Goal: Task Accomplishment & Management: Manage account settings

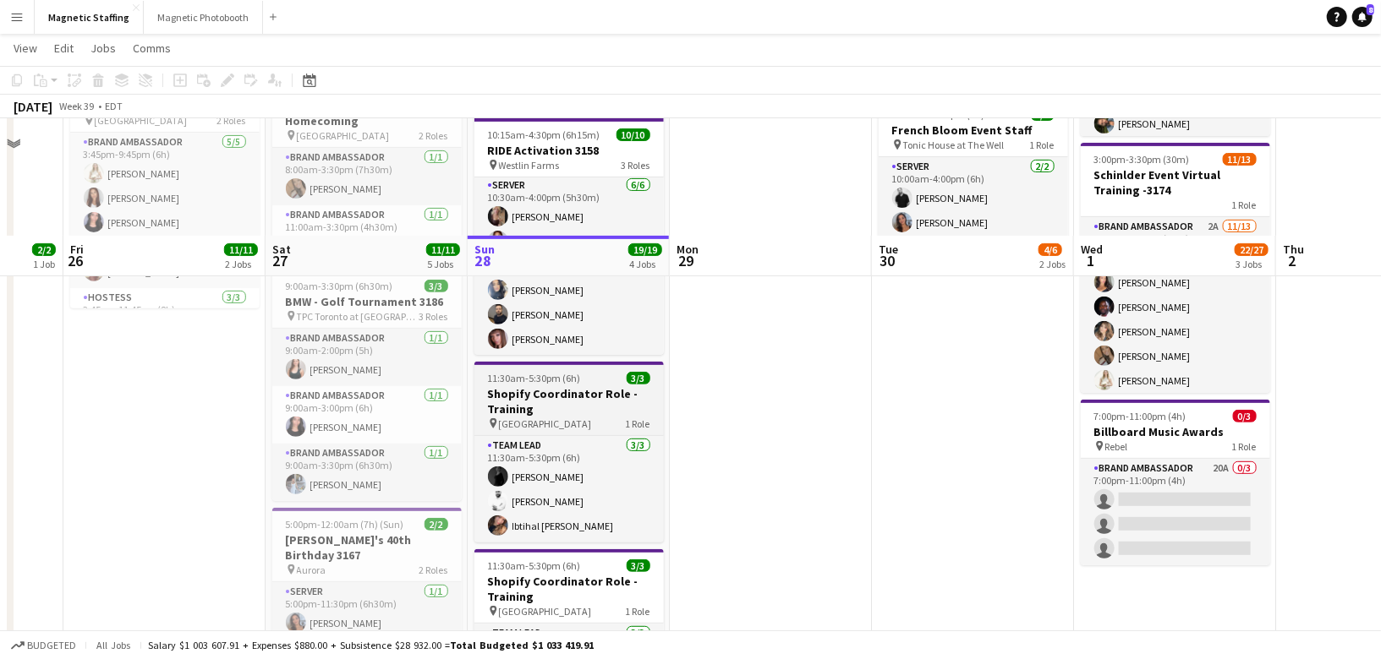
scroll to position [546, 0]
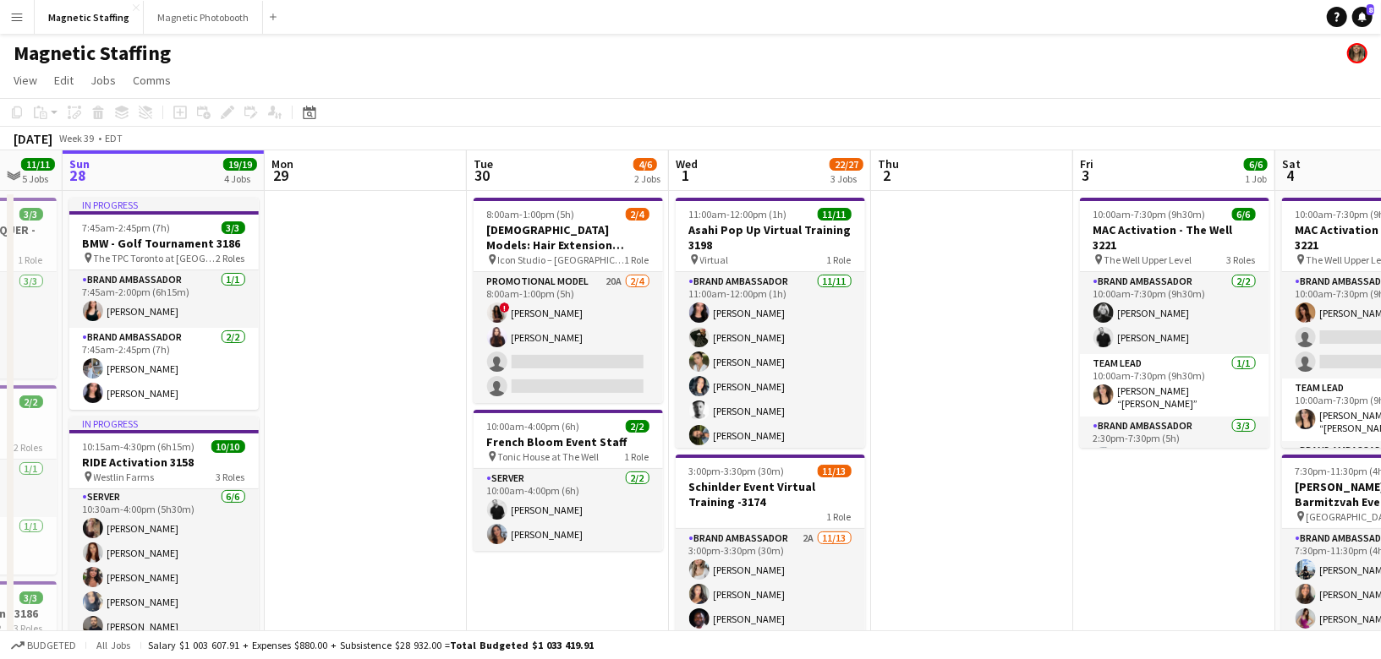
drag, startPoint x: 565, startPoint y: 462, endPoint x: 317, endPoint y: 462, distance: 247.7
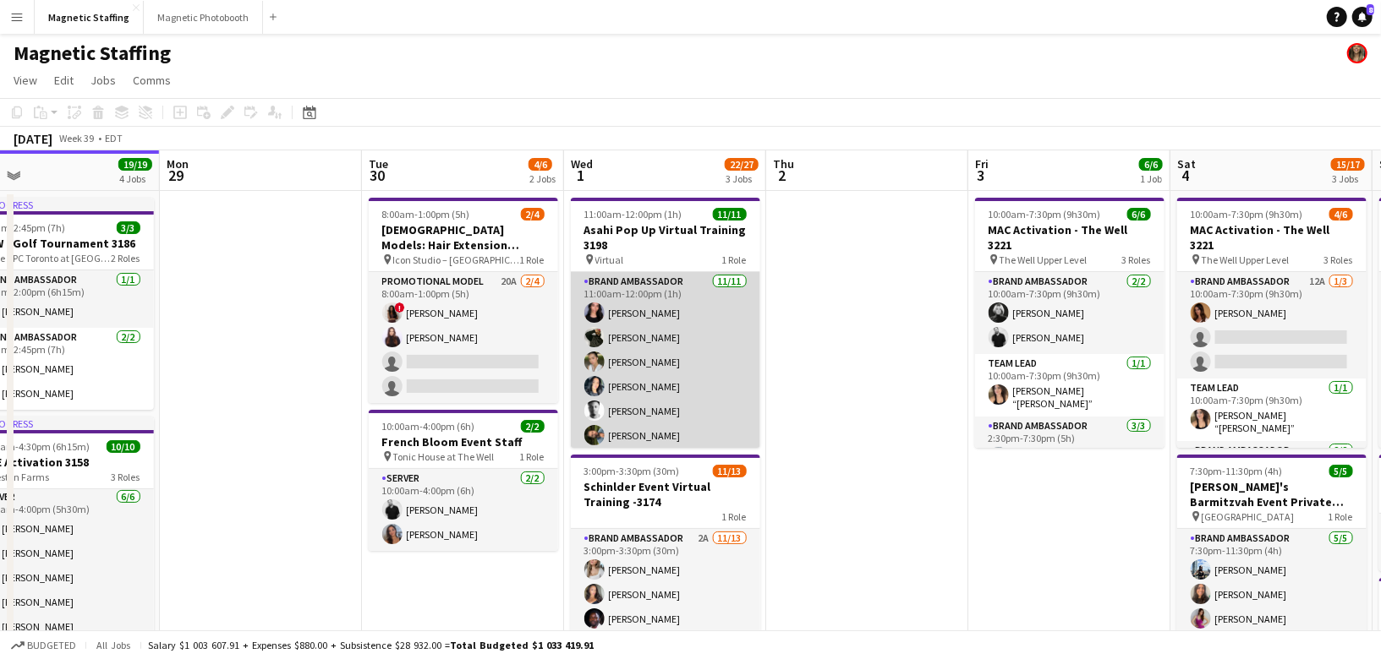
click at [692, 395] on app-card-role "Brand Ambassador [DATE] 11:00am-12:00pm (1h) [PERSON_NAME] [PERSON_NAME] [PERSO…" at bounding box center [665, 423] width 189 height 303
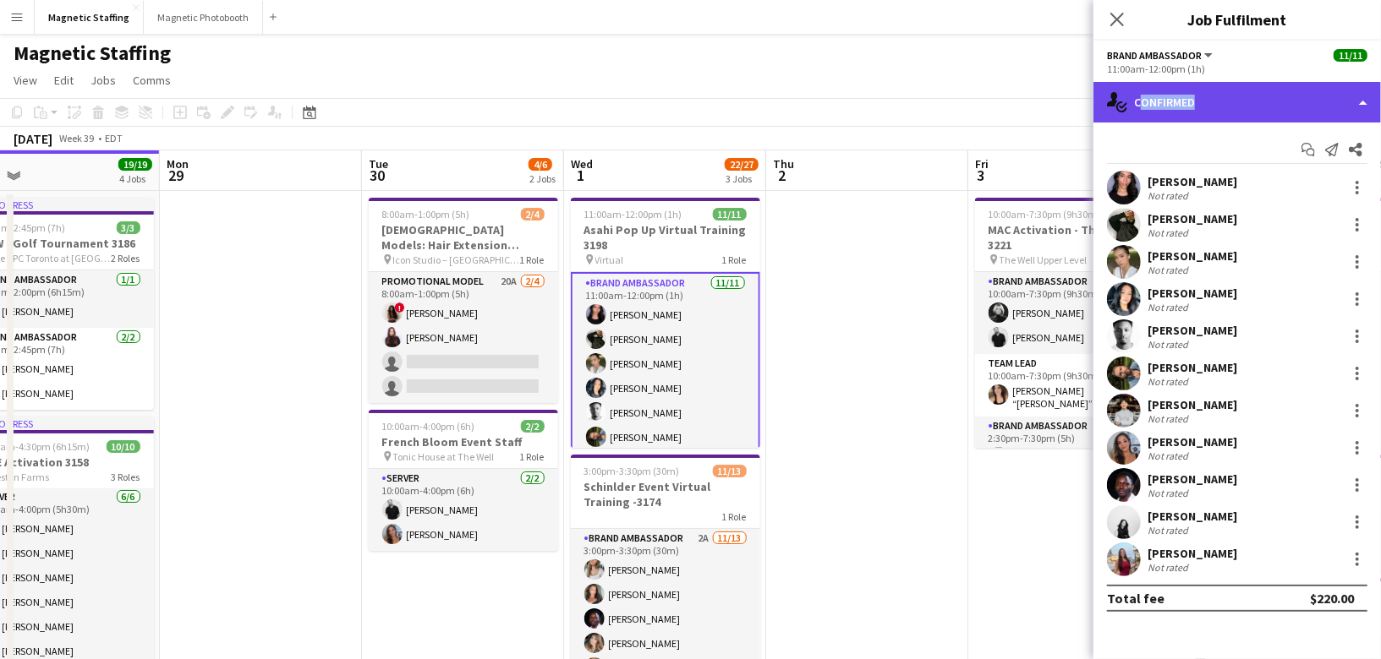
click at [1191, 110] on div "single-neutral-actions-check-2 Confirmed" at bounding box center [1236, 102] width 287 height 41
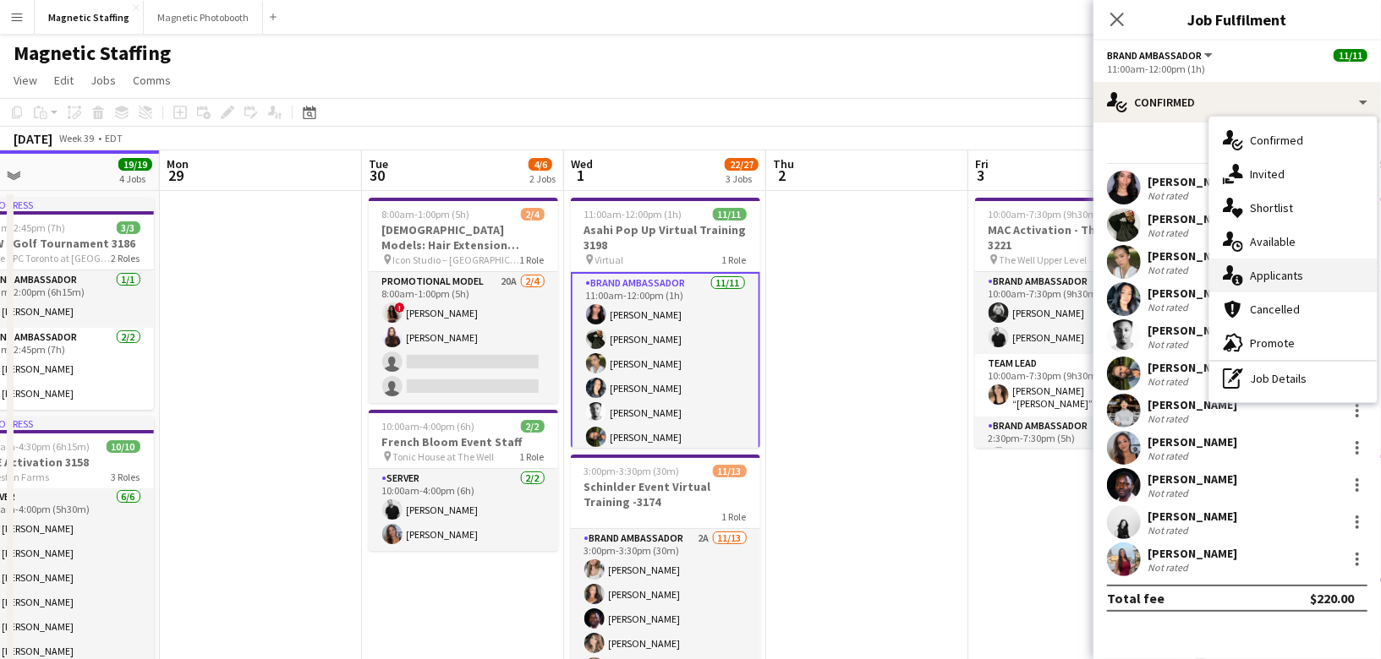
click at [1272, 273] on span "Applicants" at bounding box center [1276, 275] width 53 height 15
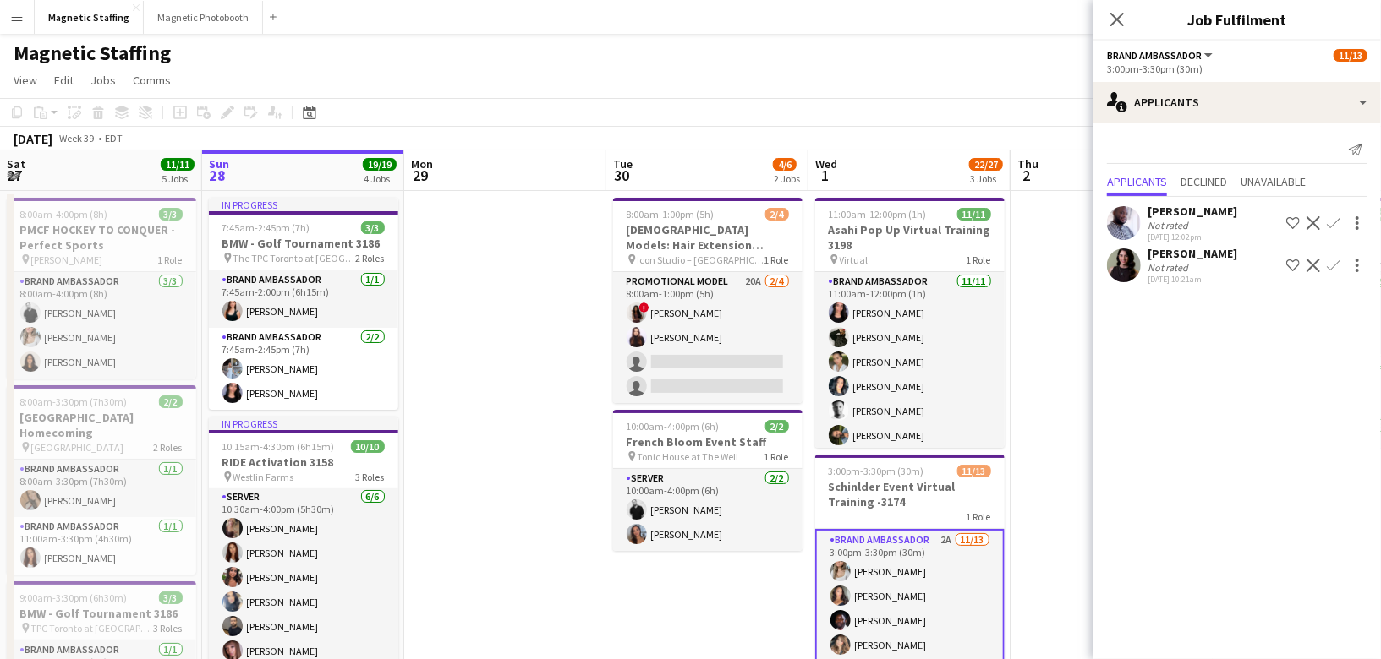
scroll to position [0, 359]
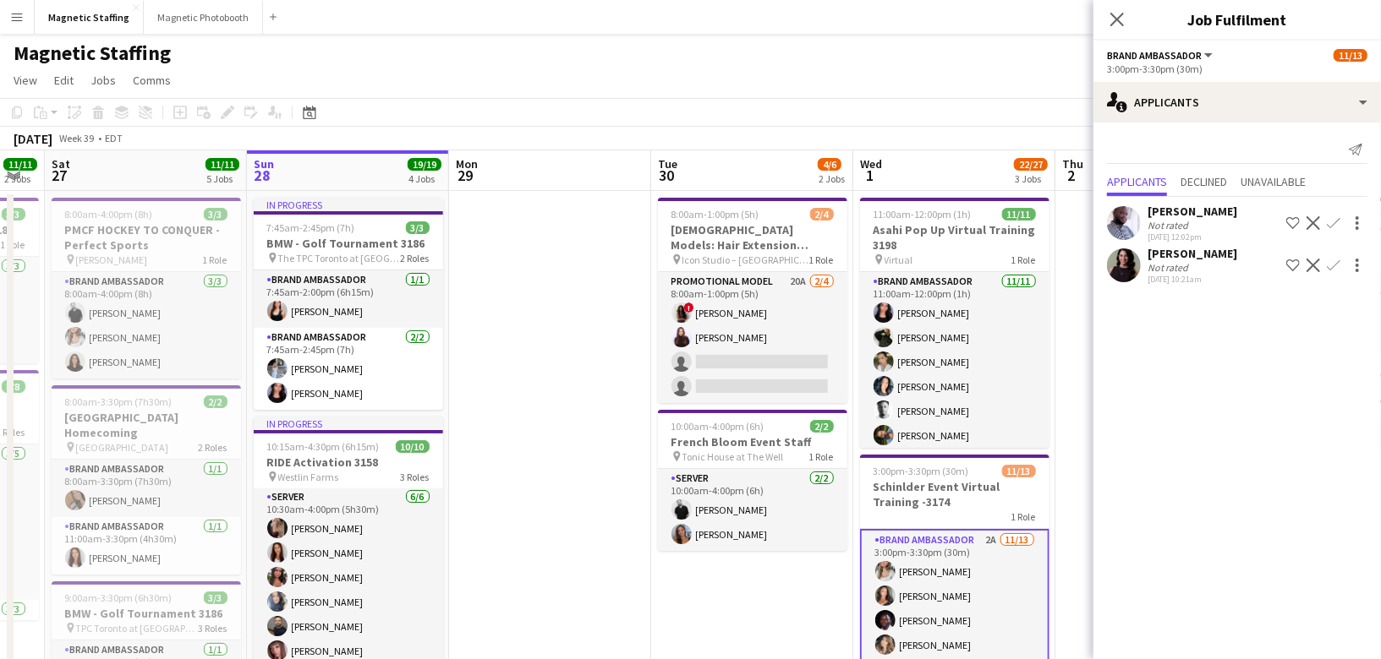
drag, startPoint x: 266, startPoint y: 458, endPoint x: 552, endPoint y: 409, distance: 289.9
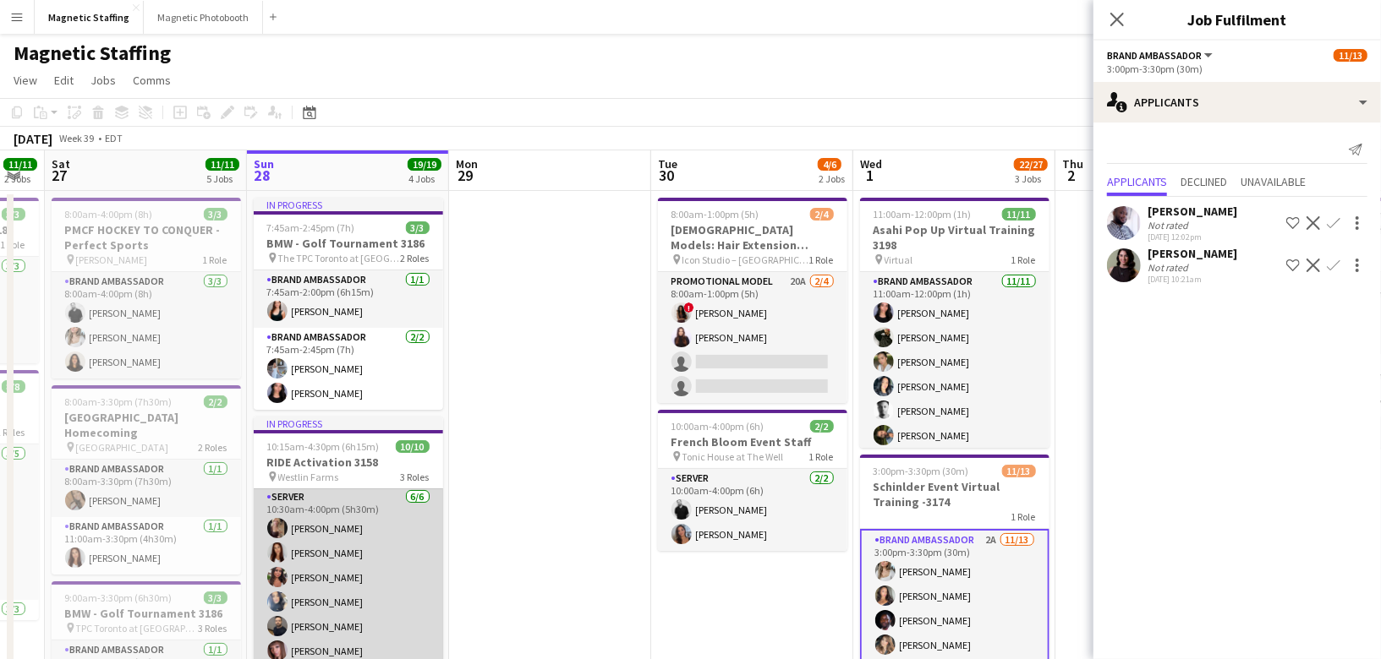
click at [360, 573] on app-card-role "Server [DATE] 10:30am-4:00pm (5h30m) [PERSON_NAME] [PERSON_NAME] [PERSON_NAME] …" at bounding box center [348, 578] width 189 height 180
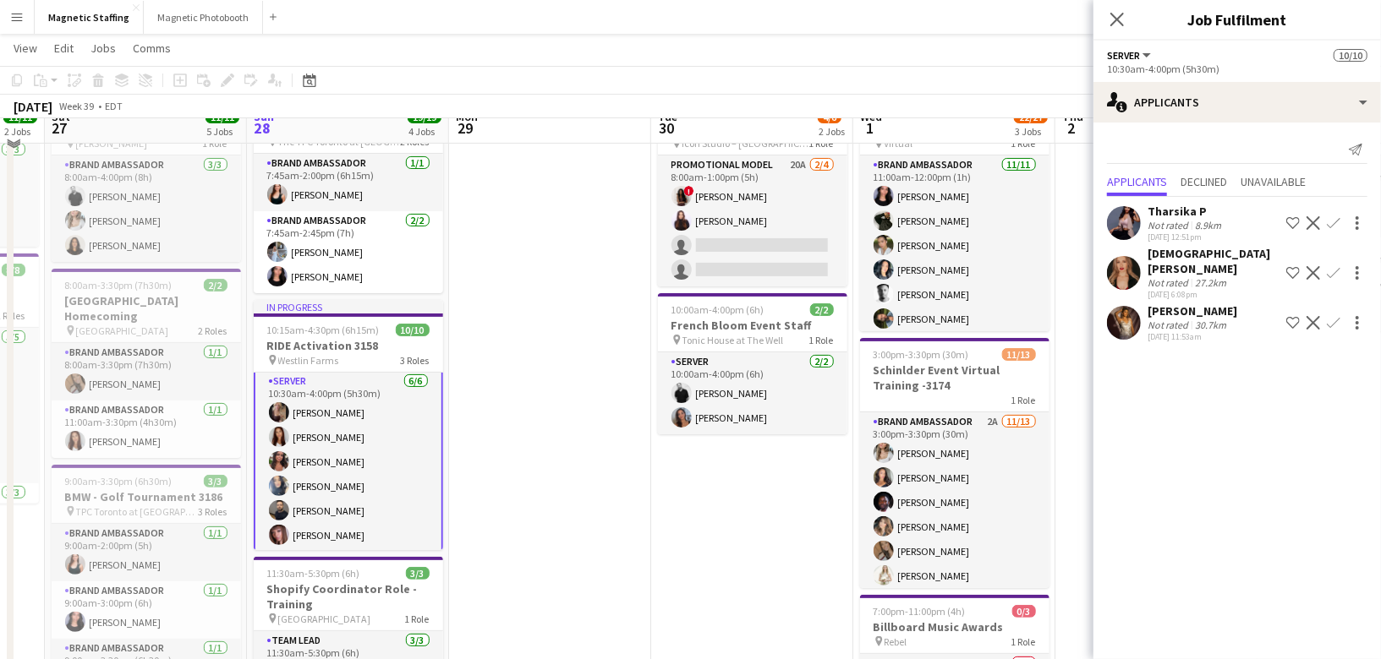
scroll to position [118, 0]
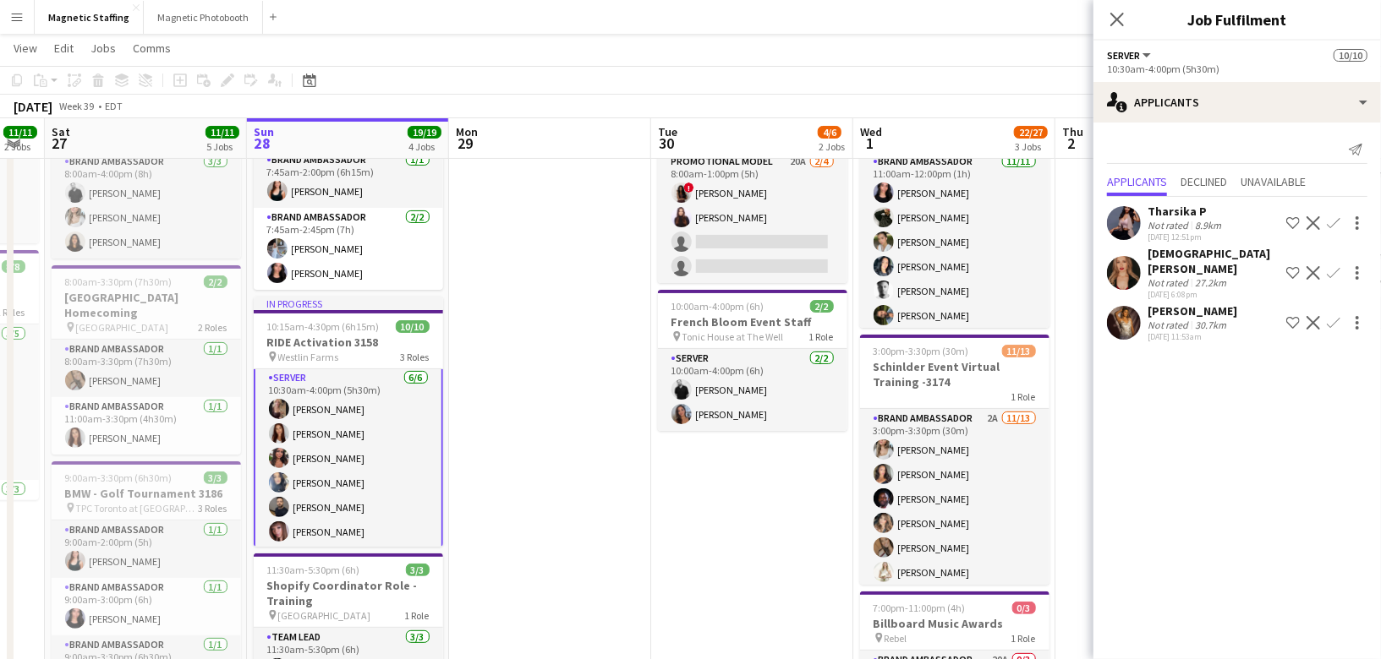
click at [1124, 314] on app-user-avatar at bounding box center [1124, 323] width 34 height 34
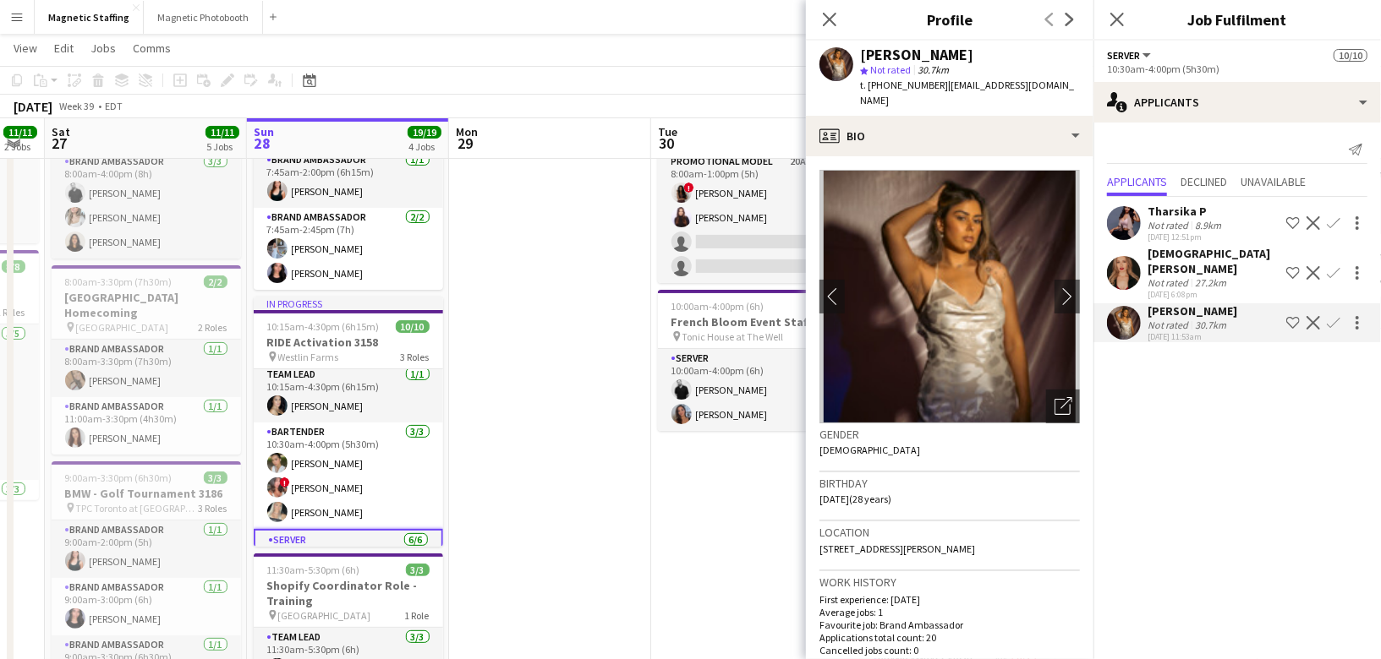
scroll to position [0, 0]
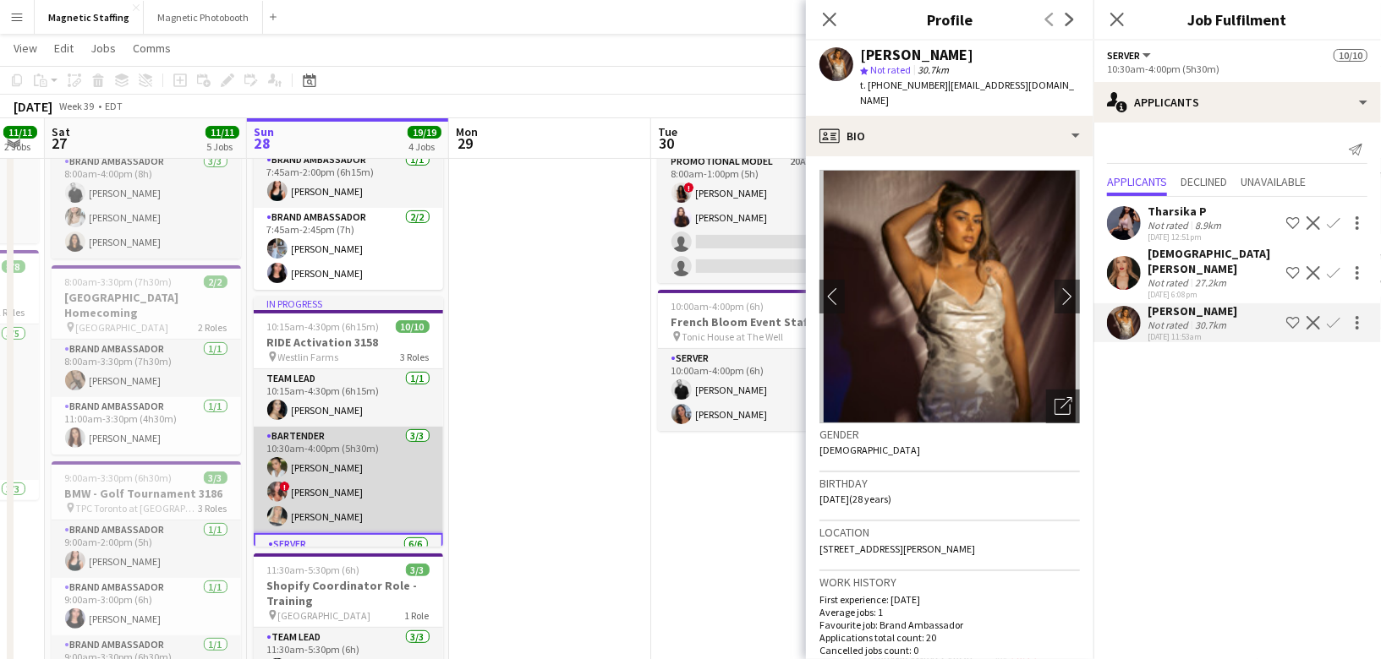
click at [336, 451] on app-card-role "Bartender [DATE] 10:30am-4:00pm (5h30m) [PERSON_NAME] ! [PERSON_NAME] [PERSON_N…" at bounding box center [348, 480] width 189 height 107
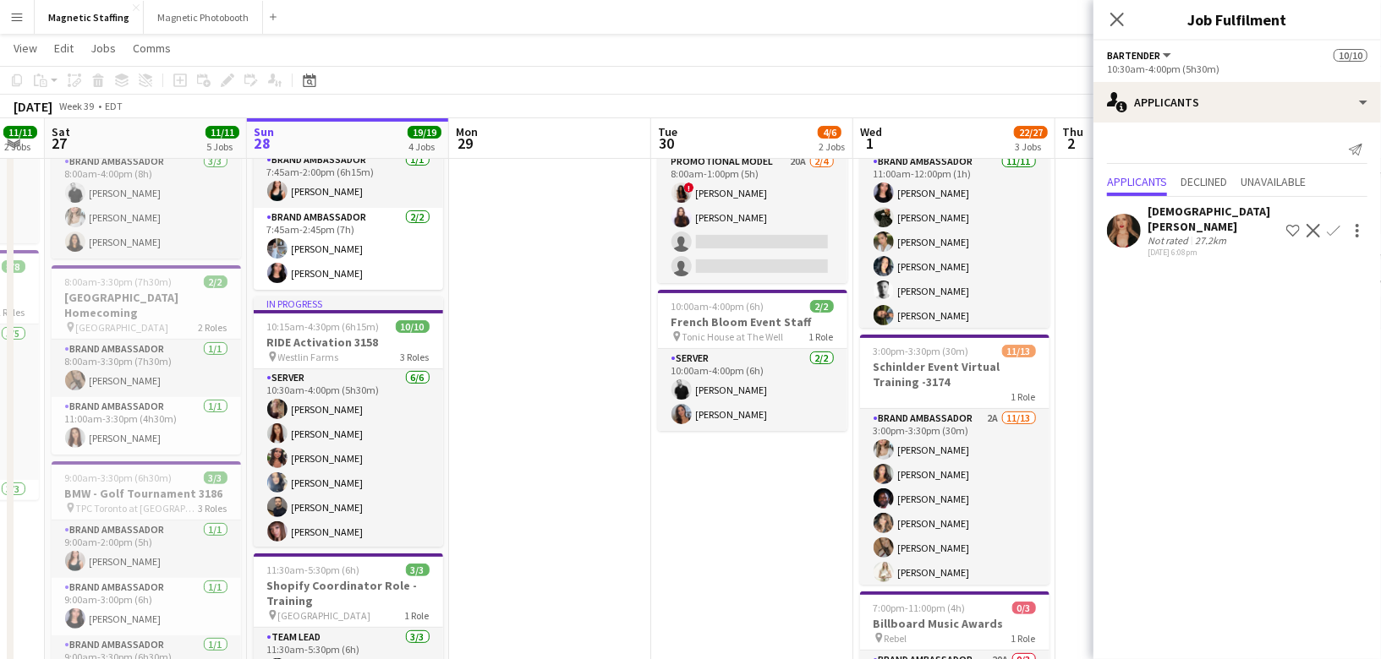
click at [356, 463] on app-card-role "Server [DATE] 10:30am-4:00pm (5h30m) [PERSON_NAME] [PERSON_NAME] [PERSON_NAME] …" at bounding box center [348, 459] width 189 height 180
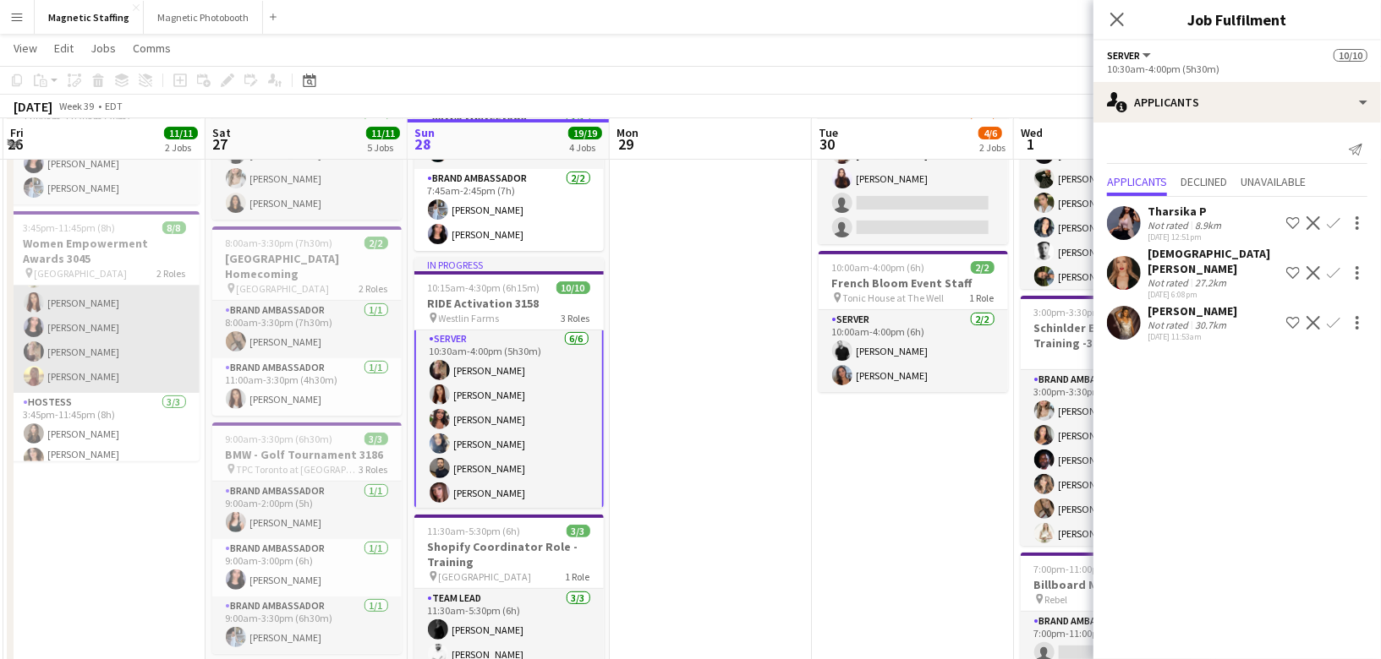
scroll to position [55, 0]
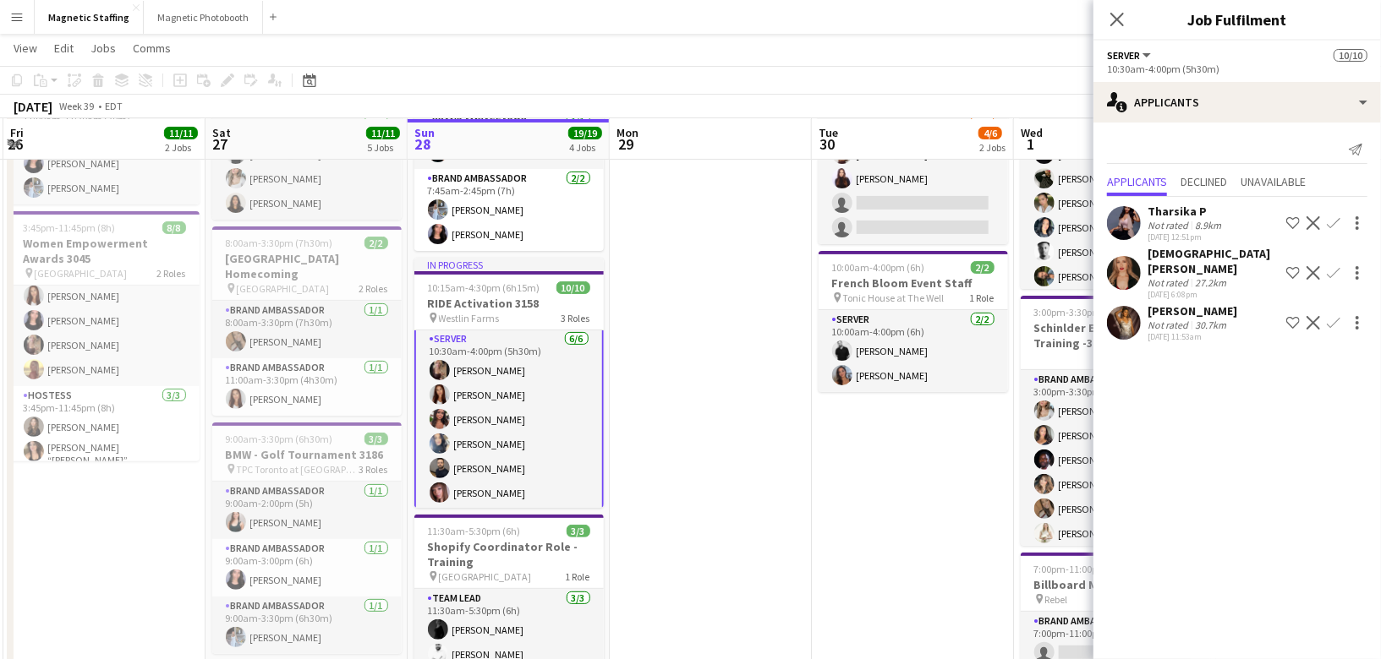
click at [451, 398] on app-card-role "Server [DATE] 10:30am-4:00pm (5h30m) [PERSON_NAME] [PERSON_NAME] [PERSON_NAME] …" at bounding box center [508, 419] width 189 height 183
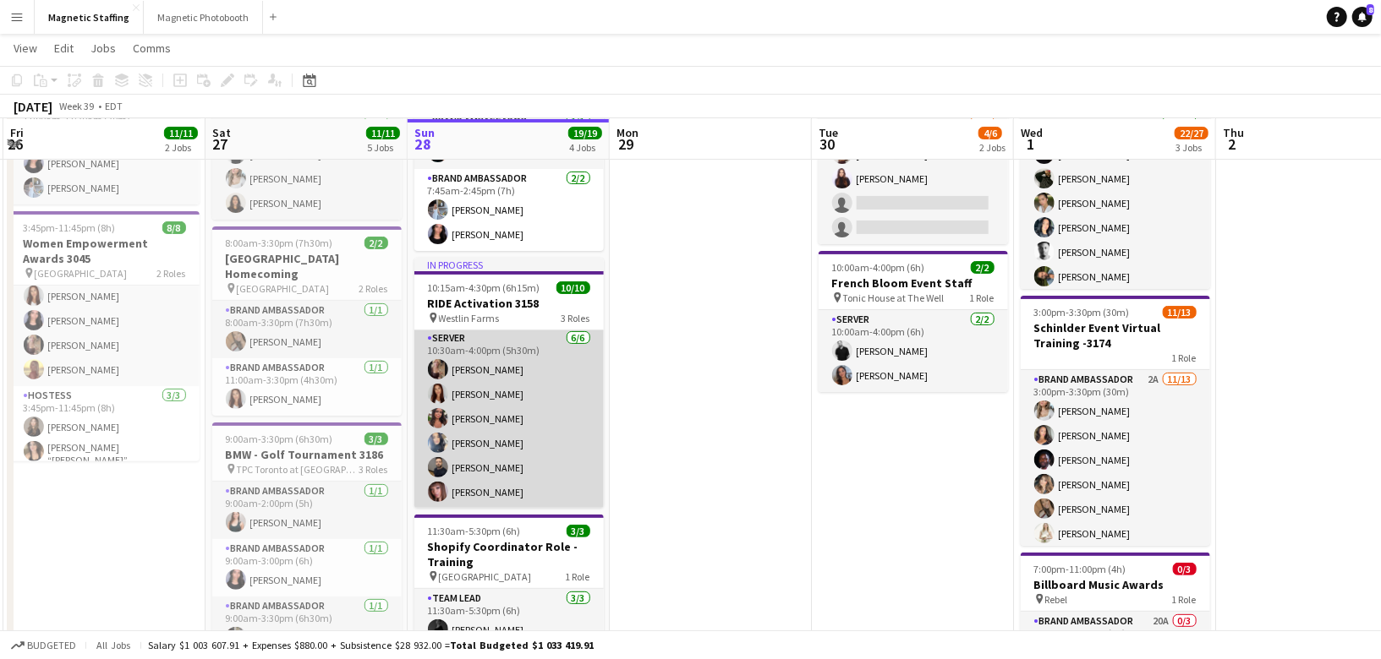
click at [451, 398] on app-card-role "Server [DATE] 10:30am-4:00pm (5h30m) [PERSON_NAME] [PERSON_NAME] [PERSON_NAME] …" at bounding box center [508, 419] width 189 height 180
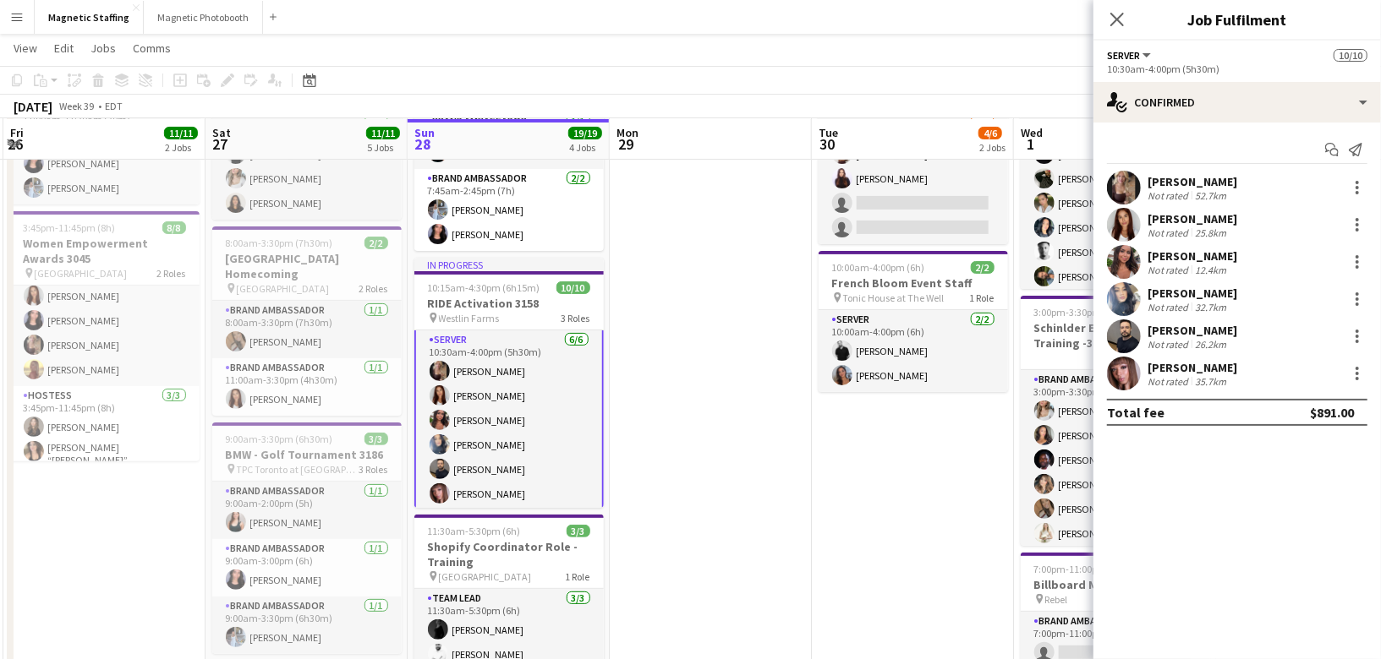
scroll to position [167, 0]
click at [489, 293] on app-job-card "In progress 10:15am-4:30pm (6h15m) 10/10 RIDE Activation 3158 pin Westlin Farms…" at bounding box center [508, 383] width 189 height 250
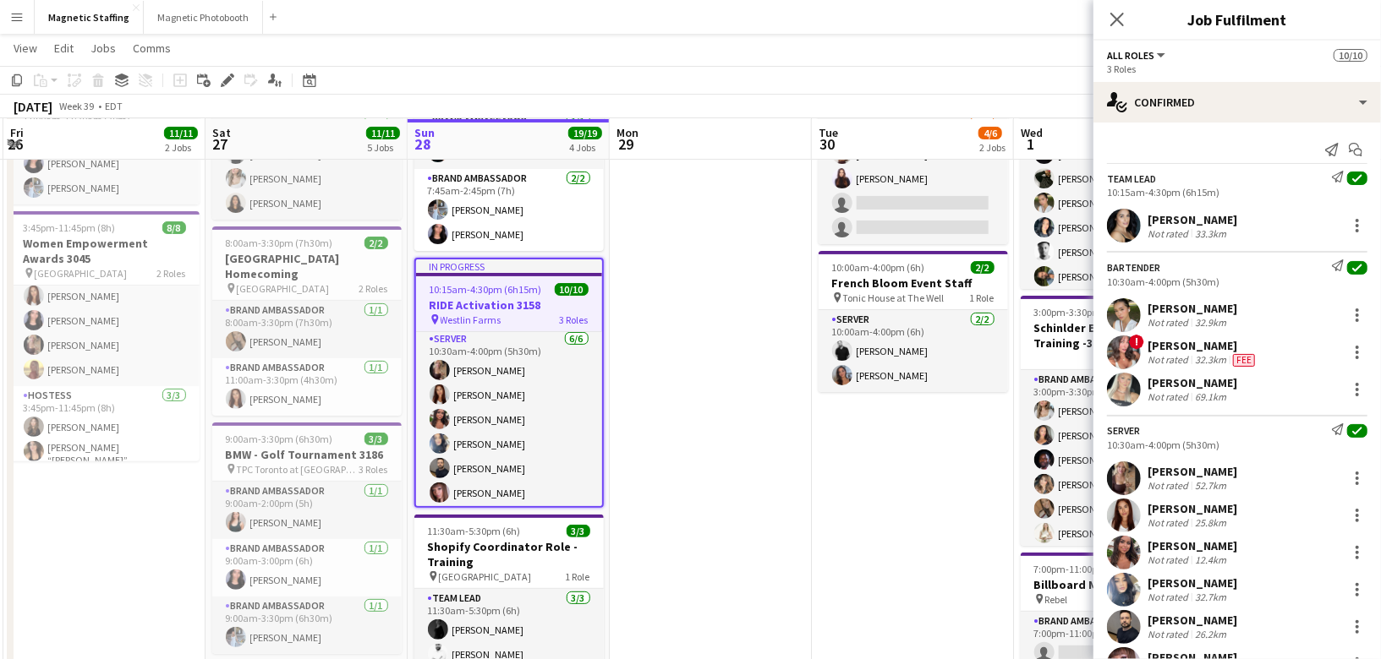
scroll to position [166, 0]
click at [107, 49] on span "Jobs" at bounding box center [102, 48] width 25 height 15
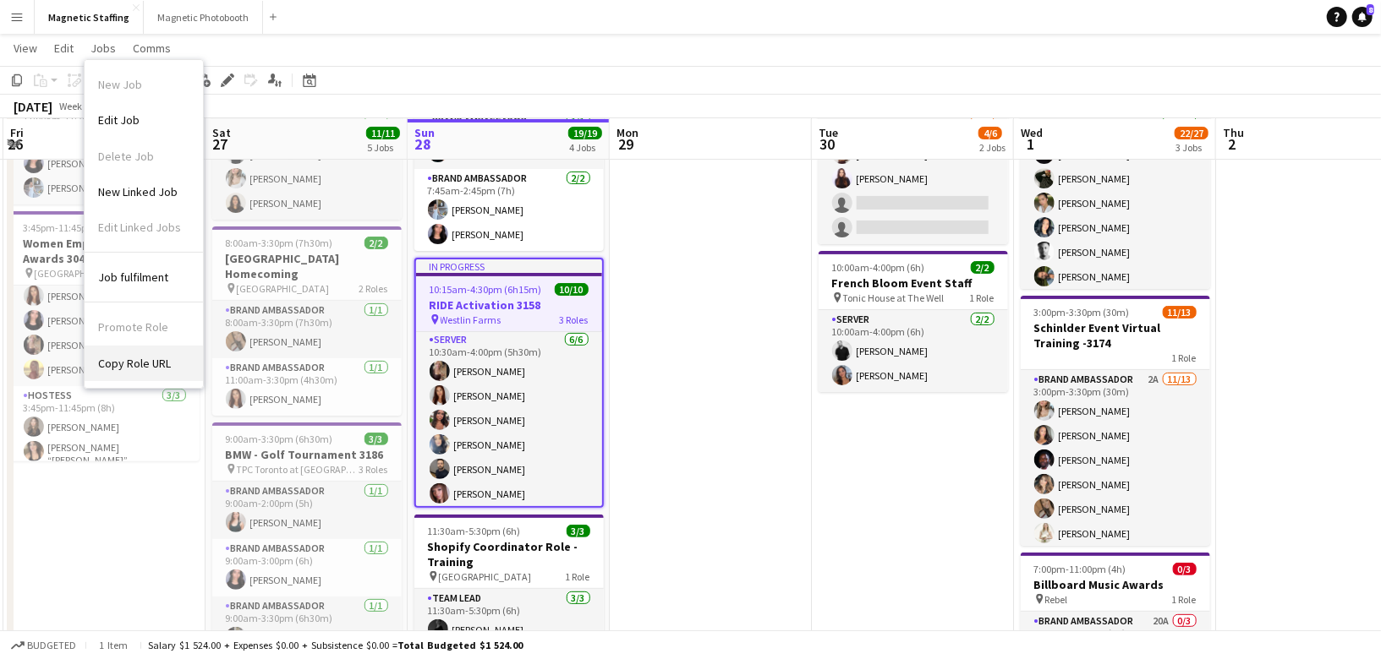
click at [137, 363] on span "Copy Role URL" at bounding box center [134, 363] width 73 height 15
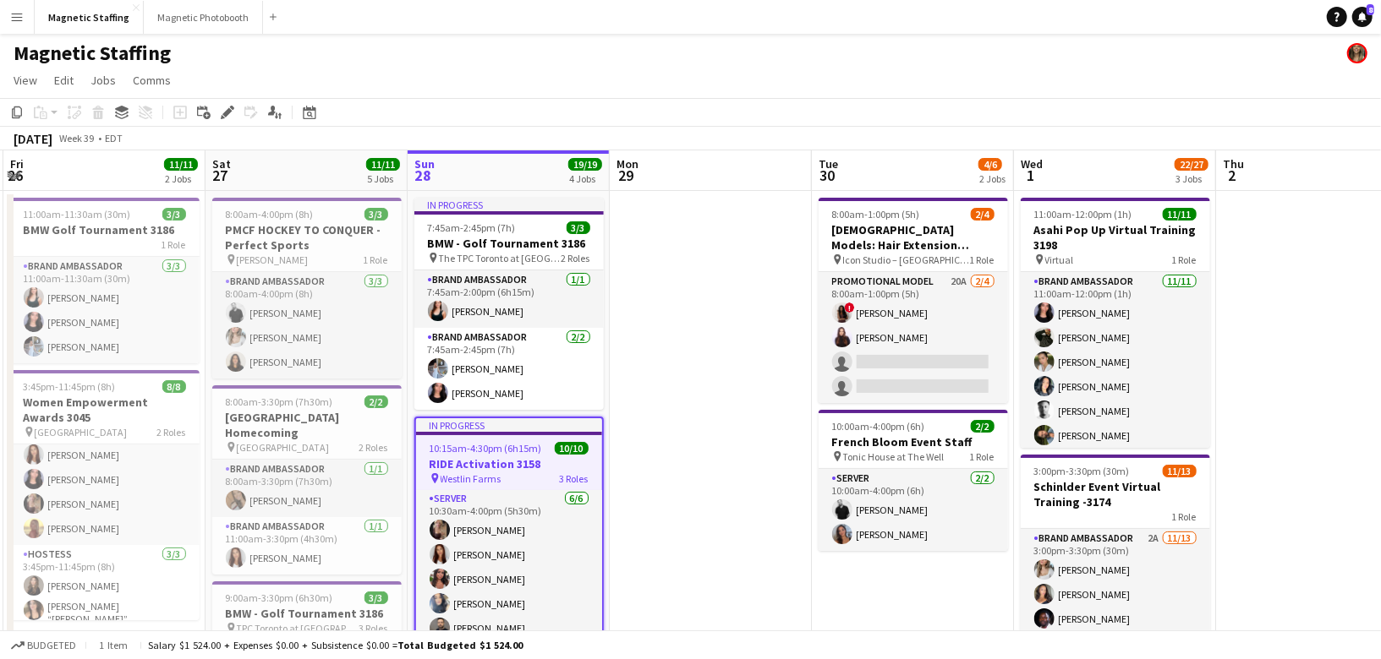
scroll to position [0, 615]
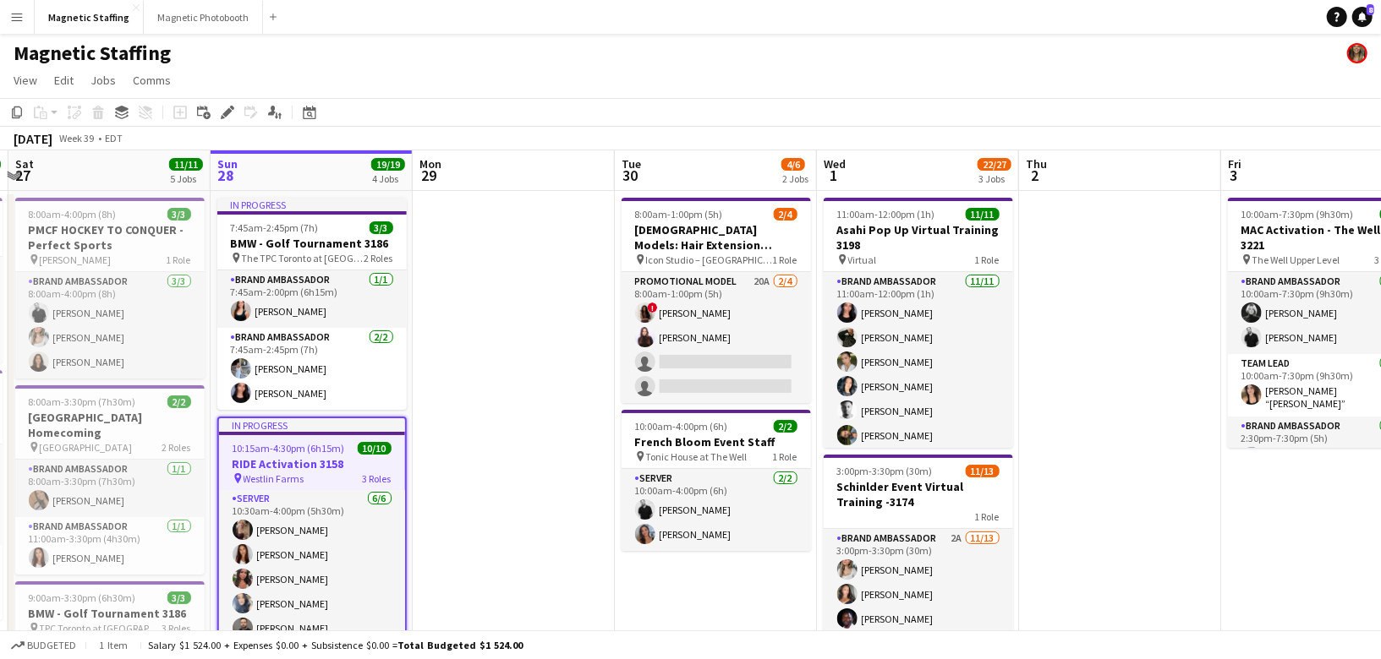
drag, startPoint x: 775, startPoint y: 349, endPoint x: 659, endPoint y: 358, distance: 116.1
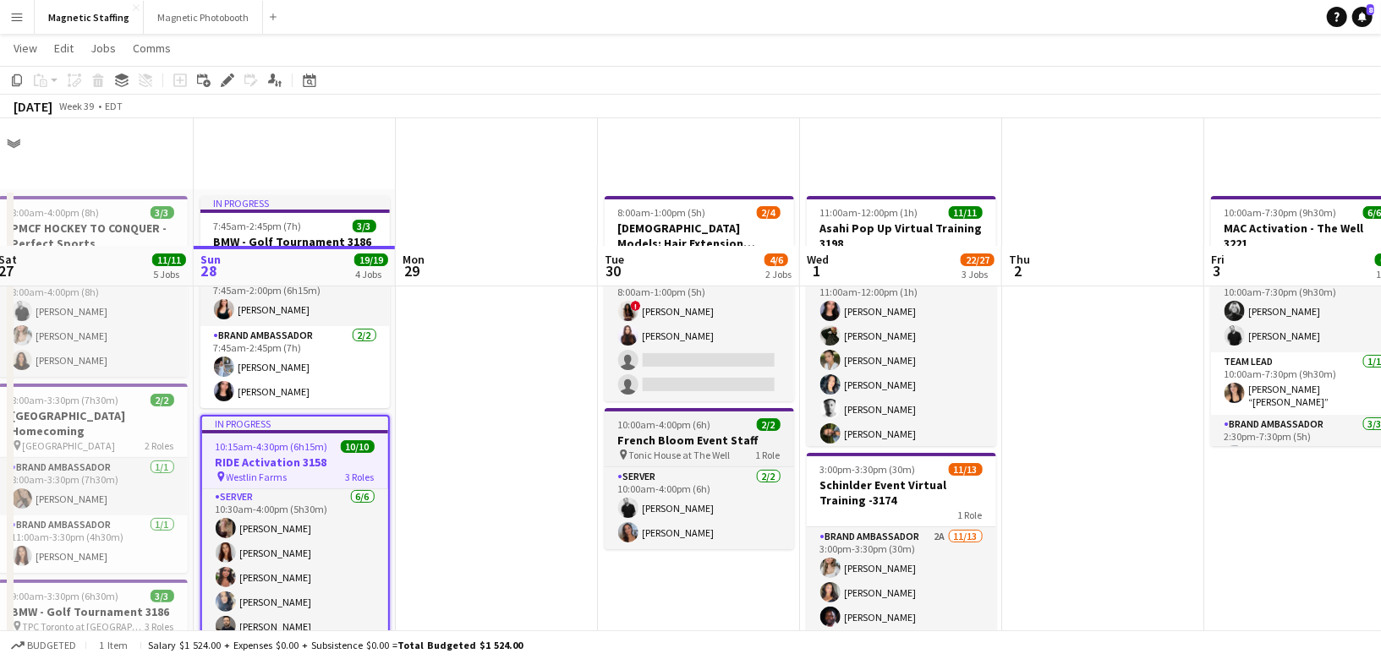
scroll to position [364, 0]
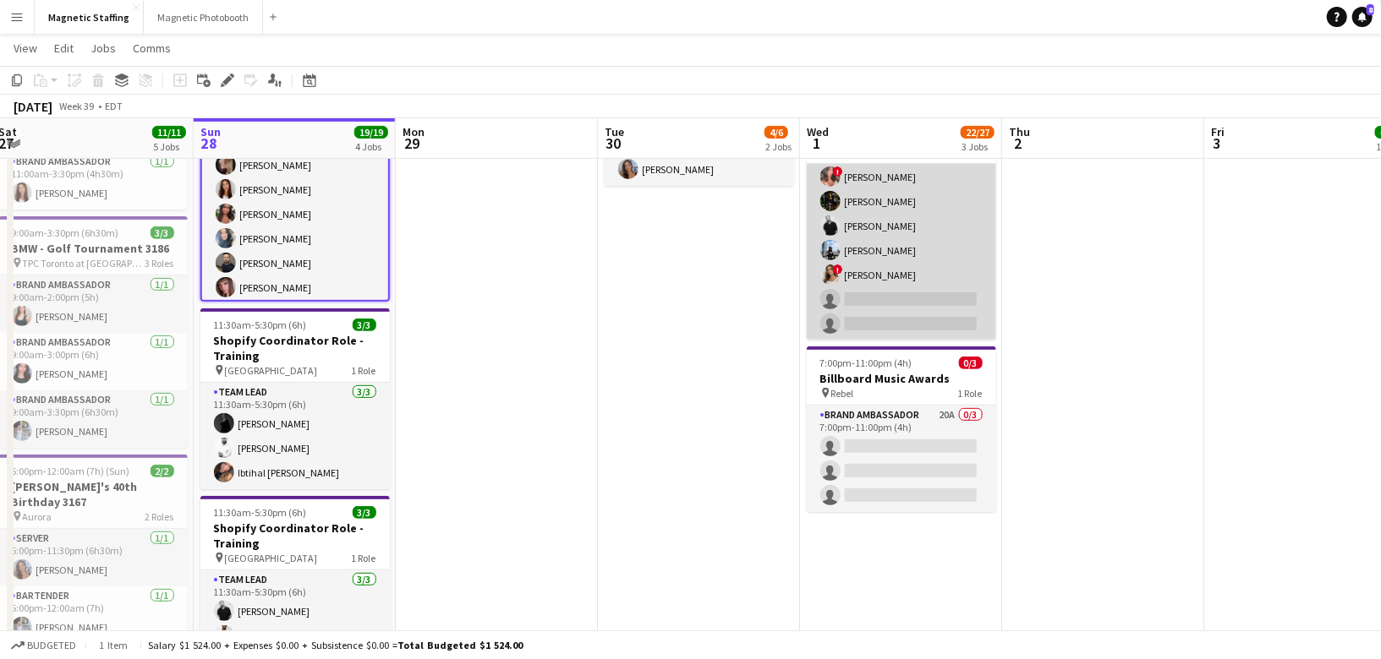
click at [930, 295] on app-card-role "Brand Ambassador 2A [DATE] 3:00pm-3:30pm (30m) [PERSON_NAME] [PERSON_NAME] [PER…" at bounding box center [901, 165] width 189 height 352
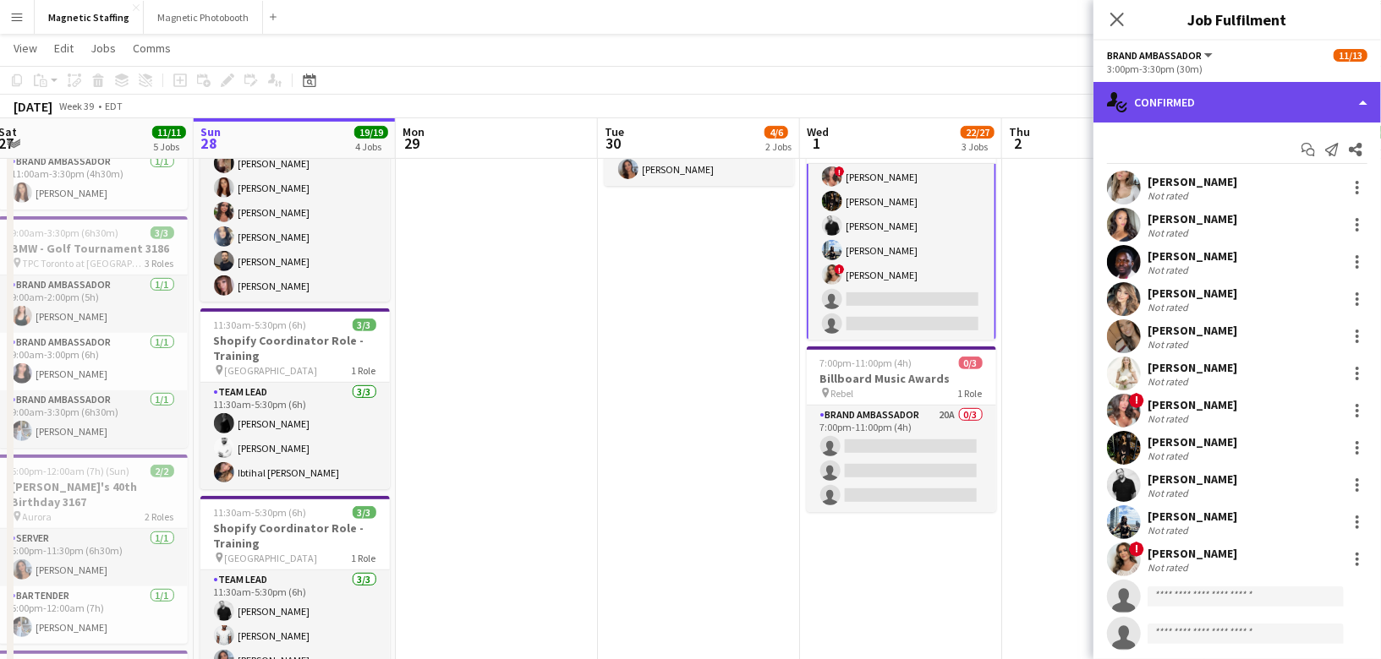
click at [1266, 96] on div "single-neutral-actions-check-2 Confirmed" at bounding box center [1236, 102] width 287 height 41
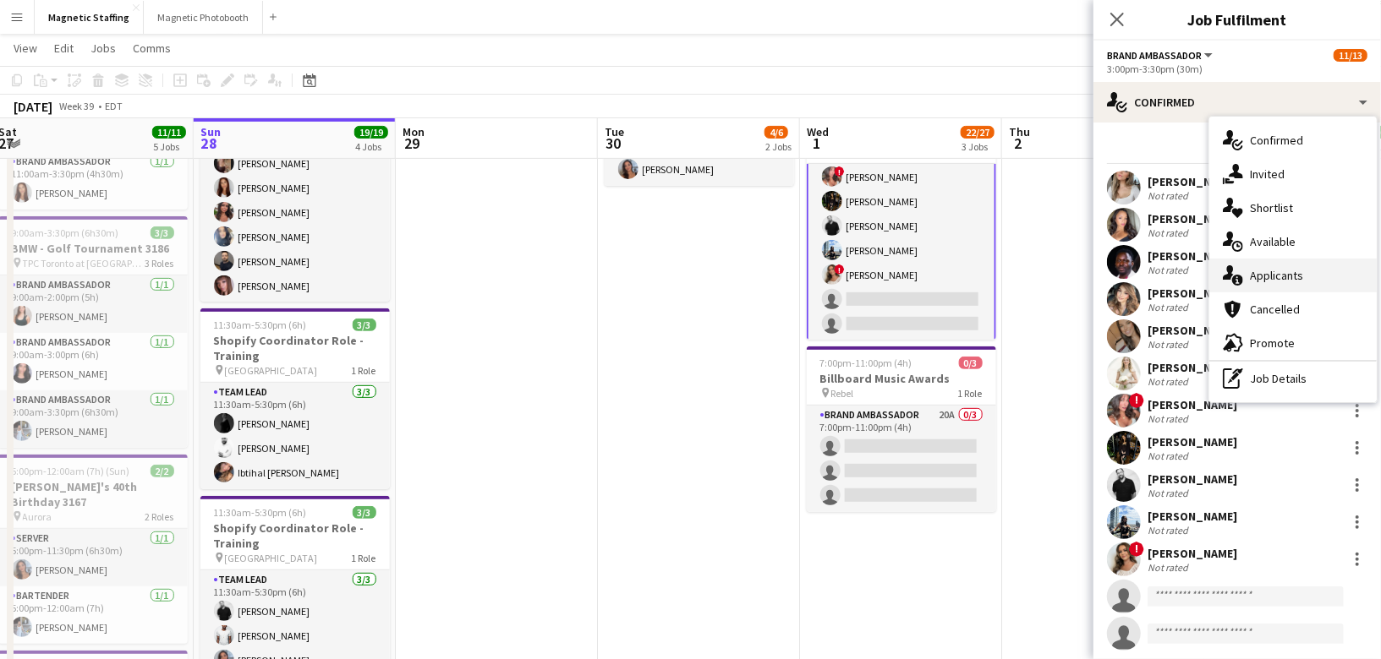
click at [1275, 281] on span "Applicants" at bounding box center [1276, 275] width 53 height 15
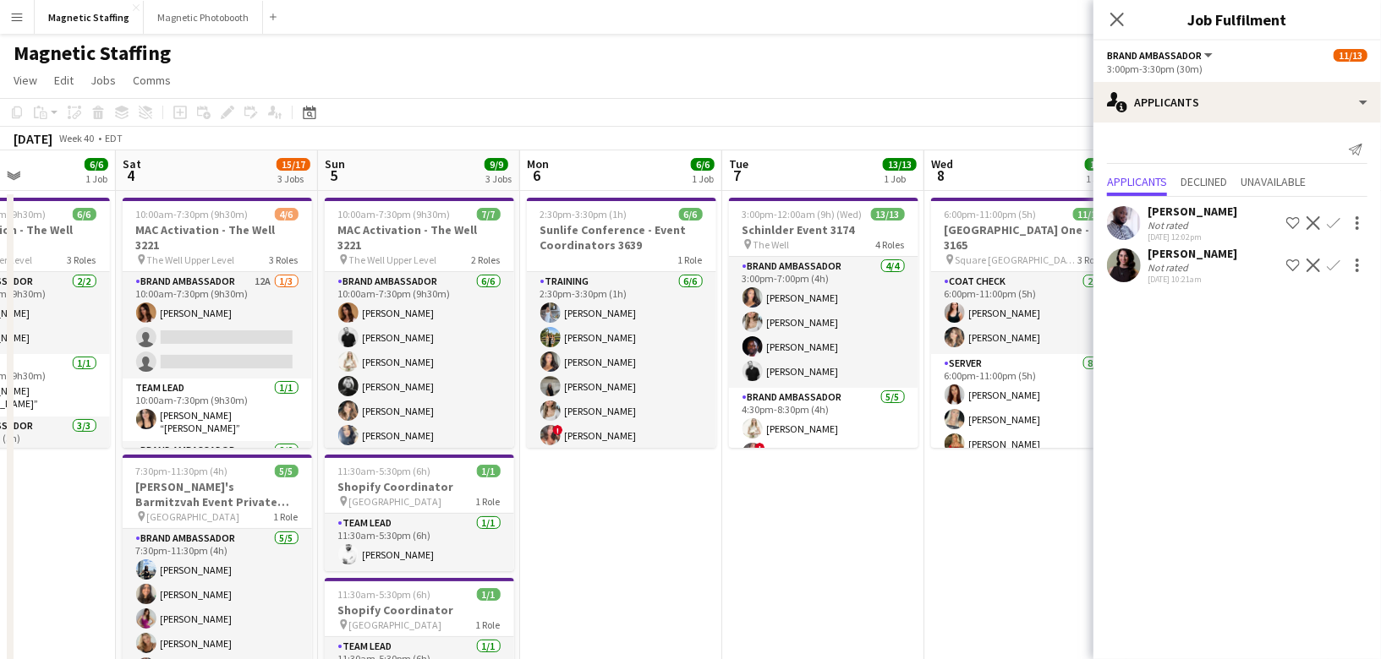
scroll to position [0, 572]
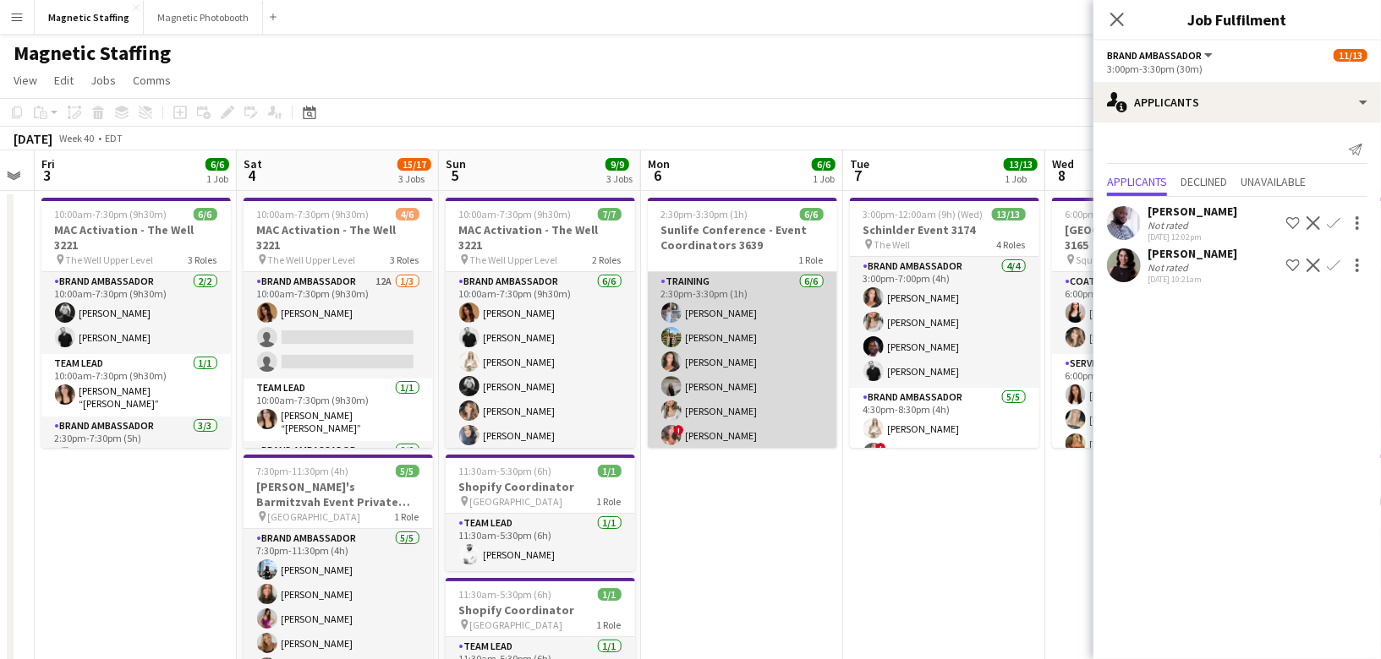
click at [748, 350] on app-card-role "Training [DATE] 2:30pm-3:30pm (1h) [PERSON_NAME] [PERSON_NAME] [PERSON_NAME] [P…" at bounding box center [742, 362] width 189 height 180
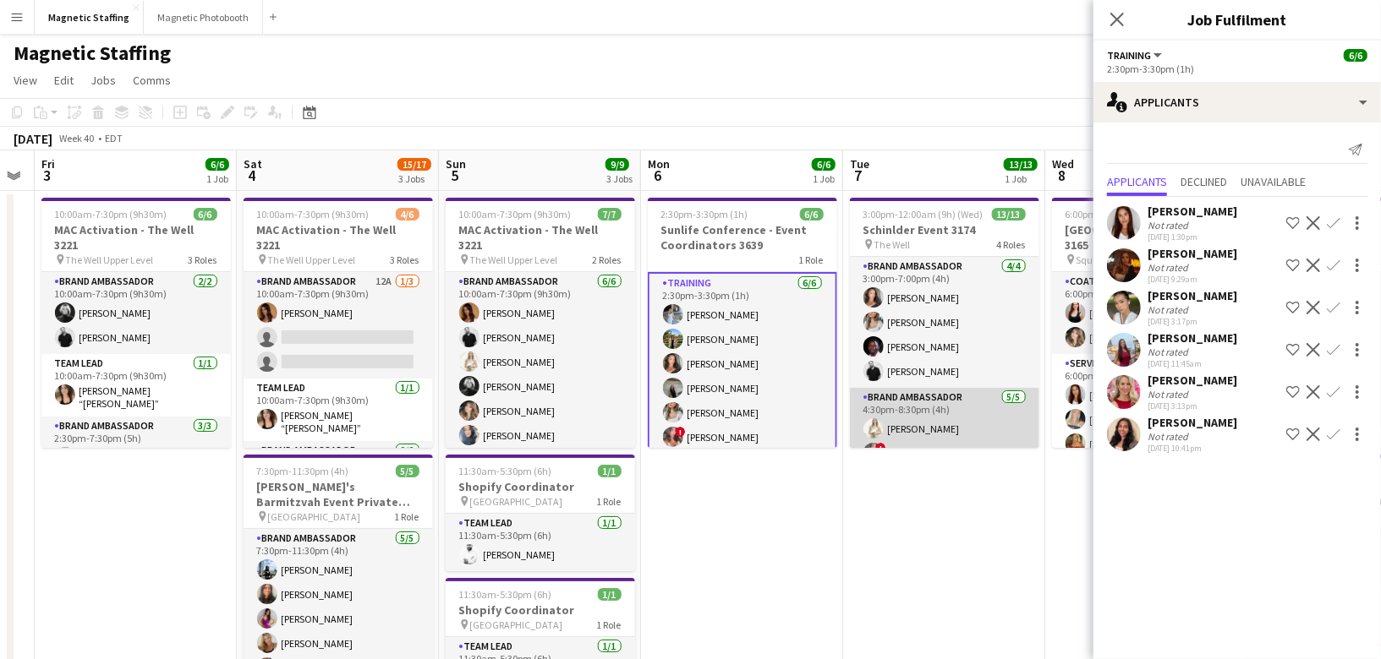
click at [999, 390] on app-card-role "Brand Ambassador [DATE] 4:30pm-8:30pm (4h) [PERSON_NAME] ! [PERSON_NAME] [PERSO…" at bounding box center [944, 466] width 189 height 156
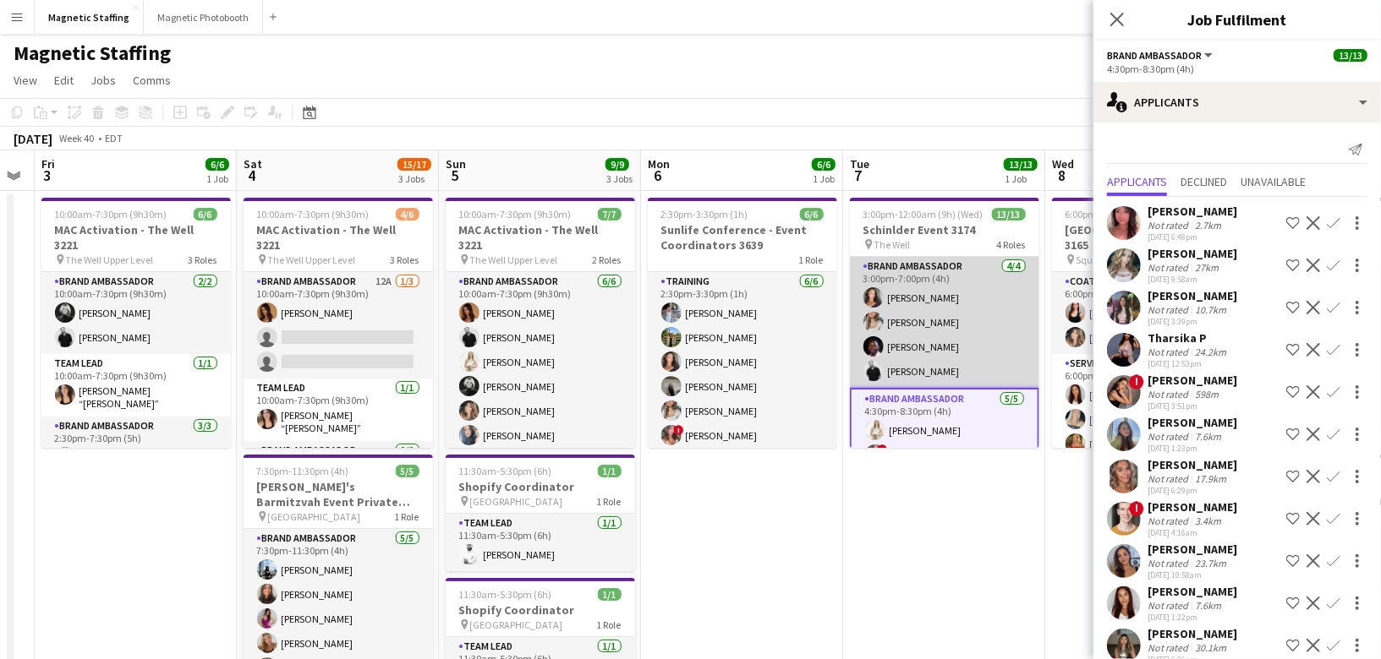
click at [976, 312] on app-card-role "Brand Ambassador [DATE] 3:00pm-7:00pm (4h) [PERSON_NAME] [PERSON_NAME] [PERSON_…" at bounding box center [944, 322] width 189 height 131
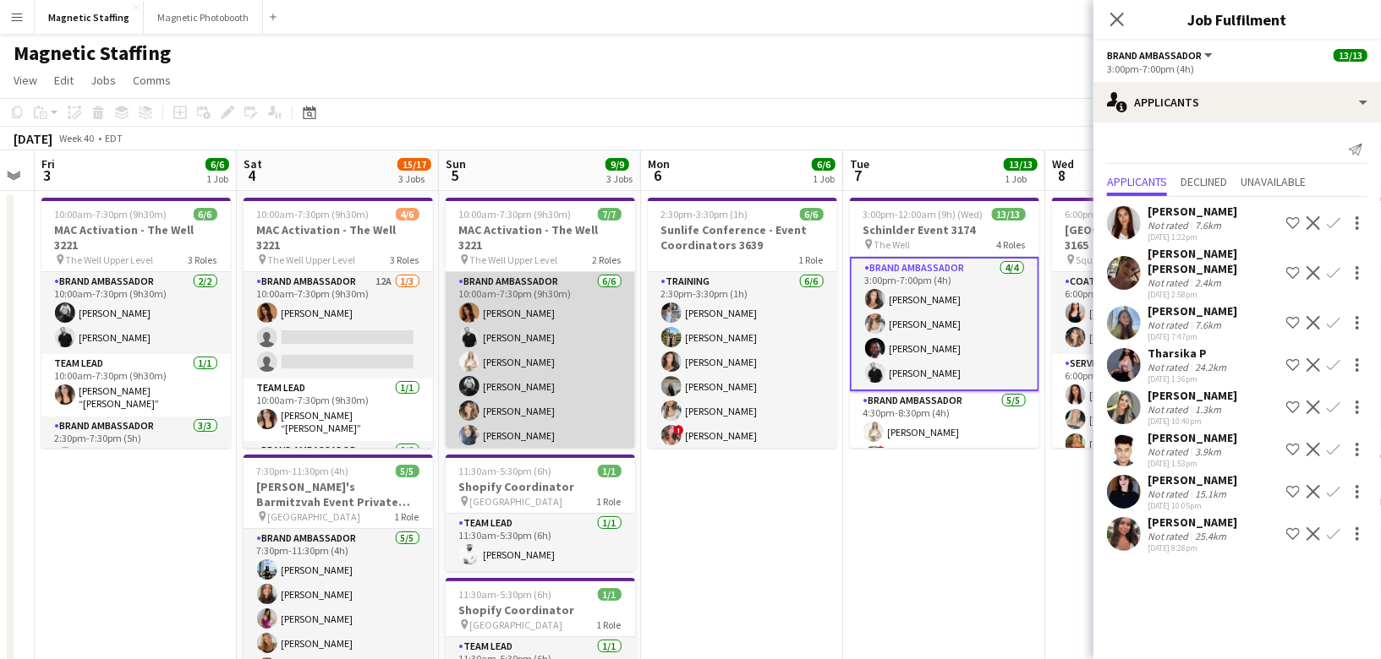
click at [543, 363] on app-card-role "Brand Ambassador [DATE] 10:00am-7:30pm (9h30m) [PERSON_NAME] [PERSON_NAME] [PER…" at bounding box center [540, 362] width 189 height 180
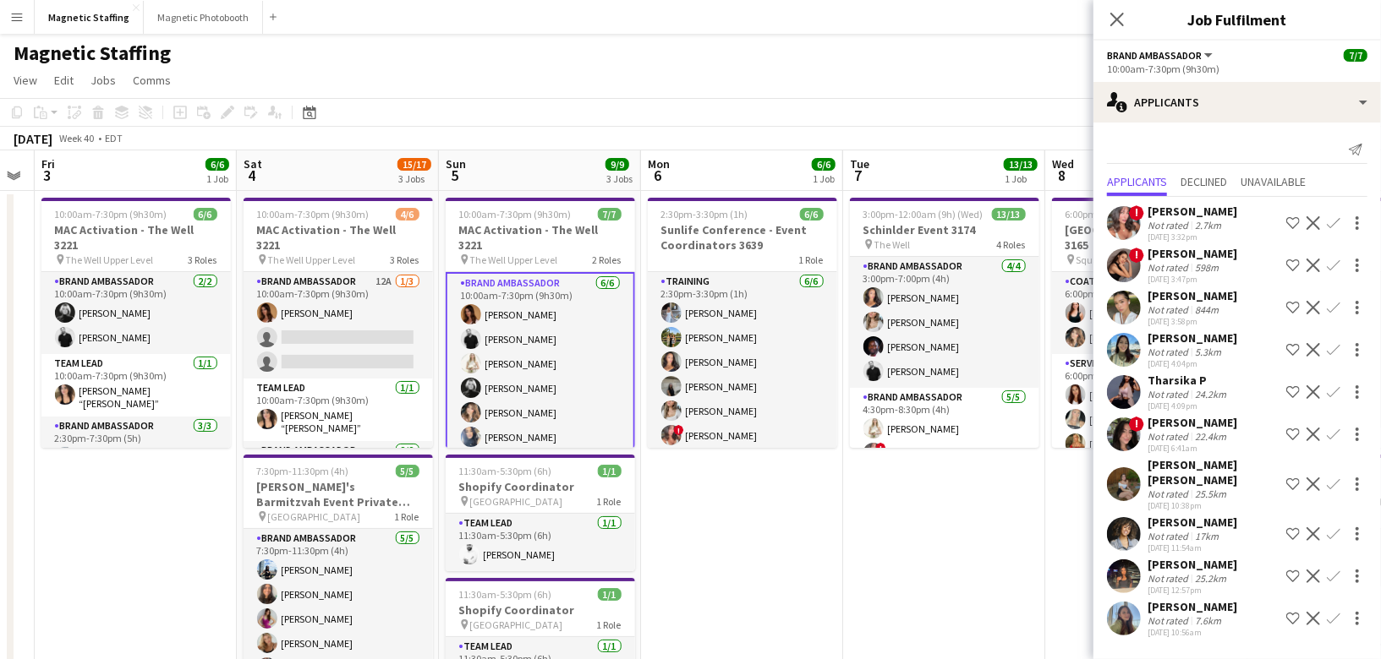
scroll to position [48, 0]
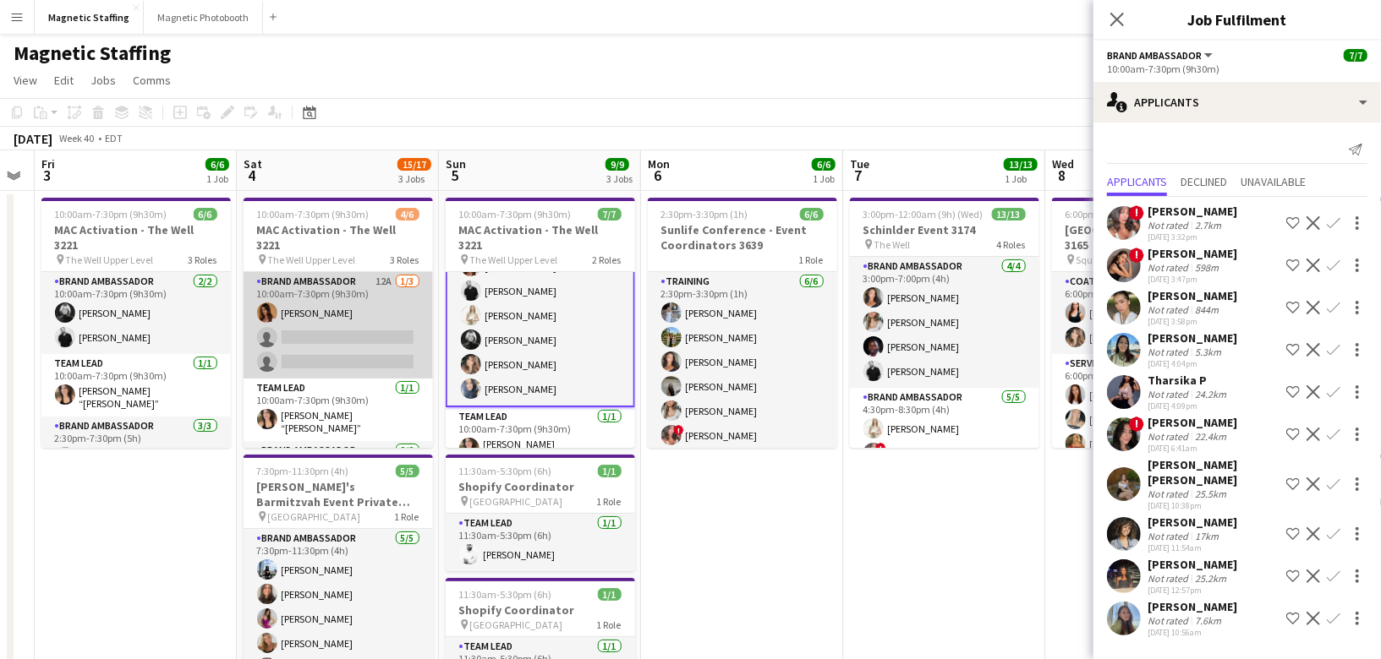
click at [378, 319] on app-card-role "Brand Ambassador 12A [DATE] 10:00am-7:30pm (9h30m) [PERSON_NAME] single-neutral…" at bounding box center [337, 325] width 189 height 107
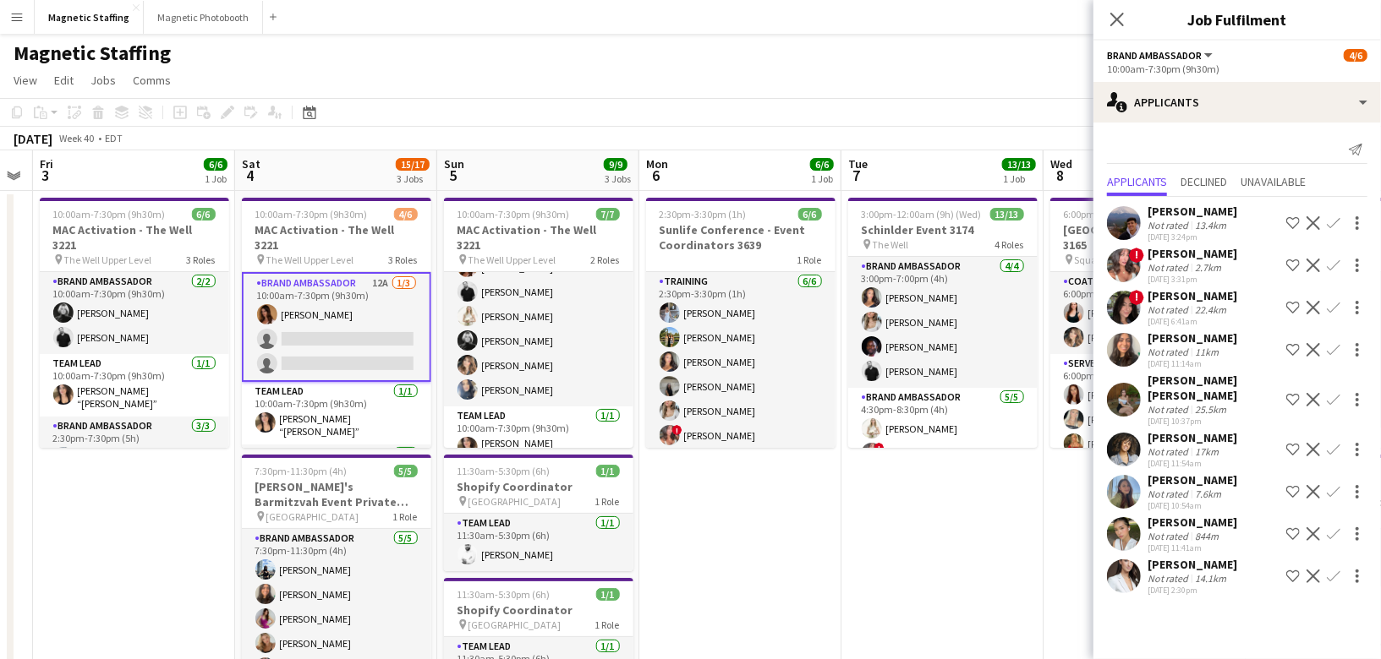
click at [1337, 265] on app-icon "Confirm" at bounding box center [1333, 266] width 14 height 14
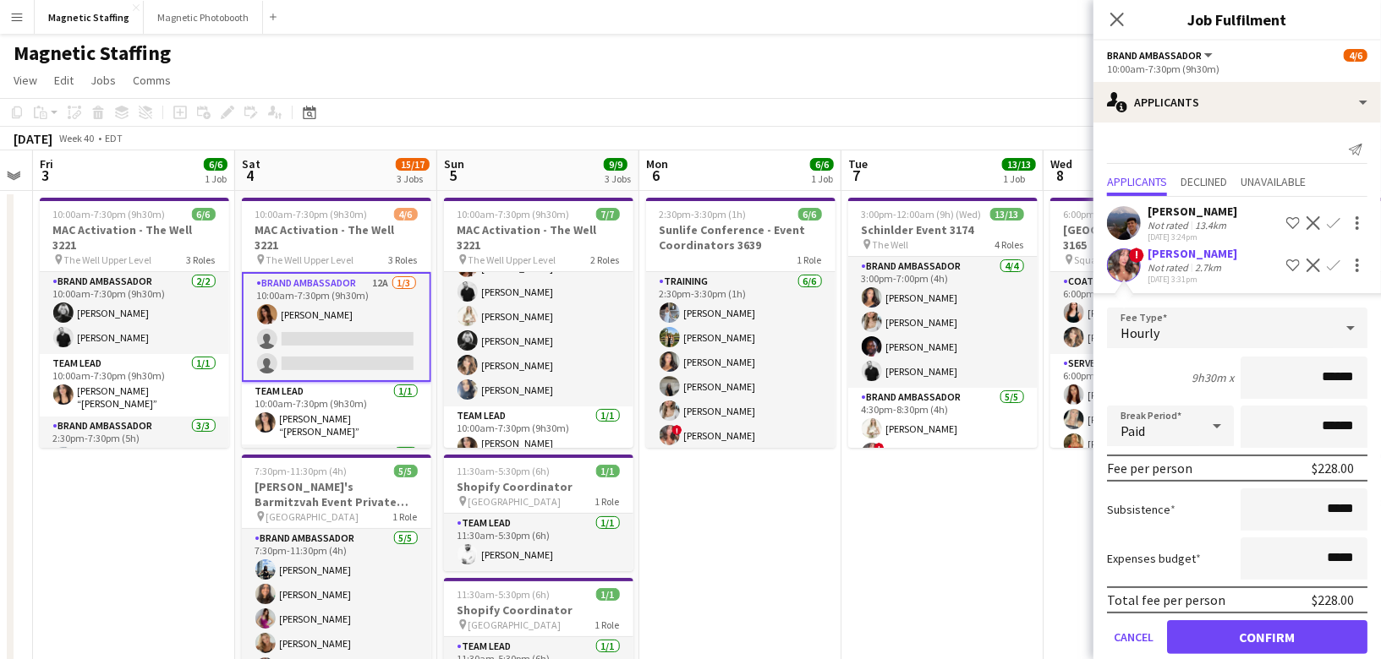
scroll to position [234, 0]
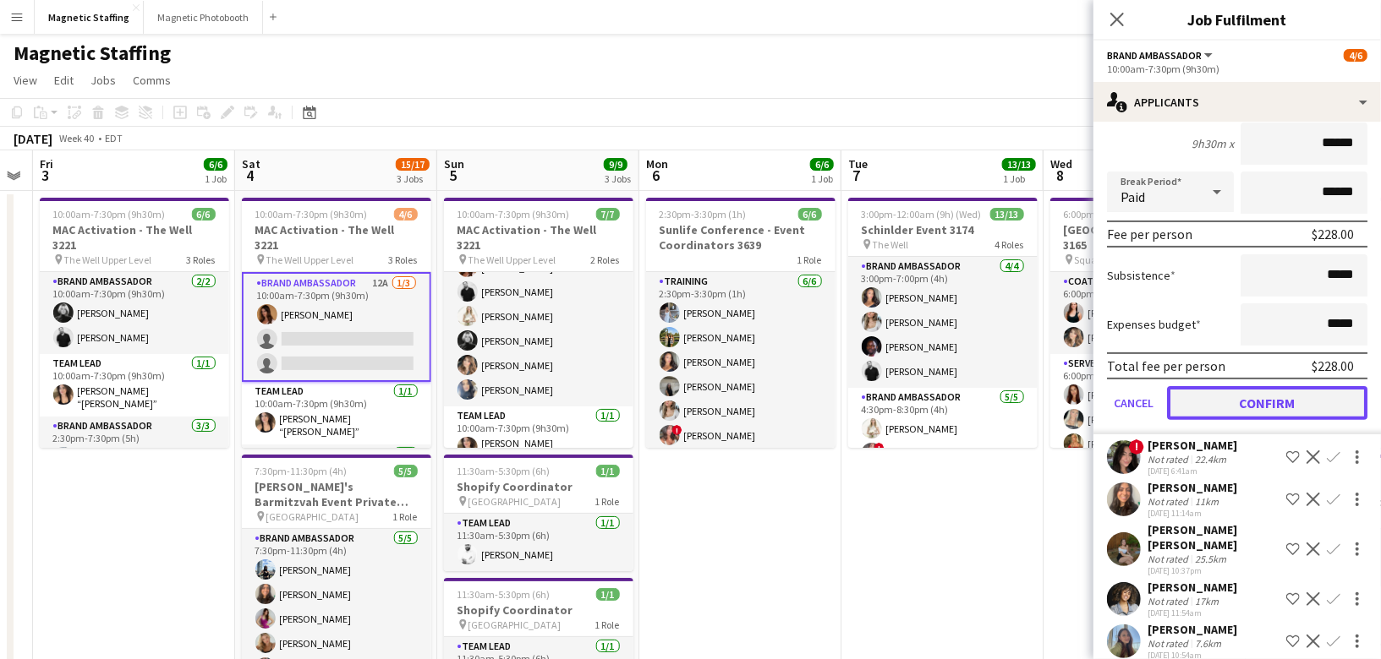
click at [1238, 401] on button "Confirm" at bounding box center [1267, 403] width 200 height 34
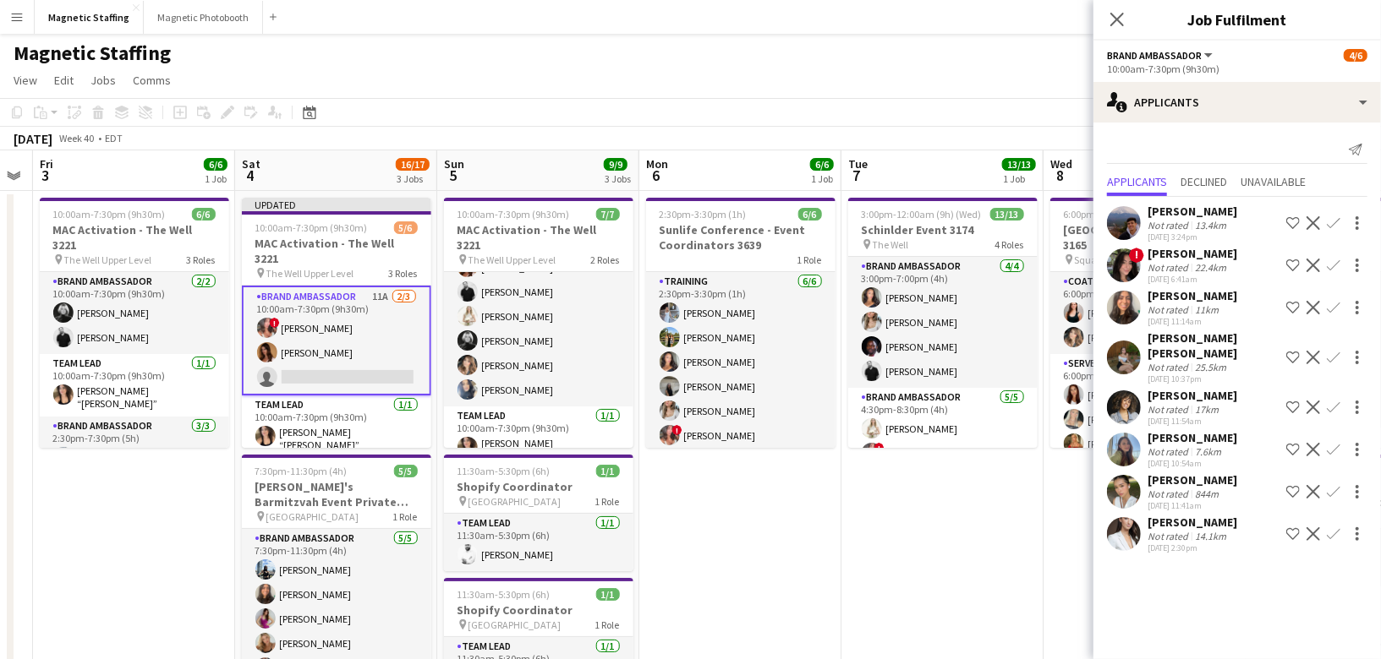
scroll to position [0, 0]
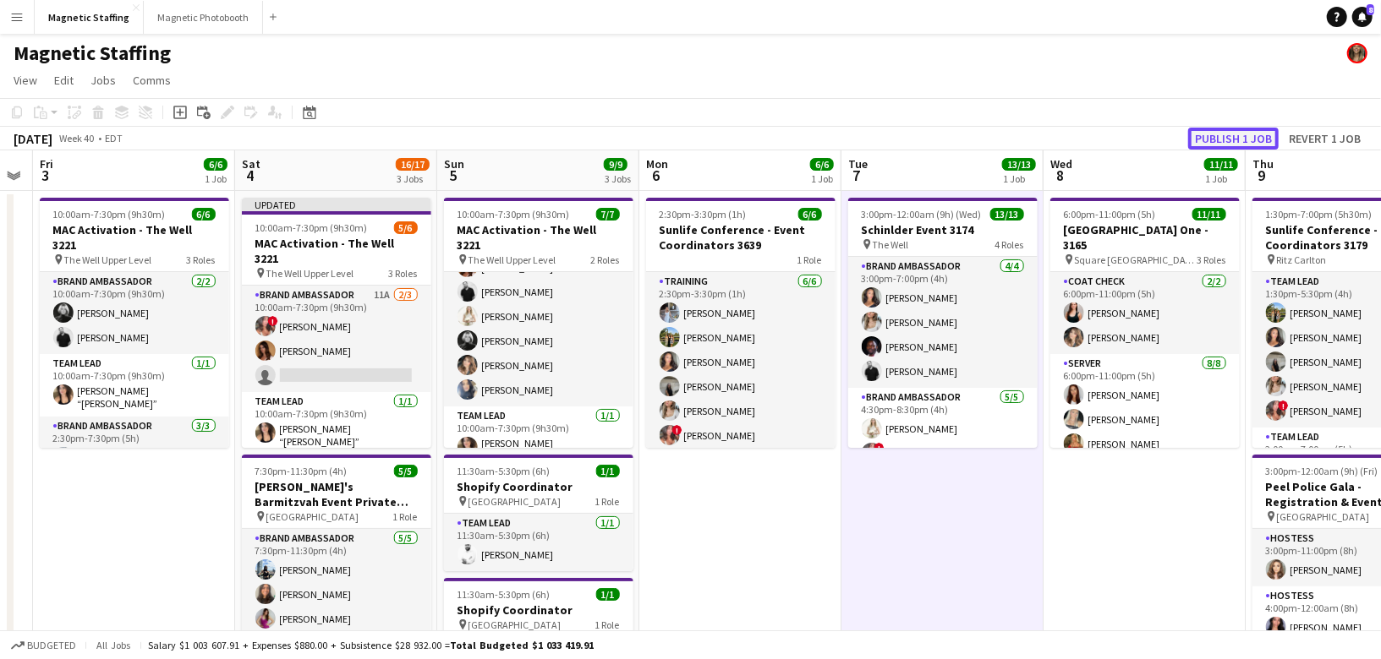
click at [1223, 133] on button "Publish 1 job" at bounding box center [1233, 139] width 90 height 22
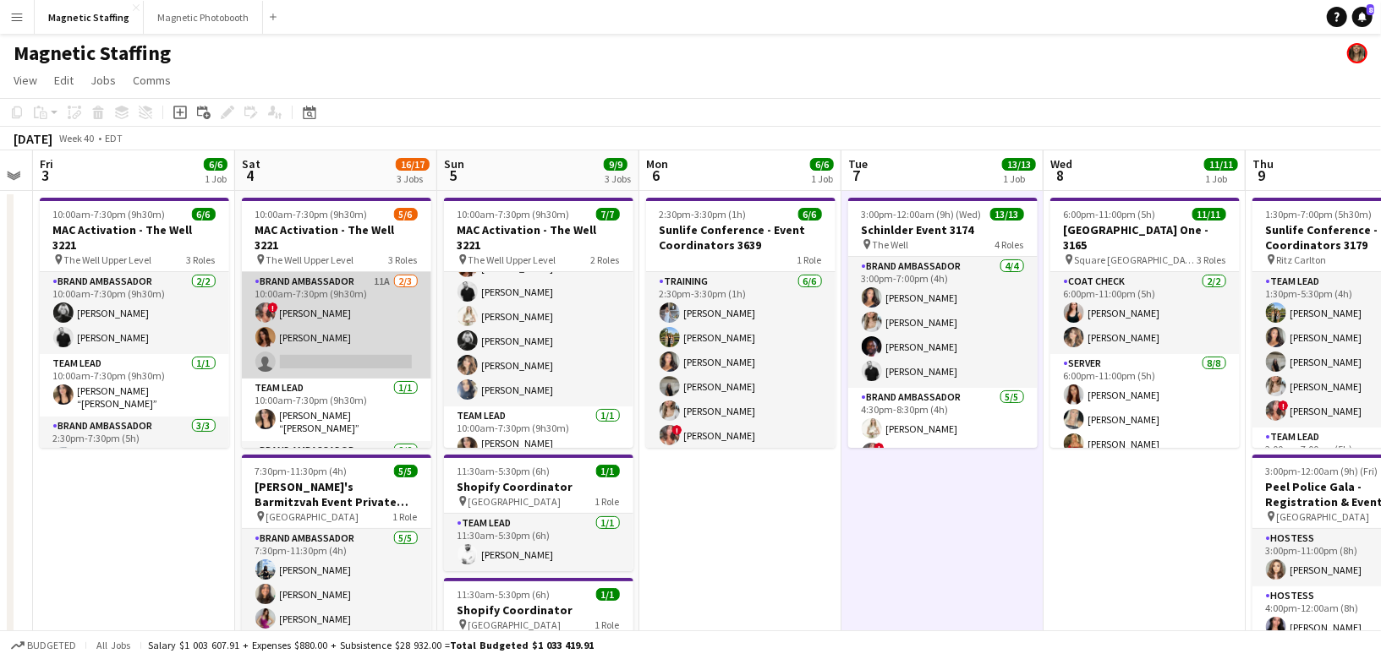
click at [355, 303] on app-card-role "Brand Ambassador 11A [DATE] 10:00am-7:30pm (9h30m) ! [PERSON_NAME] [PERSON_NAME…" at bounding box center [336, 325] width 189 height 107
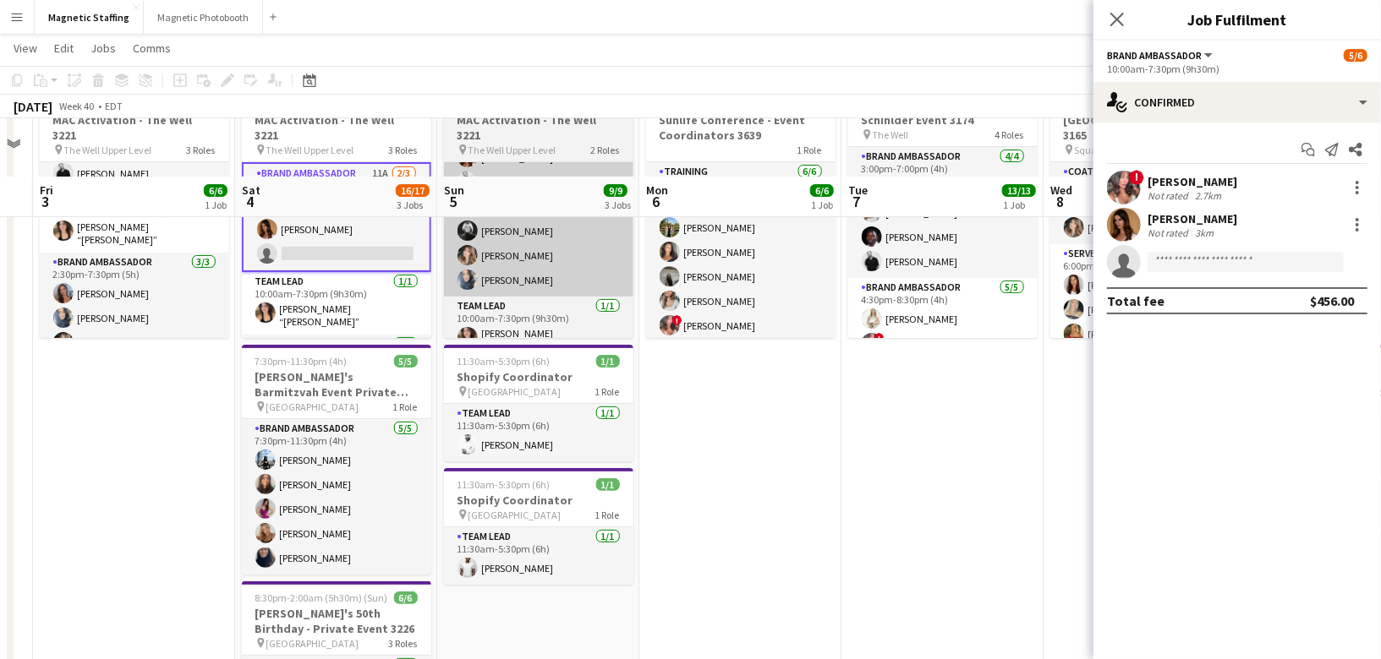
scroll to position [166, 0]
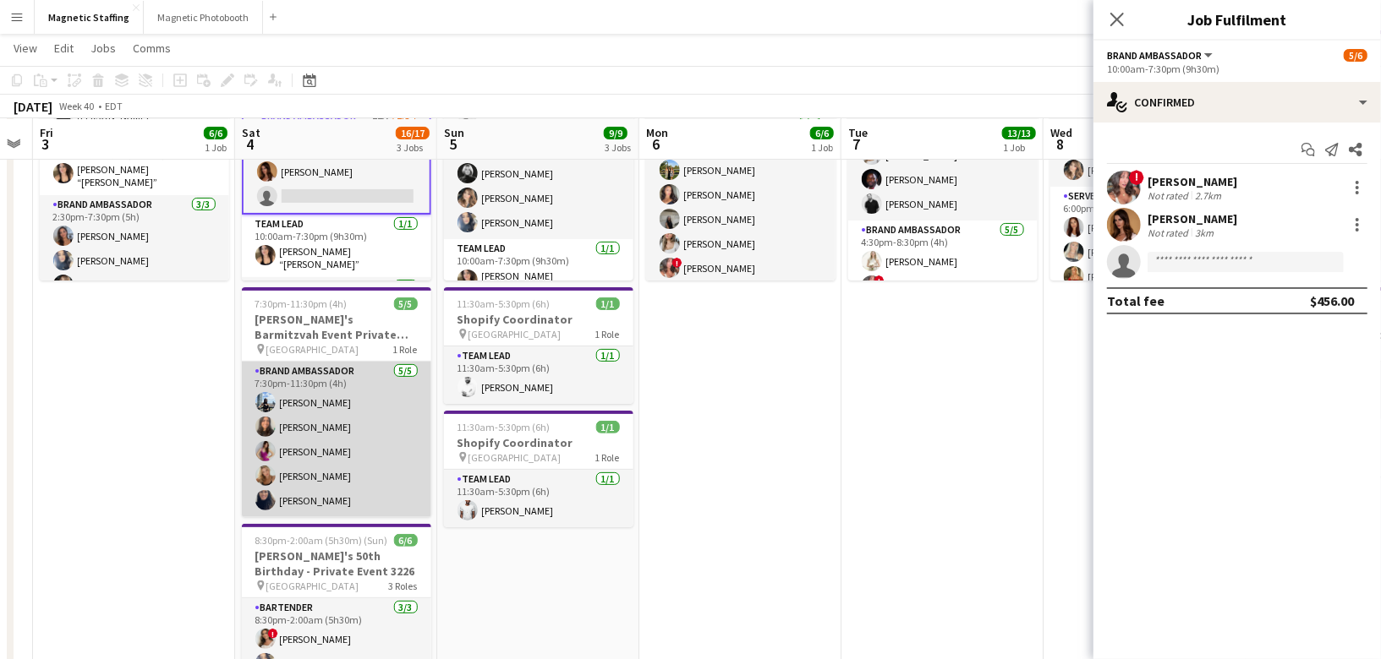
click at [373, 448] on app-card-role "Brand Ambassador [DATE] 7:30pm-11:30pm (4h) [PERSON_NAME] [PERSON_NAME] [PERSON…" at bounding box center [336, 440] width 189 height 156
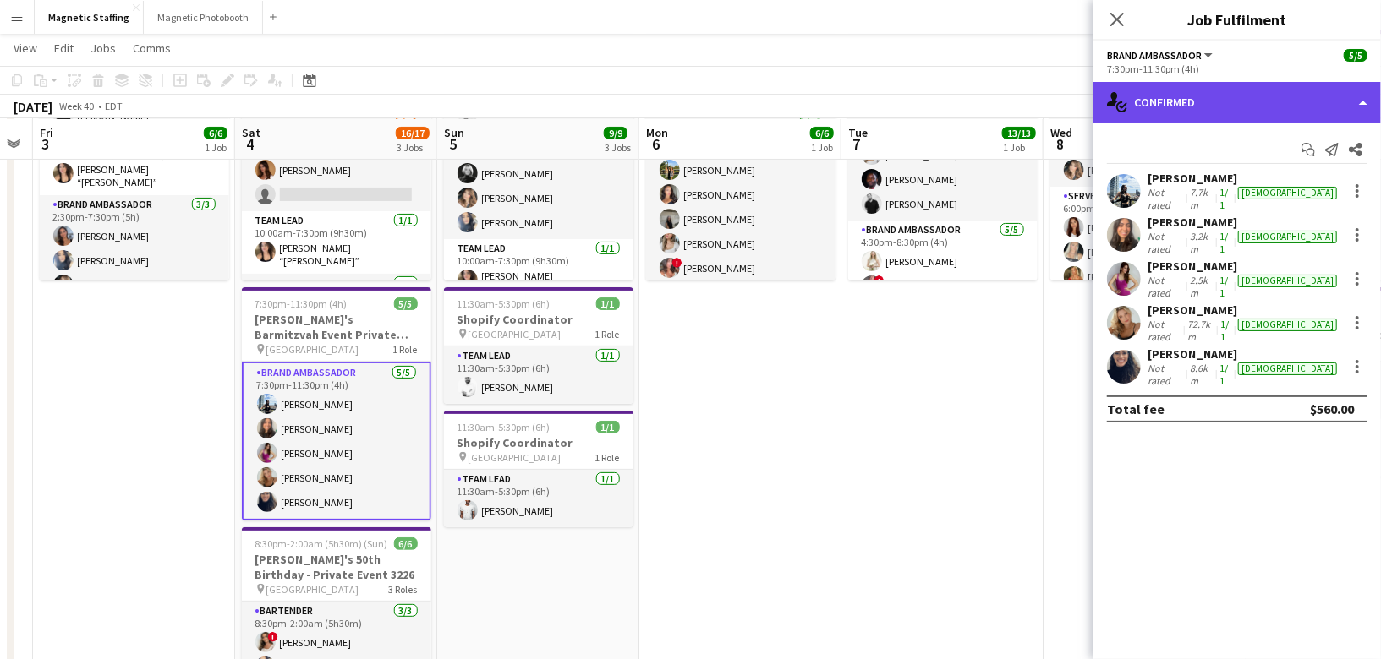
click at [1260, 104] on div "single-neutral-actions-check-2 Confirmed" at bounding box center [1236, 102] width 287 height 41
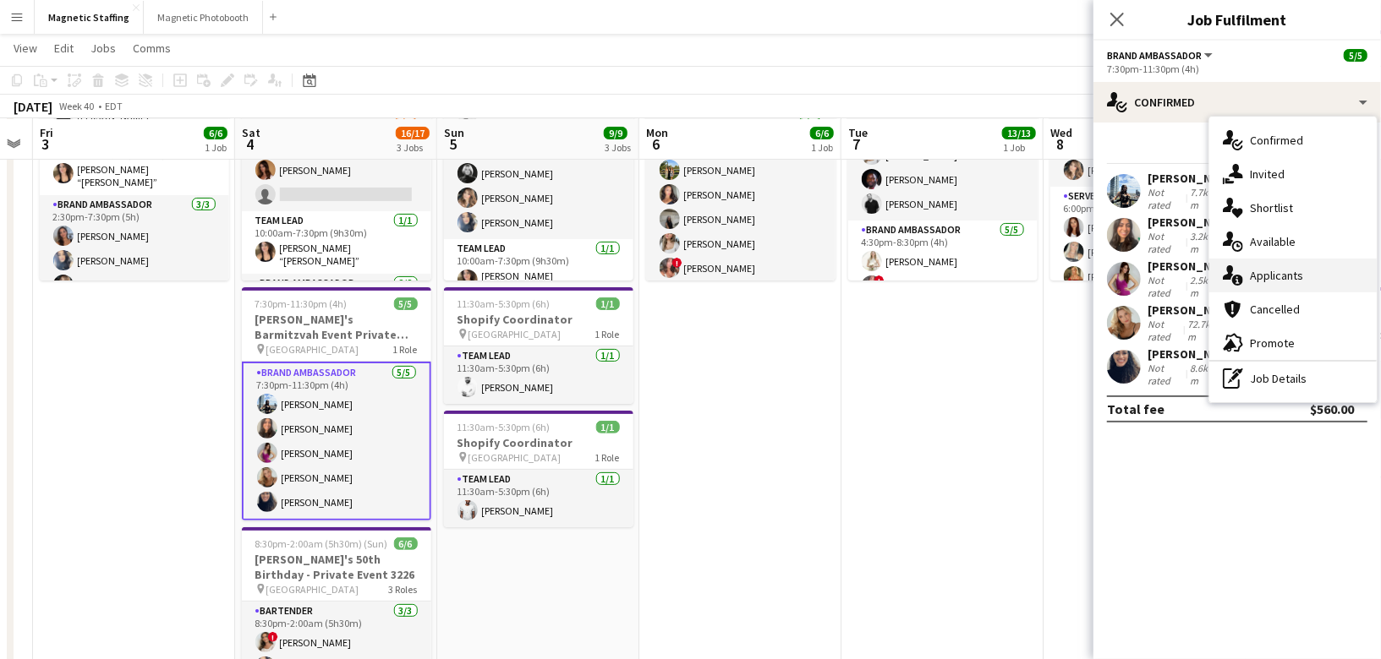
click at [1246, 285] on div "single-neutral-actions-information Applicants" at bounding box center [1292, 276] width 167 height 34
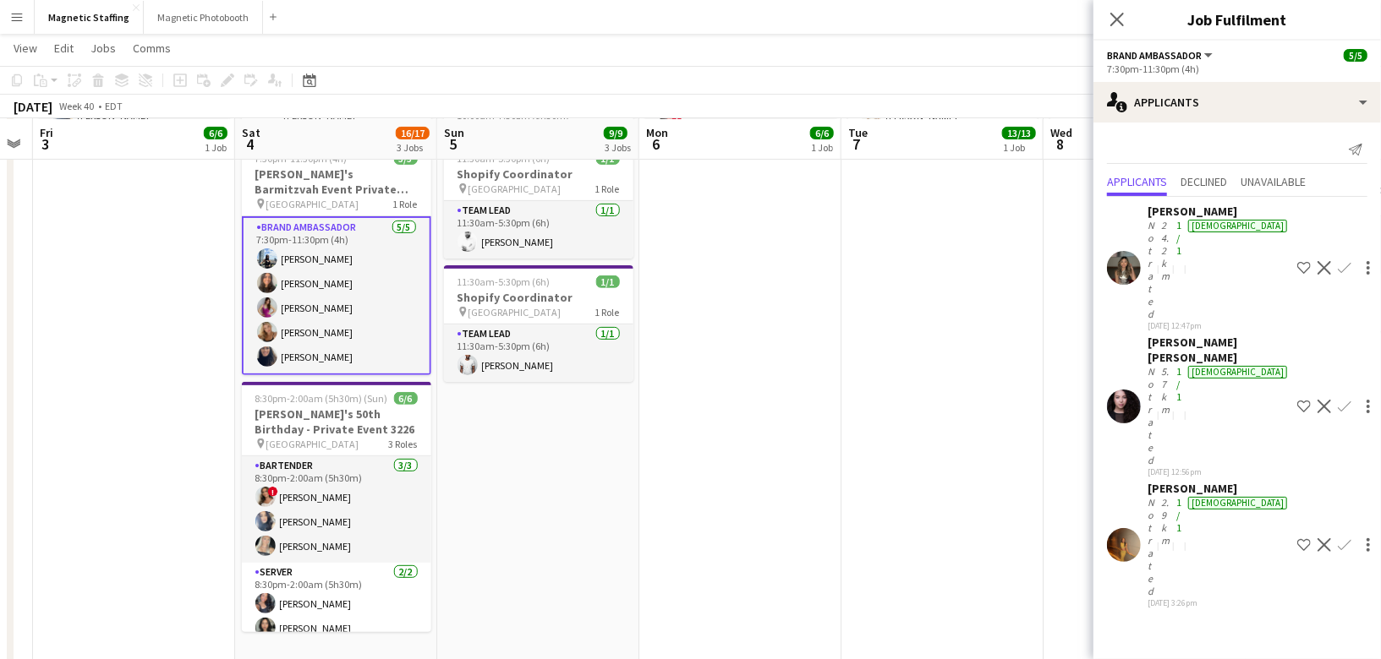
scroll to position [310, 0]
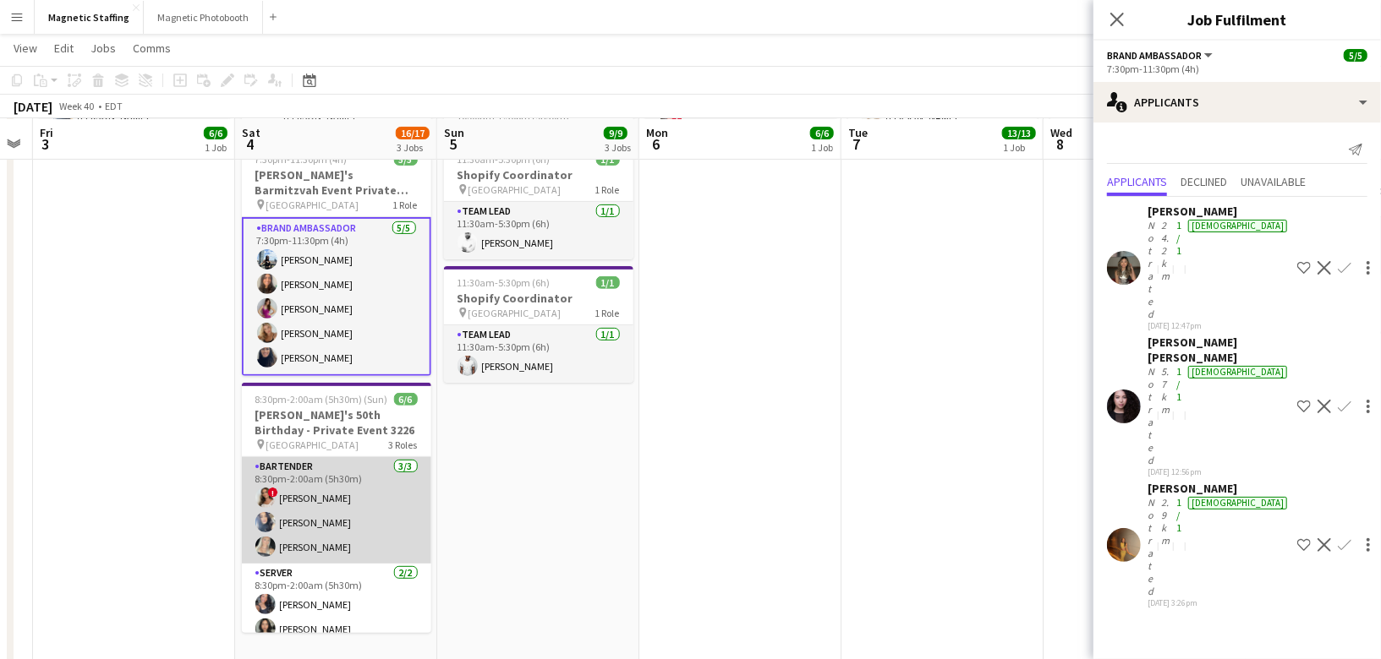
click at [321, 543] on app-card-role "Bartender [DATE] 8:30pm-2:00am (5h30m) ! [PERSON_NAME] [PERSON_NAME] [PERSON_NA…" at bounding box center [336, 510] width 189 height 107
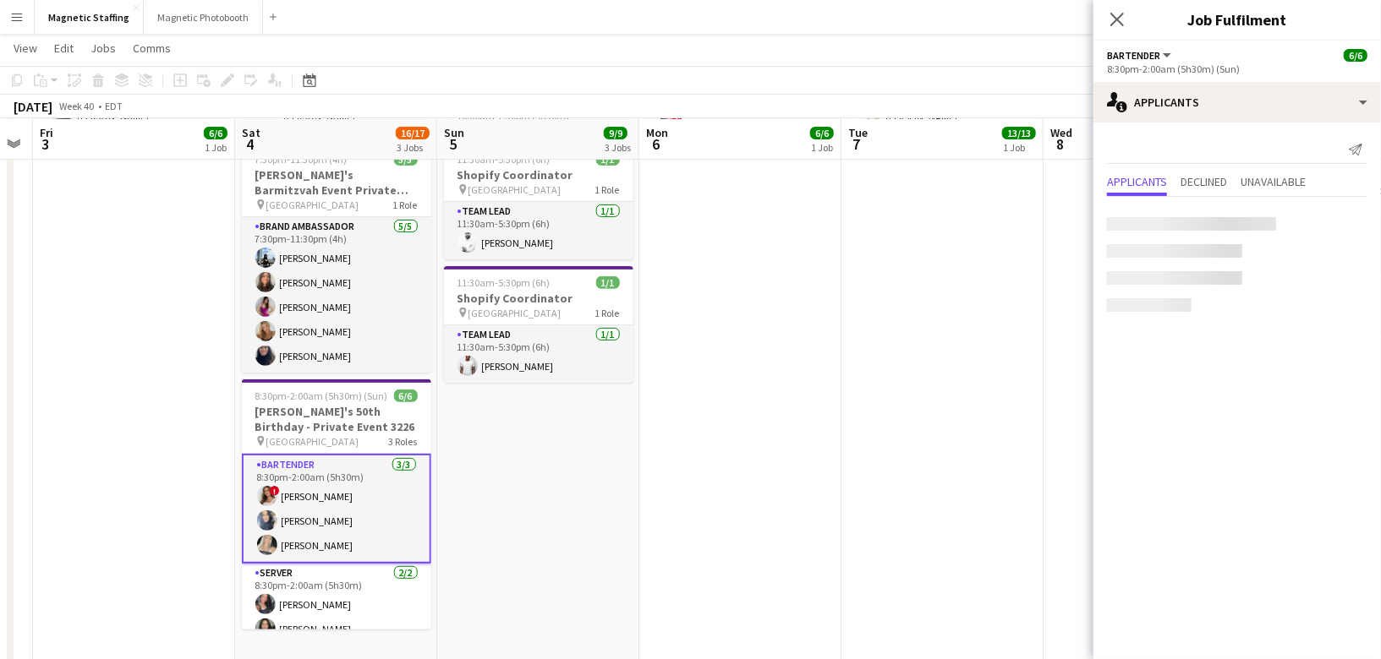
scroll to position [0, 572]
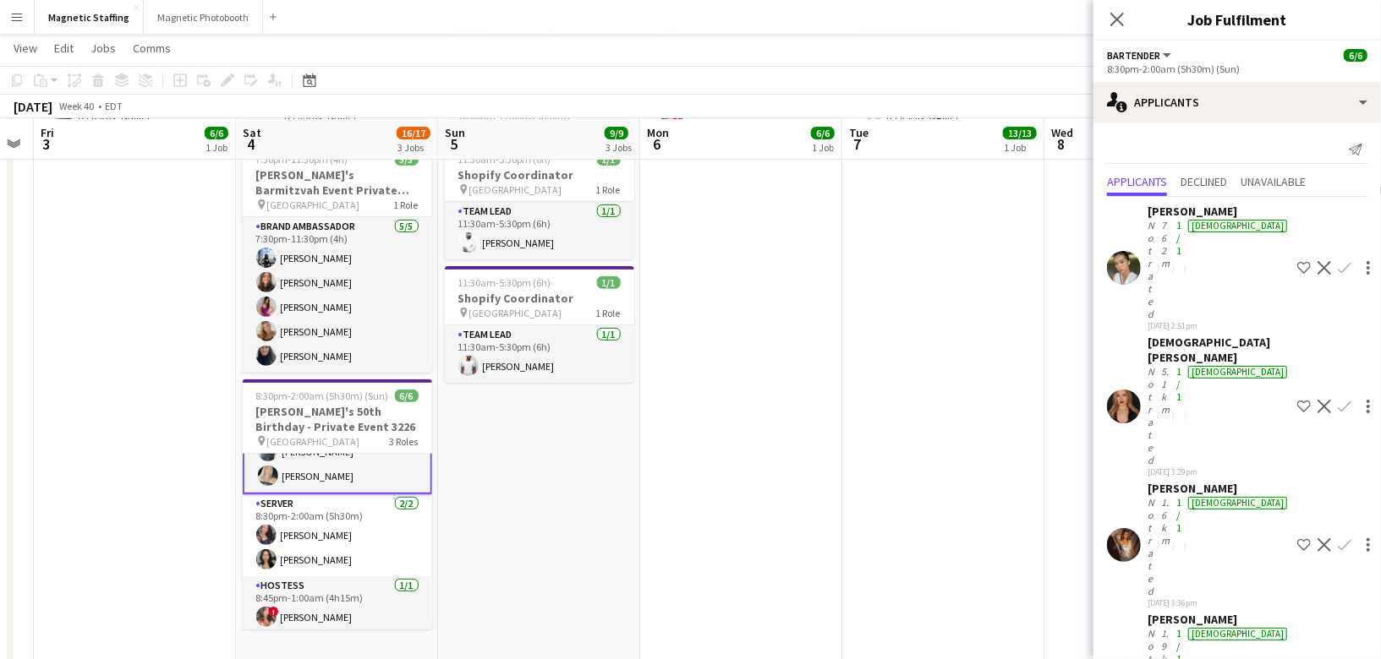
click at [321, 543] on app-card-role "Server [DATE] 8:30pm-2:00am (5h30m) [PERSON_NAME] [PERSON_NAME]" at bounding box center [337, 536] width 189 height 82
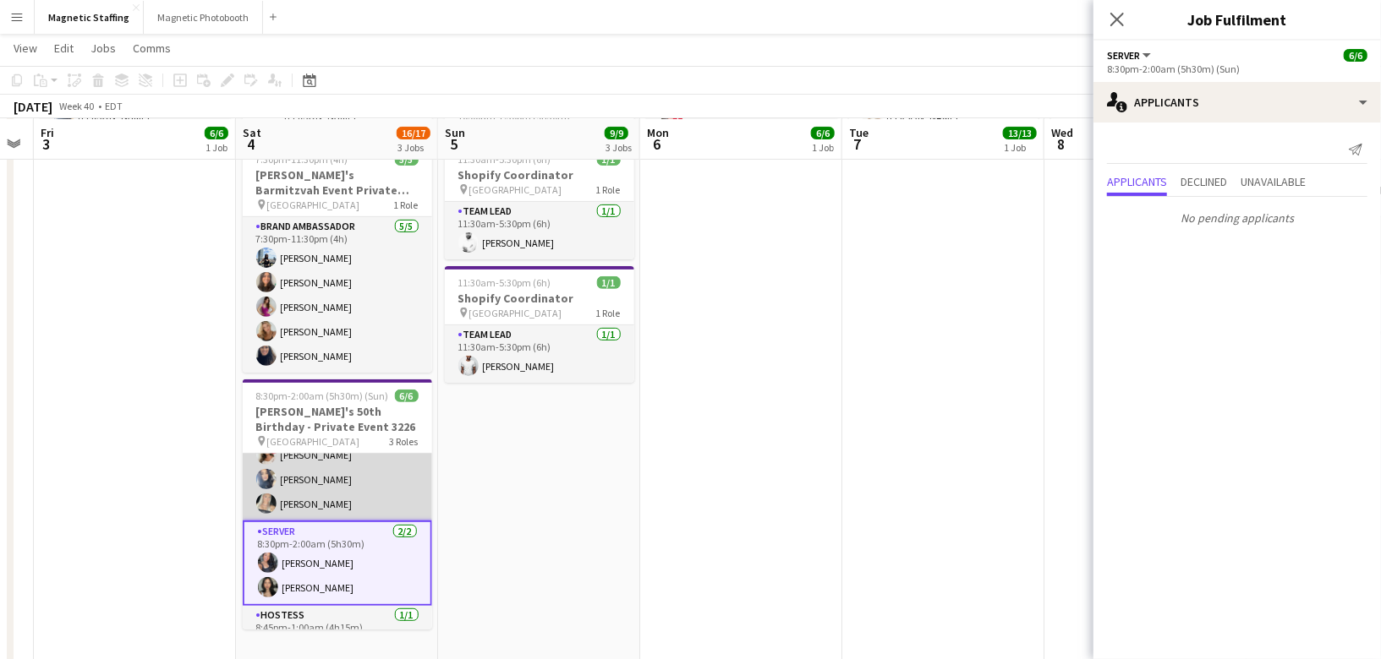
scroll to position [73, 0]
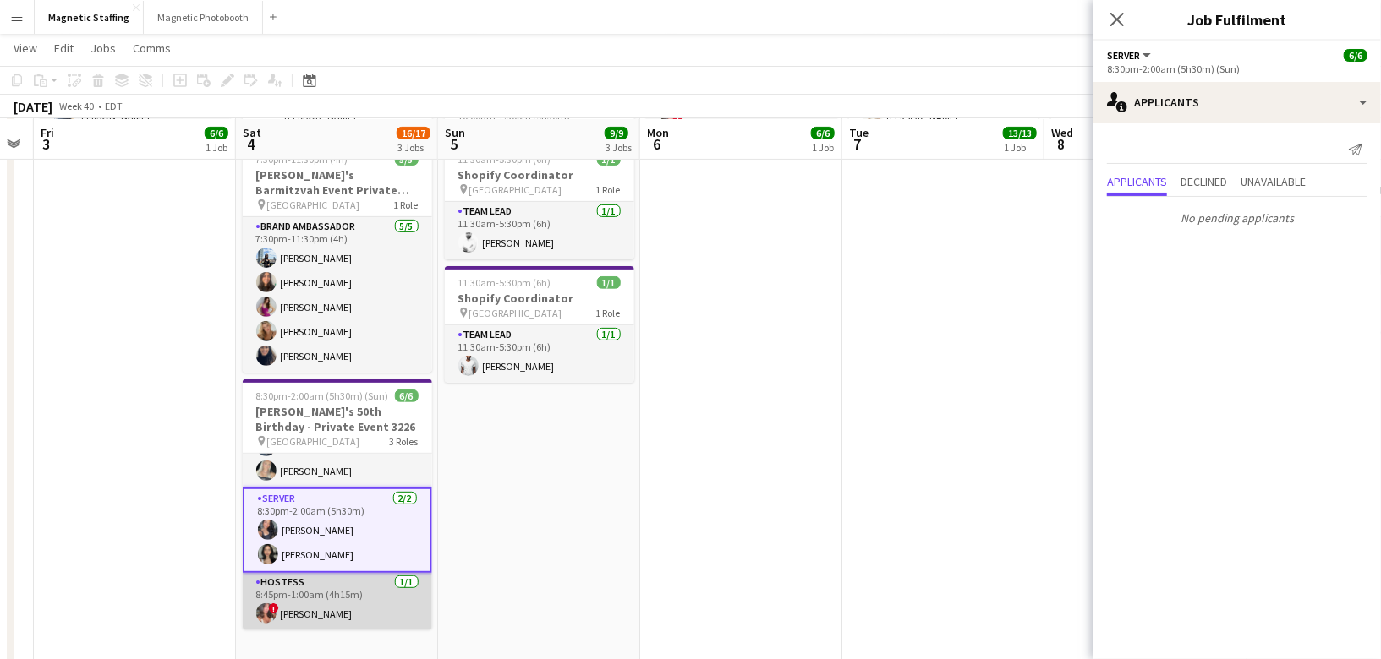
click at [295, 599] on app-card-role "Hostess [DATE] 8:45pm-1:00am (4h15m) ! [PERSON_NAME]" at bounding box center [337, 601] width 189 height 57
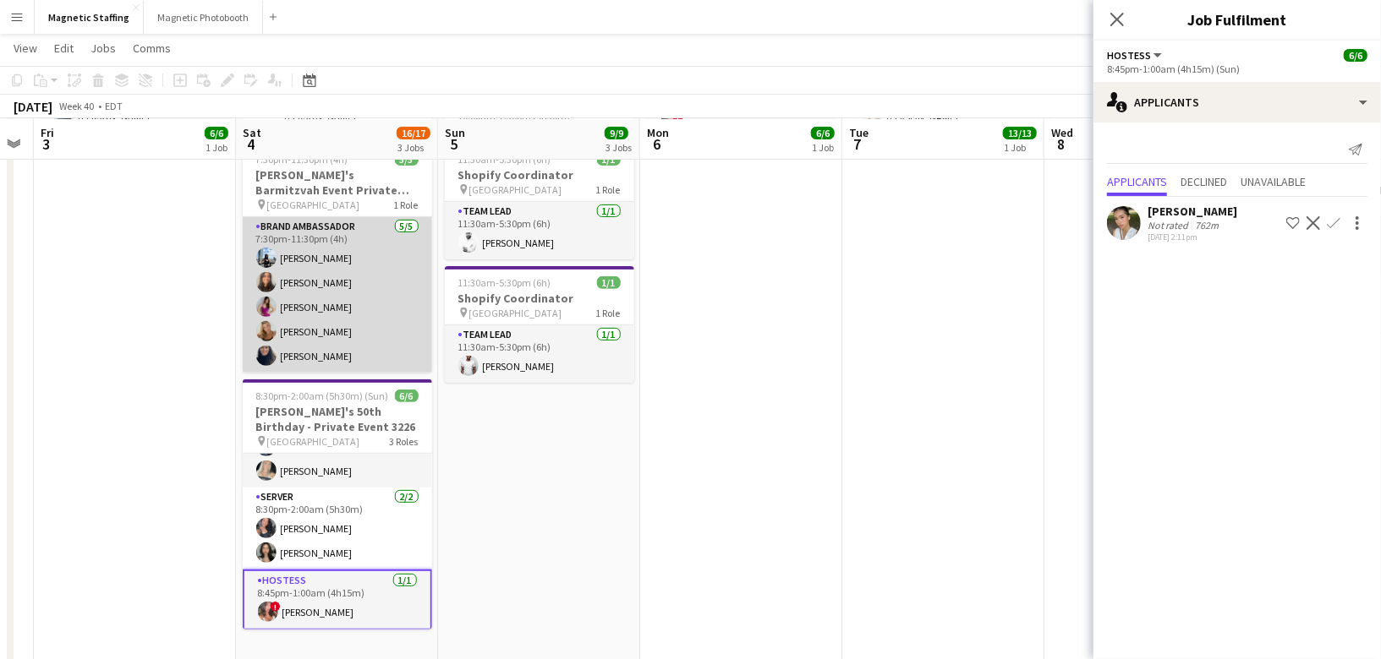
scroll to position [0, 0]
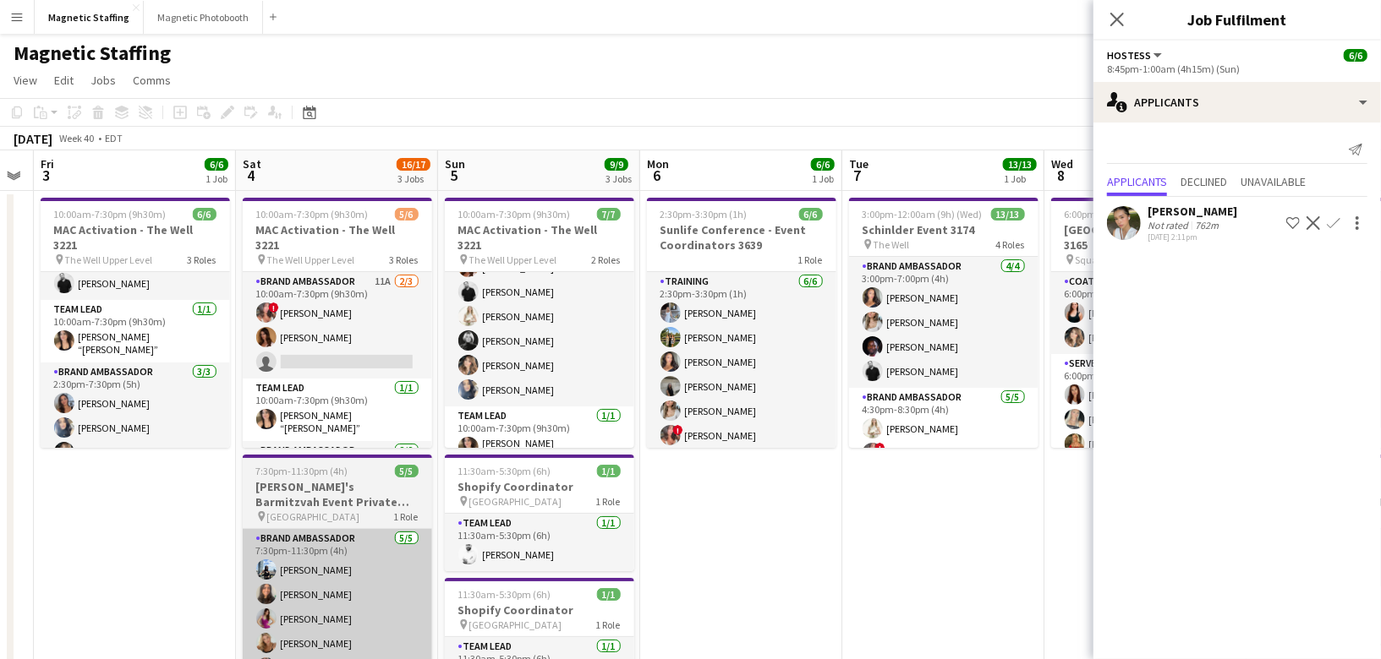
click at [372, 336] on app-card-role "Brand Ambassador 11A [DATE] 10:00am-7:30pm (9h30m) ! [PERSON_NAME] [PERSON_NAME…" at bounding box center [337, 325] width 189 height 107
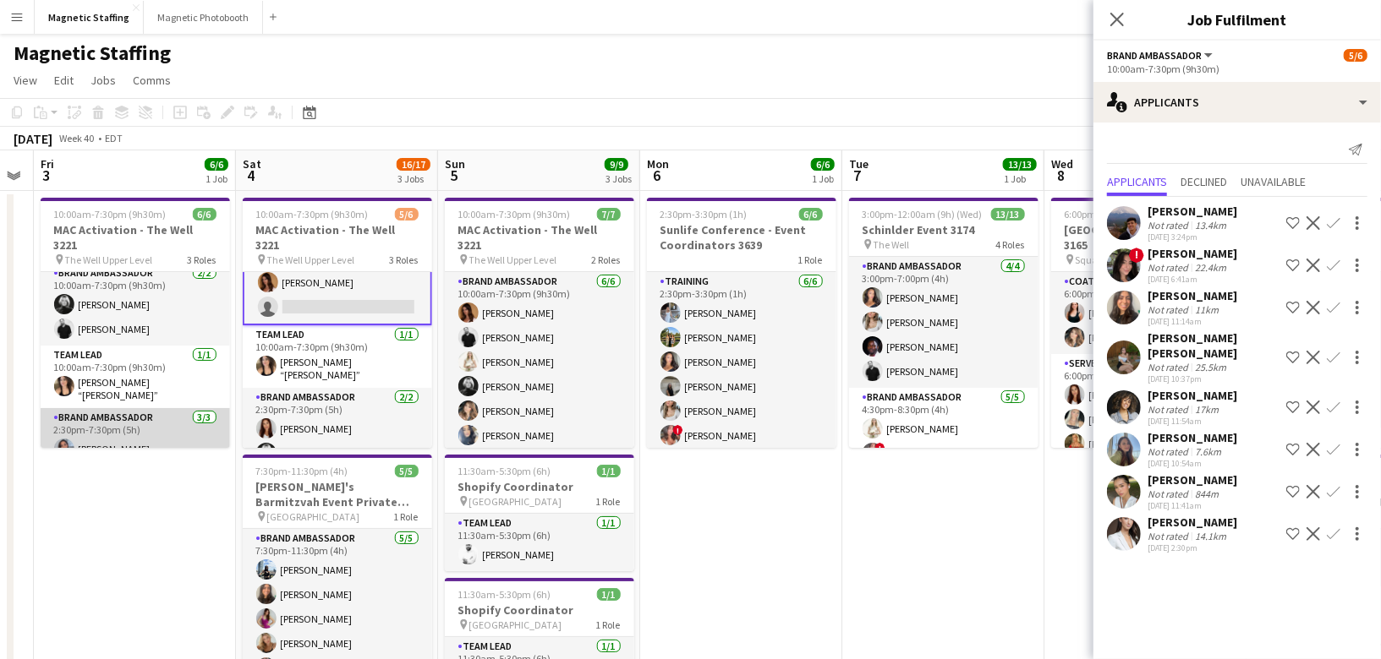
scroll to position [10, 0]
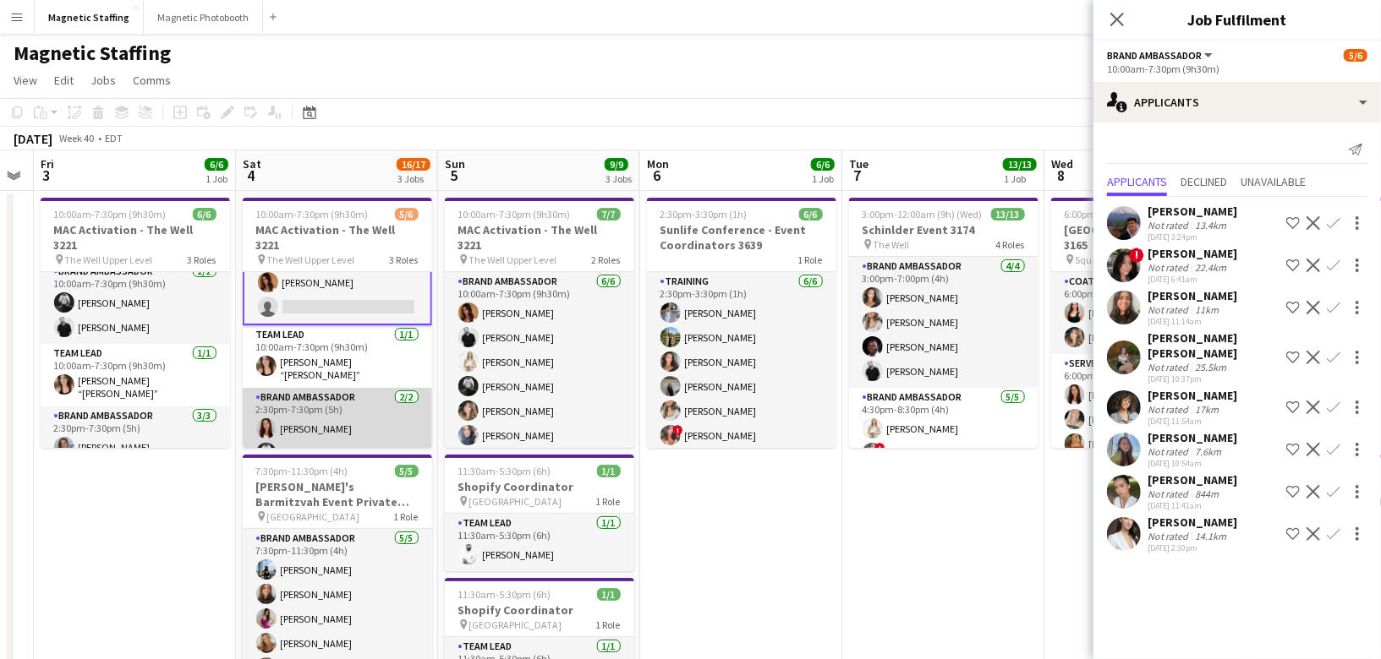
click at [294, 432] on app-card-role "Brand Ambassador [DATE] 2:30pm-7:30pm (5h) [PERSON_NAME] [PERSON_NAME]" at bounding box center [337, 429] width 189 height 82
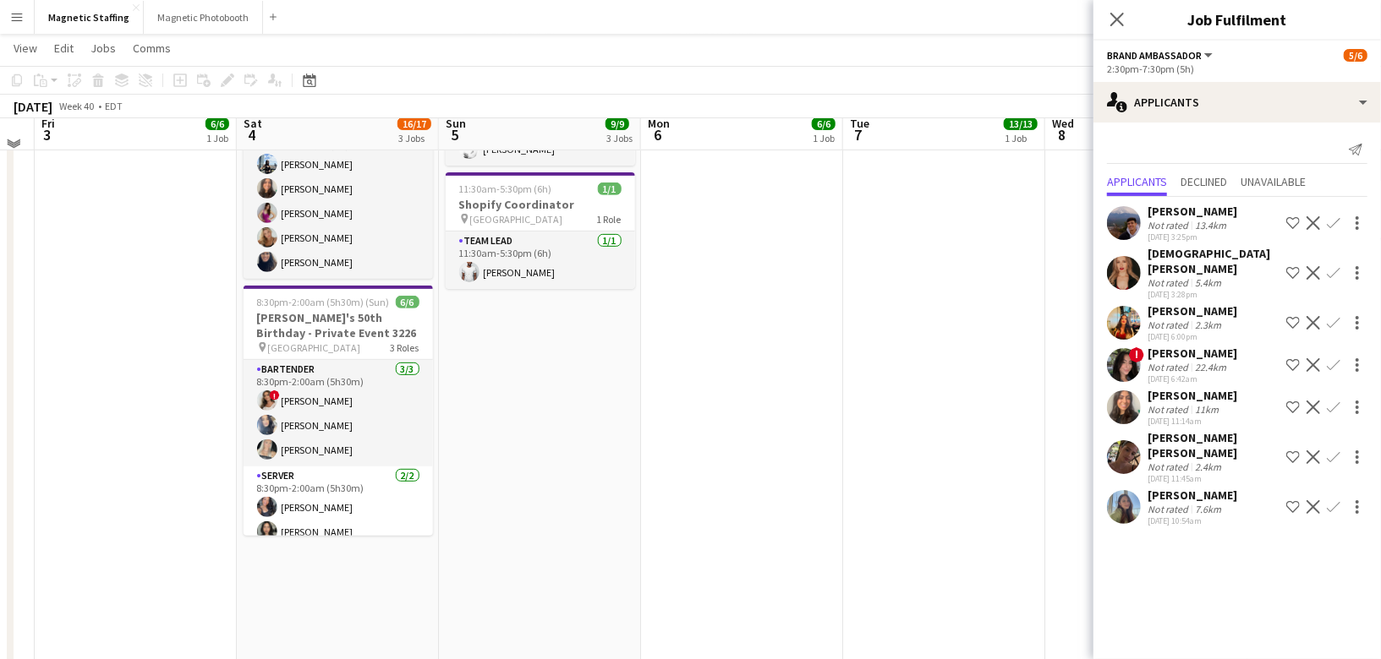
scroll to position [408, 0]
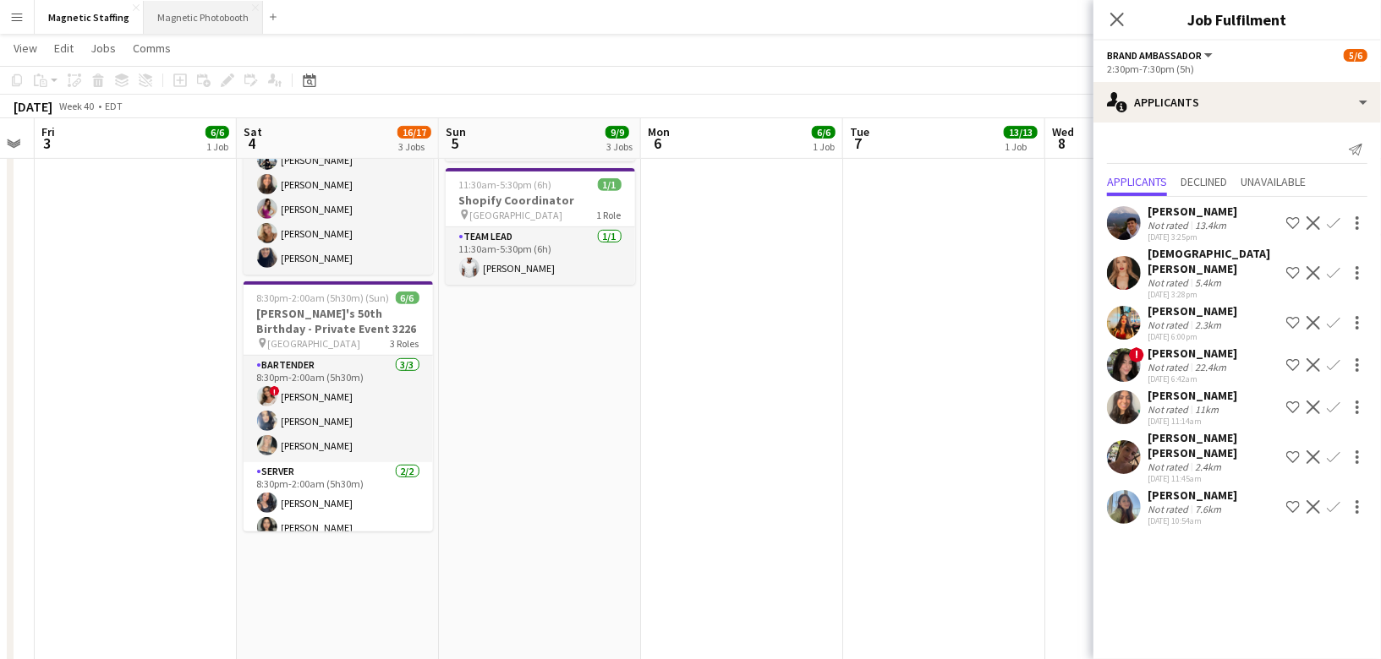
click at [178, 13] on button "Magnetic Photobooth Close" at bounding box center [203, 17] width 119 height 33
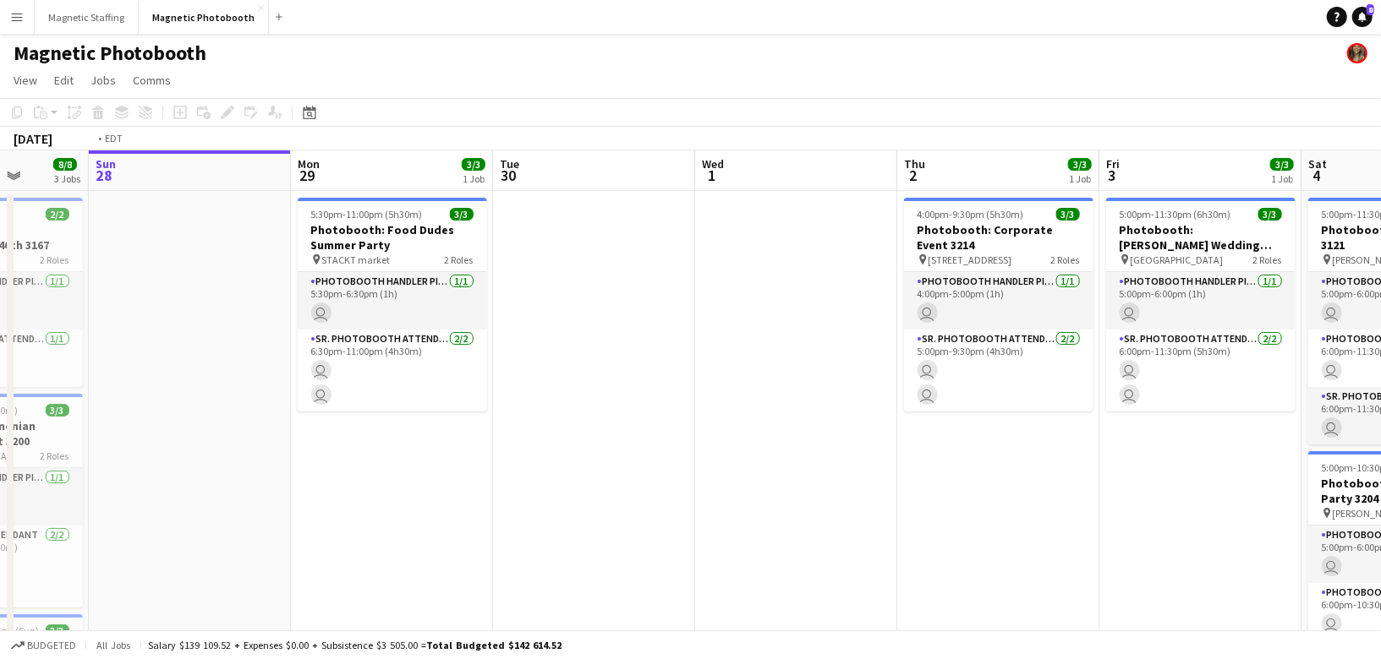
drag, startPoint x: 581, startPoint y: 299, endPoint x: 81, endPoint y: 326, distance: 500.4
click at [21, 346] on app-calendar-viewport "Thu 25 Fri 26 7/7 2 Jobs Sat 27 8/8 3 Jobs Sun 28 Mon 29 3/3 1 Job Tue 30 Wed 1…" at bounding box center [690, 524] width 1381 height 749
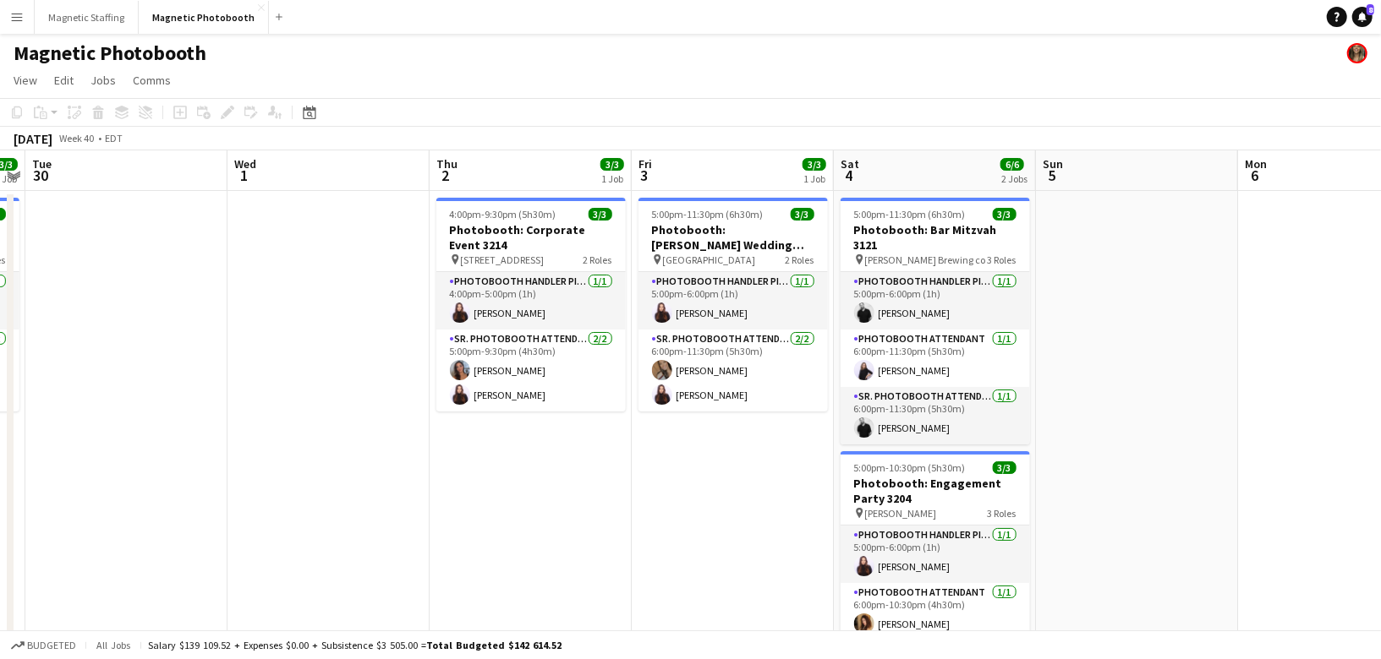
scroll to position [0, 674]
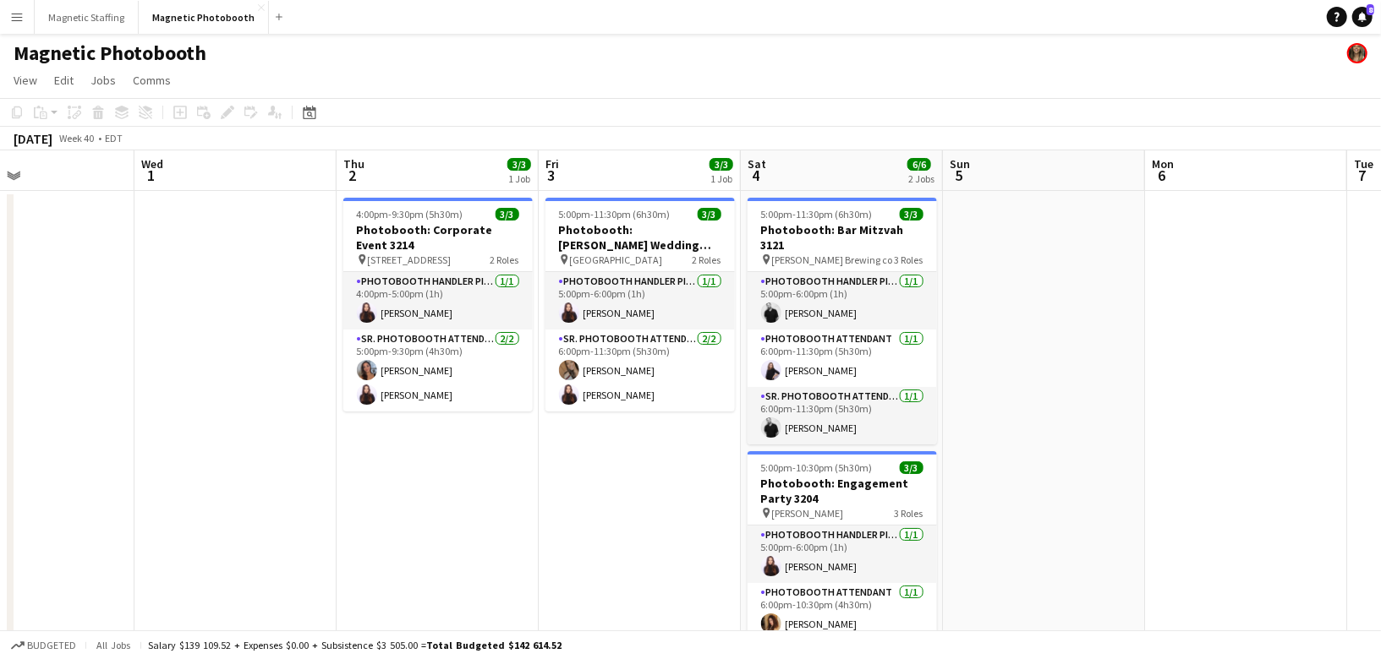
drag, startPoint x: 644, startPoint y: 337, endPoint x: 0, endPoint y: 417, distance: 649.1
click at [0, 417] on app-calendar-viewport "Sat 27 8/8 3 Jobs Sun 28 Mon 29 3/3 1 Job Tue 30 Wed 1 Thu 2 3/3 1 Job Fri 3 3/…" at bounding box center [690, 524] width 1381 height 749
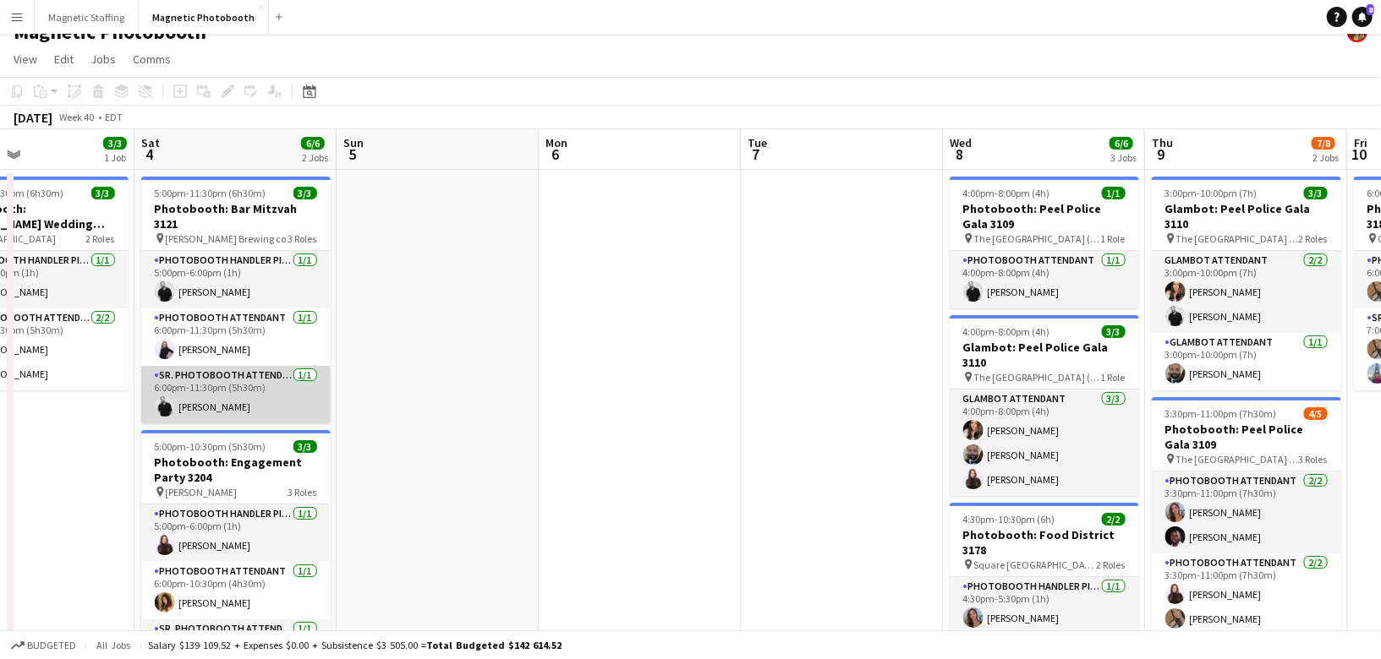
scroll to position [0, 0]
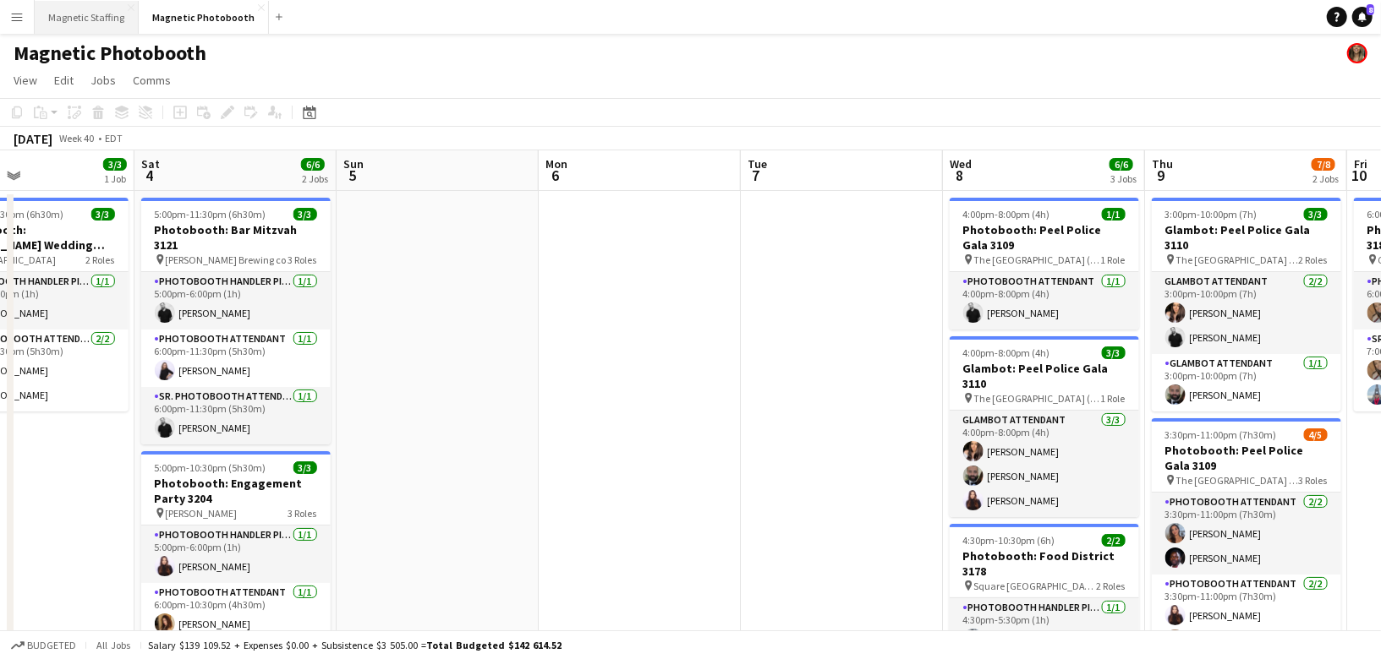
click at [79, 19] on button "Magnetic Staffing Close" at bounding box center [87, 17] width 104 height 33
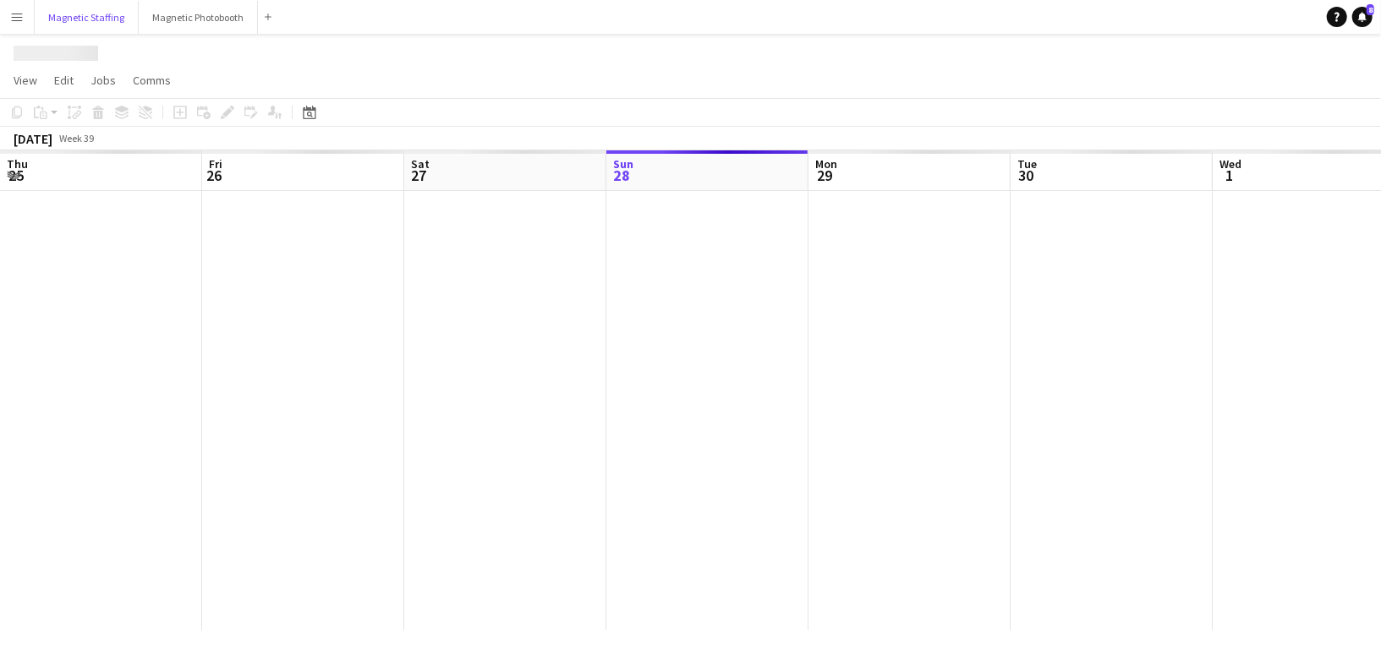
scroll to position [0, 403]
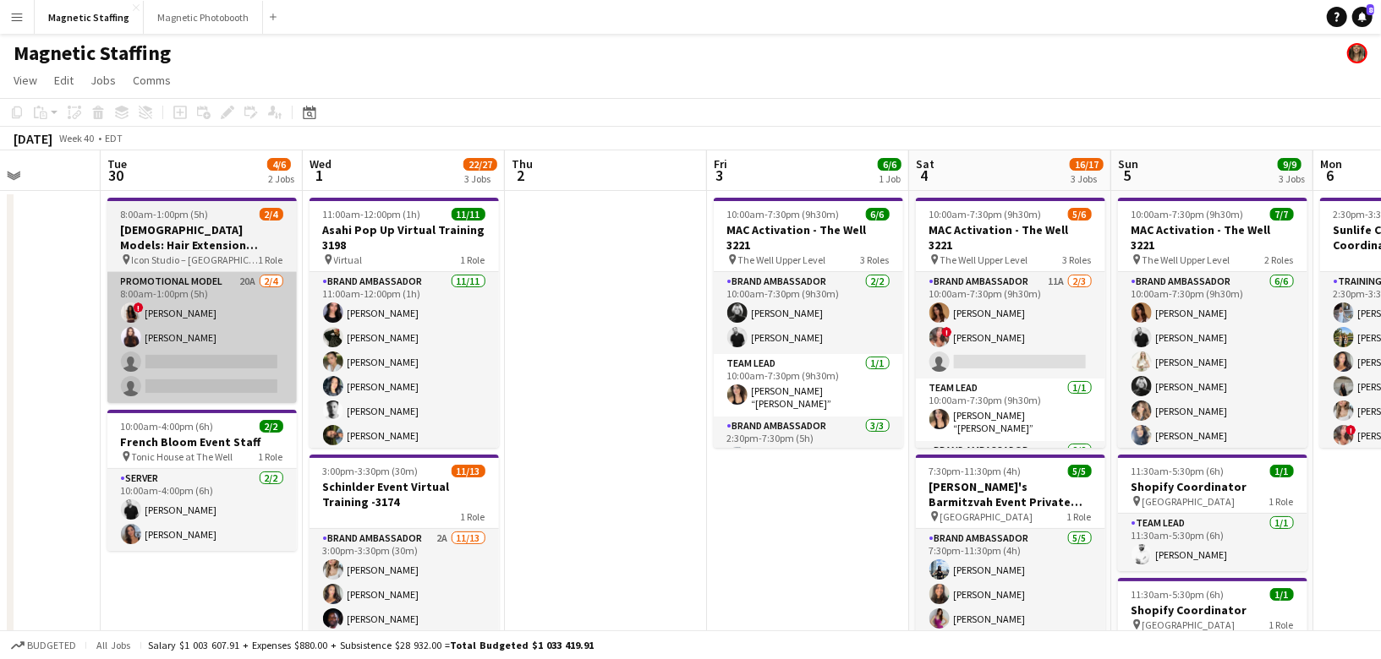
drag, startPoint x: 506, startPoint y: 317, endPoint x: 243, endPoint y: 380, distance: 270.3
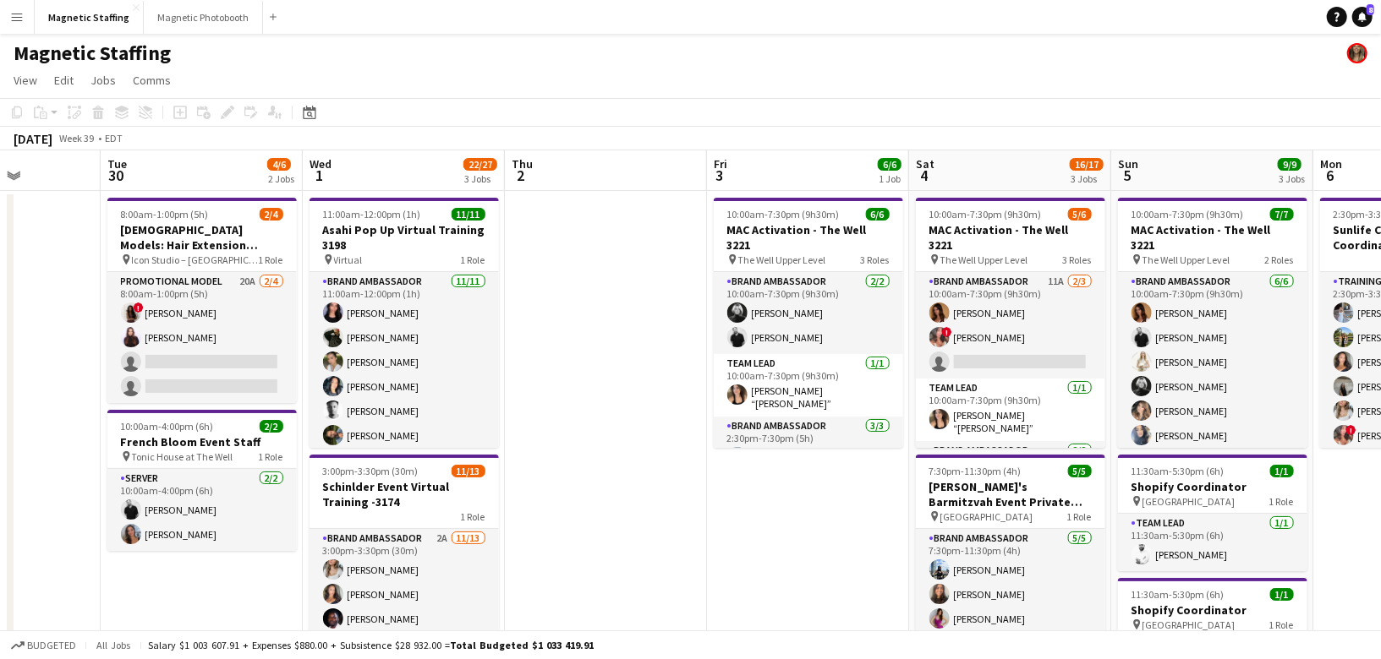
scroll to position [0, 522]
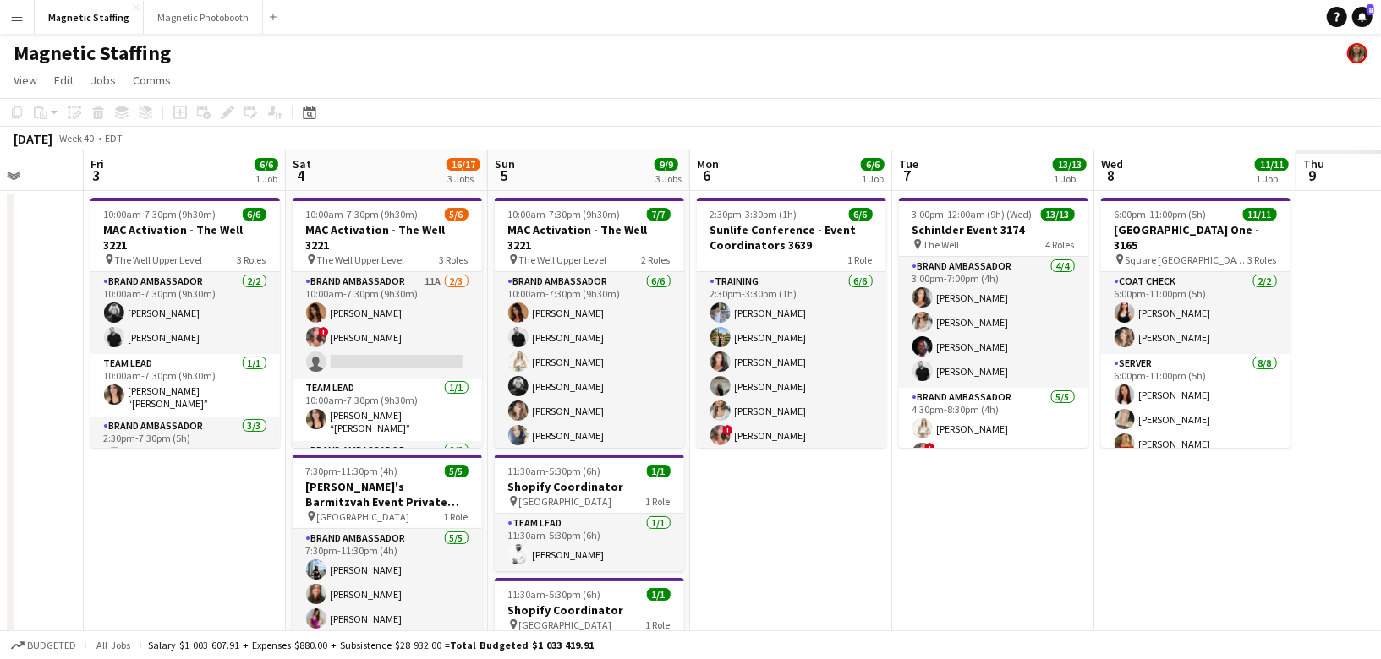
drag, startPoint x: 0, startPoint y: 468, endPoint x: 0, endPoint y: 479, distance: 11.0
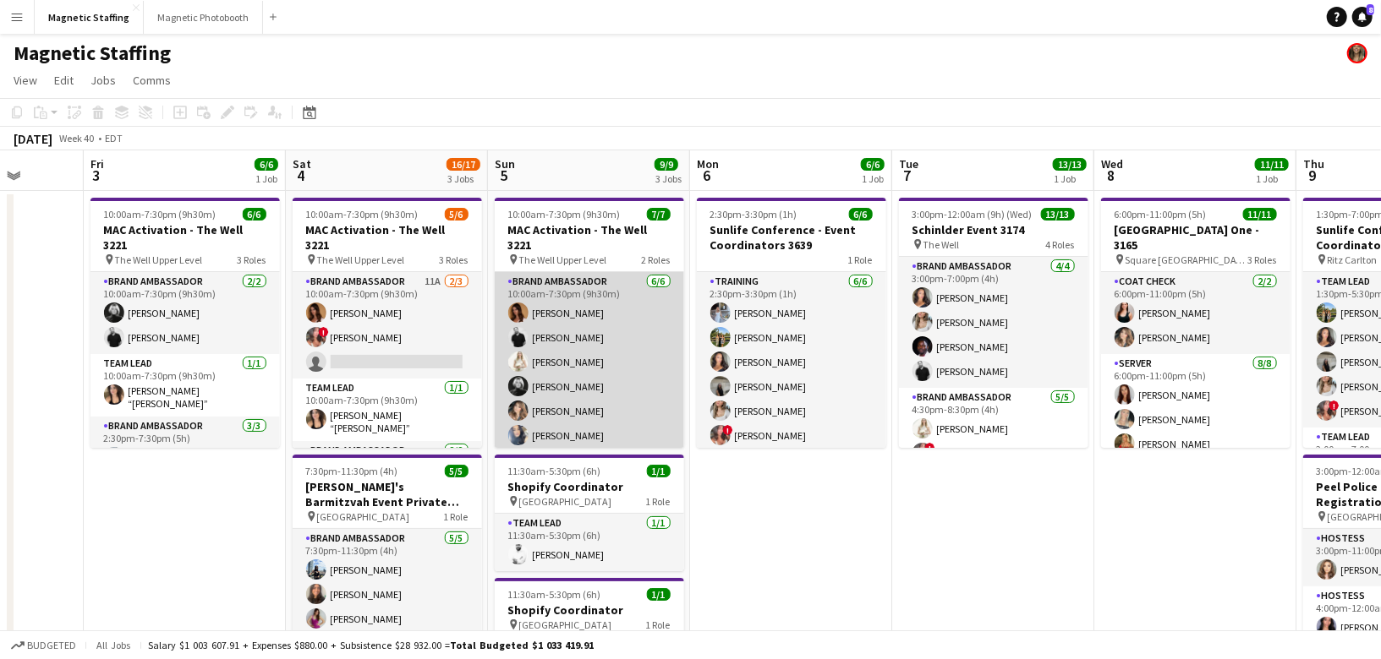
scroll to position [0, 0]
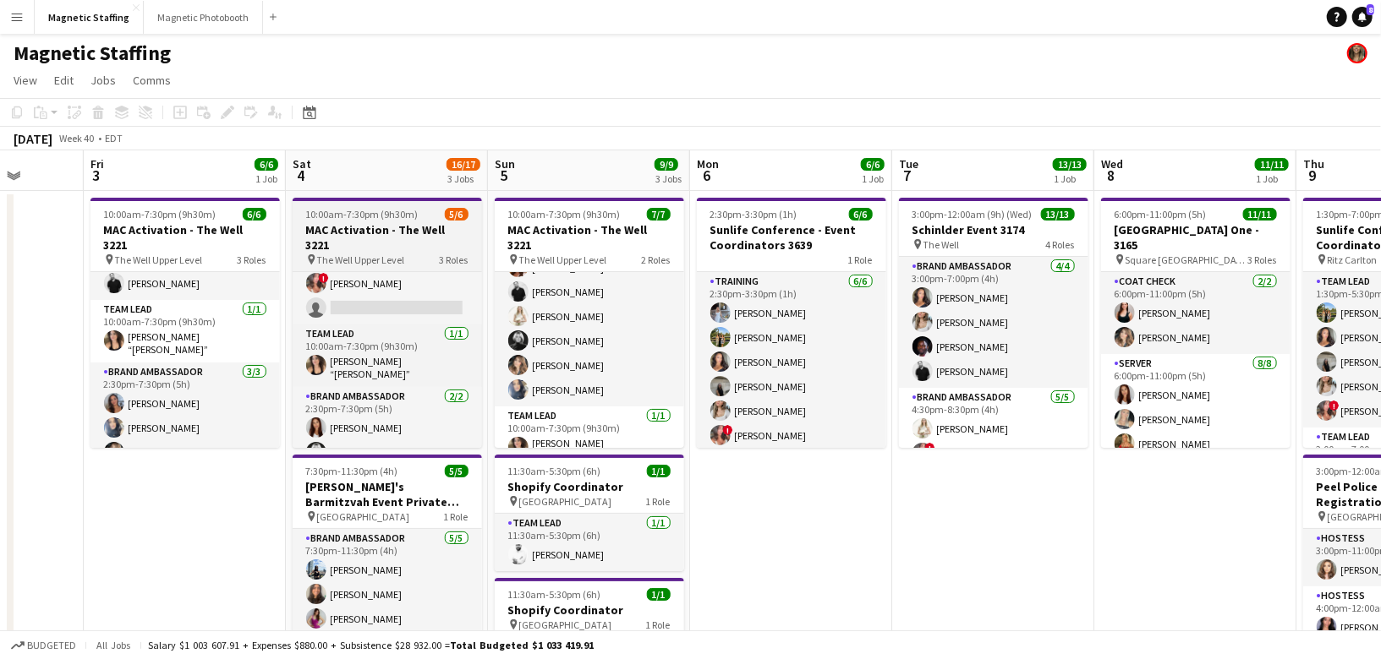
click at [363, 213] on span "10:00am-7:30pm (9h30m)" at bounding box center [362, 214] width 112 height 13
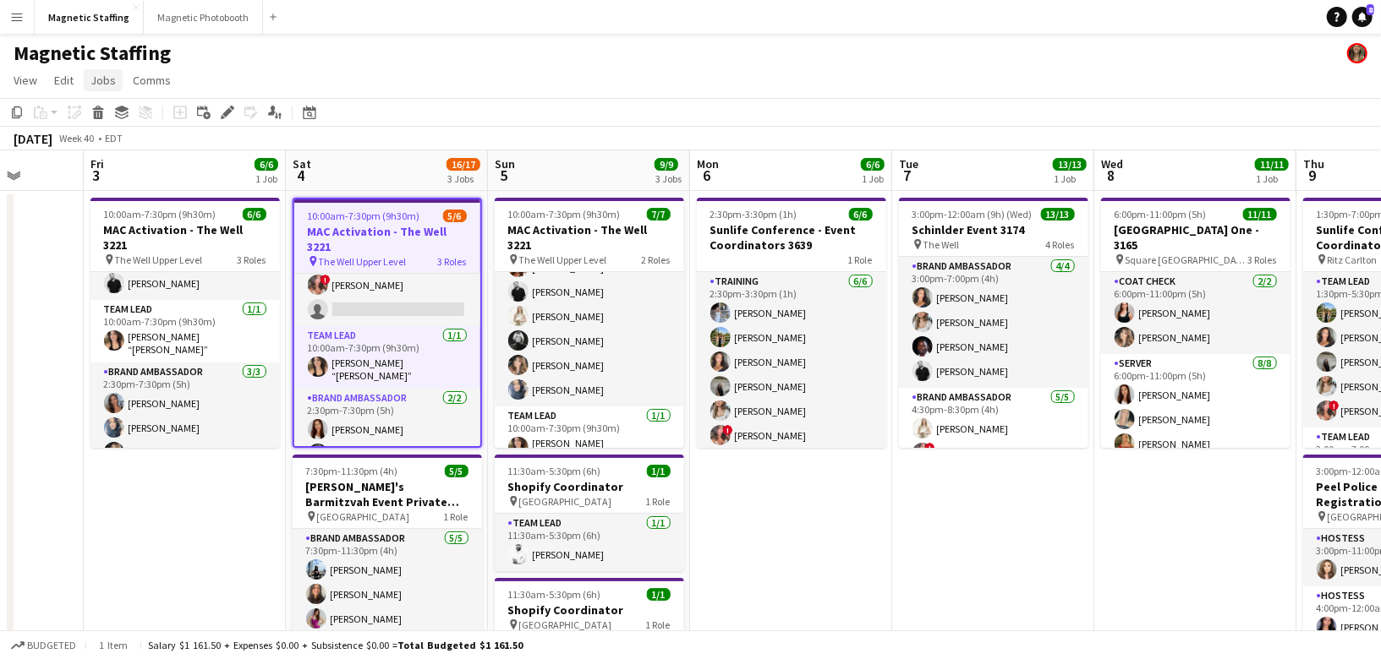
click at [101, 69] on app-page-menu "View Day view expanded Day view collapsed Month view Date picker Jump to [DATE]…" at bounding box center [690, 82] width 1381 height 32
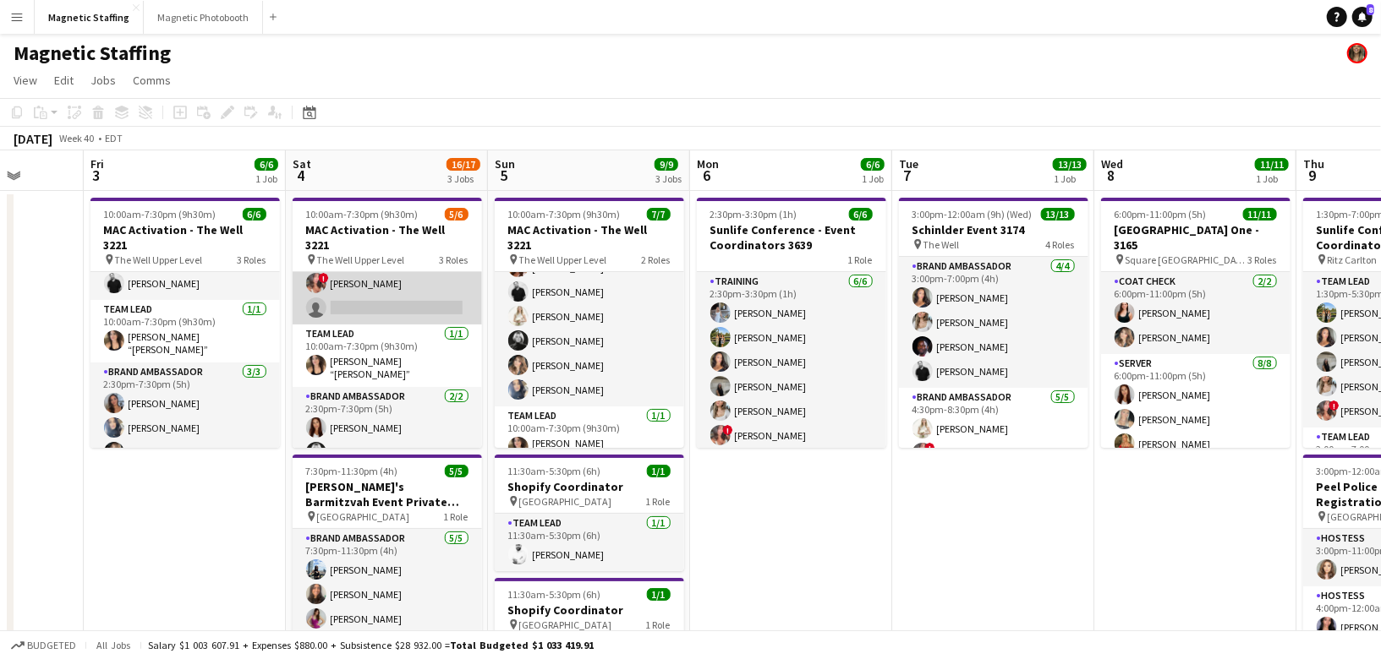
click at [393, 267] on app-card-role "Brand Ambassador 11A [DATE] 10:00am-7:30pm (9h30m) [PERSON_NAME] ! [PERSON_NAME…" at bounding box center [387, 271] width 189 height 107
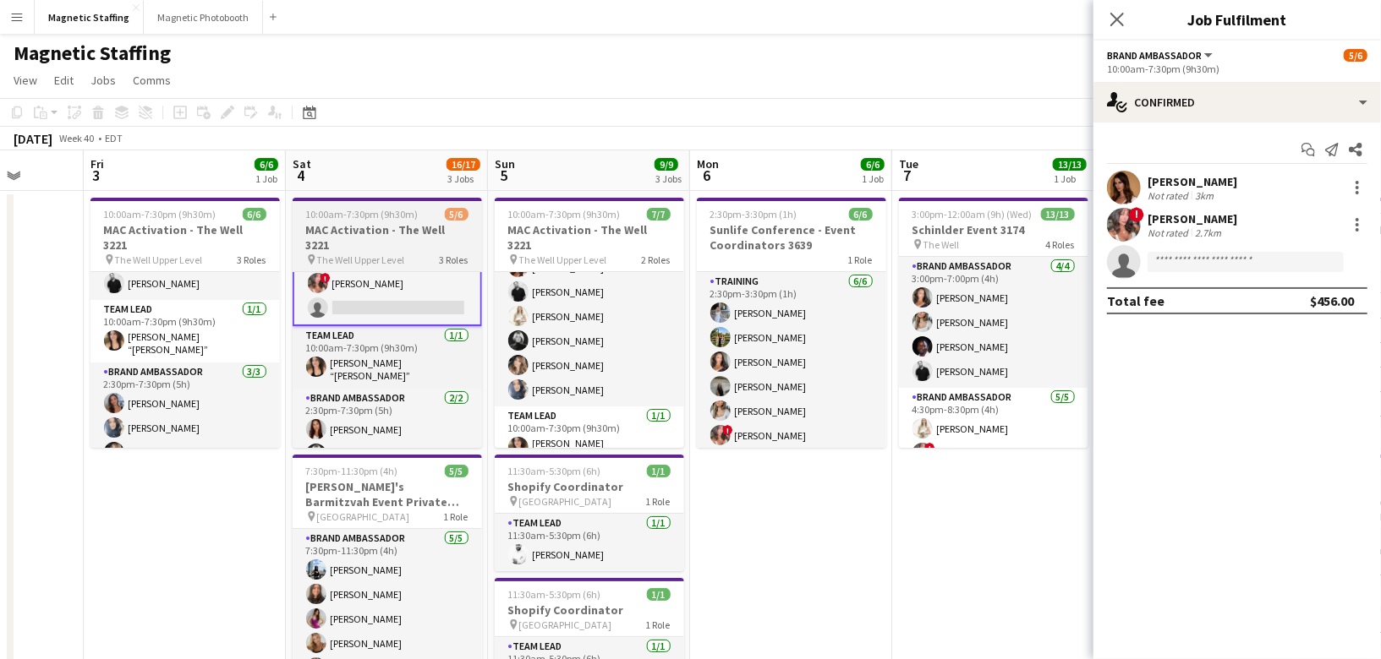
click at [390, 217] on span "10:00am-7:30pm (9h30m)" at bounding box center [362, 214] width 112 height 13
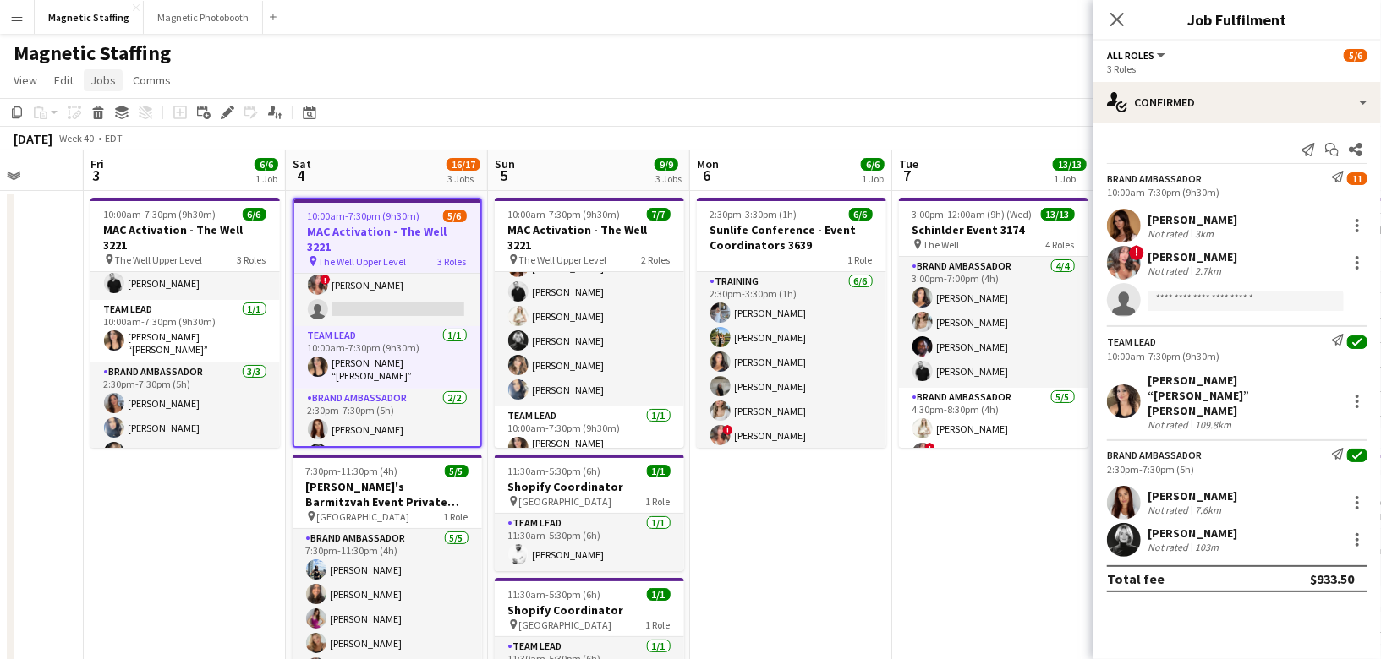
click at [107, 82] on span "Jobs" at bounding box center [102, 80] width 25 height 15
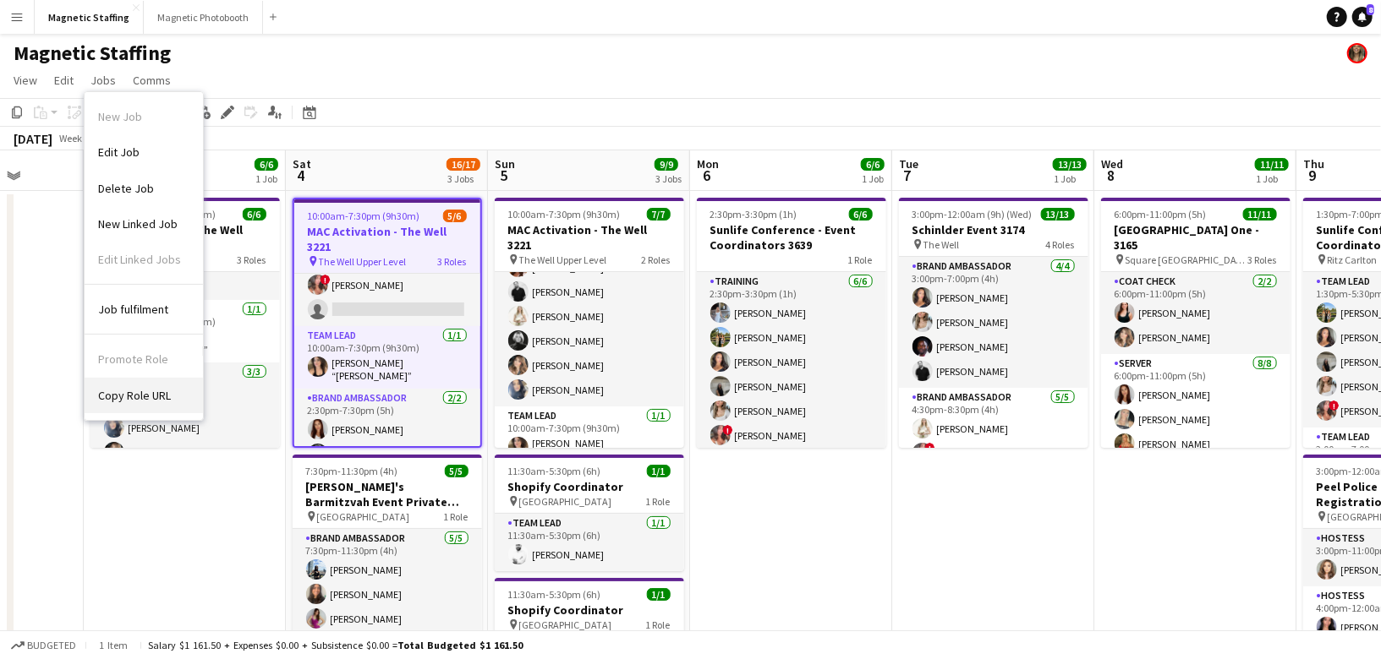
click at [139, 383] on link "Copy Role URL" at bounding box center [144, 396] width 118 height 36
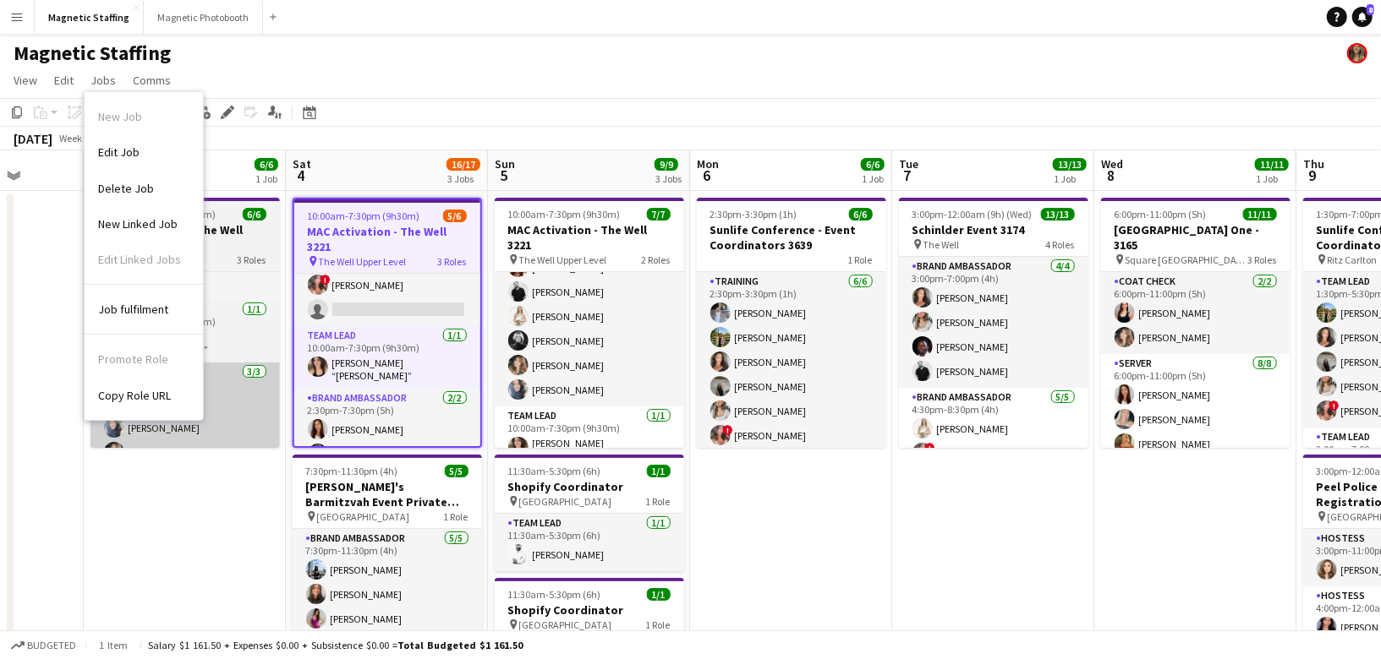
type textarea "**********"
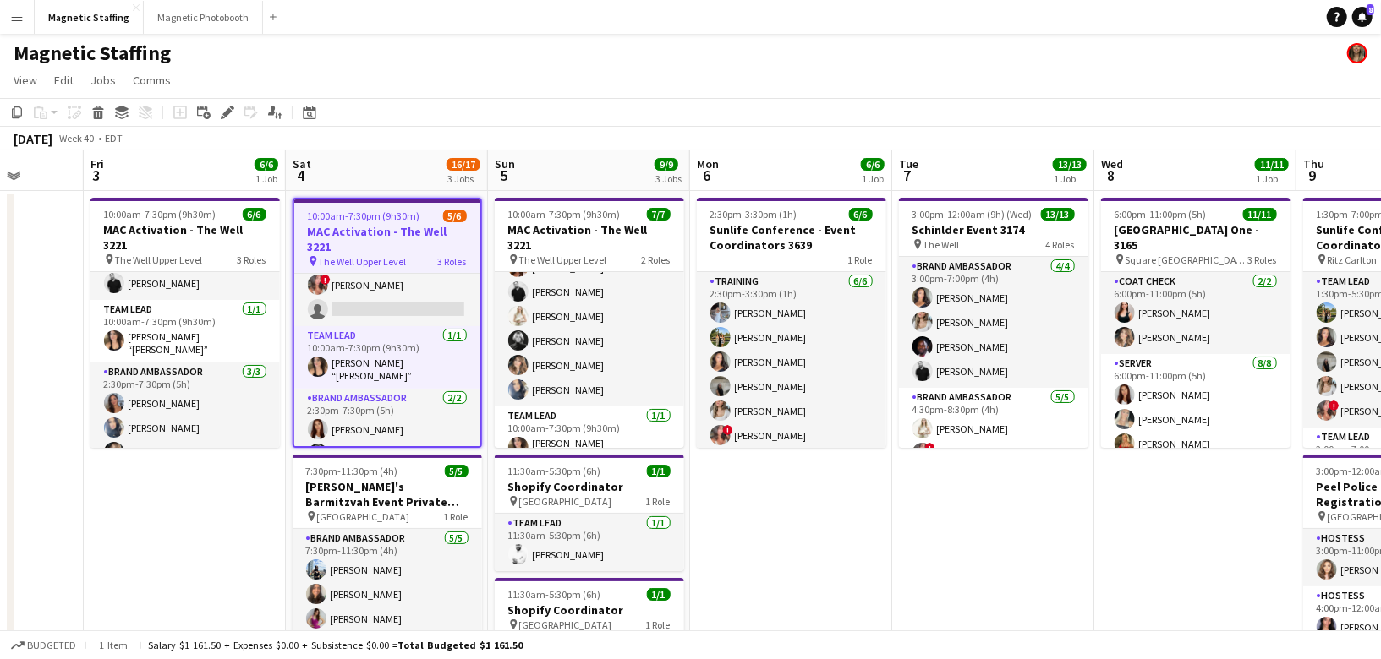
click at [585, 385] on app-card-role "Brand Ambassador [DATE] 10:00am-7:30pm (9h30m) [PERSON_NAME] [PERSON_NAME] [PER…" at bounding box center [589, 317] width 189 height 180
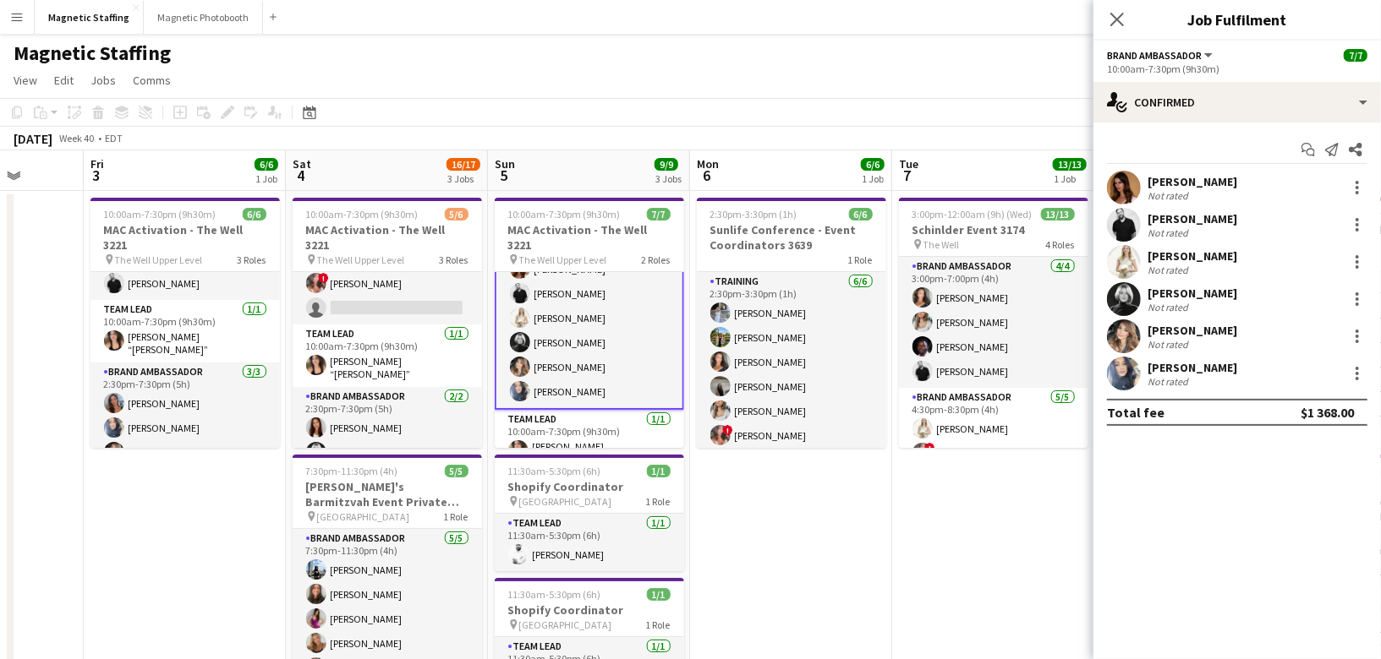
scroll to position [47, 0]
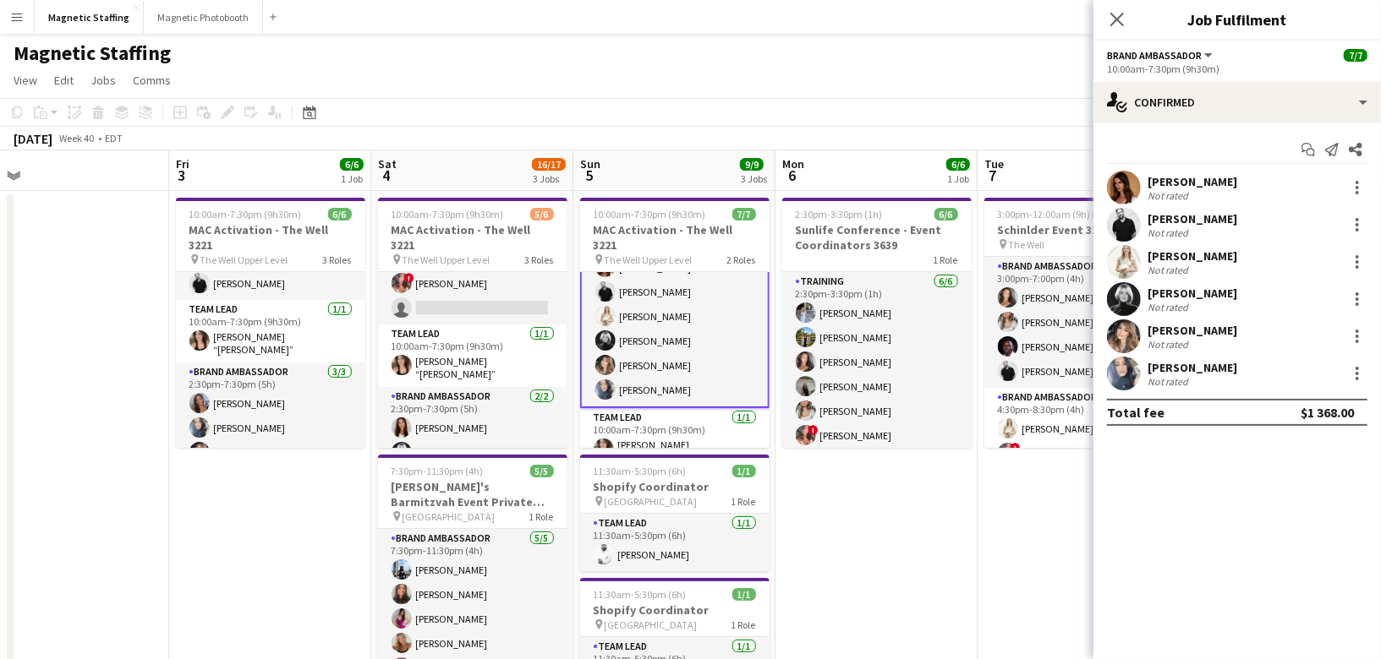
drag, startPoint x: 365, startPoint y: 386, endPoint x: 0, endPoint y: 455, distance: 371.8
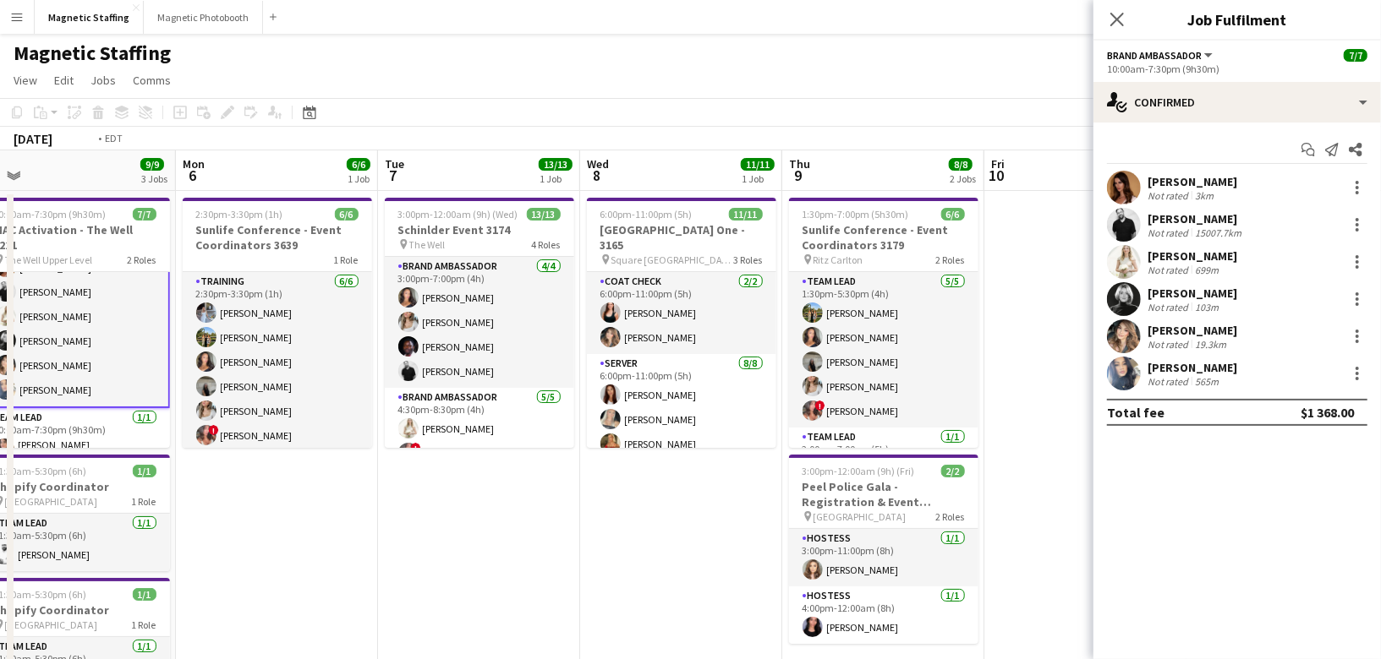
drag, startPoint x: 764, startPoint y: 413, endPoint x: 0, endPoint y: 528, distance: 772.8
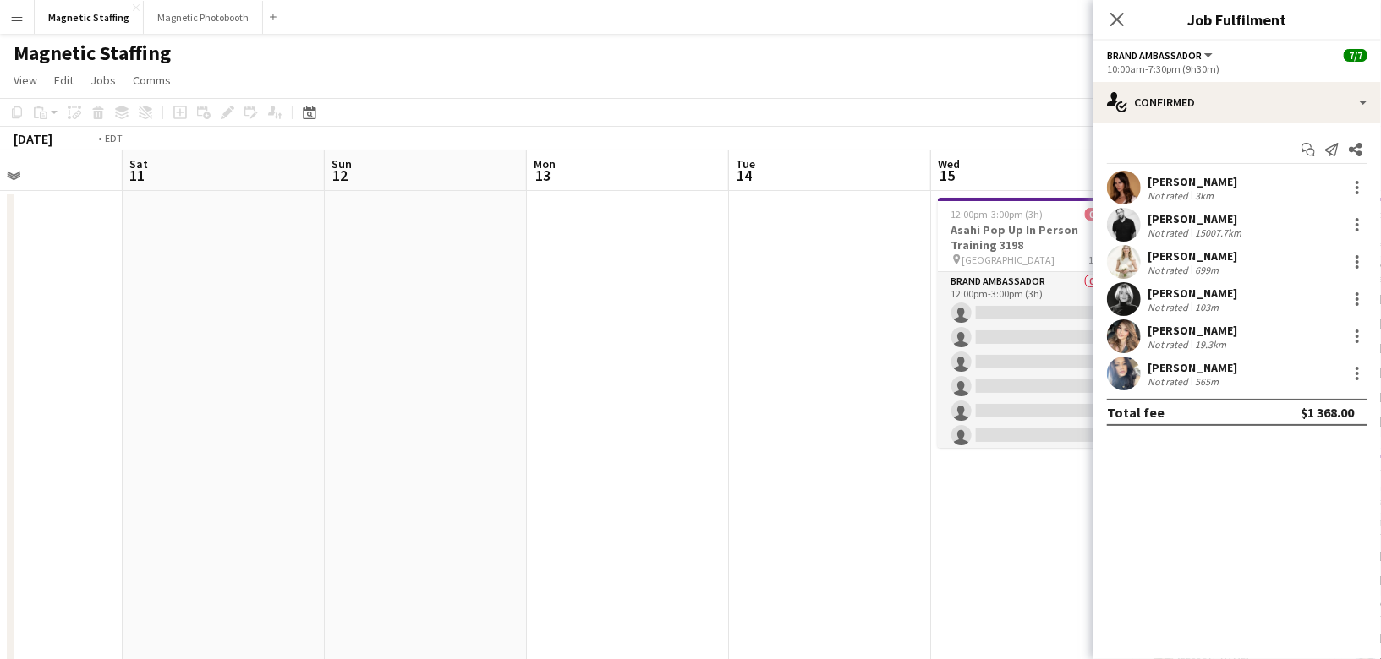
drag, startPoint x: 683, startPoint y: 420, endPoint x: 0, endPoint y: 479, distance: 685.7
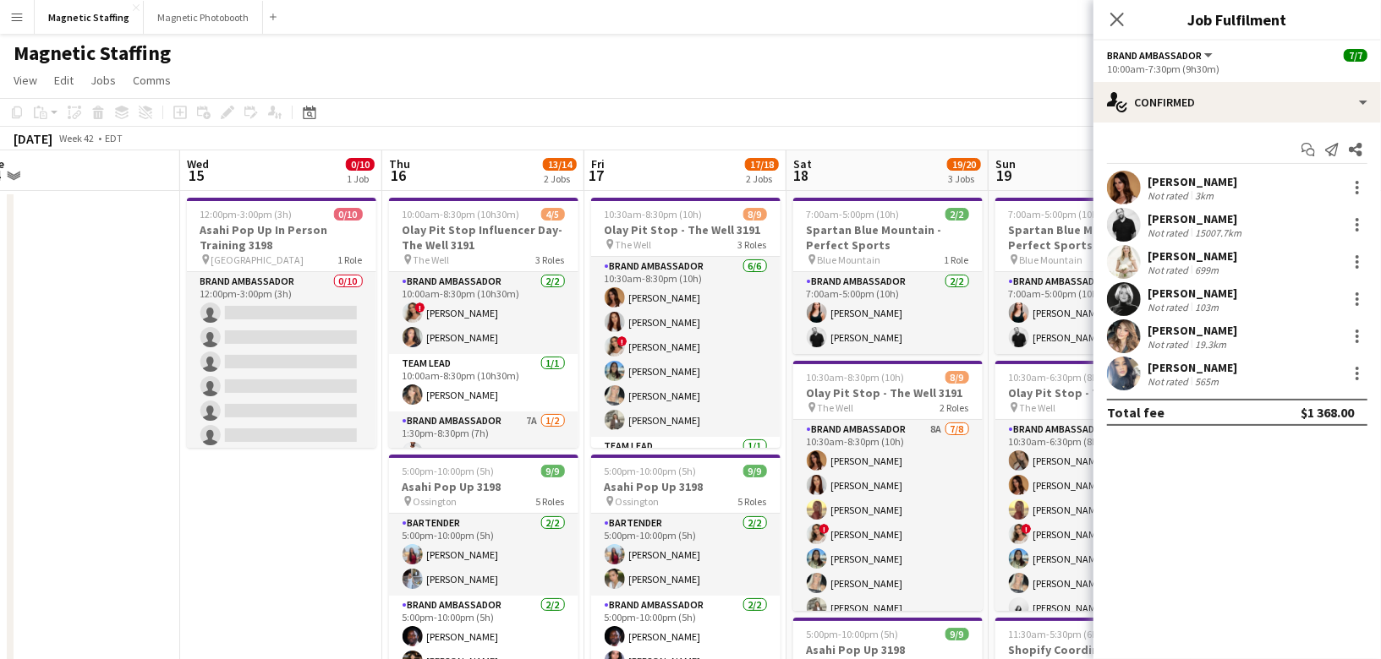
scroll to position [0, 697]
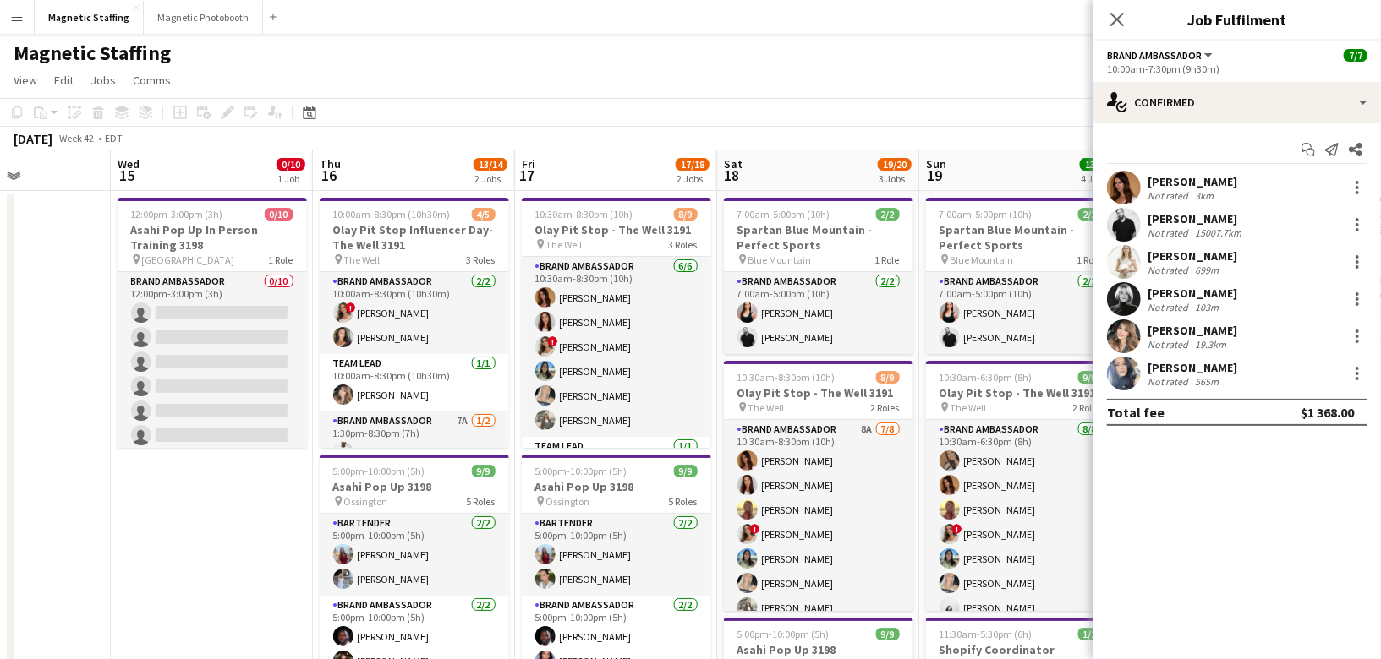
drag, startPoint x: 470, startPoint y: 400, endPoint x: 322, endPoint y: 401, distance: 148.0
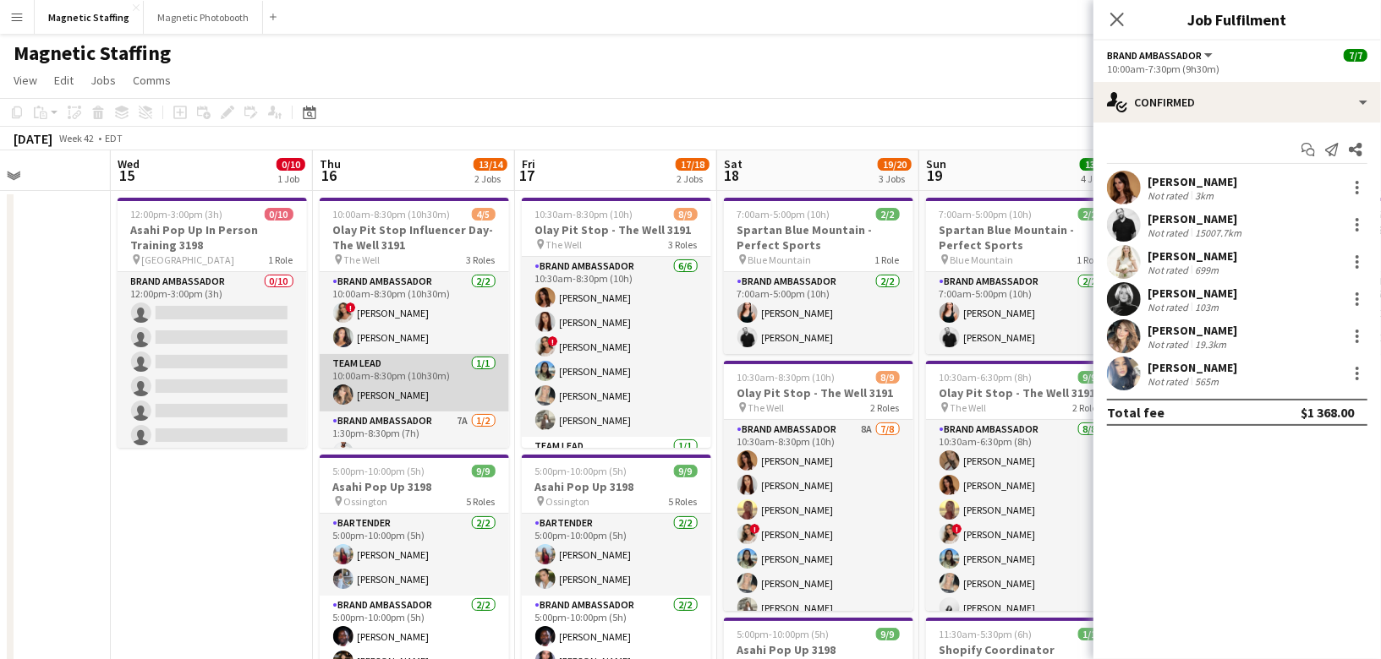
scroll to position [45, 0]
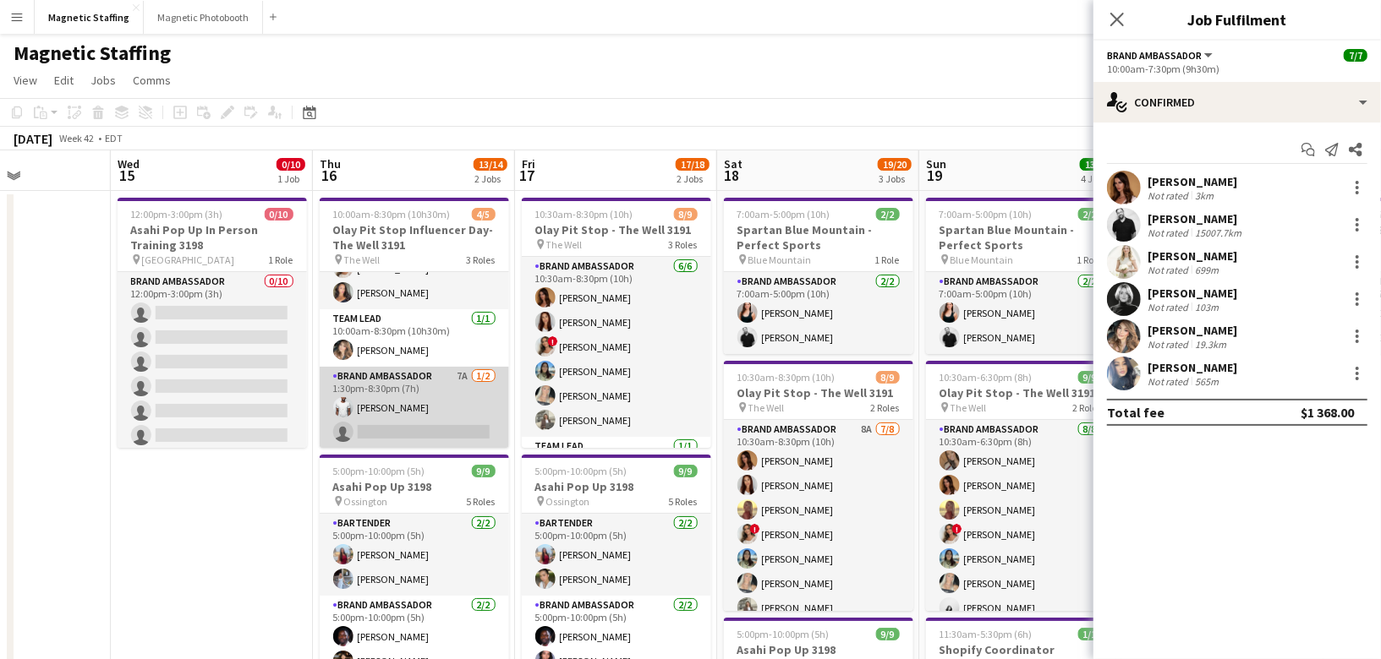
click at [397, 410] on app-card-role "Brand Ambassador 7A [DATE] 1:30pm-8:30pm (7h) [PERSON_NAME] single-neutral-acti…" at bounding box center [414, 408] width 189 height 82
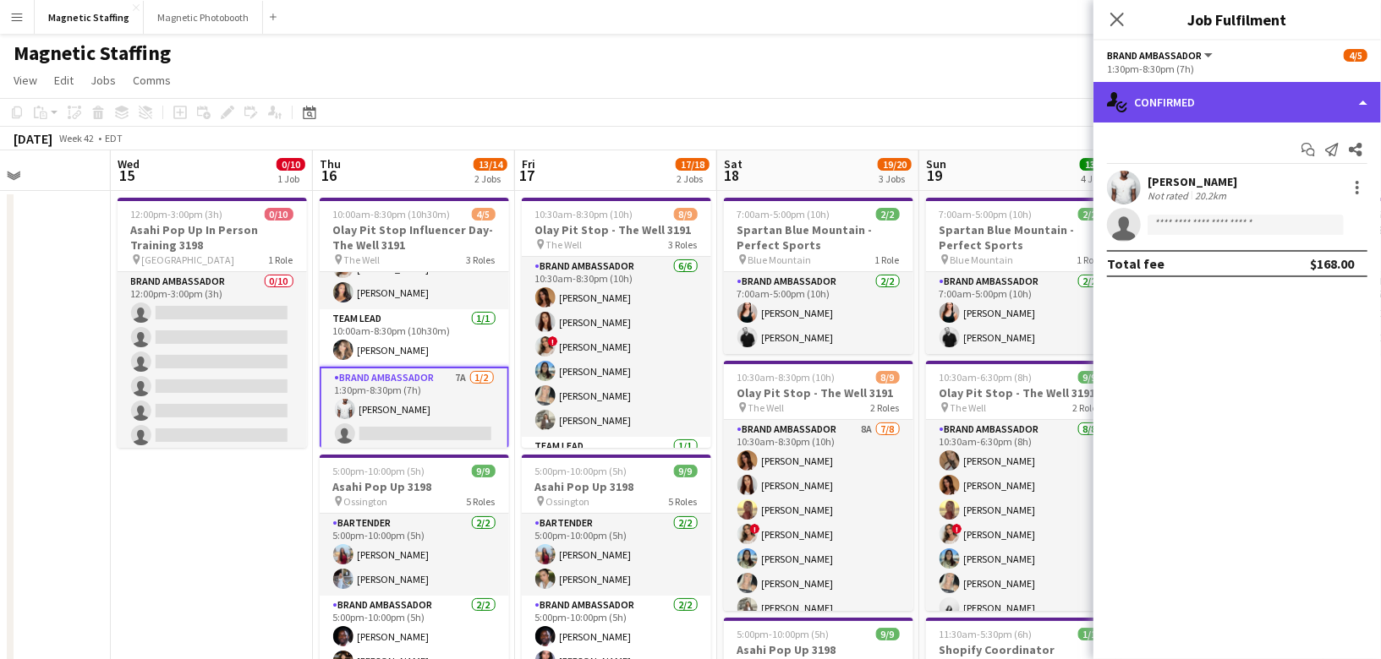
click at [1176, 114] on div "single-neutral-actions-check-2 Confirmed" at bounding box center [1236, 102] width 287 height 41
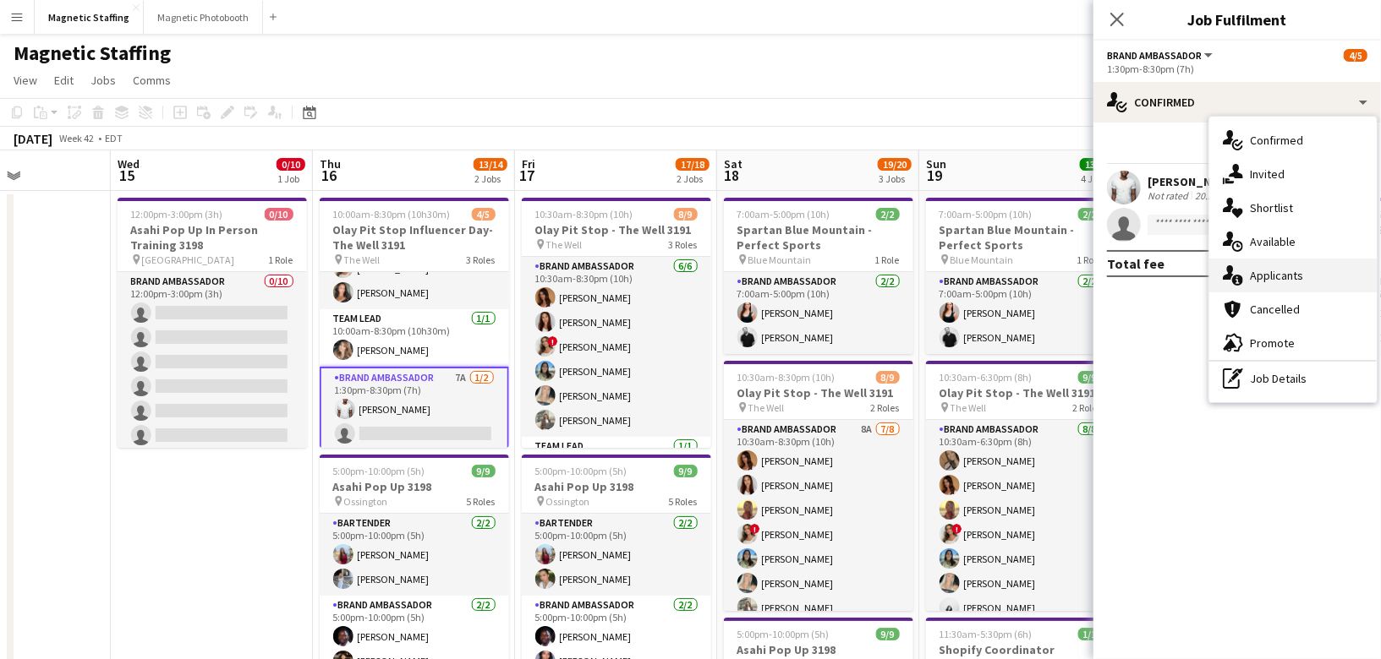
click at [1234, 278] on icon at bounding box center [1237, 280] width 11 height 11
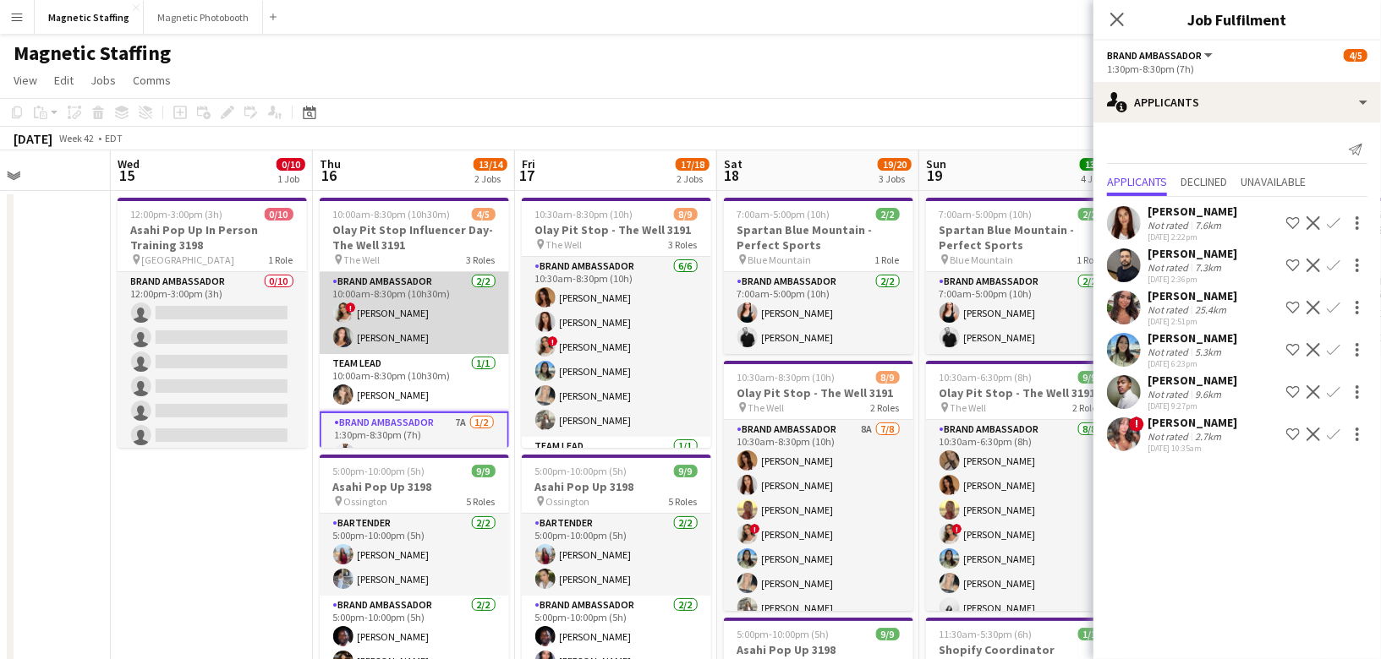
scroll to position [0, 696]
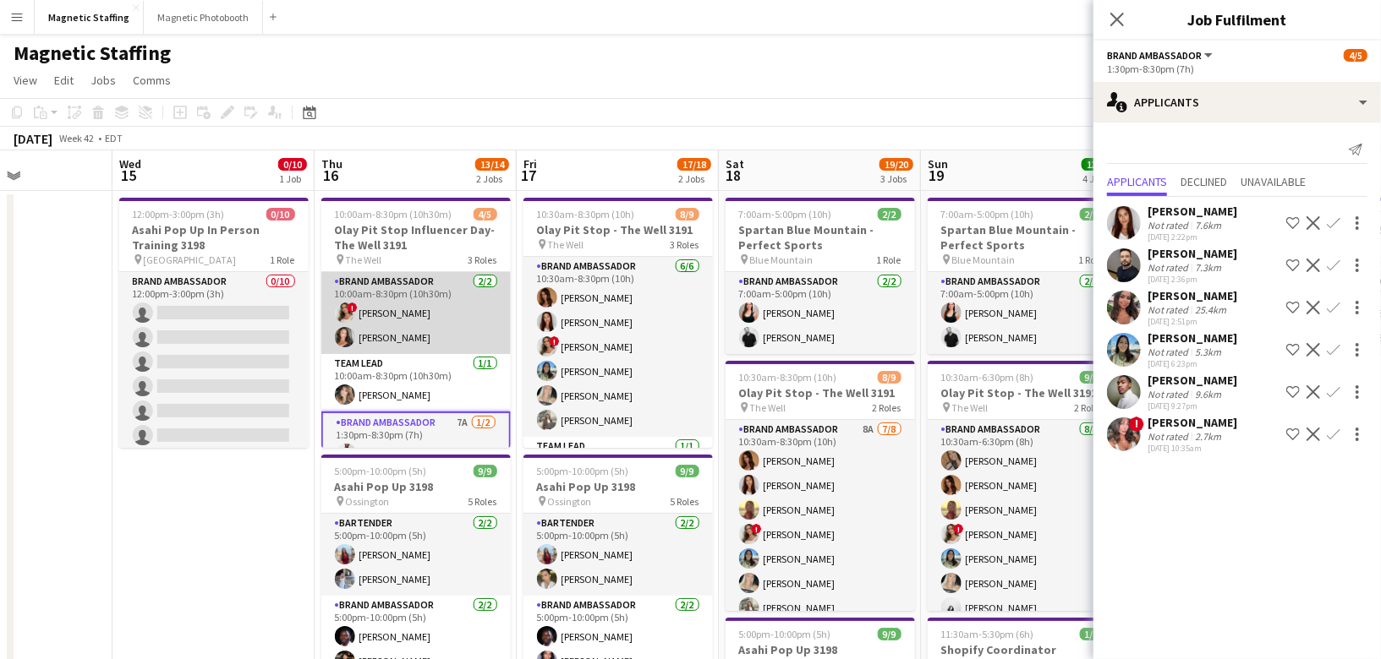
click at [434, 328] on app-card-role "Brand Ambassador [DATE] 10:00am-8:30pm (10h30m) ! [PERSON_NAME] [PERSON_NAME]" at bounding box center [415, 313] width 189 height 82
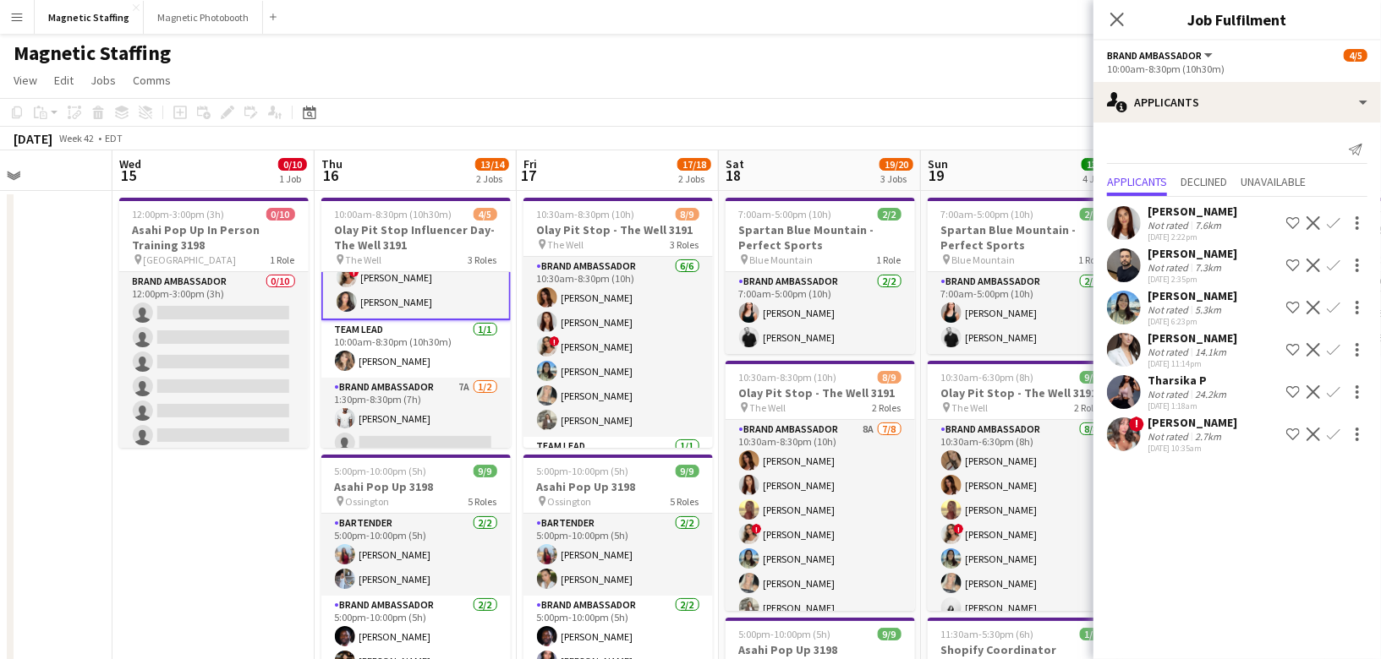
scroll to position [45, 0]
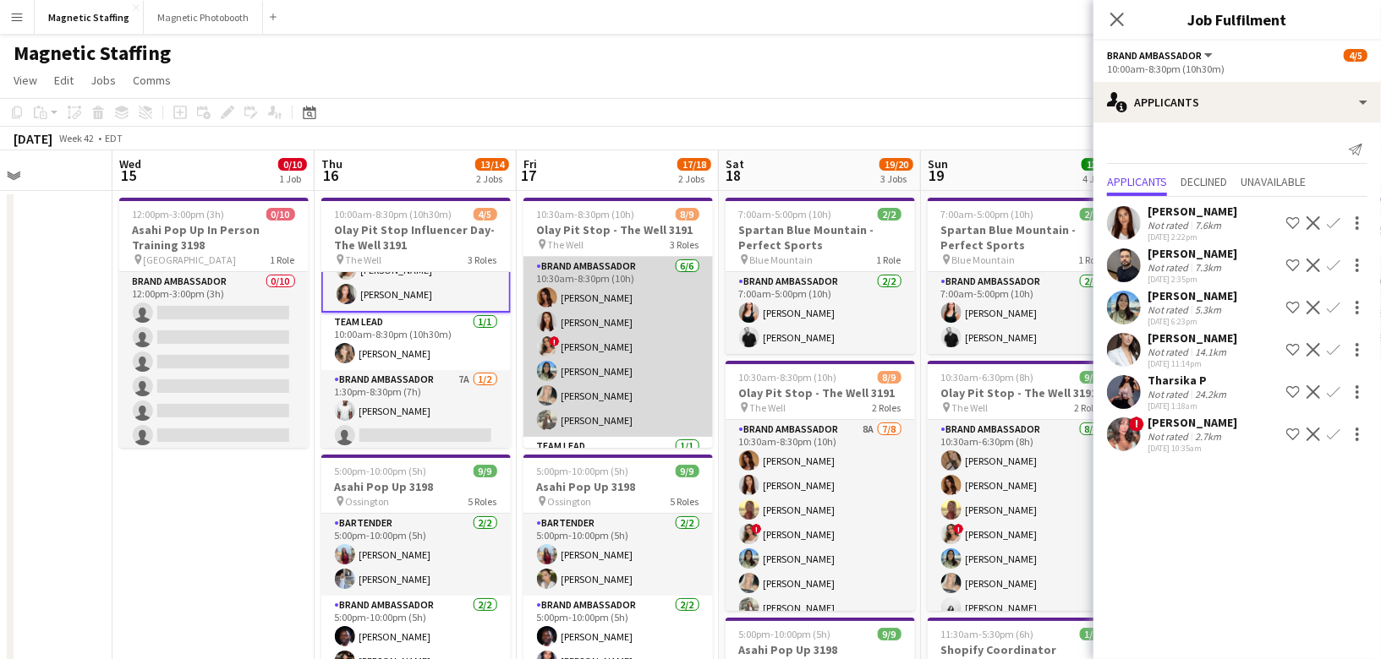
click at [621, 321] on app-card-role "Brand Ambassador [DATE] 10:30am-8:30pm (10h) [PERSON_NAME] [PERSON_NAME] ! [PER…" at bounding box center [617, 347] width 189 height 180
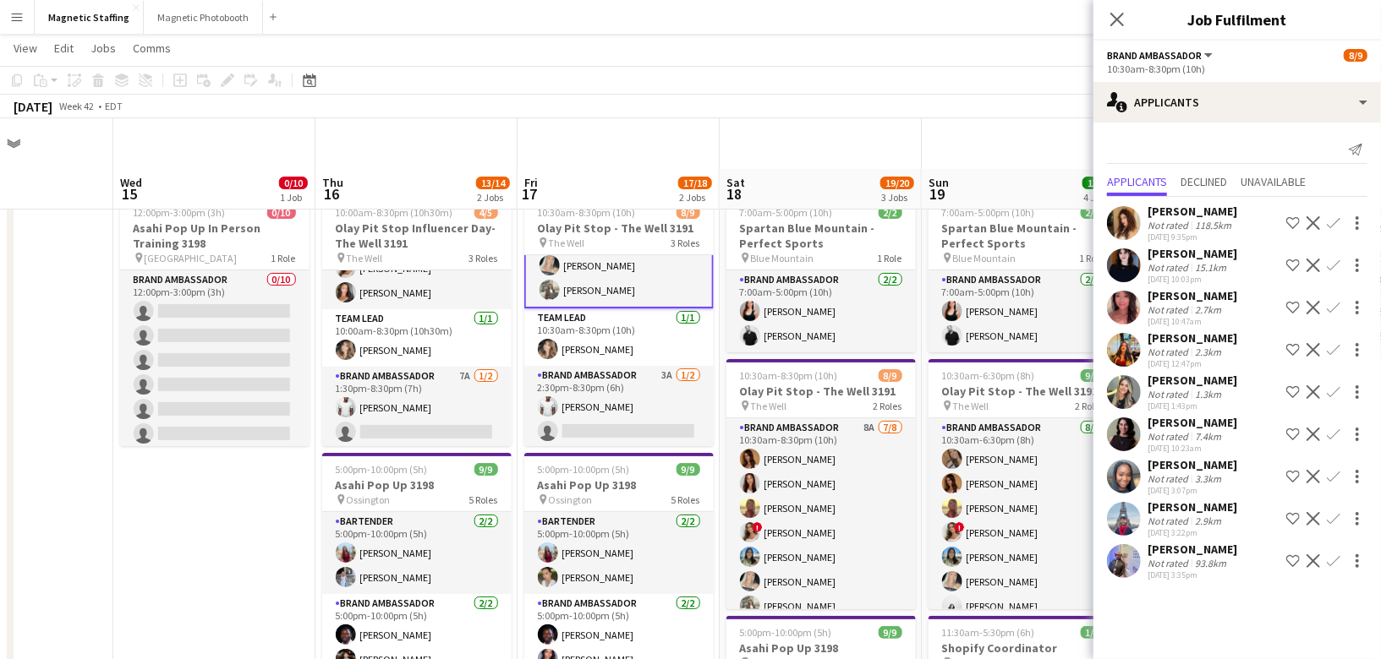
scroll to position [112, 0]
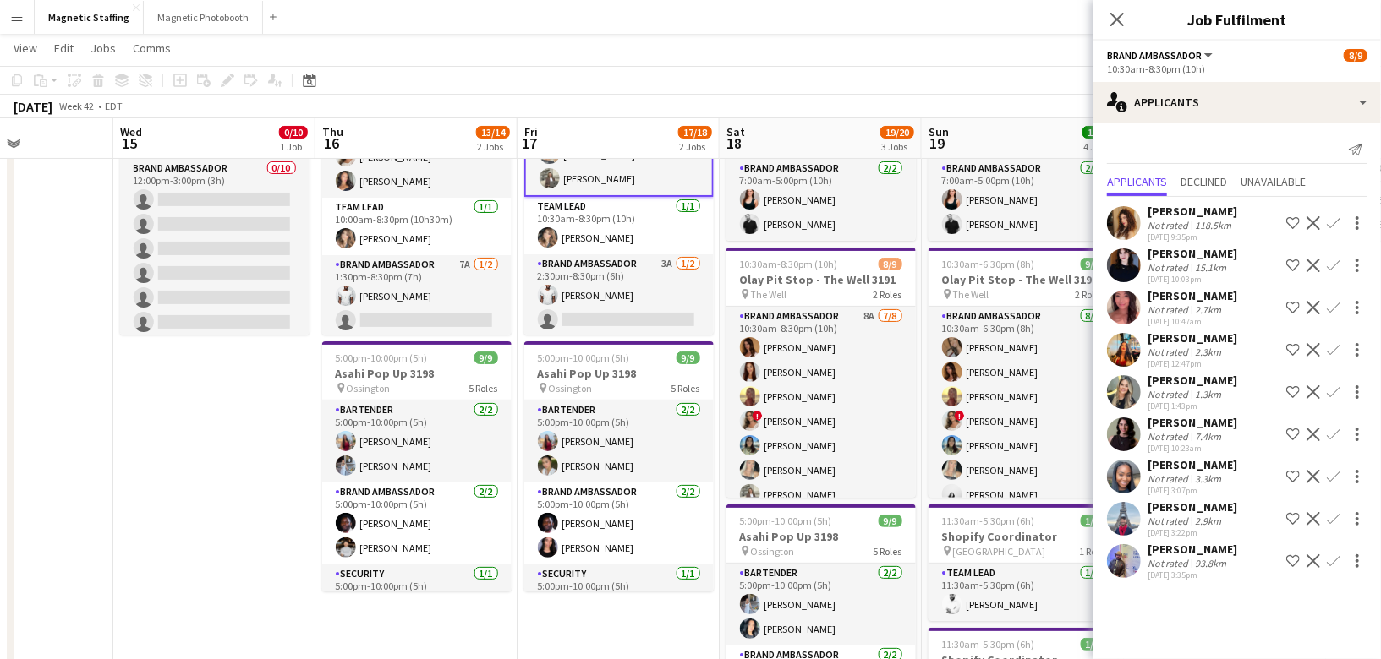
click at [619, 321] on app-card-role "Brand Ambassador 3A [DATE] 2:30pm-8:30pm (6h) [PERSON_NAME] single-neutral-acti…" at bounding box center [618, 295] width 189 height 82
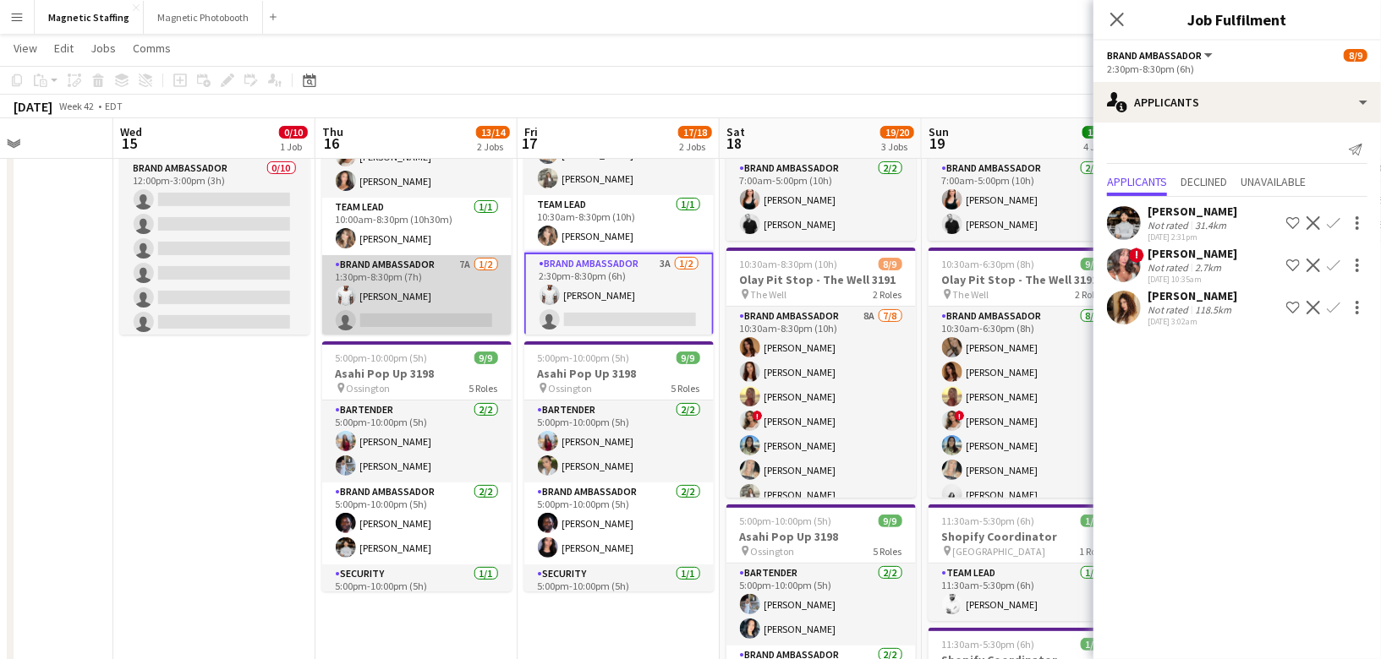
click at [437, 308] on app-card-role "Brand Ambassador 7A [DATE] 1:30pm-8:30pm (7h) [PERSON_NAME] single-neutral-acti…" at bounding box center [416, 296] width 189 height 82
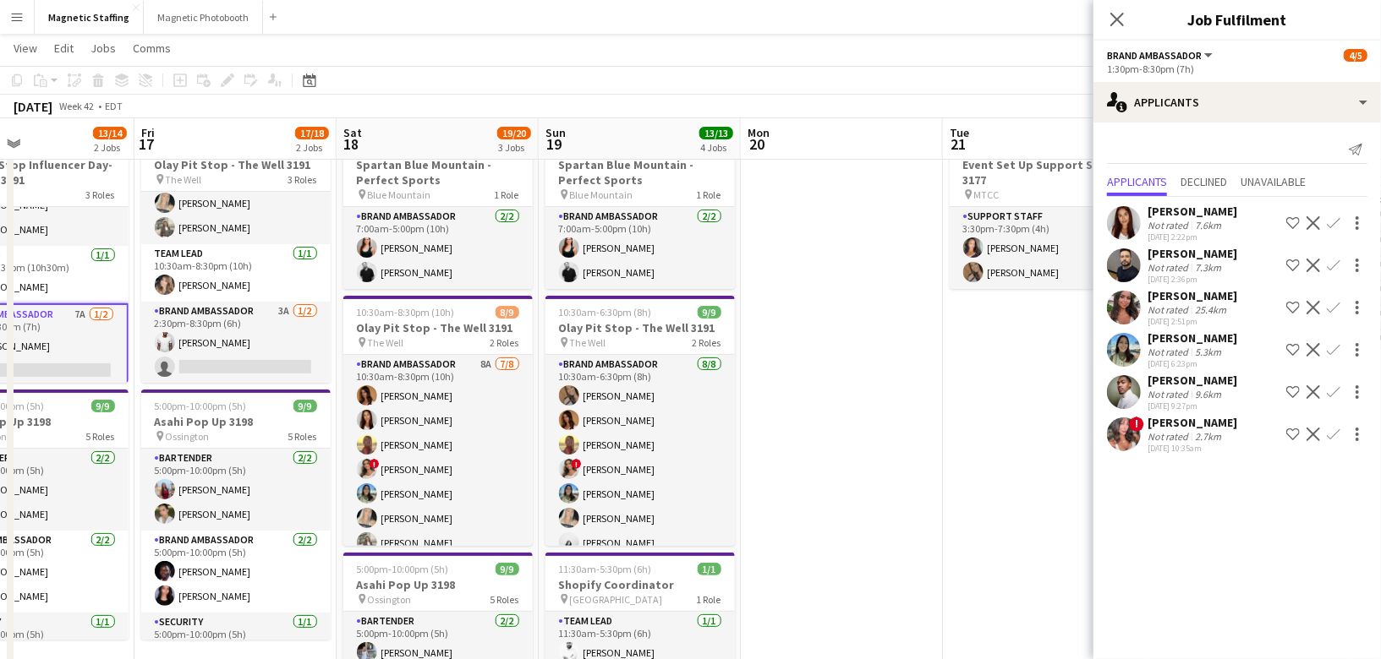
scroll to position [7, 0]
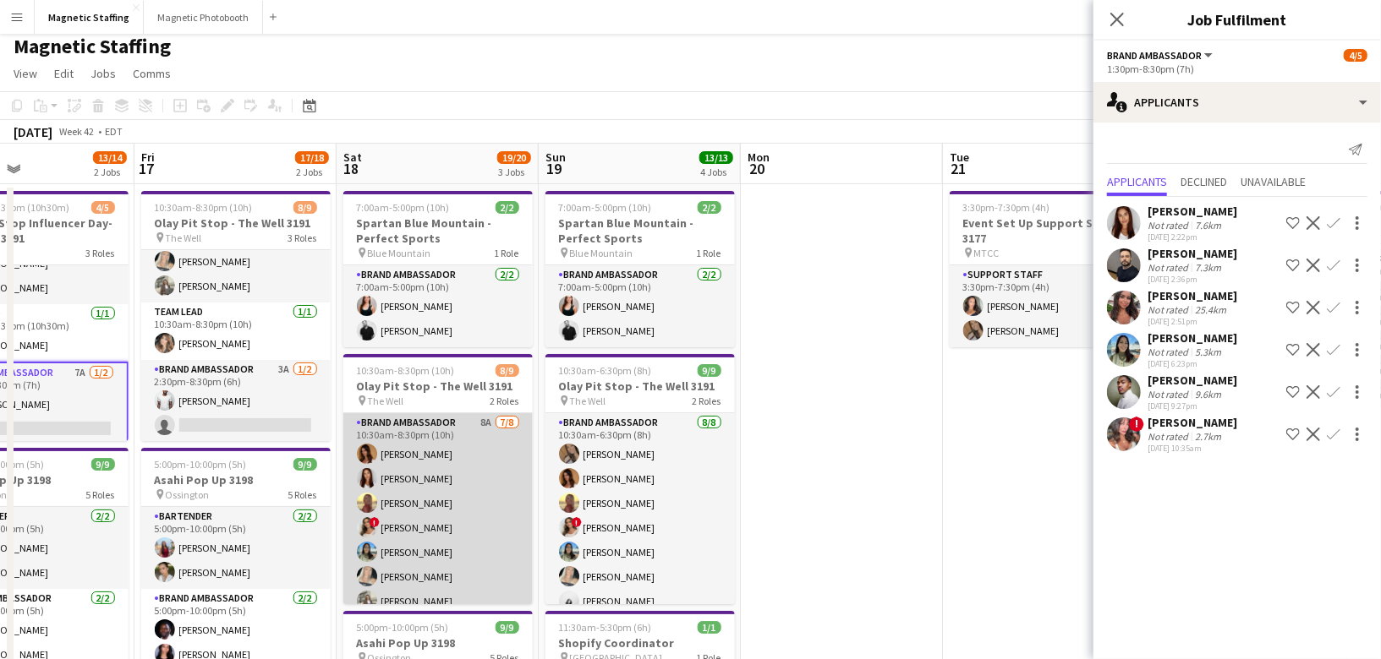
click at [506, 497] on app-card-role "Brand Ambassador 8A [DATE] 10:30am-8:30pm (10h) [PERSON_NAME] [PERSON_NAME] Sol…" at bounding box center [437, 527] width 189 height 229
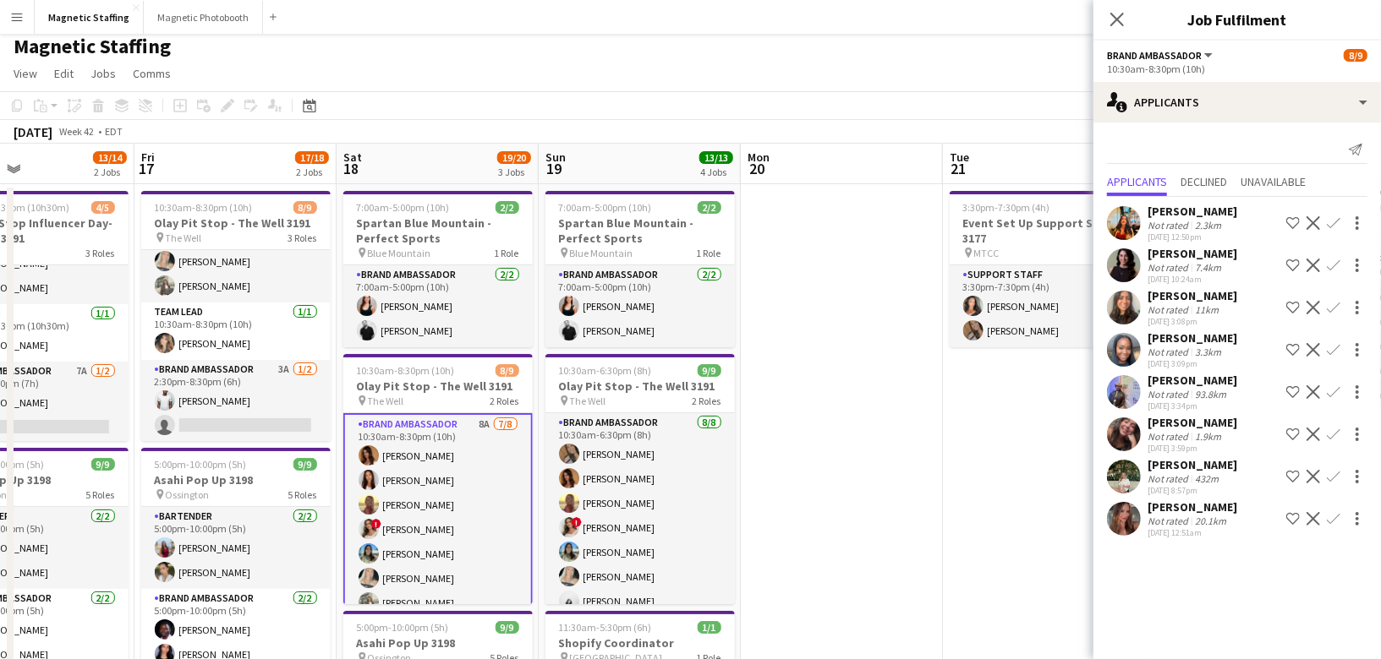
scroll to position [97, 0]
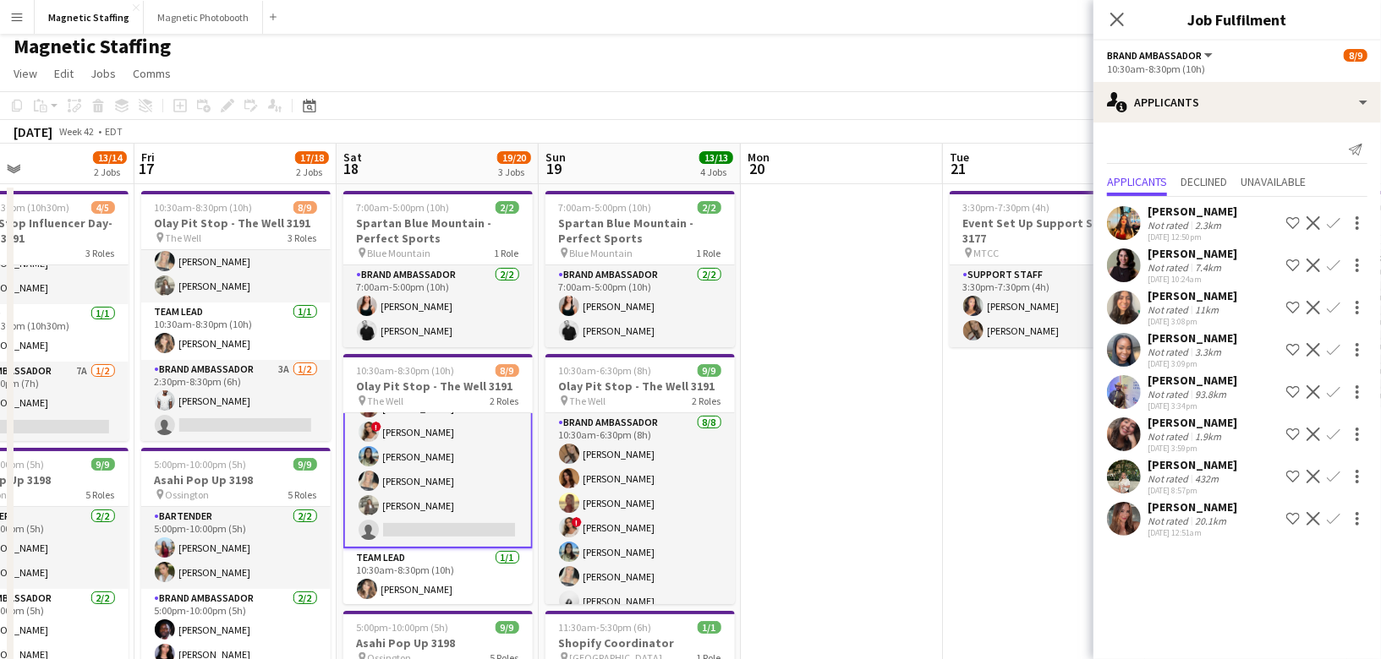
click at [1332, 520] on app-icon "Confirm" at bounding box center [1333, 519] width 14 height 14
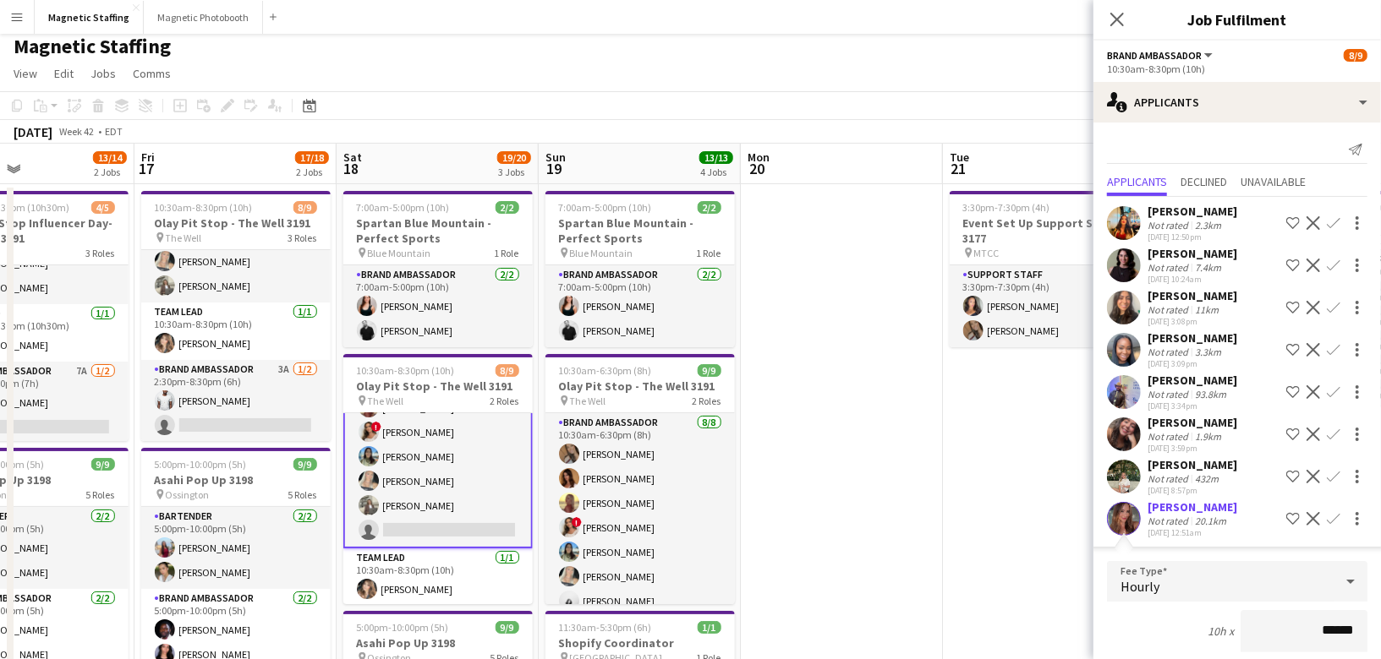
scroll to position [273, 0]
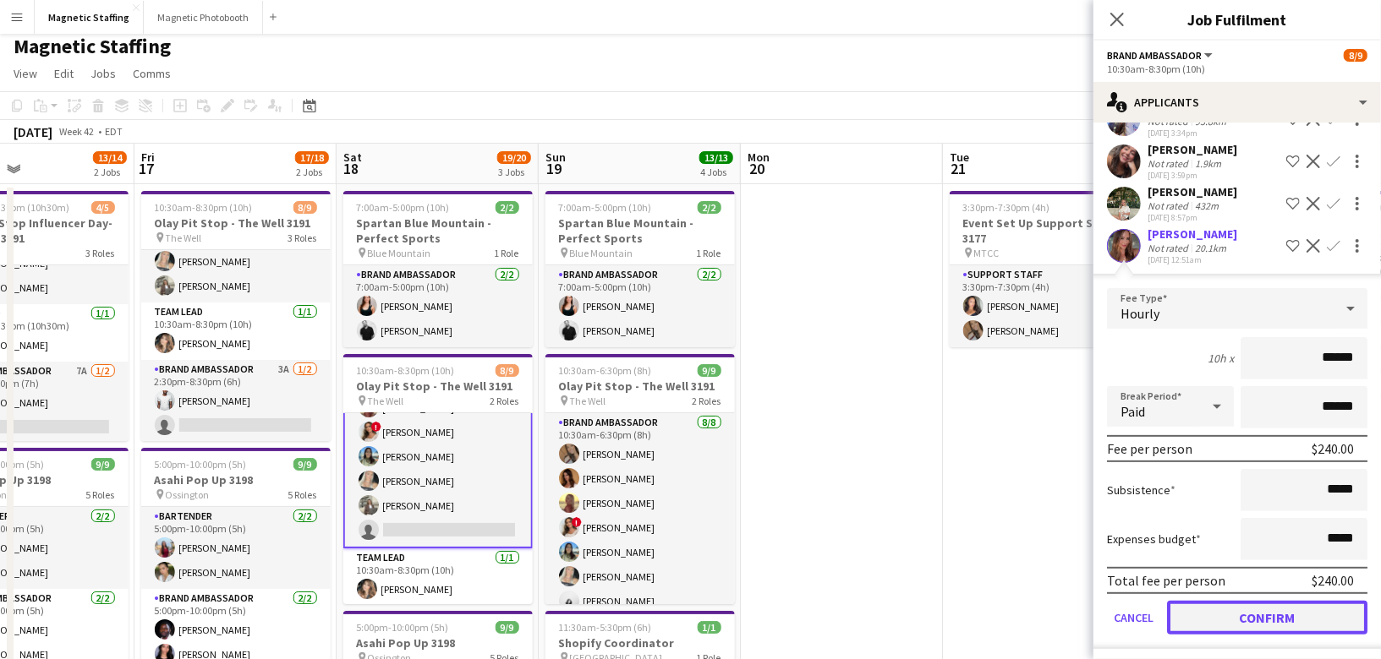
click at [1250, 614] on button "Confirm" at bounding box center [1267, 618] width 200 height 34
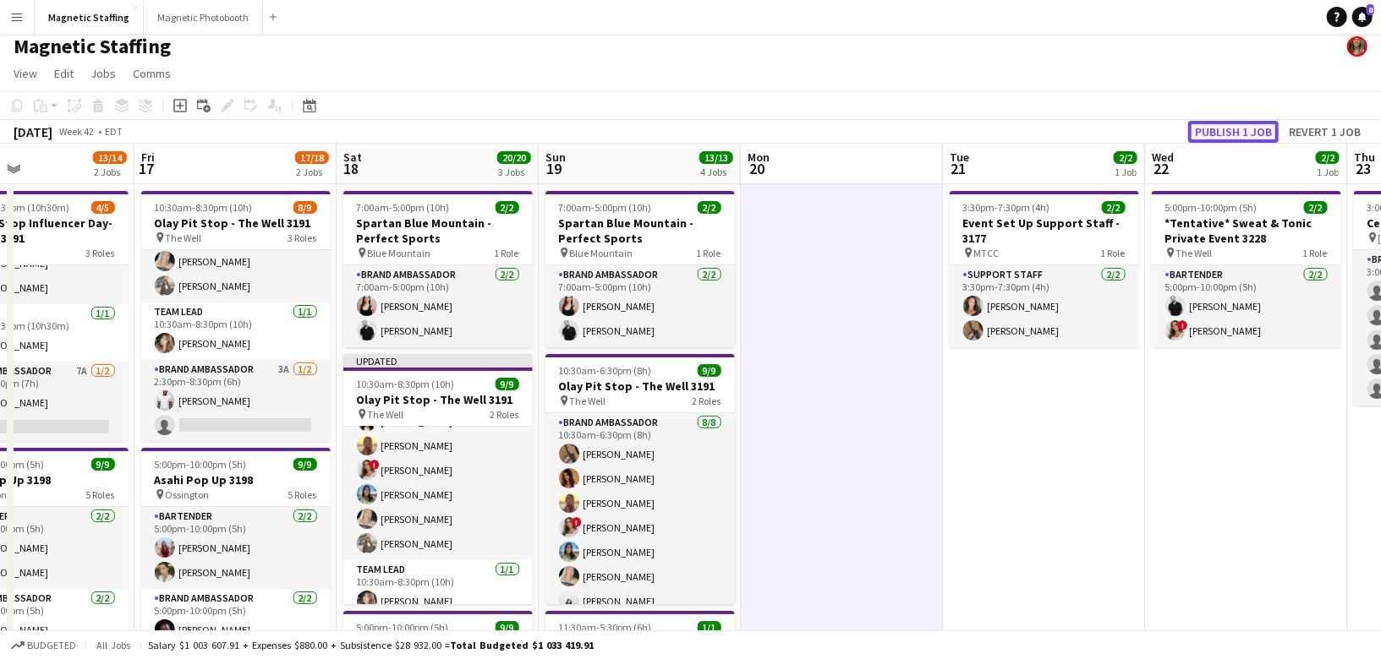
click at [1236, 124] on button "Publish 1 job" at bounding box center [1233, 132] width 90 height 22
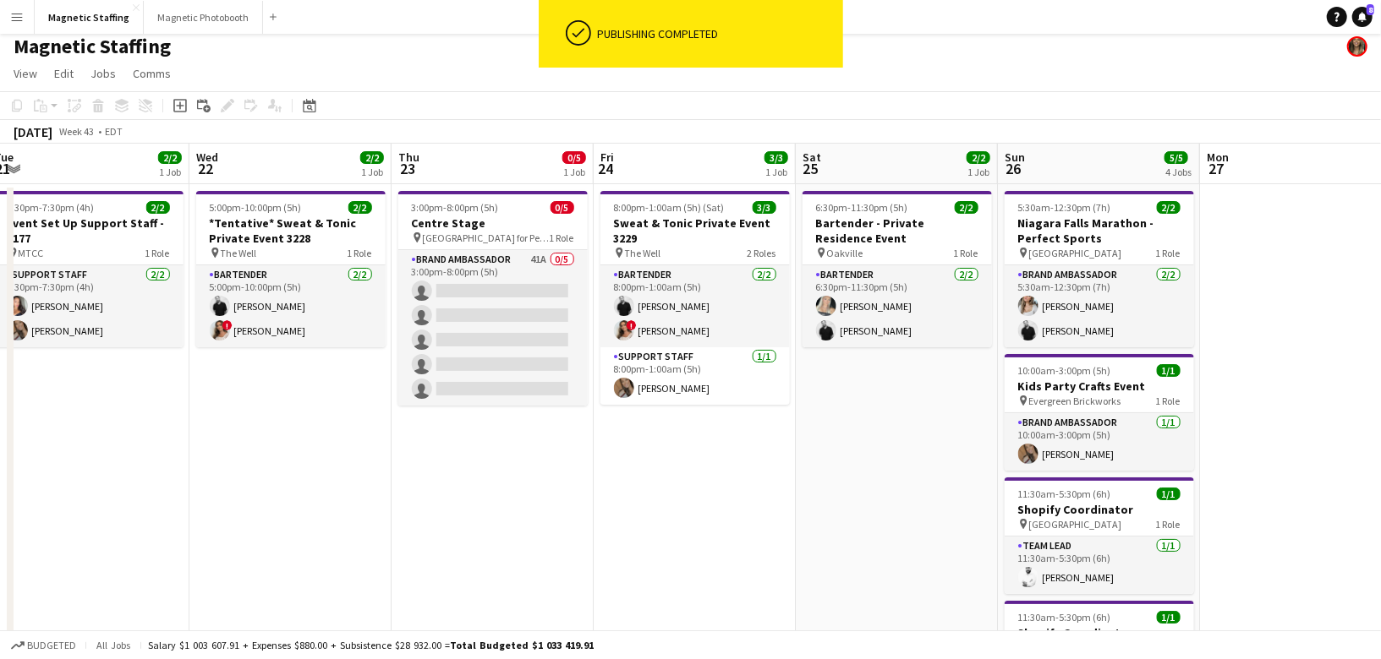
scroll to position [0, 576]
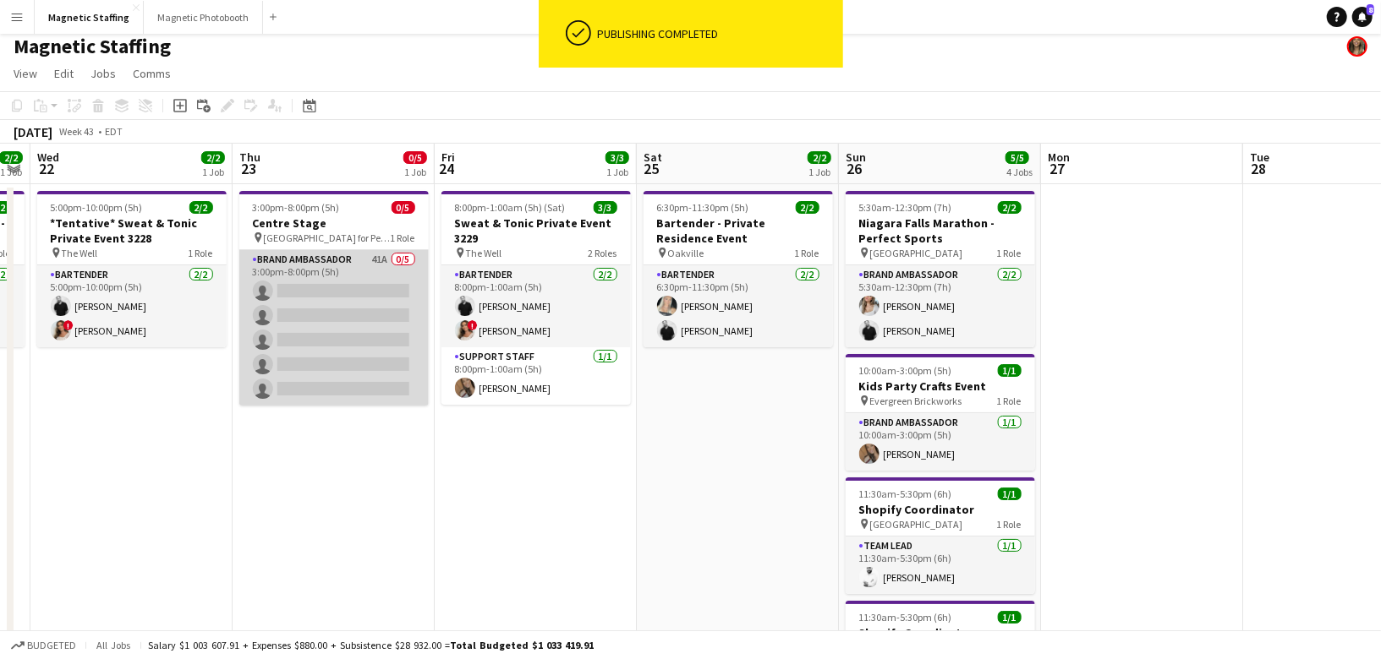
click at [382, 330] on app-card-role "Brand Ambassador 41A 0/5 3:00pm-8:00pm (5h) single-neutral-actions single-neutr…" at bounding box center [333, 328] width 189 height 156
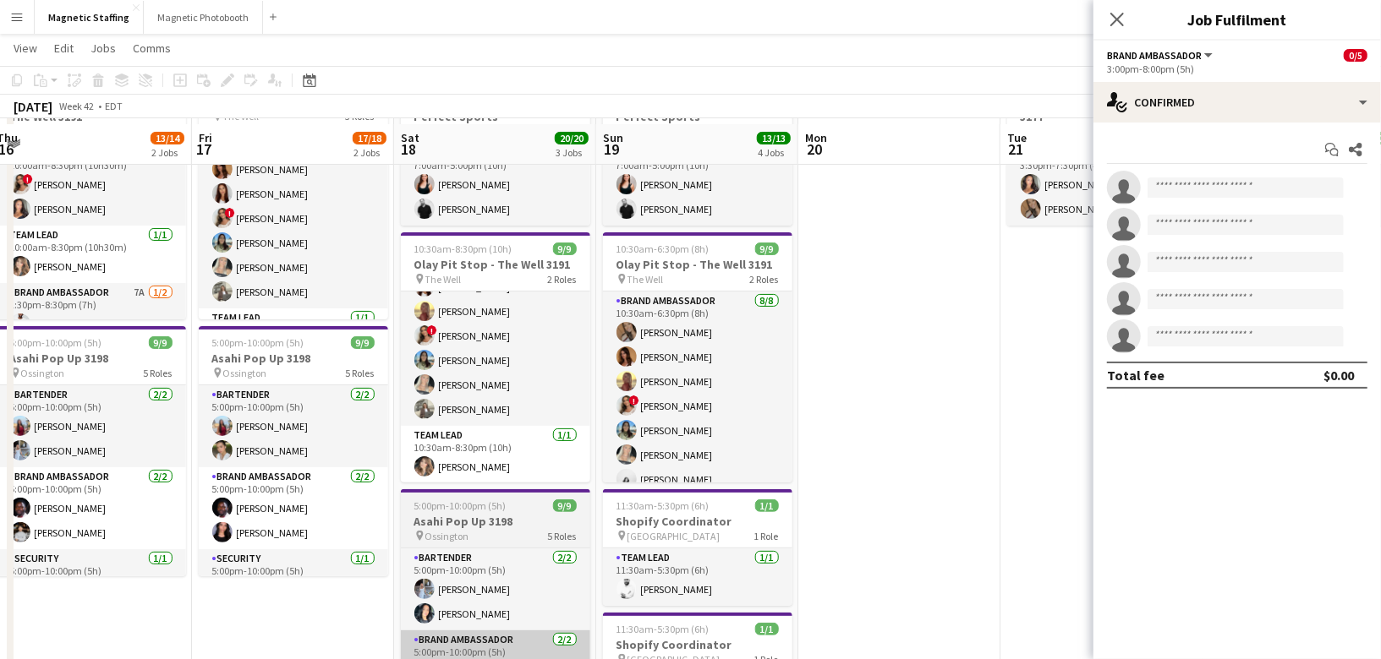
scroll to position [123, 0]
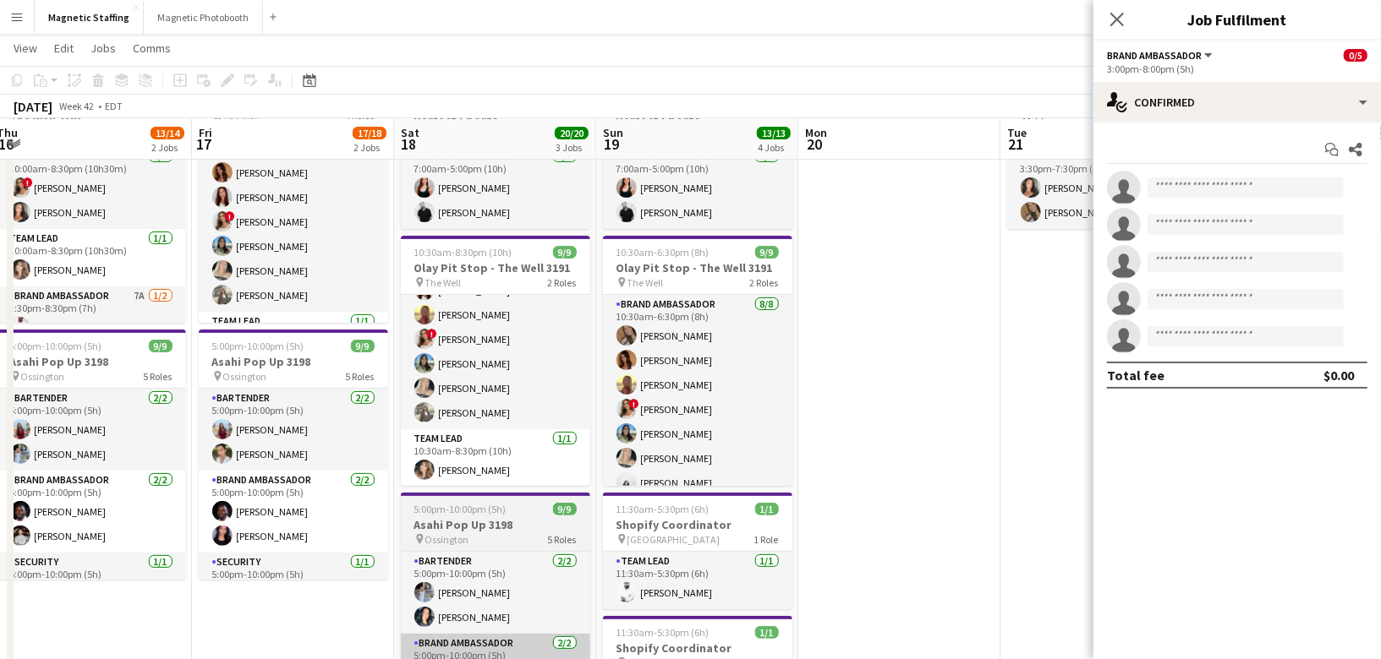
click at [479, 393] on app-card-role "Brand Ambassador [DATE] 10:30am-8:30pm (10h) [PERSON_NAME] [PERSON_NAME] [PERSO…" at bounding box center [495, 314] width 189 height 229
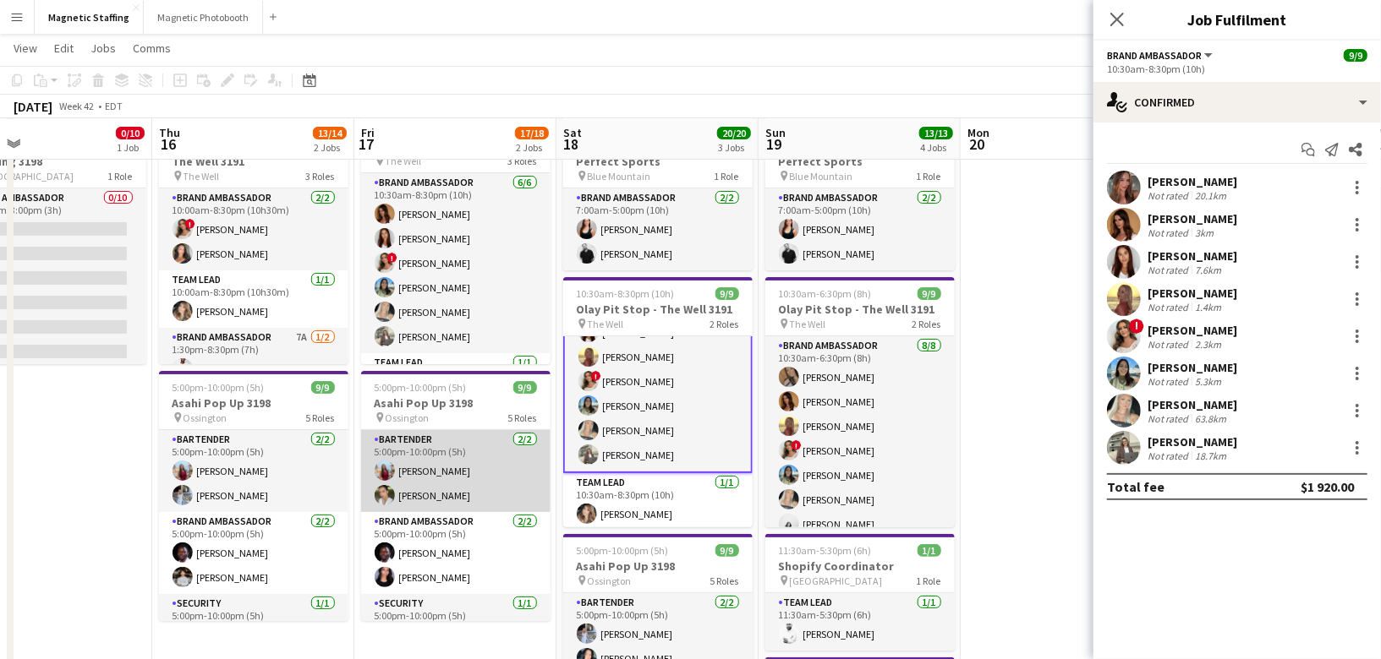
scroll to position [81, 0]
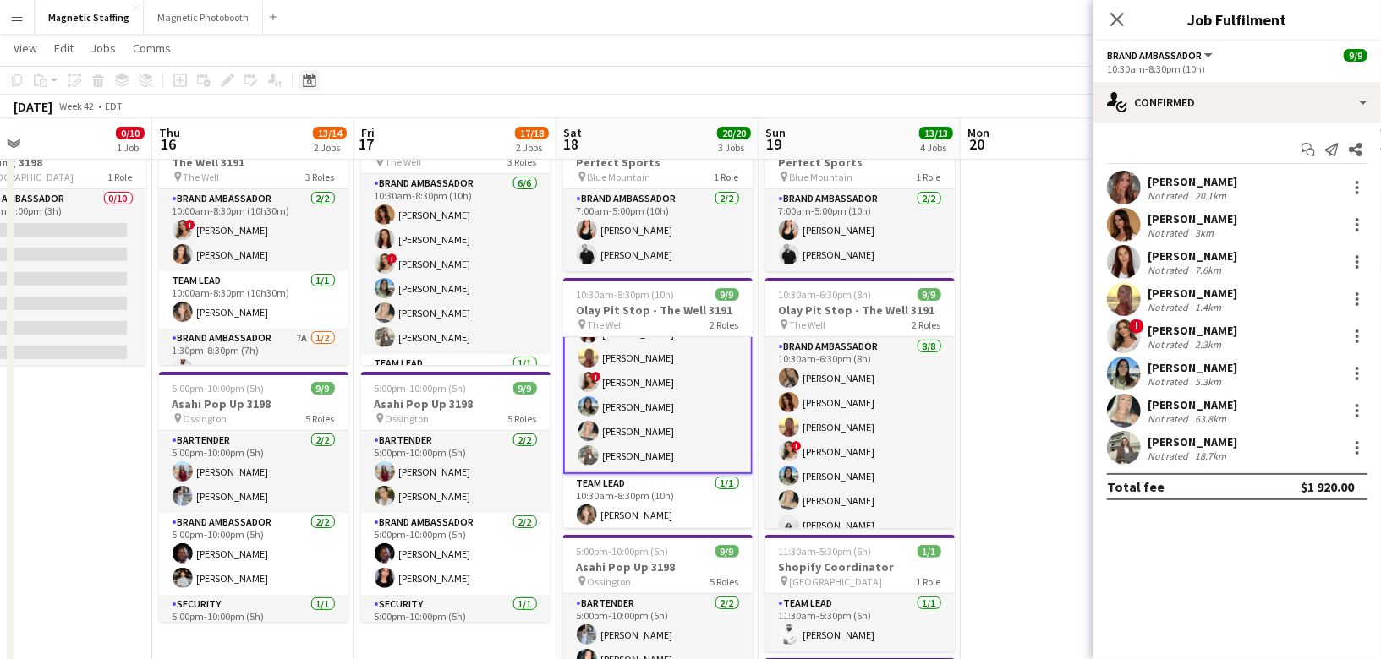
click at [303, 76] on icon "Date picker" at bounding box center [310, 81] width 14 height 14
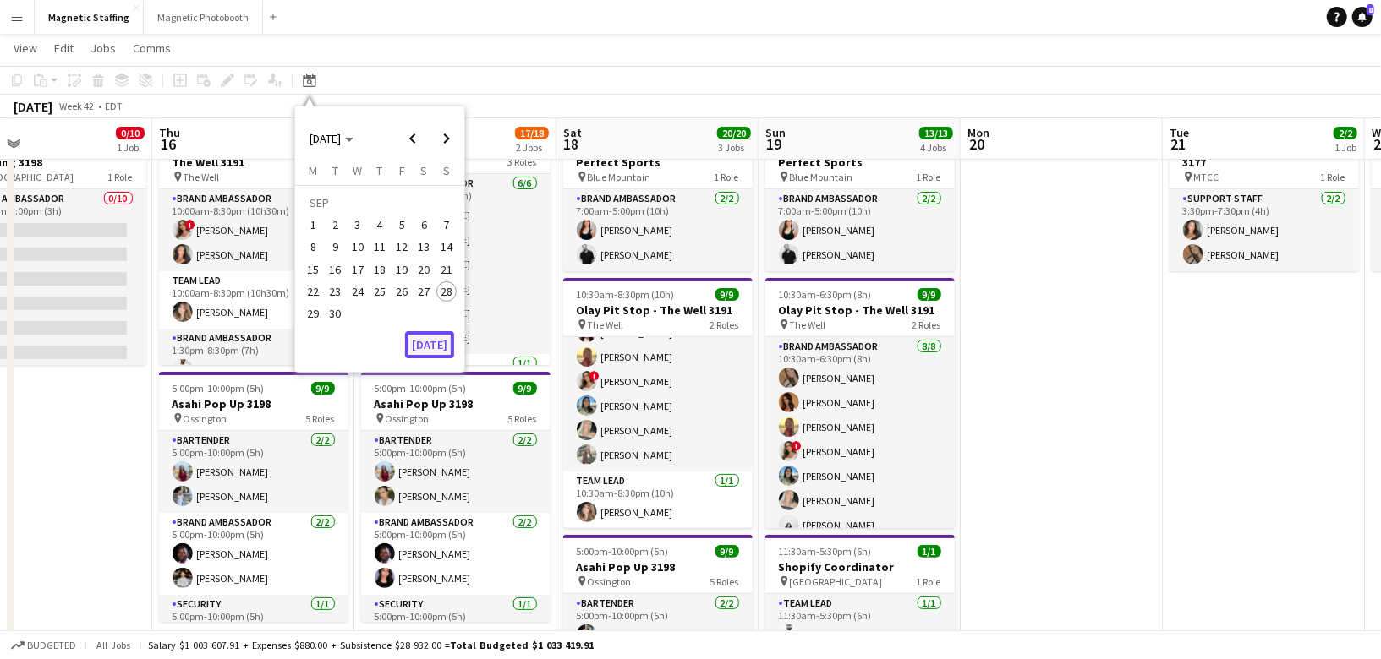
click at [430, 347] on button "[DATE]" at bounding box center [429, 344] width 49 height 27
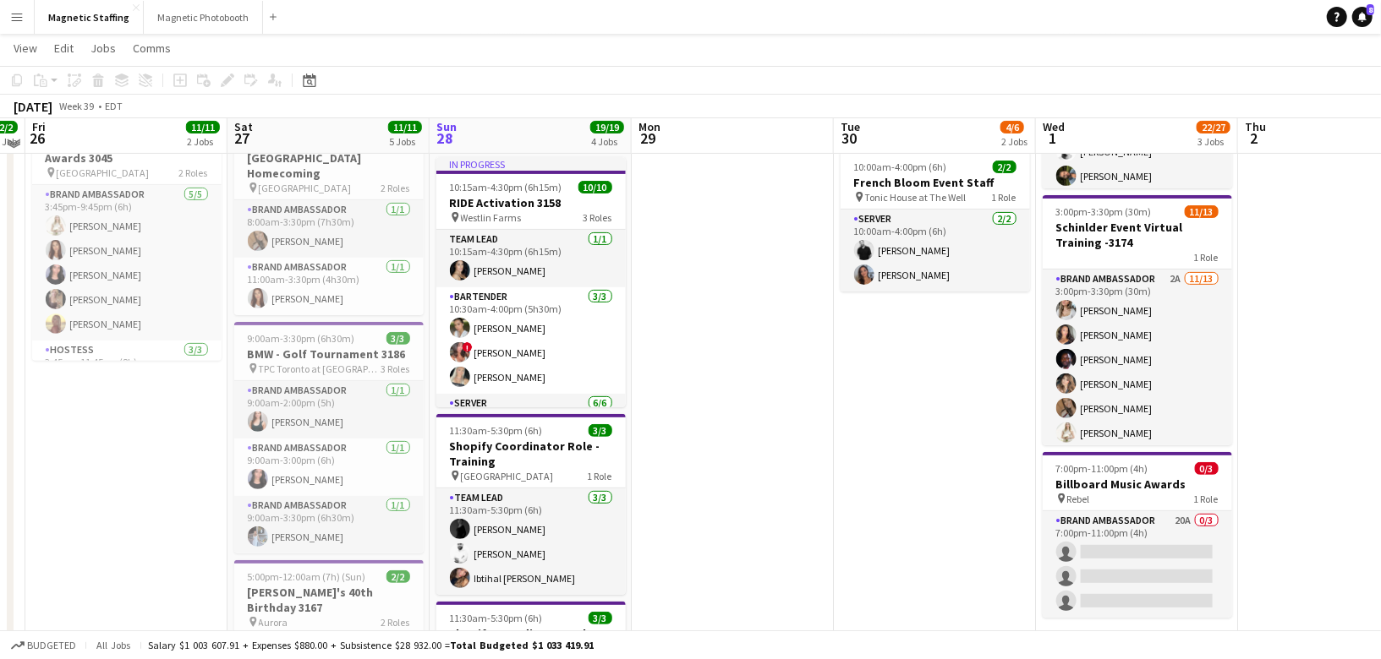
scroll to position [259, 0]
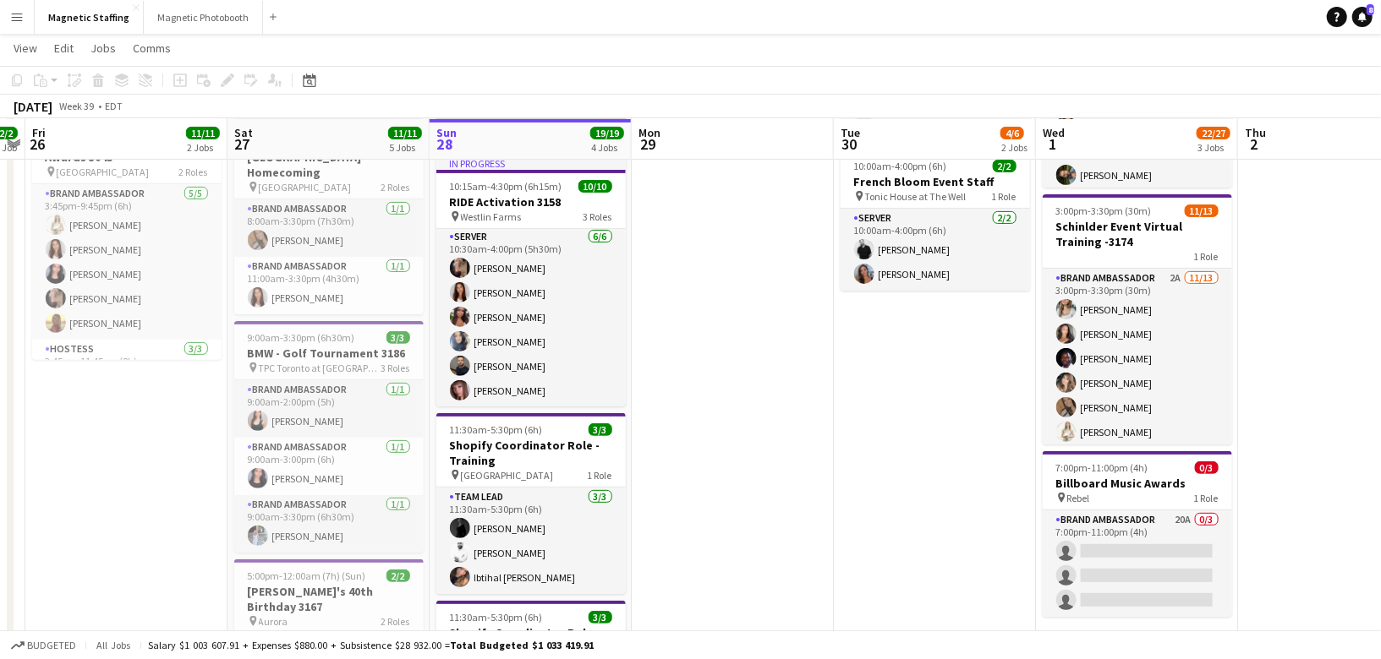
click at [505, 339] on app-card-role "Server [DATE] 10:30am-4:00pm (5h30m) [PERSON_NAME] [PERSON_NAME] [PERSON_NAME] …" at bounding box center [530, 317] width 189 height 180
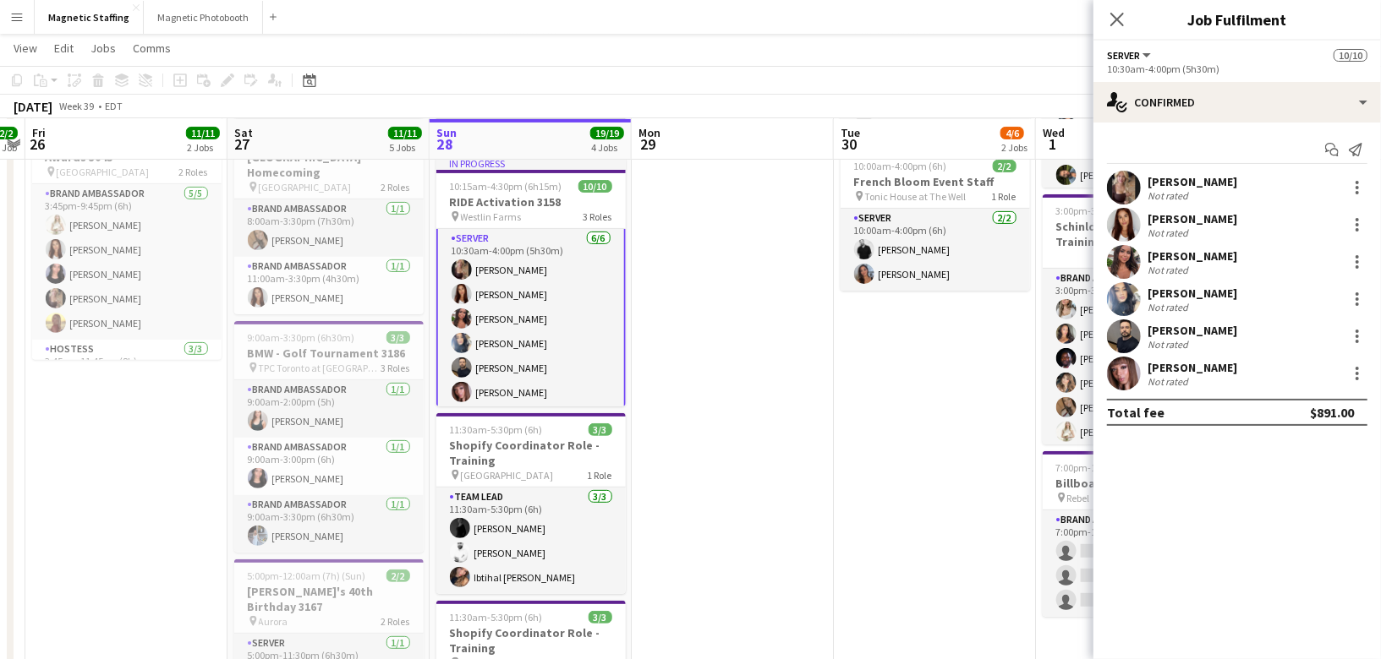
scroll to position [167, 0]
click at [1354, 177] on div "[PERSON_NAME] Not rated 52.7km" at bounding box center [1236, 188] width 287 height 34
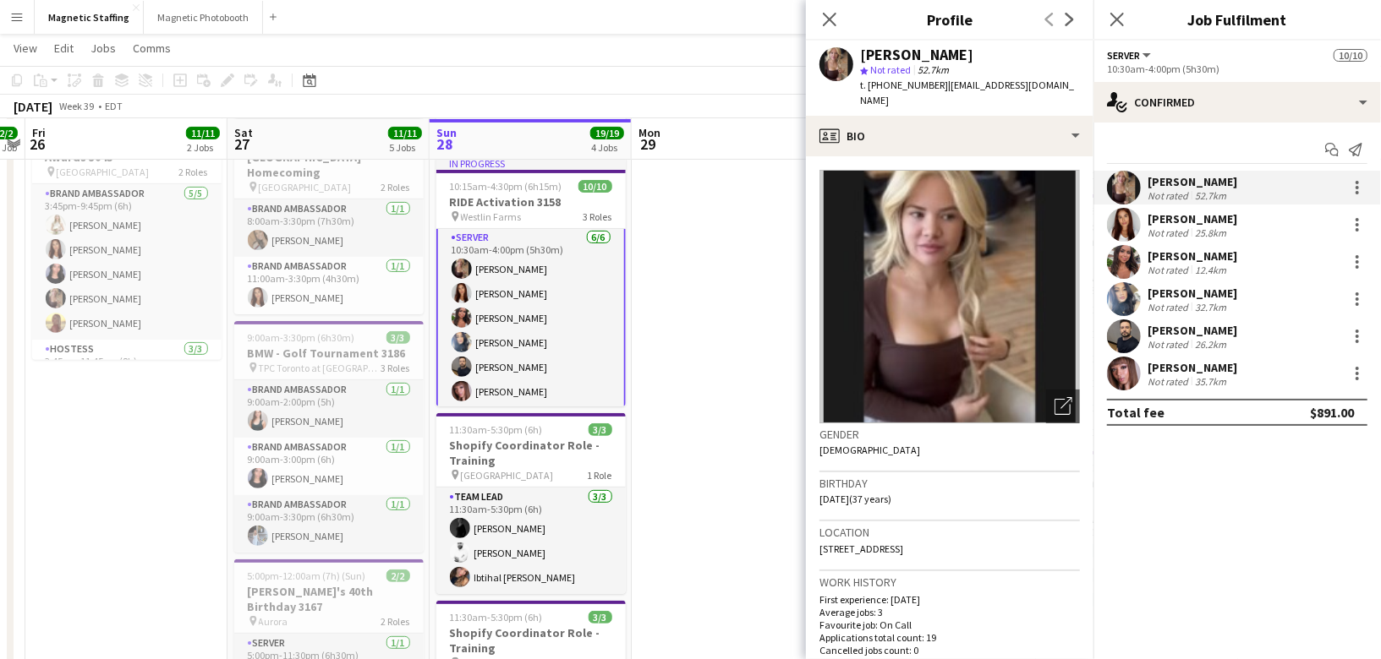
click at [568, 315] on app-card-role "Server [DATE] 10:30am-4:00pm (5h30m) [PERSON_NAME] [PERSON_NAME] [PERSON_NAME] …" at bounding box center [530, 318] width 189 height 183
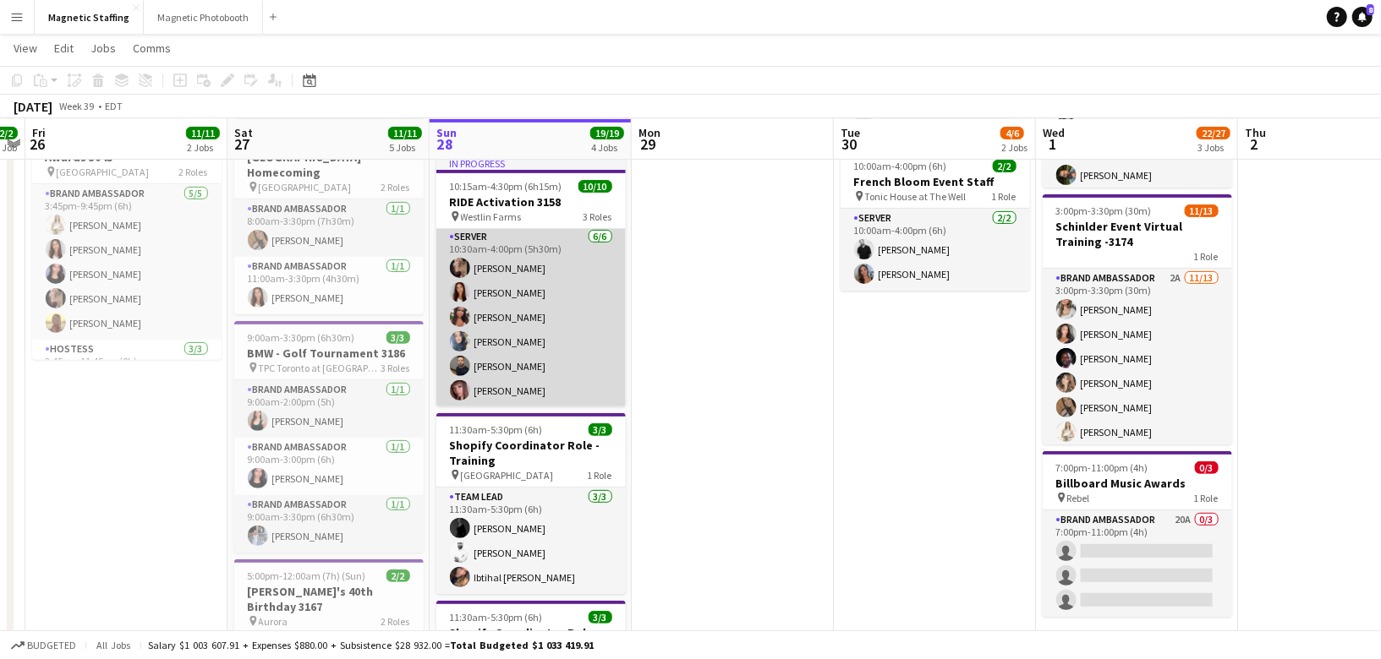
click at [568, 315] on app-card-role "Server [DATE] 10:30am-4:00pm (5h30m) [PERSON_NAME] [PERSON_NAME] [PERSON_NAME] …" at bounding box center [530, 317] width 189 height 180
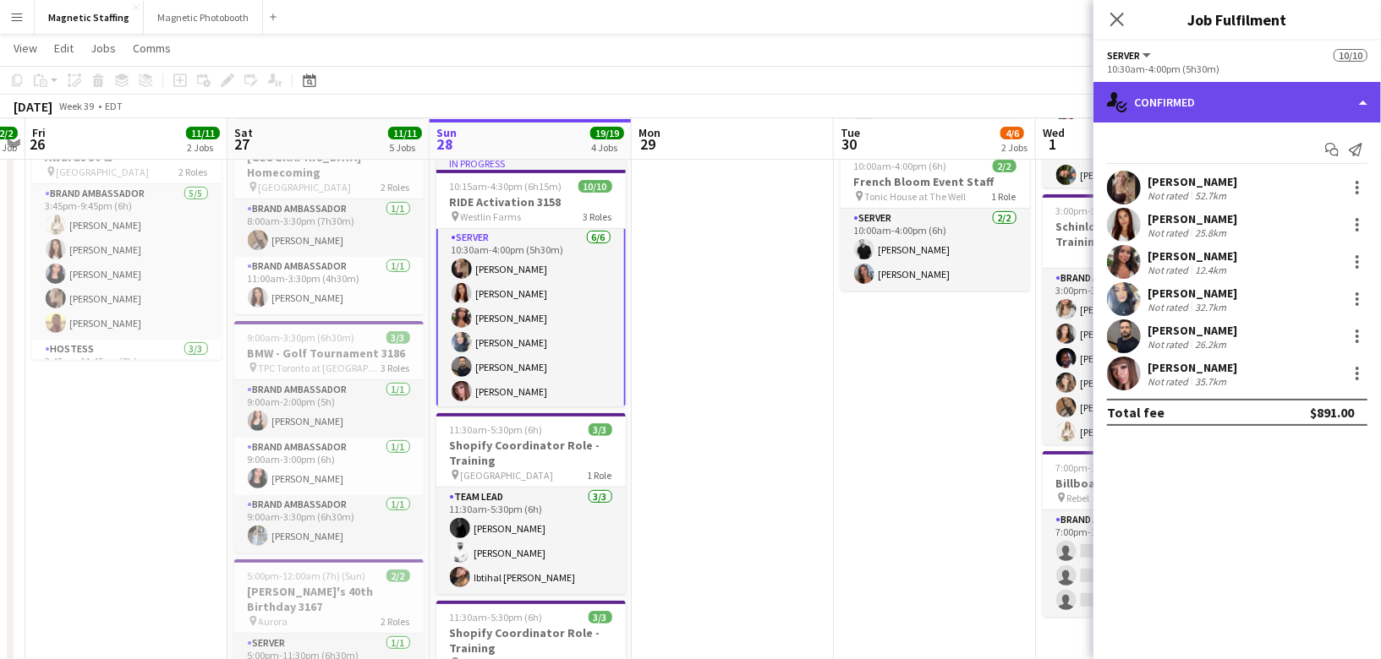
click at [1346, 92] on div "single-neutral-actions-check-2 Confirmed" at bounding box center [1236, 102] width 287 height 41
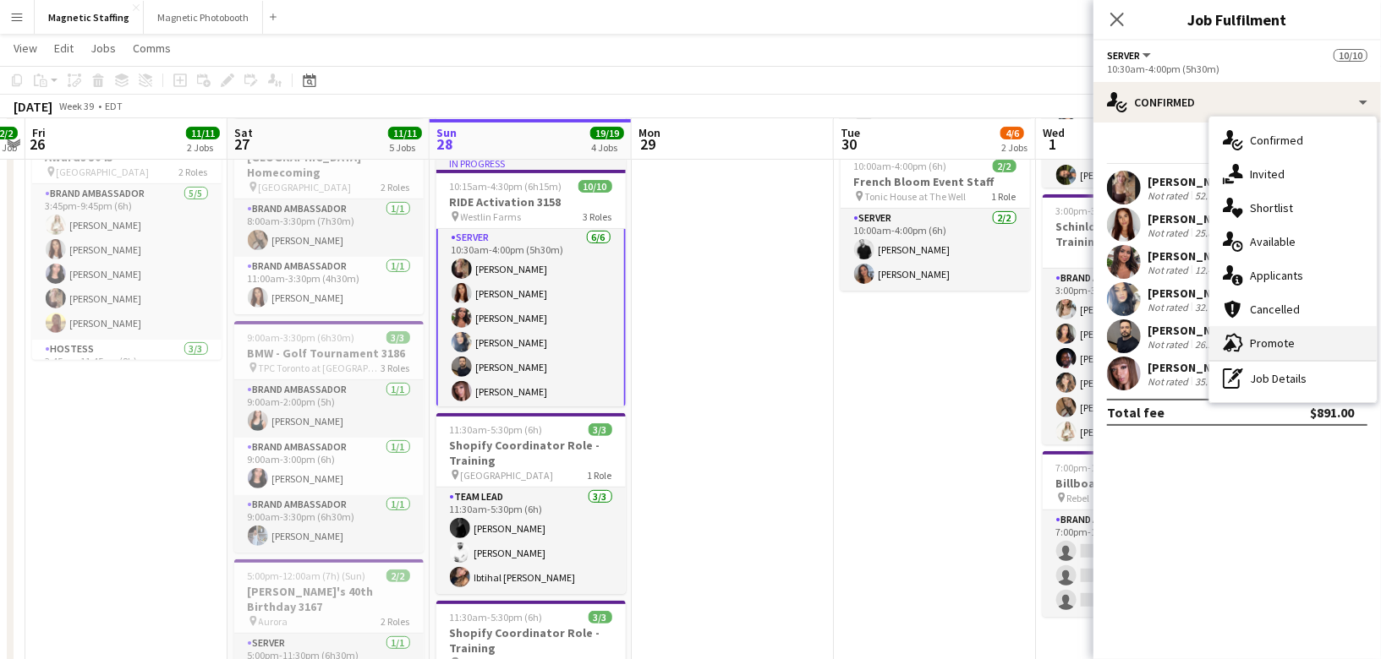
click at [1280, 338] on span "Promote" at bounding box center [1272, 343] width 45 height 15
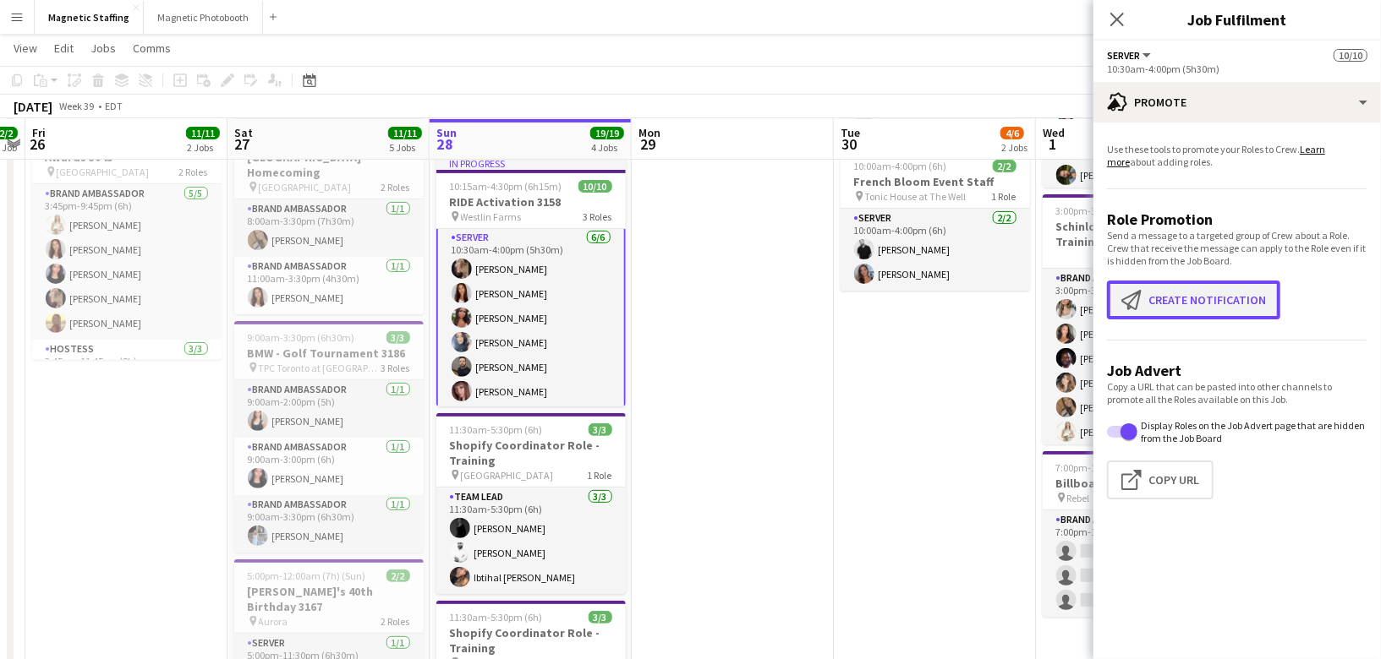
click at [1208, 296] on button "Create notification Create notification" at bounding box center [1193, 300] width 173 height 39
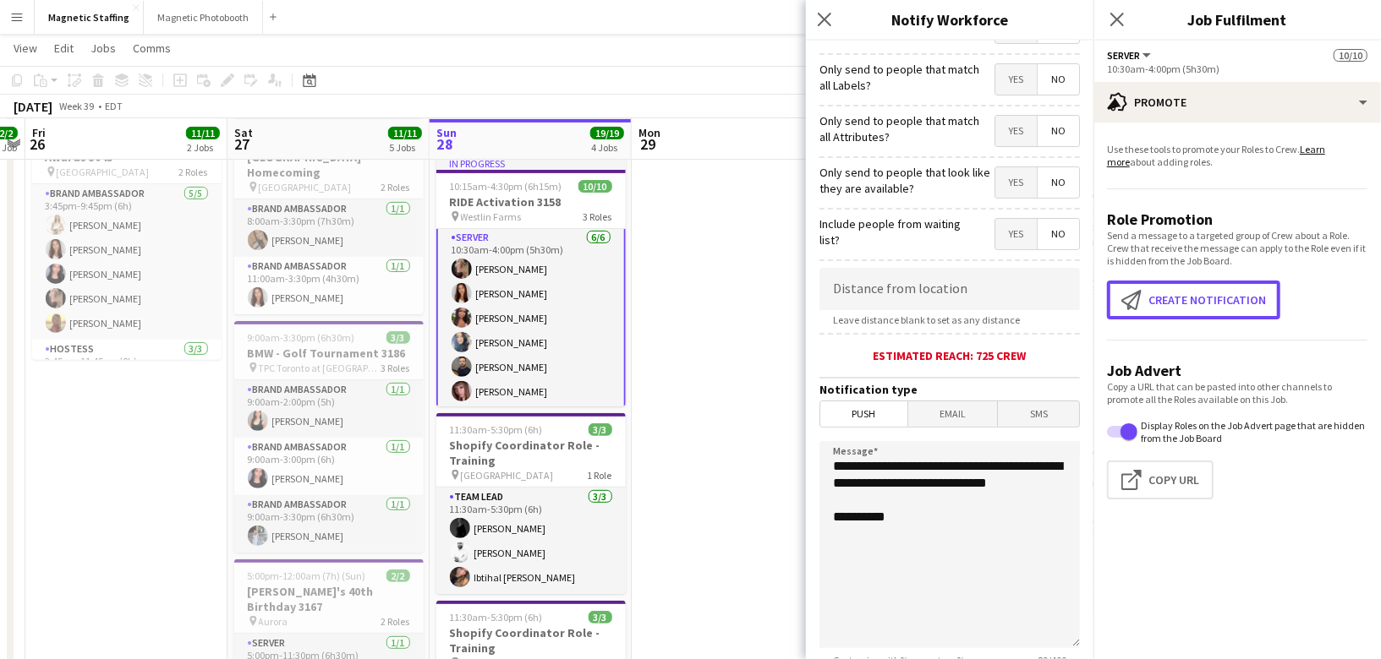
scroll to position [246, 0]
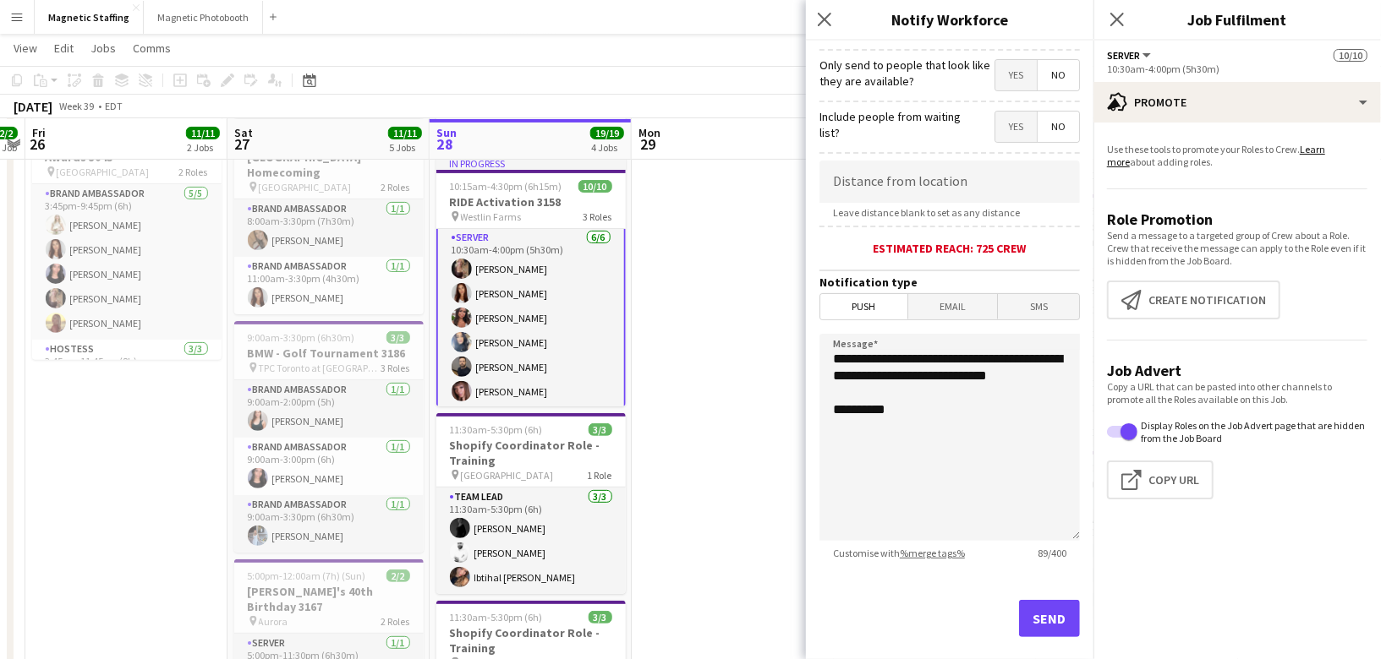
click at [961, 302] on span "Email" at bounding box center [953, 306] width 90 height 25
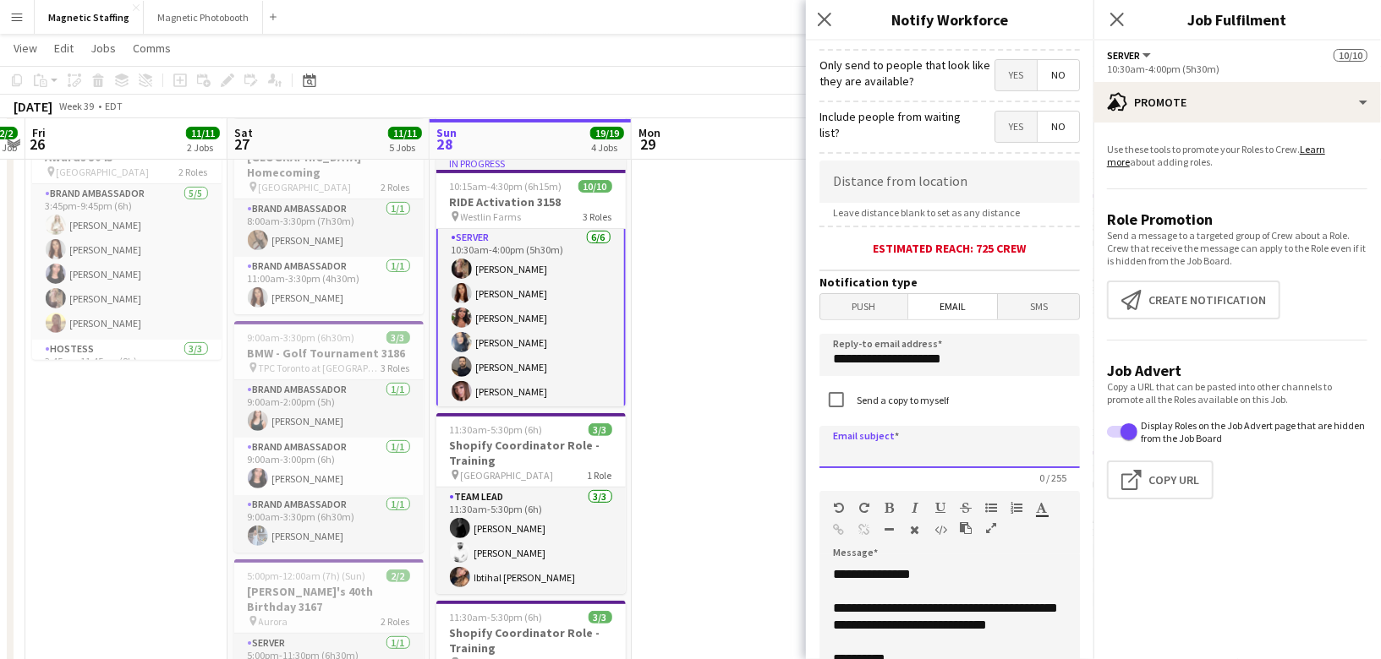
click at [892, 431] on input at bounding box center [949, 447] width 260 height 42
click at [839, 350] on input "**********" at bounding box center [949, 355] width 260 height 42
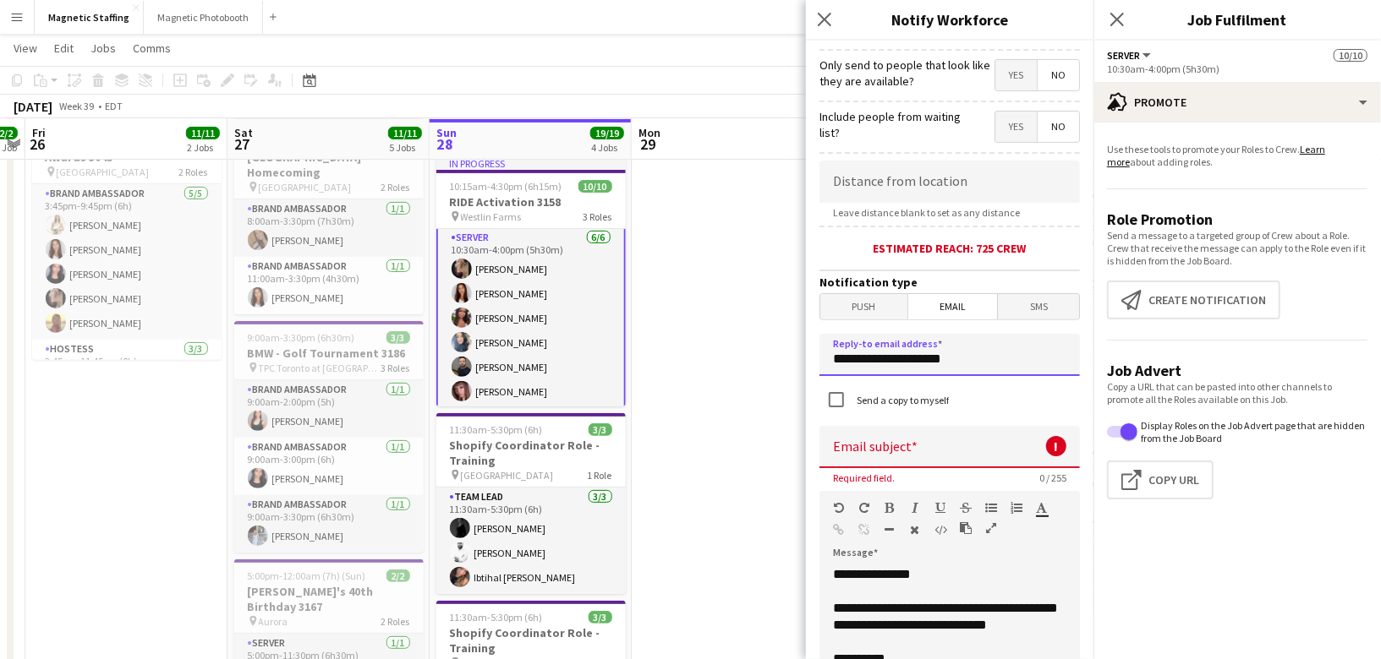
drag, startPoint x: 929, startPoint y: 352, endPoint x: 655, endPoint y: 342, distance: 274.1
click at [658, 347] on body "Menu Boards Boards Boards All jobs Status Workforce Workforce My Workforce Recr…" at bounding box center [690, 395] width 1381 height 1309
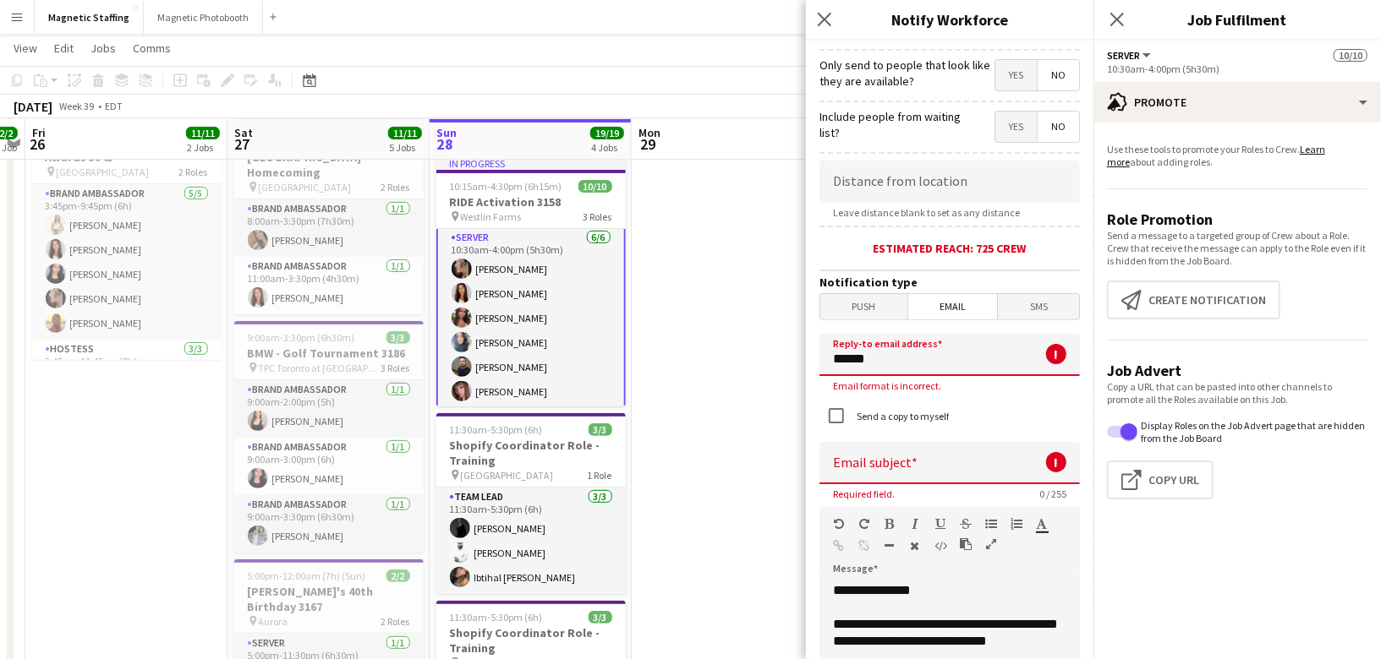
type input "**********"
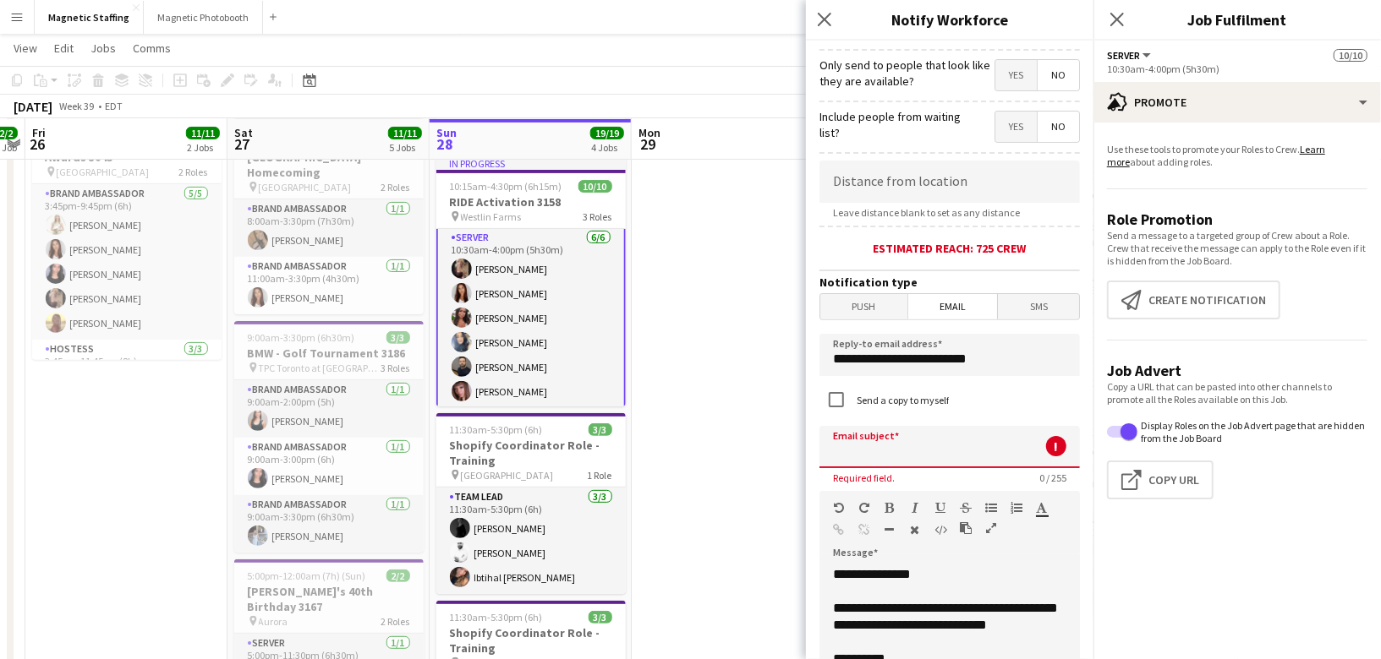
click at [883, 447] on input at bounding box center [949, 447] width 260 height 42
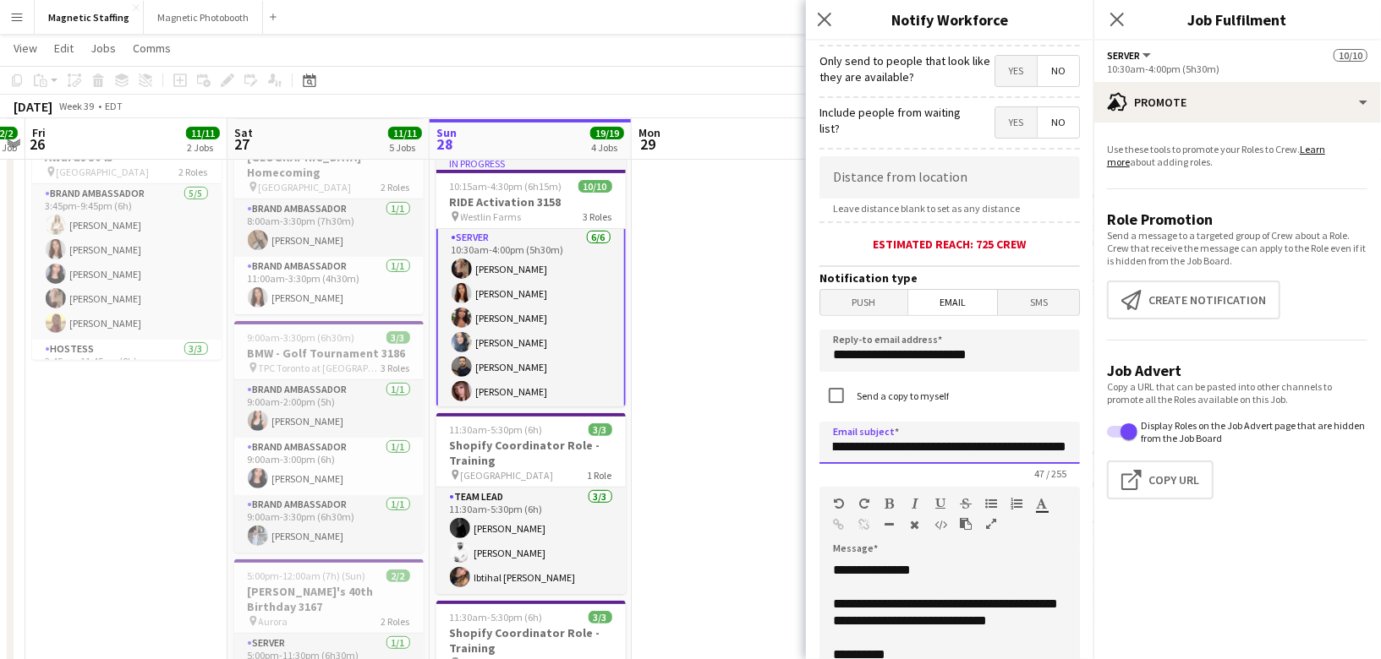
scroll to position [315, 0]
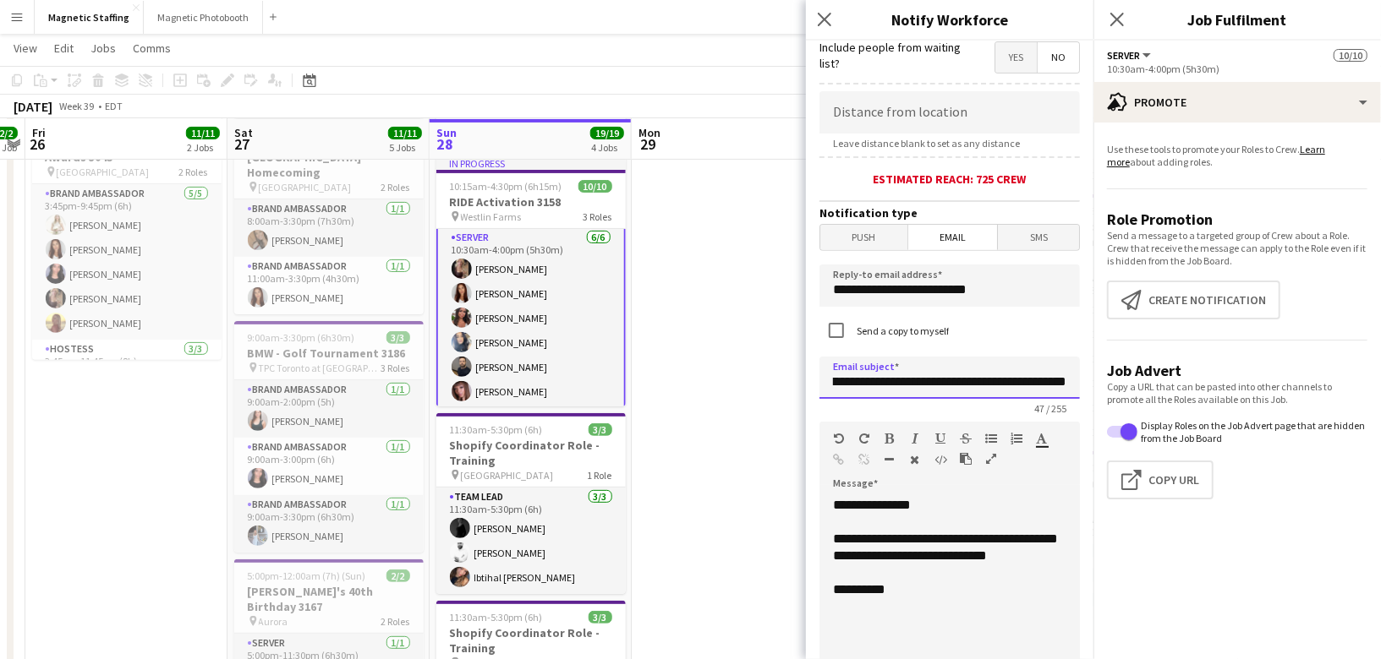
type input "**********"
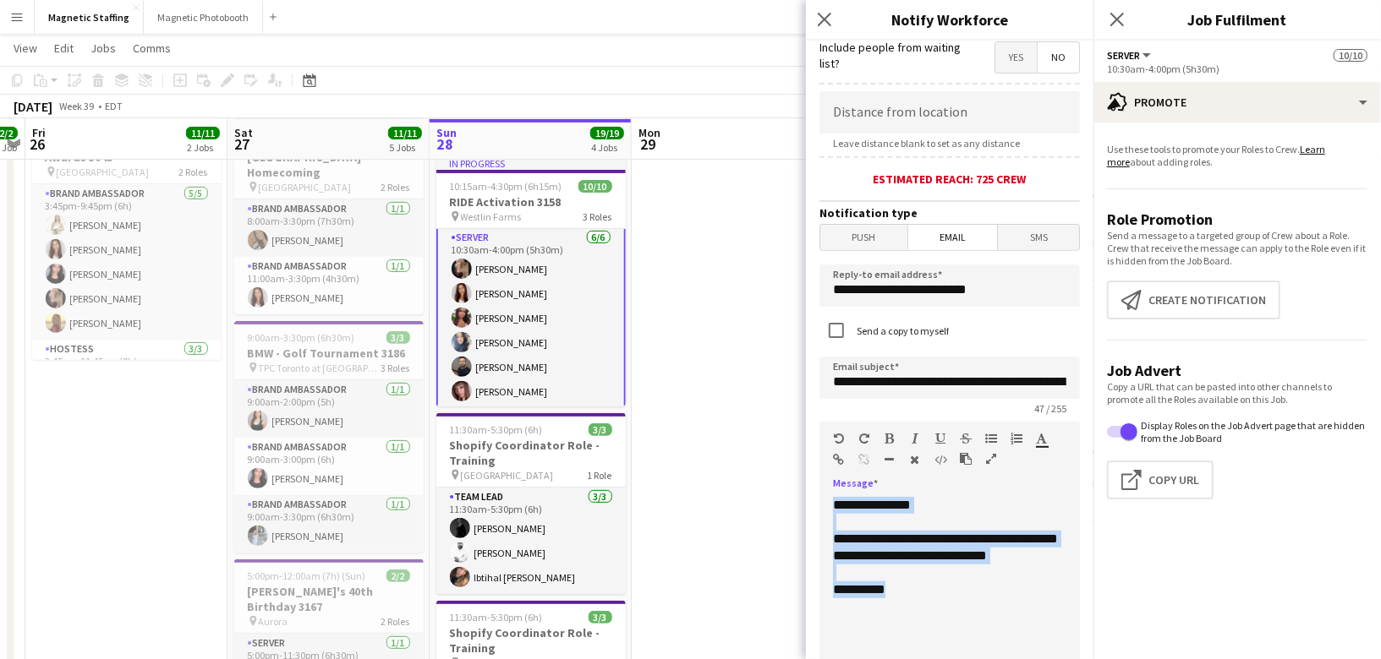
drag, startPoint x: 911, startPoint y: 619, endPoint x: 821, endPoint y: 452, distance: 189.5
click at [819, 453] on div "**********" at bounding box center [949, 561] width 260 height 278
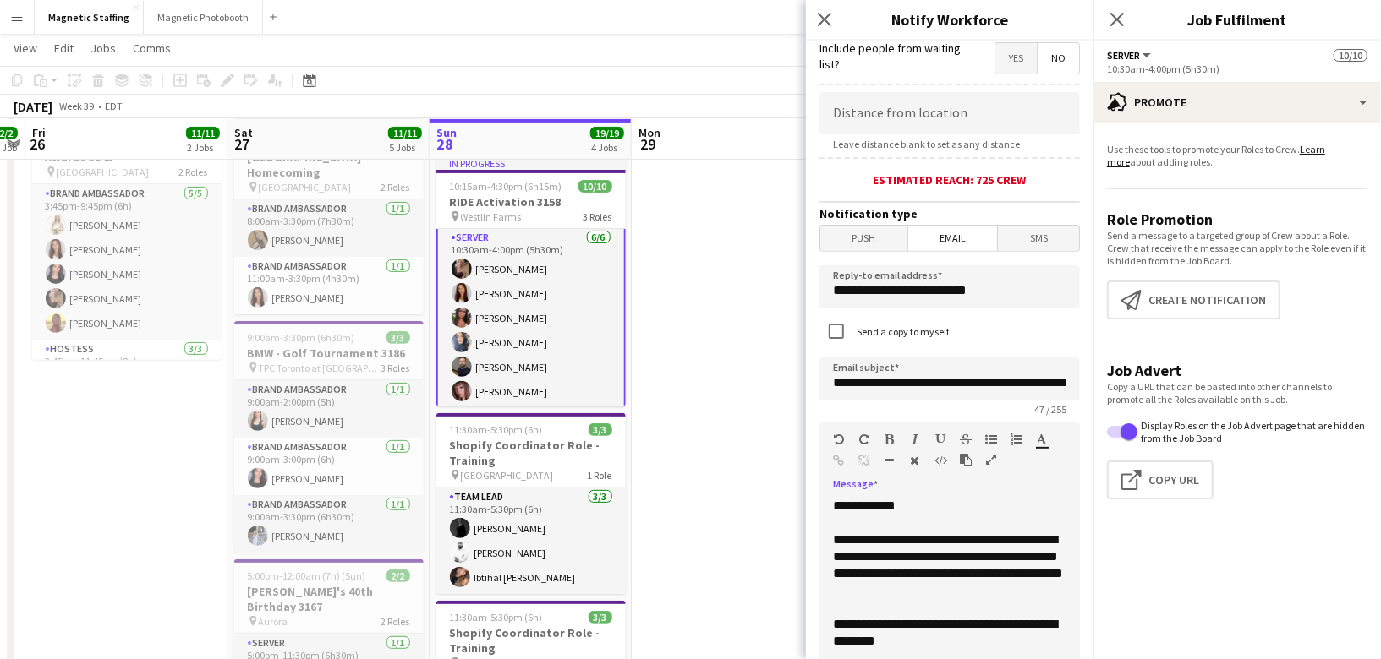
scroll to position [331, 0]
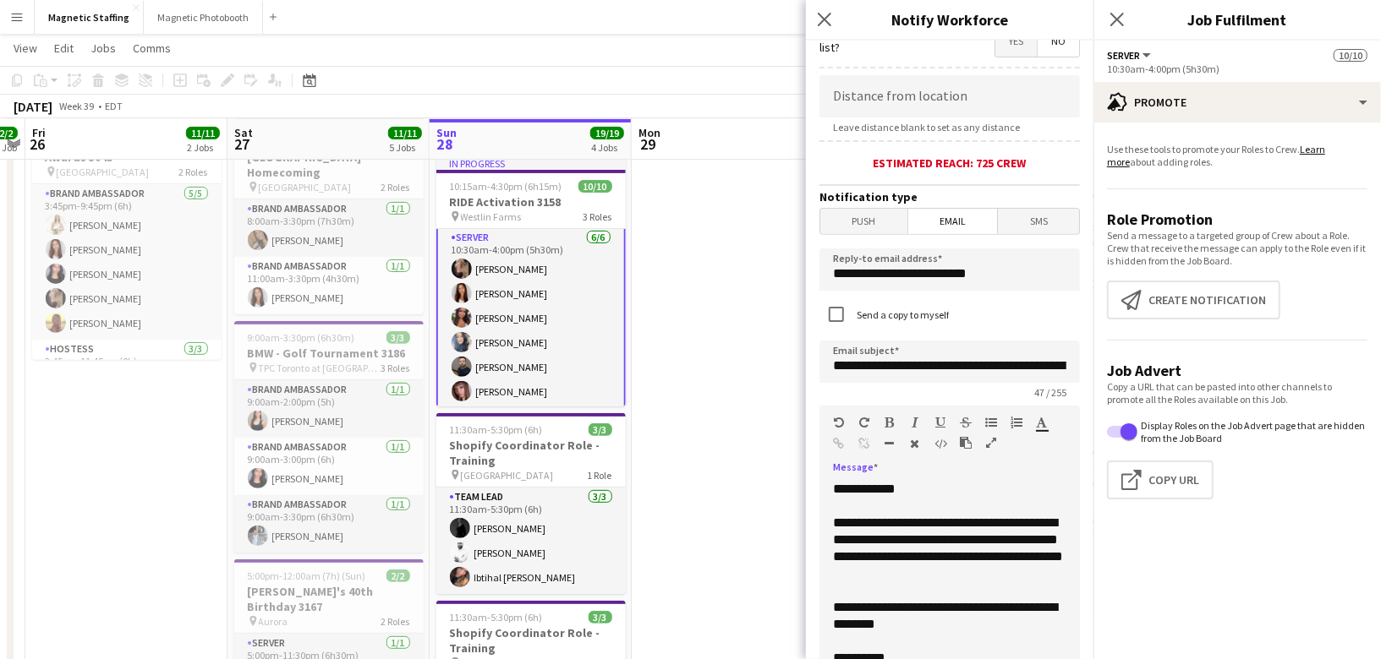
click at [1063, 615] on div "**********" at bounding box center [949, 616] width 233 height 34
click at [1040, 216] on span "SMS" at bounding box center [1038, 221] width 81 height 25
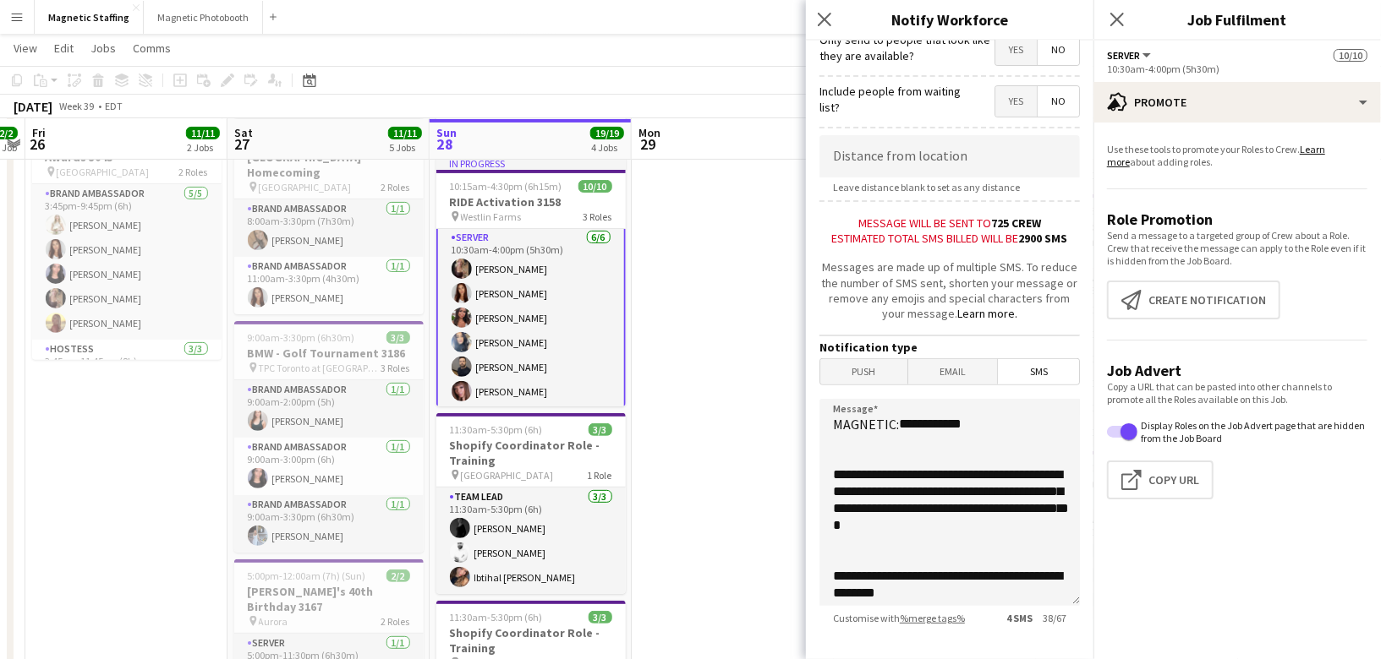
scroll to position [266, 0]
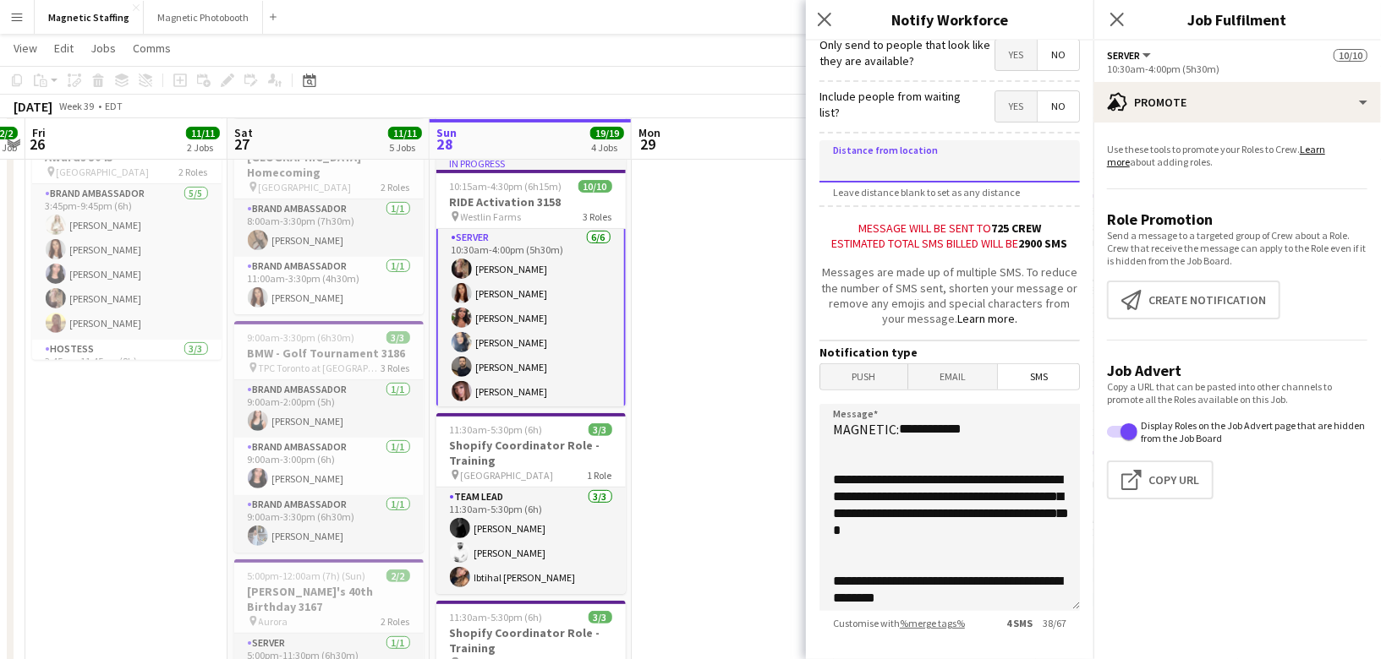
click at [923, 162] on input at bounding box center [949, 161] width 260 height 42
type input "****"
type input "*****"
click at [993, 276] on div "Messages are made up of multiple SMS. To reduce the number of SMS sent, shorten…" at bounding box center [949, 296] width 260 height 62
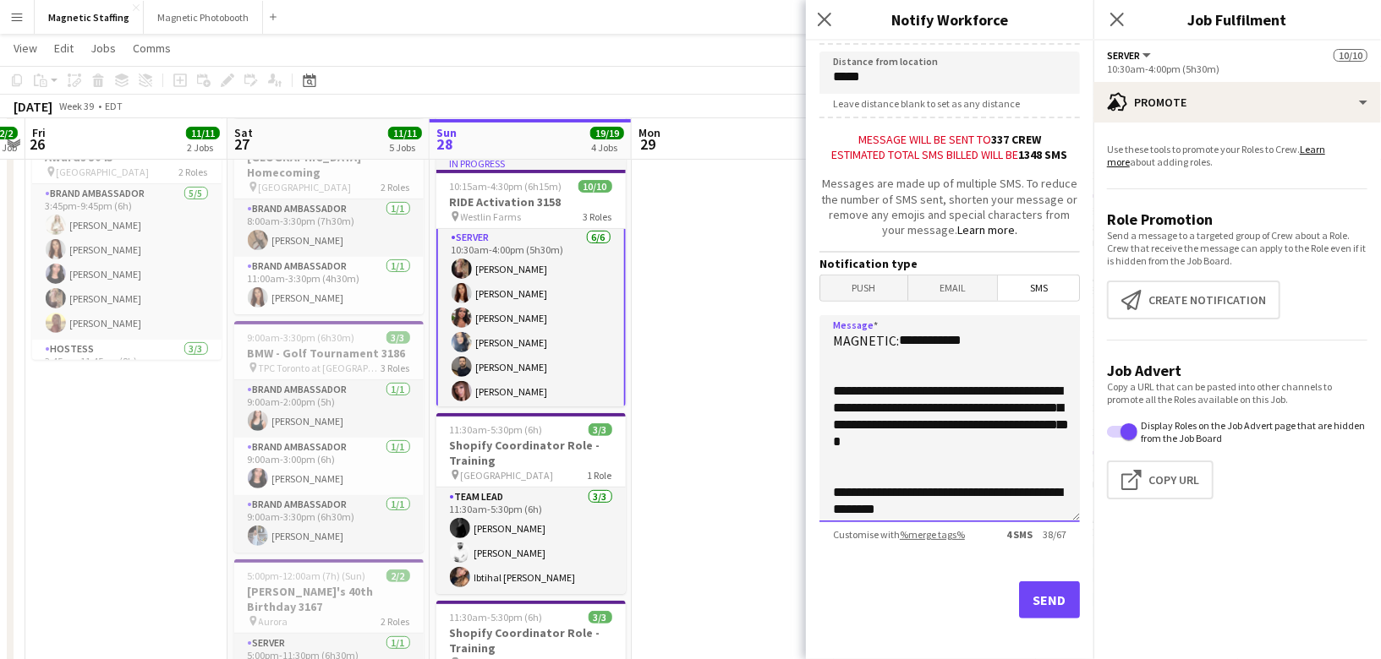
click at [926, 438] on textarea "**********" at bounding box center [949, 418] width 260 height 207
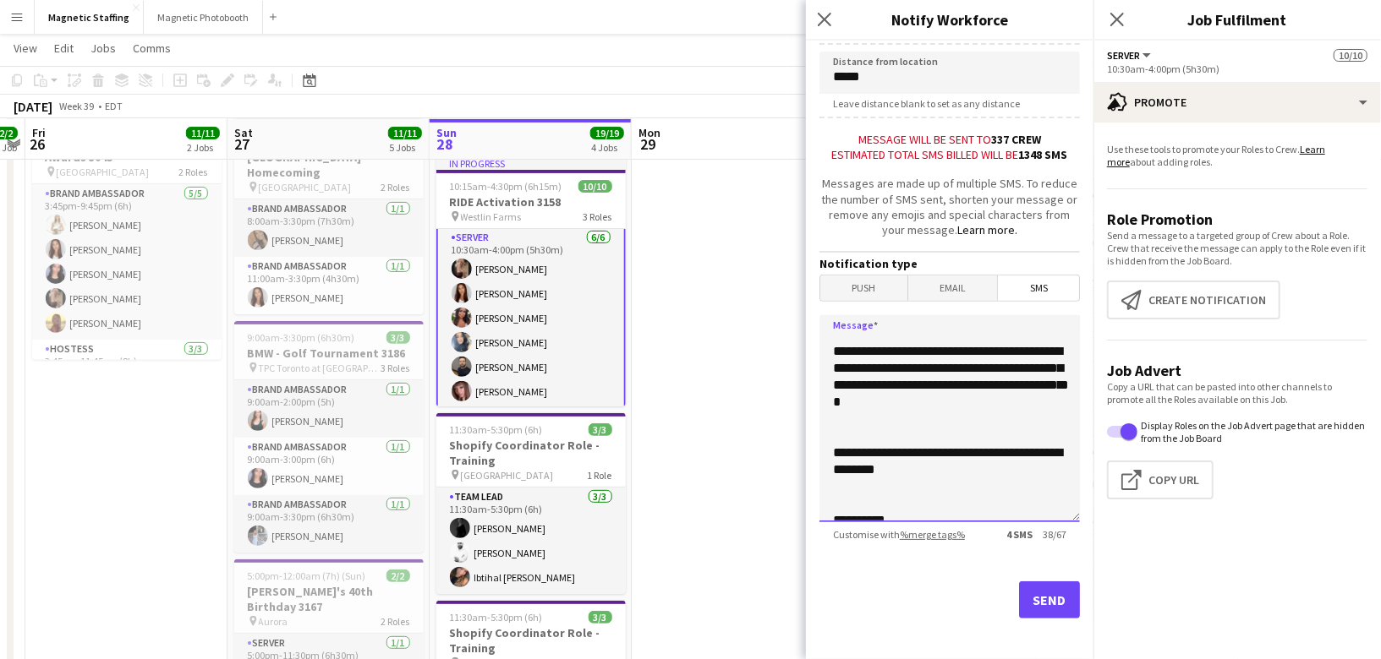
scroll to position [36, 0]
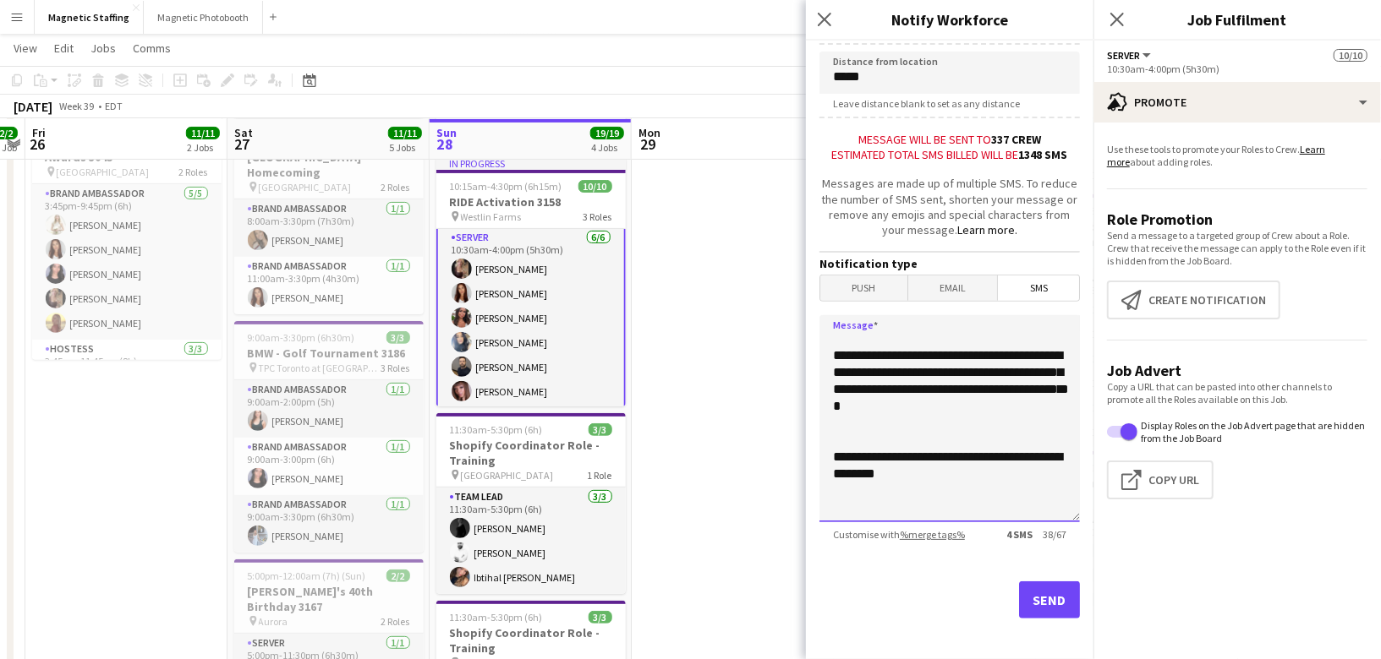
click at [898, 401] on textarea "**********" at bounding box center [949, 418] width 260 height 207
click at [946, 405] on textarea "**********" at bounding box center [949, 418] width 260 height 207
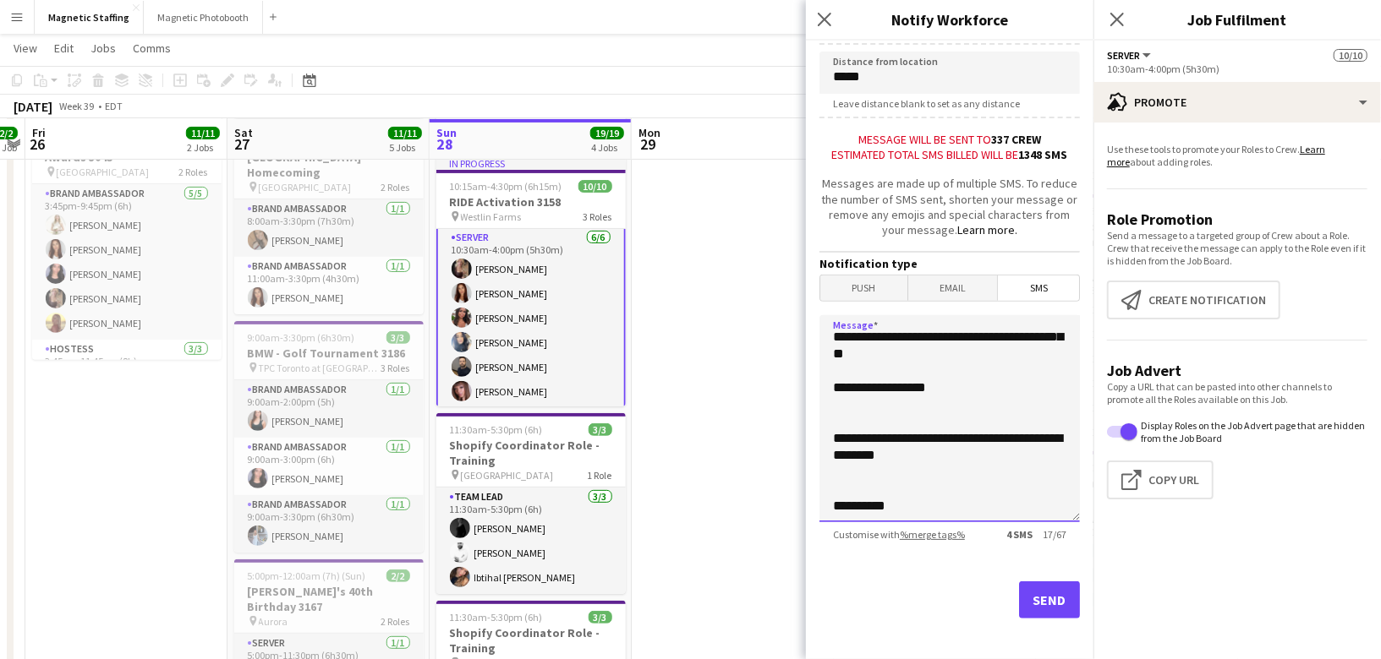
scroll to position [0, 0]
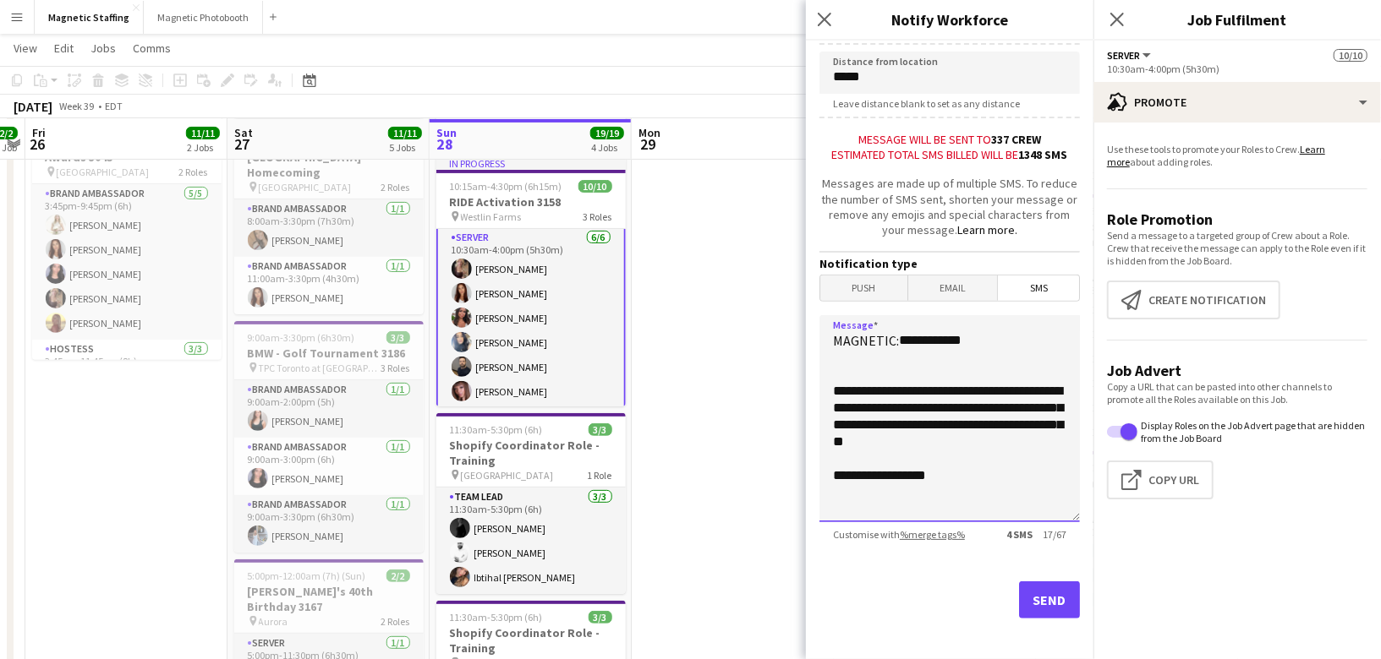
click at [987, 328] on textarea "**********" at bounding box center [949, 418] width 260 height 207
click at [899, 337] on textarea "**********" at bounding box center [949, 418] width 260 height 207
type textarea "**********"
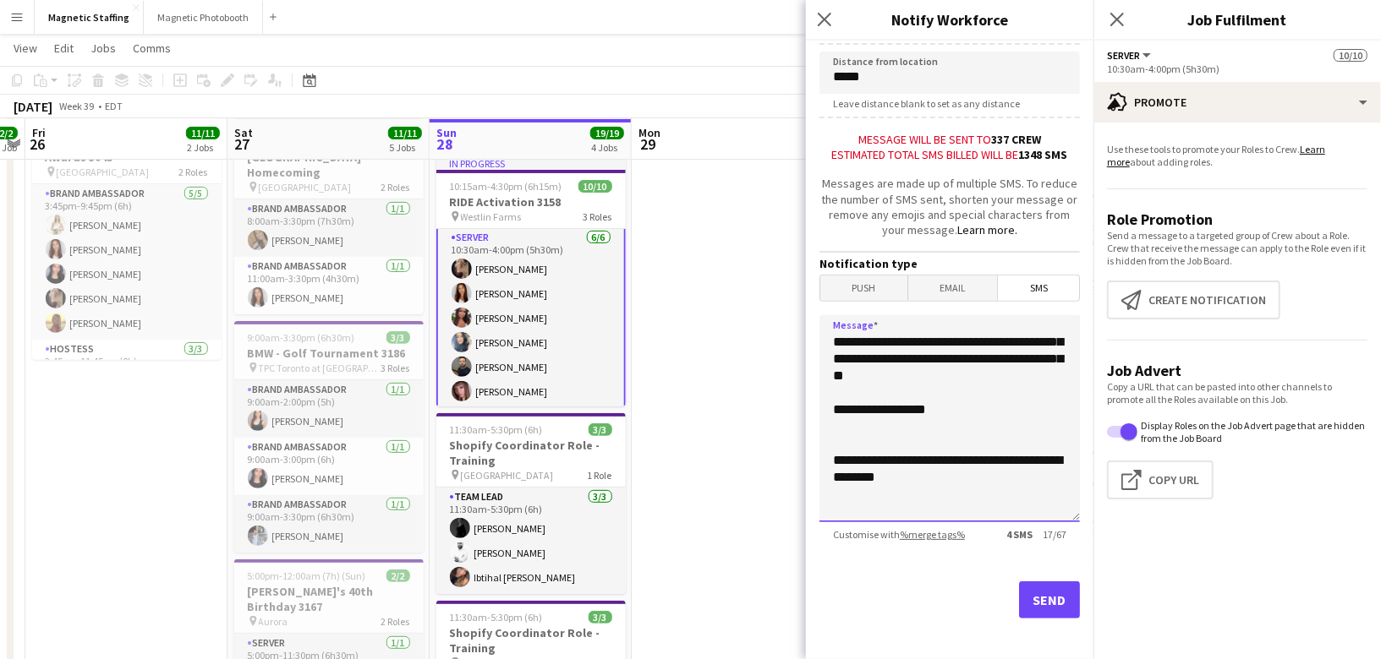
scroll to position [88, 0]
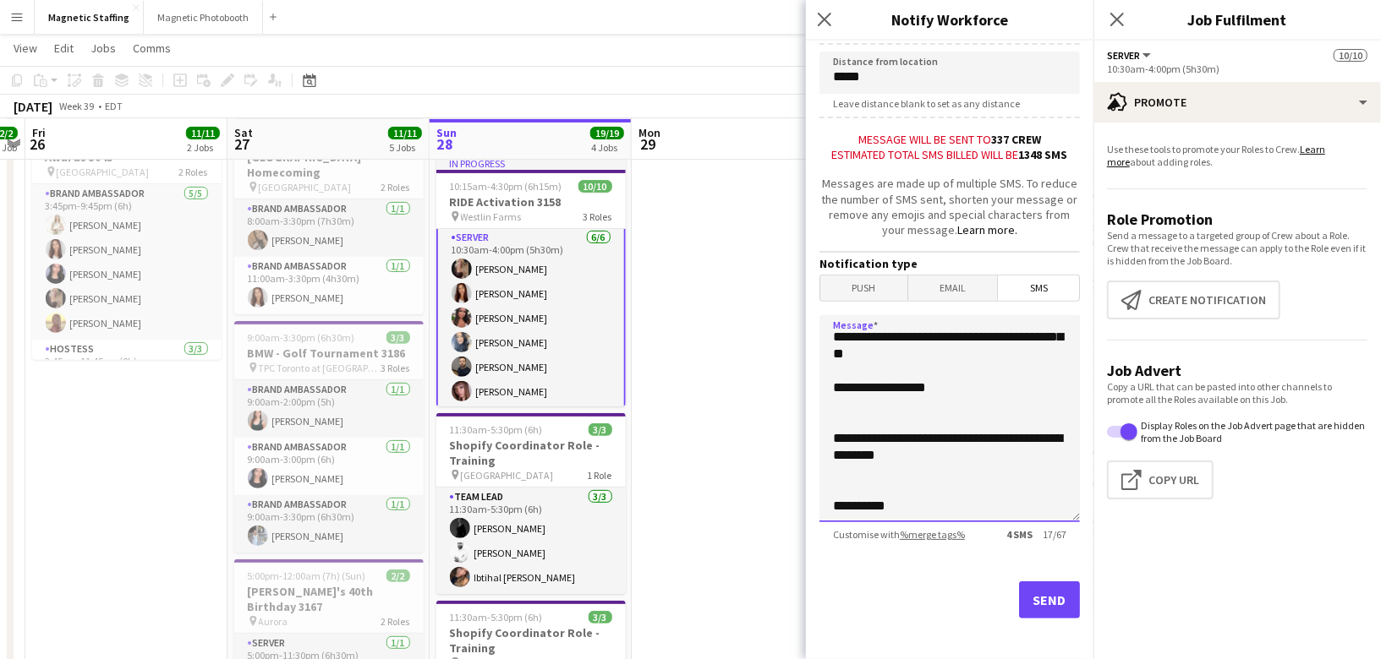
click at [933, 429] on textarea "**********" at bounding box center [949, 418] width 260 height 207
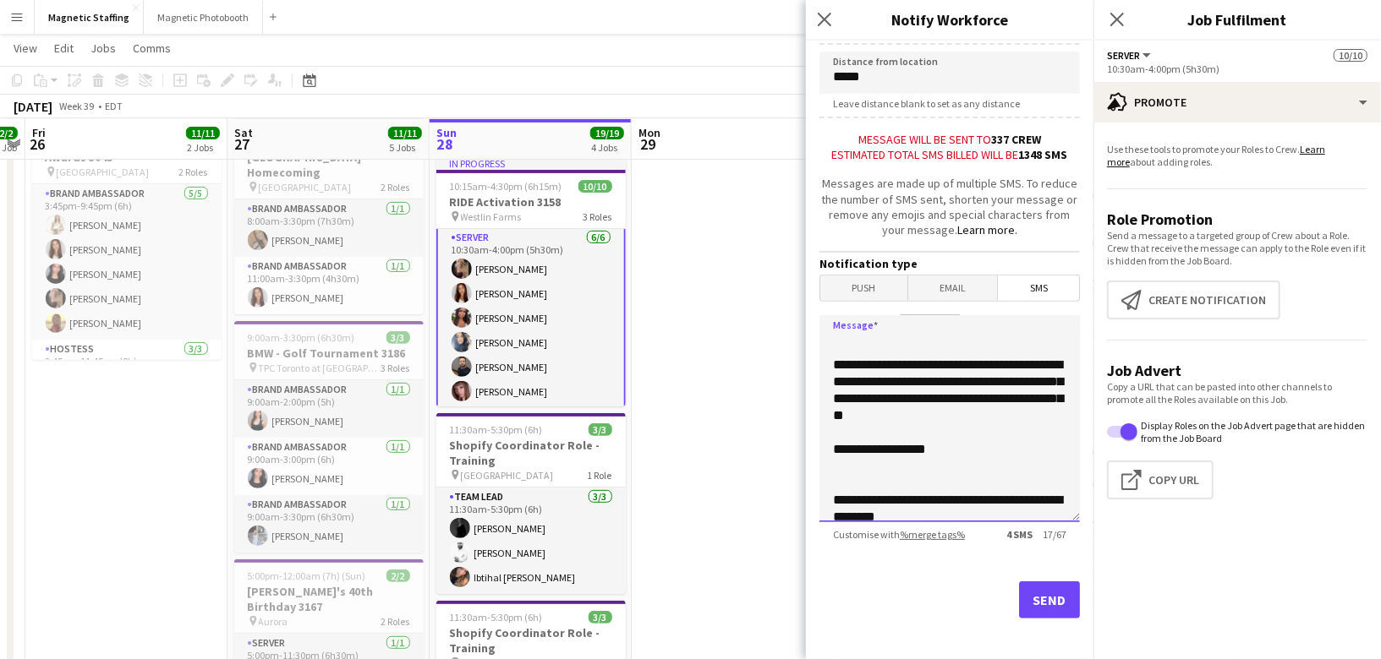
scroll to position [39, 0]
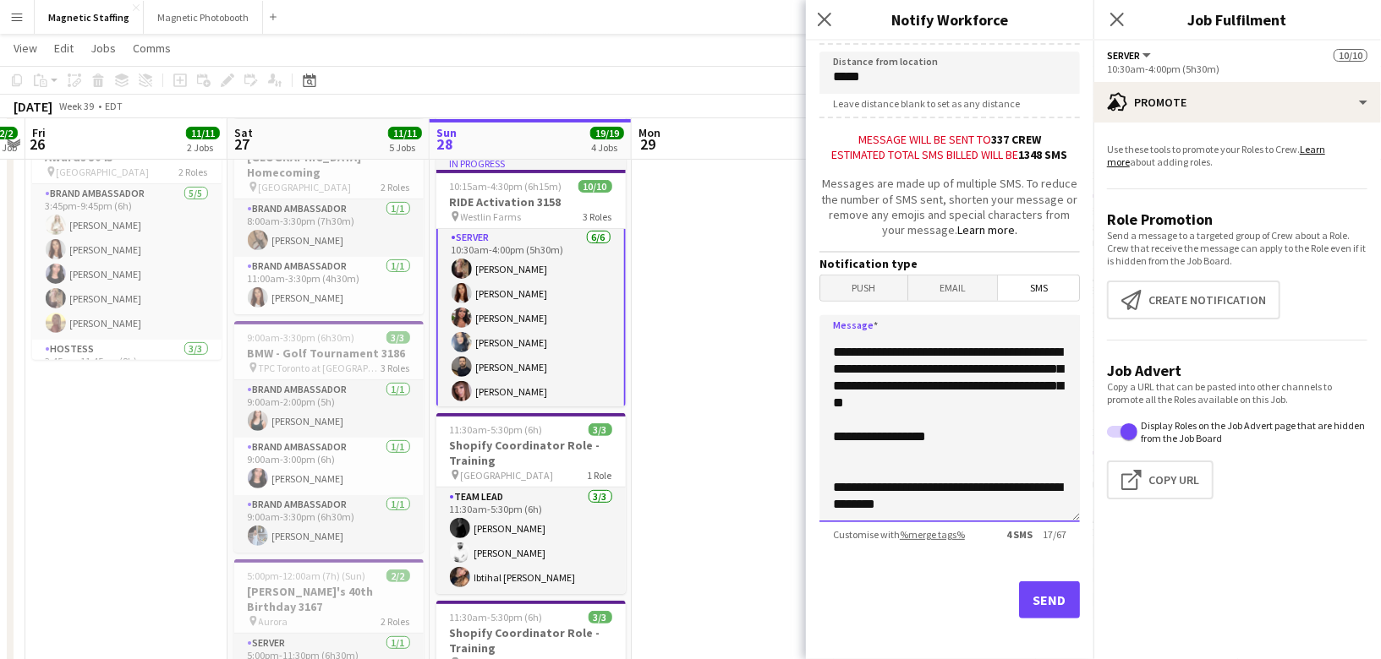
click at [944, 432] on textarea "**********" at bounding box center [949, 418] width 260 height 207
click at [1048, 602] on button "Send" at bounding box center [1049, 600] width 61 height 37
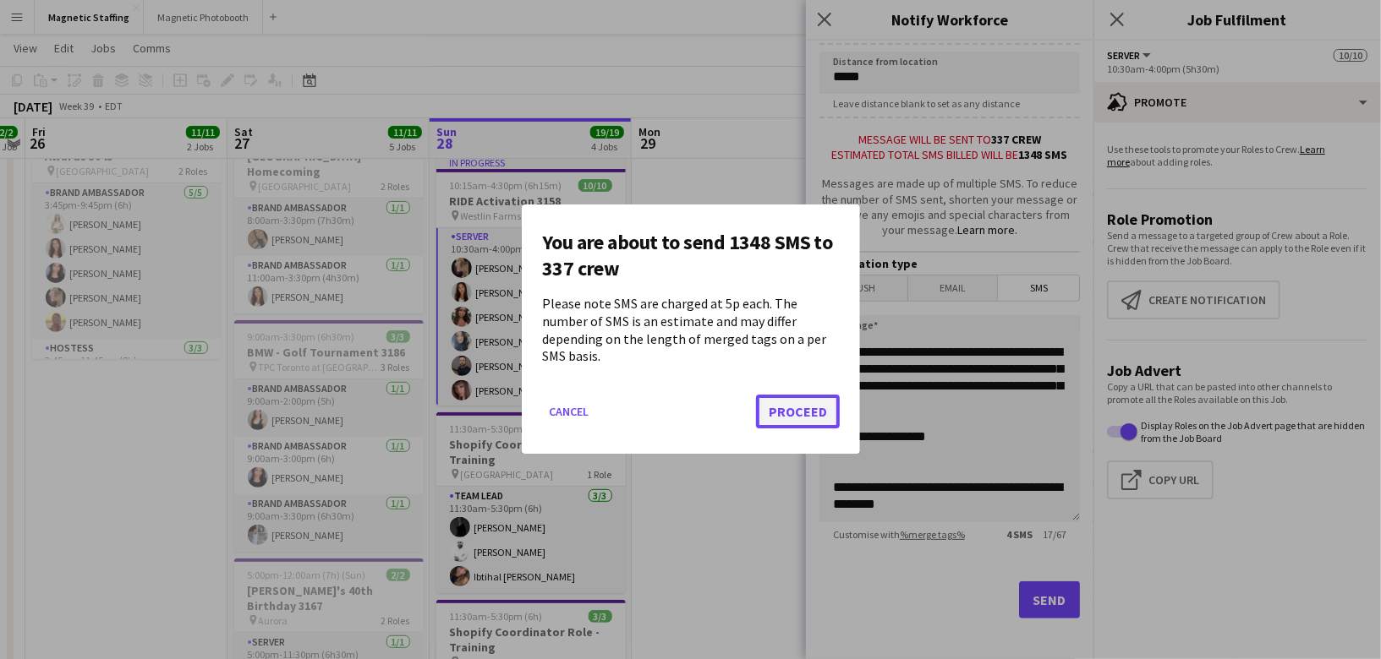
click at [784, 411] on button "Proceed" at bounding box center [798, 413] width 84 height 34
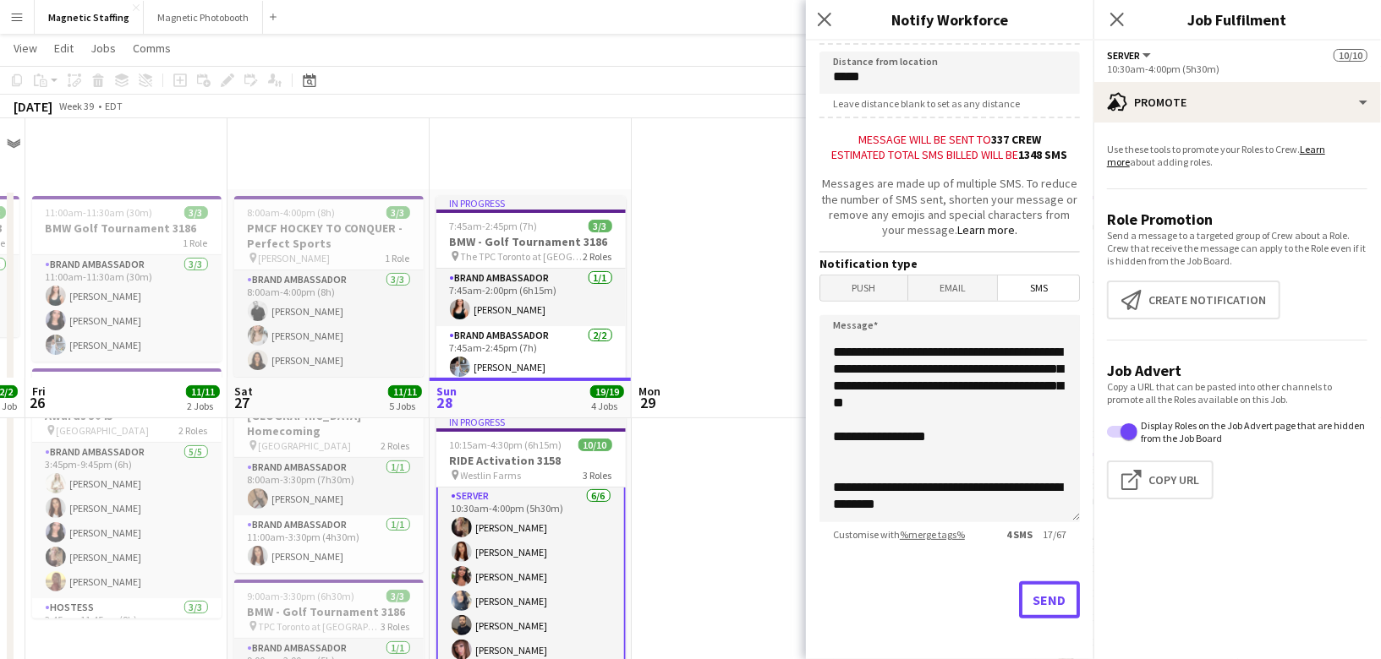
scroll to position [259, 0]
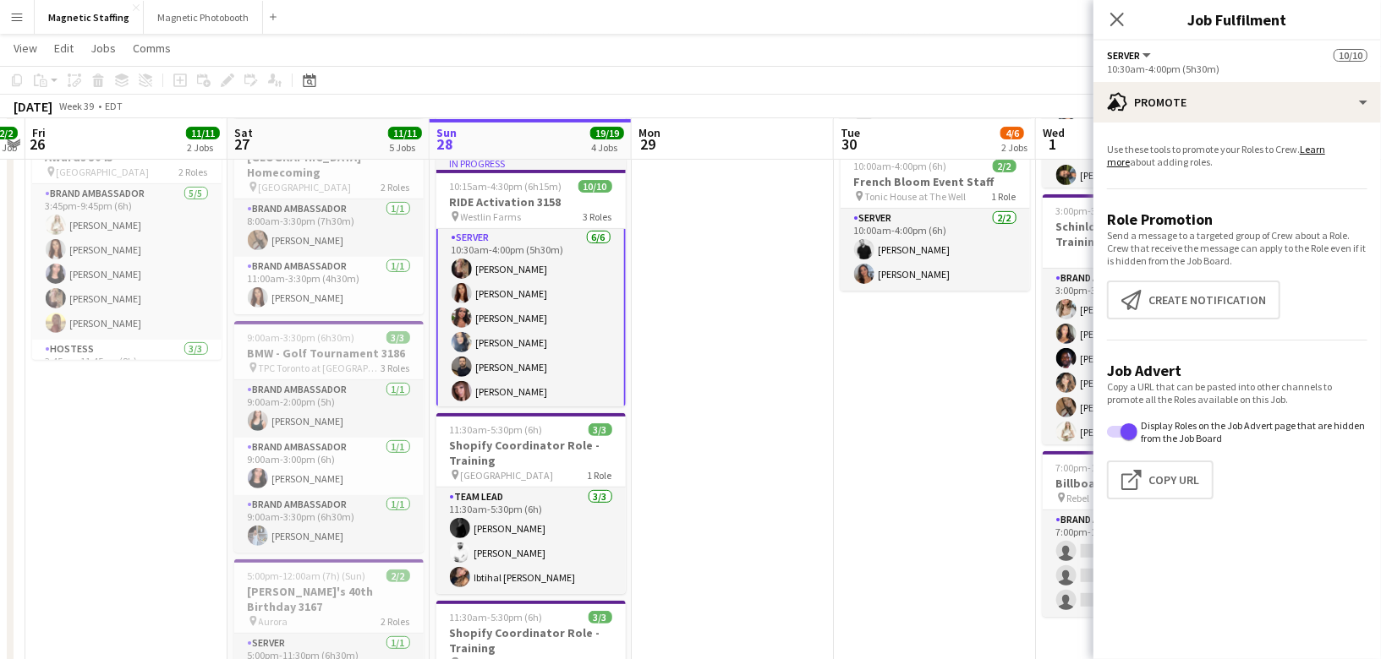
click at [495, 332] on app-card-role "Server [DATE] 10:30am-4:00pm (5h30m) [PERSON_NAME] [PERSON_NAME] [PERSON_NAME] …" at bounding box center [530, 318] width 189 height 183
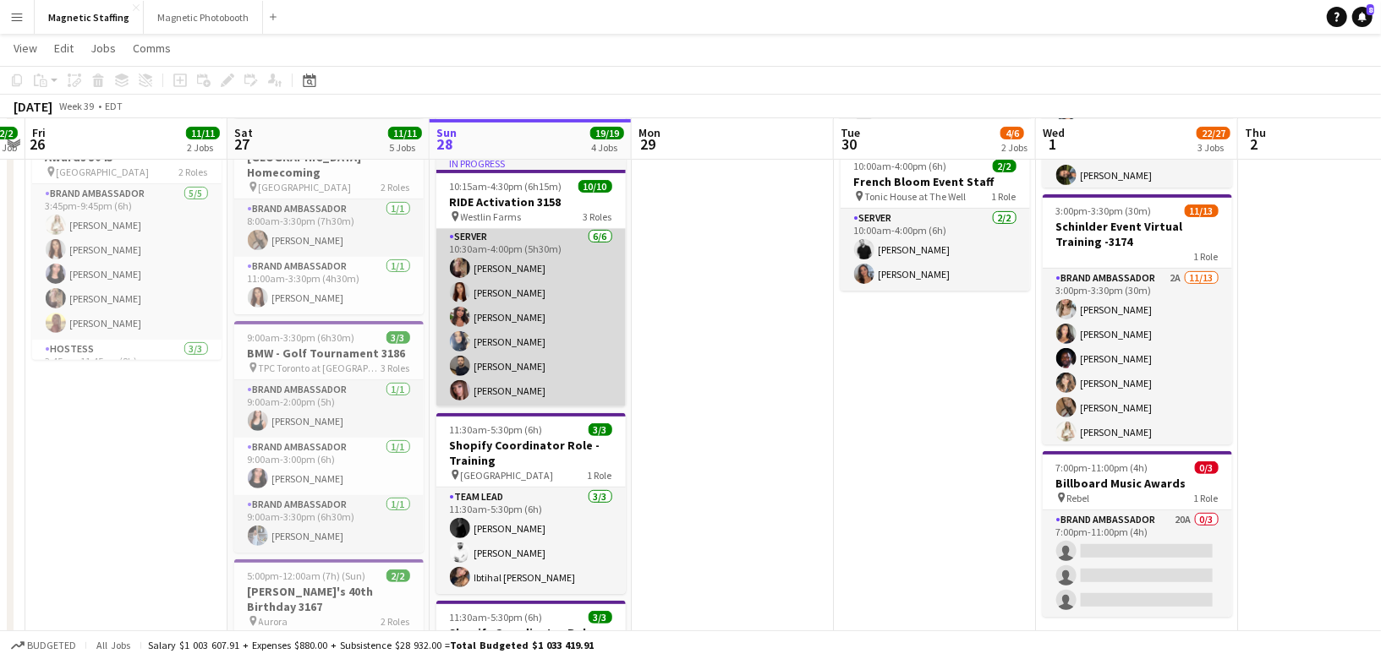
click at [495, 332] on app-card-role "Server [DATE] 10:30am-4:00pm (5h30m) [PERSON_NAME] [PERSON_NAME] [PERSON_NAME] …" at bounding box center [530, 317] width 189 height 180
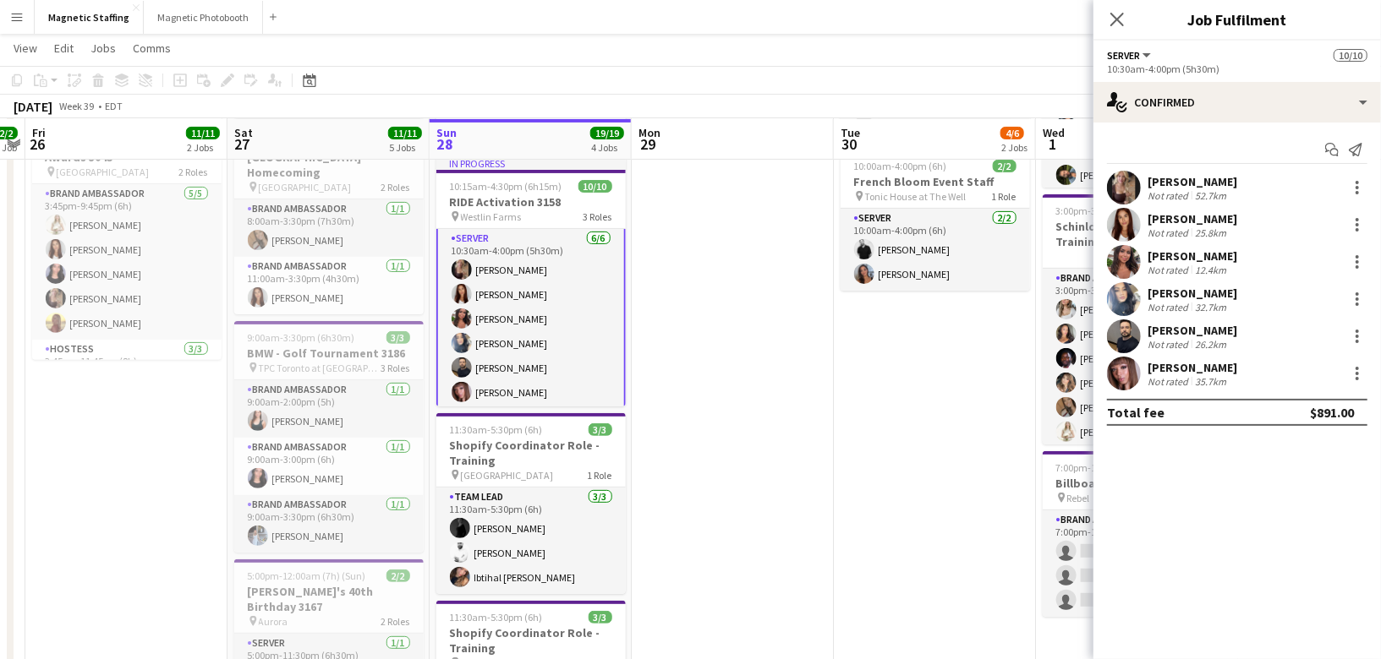
scroll to position [167, 0]
click at [1355, 189] on div at bounding box center [1357, 188] width 20 height 20
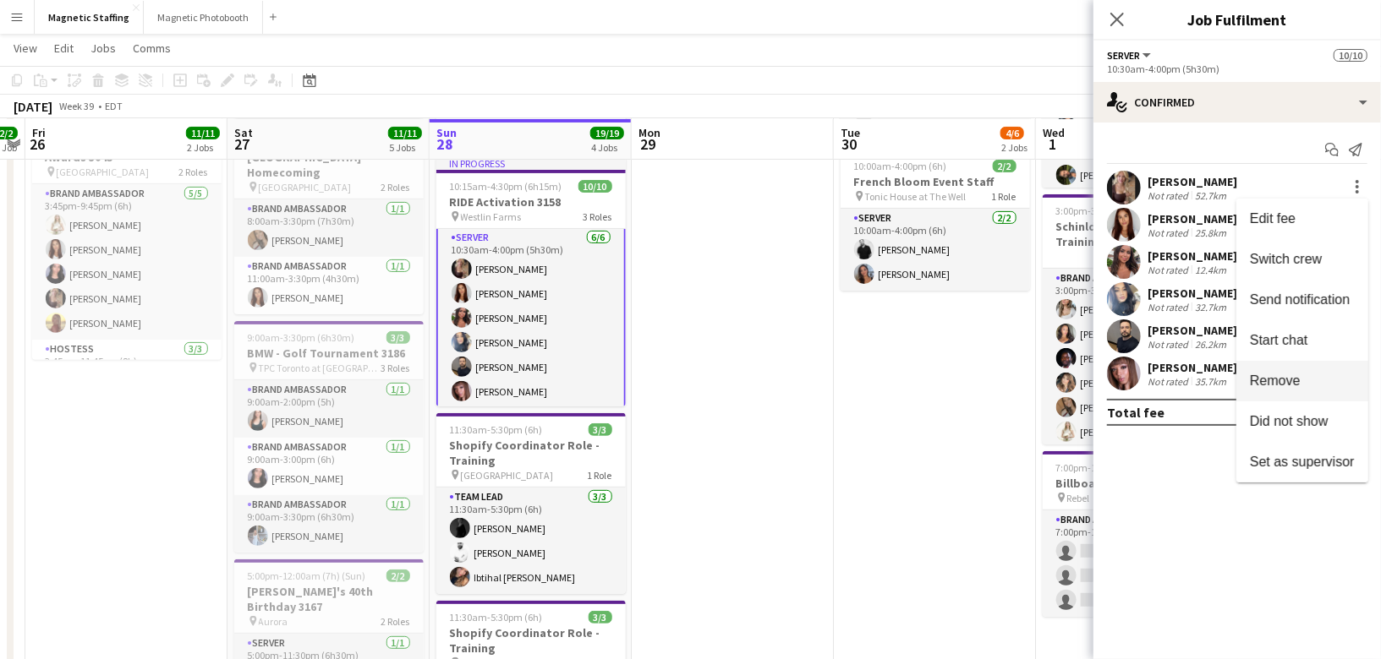
click at [1260, 384] on span "Remove" at bounding box center [1275, 380] width 51 height 14
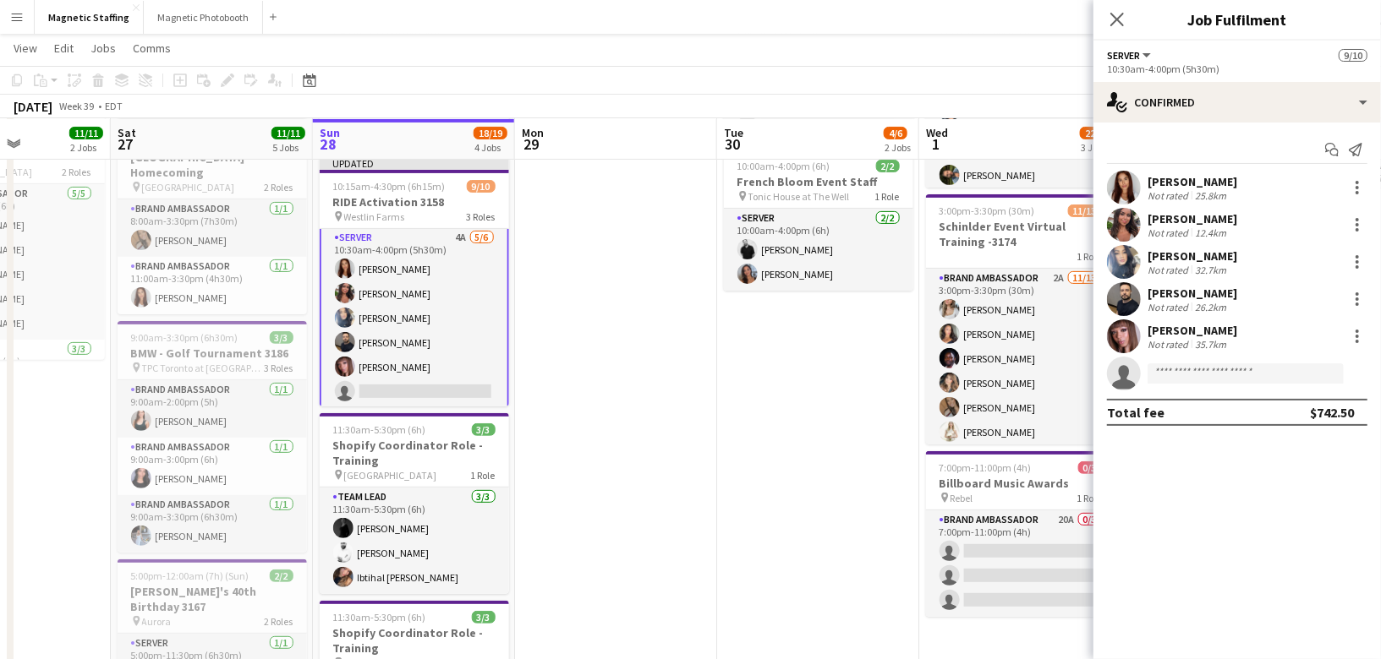
drag, startPoint x: 994, startPoint y: 378, endPoint x: 883, endPoint y: 402, distance: 114.1
click at [879, 401] on app-calendar-viewport "Tue 23 Wed 24 3/3 1 Job Thu 25 2/2 1 Job Fri 26 11/11 2 Jobs Sat 27 11/11 5 Job…" at bounding box center [690, 414] width 1381 height 1214
click at [851, 381] on app-date-cell "8:00am-1:00pm (5h) 2/4 [DEMOGRAPHIC_DATA] Models: Hair Extension Models | 3321 …" at bounding box center [820, 437] width 202 height 1013
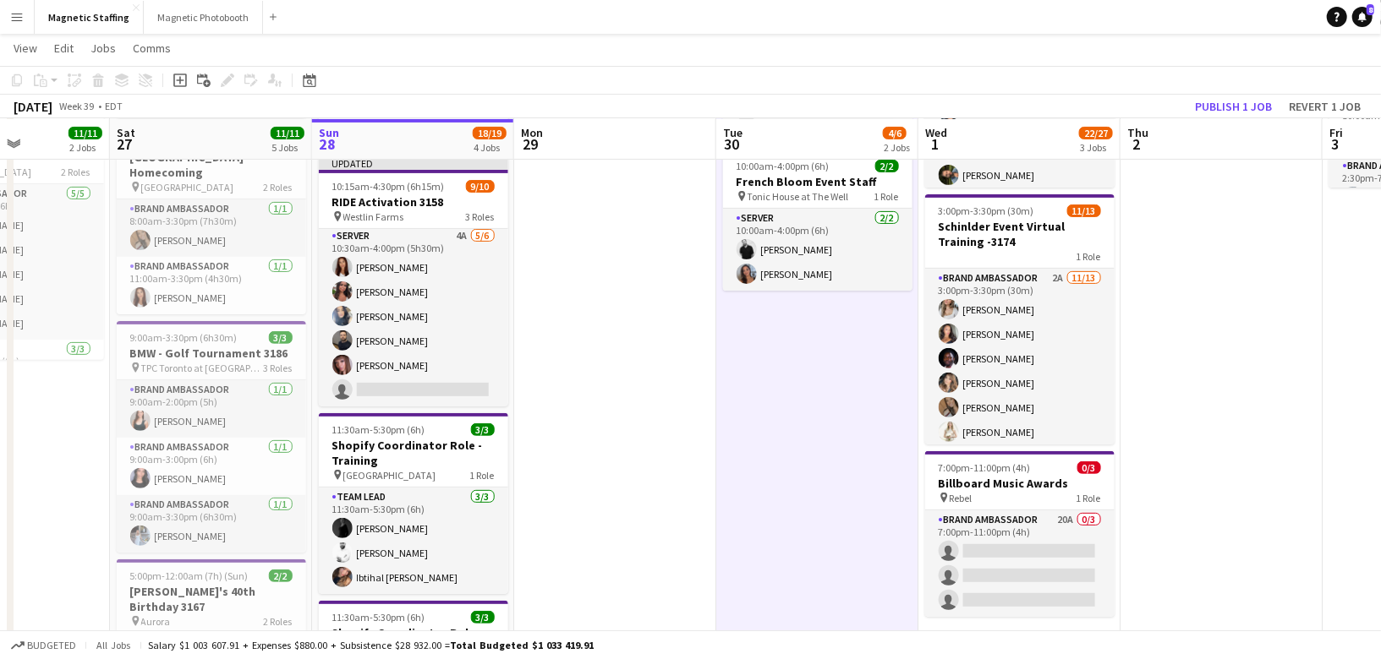
scroll to position [166, 0]
click at [1324, 102] on button "Revert 1 job" at bounding box center [1324, 107] width 85 height 22
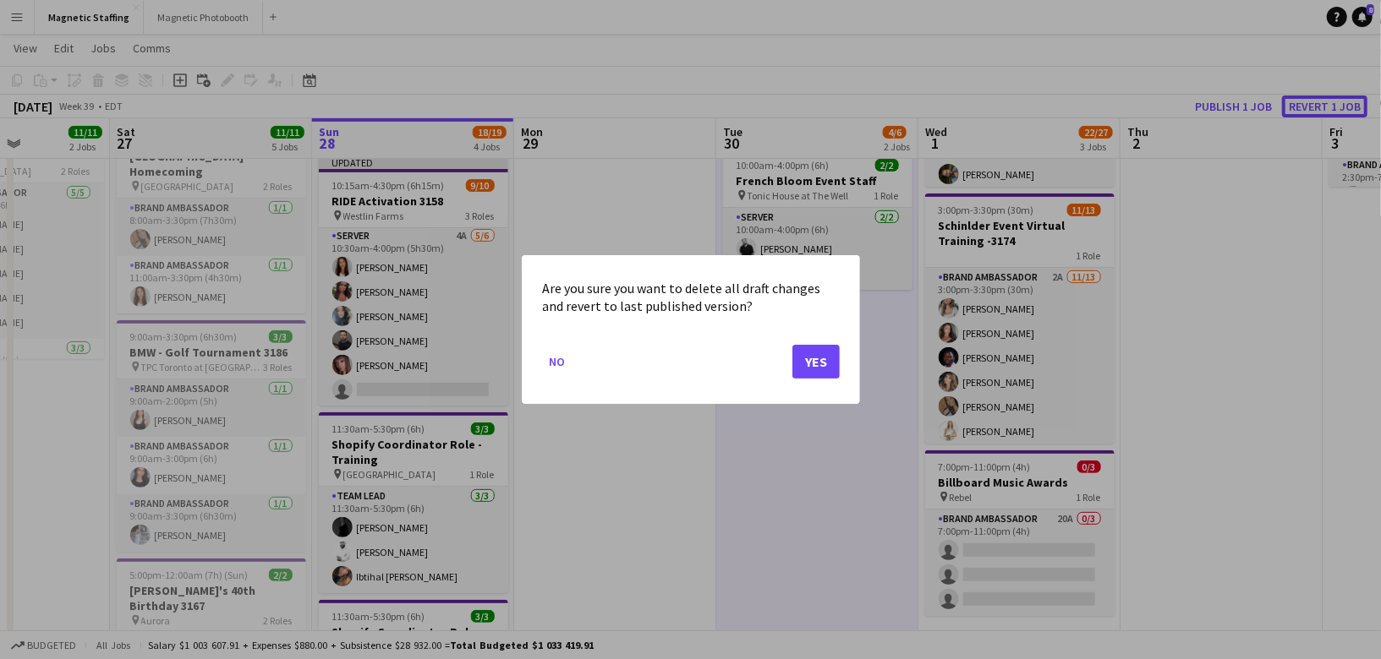
scroll to position [0, 0]
click at [807, 376] on button "Yes" at bounding box center [815, 362] width 47 height 34
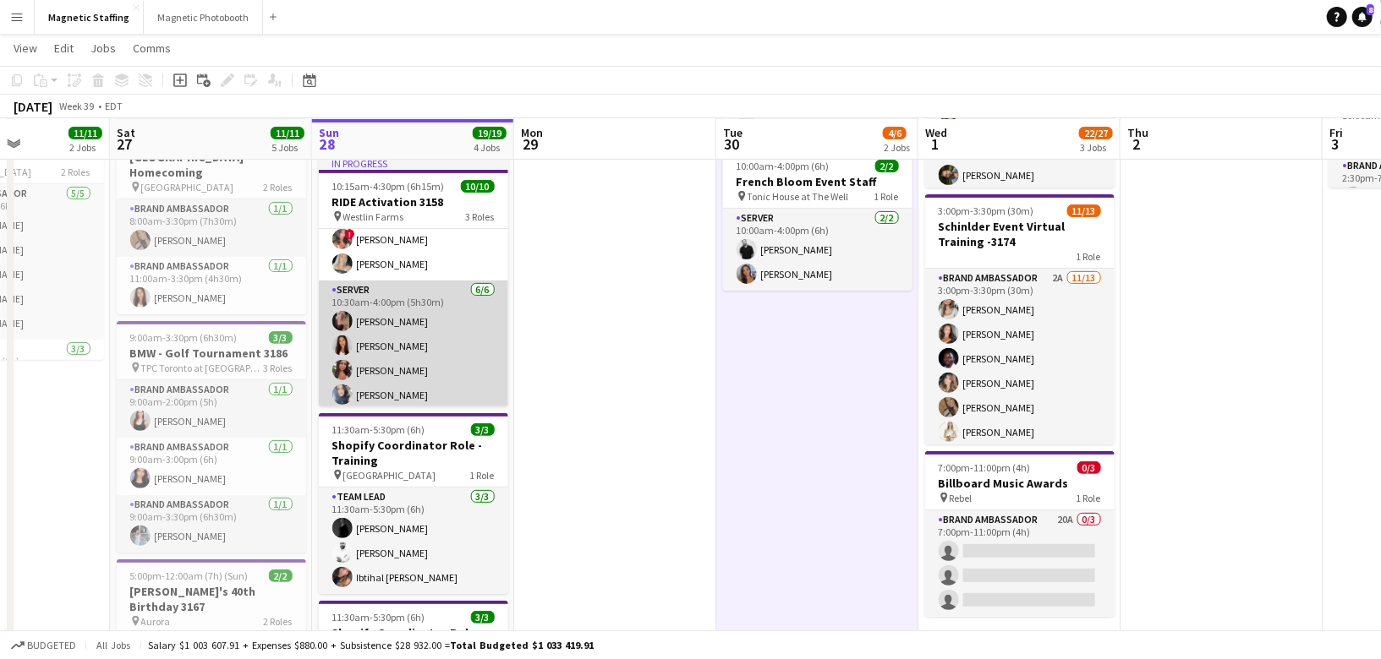
scroll to position [129, 0]
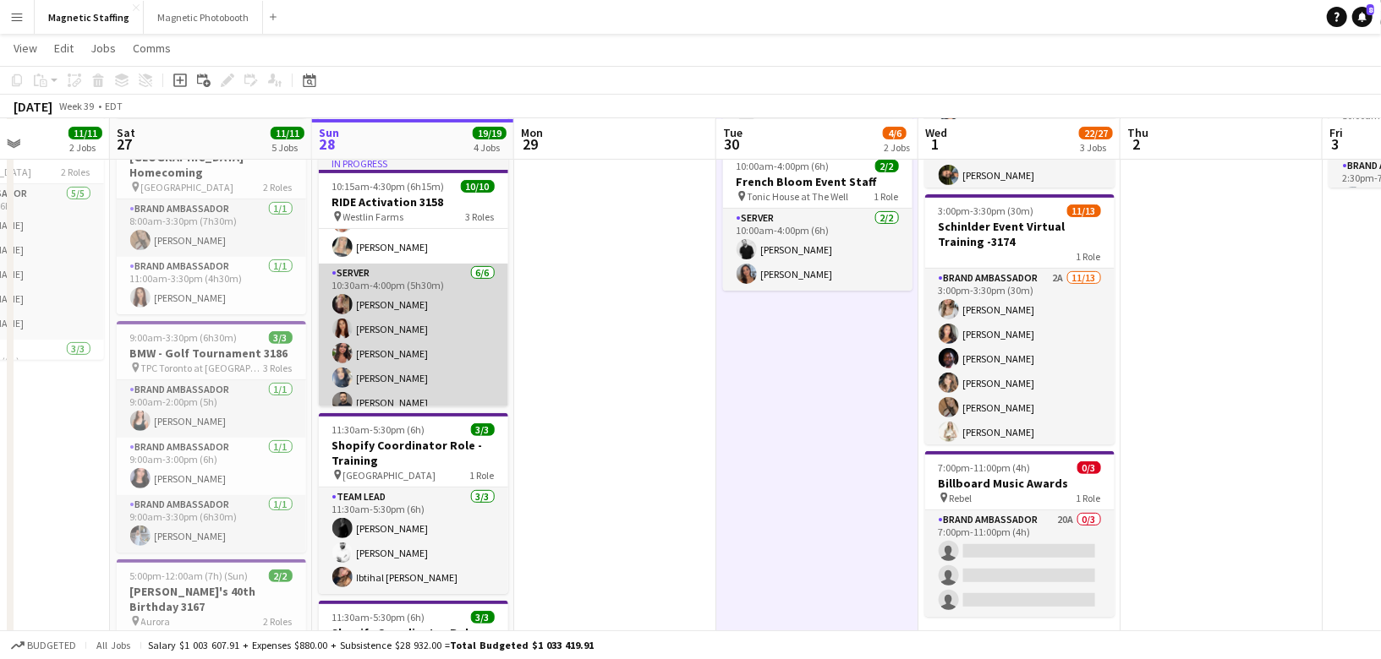
click at [451, 398] on app-card-role "Server [DATE] 10:30am-4:00pm (5h30m) [PERSON_NAME] [PERSON_NAME] [PERSON_NAME] …" at bounding box center [413, 354] width 189 height 180
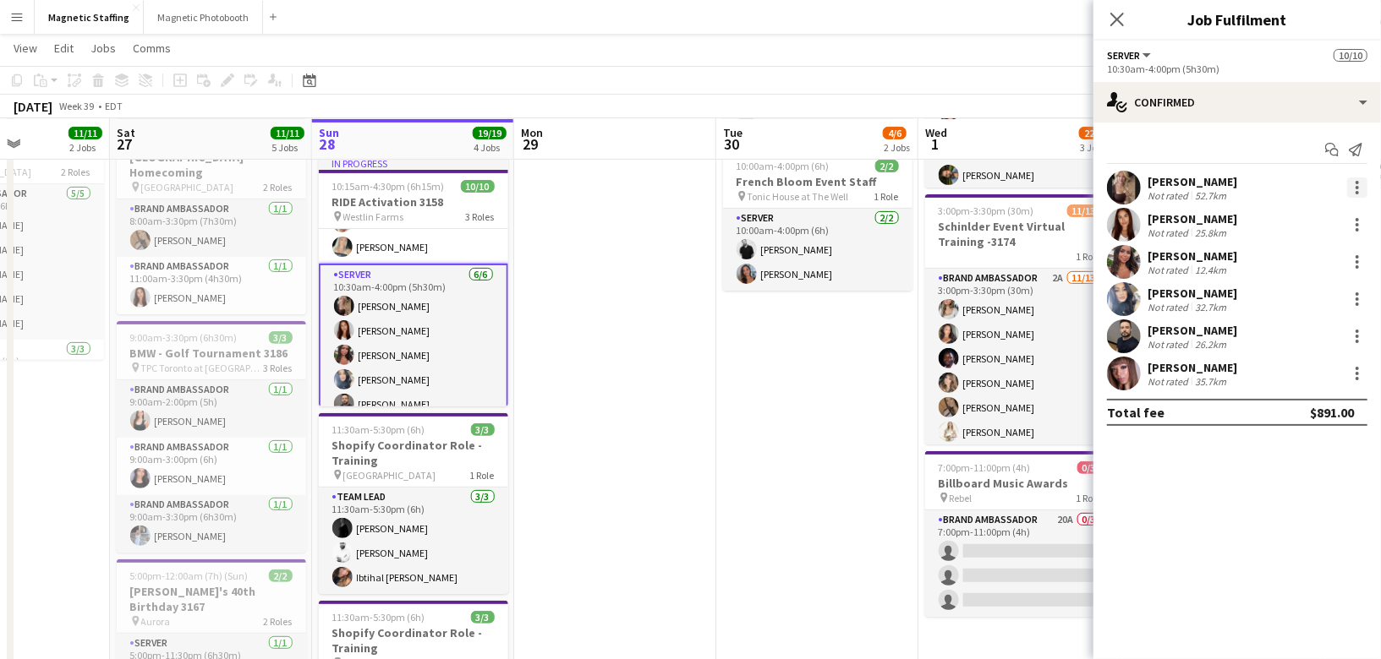
click at [1356, 188] on div at bounding box center [1356, 187] width 3 height 3
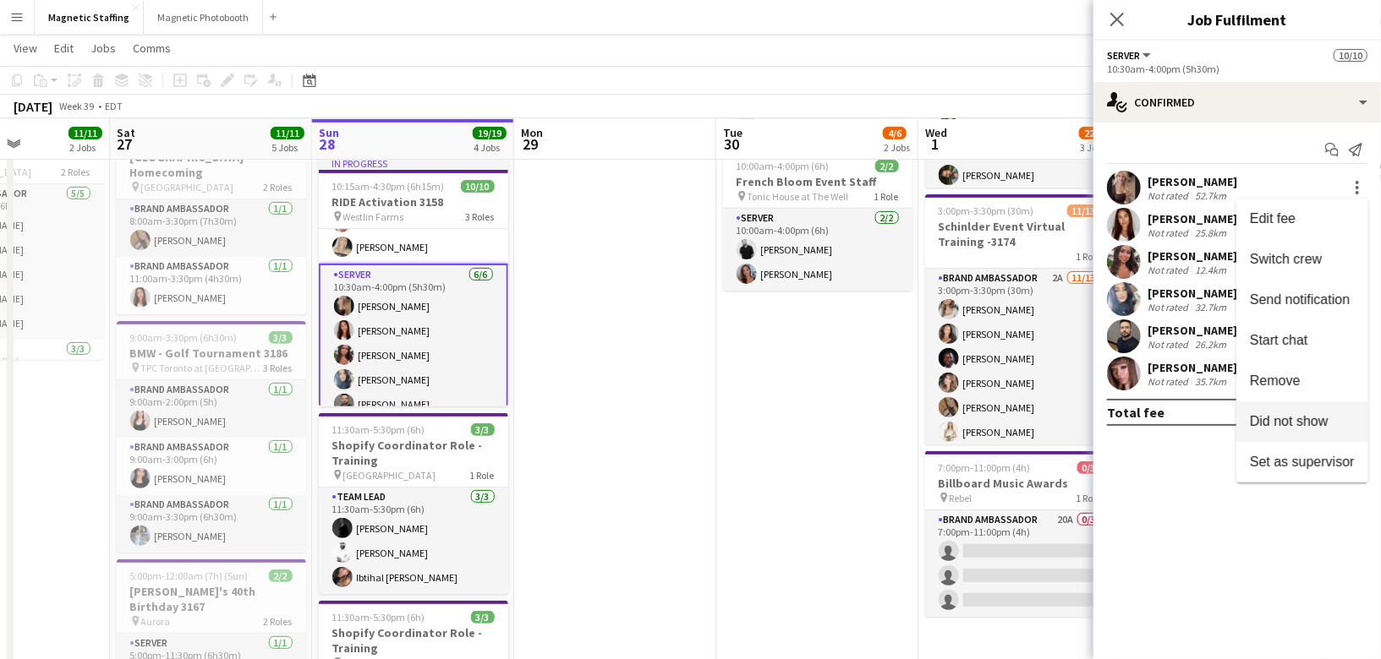
click at [1296, 426] on span "Did not show" at bounding box center [1289, 420] width 79 height 14
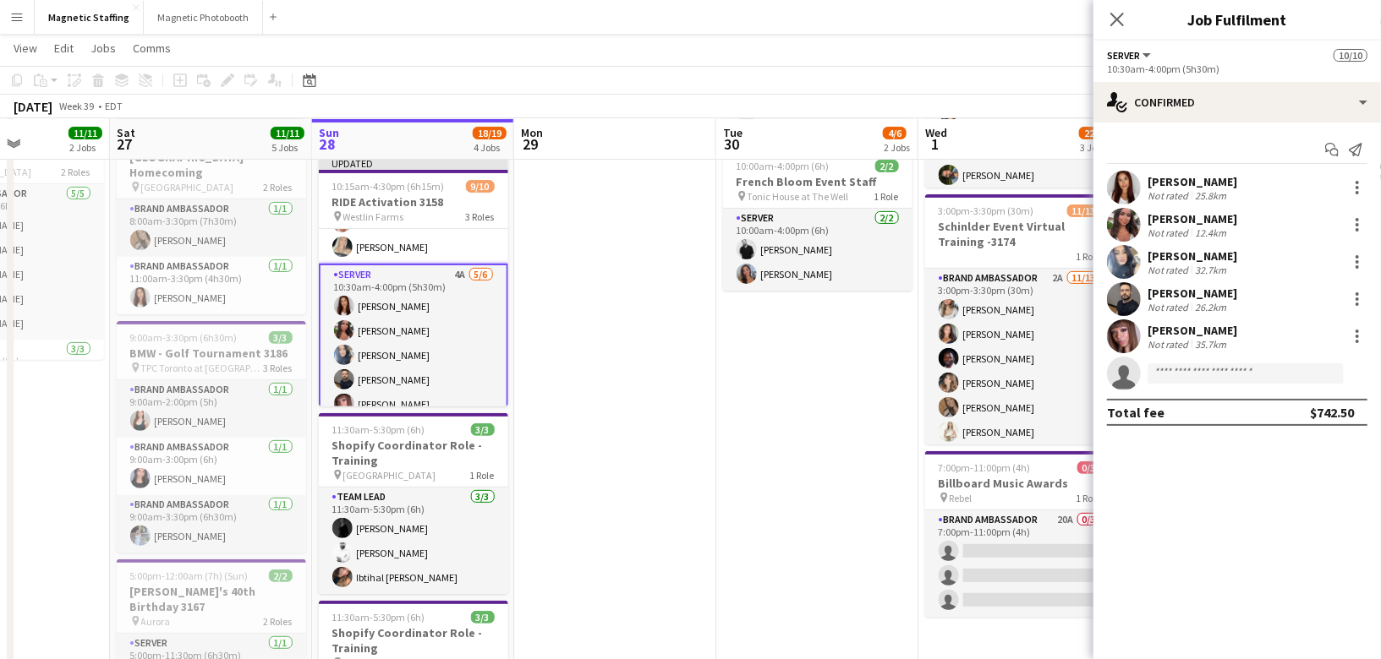
click at [834, 458] on app-date-cell "8:00am-1:00pm (5h) 2/4 [DEMOGRAPHIC_DATA] Models: Hair Extension Models | 3321 …" at bounding box center [817, 437] width 202 height 1013
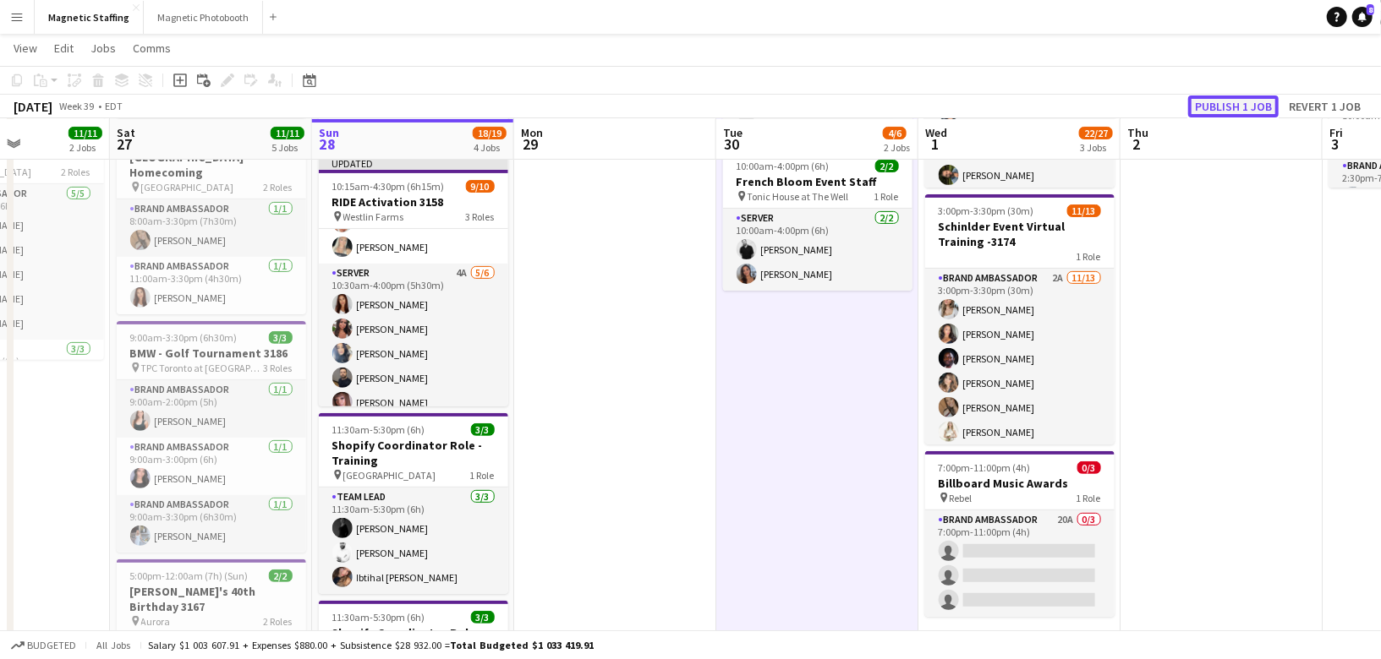
click at [1233, 111] on button "Publish 1 job" at bounding box center [1233, 107] width 90 height 22
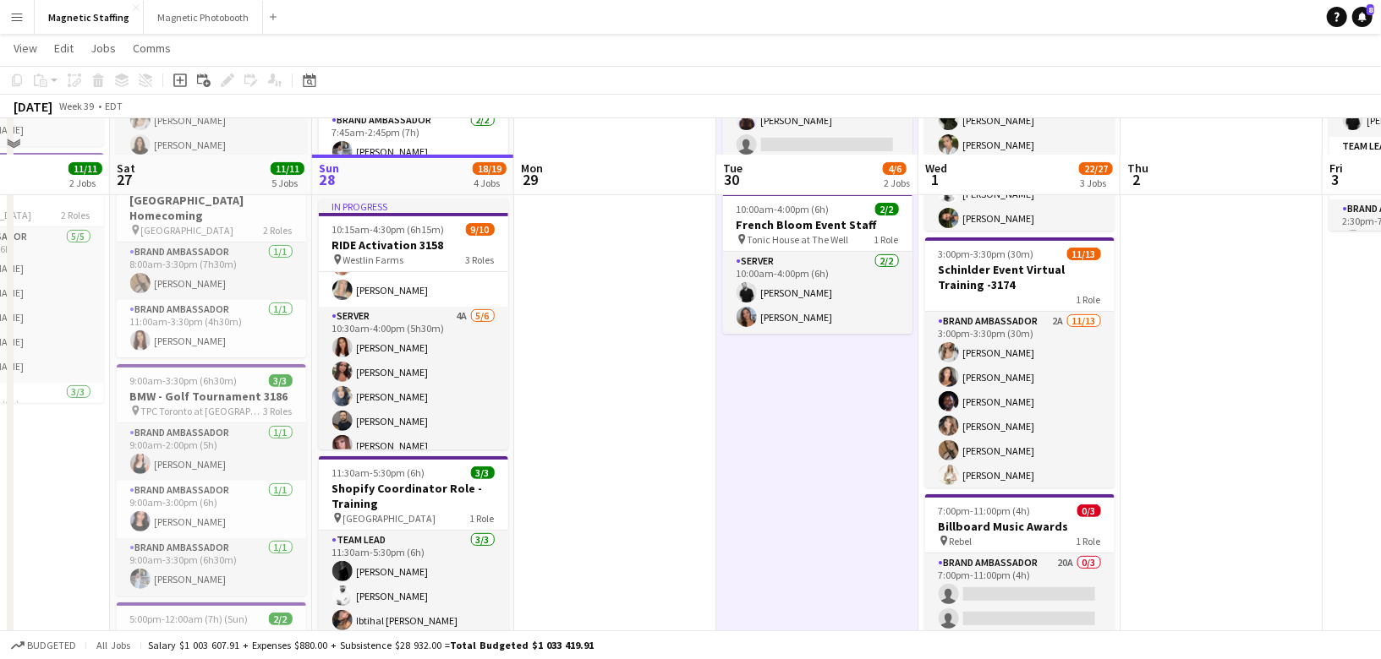
scroll to position [146, 0]
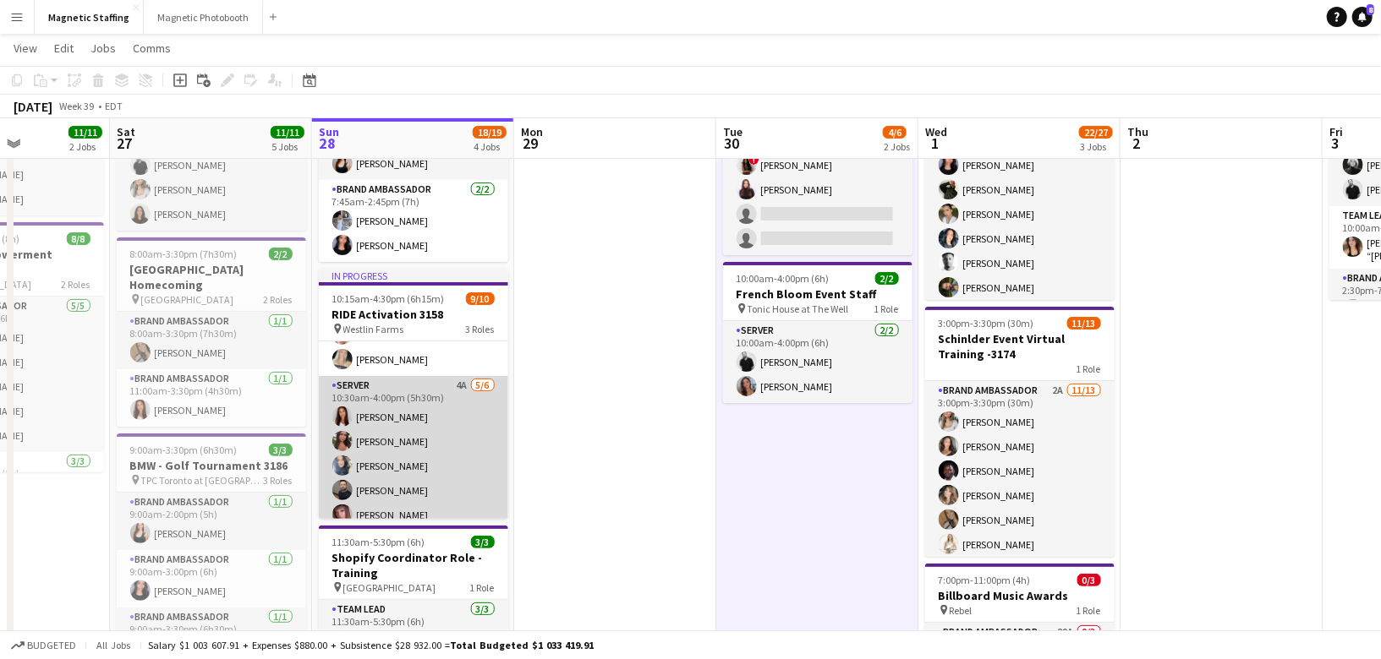
click at [429, 461] on app-card-role "Server 4A [DATE] 10:30am-4:00pm (5h30m) [PERSON_NAME] [PERSON_NAME] [PERSON_NAM…" at bounding box center [413, 466] width 189 height 180
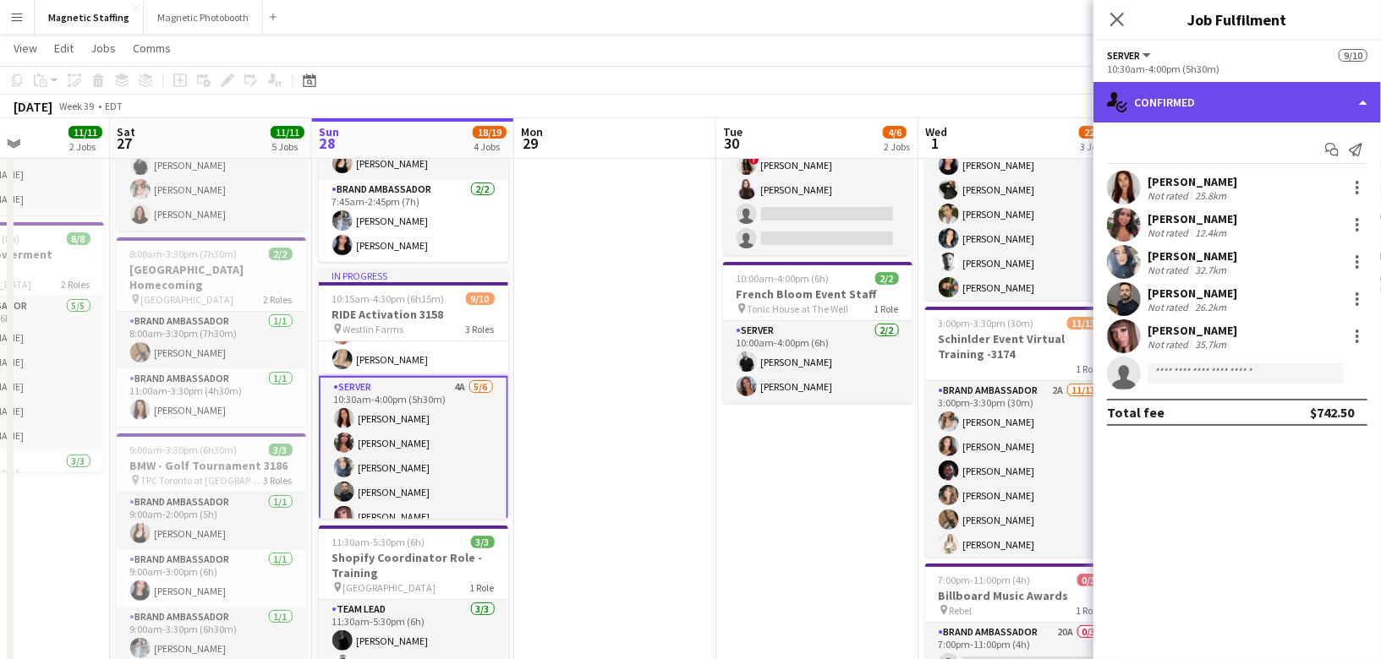
click at [1201, 111] on div "single-neutral-actions-check-2 Confirmed" at bounding box center [1236, 102] width 287 height 41
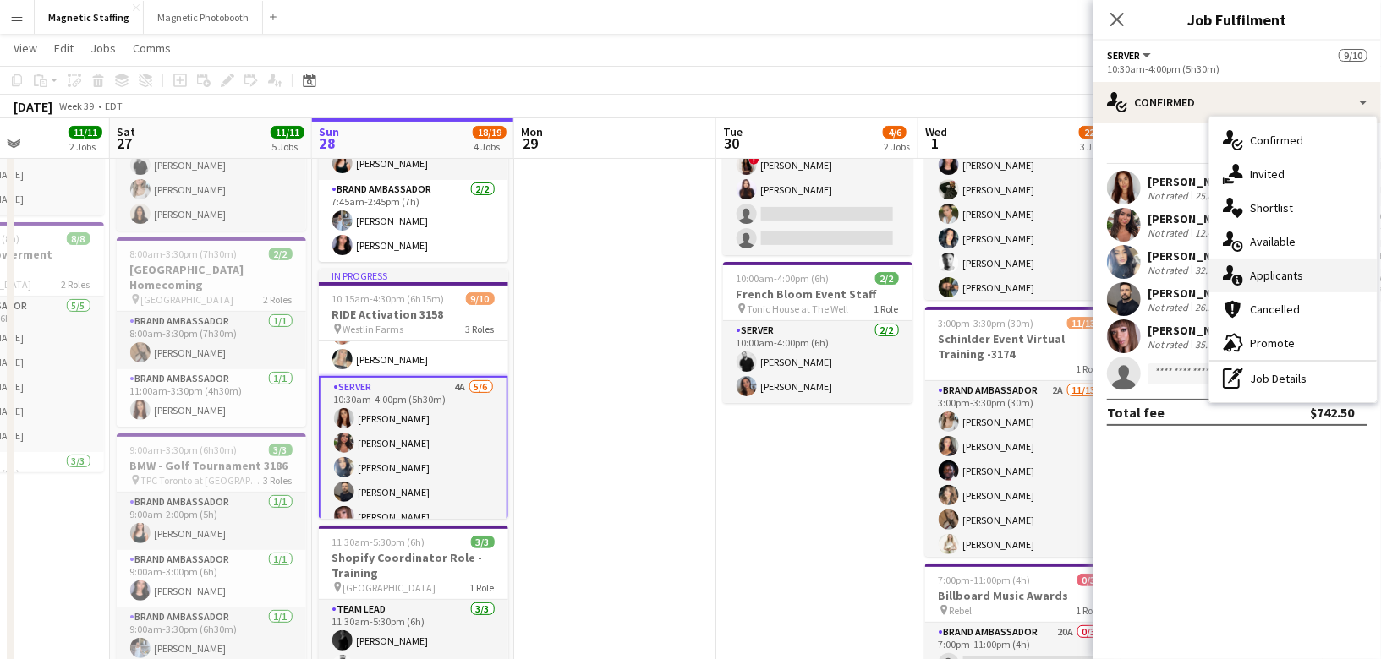
click at [1244, 266] on div "single-neutral-actions-information Applicants" at bounding box center [1292, 276] width 167 height 34
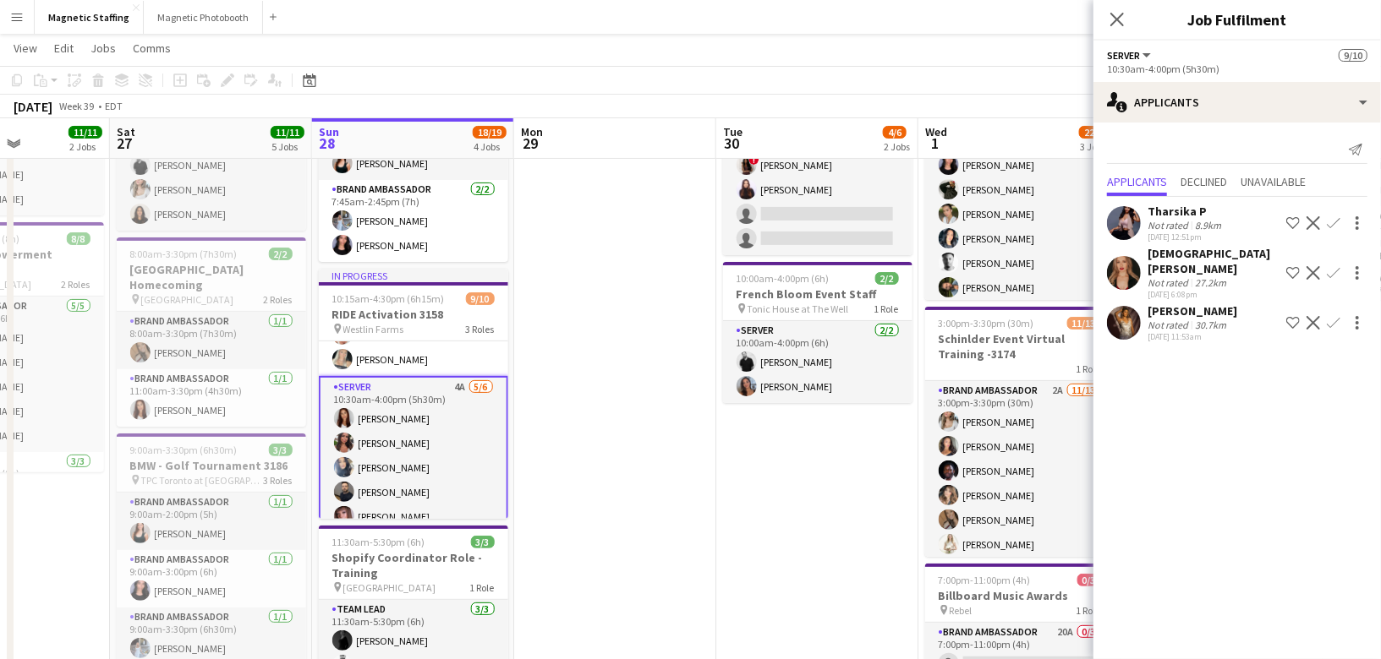
click at [1314, 316] on app-icon "Decline" at bounding box center [1313, 323] width 14 height 14
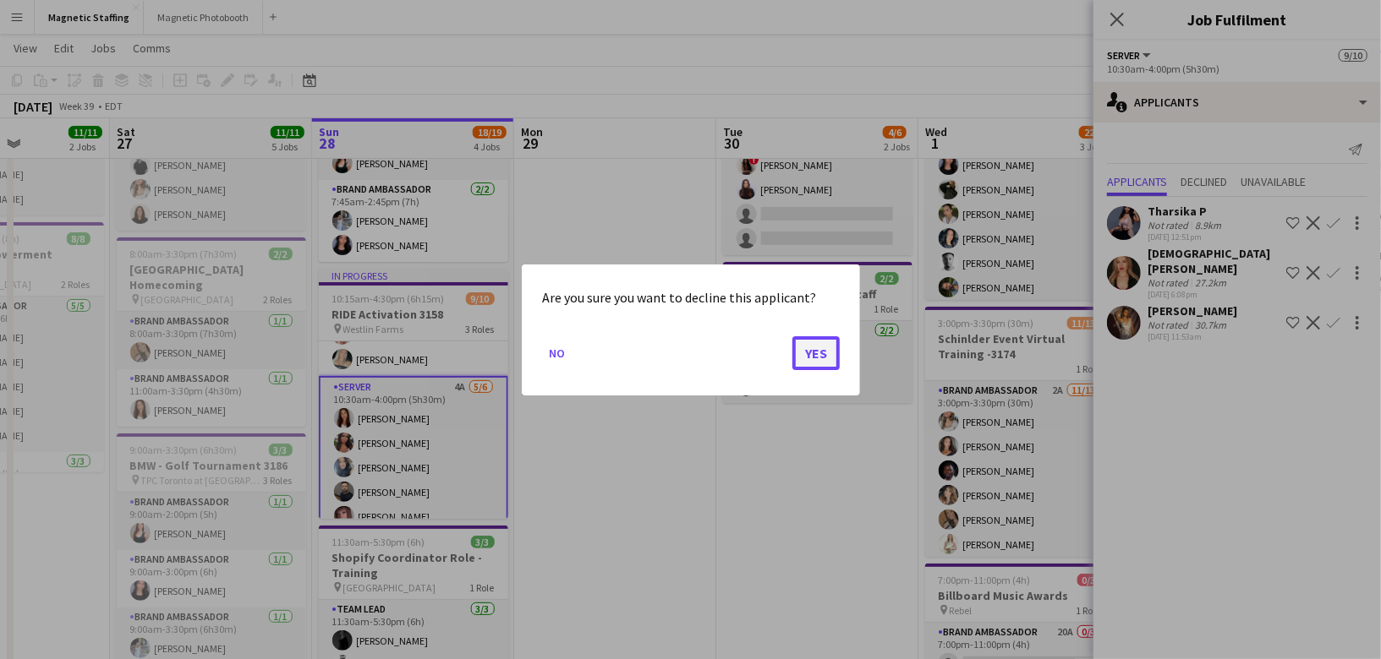
click at [829, 352] on button "Yes" at bounding box center [815, 353] width 47 height 34
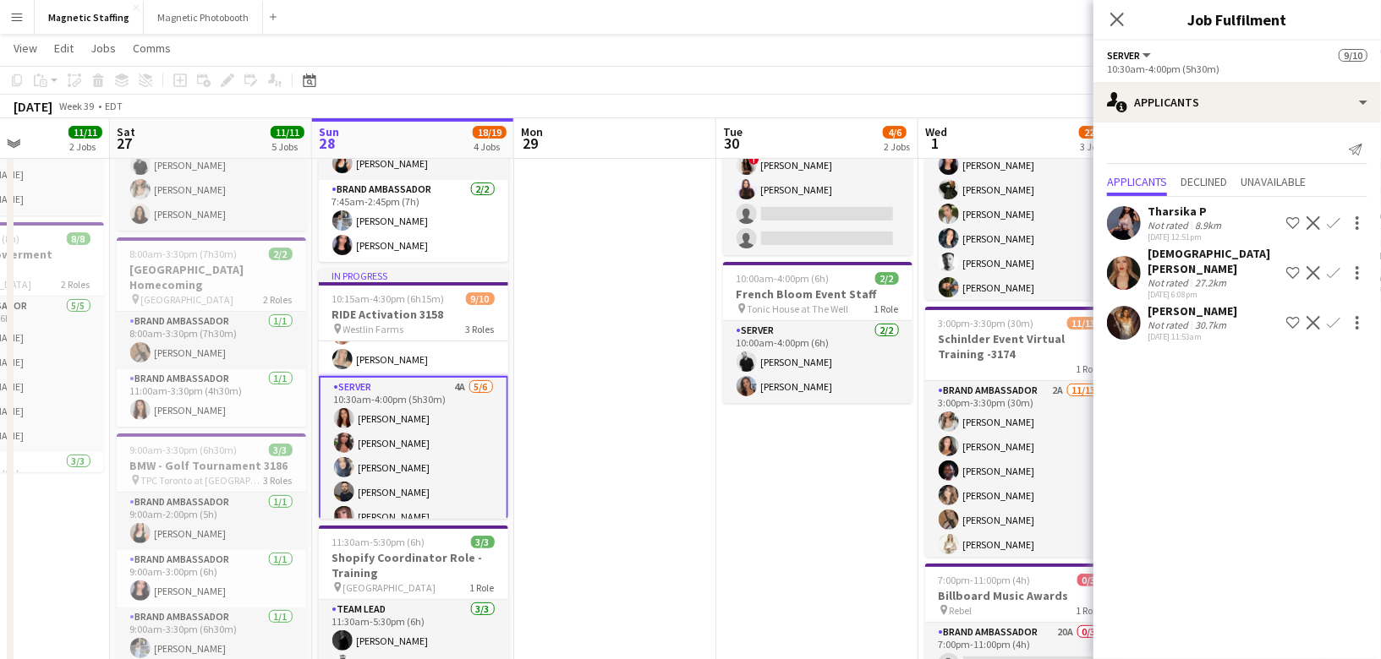
scroll to position [146, 0]
click at [1320, 263] on button "Decline" at bounding box center [1313, 273] width 20 height 20
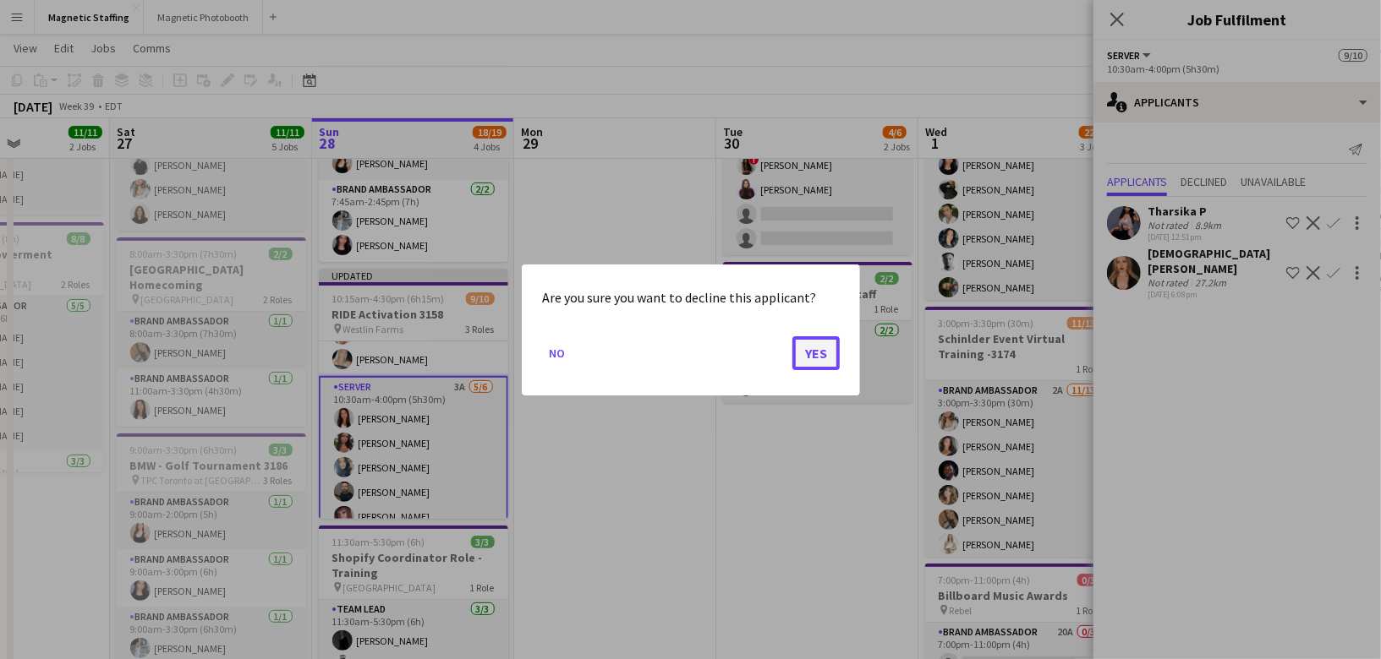
click at [805, 358] on button "Yes" at bounding box center [815, 353] width 47 height 34
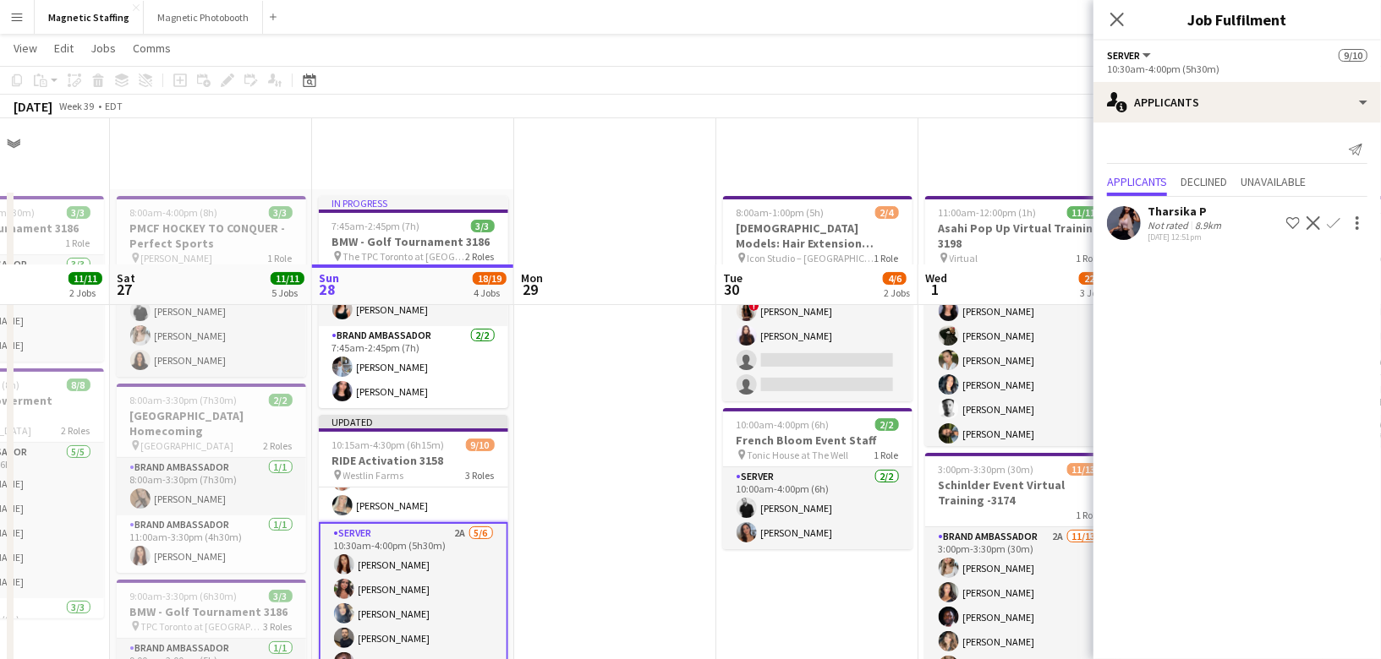
scroll to position [146, 0]
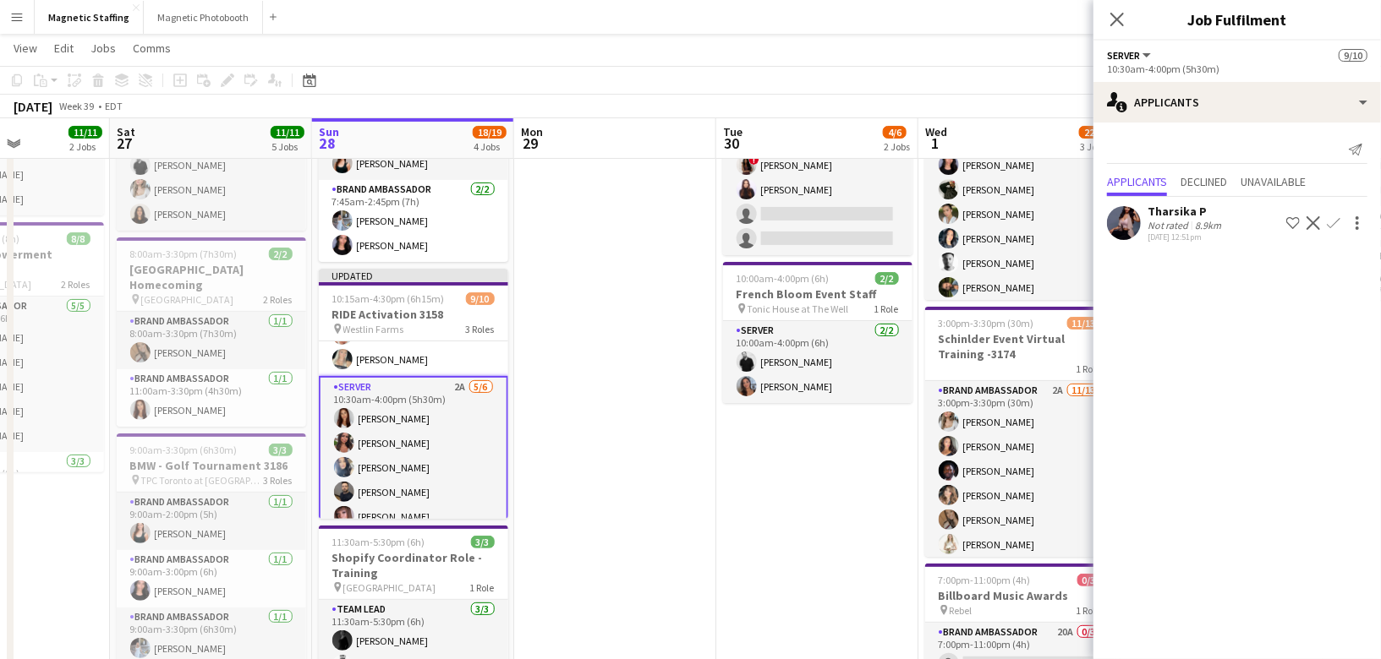
click at [1315, 216] on app-icon "Decline" at bounding box center [1313, 223] width 14 height 14
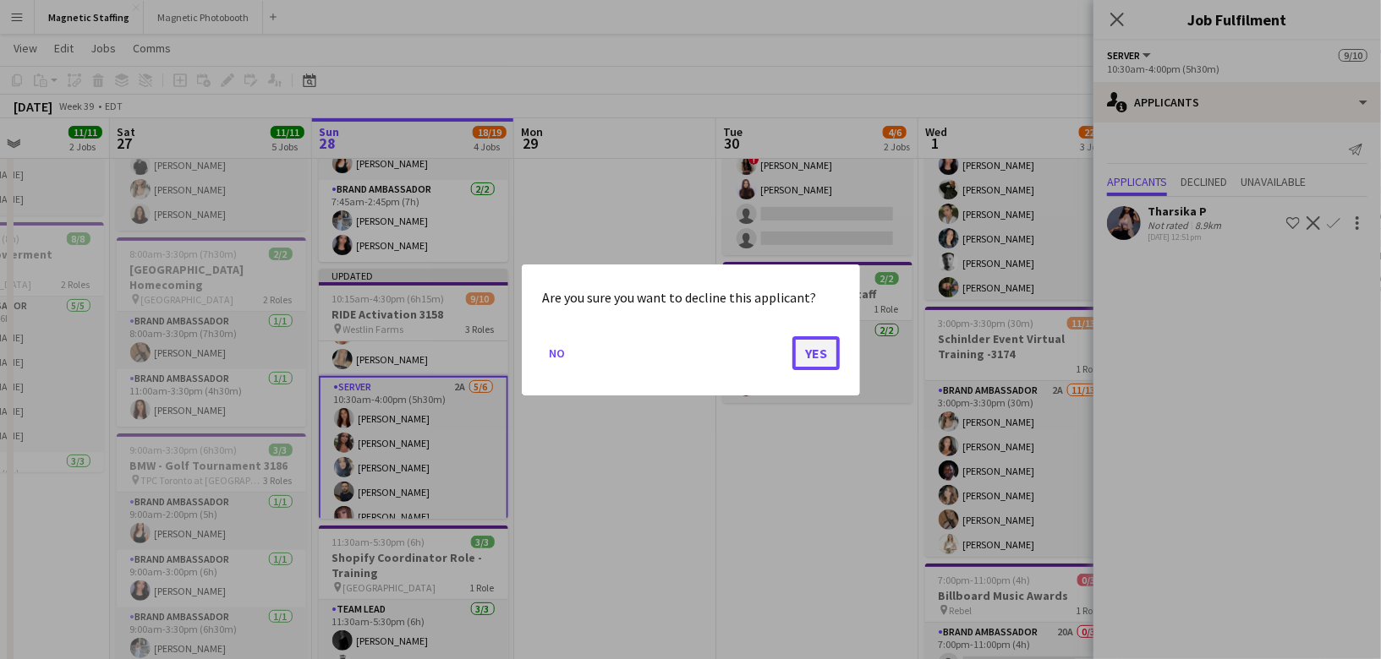
click at [827, 342] on button "Yes" at bounding box center [815, 353] width 47 height 34
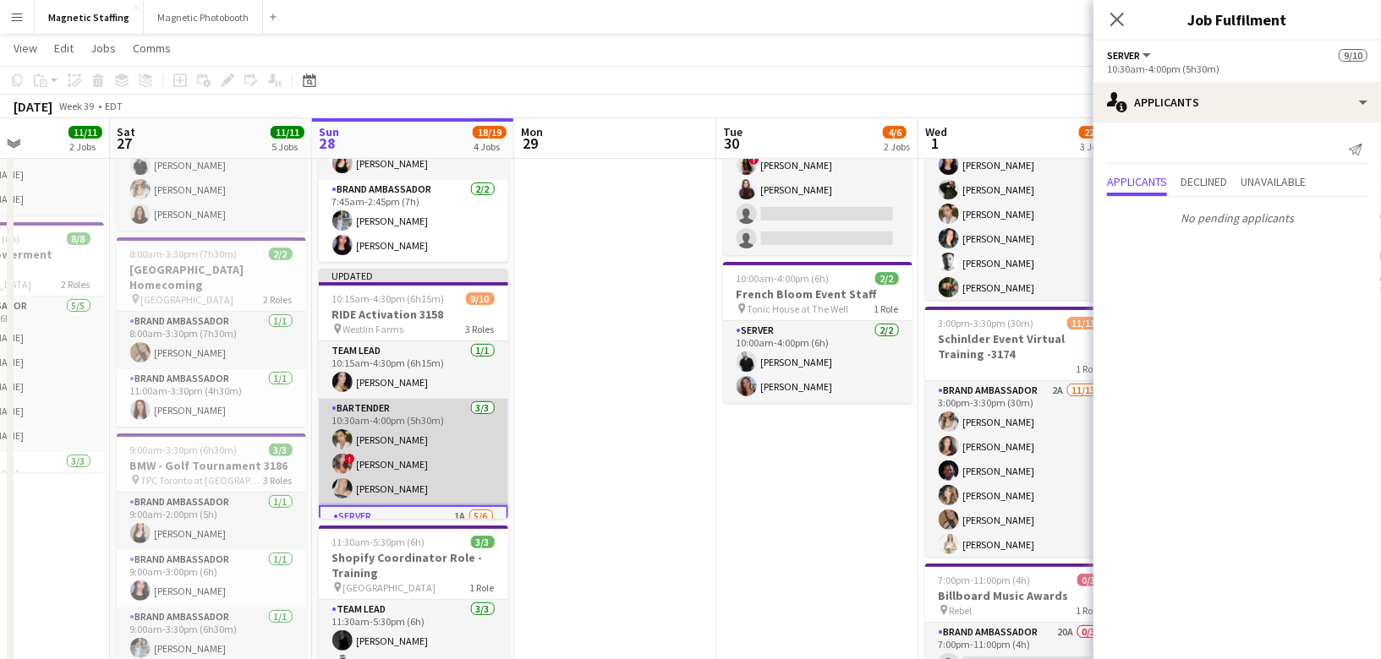
click at [463, 454] on app-card-role "Bartender [DATE] 10:30am-4:00pm (5h30m) [PERSON_NAME] ! [PERSON_NAME] [PERSON_N…" at bounding box center [413, 452] width 189 height 107
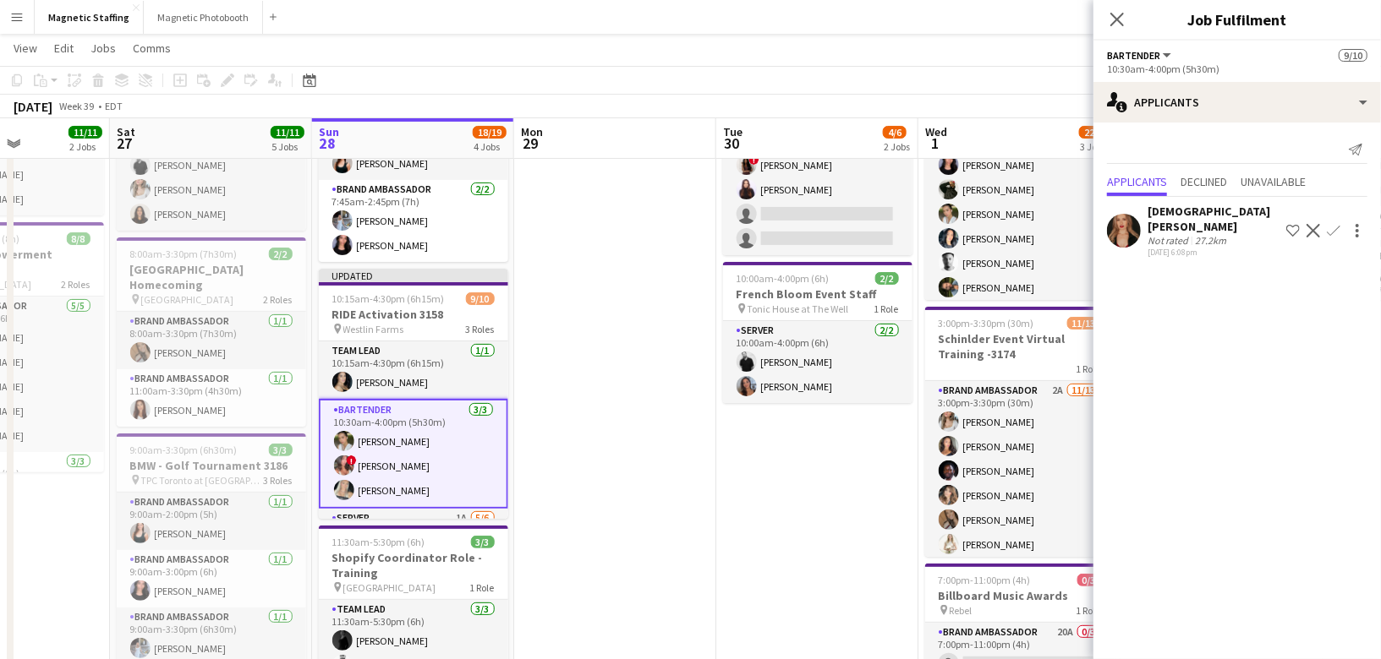
click at [1313, 224] on app-icon "Decline" at bounding box center [1313, 231] width 14 height 14
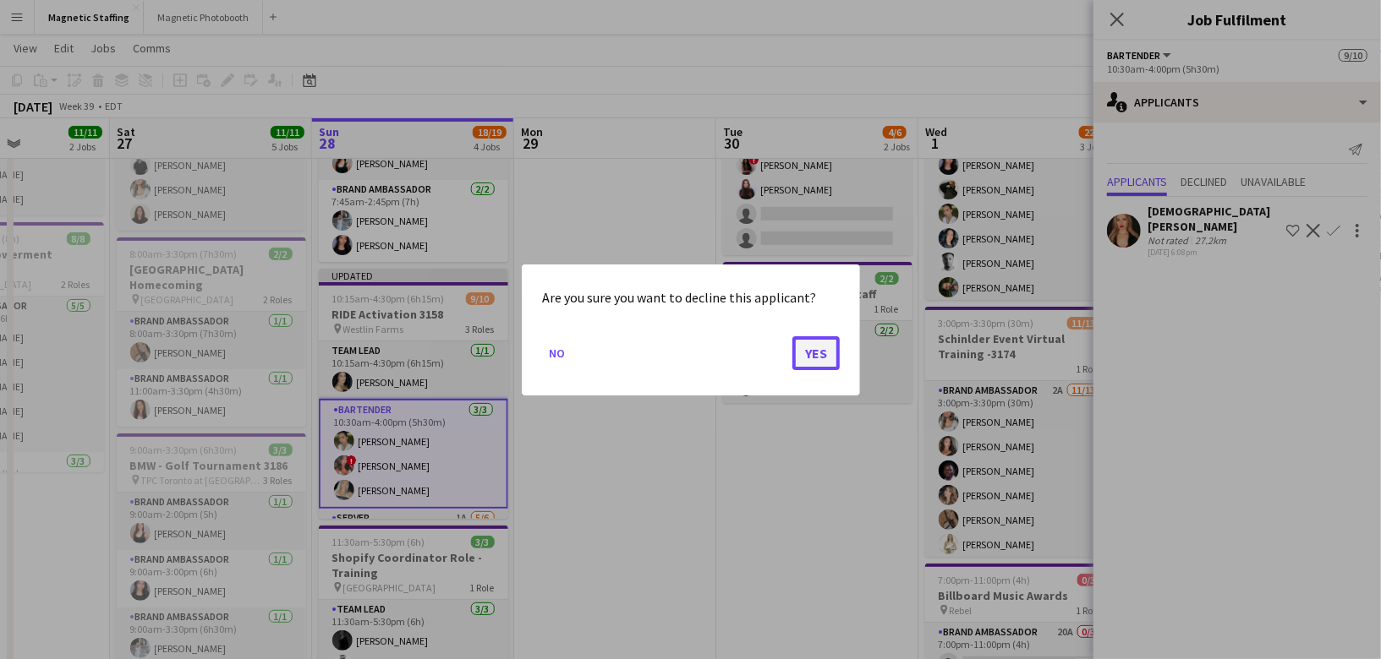
click at [825, 341] on button "Yes" at bounding box center [815, 353] width 47 height 34
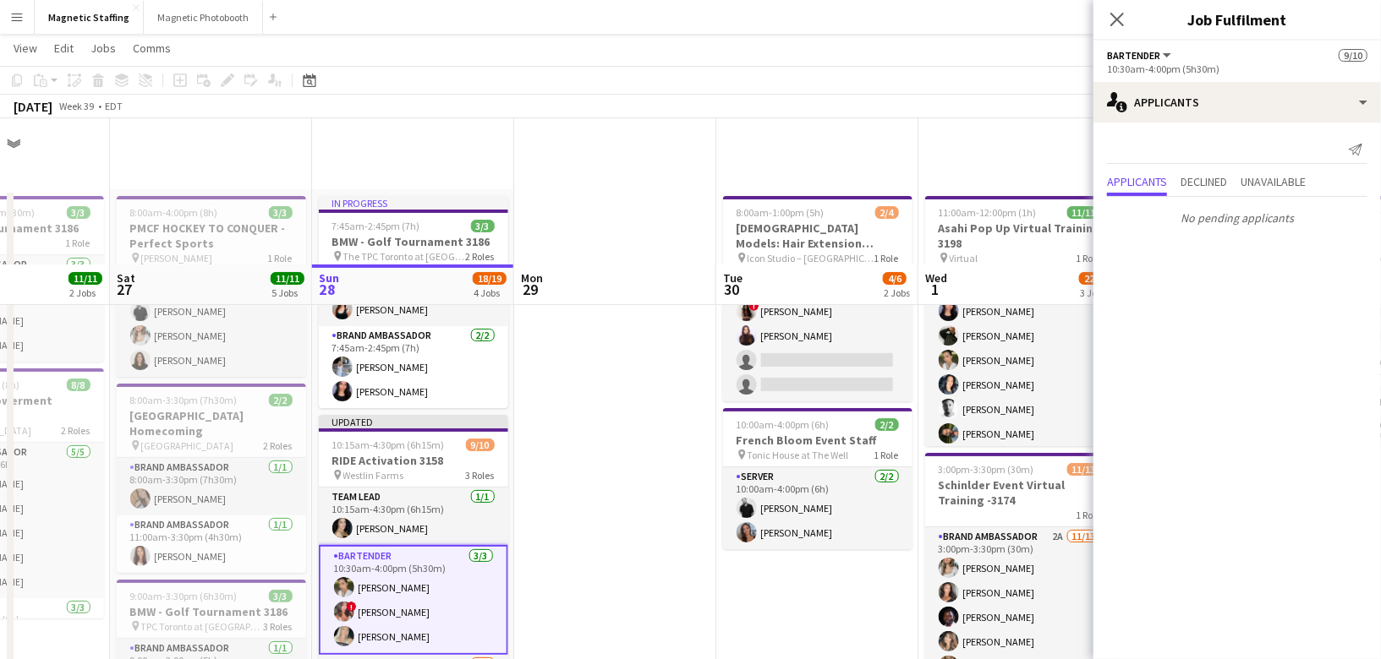
scroll to position [146, 0]
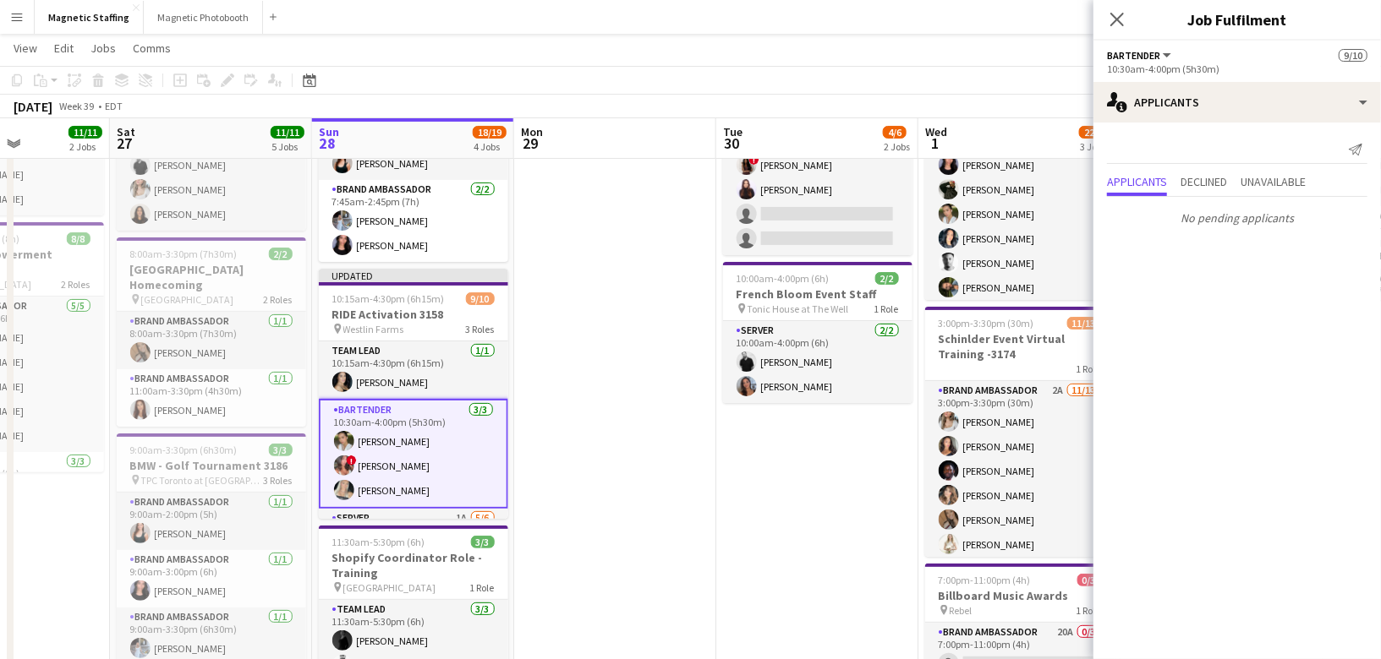
click at [671, 330] on app-date-cell at bounding box center [615, 549] width 202 height 1013
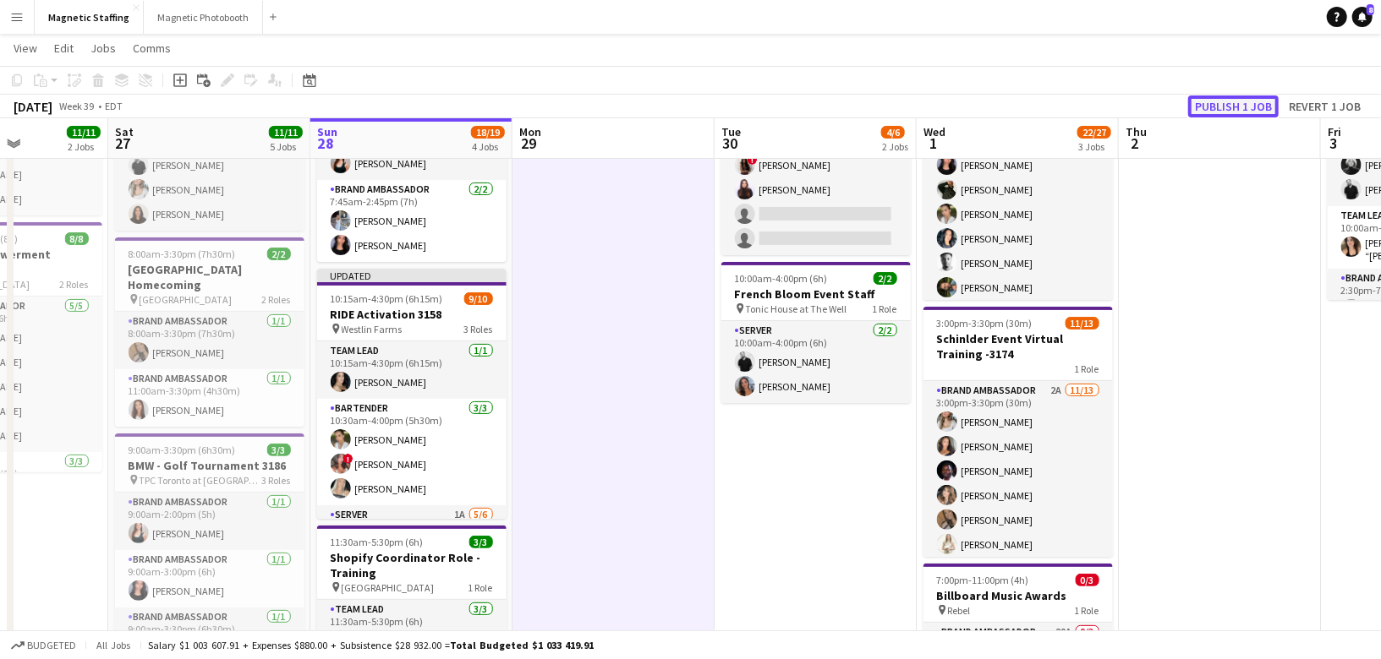
click at [1225, 102] on button "Publish 1 job" at bounding box center [1233, 107] width 90 height 22
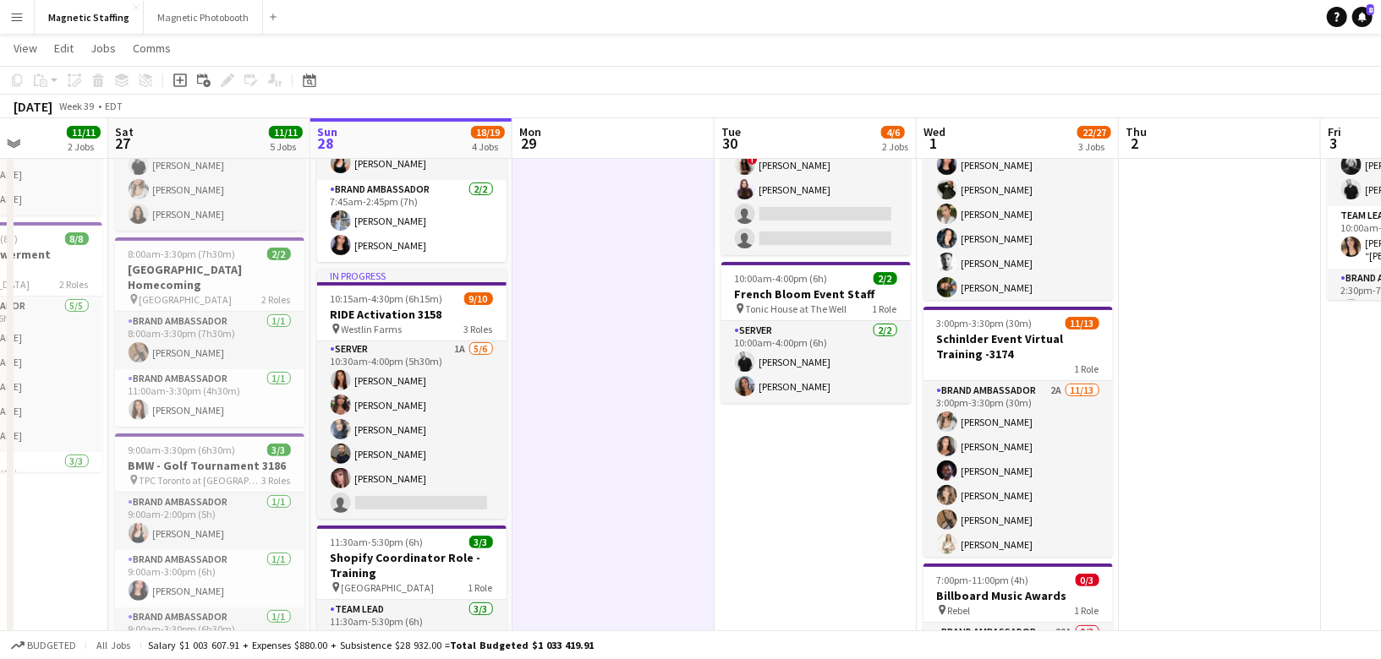
click at [429, 443] on app-card-role "Server 1A [DATE] 10:30am-4:00pm (5h30m) [PERSON_NAME] [PERSON_NAME] [PERSON_NAM…" at bounding box center [411, 430] width 189 height 180
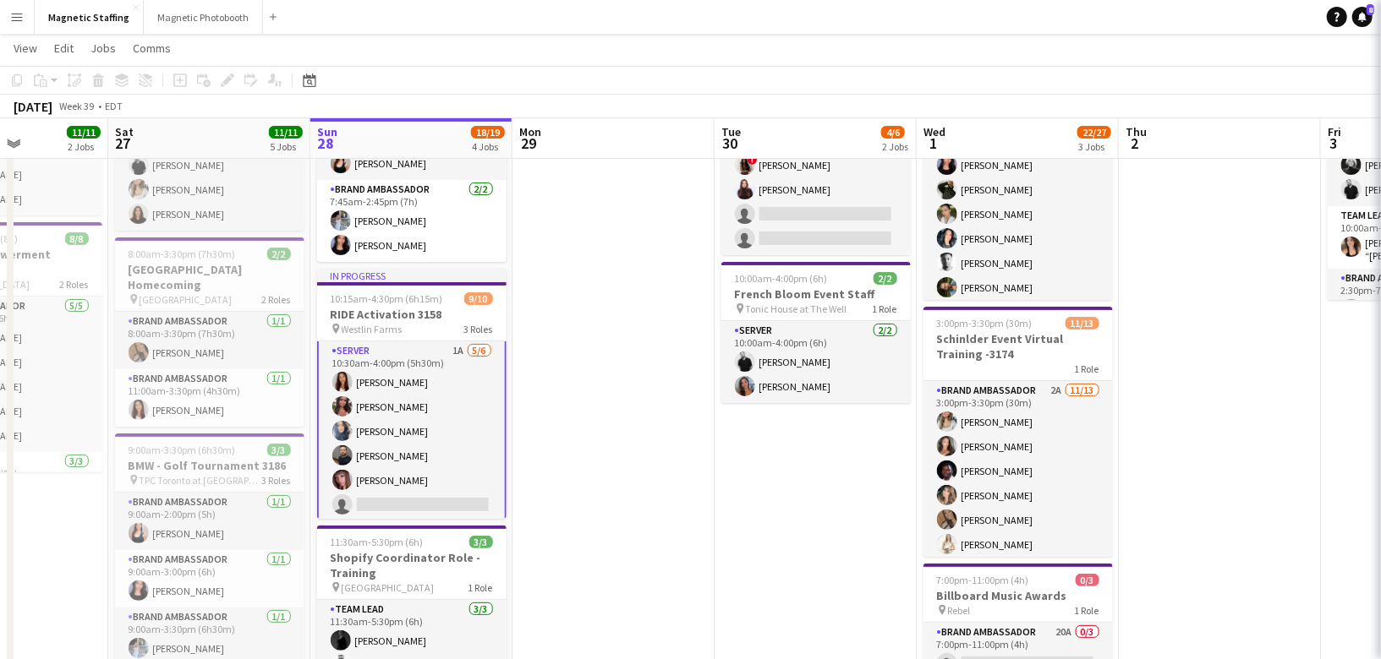
scroll to position [167, 0]
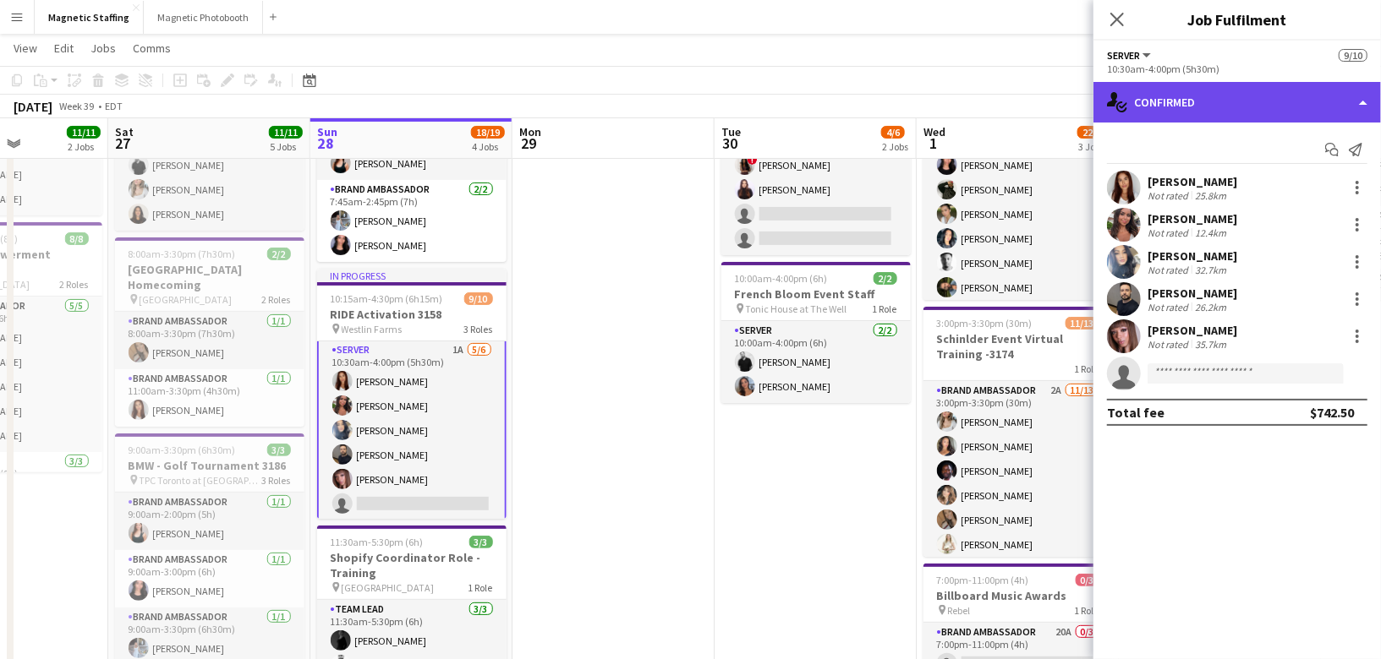
click at [1160, 112] on div "single-neutral-actions-check-2 Confirmed" at bounding box center [1236, 102] width 287 height 41
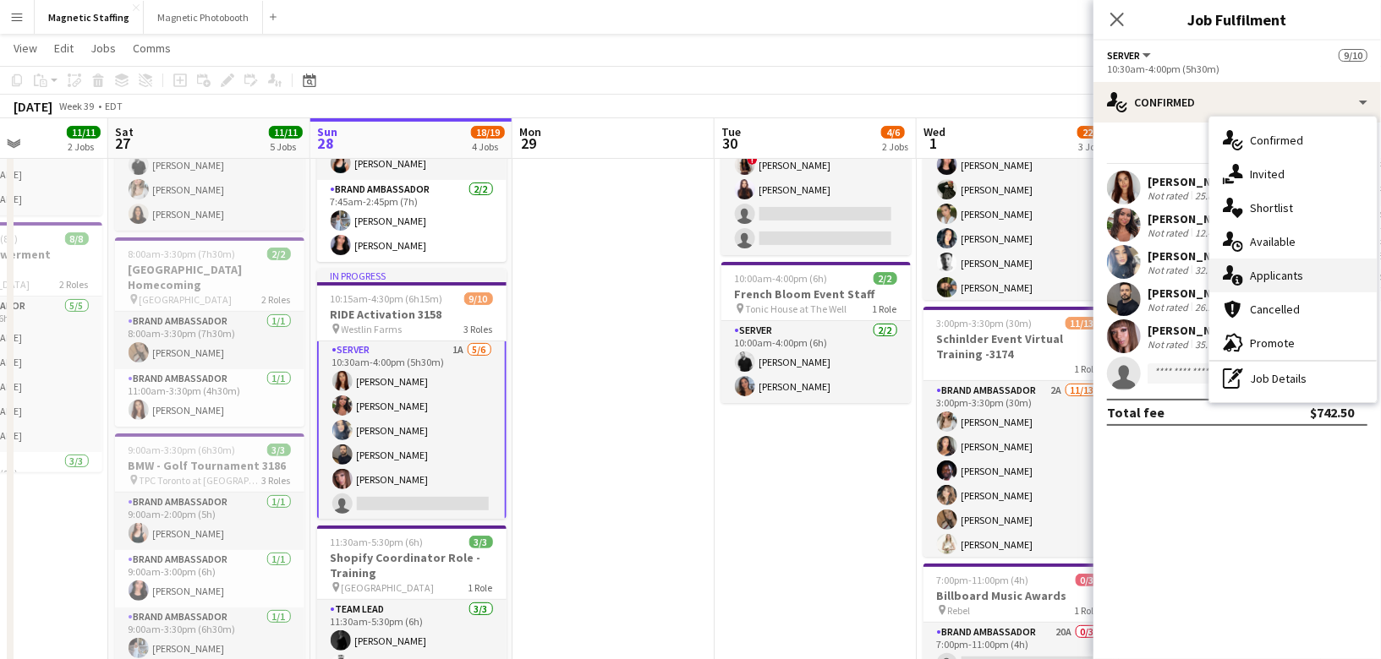
click at [1229, 263] on div "single-neutral-actions-information Applicants" at bounding box center [1292, 276] width 167 height 34
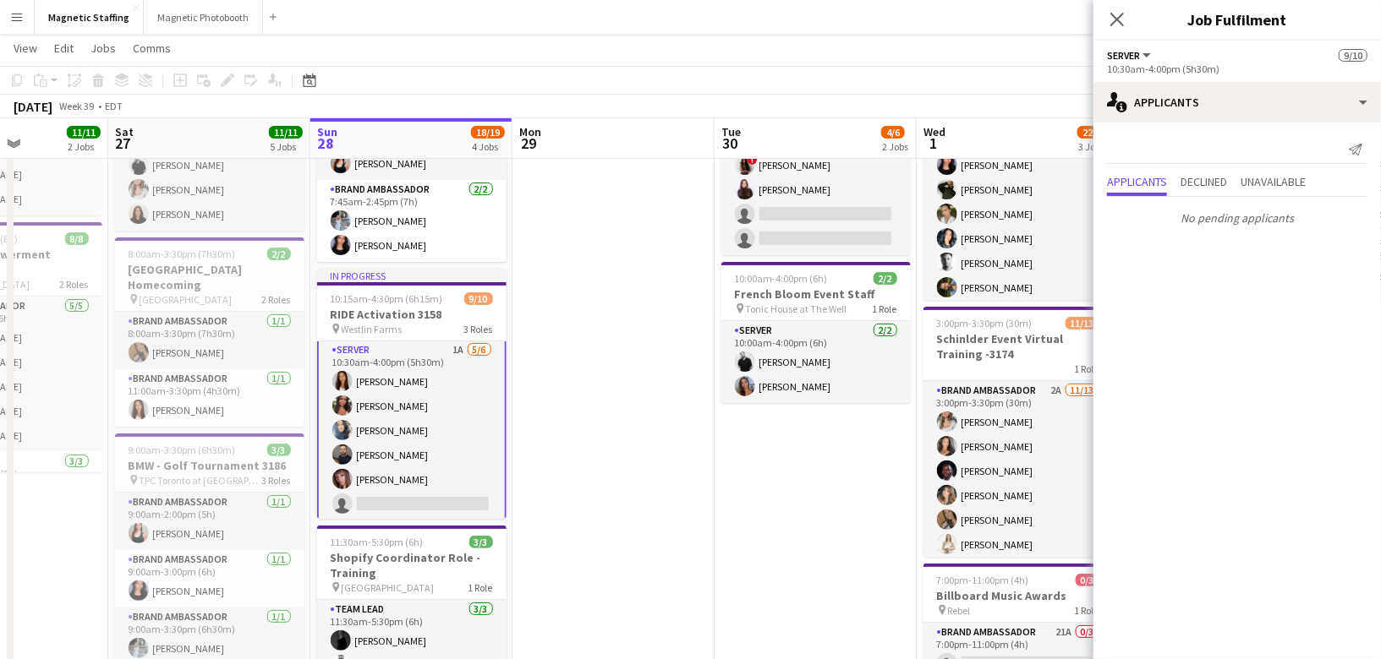
click at [401, 461] on app-card-role "Server 1A [DATE] 10:30am-4:00pm (5h30m) [PERSON_NAME] [PERSON_NAME] [PERSON_NAM…" at bounding box center [411, 430] width 189 height 183
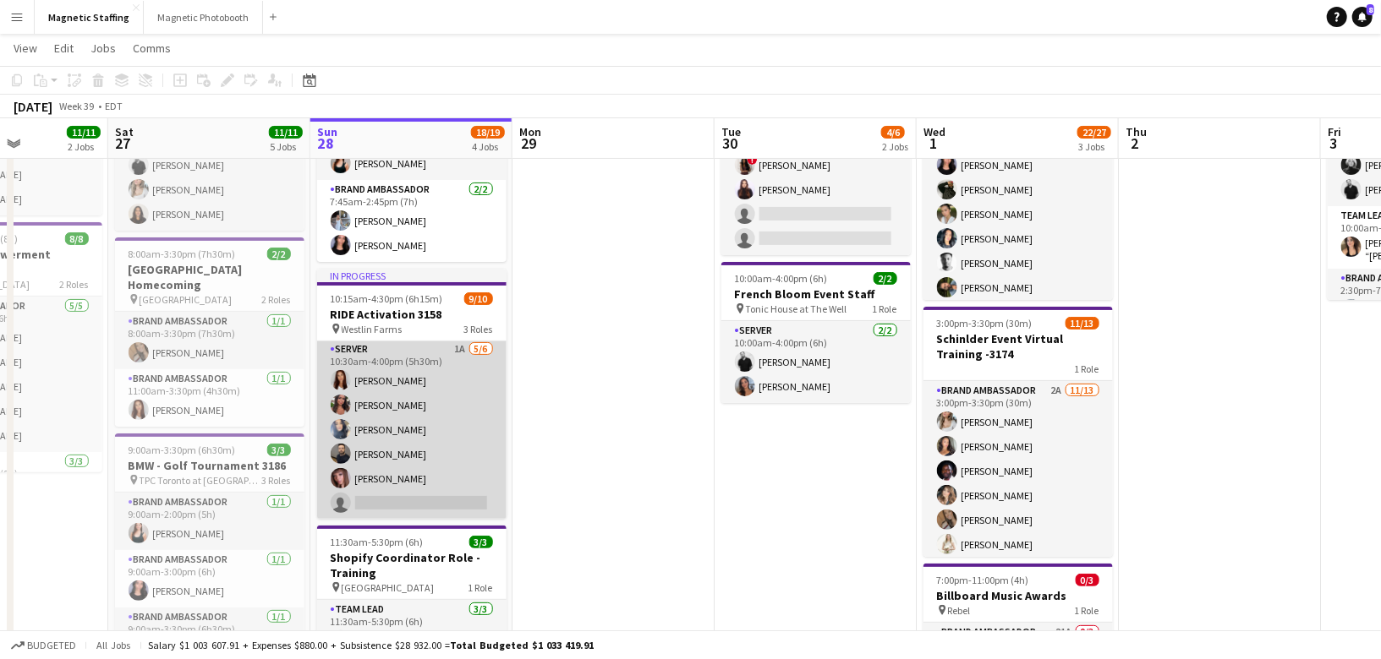
click at [401, 461] on app-card-role "Server 1A [DATE] 10:30am-4:00pm (5h30m) [PERSON_NAME] [PERSON_NAME] [PERSON_NAM…" at bounding box center [411, 430] width 189 height 180
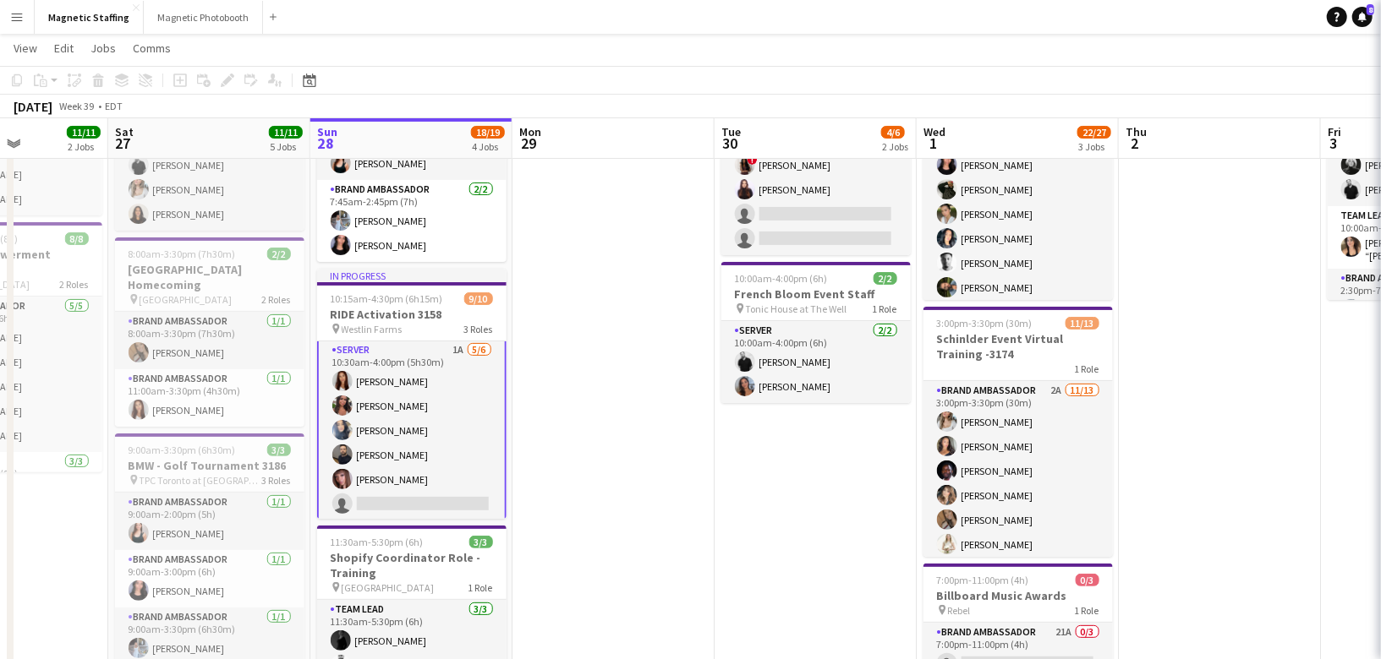
scroll to position [0, 0]
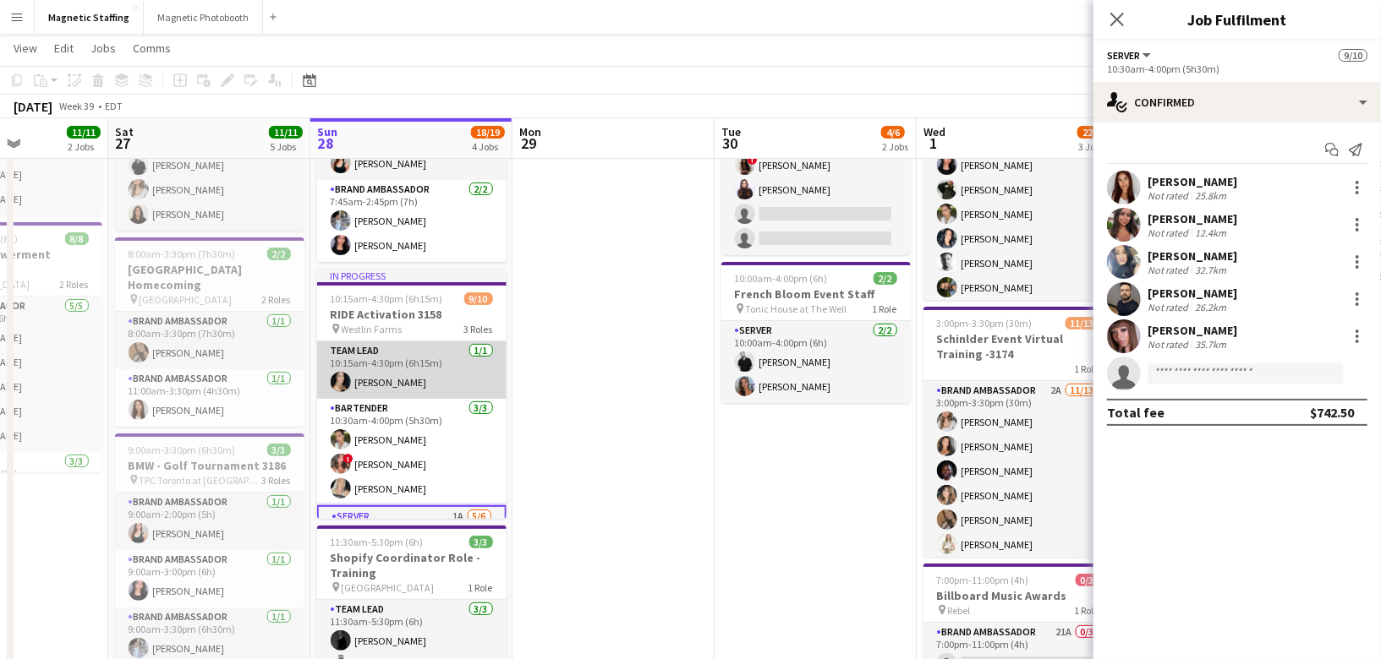
click at [416, 377] on app-card-role "Team Lead [DATE] 10:15am-4:30pm (6h15m) [PERSON_NAME]" at bounding box center [411, 370] width 189 height 57
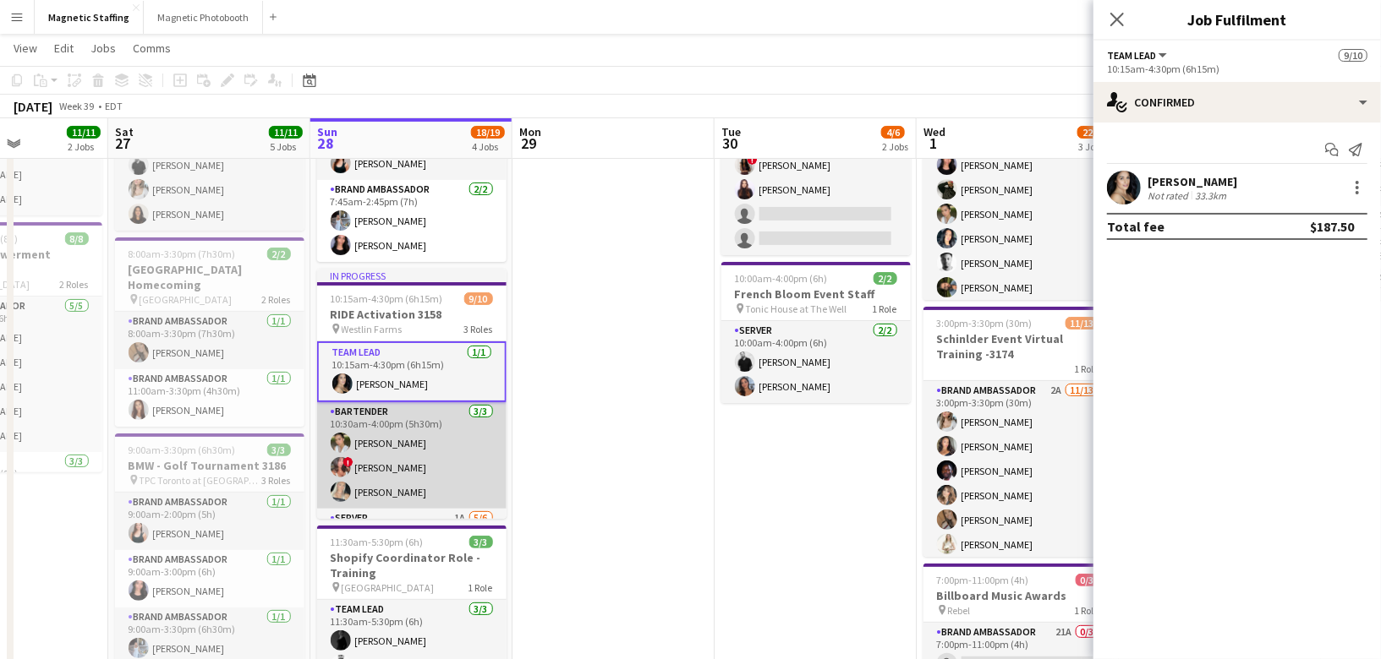
click at [401, 482] on app-card-role "Bartender [DATE] 10:30am-4:00pm (5h30m) [PERSON_NAME] ! [PERSON_NAME] [PERSON_N…" at bounding box center [411, 455] width 189 height 107
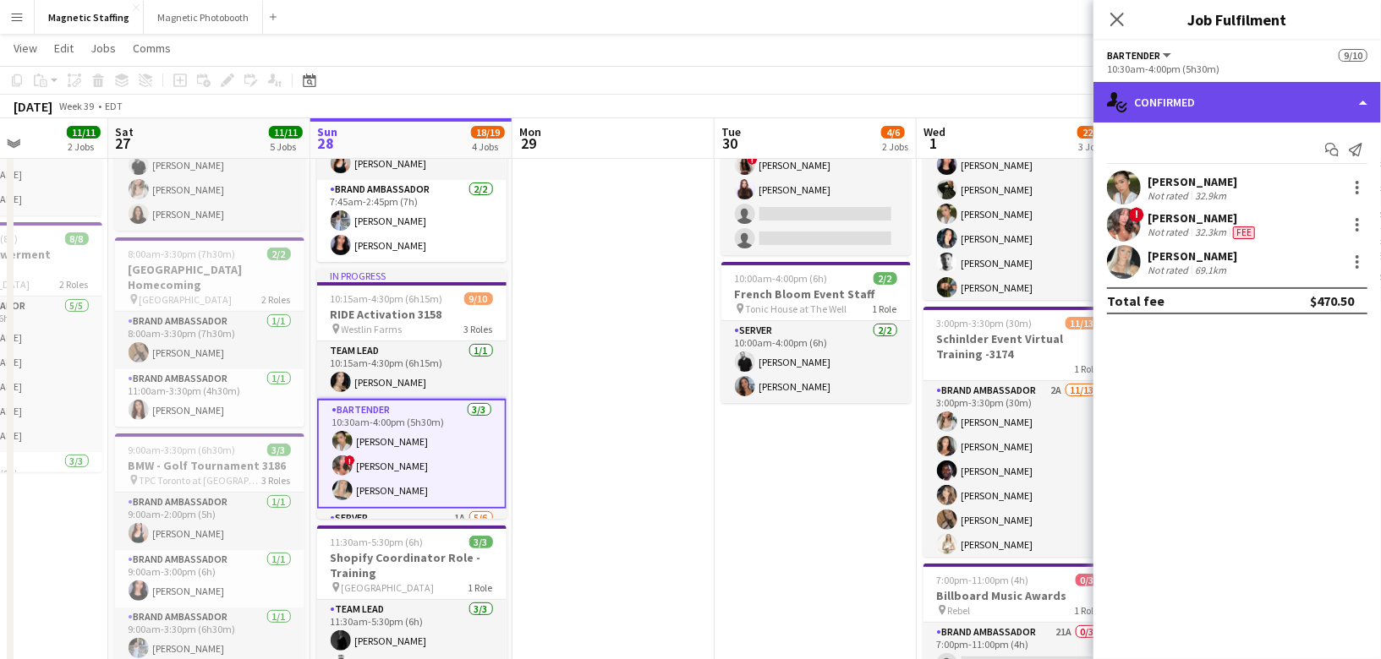
click at [1254, 94] on div "single-neutral-actions-check-2 Confirmed" at bounding box center [1236, 102] width 287 height 41
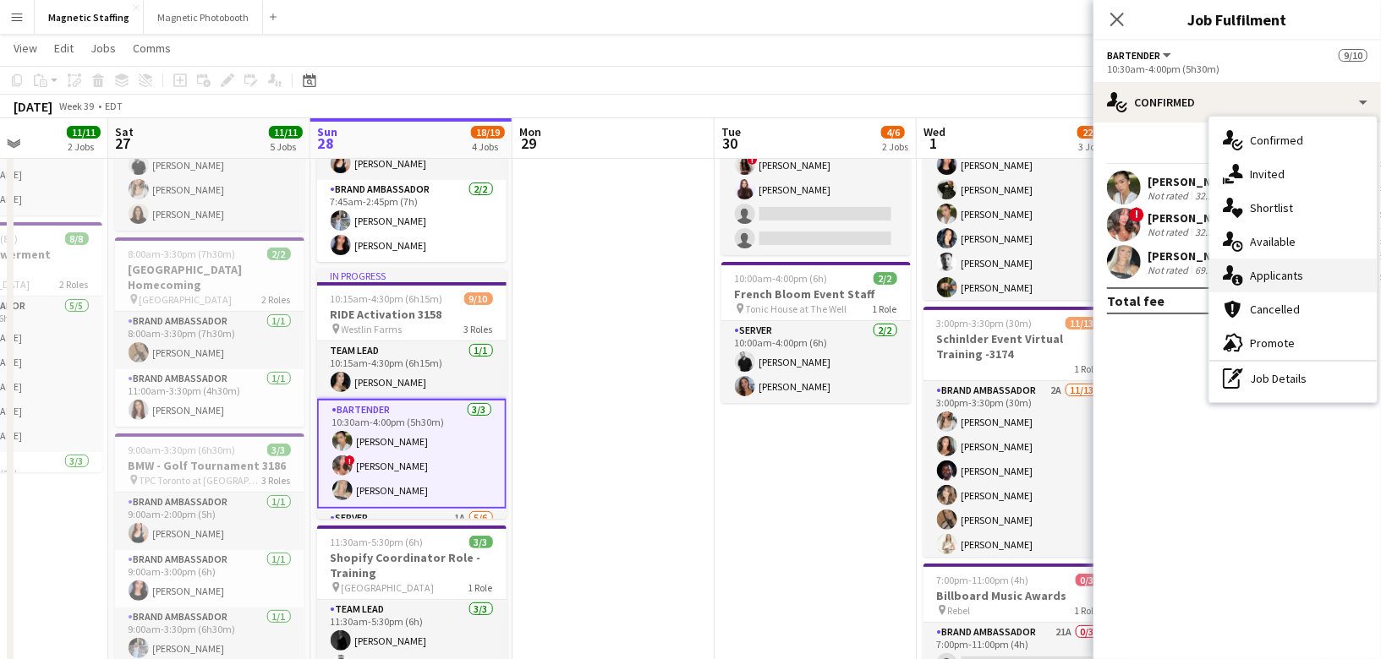
click at [1253, 269] on span "Applicants" at bounding box center [1276, 275] width 53 height 15
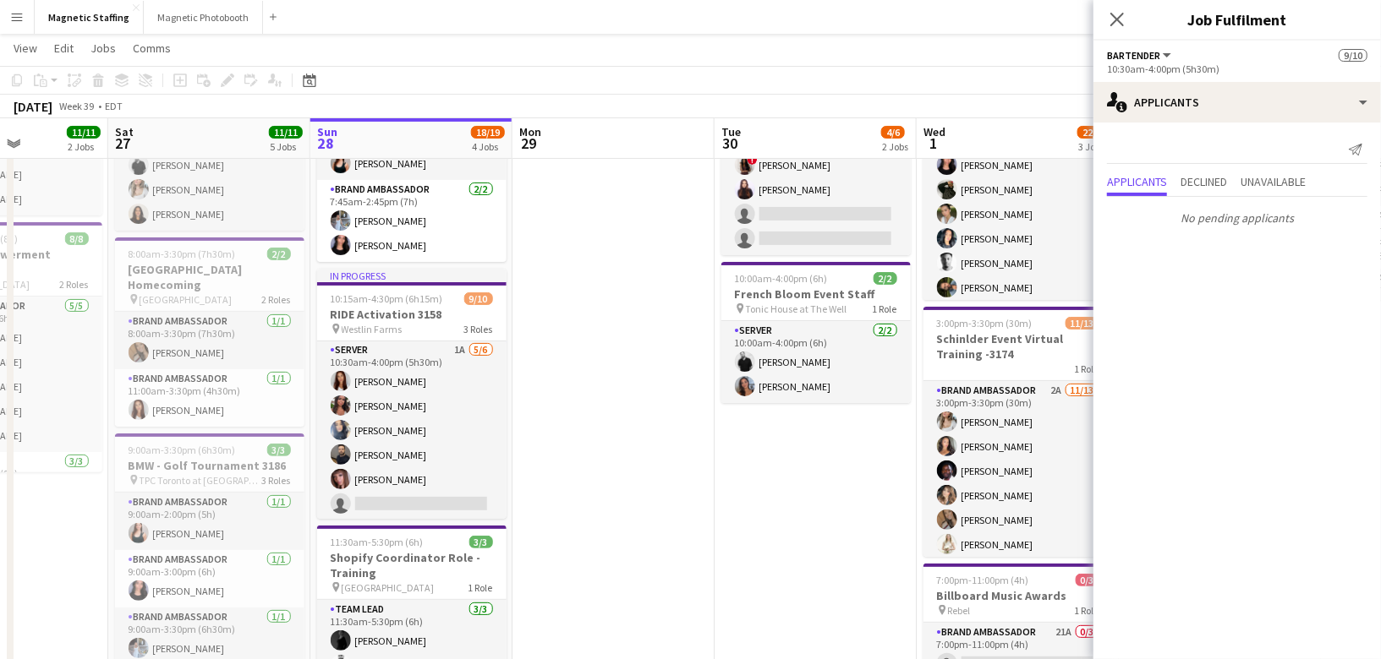
click at [388, 467] on app-card-role "Server 1A [DATE] 10:30am-4:00pm (5h30m) [PERSON_NAME] [PERSON_NAME] [PERSON_NAM…" at bounding box center [411, 431] width 189 height 180
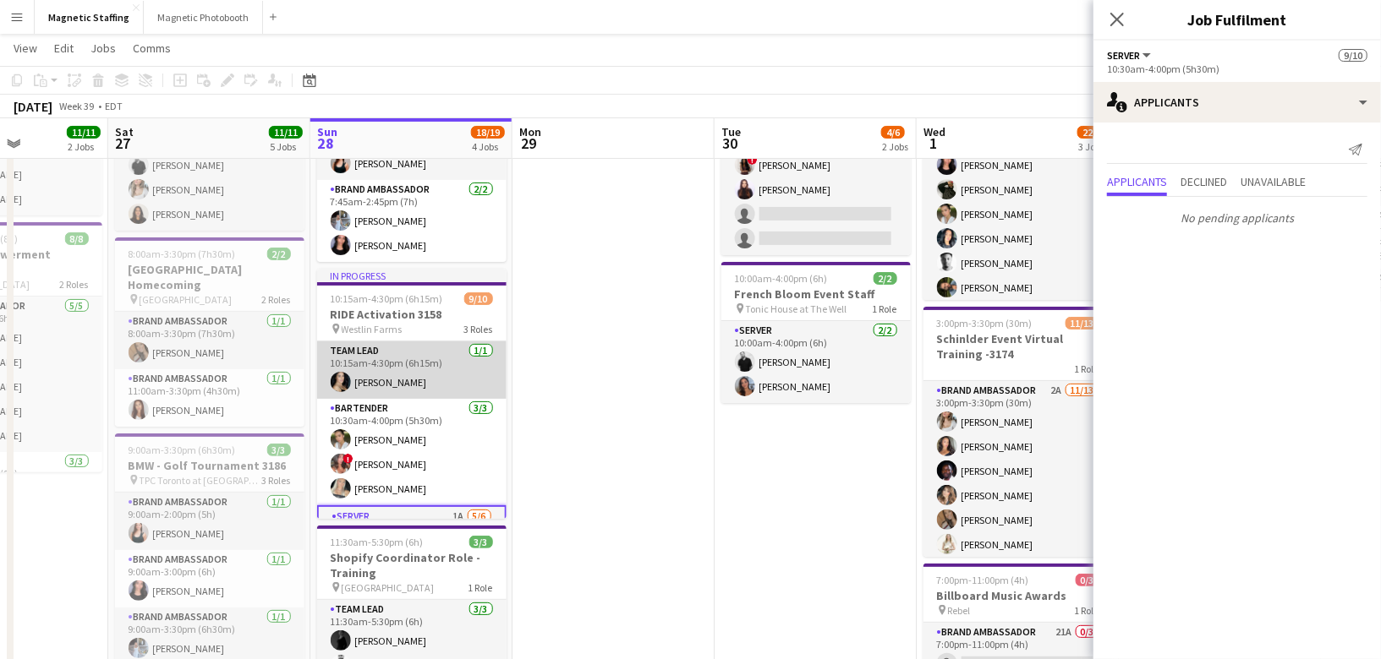
click at [424, 380] on app-card-role "Team Lead [DATE] 10:15am-4:30pm (6h15m) [PERSON_NAME]" at bounding box center [411, 370] width 189 height 57
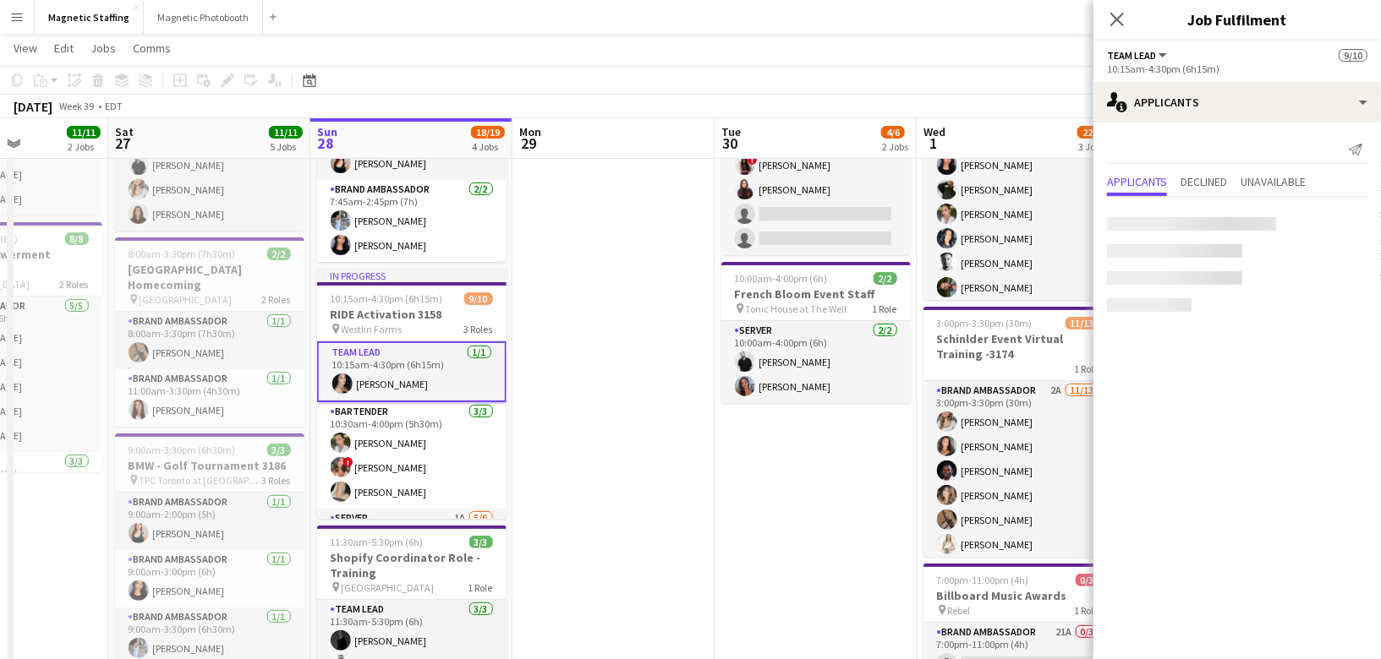
scroll to position [0, 699]
click at [435, 373] on app-card-role "Team Lead [DATE] 10:15am-4:30pm (6h15m) [PERSON_NAME]" at bounding box center [412, 372] width 189 height 61
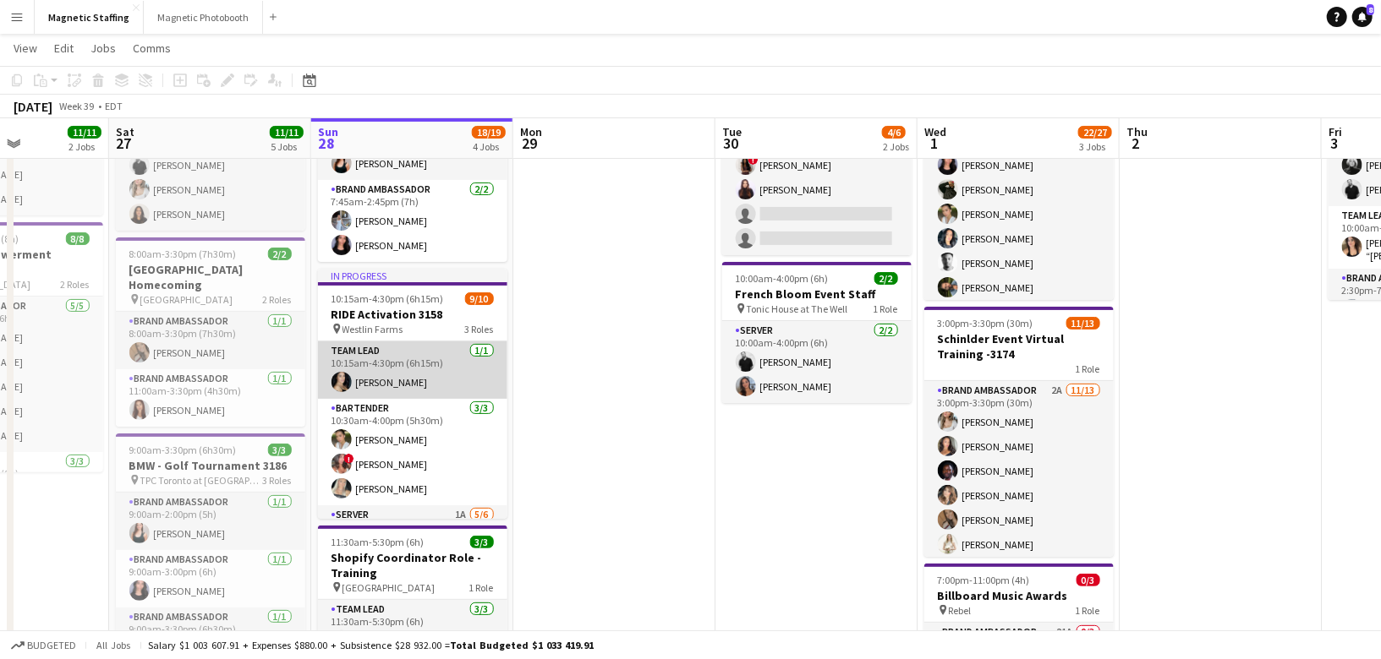
click at [435, 373] on app-card-role "Team Lead [DATE] 10:15am-4:30pm (6h15m) [PERSON_NAME]" at bounding box center [412, 370] width 189 height 57
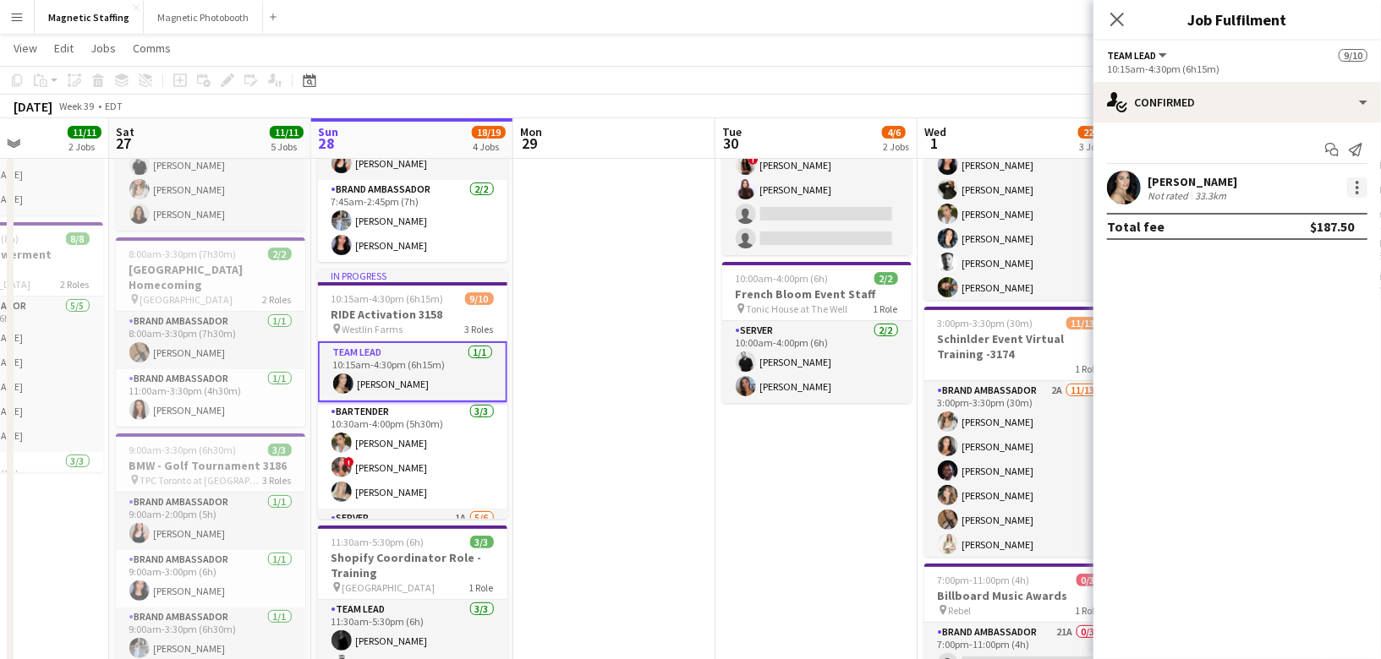
click at [1355, 194] on div at bounding box center [1357, 188] width 20 height 20
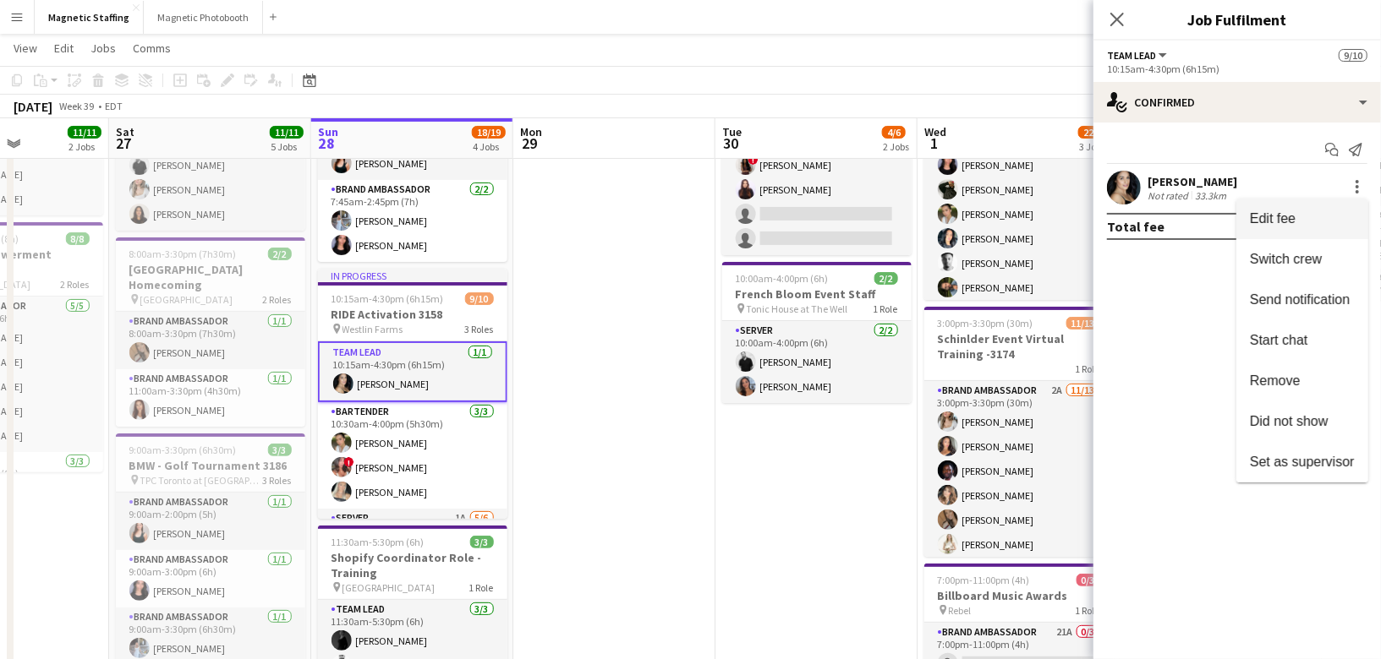
click at [1337, 227] on button "Edit fee" at bounding box center [1302, 219] width 132 height 41
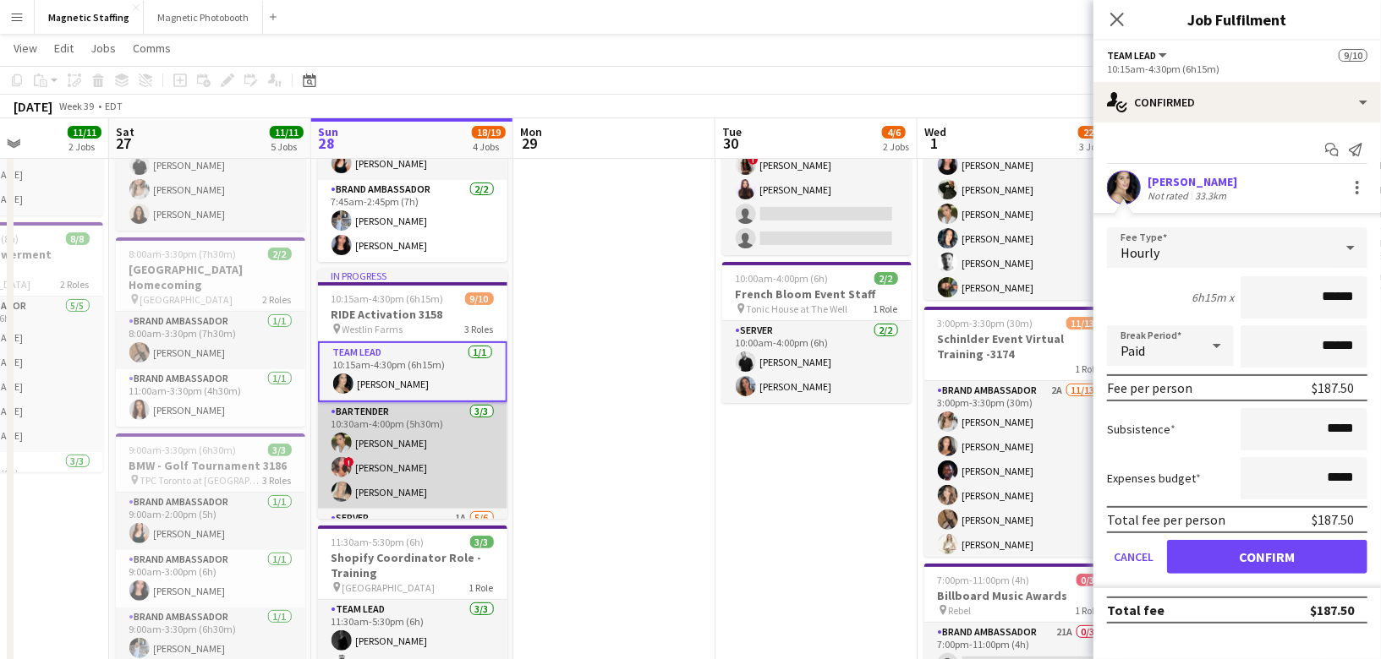
click at [434, 493] on app-card-role "Bartender [DATE] 10:30am-4:00pm (5h30m) [PERSON_NAME] ! [PERSON_NAME] [PERSON_N…" at bounding box center [412, 455] width 189 height 107
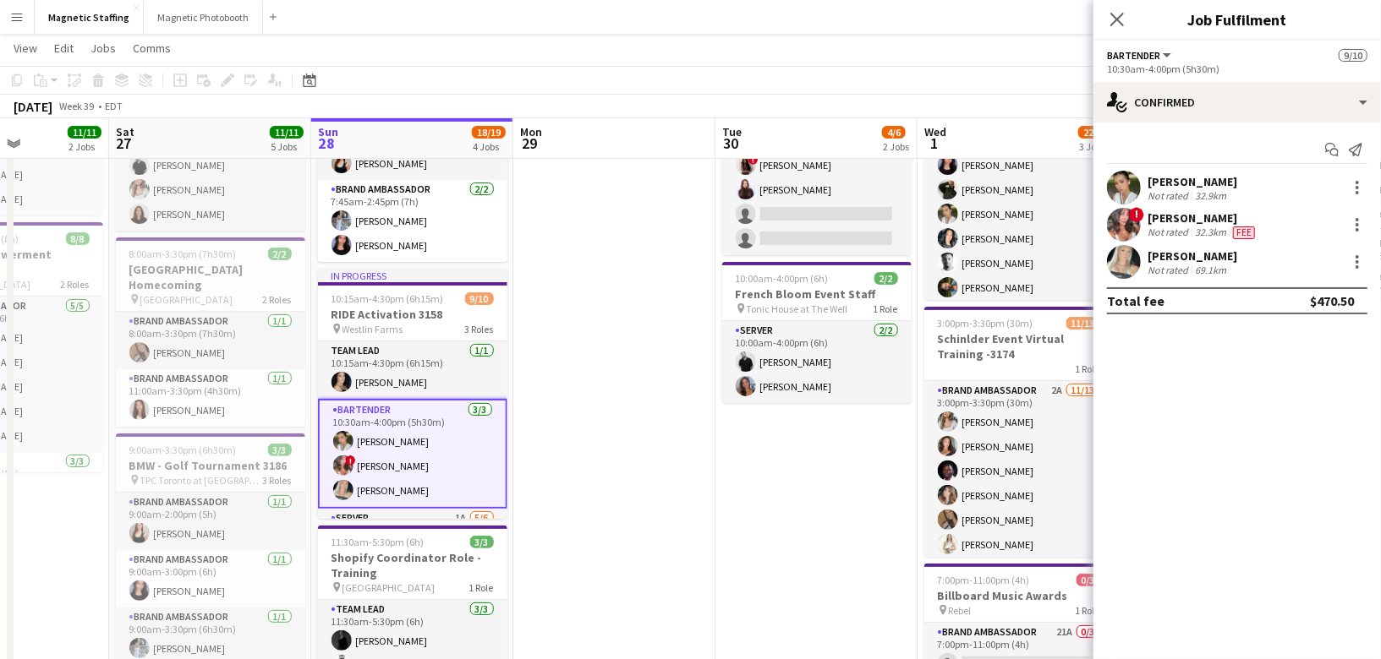
scroll to position [168, 0]
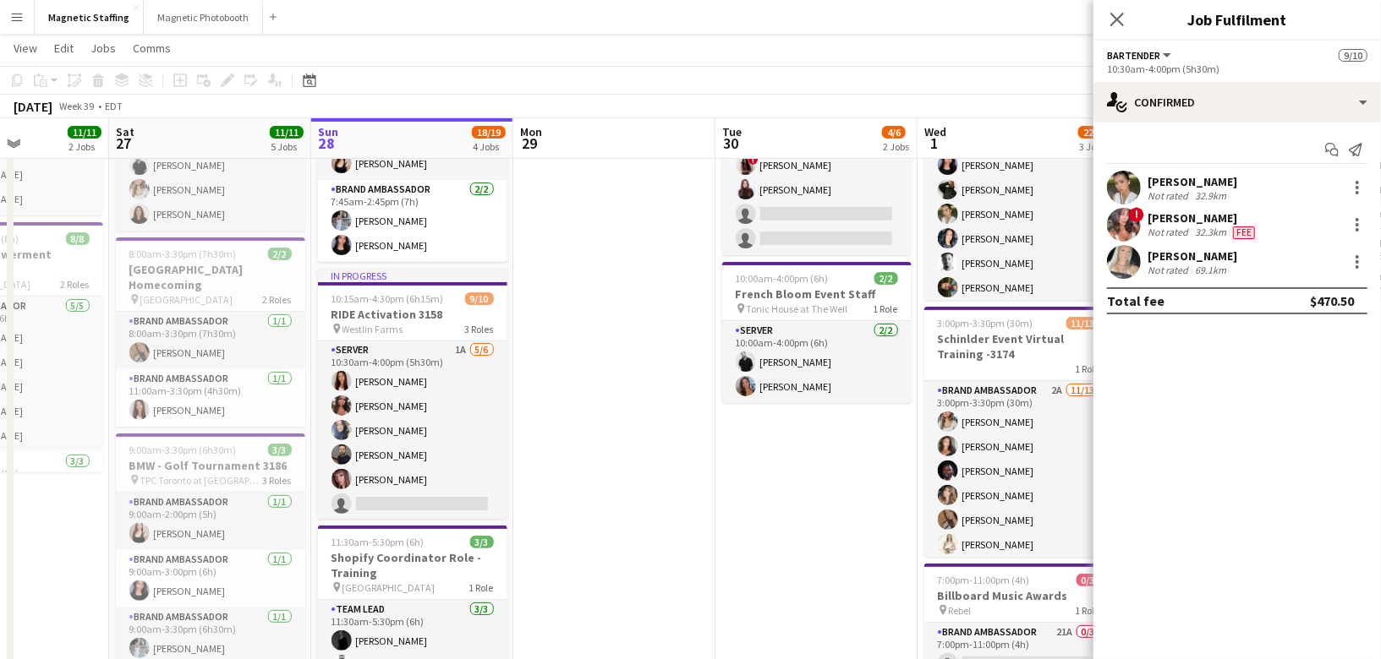
click at [26, 19] on button "Menu" at bounding box center [17, 17] width 34 height 34
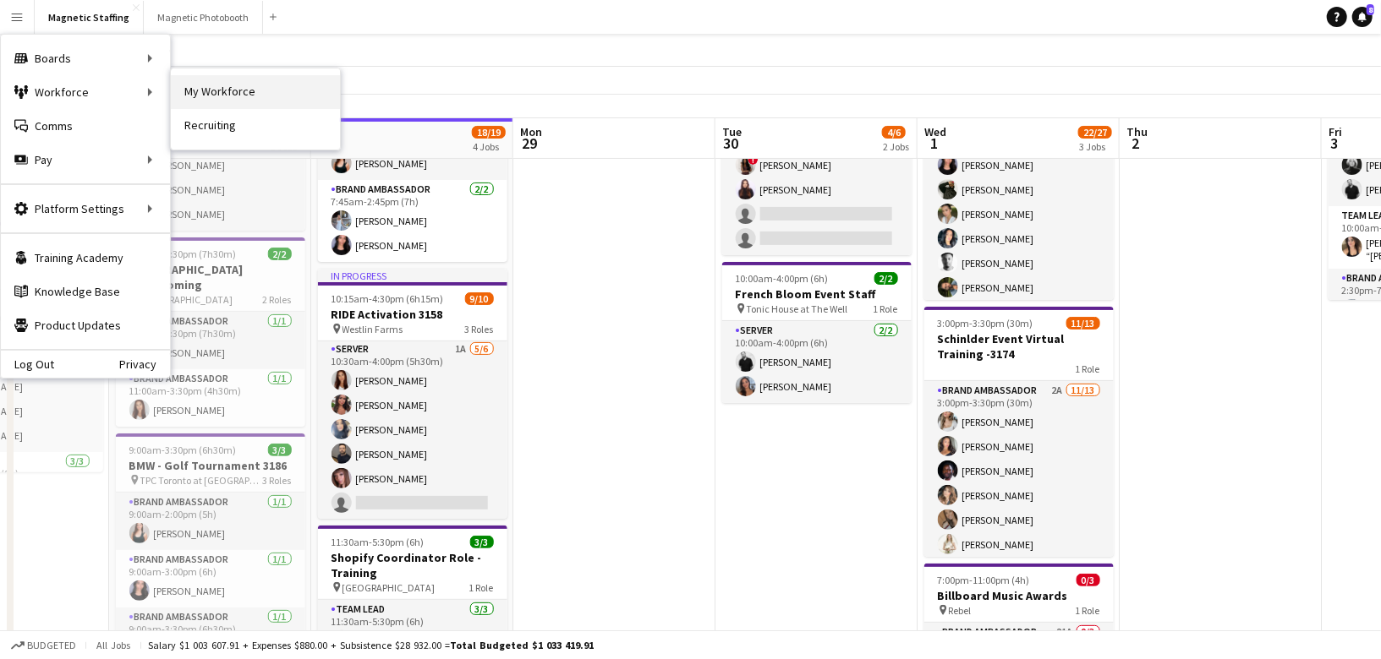
click at [194, 101] on link "My Workforce" at bounding box center [255, 92] width 169 height 34
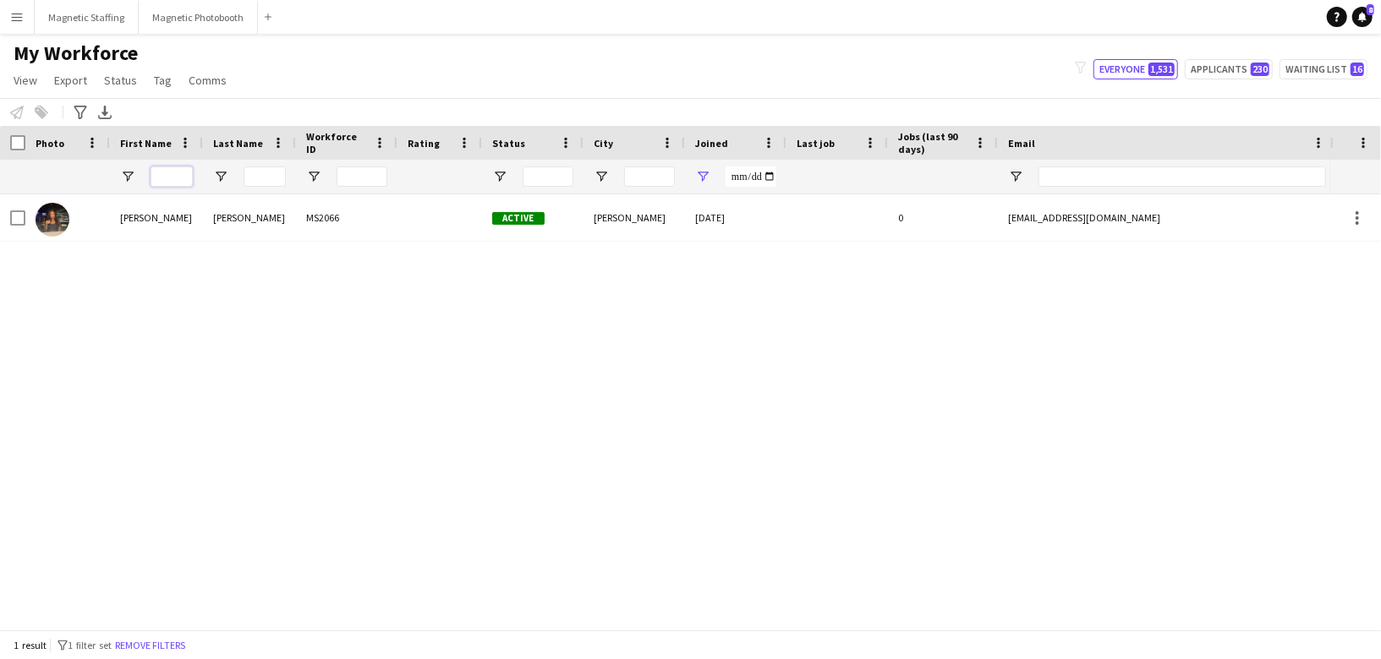
click at [179, 176] on input "First Name Filter Input" at bounding box center [171, 177] width 42 height 20
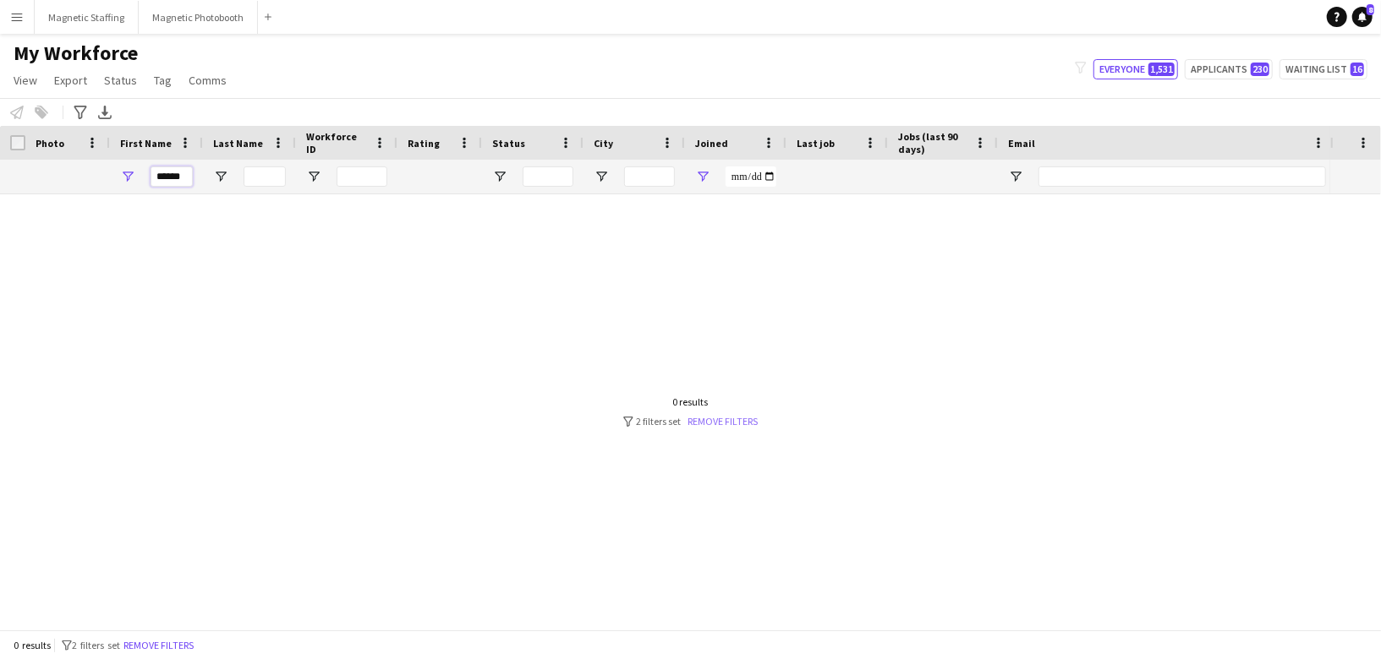
type input "******"
click at [736, 418] on link "Remove filters" at bounding box center [723, 421] width 70 height 13
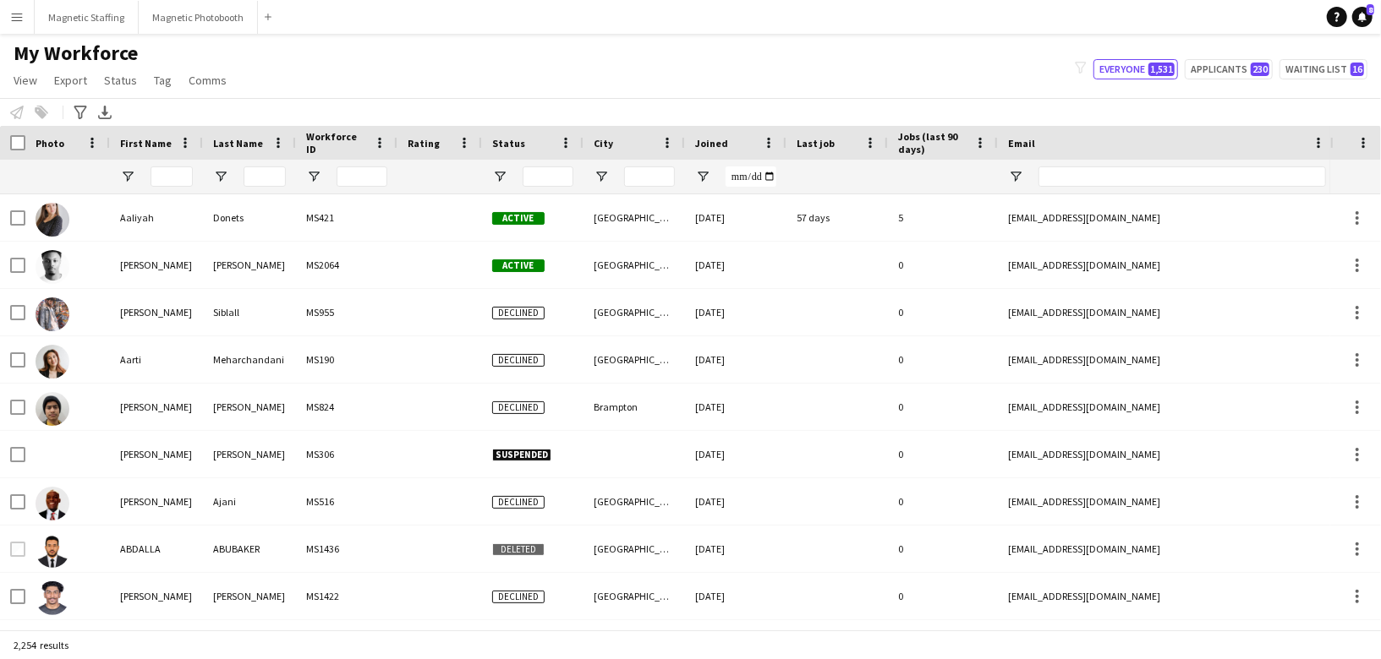
click at [175, 187] on div at bounding box center [171, 177] width 42 height 34
click at [175, 185] on input "First Name Filter Input" at bounding box center [171, 177] width 42 height 20
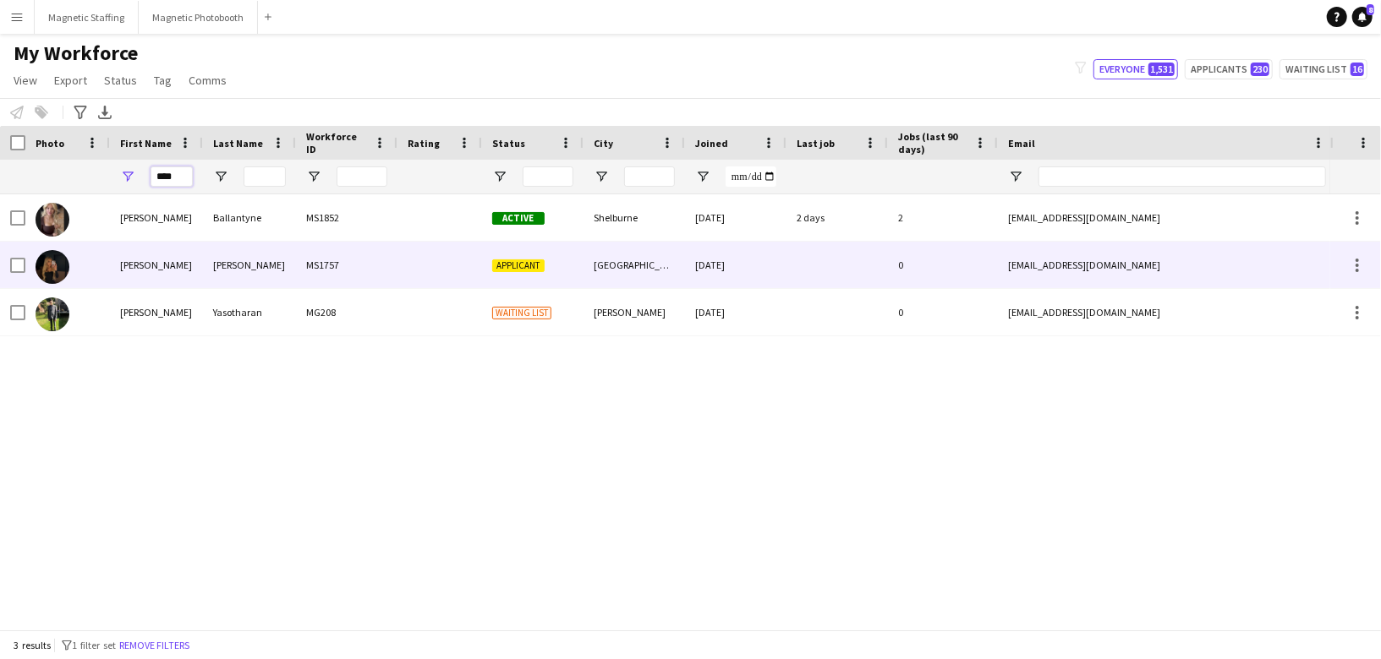
type input "****"
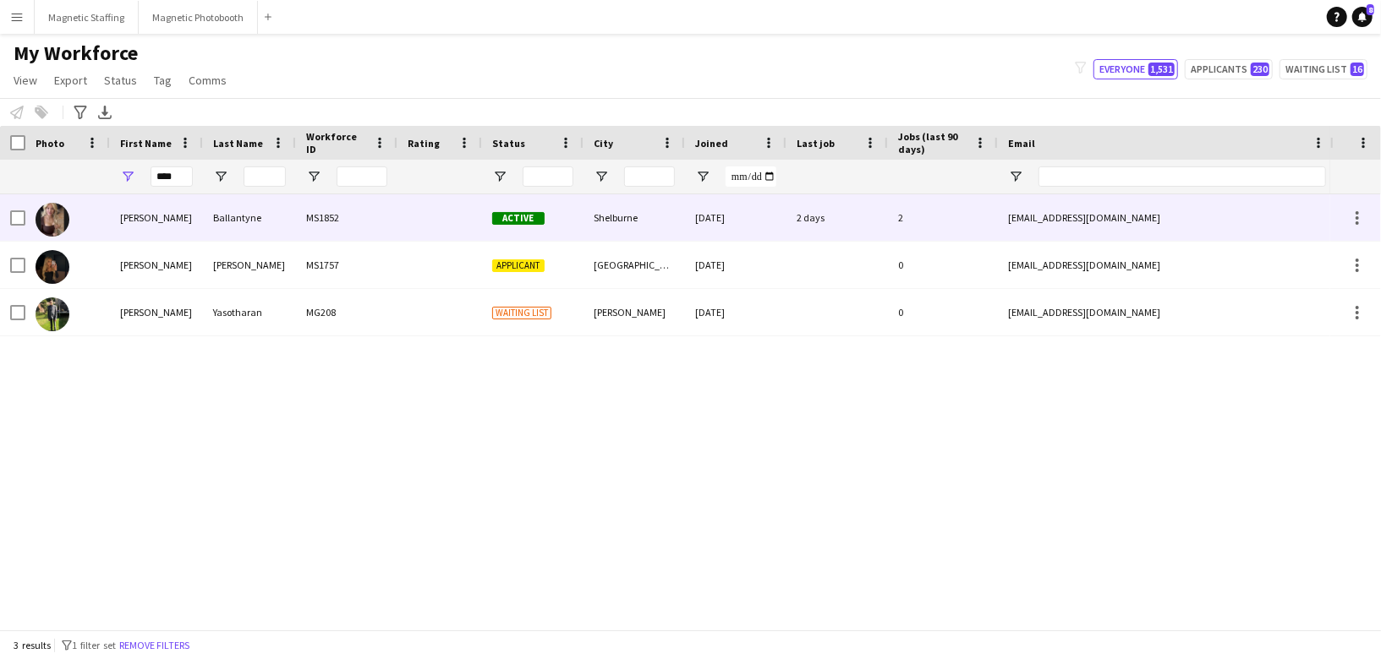
click at [185, 225] on div "[PERSON_NAME]" at bounding box center [156, 217] width 93 height 46
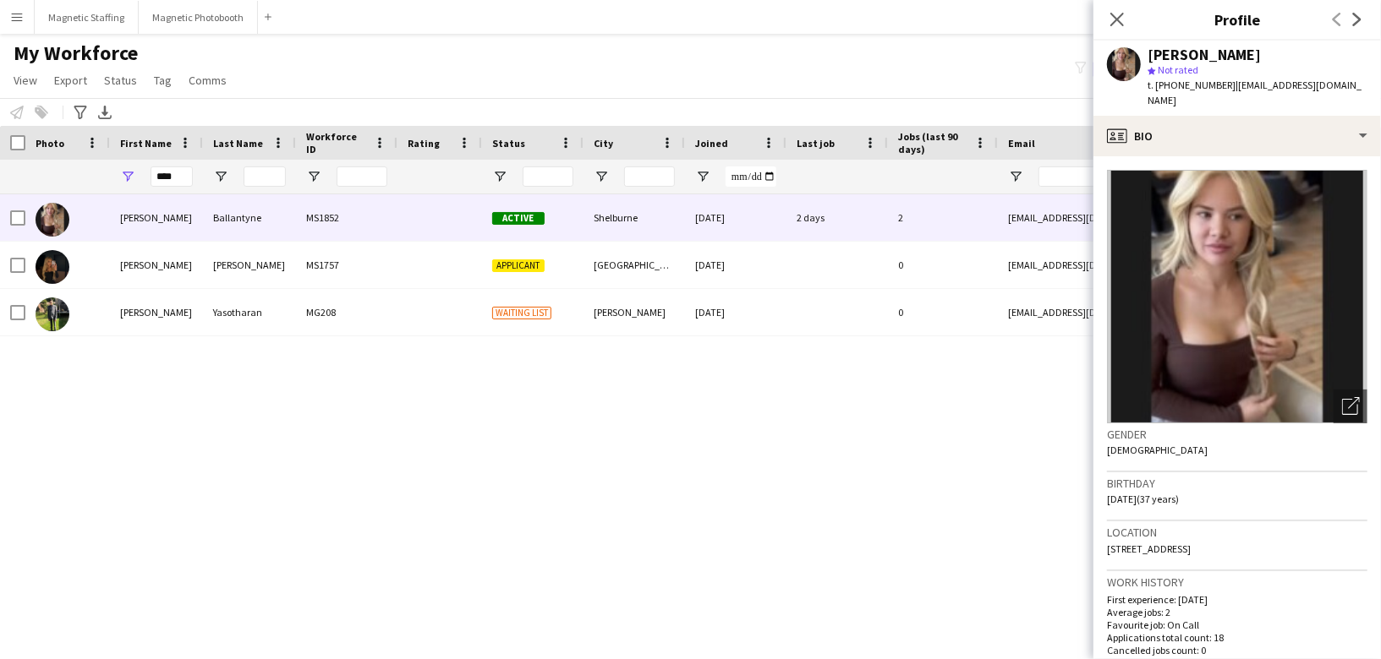
scroll to position [487, 0]
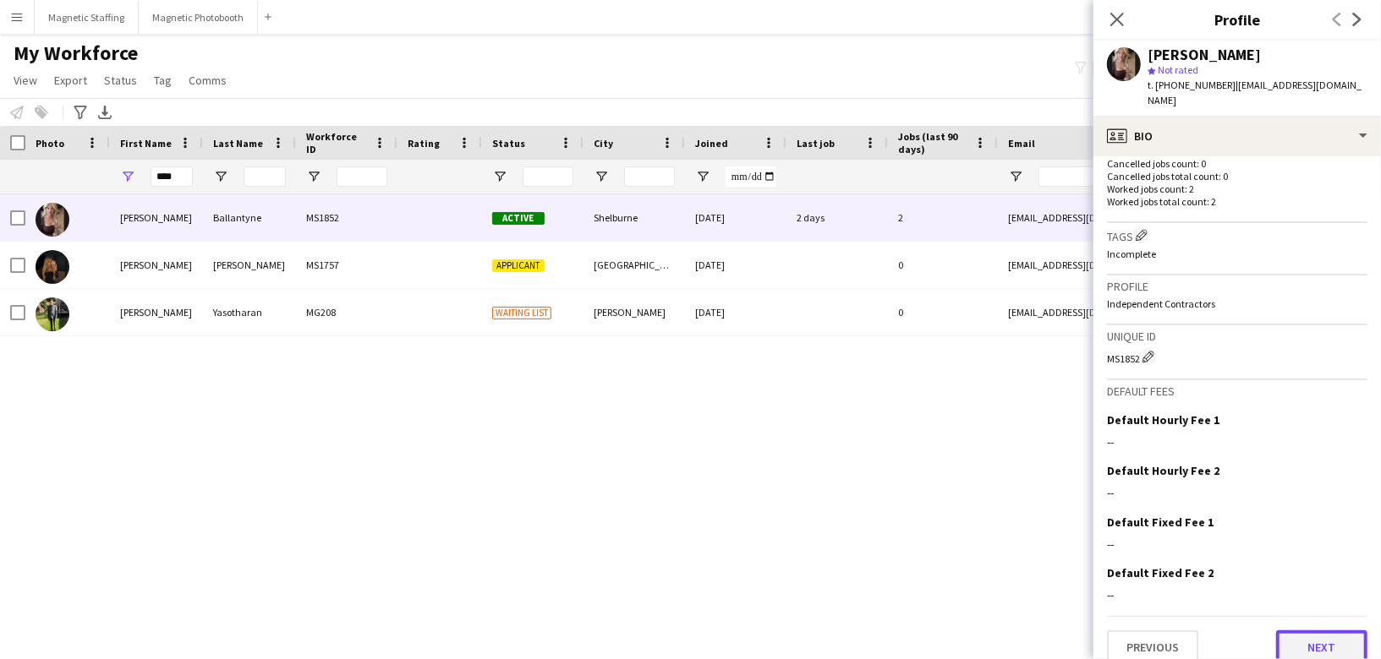
click at [1316, 631] on button "Next" at bounding box center [1321, 648] width 91 height 34
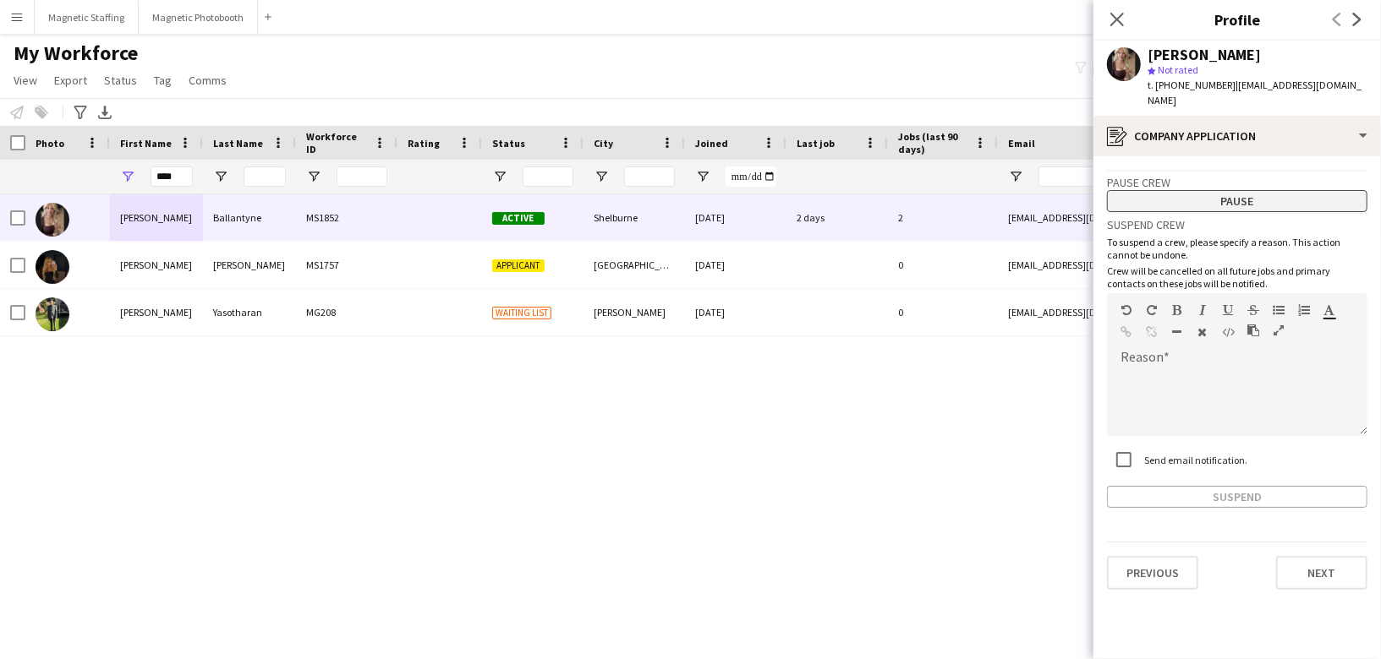
click at [1297, 190] on button "Pause" at bounding box center [1237, 201] width 260 height 22
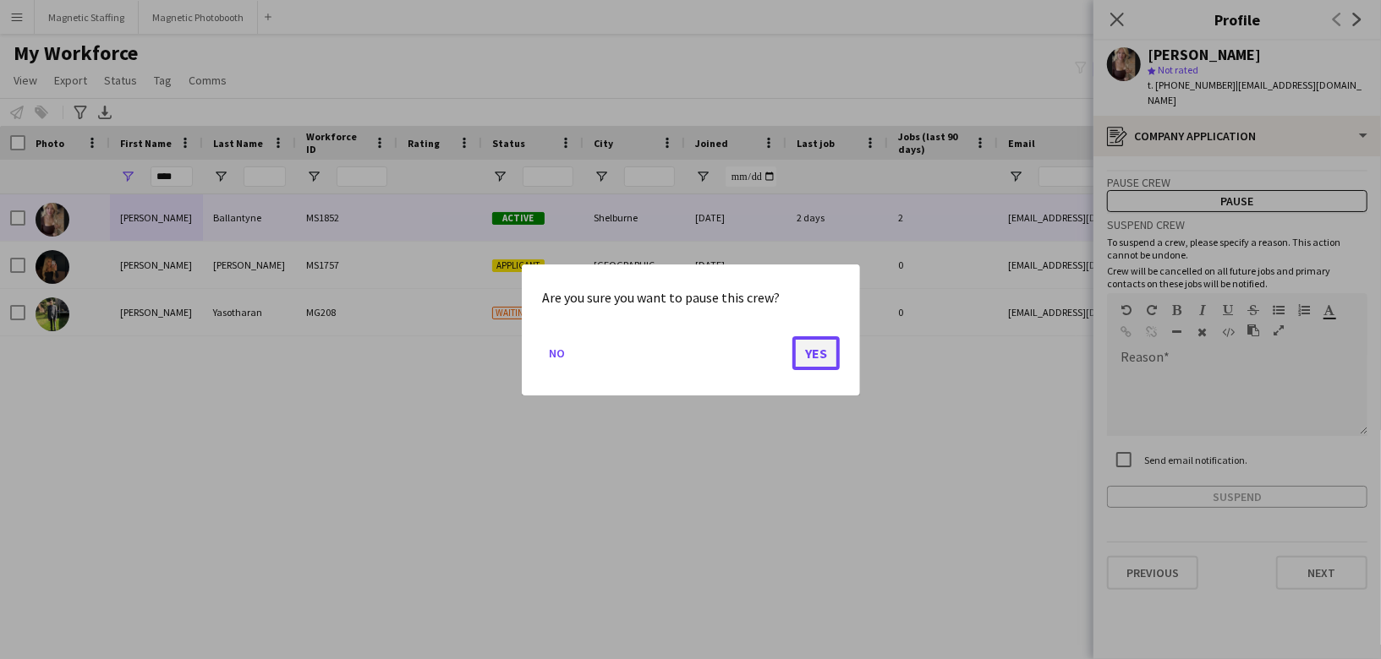
click at [823, 359] on button "Yes" at bounding box center [815, 353] width 47 height 34
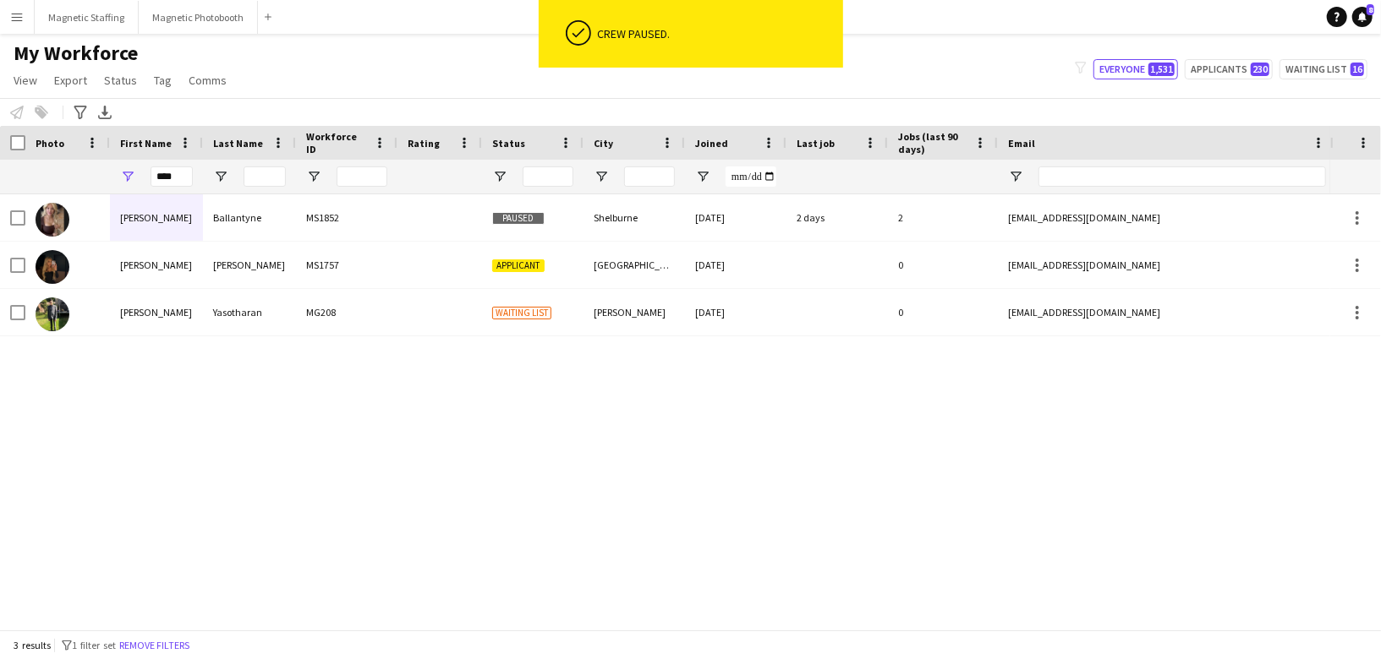
click at [691, 448] on div "[PERSON_NAME] MS1852 Paused Shelburne [DATE] 2 days 2 [EMAIL_ADDRESS][DOMAIN_NA…" at bounding box center [665, 411] width 1330 height 435
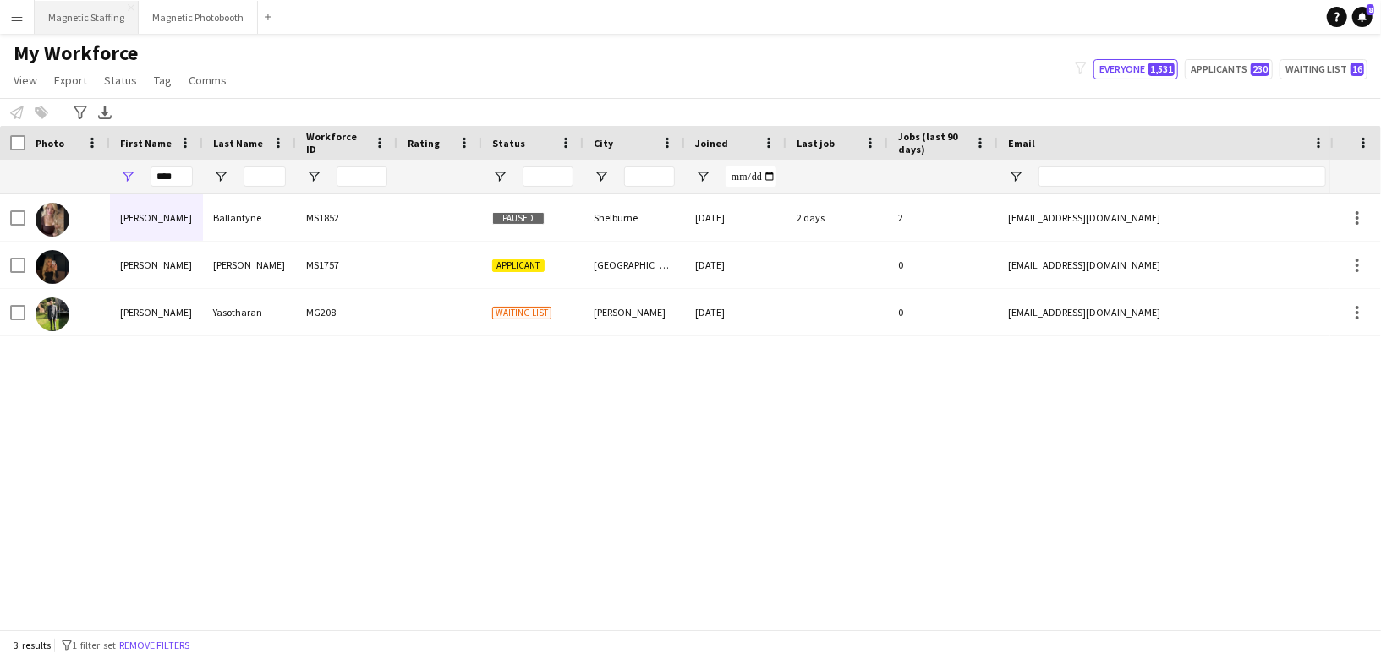
click at [93, 14] on button "Magnetic Staffing Close" at bounding box center [87, 17] width 104 height 33
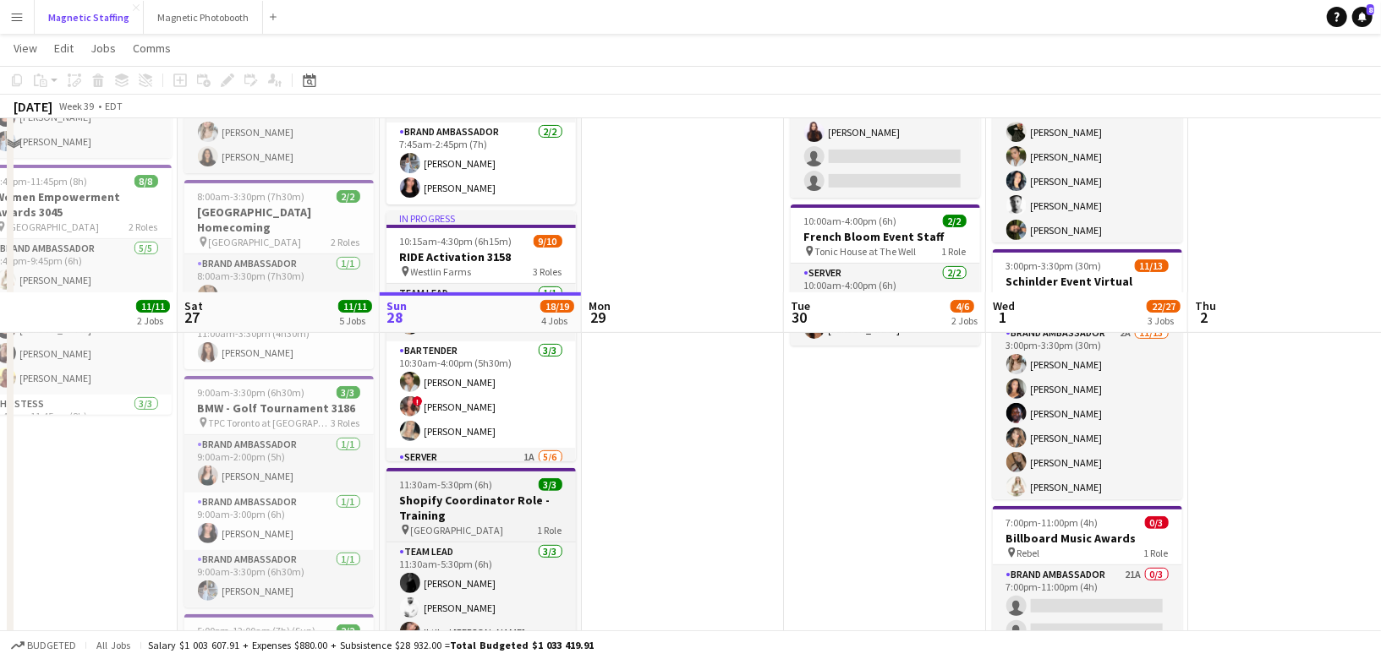
scroll to position [139, 0]
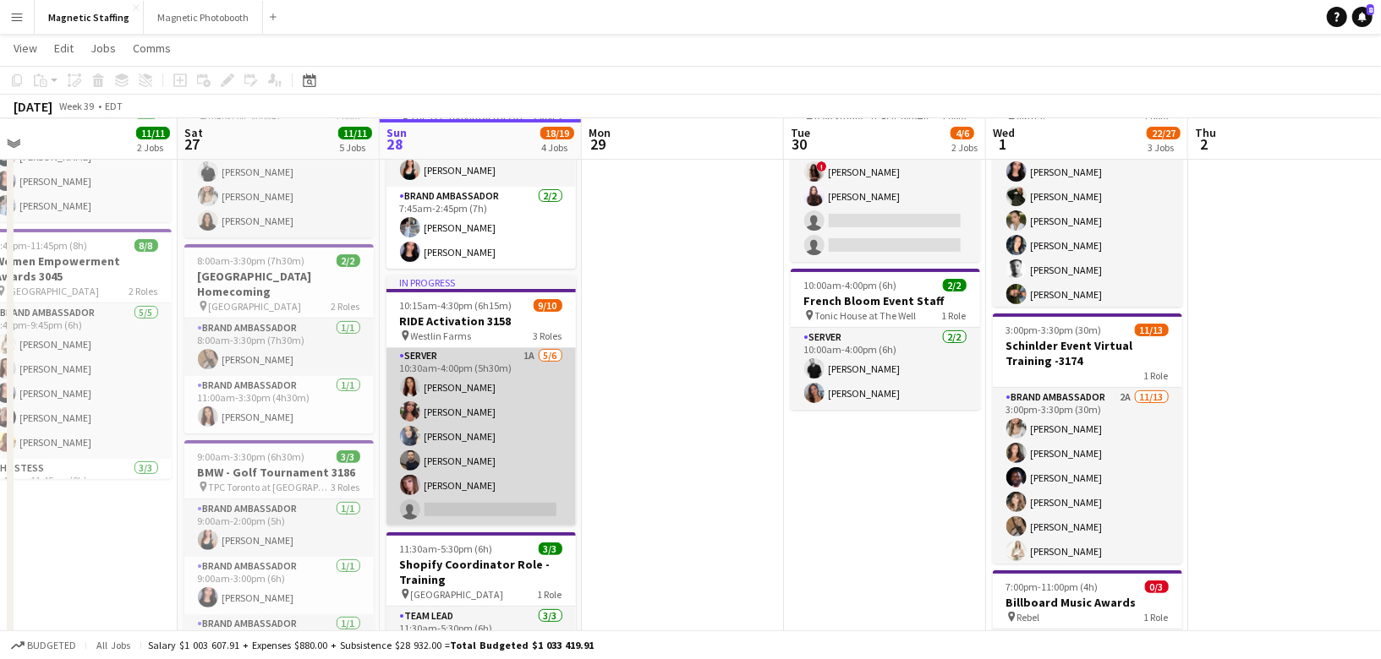
click at [450, 462] on app-card-role "Server 1A [DATE] 10:30am-4:00pm (5h30m) [PERSON_NAME] [PERSON_NAME] [PERSON_NAM…" at bounding box center [480, 437] width 189 height 180
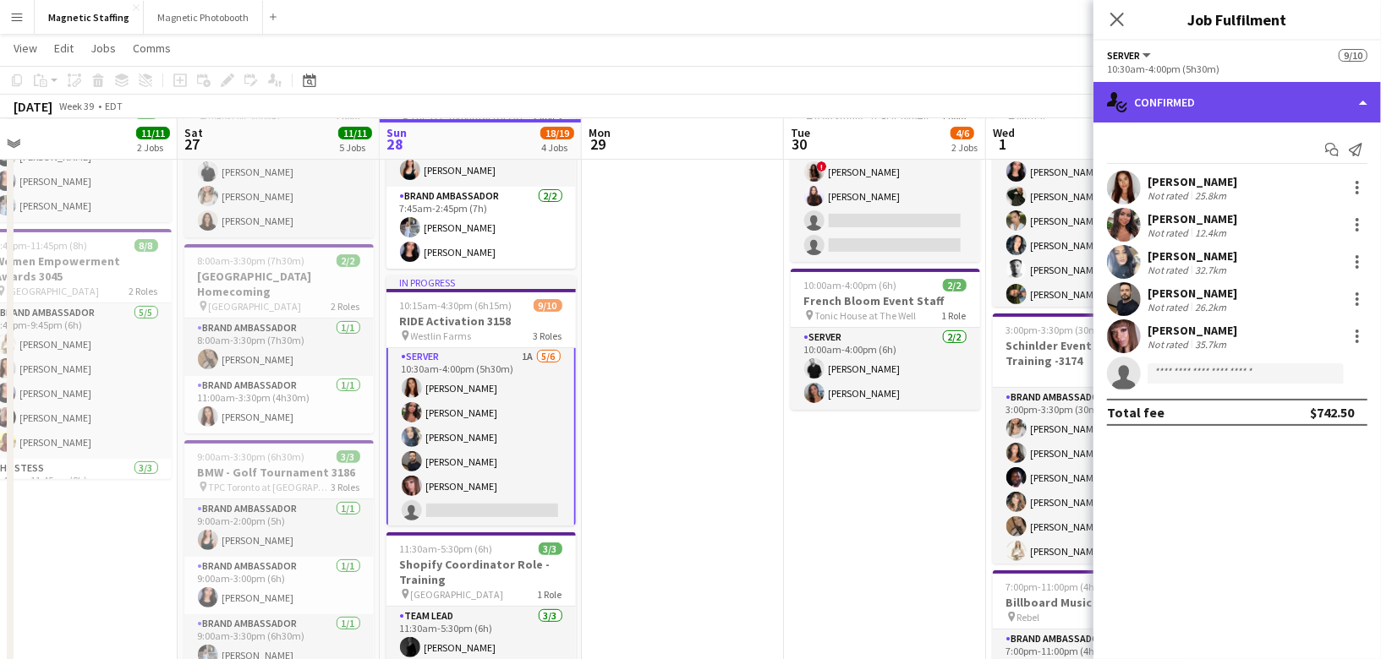
click at [1289, 110] on div "single-neutral-actions-check-2 Confirmed" at bounding box center [1236, 102] width 287 height 41
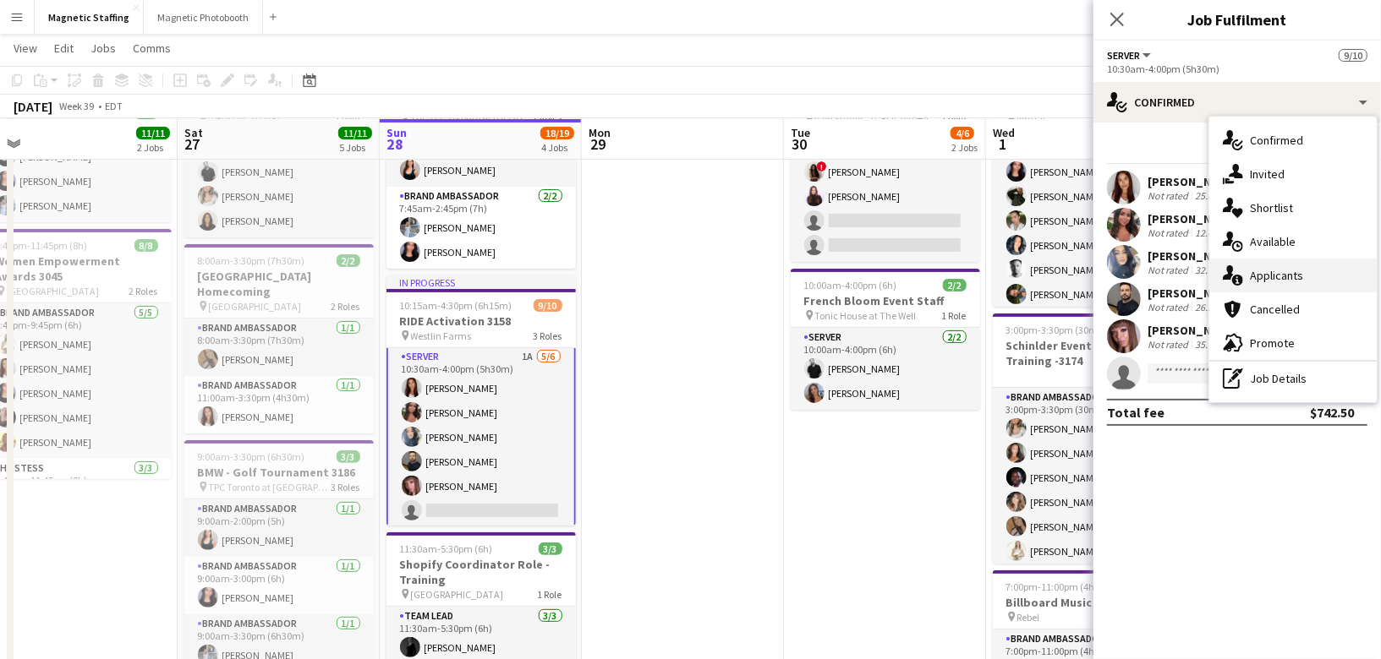
click at [1266, 279] on span "Applicants" at bounding box center [1276, 275] width 53 height 15
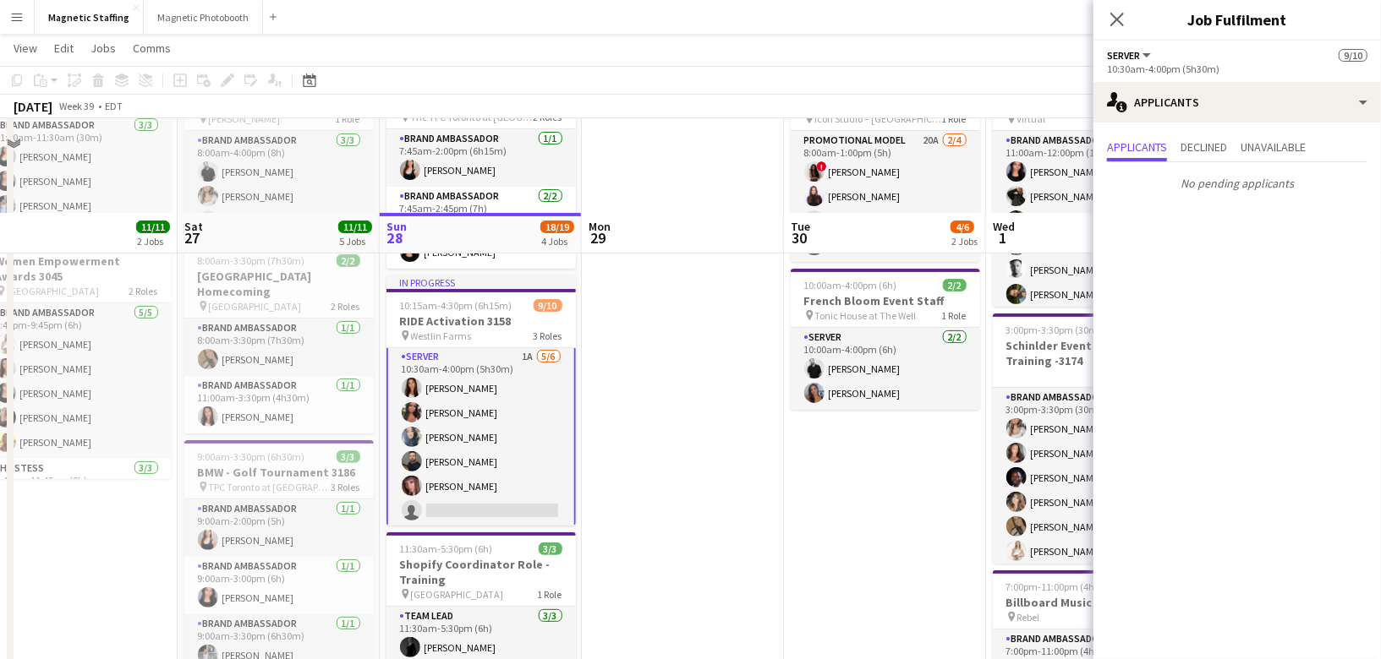
scroll to position [233, 0]
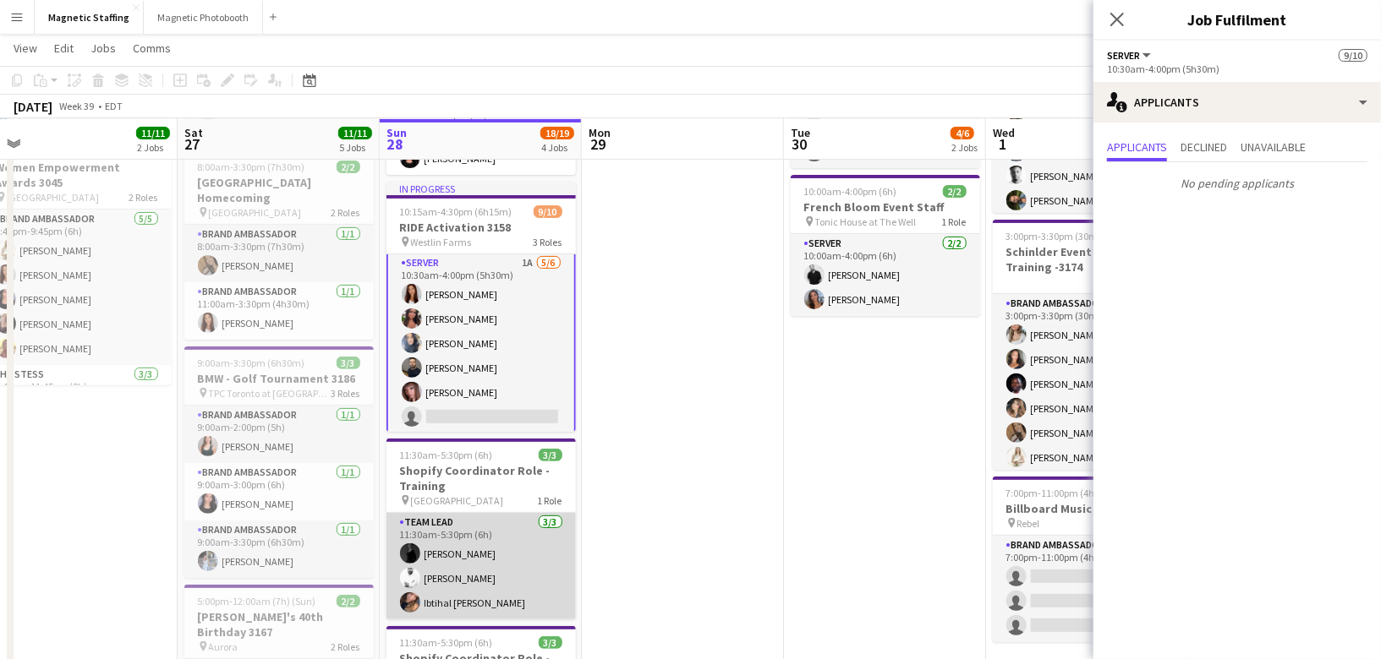
click at [513, 556] on app-card-role "Team Lead [DATE] 11:30am-5:30pm (6h) [PERSON_NAME] Zerhboub [PERSON_NAME] Ouzit…" at bounding box center [480, 566] width 189 height 107
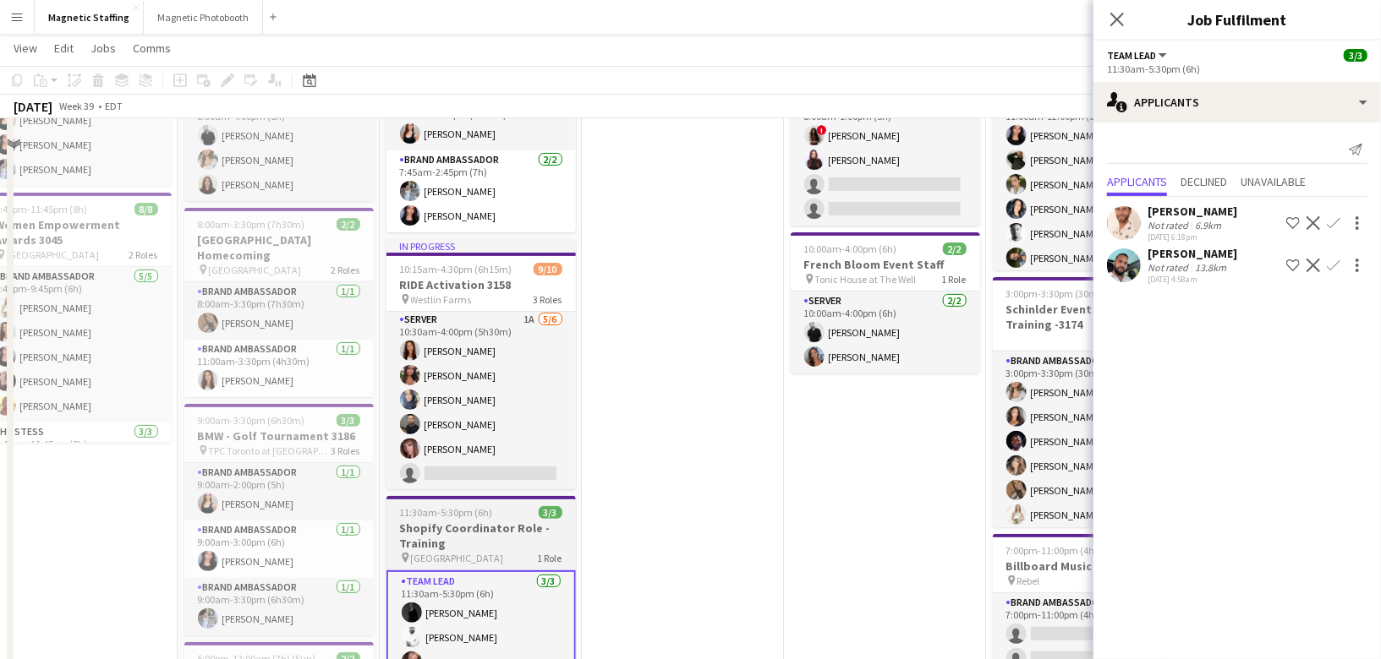
scroll to position [84, 0]
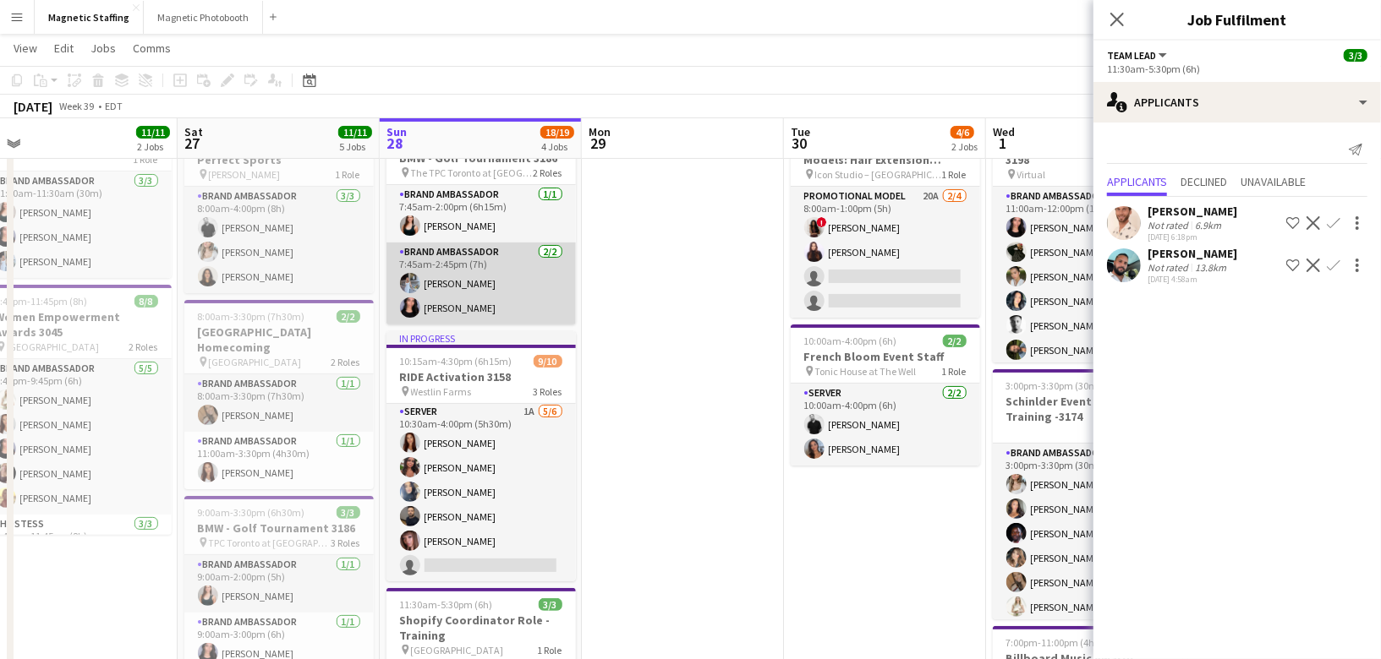
click at [517, 298] on app-card-role "Brand Ambassador [DATE] 7:45am-2:45pm (7h) [PERSON_NAME] [PERSON_NAME]" at bounding box center [480, 284] width 189 height 82
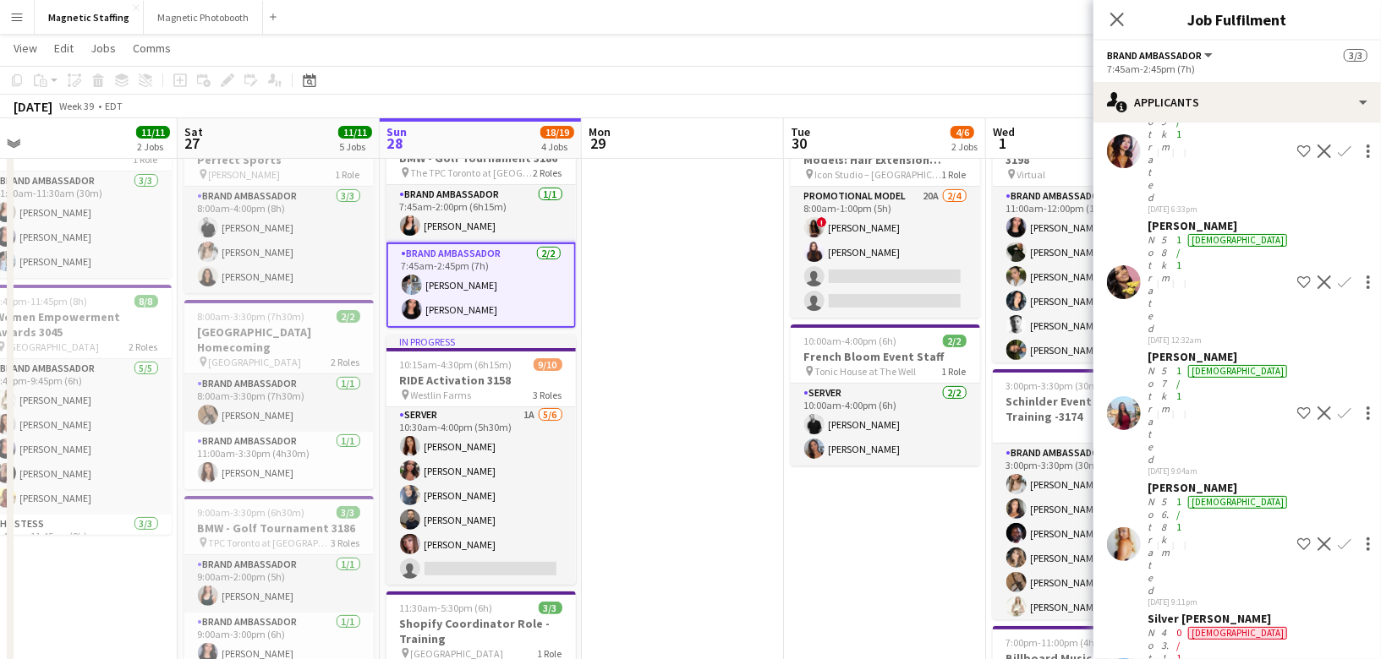
scroll to position [0, 0]
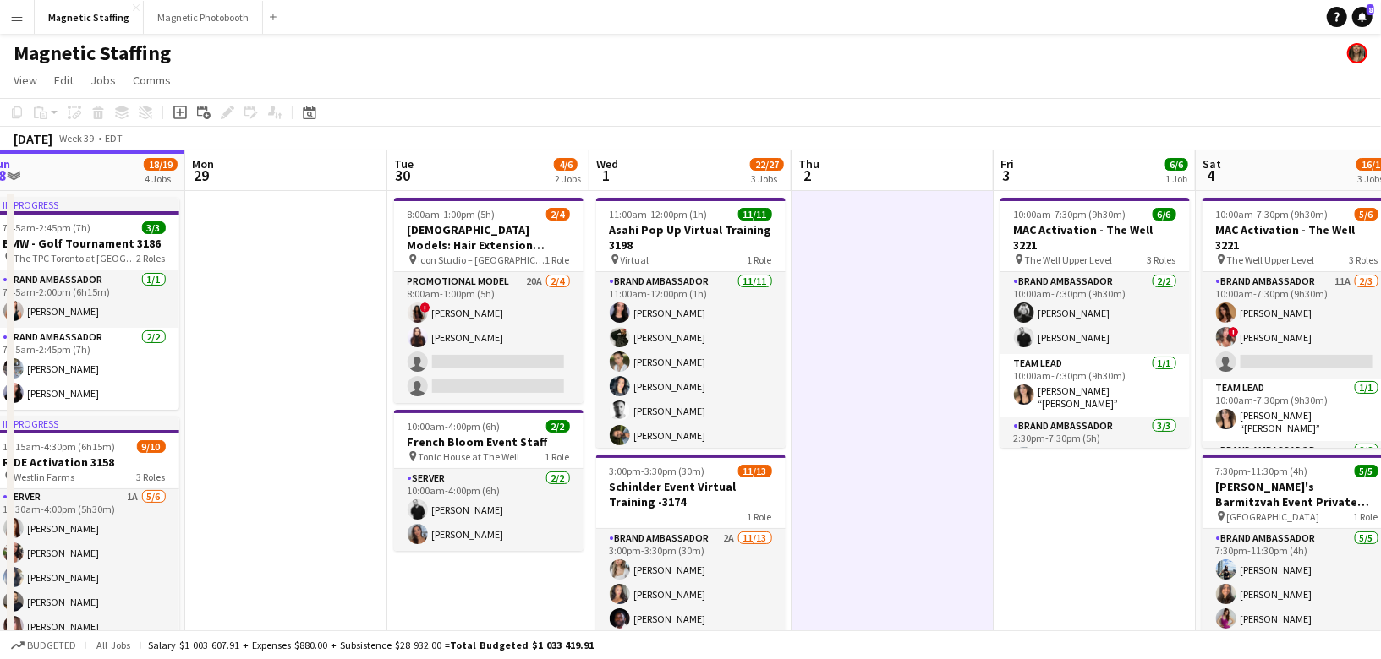
scroll to position [0, 622]
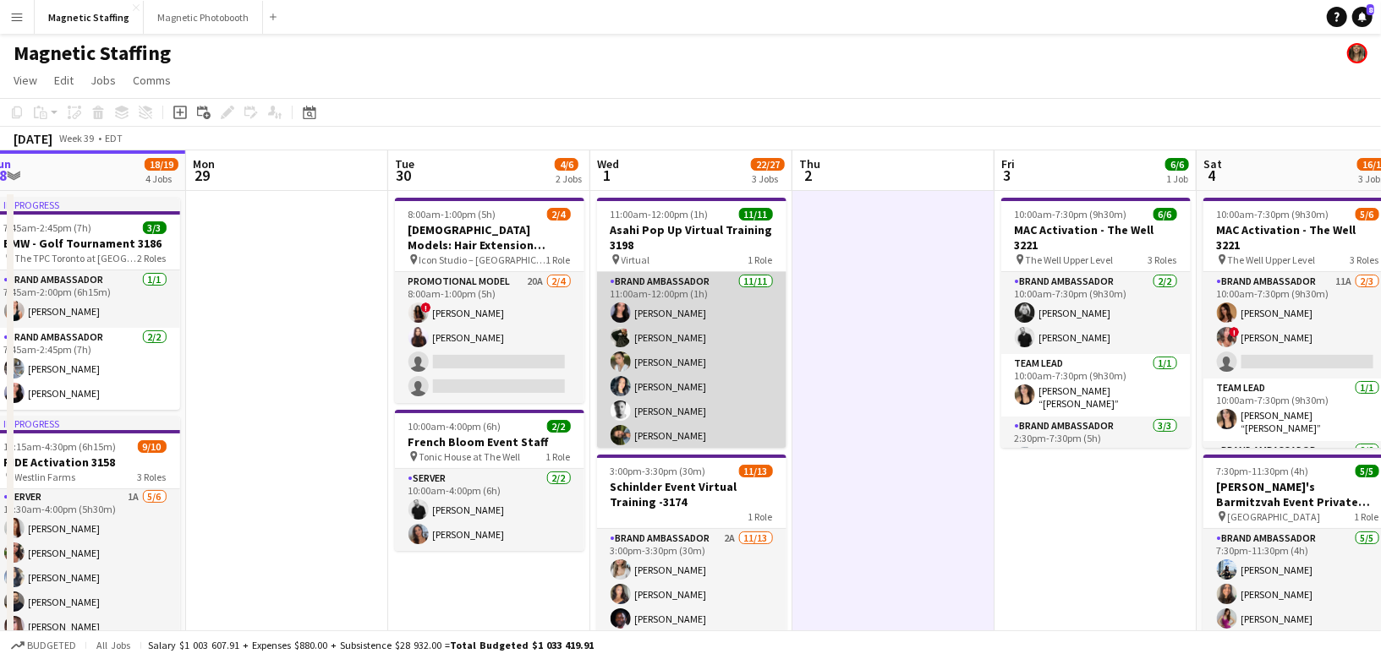
click at [713, 359] on app-card-role "Brand Ambassador [DATE] 11:00am-12:00pm (1h) [PERSON_NAME] [PERSON_NAME] [PERSO…" at bounding box center [691, 423] width 189 height 303
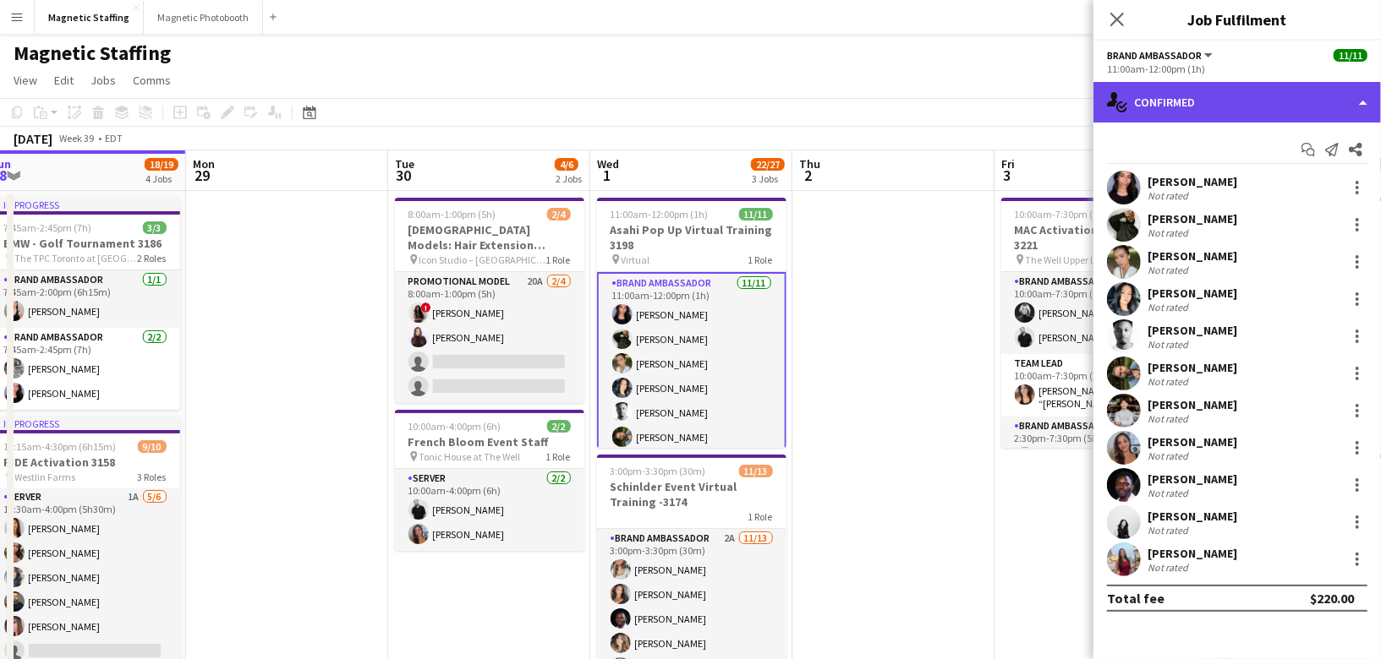
click at [1226, 112] on div "single-neutral-actions-check-2 Confirmed" at bounding box center [1236, 102] width 287 height 41
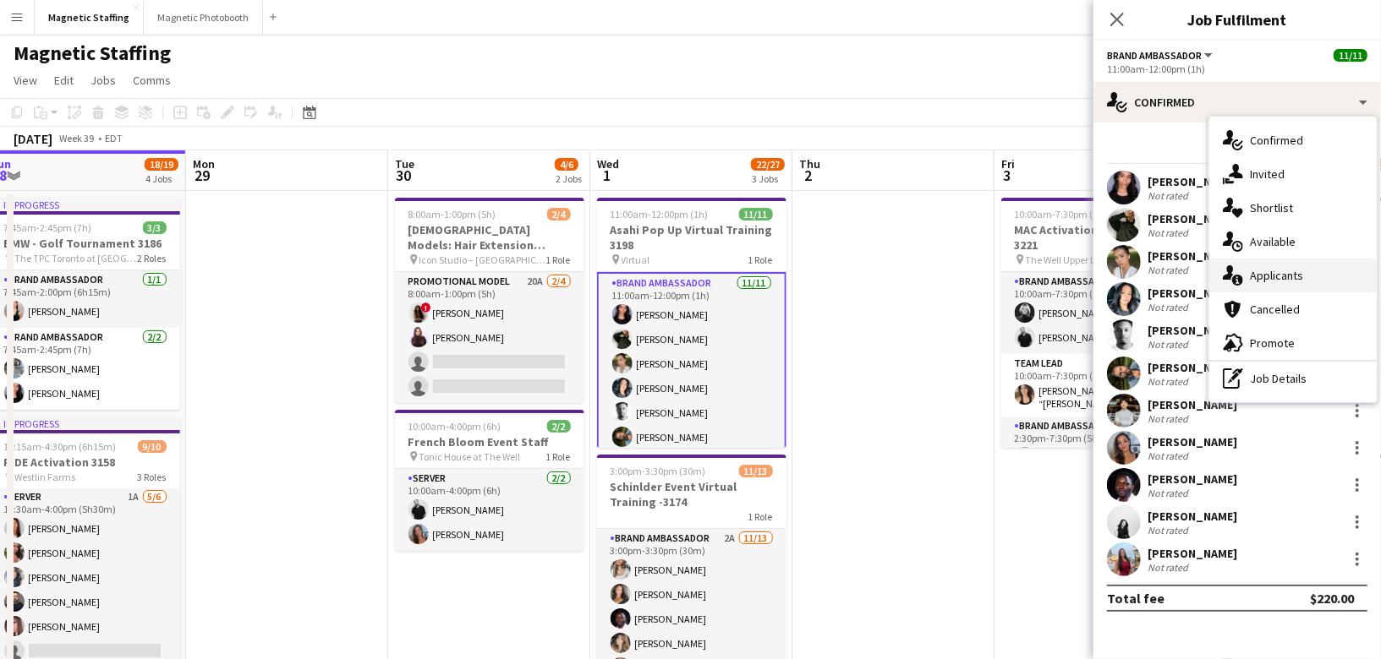
click at [1255, 287] on div "single-neutral-actions-information Applicants" at bounding box center [1292, 276] width 167 height 34
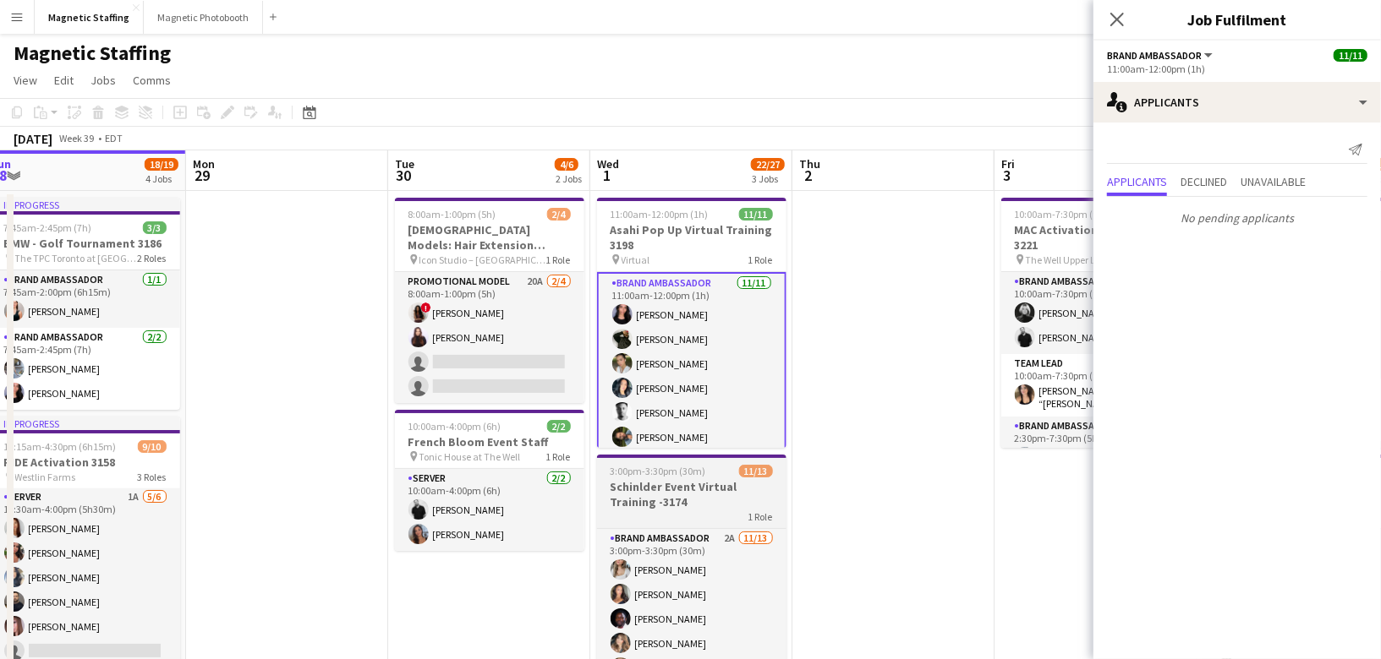
scroll to position [125, 0]
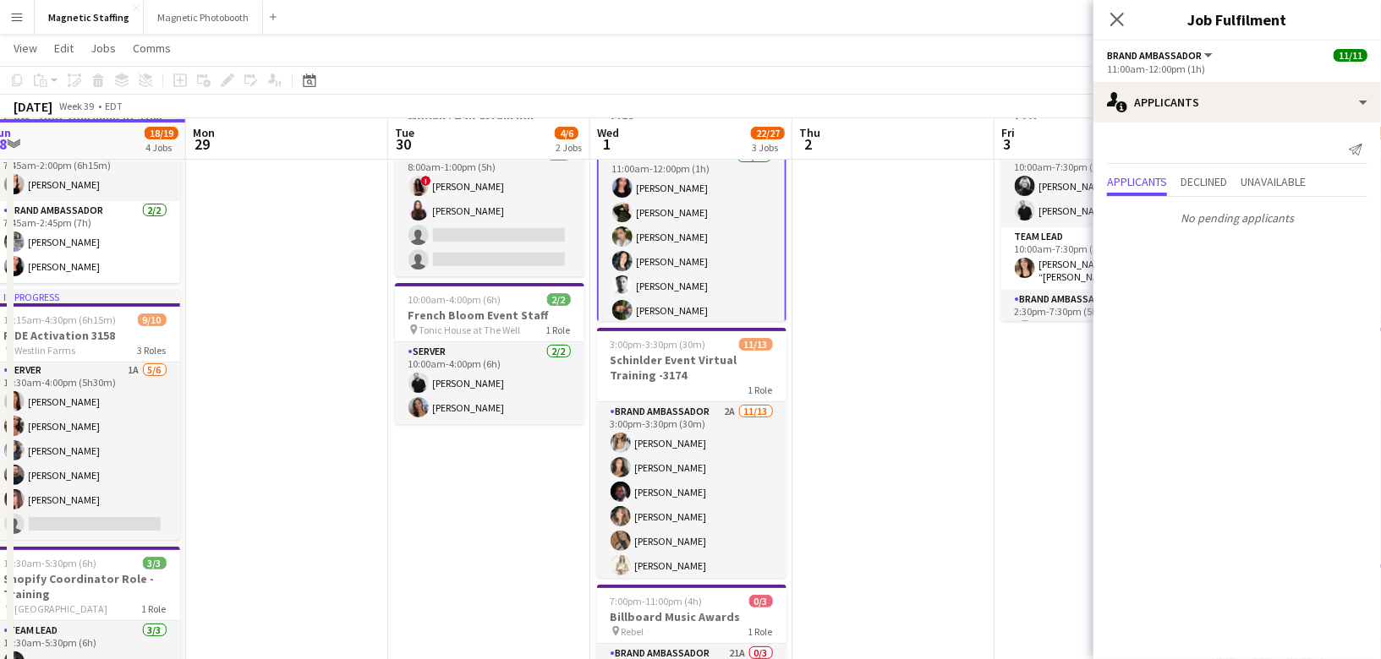
click at [713, 468] on app-card-role "Brand Ambassador 2A [DATE] 3:00pm-3:30pm (30m) [PERSON_NAME] [PERSON_NAME] [PER…" at bounding box center [691, 578] width 189 height 352
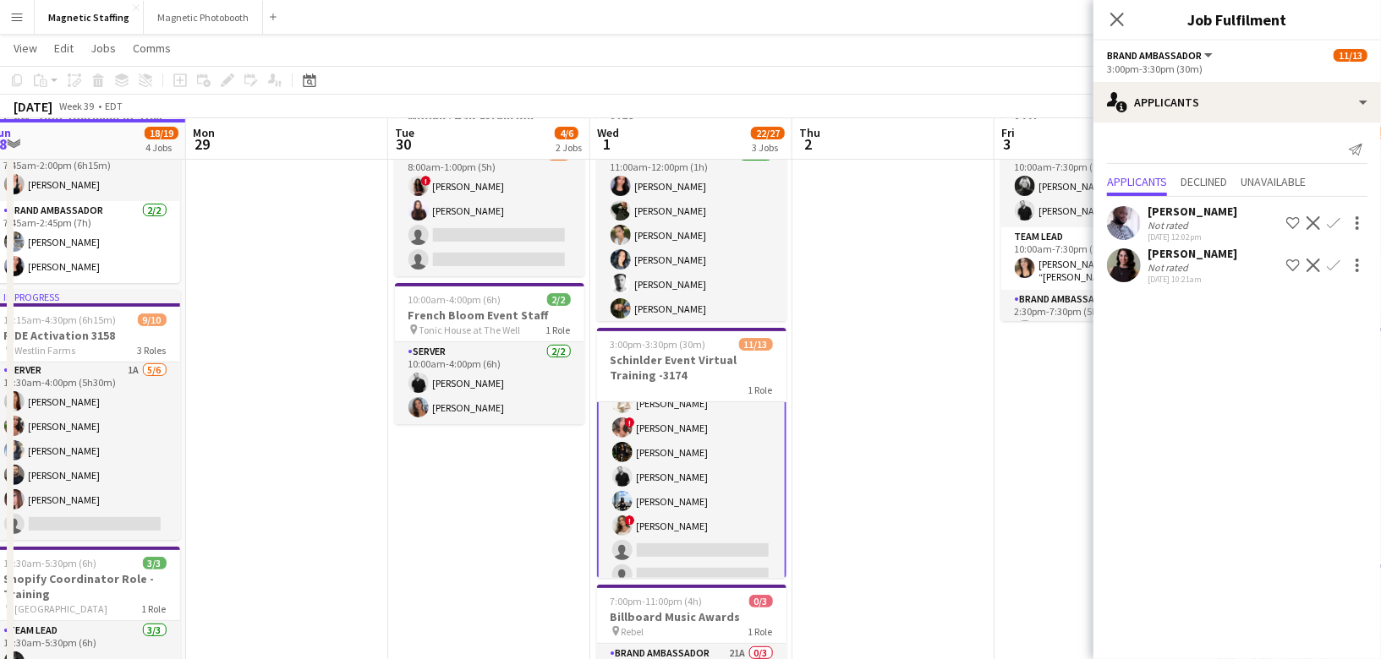
scroll to position [178, 0]
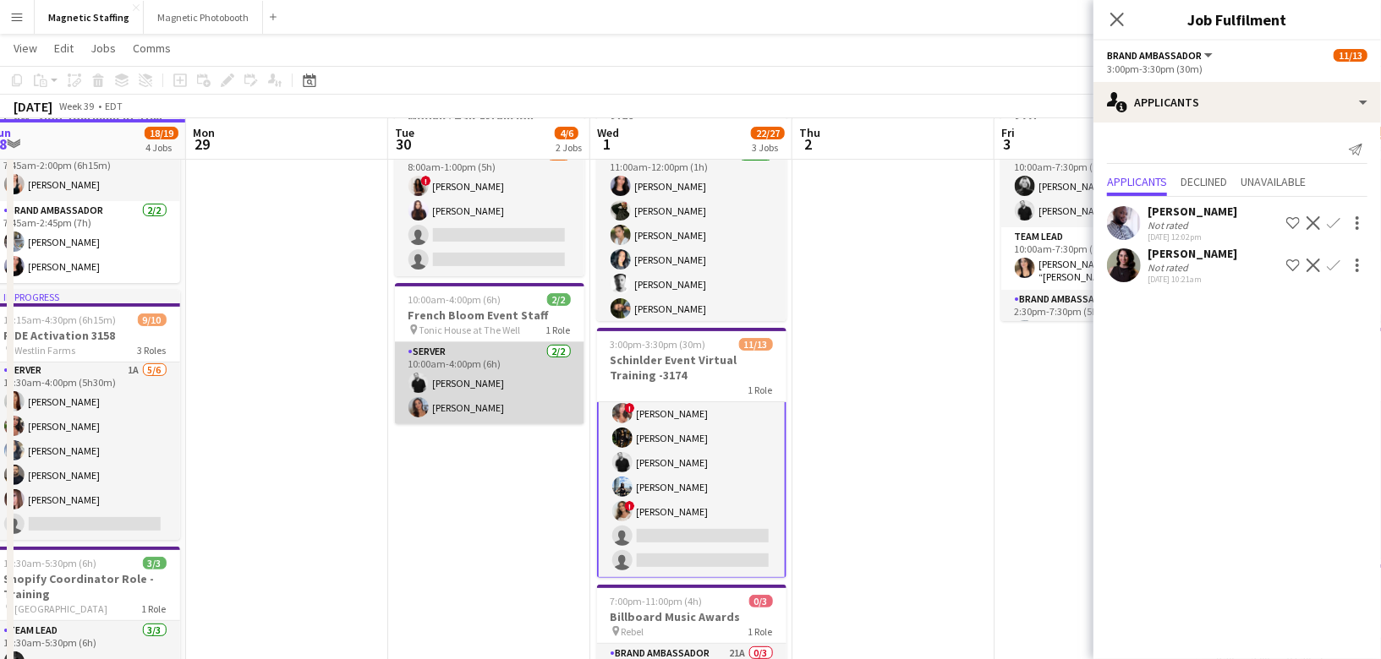
click at [523, 377] on app-card-role "Server [DATE] 10:00am-4:00pm (6h) [PERSON_NAME] [PERSON_NAME]" at bounding box center [489, 383] width 189 height 82
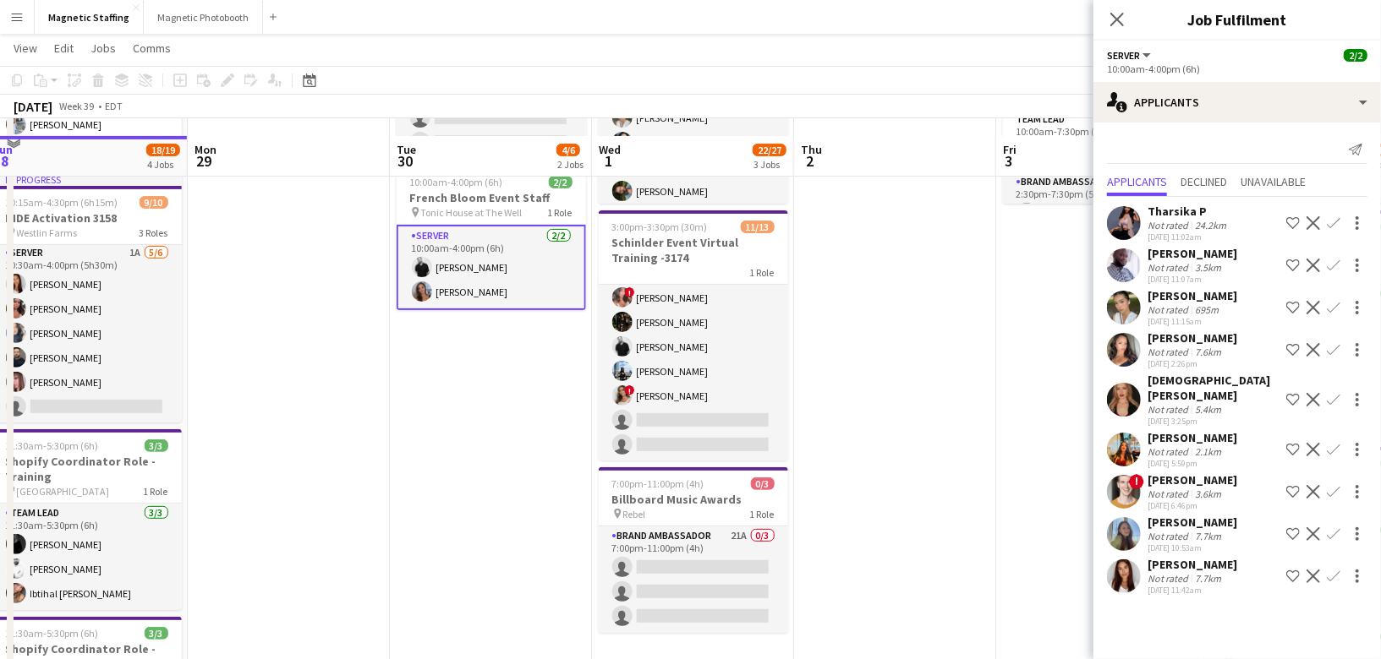
scroll to position [260, 0]
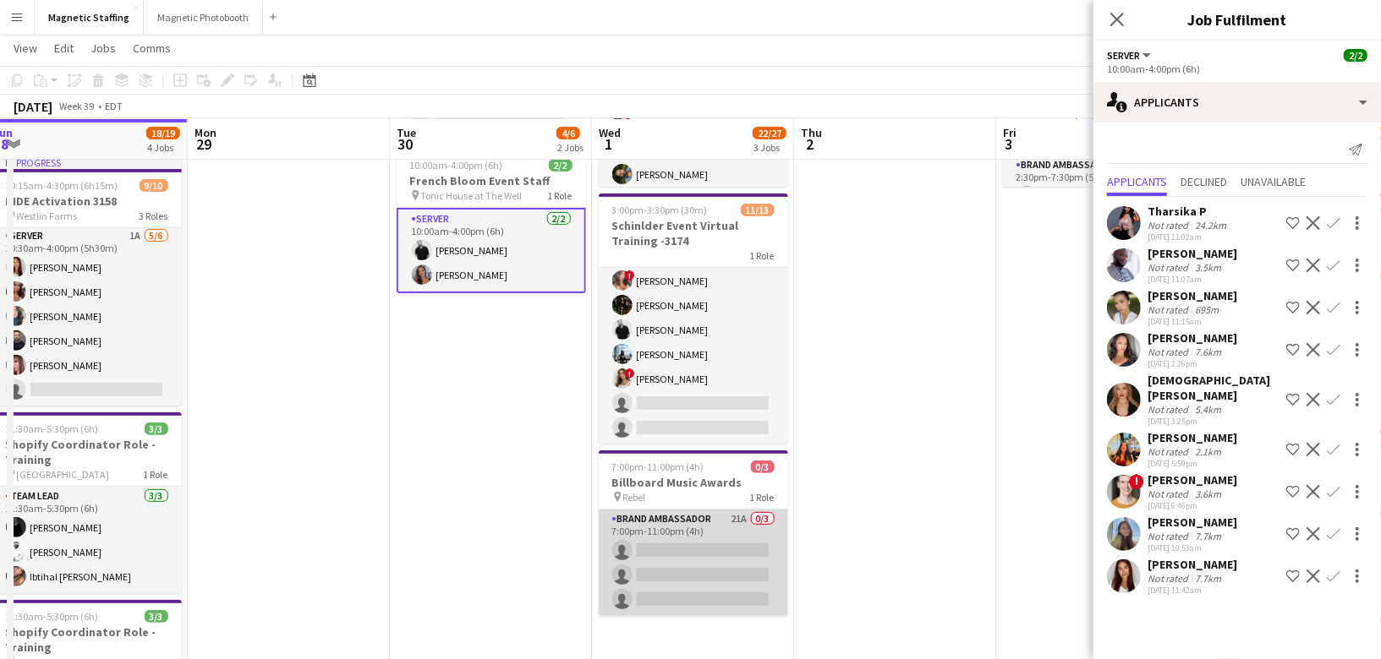
click at [736, 565] on app-card-role "Brand Ambassador 21A 0/3 7:00pm-11:00pm (4h) single-neutral-actions single-neut…" at bounding box center [693, 563] width 189 height 107
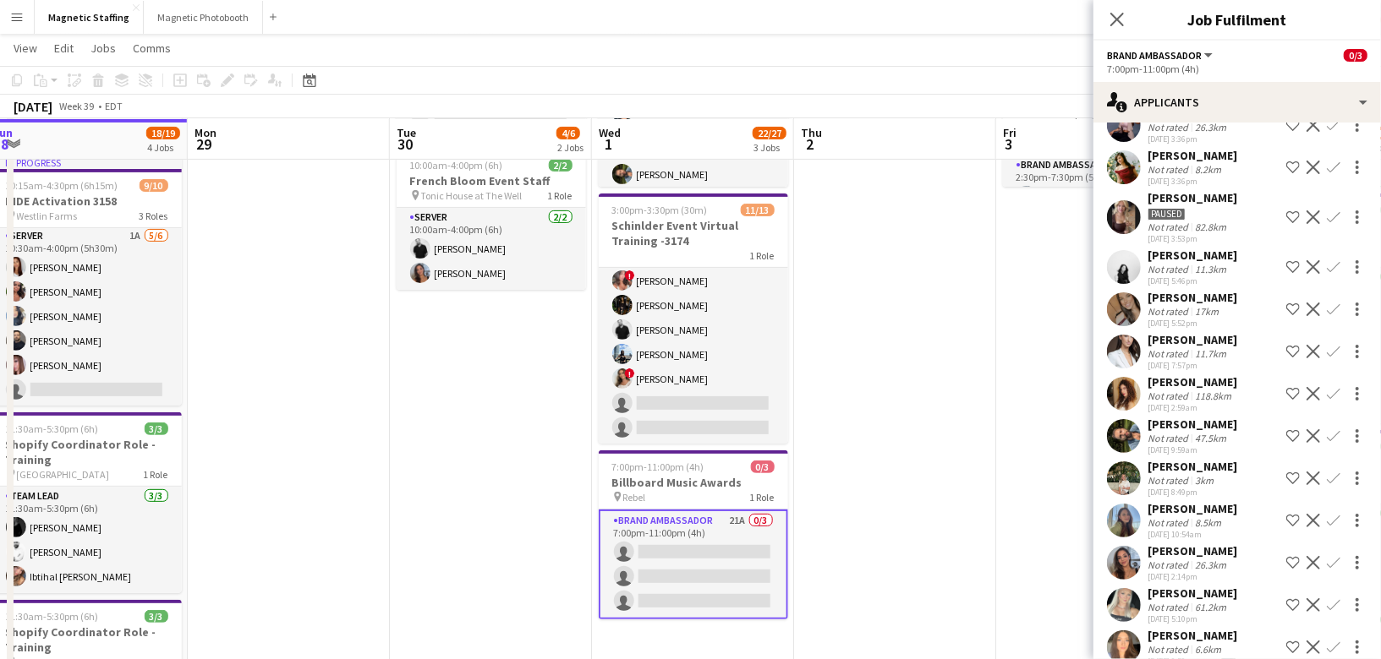
scroll to position [460, 0]
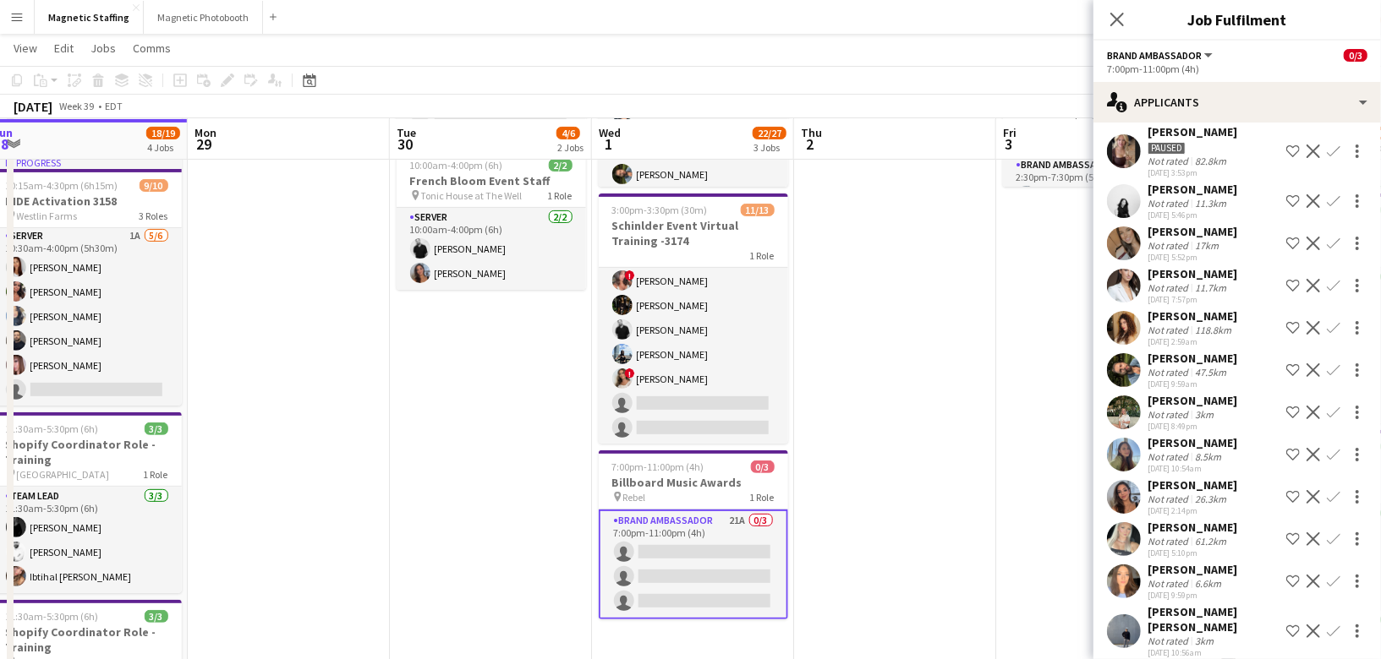
click at [1121, 579] on app-user-avatar at bounding box center [1124, 582] width 34 height 34
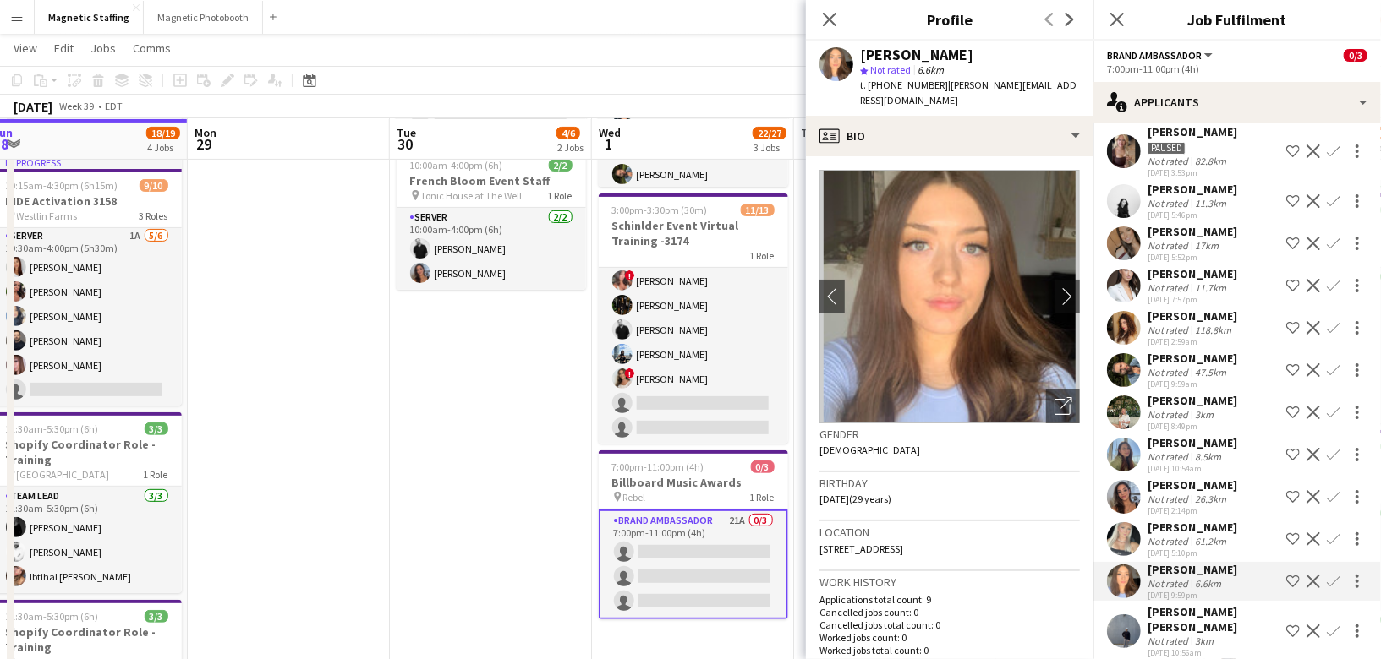
click at [496, 529] on app-date-cell "8:00am-1:00pm (5h) 2/4 [DEMOGRAPHIC_DATA] Models: Hair Extension Models | 3321 …" at bounding box center [491, 436] width 202 height 1013
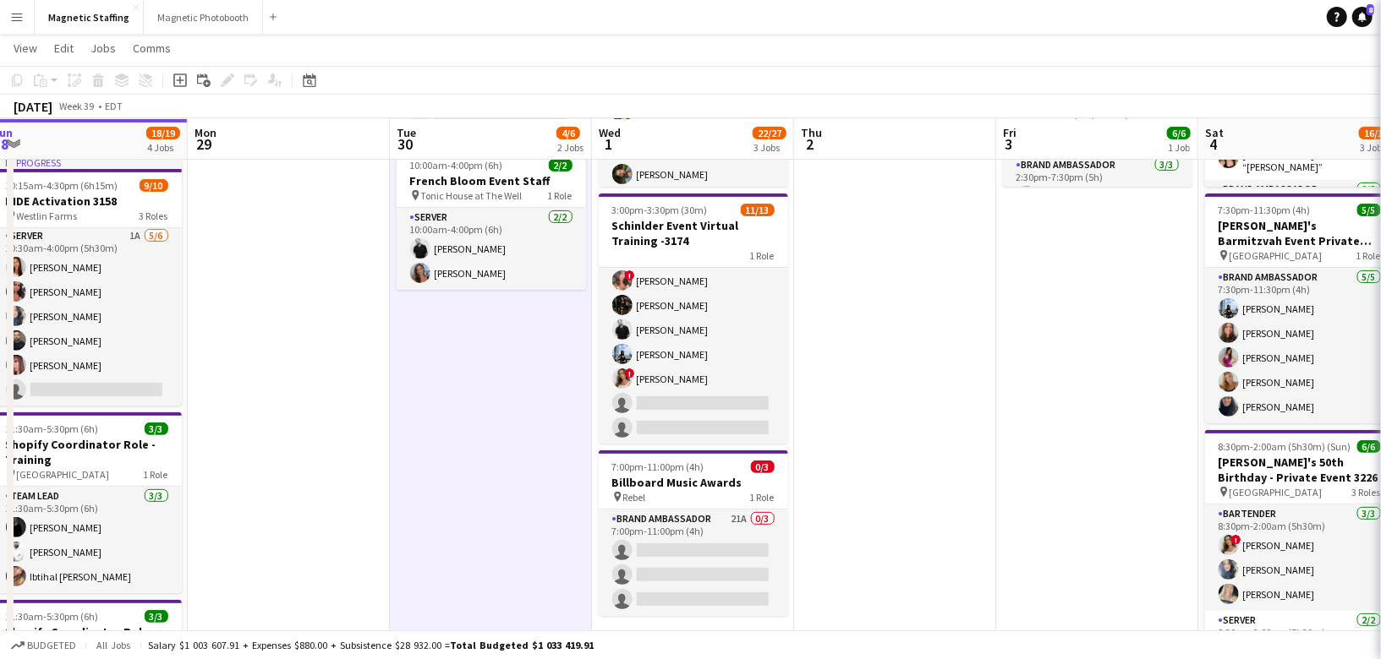
scroll to position [0, 0]
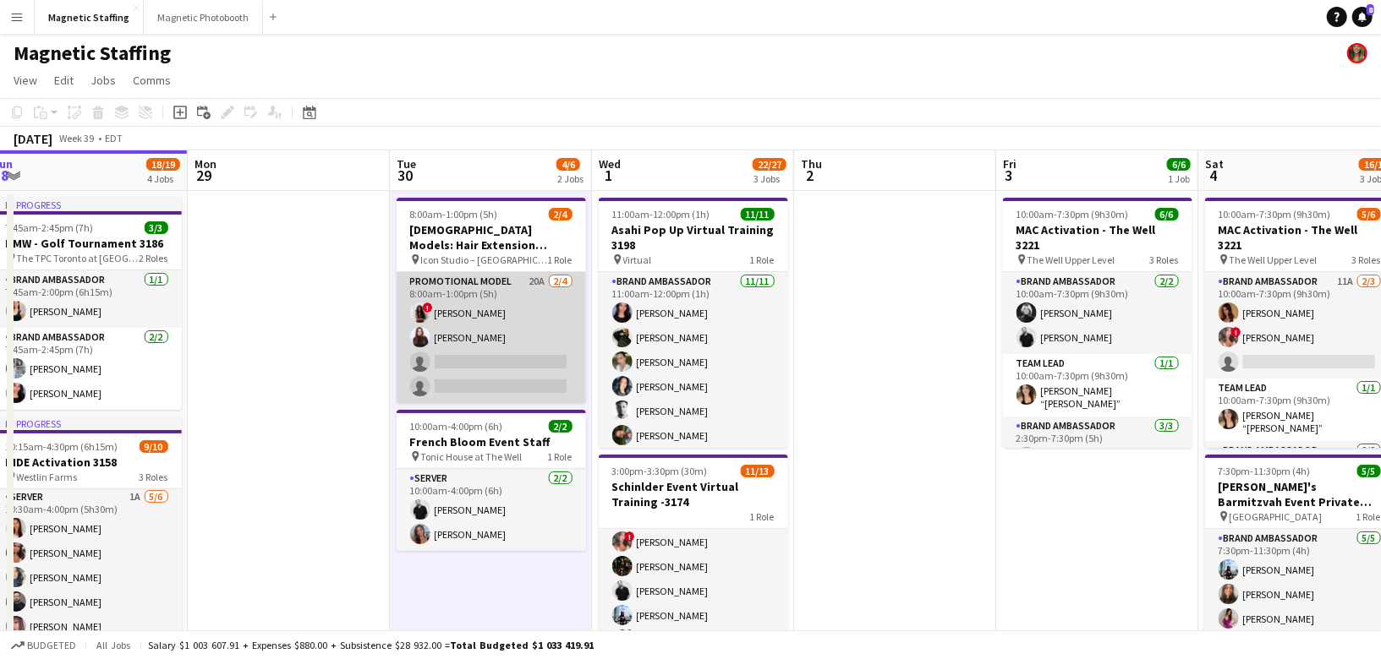
click at [551, 338] on app-card-role "Promotional Model 20A [DATE] 8:00am-1:00pm (5h) ! [PERSON_NAME] [PERSON_NAME] s…" at bounding box center [491, 337] width 189 height 131
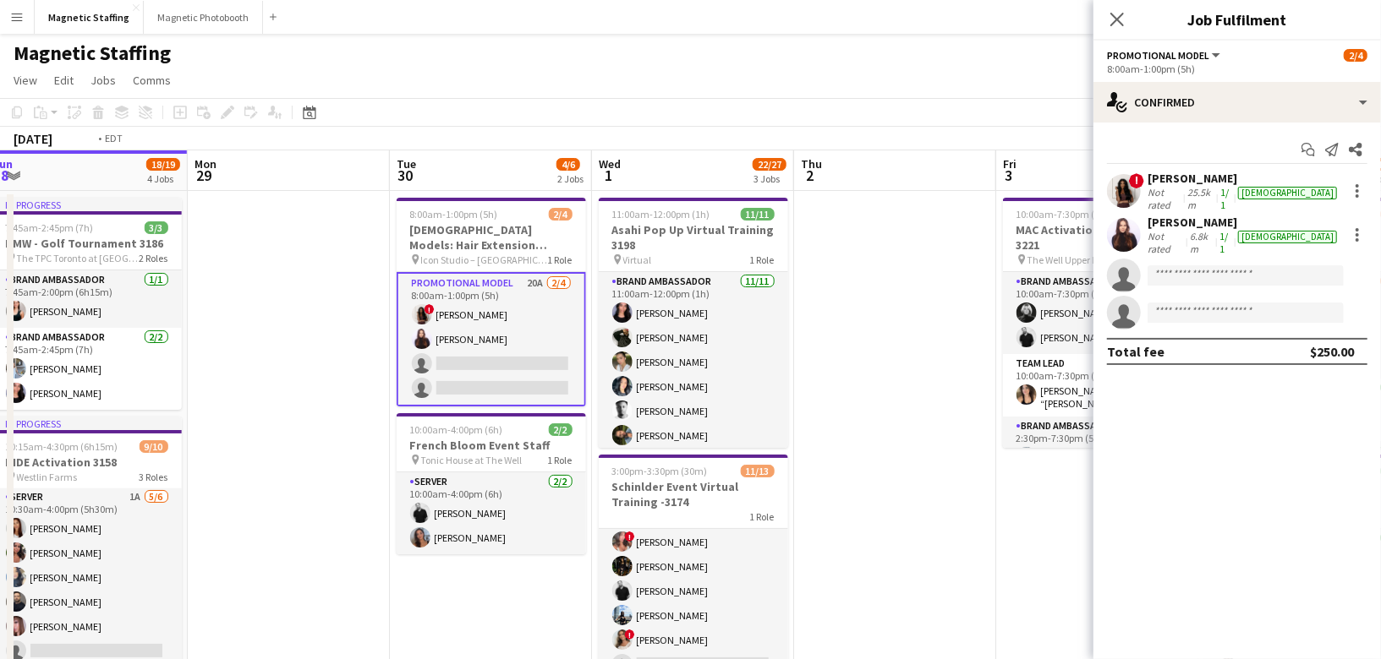
drag, startPoint x: 874, startPoint y: 358, endPoint x: 333, endPoint y: 380, distance: 541.5
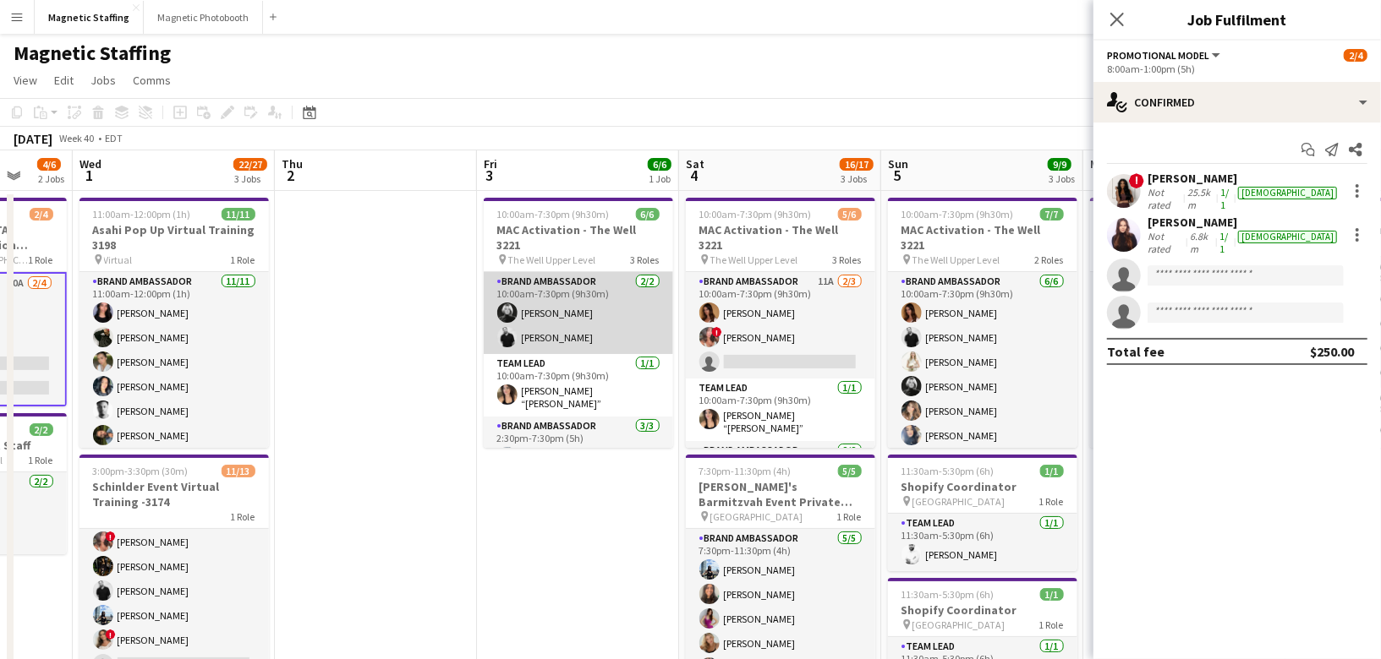
click at [516, 293] on app-card-role "Brand Ambassador [DATE] 10:00am-7:30pm (9h30m) [PERSON_NAME]-[PERSON_NAME]" at bounding box center [578, 313] width 189 height 82
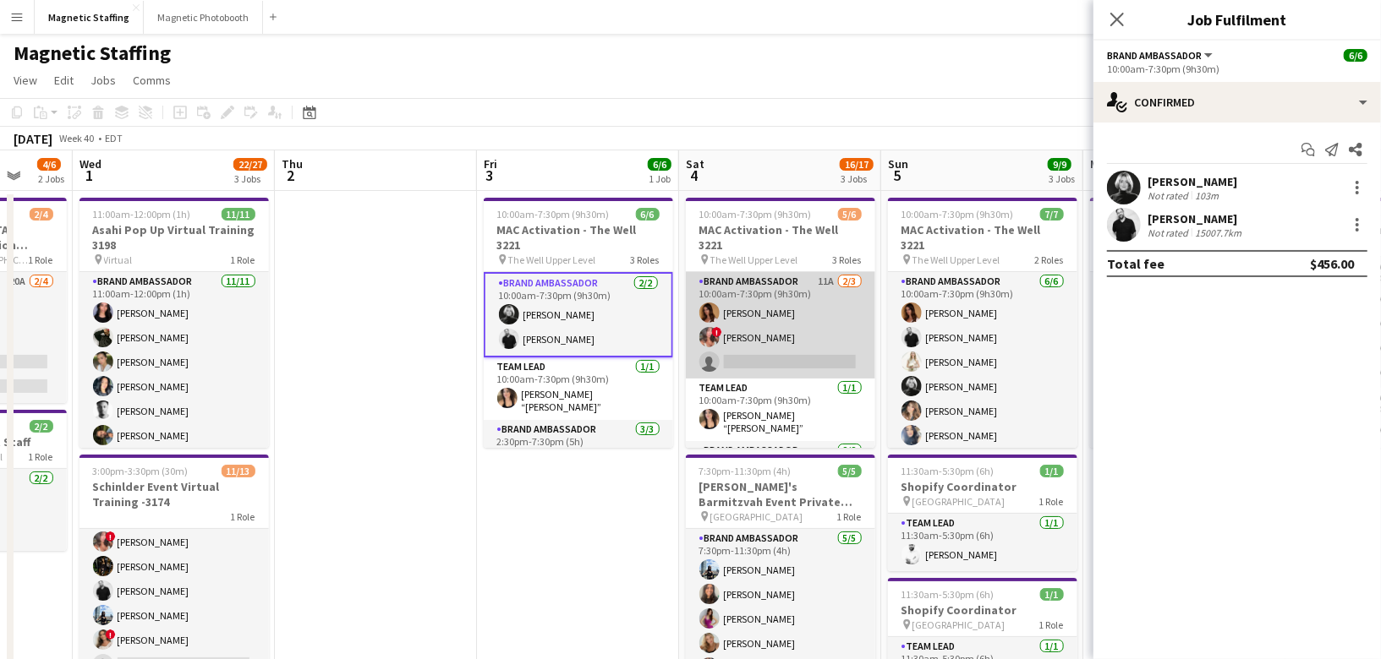
click at [802, 337] on app-card-role "Brand Ambassador 11A [DATE] 10:00am-7:30pm (9h30m) [PERSON_NAME] ! [PERSON_NAME…" at bounding box center [780, 325] width 189 height 107
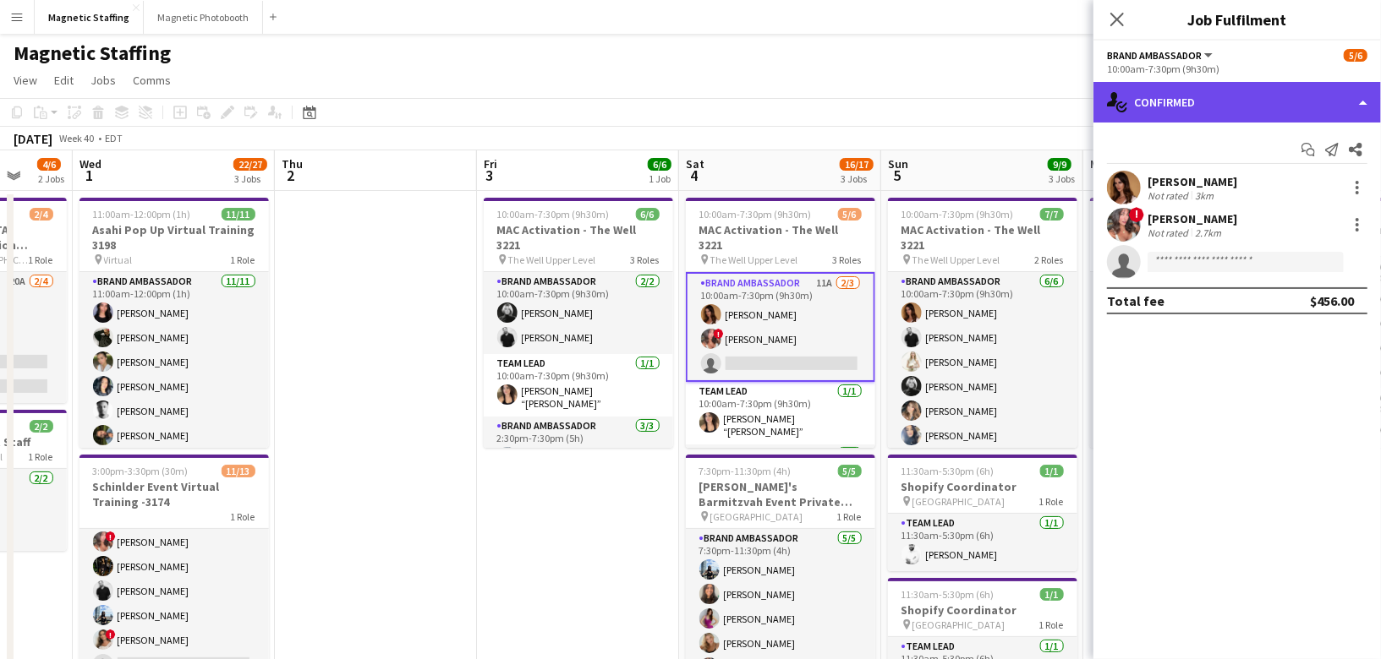
click at [1221, 101] on div "single-neutral-actions-check-2 Confirmed" at bounding box center [1236, 102] width 287 height 41
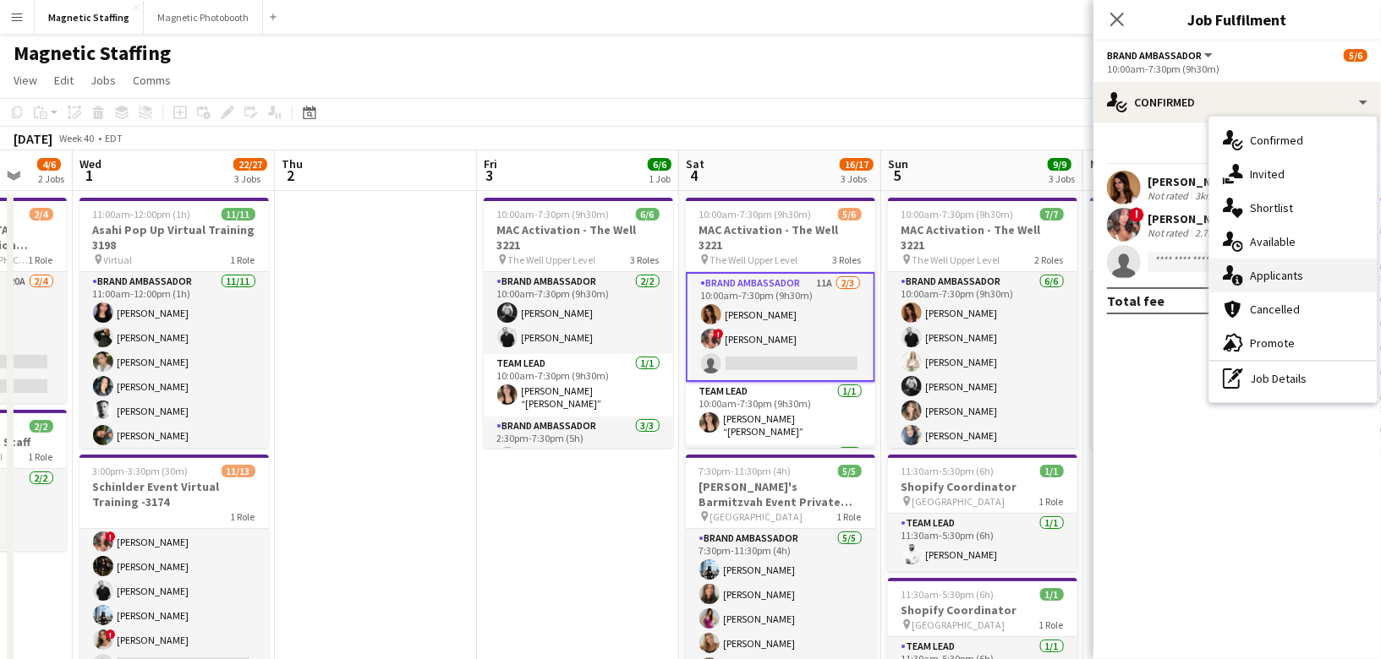
click at [1267, 284] on div "single-neutral-actions-information Applicants" at bounding box center [1292, 276] width 167 height 34
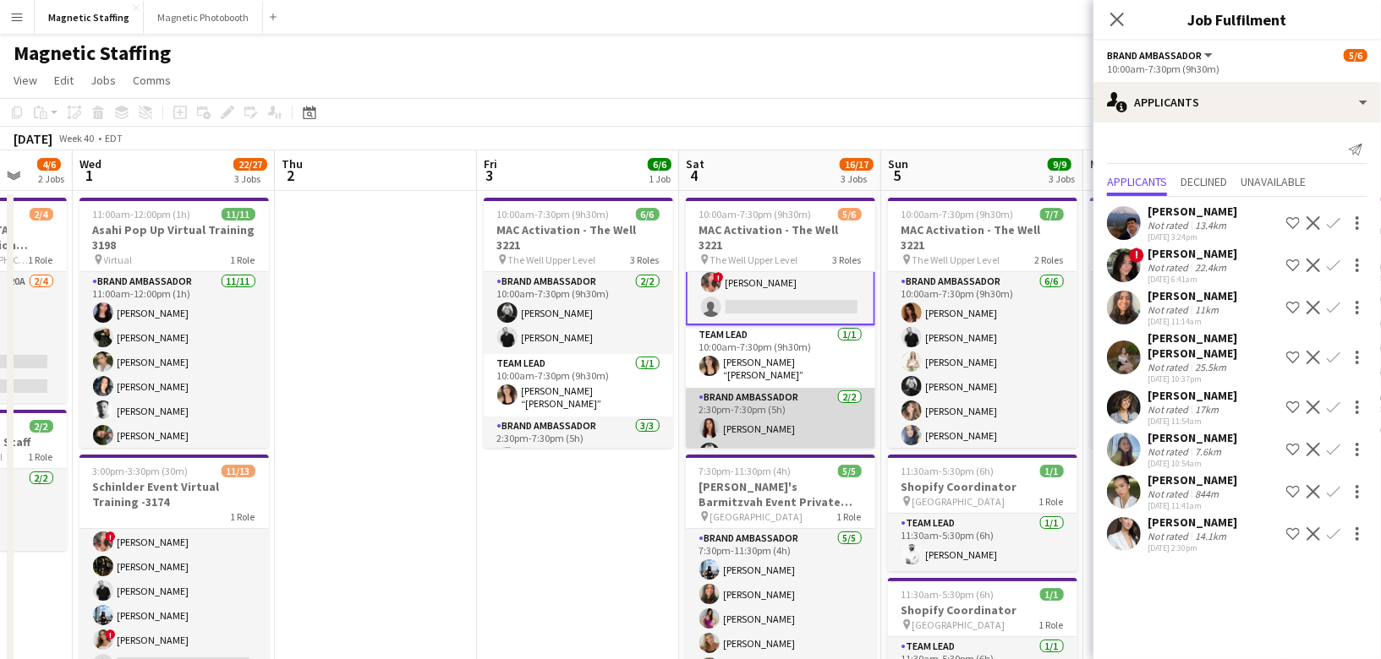
click at [747, 430] on app-card-role "Brand Ambassador [DATE] 2:30pm-7:30pm (5h) [PERSON_NAME] [PERSON_NAME]" at bounding box center [780, 429] width 189 height 82
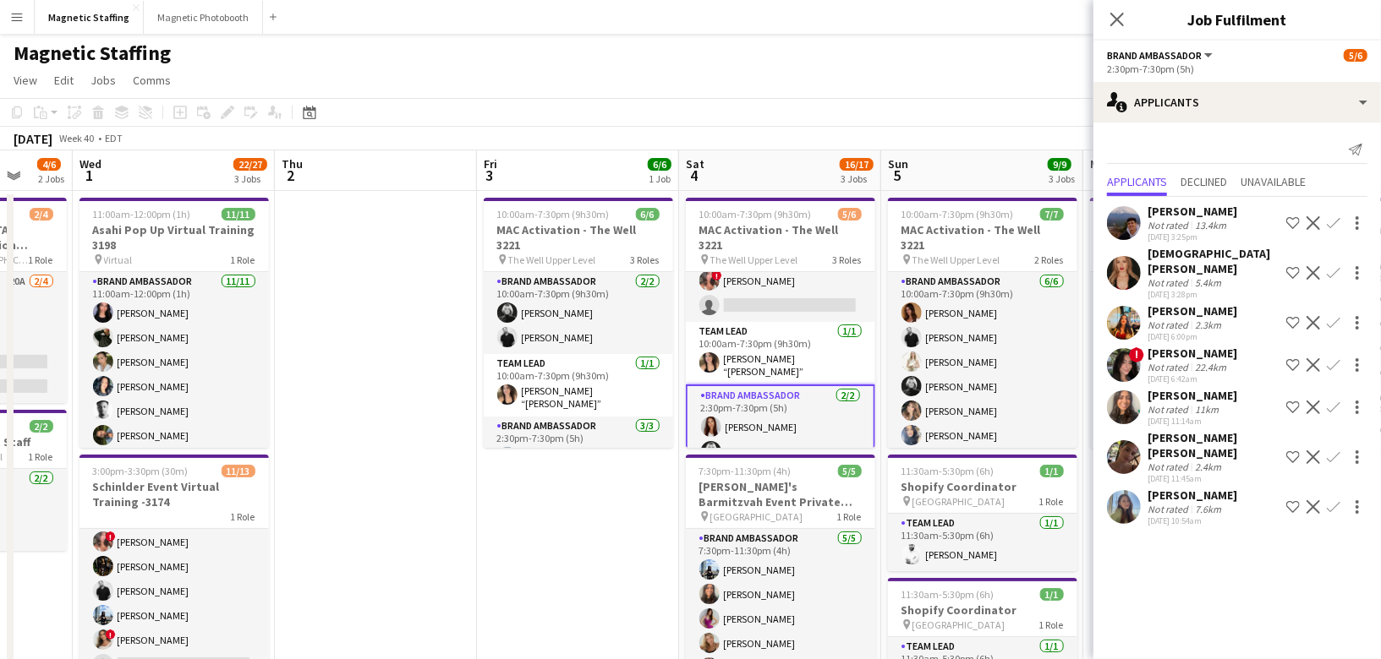
scroll to position [56, 0]
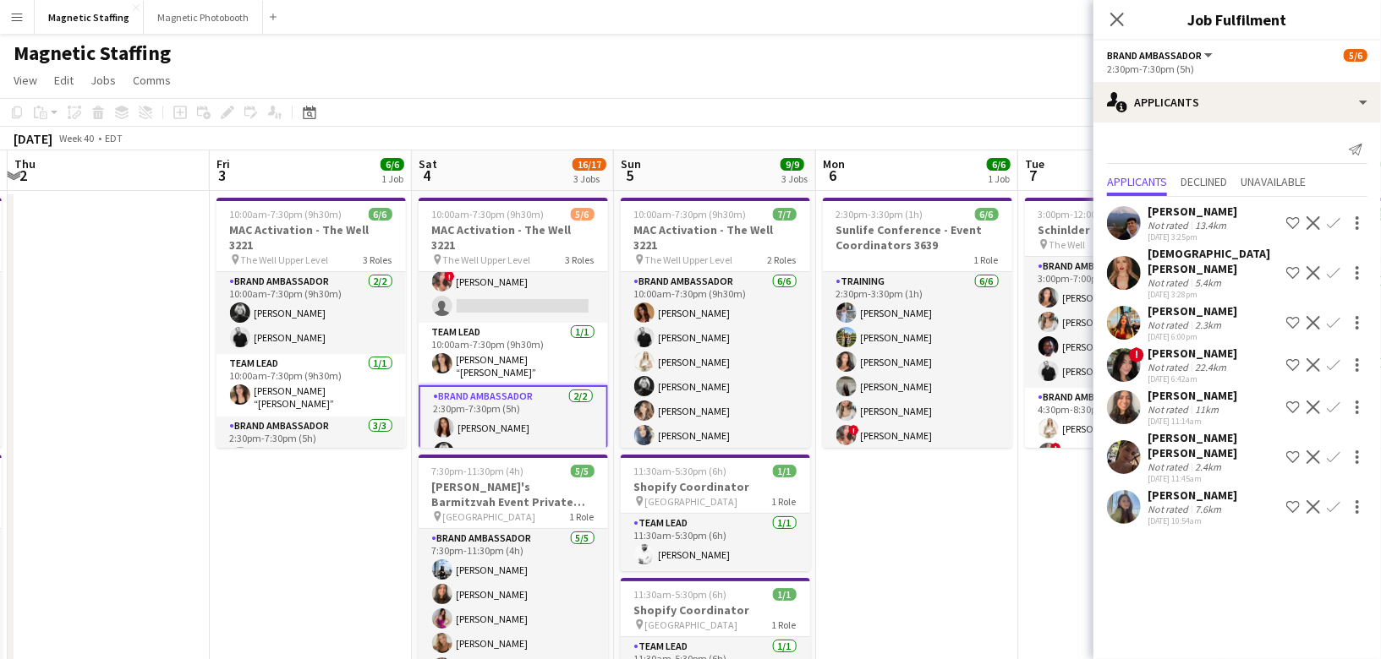
drag, startPoint x: 800, startPoint y: 402, endPoint x: 640, endPoint y: 402, distance: 159.8
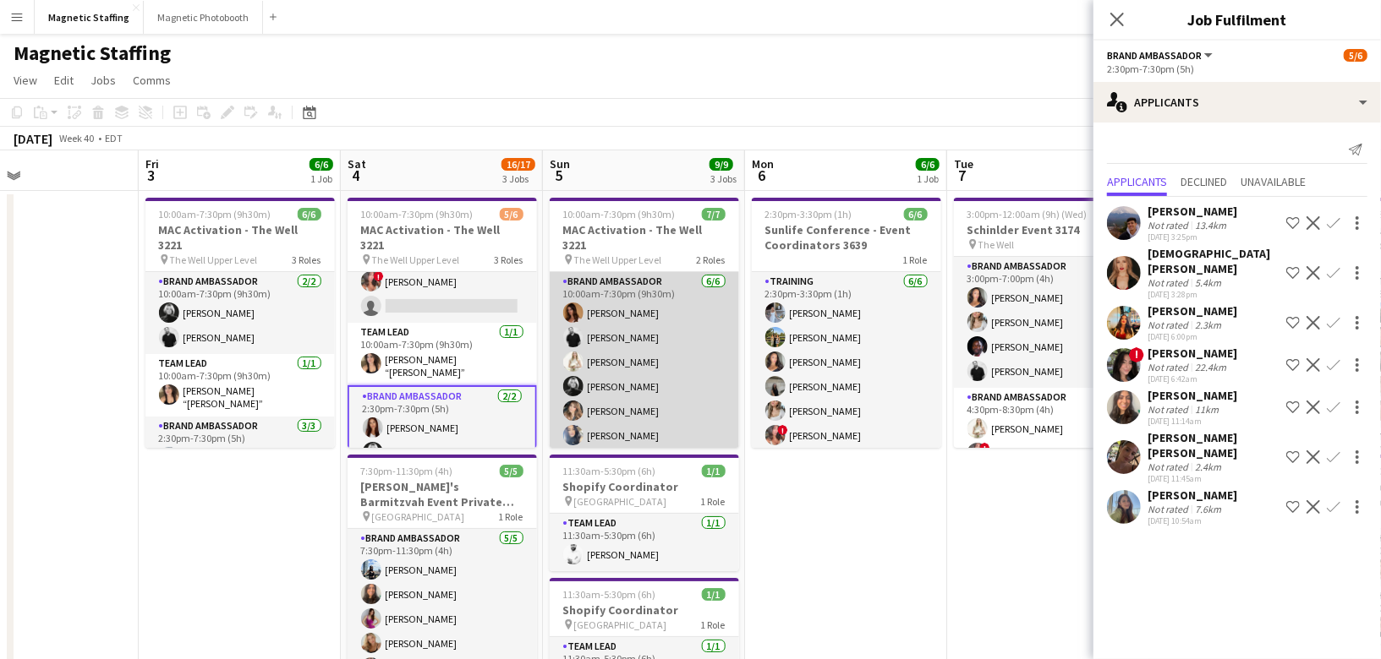
click at [590, 368] on app-card-role "Brand Ambassador [DATE] 10:00am-7:30pm (9h30m) [PERSON_NAME] [PERSON_NAME] [PER…" at bounding box center [644, 362] width 189 height 180
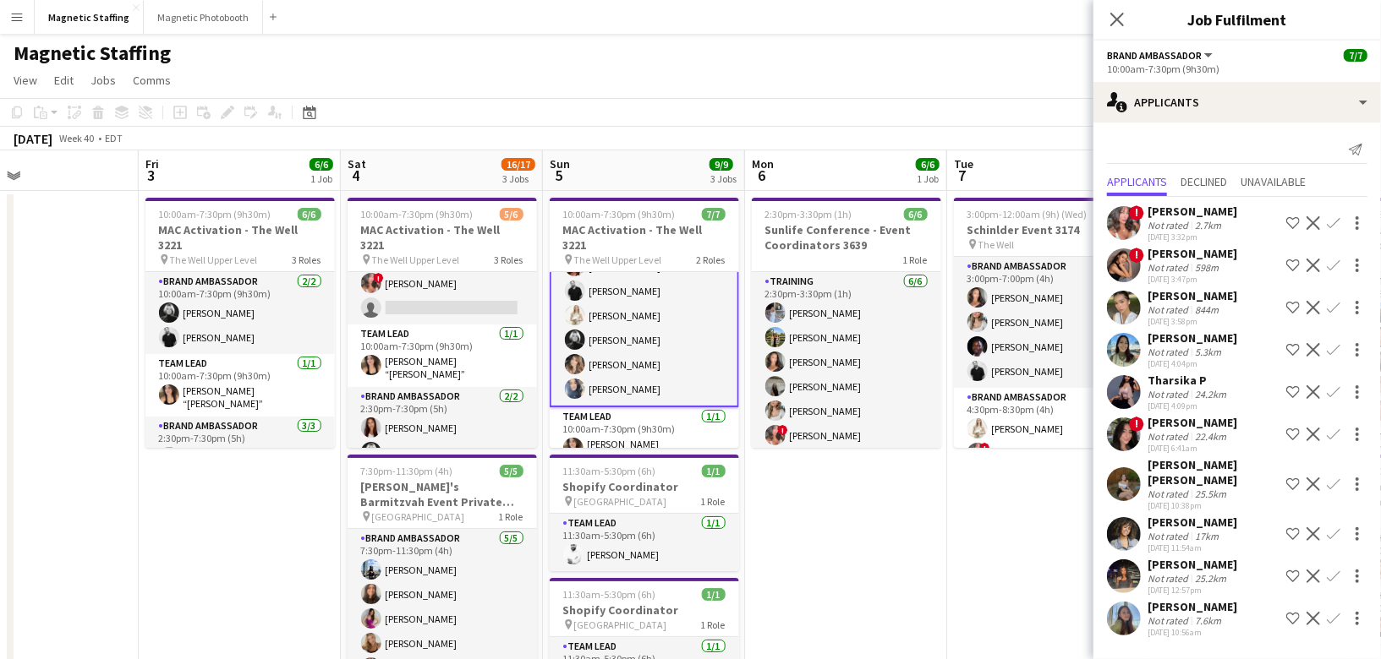
click at [652, 416] on app-card-role "Team Lead [DATE] 10:00am-7:30pm (9h30m) [PERSON_NAME] “[PERSON_NAME]” [PERSON_N…" at bounding box center [644, 439] width 189 height 63
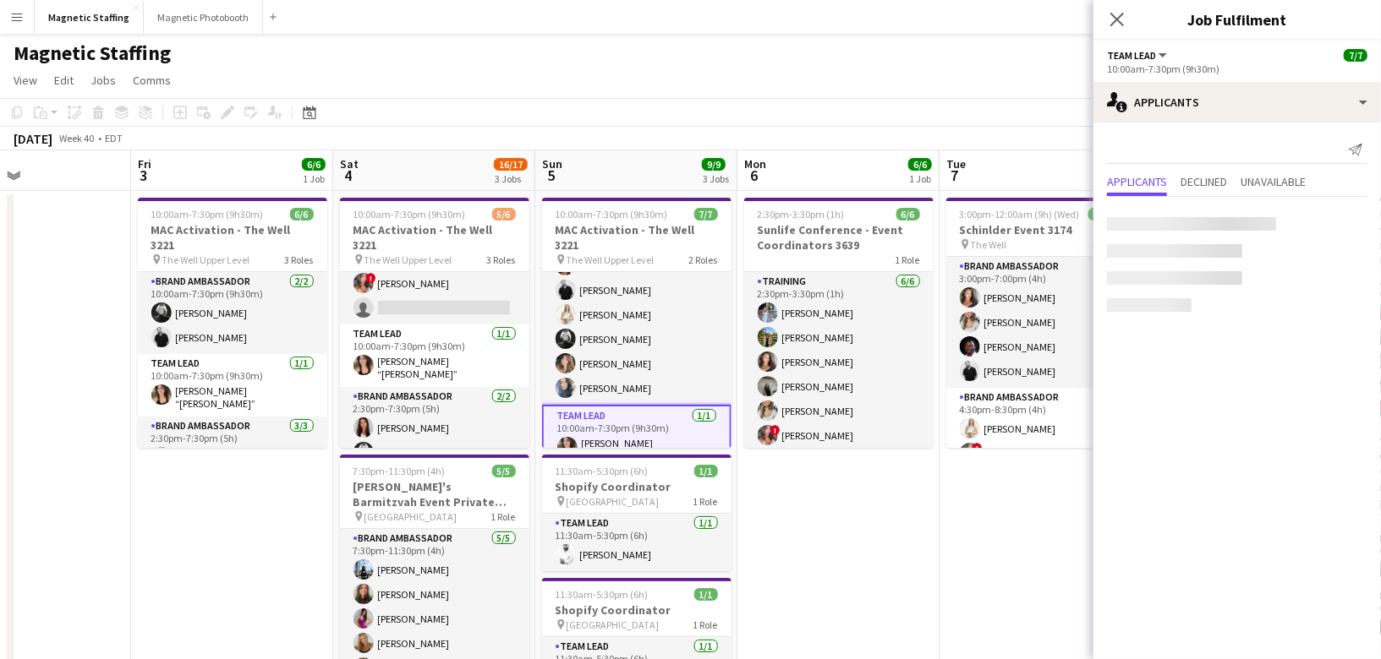
drag, startPoint x: 829, startPoint y: 369, endPoint x: 534, endPoint y: 380, distance: 294.5
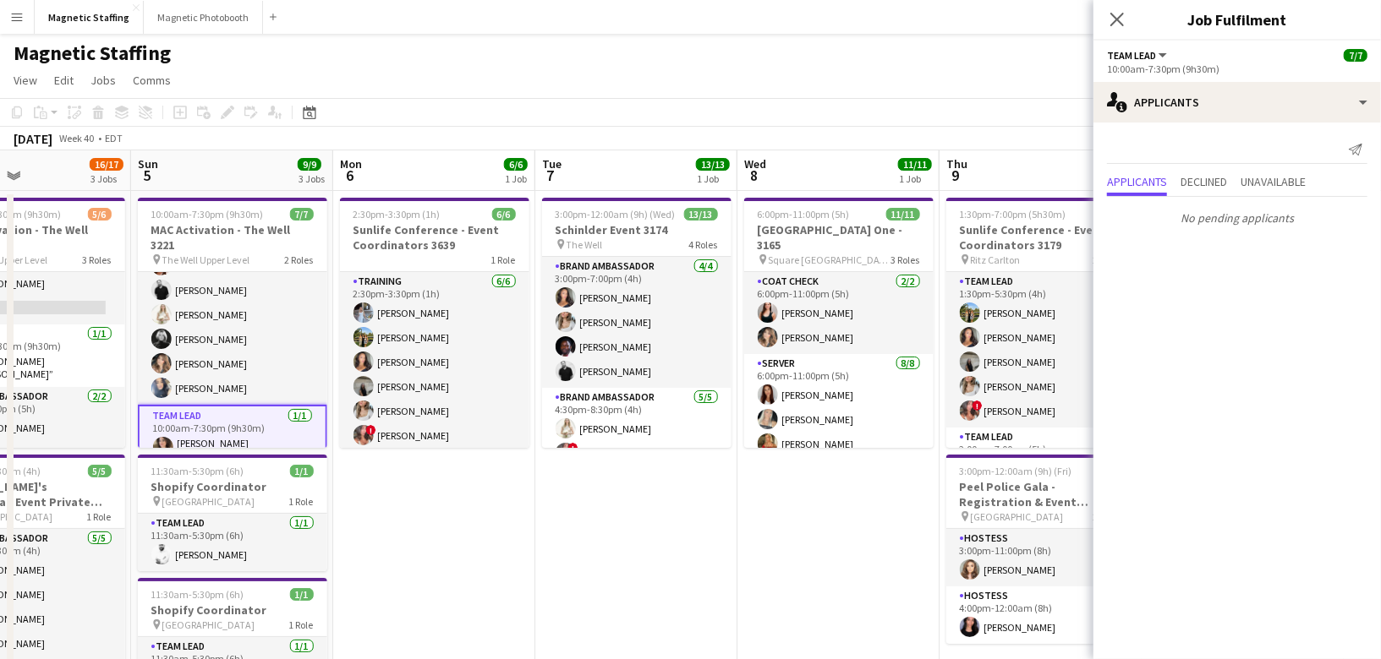
scroll to position [0, 559]
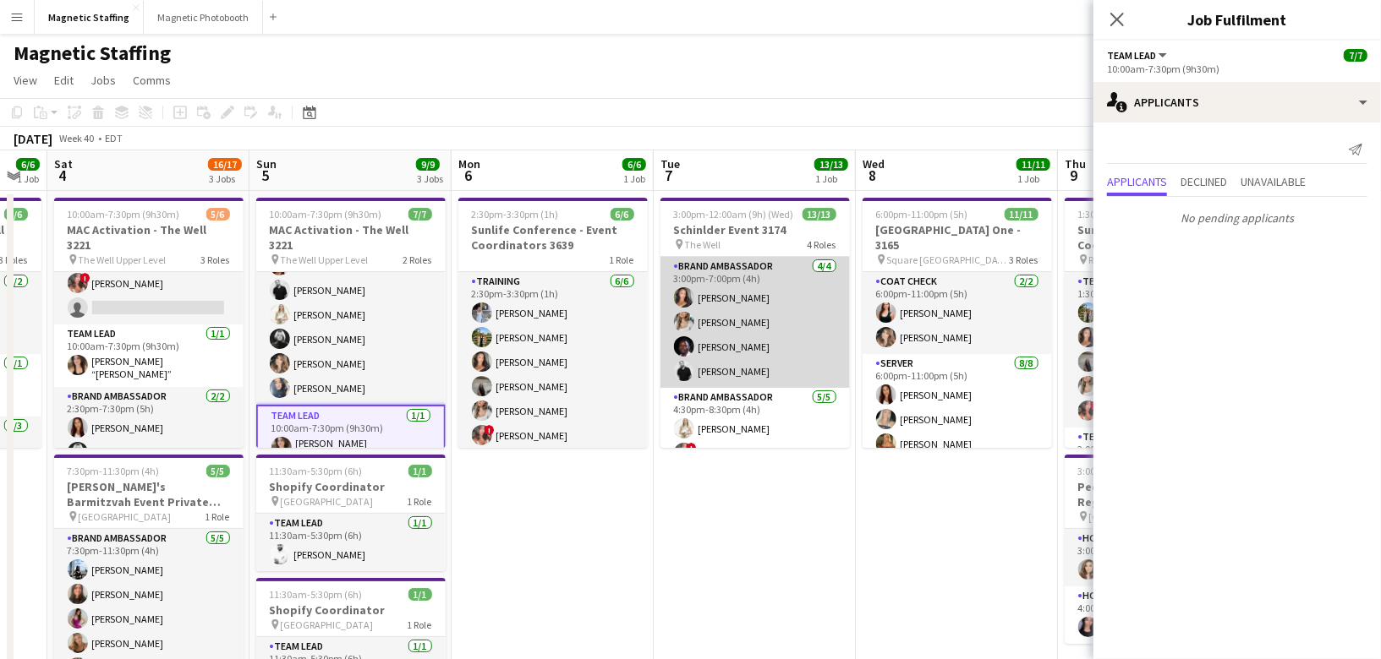
click at [748, 358] on app-card-role "Brand Ambassador [DATE] 3:00pm-7:00pm (4h) [PERSON_NAME] [PERSON_NAME] [PERSON_…" at bounding box center [754, 322] width 189 height 131
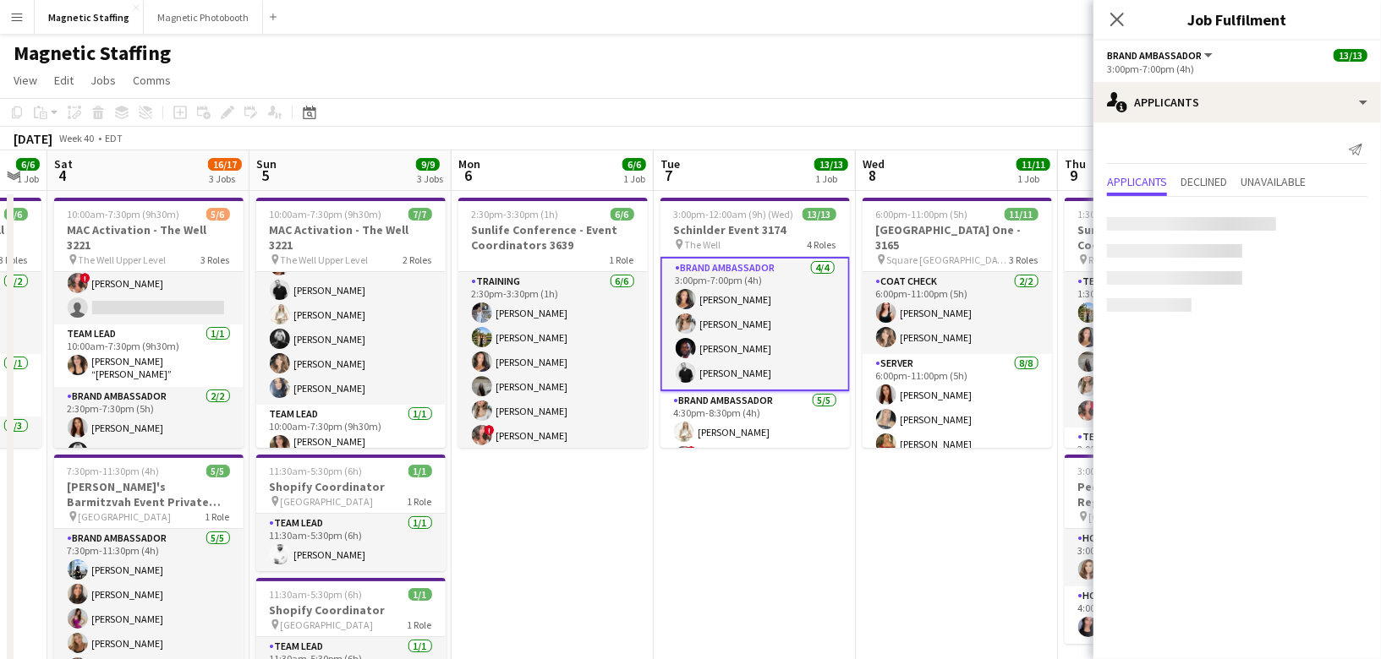
scroll to position [46, 0]
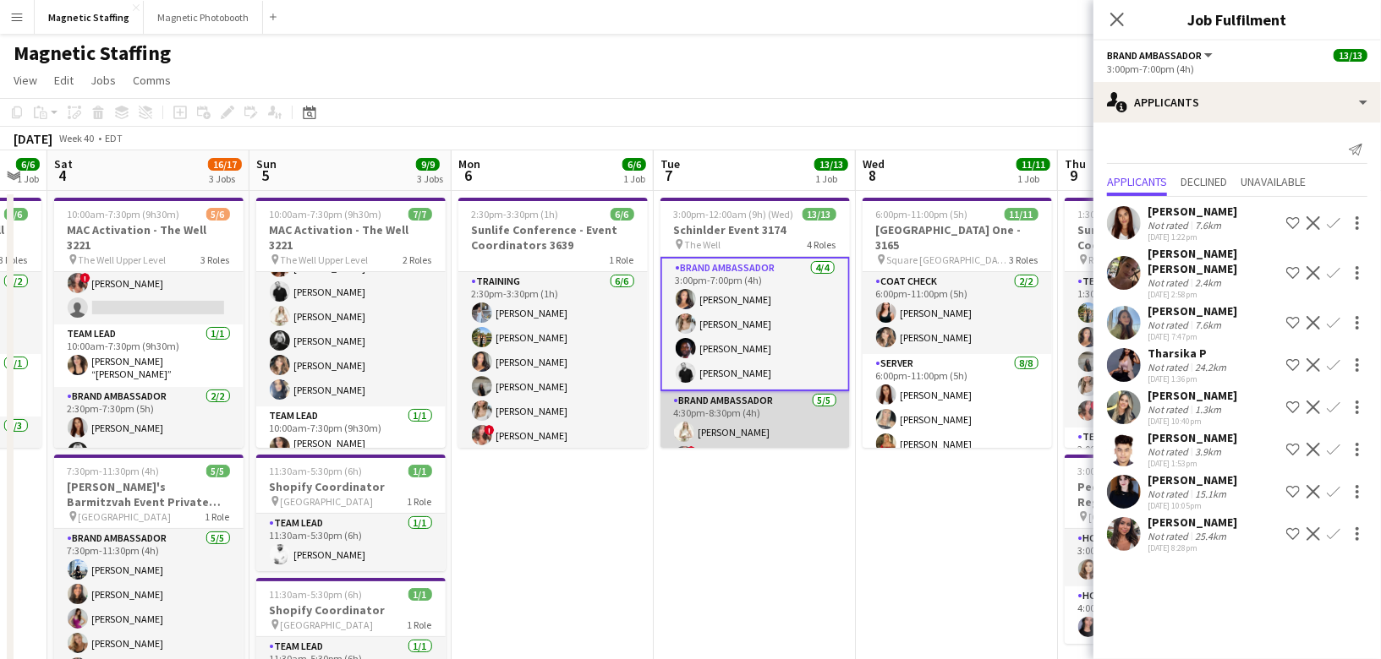
click at [737, 415] on app-card-role "Brand Ambassador [DATE] 4:30pm-8:30pm (4h) [PERSON_NAME] ! [PERSON_NAME] [PERSO…" at bounding box center [754, 469] width 189 height 156
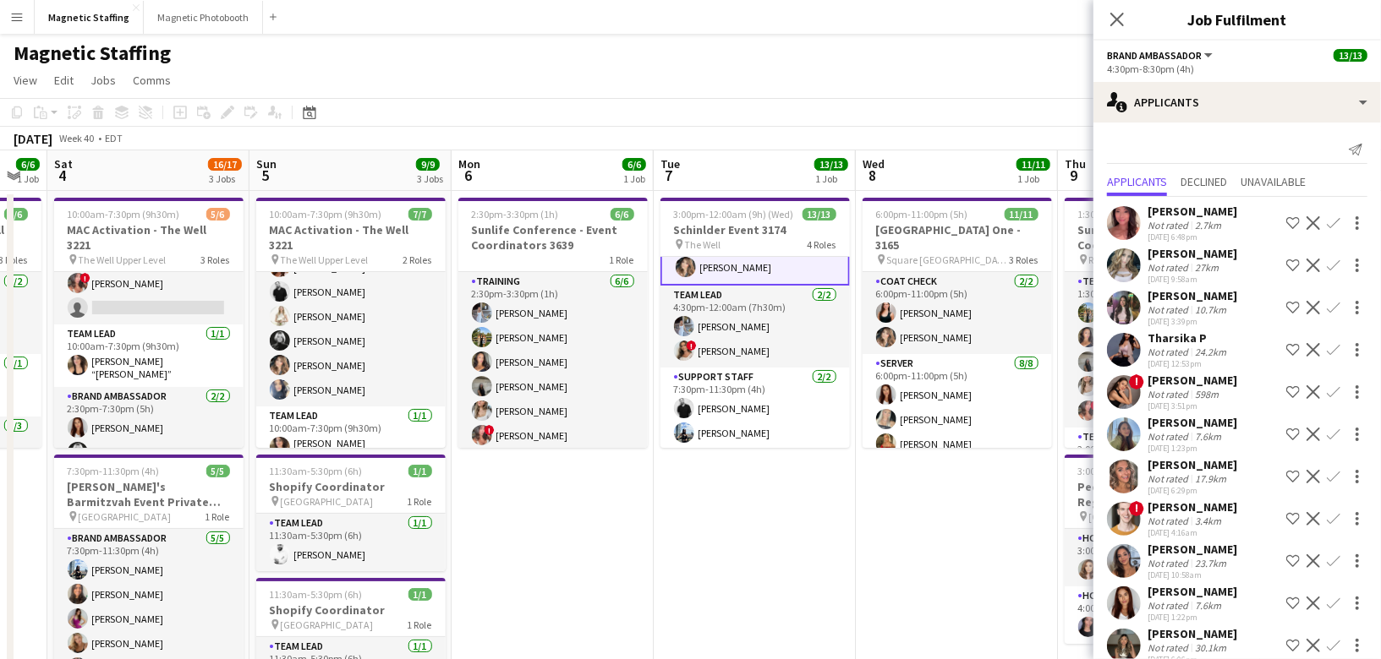
scroll to position [0, 686]
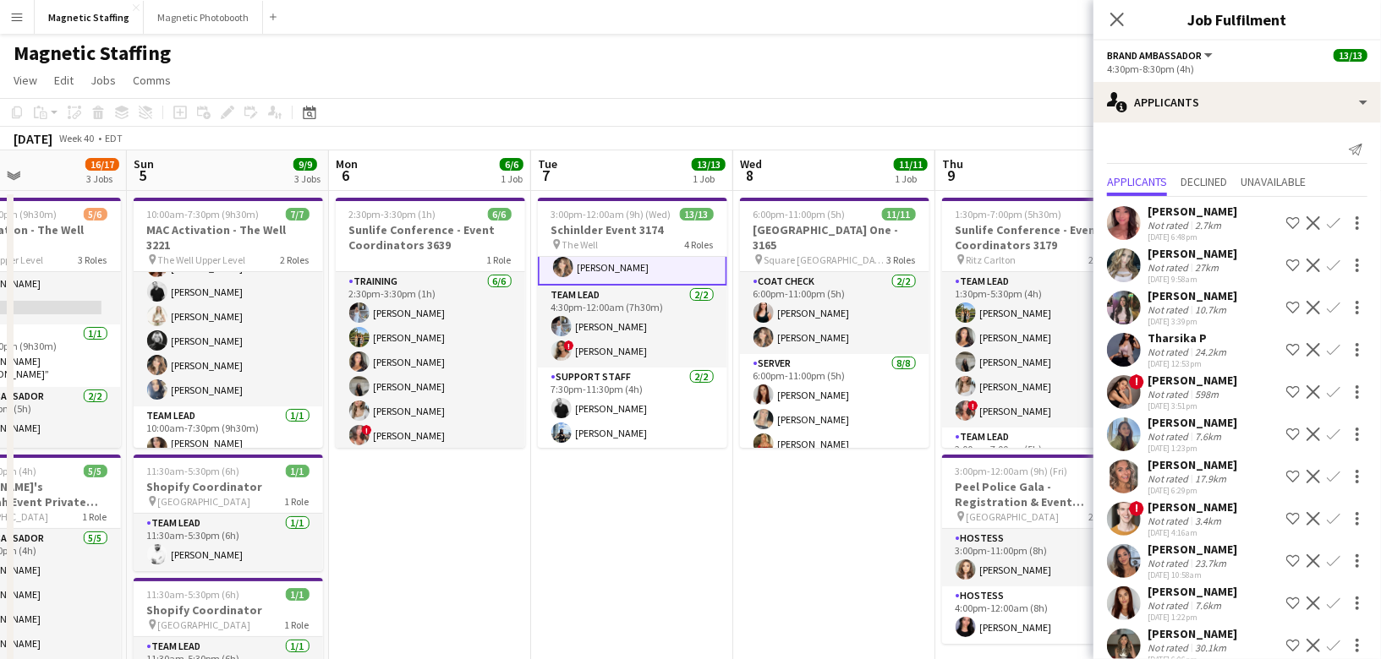
drag, startPoint x: 960, startPoint y: 361, endPoint x: 630, endPoint y: 373, distance: 330.8
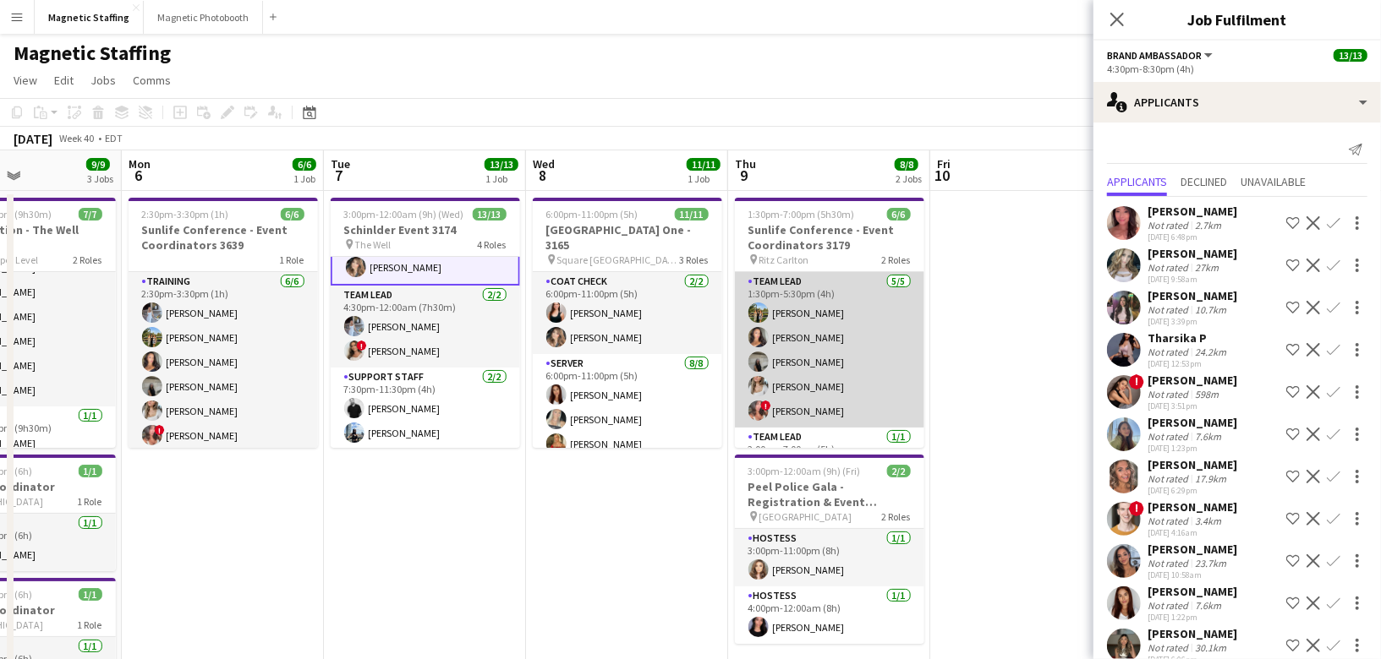
click at [841, 351] on app-card-role "Team Lead [DATE] 1:30pm-5:30pm (4h) [PERSON_NAME] [PERSON_NAME] [PERSON_NAME] […" at bounding box center [829, 350] width 189 height 156
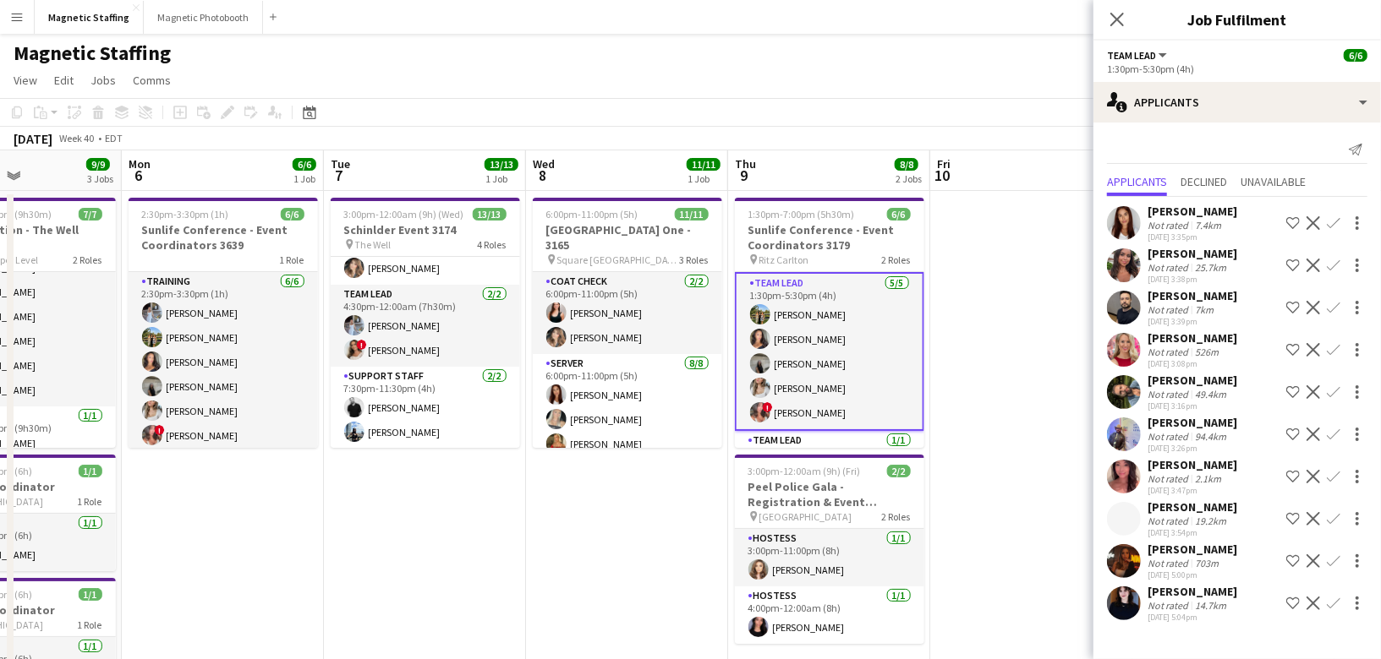
scroll to position [39, 0]
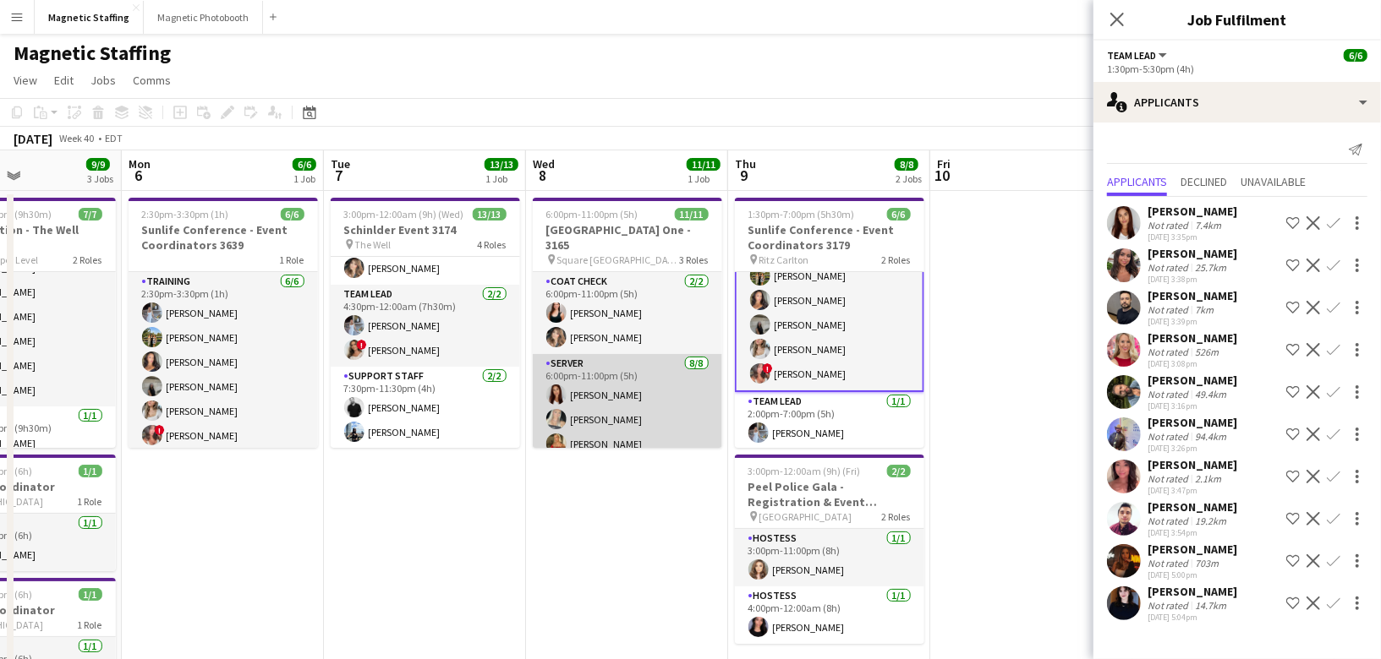
click at [617, 374] on app-card-role "Server [DATE] 6:00pm-11:00pm (5h) [PERSON_NAME] [PERSON_NAME] [PERSON_NAME] [PE…" at bounding box center [627, 468] width 189 height 229
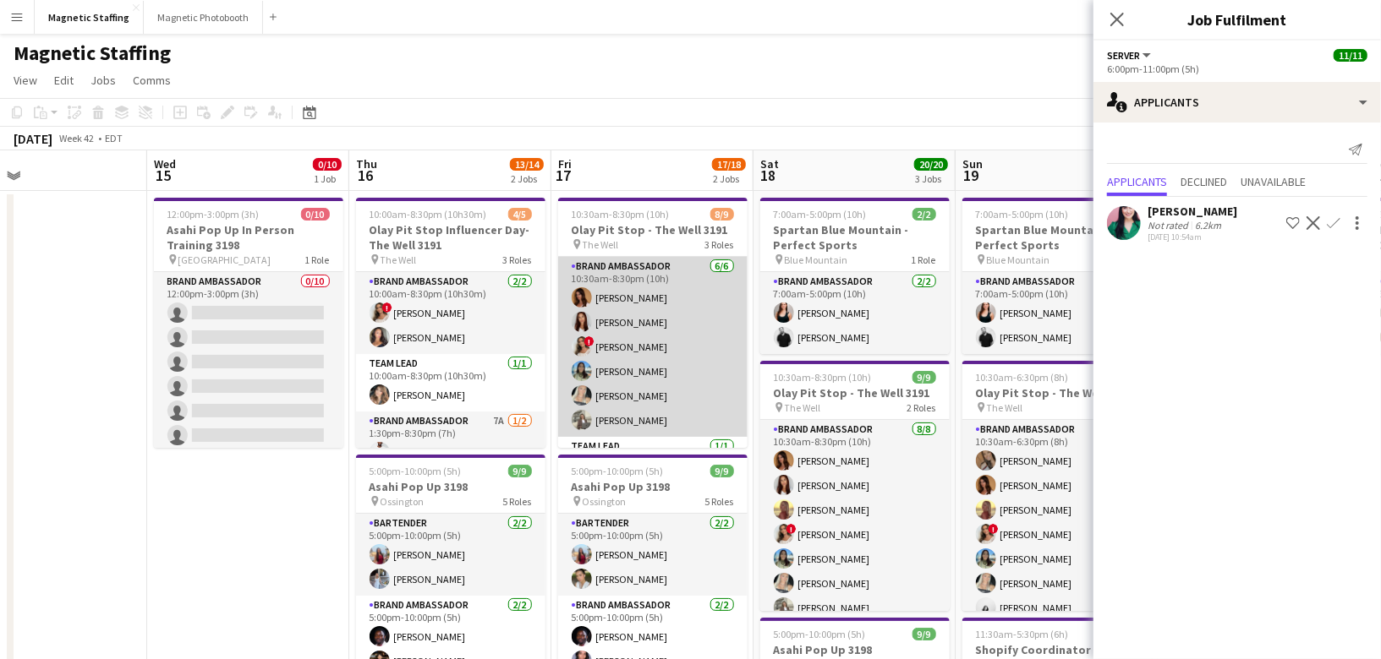
click at [592, 366] on app-card-role "Brand Ambassador [DATE] 10:30am-8:30pm (10h) [PERSON_NAME] [PERSON_NAME] ! [PER…" at bounding box center [652, 347] width 189 height 180
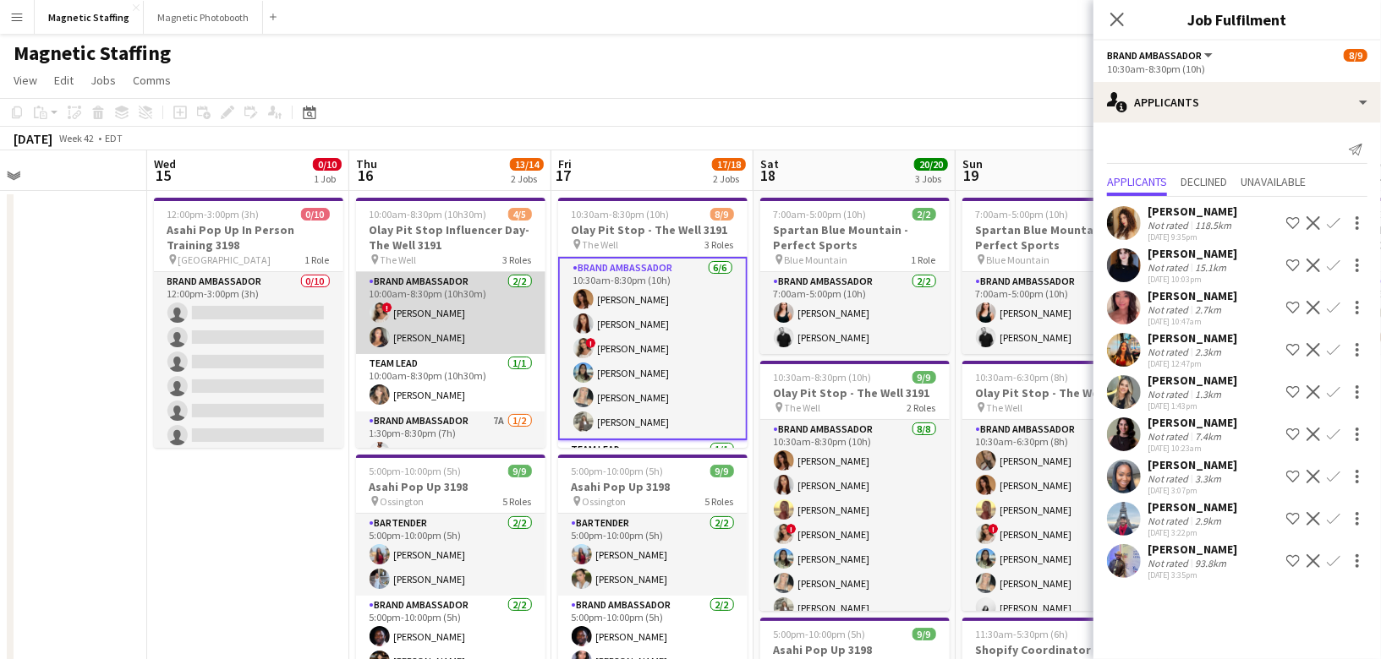
click at [406, 349] on app-card-role "Brand Ambassador [DATE] 10:00am-8:30pm (10h30m) ! [PERSON_NAME] [PERSON_NAME]" at bounding box center [450, 313] width 189 height 82
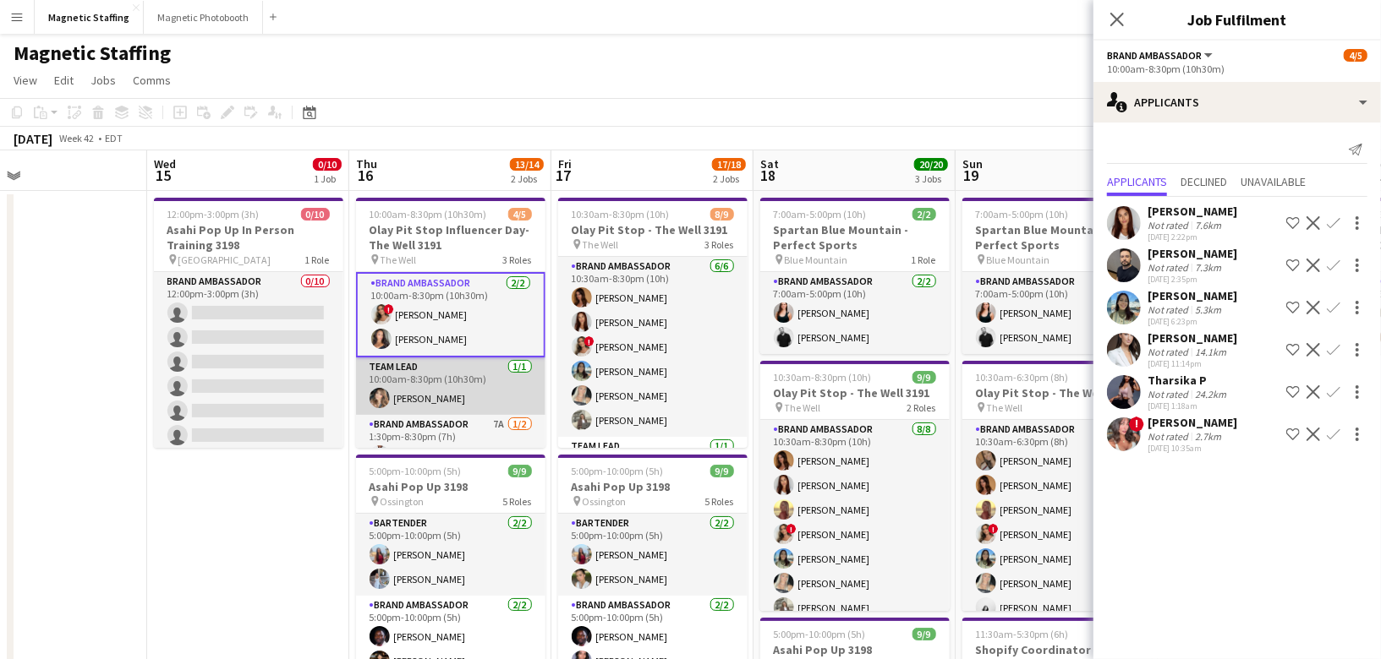
click at [422, 397] on app-card-role "Team Lead [DATE] 10:00am-8:30pm (10h30m) [PERSON_NAME]" at bounding box center [450, 386] width 189 height 57
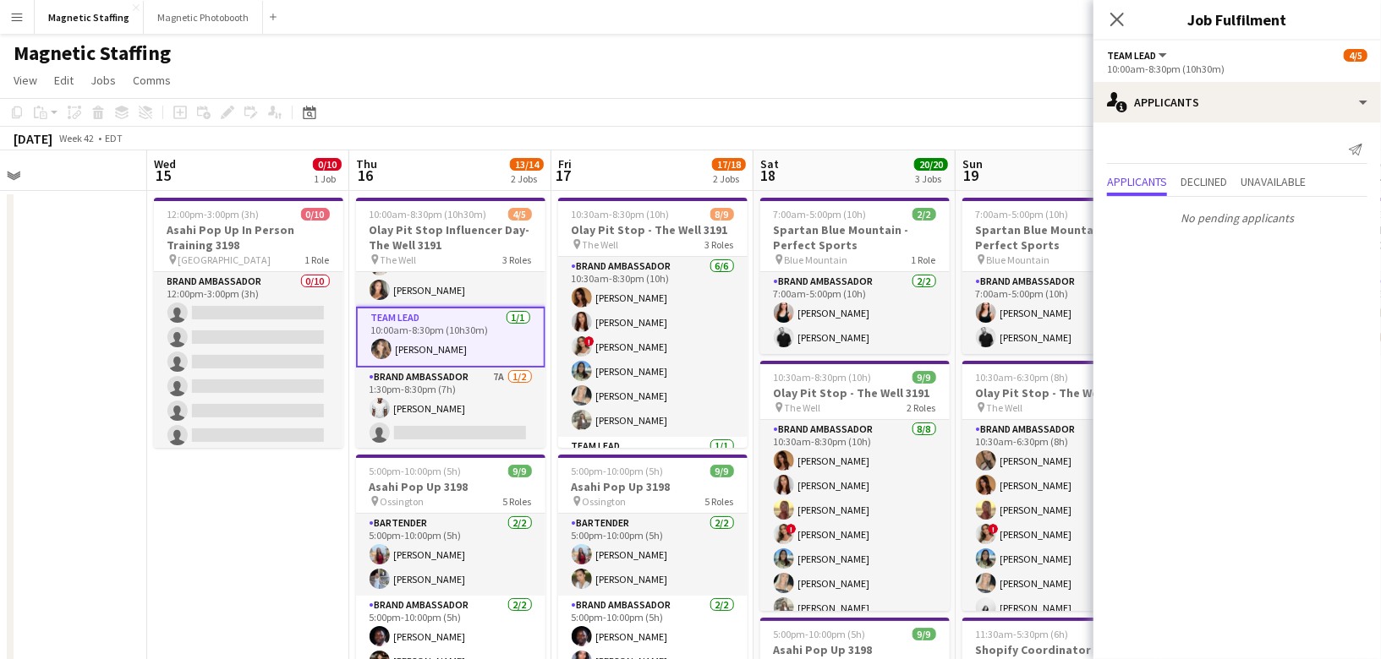
click at [422, 397] on app-card-role "Brand Ambassador 7A [DATE] 1:30pm-8:30pm (7h) [PERSON_NAME] single-neutral-acti…" at bounding box center [450, 409] width 189 height 82
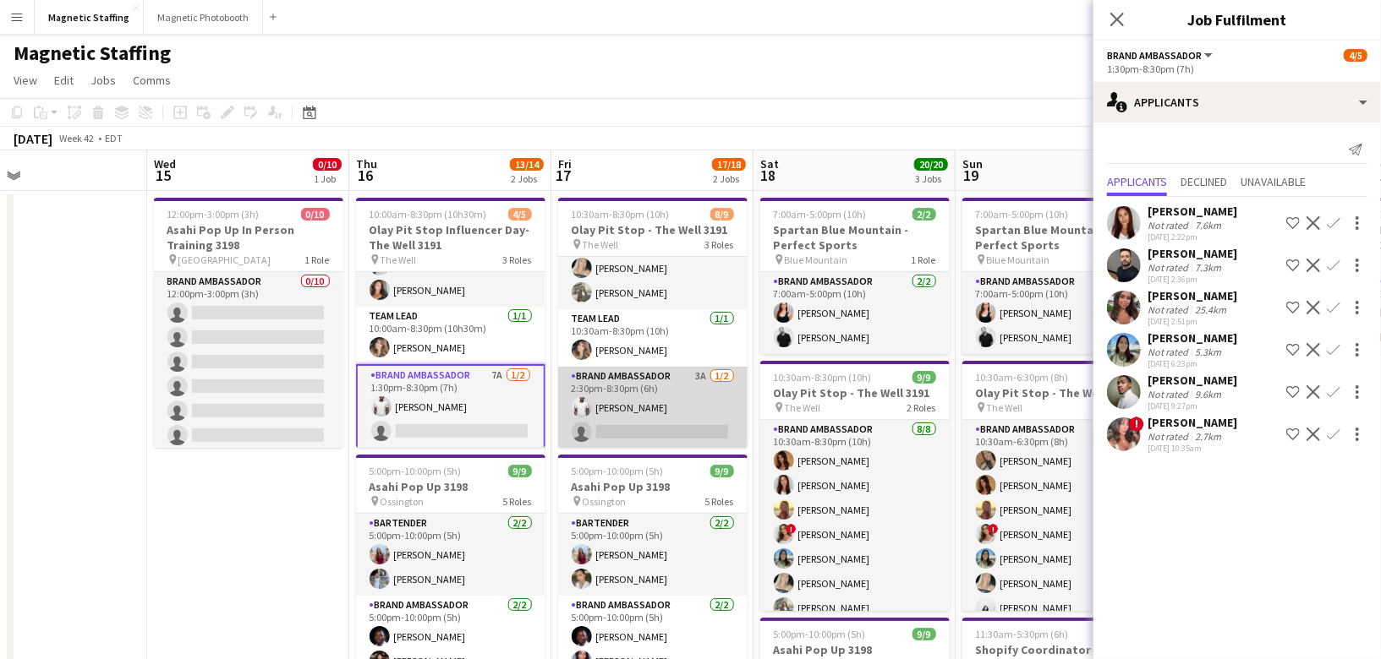
click at [654, 397] on app-card-role "Brand Ambassador 3A [DATE] 2:30pm-8:30pm (6h) [PERSON_NAME] single-neutral-acti…" at bounding box center [652, 408] width 189 height 82
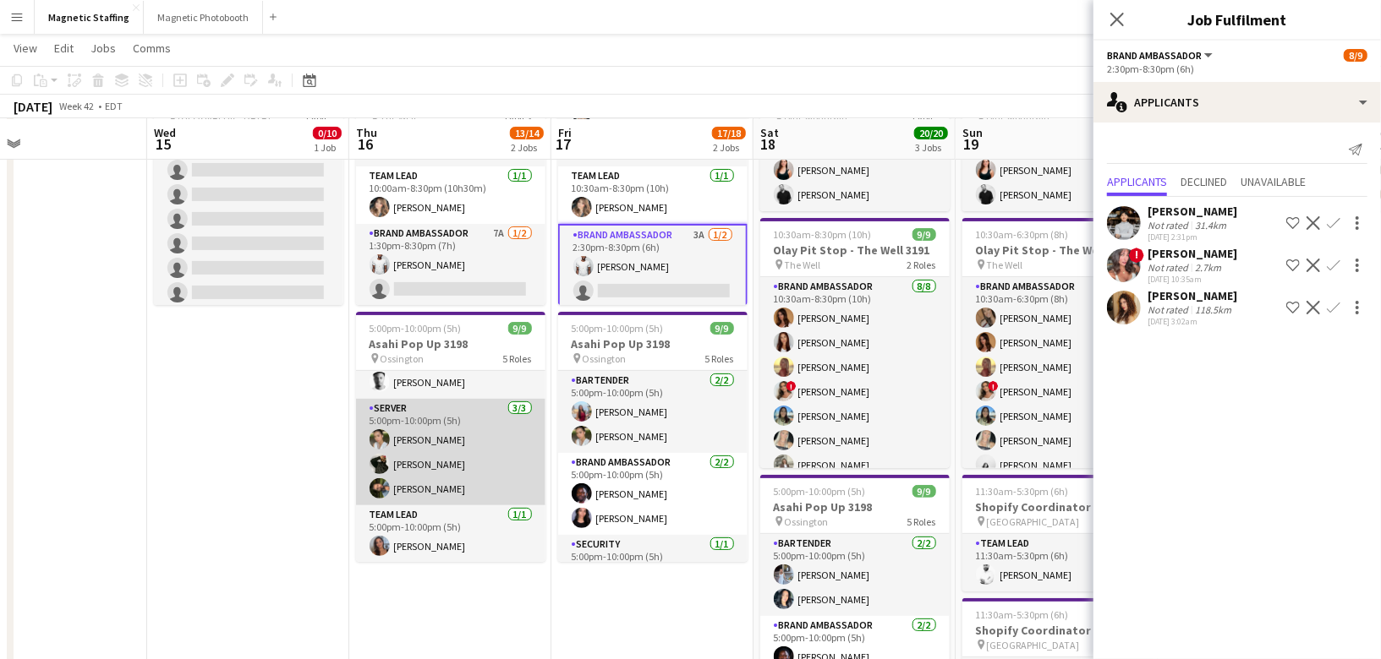
click at [490, 457] on app-card-role "Server [DATE] 5:00pm-10:00pm (5h) [PERSON_NAME] [PERSON_NAME] [PERSON_NAME] Nas…" at bounding box center [450, 452] width 189 height 107
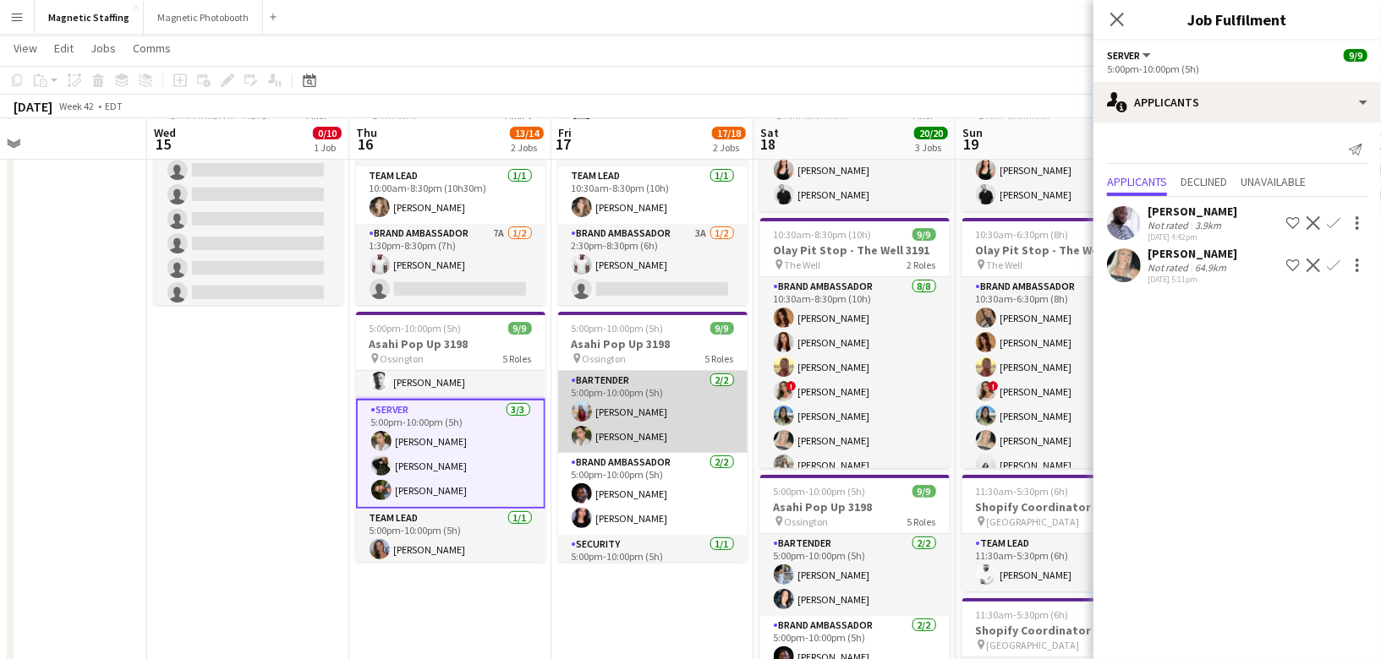
click at [644, 433] on app-card-role "Bartender [DATE] 5:00pm-10:00pm (5h) [PERSON_NAME] [PERSON_NAME]" at bounding box center [652, 412] width 189 height 82
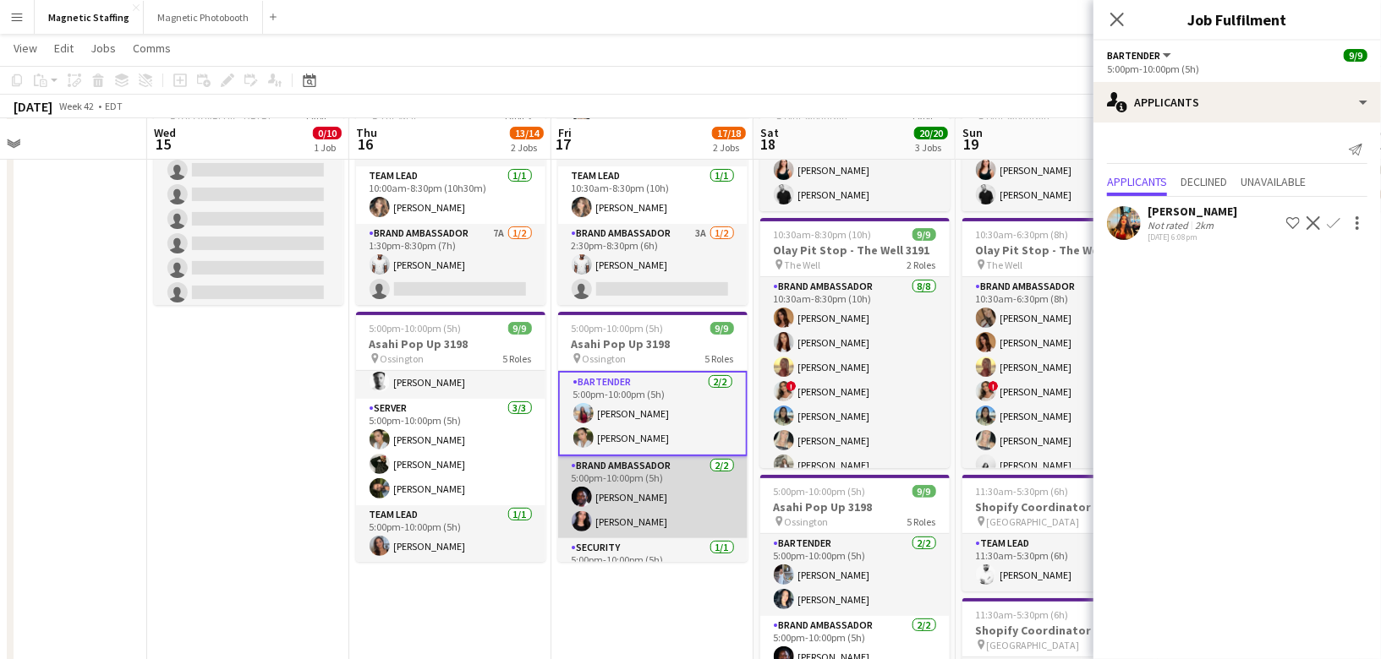
click at [631, 486] on app-card-role "Brand Ambassador [DATE] 5:00pm-10:00pm (5h) [PERSON_NAME] [PERSON_NAME]" at bounding box center [652, 498] width 189 height 82
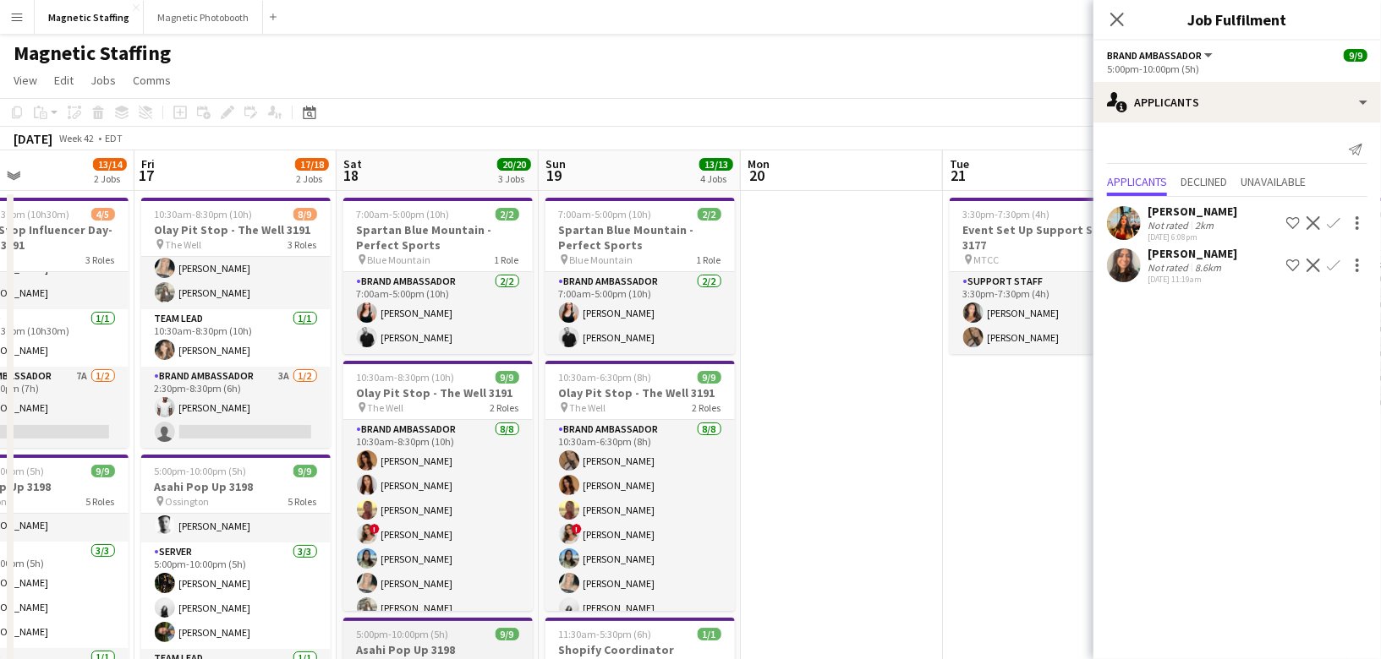
click at [475, 511] on app-card-role "Brand Ambassador [DATE] 10:30am-8:30pm (10h) [PERSON_NAME] [PERSON_NAME] Soleil…" at bounding box center [437, 534] width 189 height 229
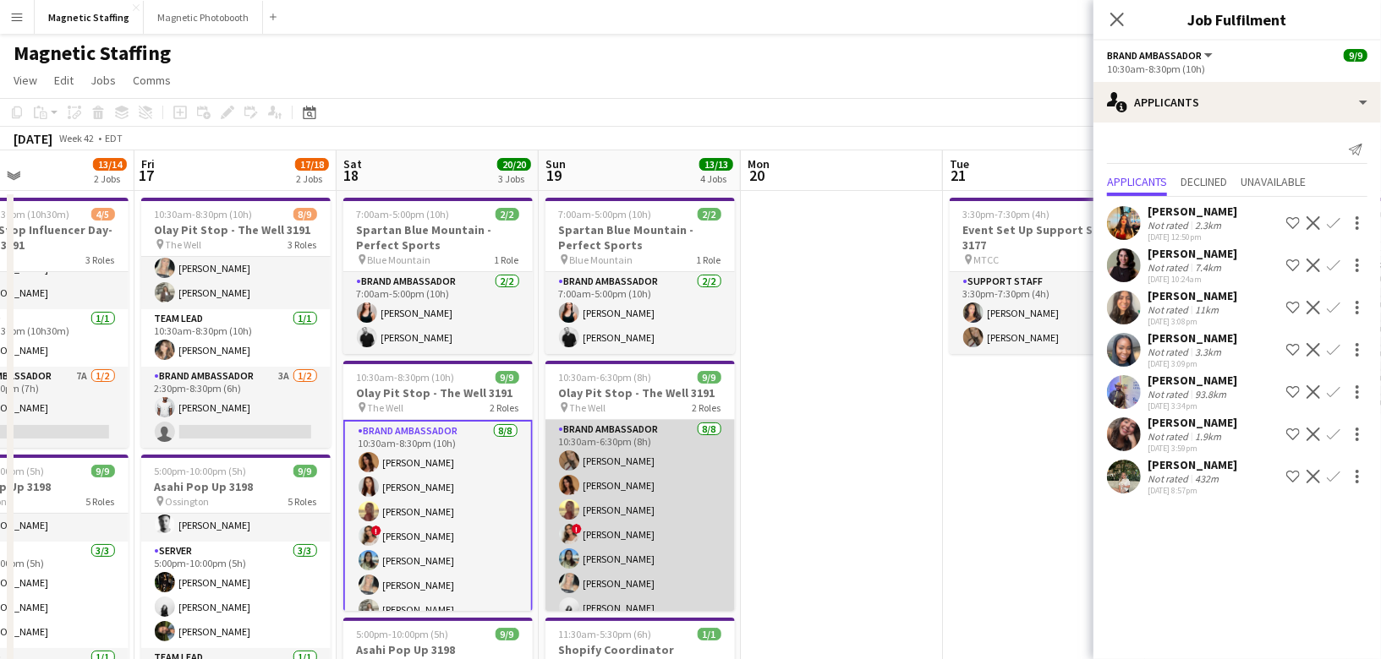
click at [563, 542] on app-user-avatar at bounding box center [569, 534] width 20 height 20
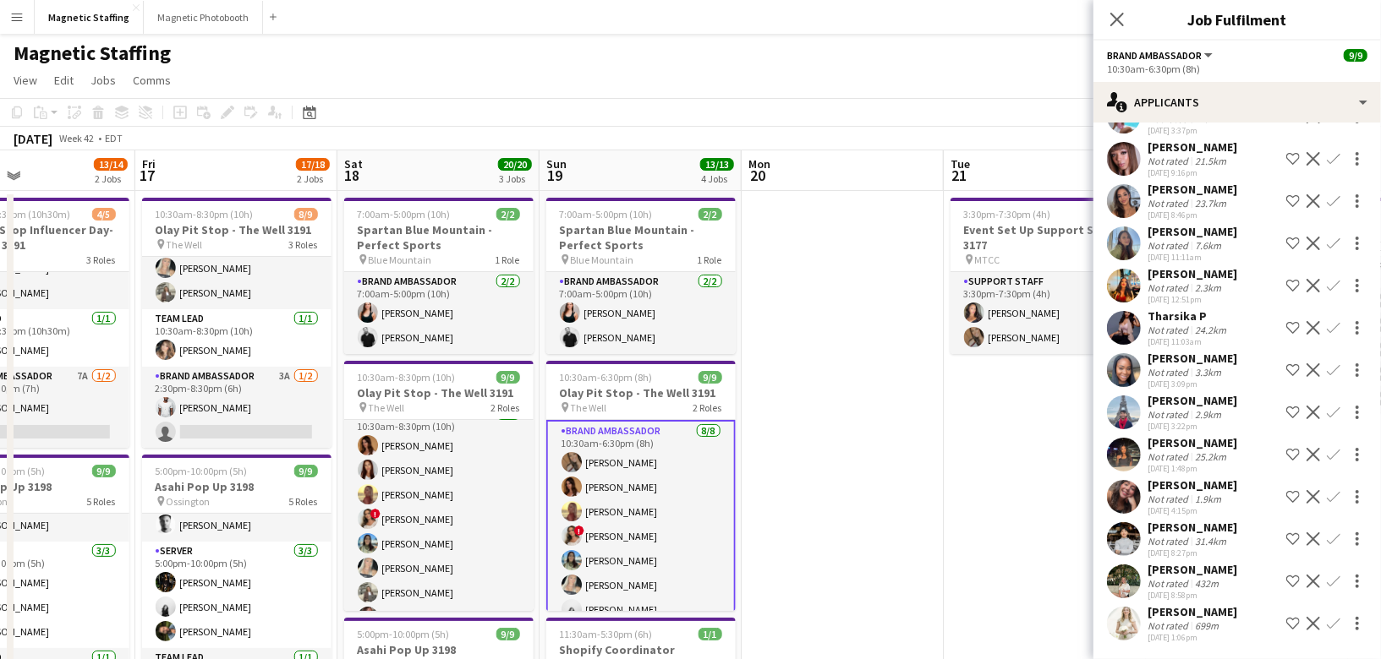
click at [637, 525] on app-card-role "Brand Ambassador [DATE] 10:30am-6:30pm (8h) [PERSON_NAME] [PERSON_NAME] [PERSON…" at bounding box center [640, 536] width 189 height 232
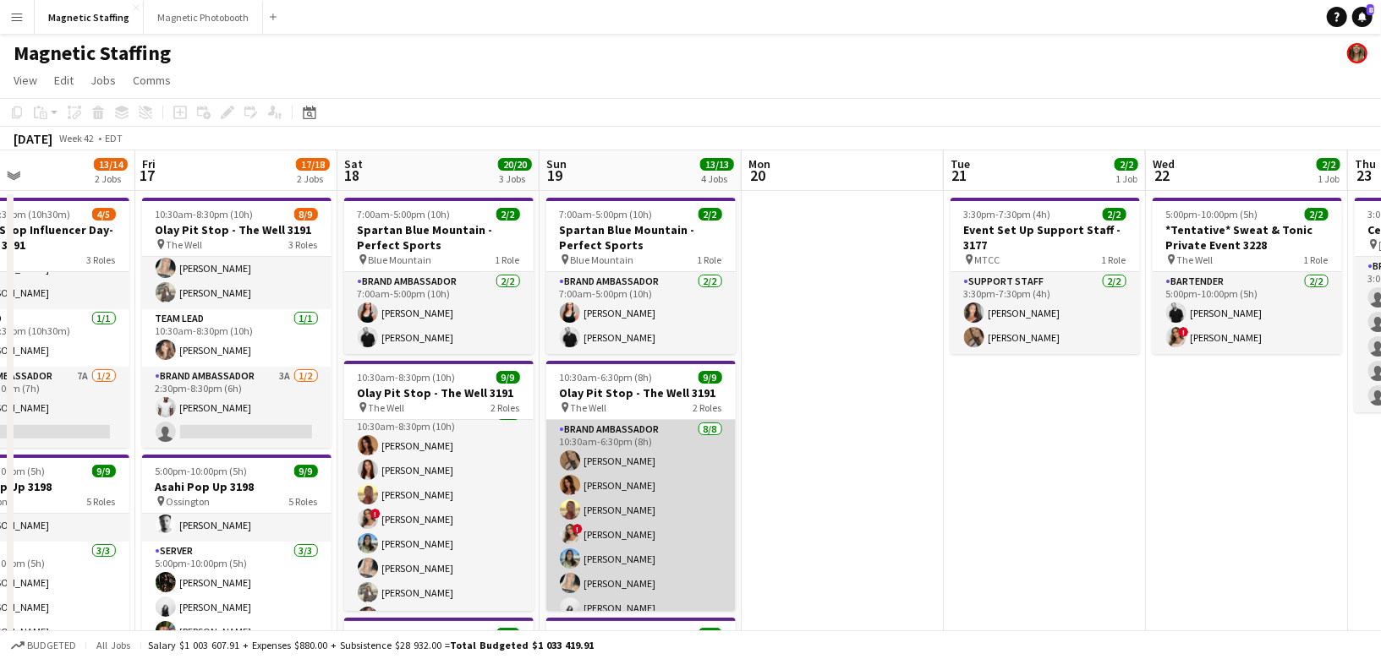
click at [637, 525] on app-card-role "Brand Ambassador [DATE] 10:30am-6:30pm (8h) [PERSON_NAME] [PERSON_NAME] [PERSON…" at bounding box center [640, 534] width 189 height 229
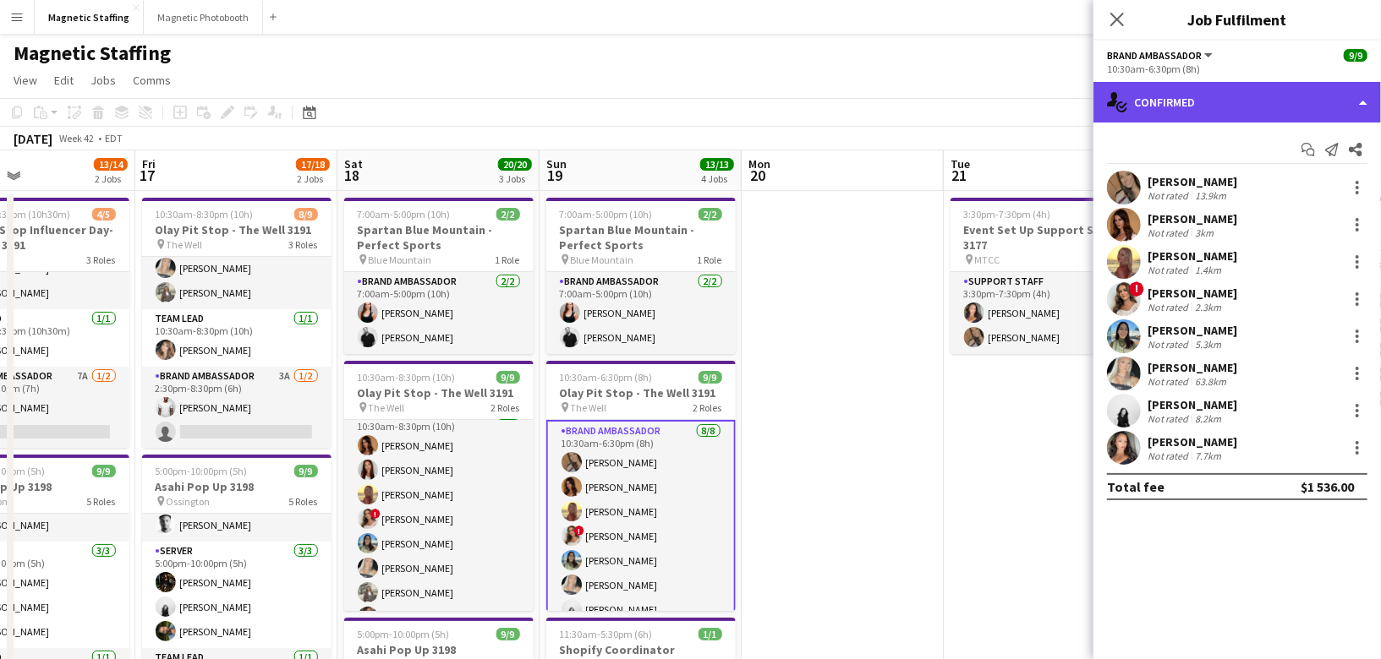
click at [1182, 119] on div "single-neutral-actions-check-2 Confirmed" at bounding box center [1236, 102] width 287 height 41
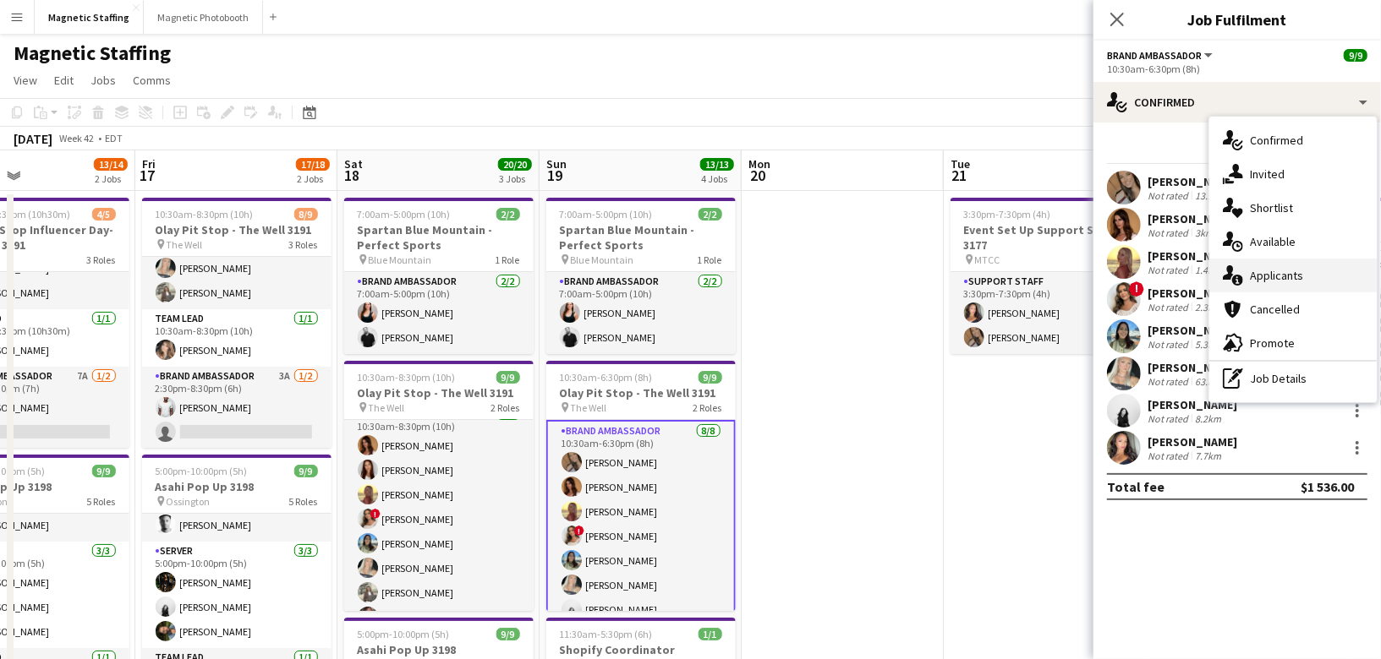
click at [1227, 275] on icon at bounding box center [1228, 272] width 11 height 14
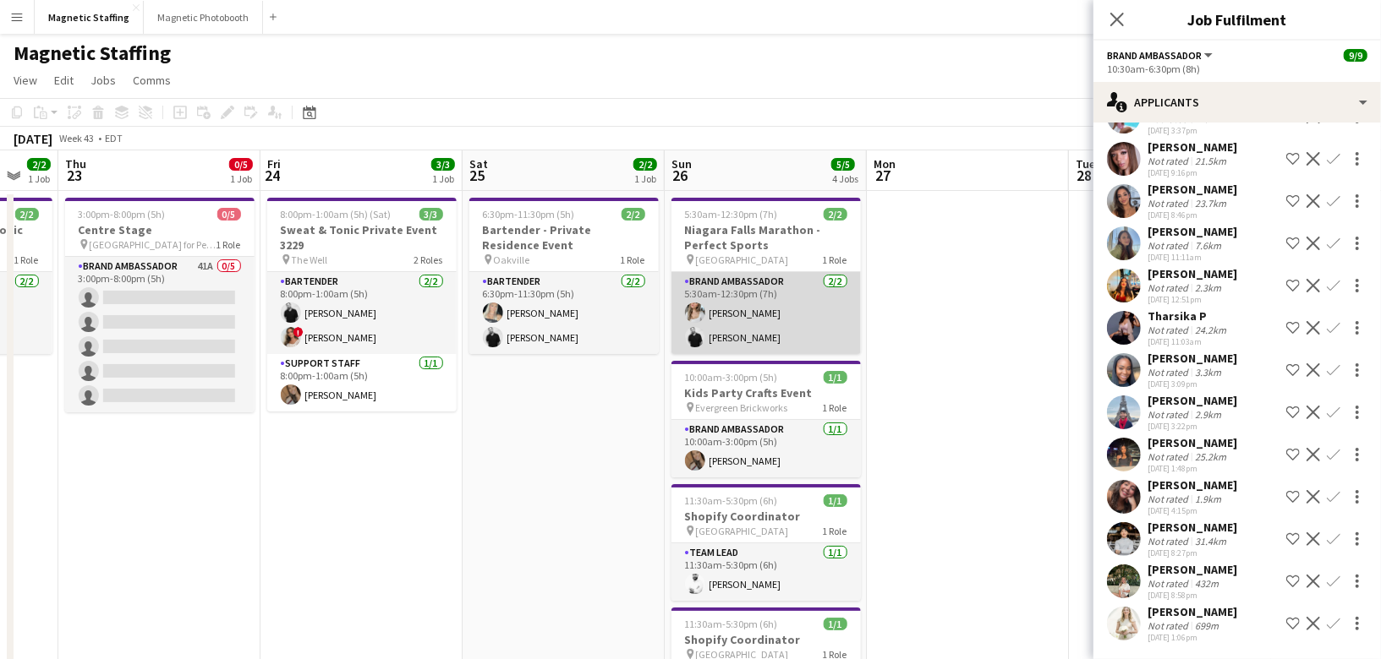
click at [821, 314] on app-card-role "Brand Ambassador [DATE] 5:30am-12:30pm (7h) [PERSON_NAME] [PERSON_NAME]" at bounding box center [765, 313] width 189 height 82
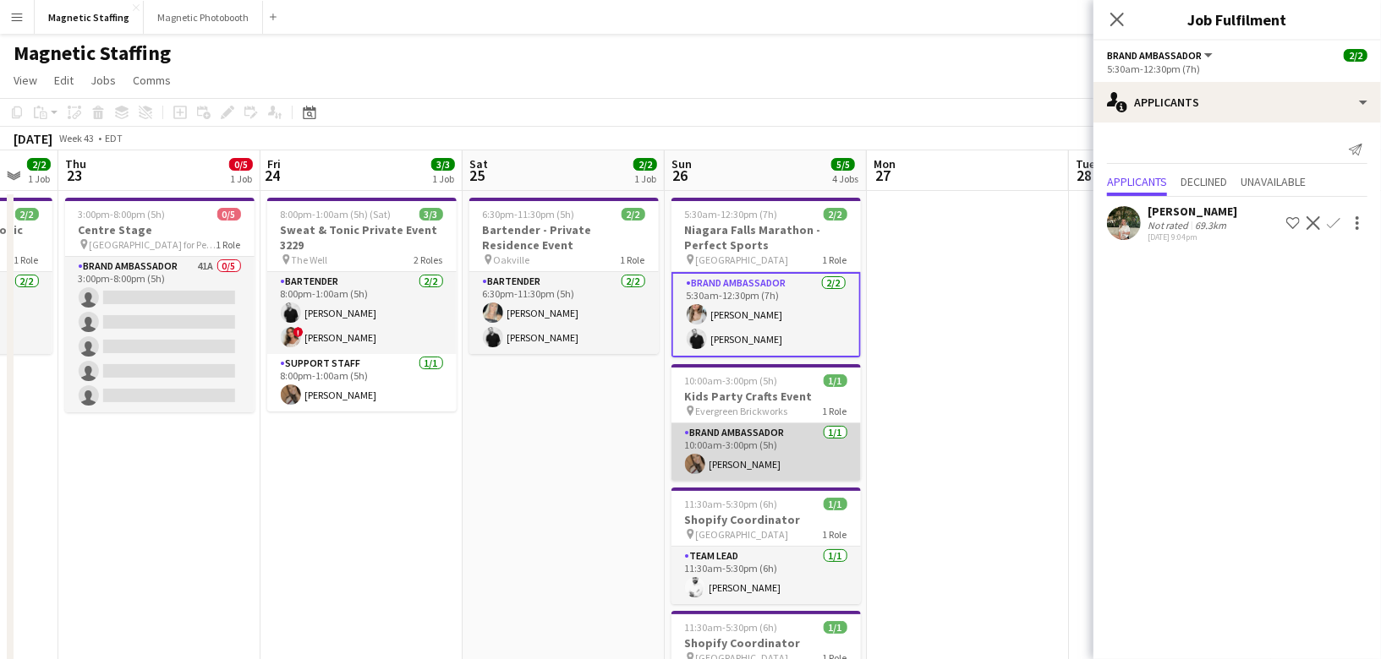
click at [809, 430] on app-card-role "Brand Ambassador [DATE] 10:00am-3:00pm (5h) [PERSON_NAME]" at bounding box center [765, 452] width 189 height 57
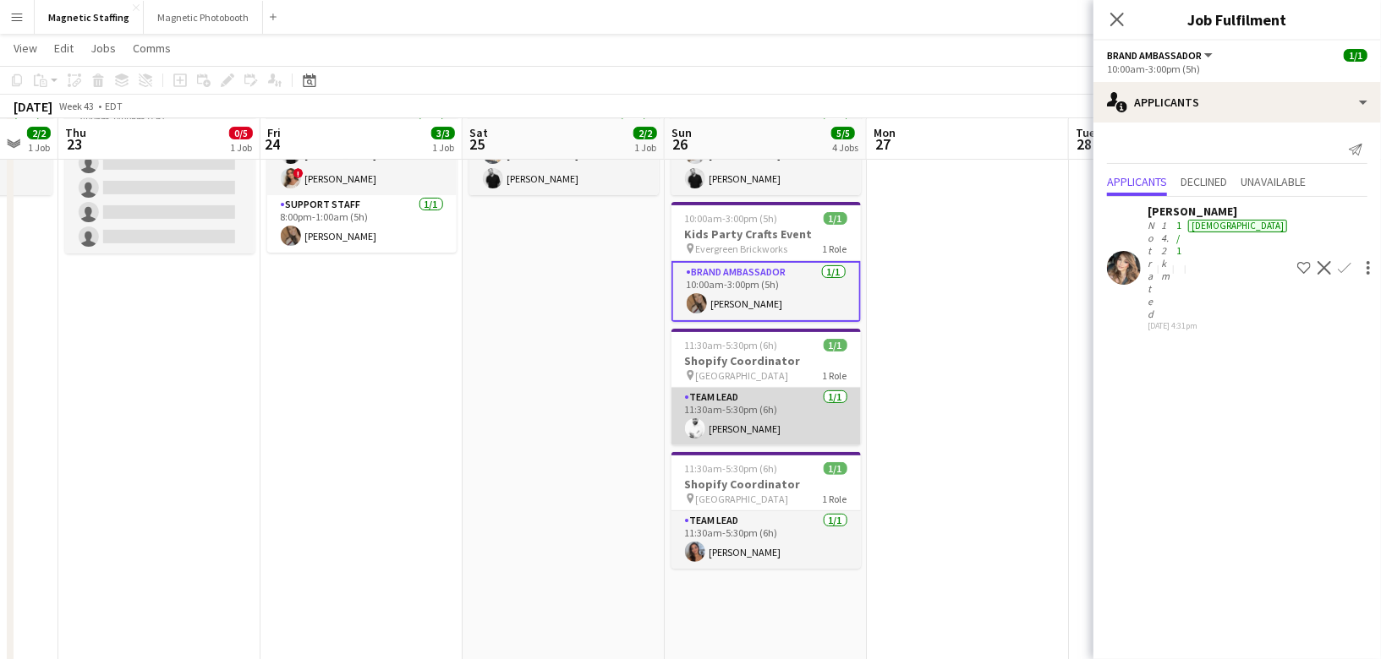
click at [809, 425] on app-card-role "Team Lead [DATE] 11:30am-5:30pm (6h) [PERSON_NAME]" at bounding box center [765, 416] width 189 height 57
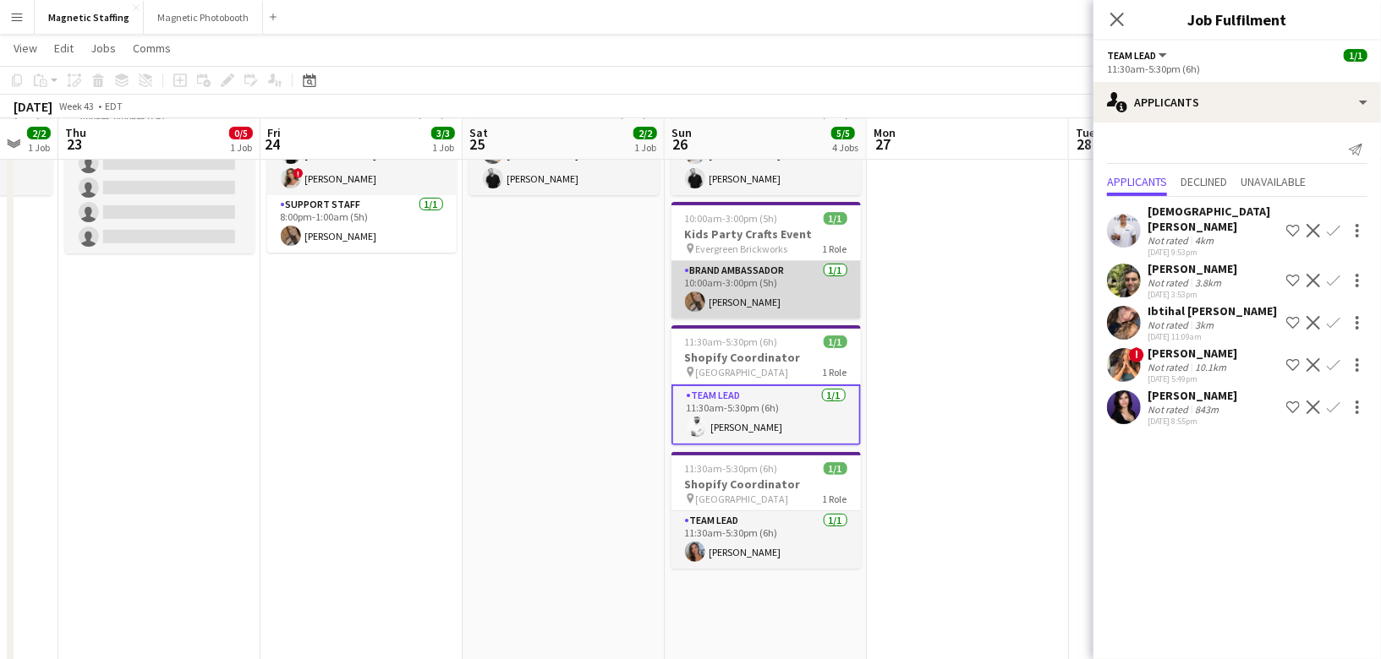
click at [807, 301] on app-card-role "Brand Ambassador [DATE] 10:00am-3:00pm (5h) [PERSON_NAME]" at bounding box center [765, 289] width 189 height 57
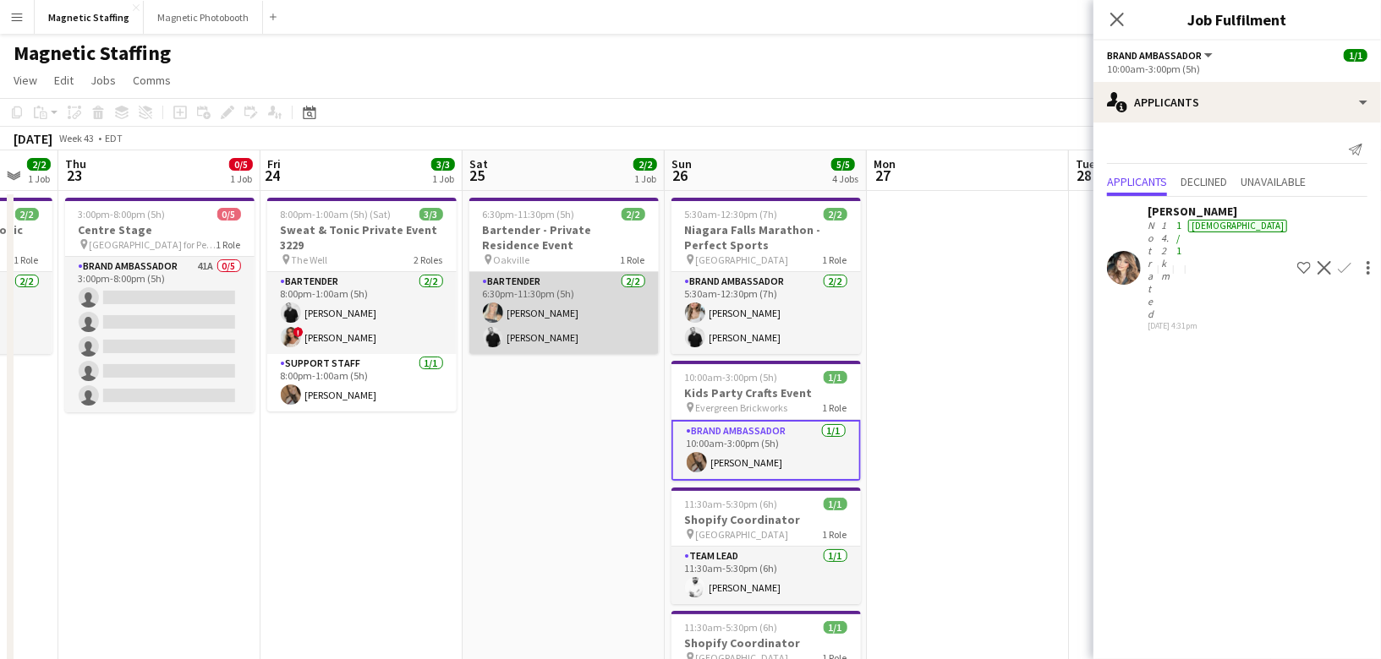
click at [606, 311] on app-card-role "Bartender [DATE] 6:30pm-11:30pm (5h) [PERSON_NAME] [PERSON_NAME]" at bounding box center [563, 313] width 189 height 82
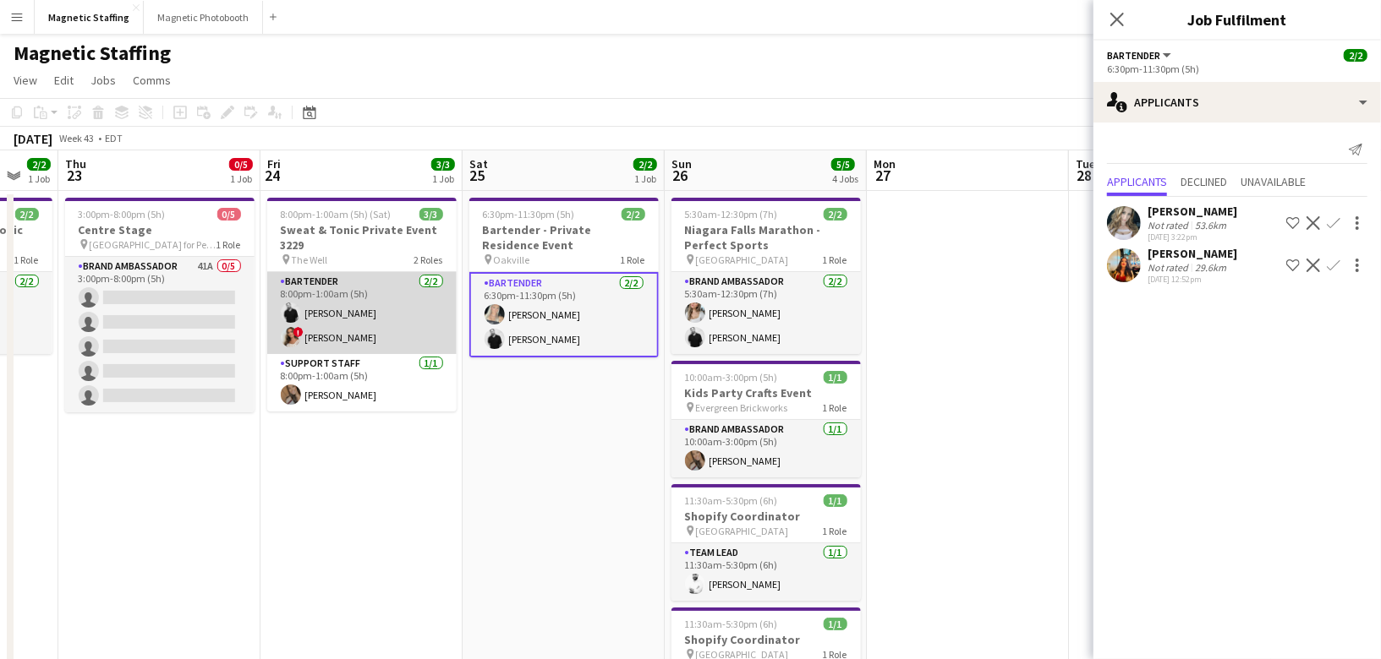
scroll to position [0, 547]
click at [369, 325] on app-card-role "Bartender [DATE] 8:00pm-1:00am (5h) [PERSON_NAME] ! [PERSON_NAME]" at bounding box center [362, 313] width 189 height 82
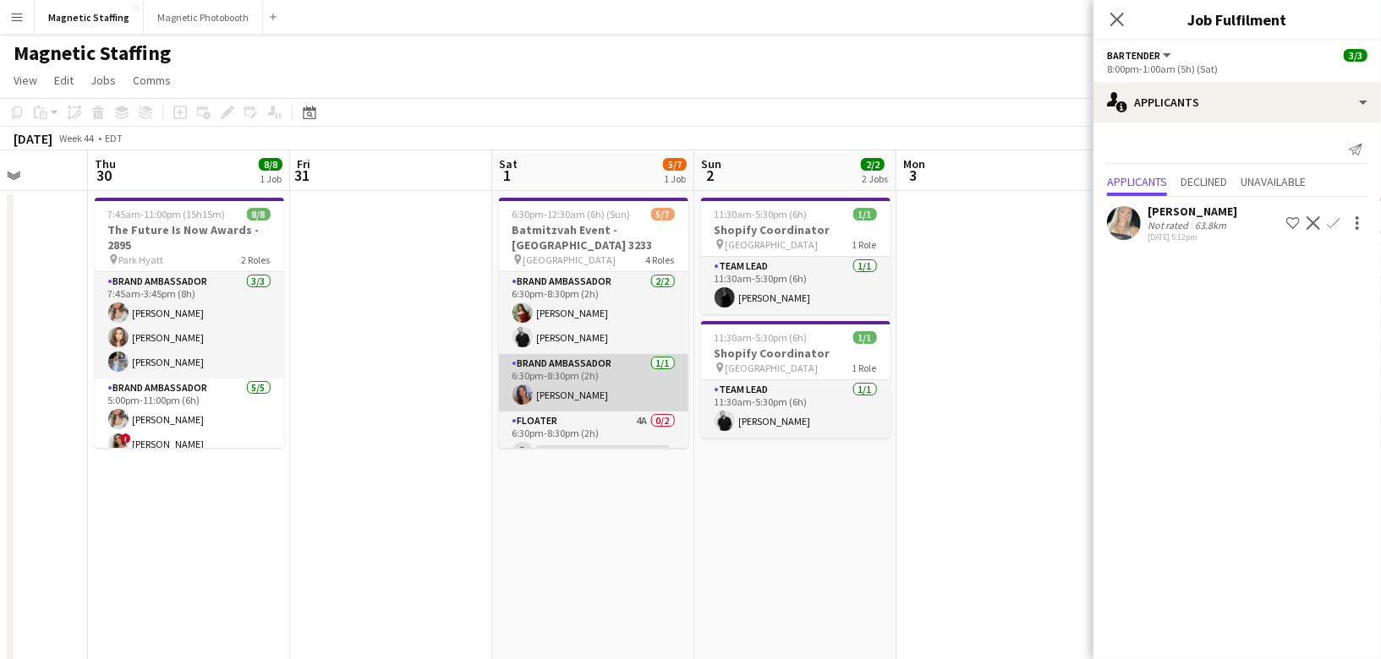
scroll to position [83, 0]
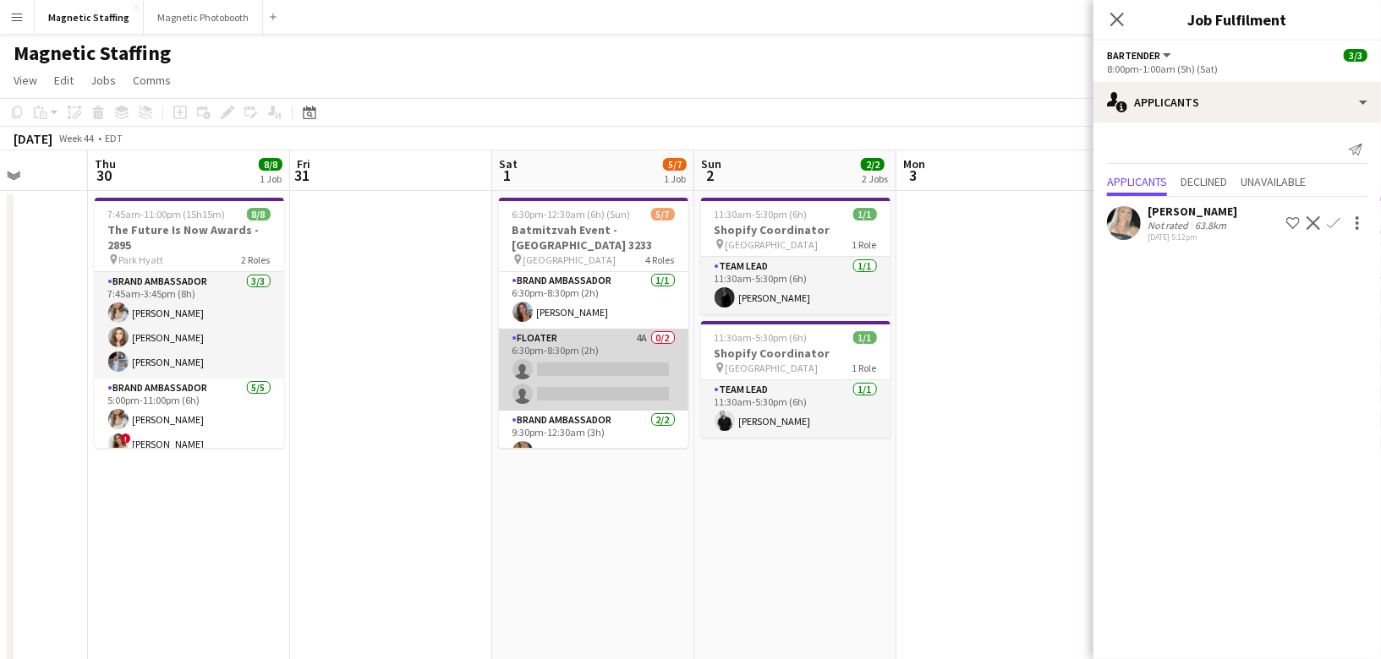
click at [573, 372] on app-card-role "Floater 4A 0/2 6:30pm-8:30pm (2h) single-neutral-actions single-neutral-actions" at bounding box center [593, 370] width 189 height 82
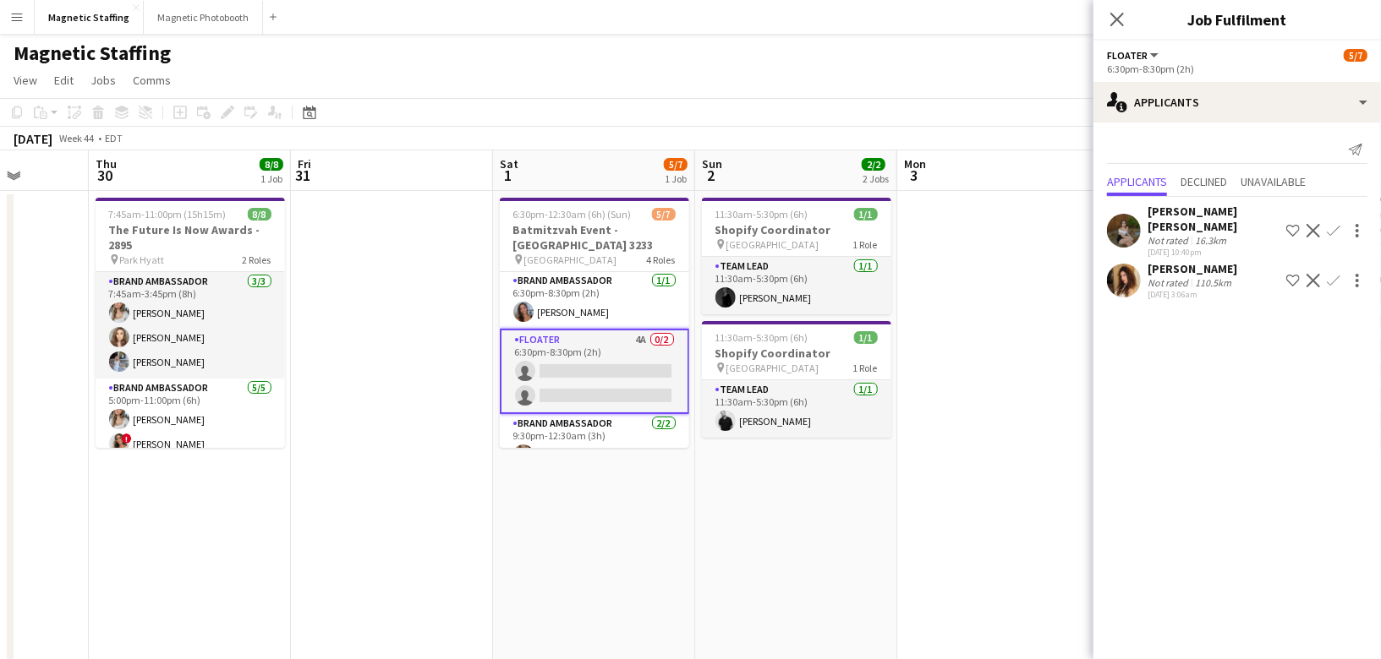
scroll to position [129, 0]
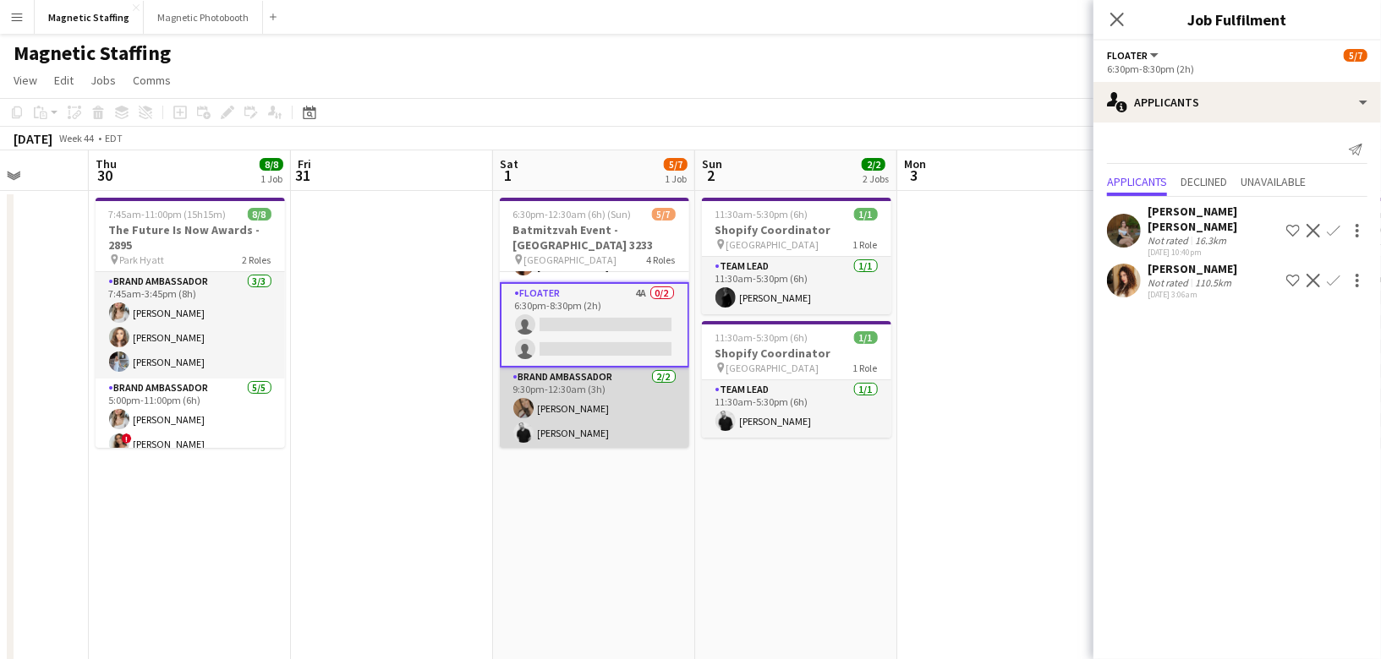
click at [555, 415] on app-card-role "Brand Ambassador [DATE] 9:30pm-12:30am (3h) [PERSON_NAME] [PERSON_NAME]" at bounding box center [594, 409] width 189 height 82
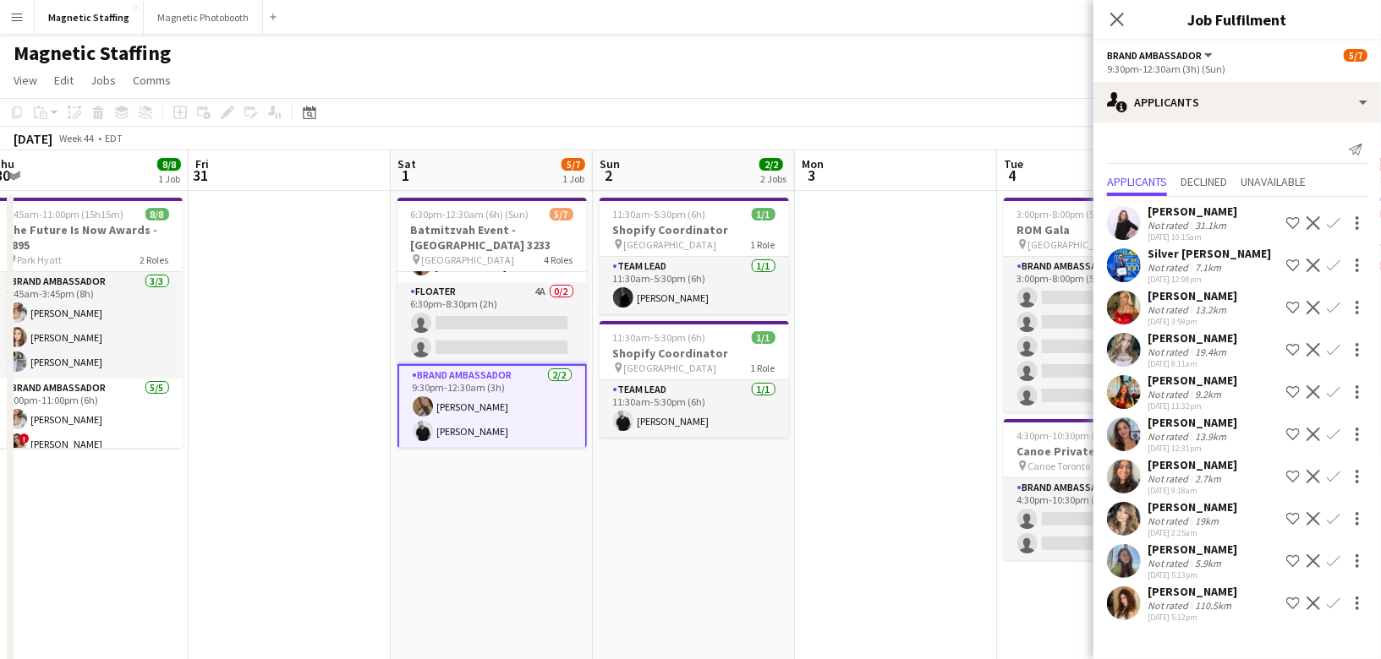
drag, startPoint x: 593, startPoint y: 525, endPoint x: 487, endPoint y: 528, distance: 105.7
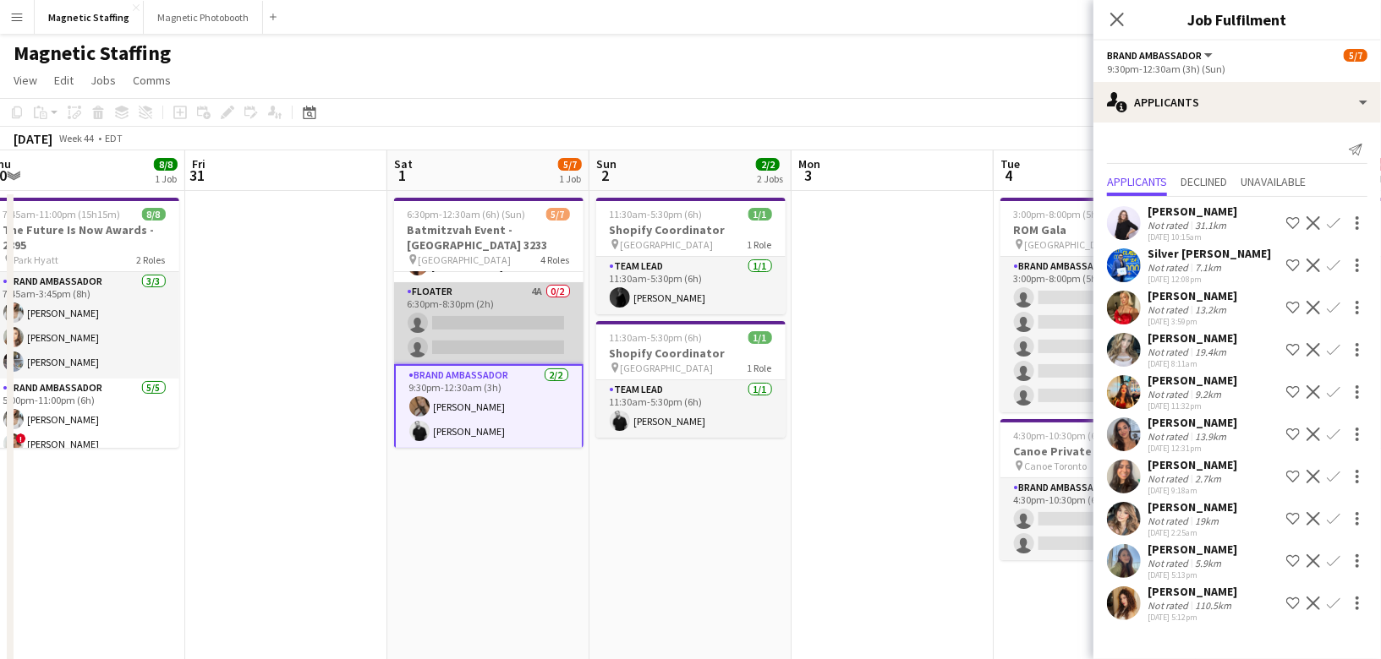
click at [507, 331] on app-card-role "Floater 4A 0/2 6:30pm-8:30pm (2h) single-neutral-actions single-neutral-actions" at bounding box center [488, 323] width 189 height 82
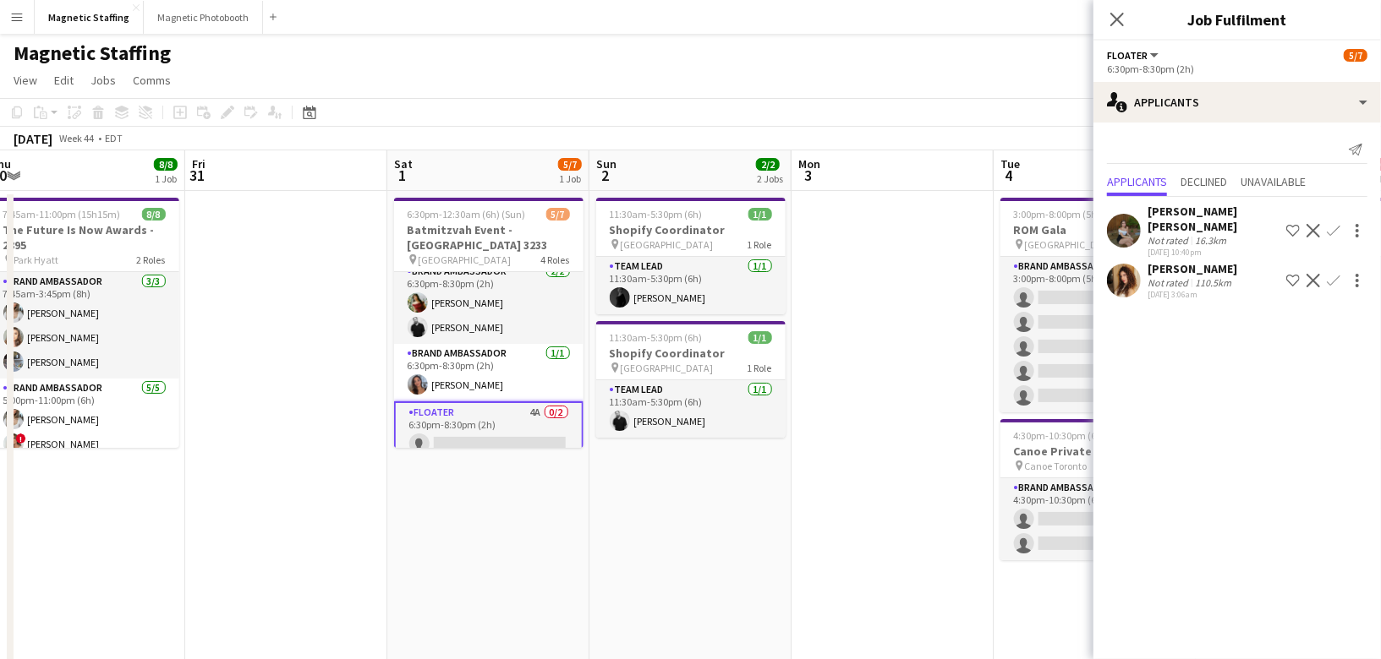
click at [507, 331] on app-card-role "Brand Ambassador [DATE] 6:30pm-8:30pm (2h) [PERSON_NAME] [PERSON_NAME]" at bounding box center [488, 303] width 189 height 82
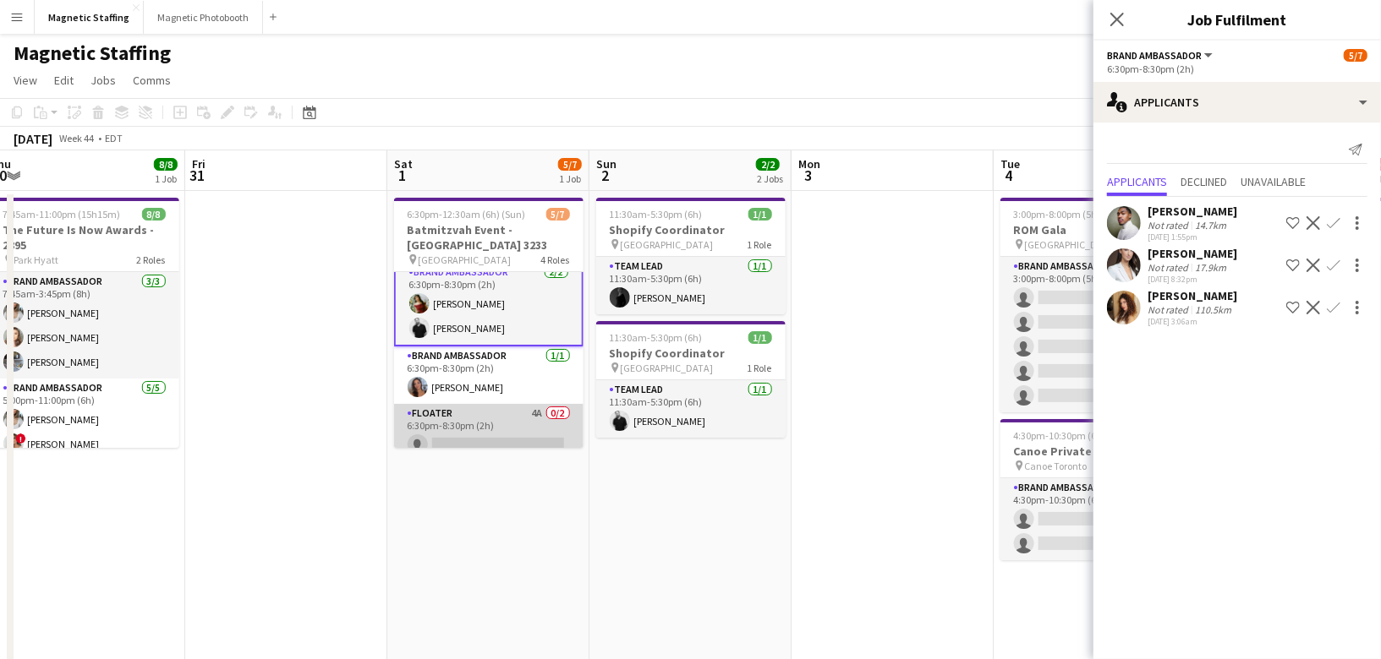
scroll to position [0, 0]
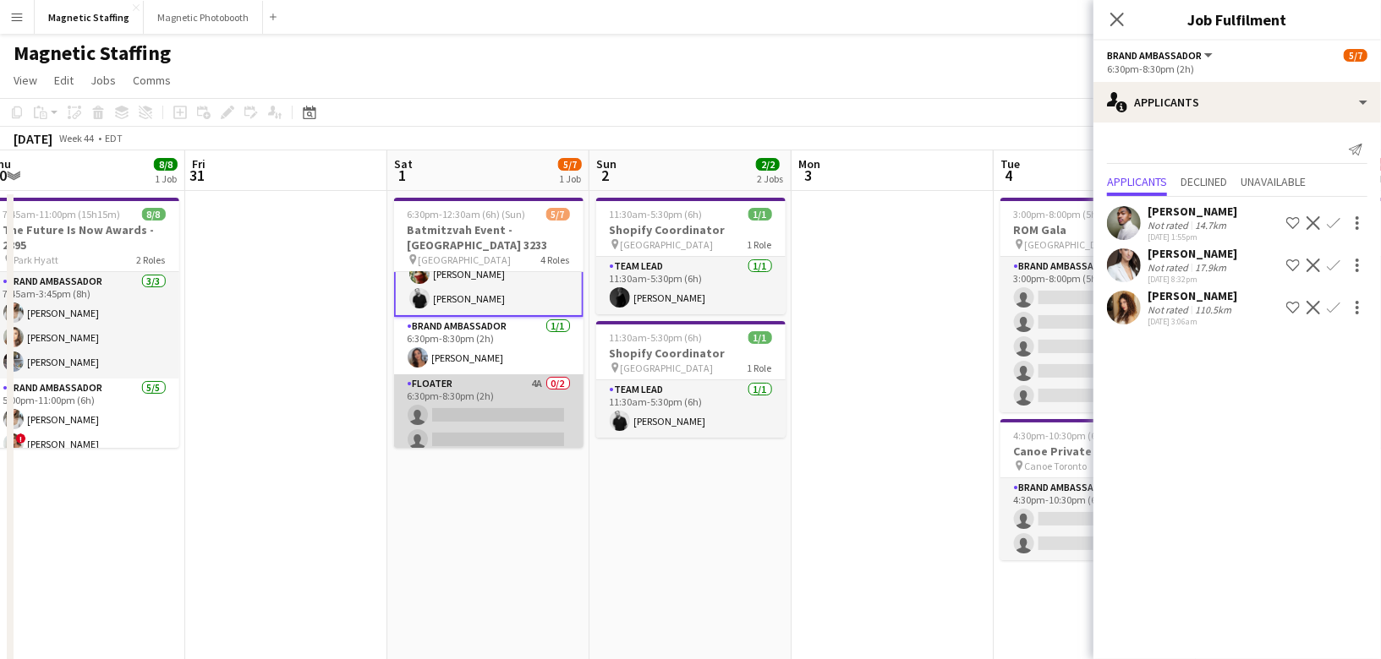
click at [507, 331] on app-card-role "Brand Ambassador [DATE] 6:30pm-8:30pm (2h) [PERSON_NAME]" at bounding box center [488, 345] width 189 height 57
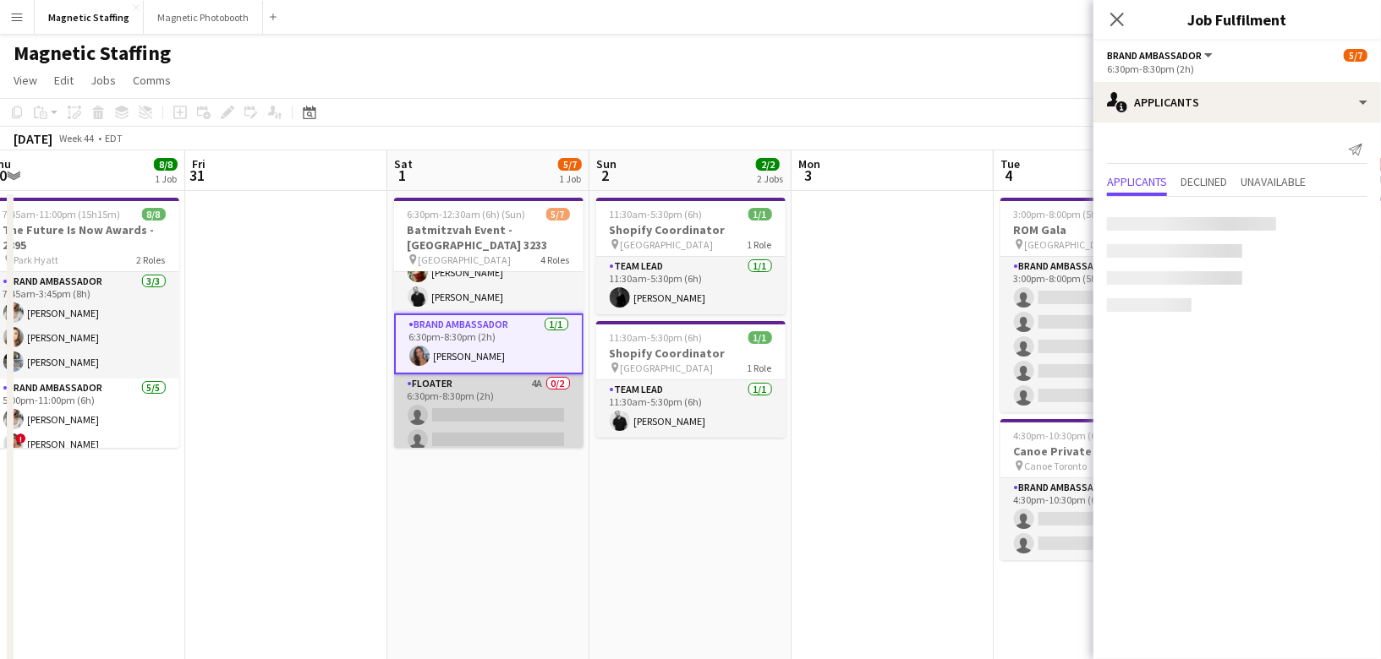
scroll to position [40, 0]
click at [483, 380] on app-card-role "Floater 4A 0/2 6:30pm-8:30pm (2h) single-neutral-actions single-neutral-actions" at bounding box center [488, 416] width 189 height 82
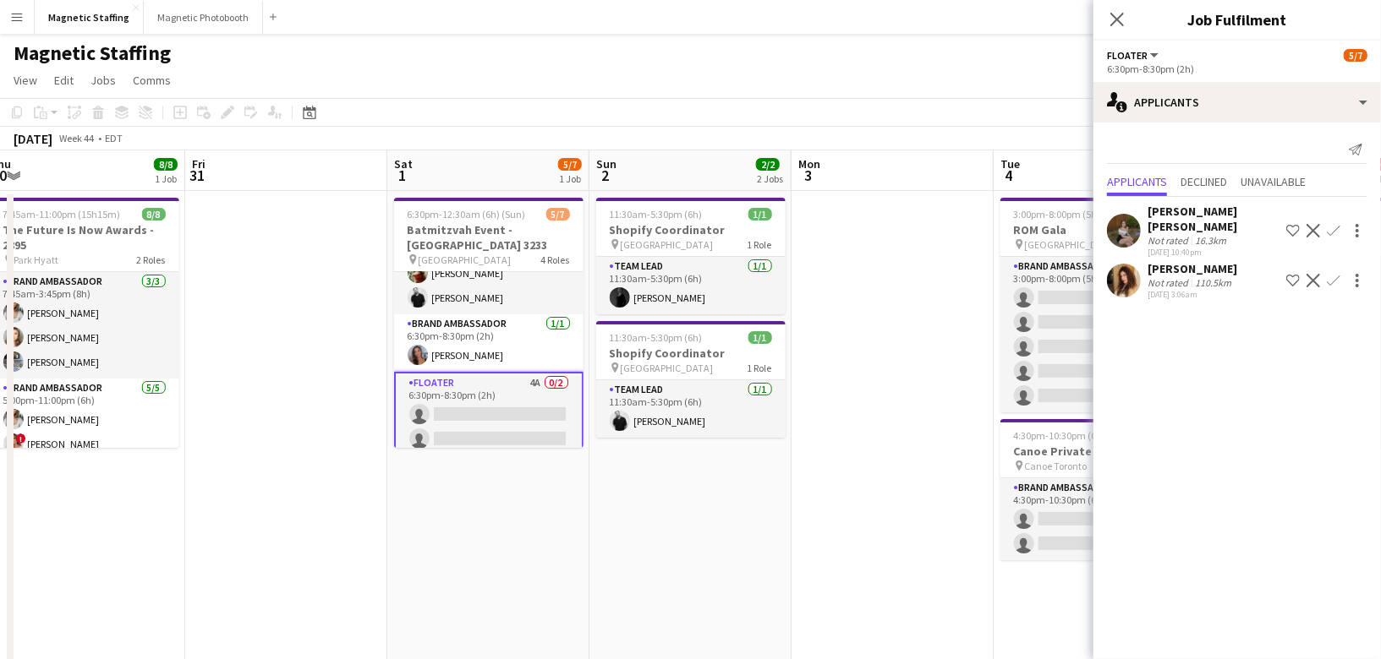
click at [1125, 222] on app-user-avatar at bounding box center [1124, 231] width 34 height 34
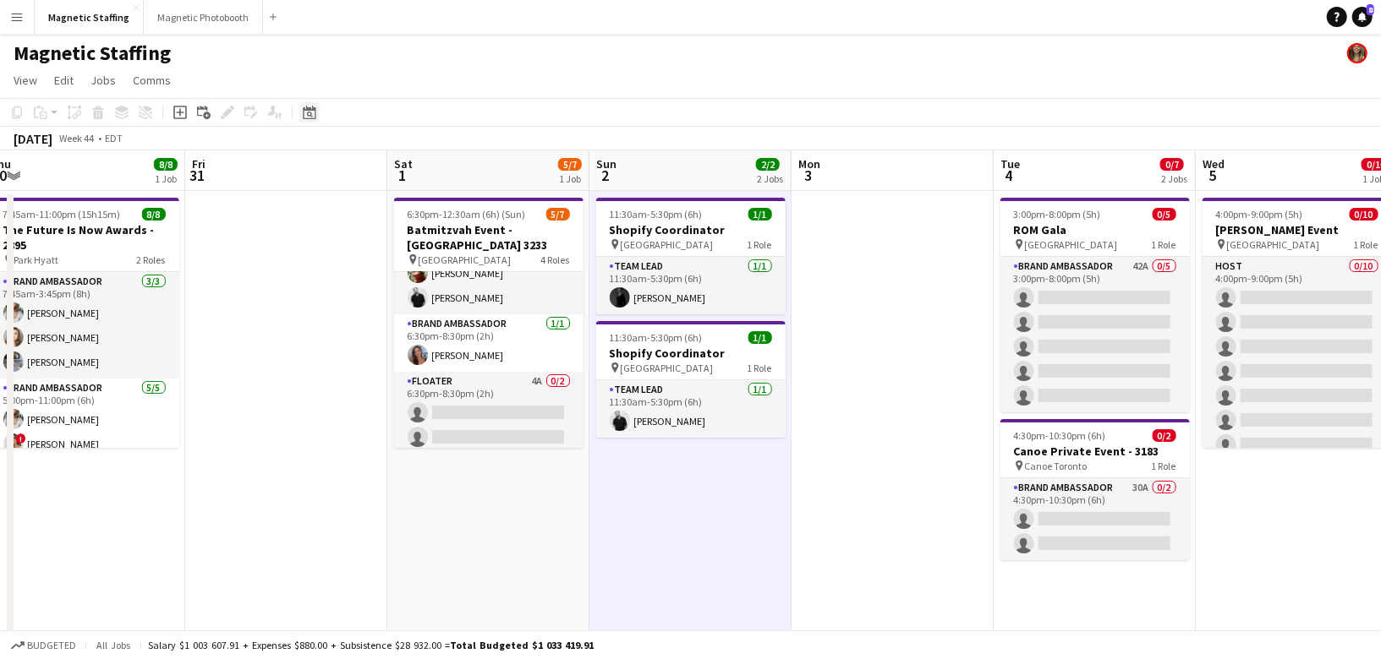
click at [309, 107] on icon at bounding box center [309, 113] width 13 height 14
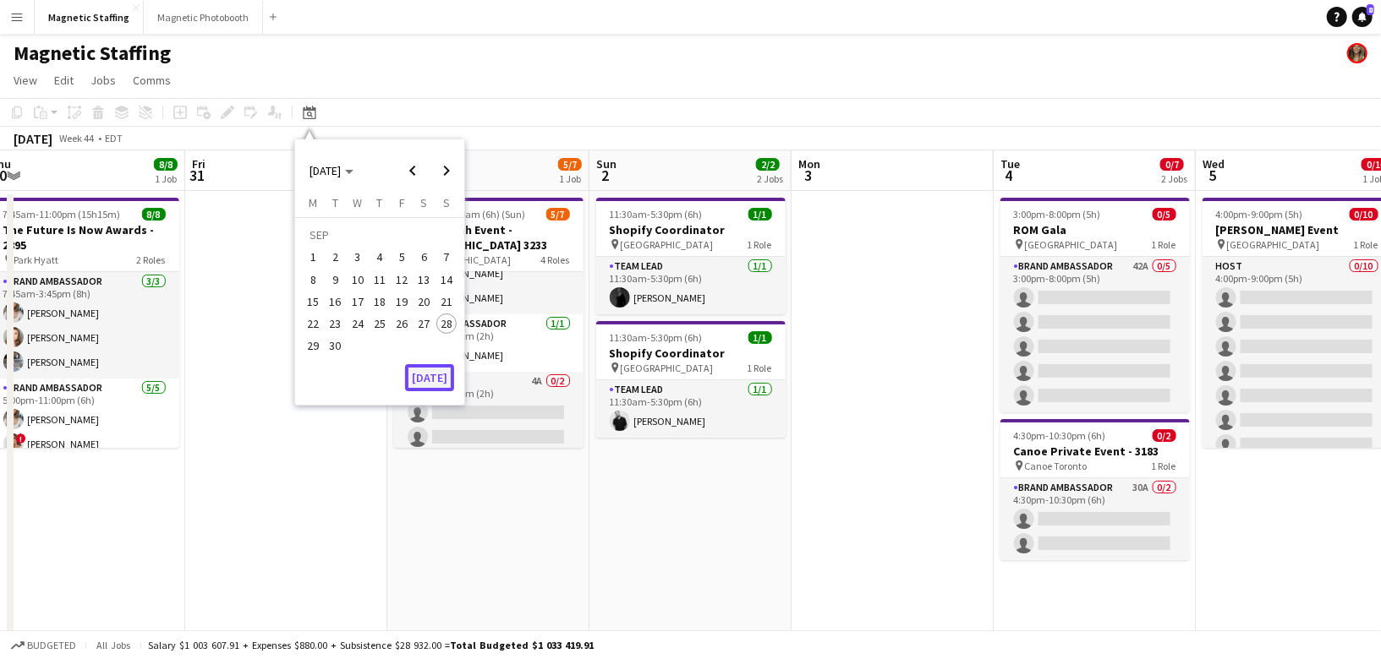
click at [433, 372] on button "[DATE]" at bounding box center [429, 377] width 49 height 27
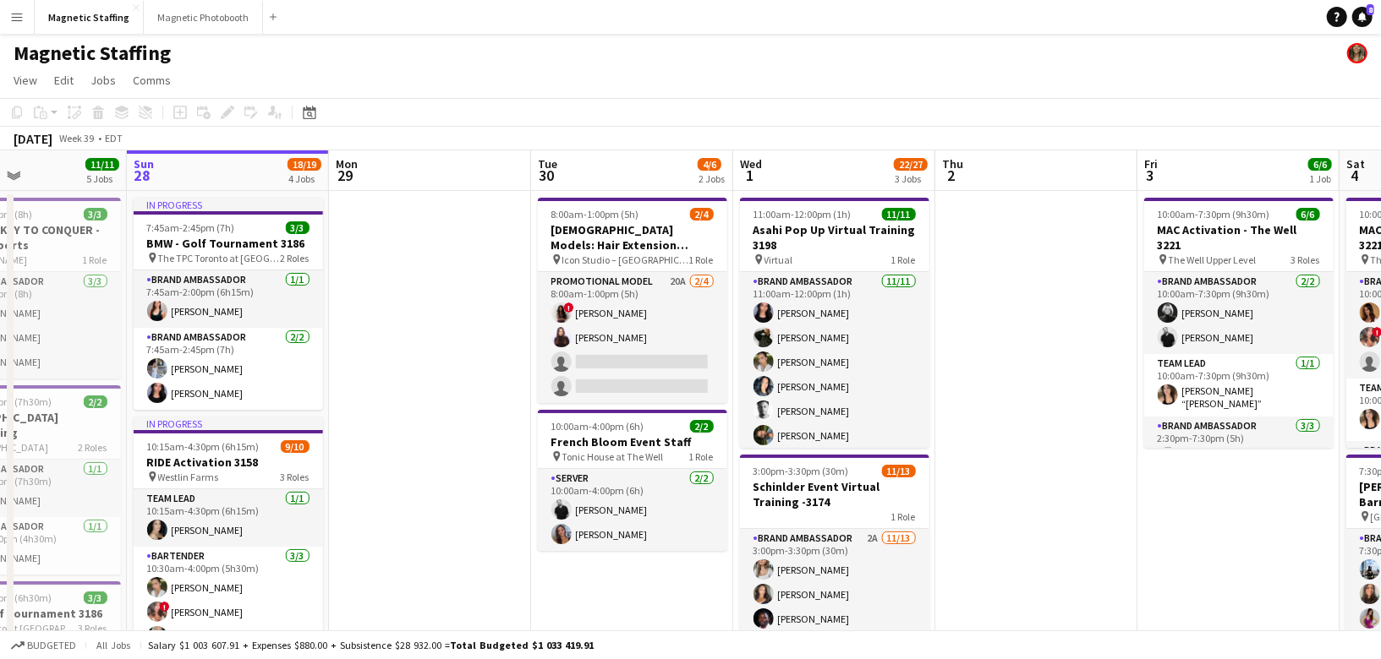
scroll to position [0, 479]
drag, startPoint x: 763, startPoint y: 391, endPoint x: 460, endPoint y: 397, distance: 302.7
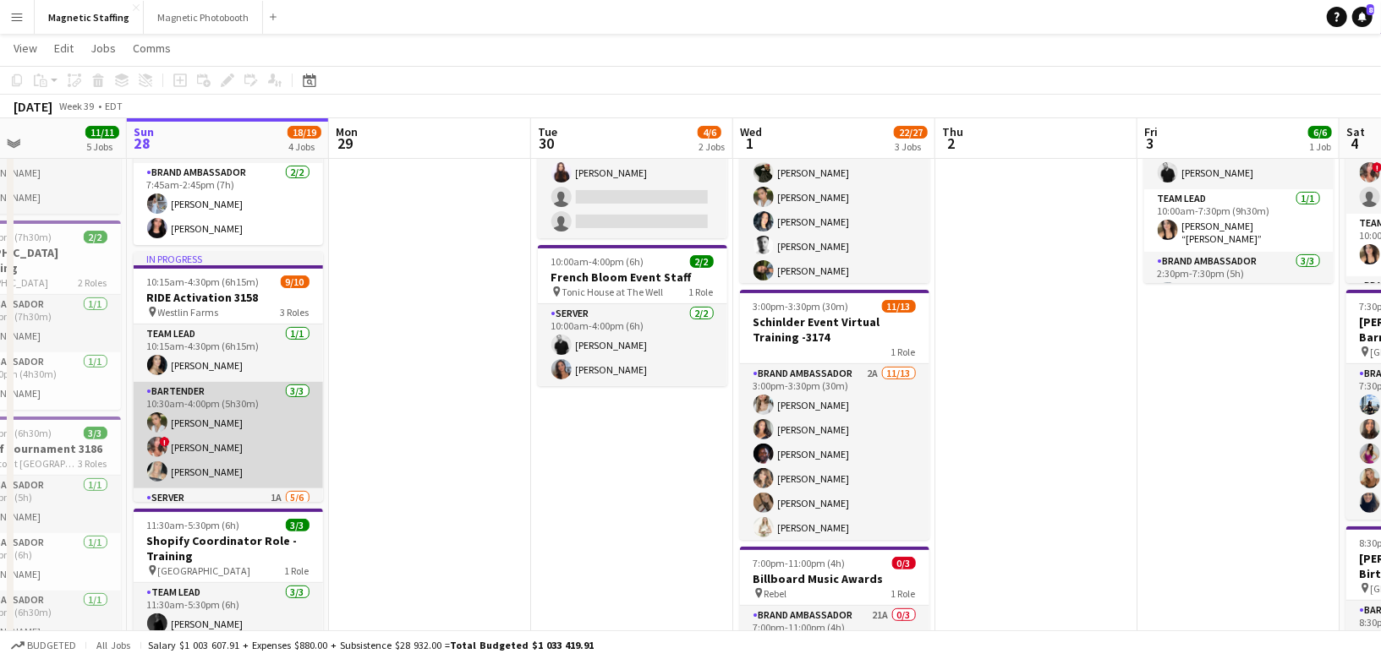
scroll to position [101, 0]
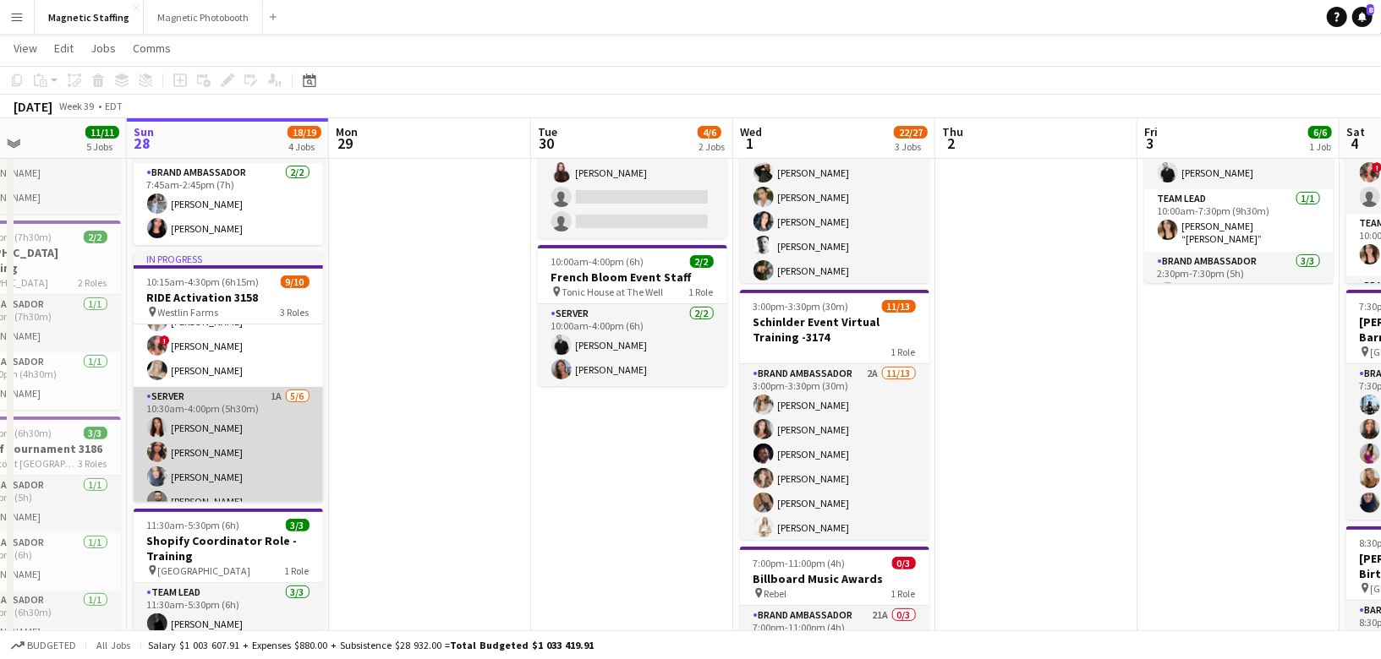
click at [274, 467] on app-card-role "Server 1A [DATE] 10:30am-4:00pm (5h30m) [PERSON_NAME] [PERSON_NAME] [PERSON_NAM…" at bounding box center [228, 477] width 189 height 180
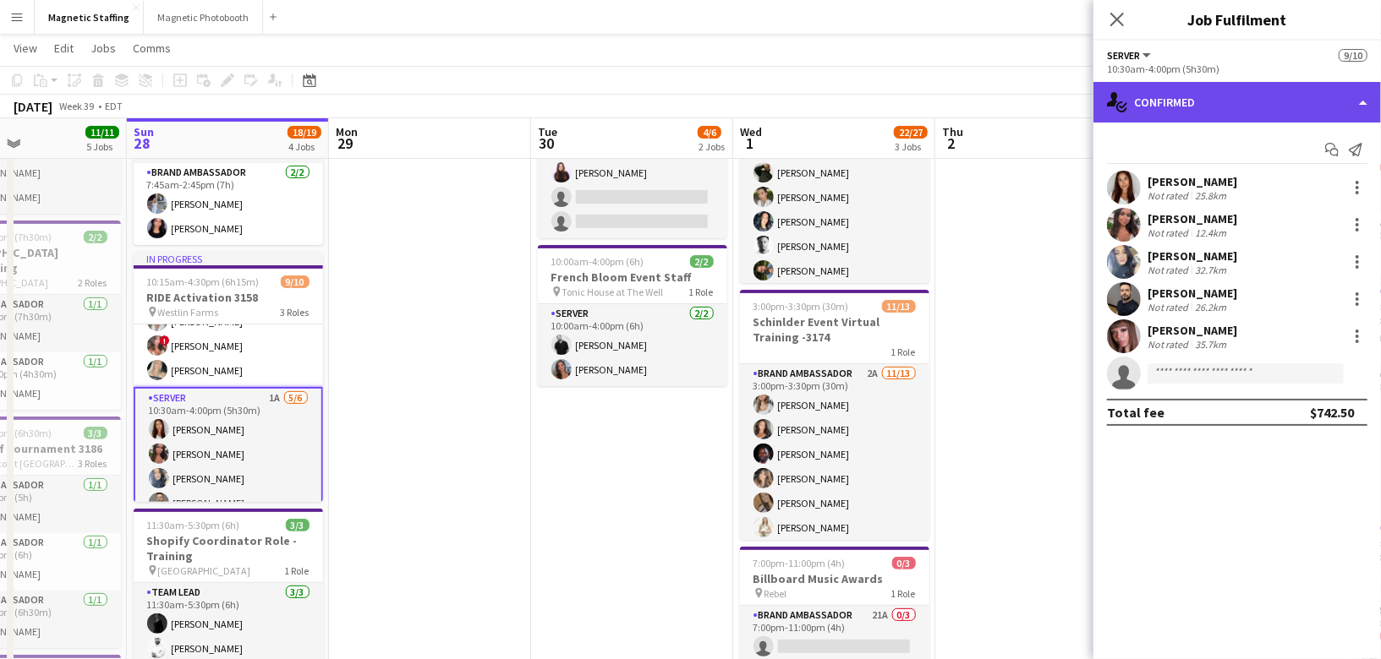
click at [1182, 108] on div "single-neutral-actions-check-2 Confirmed" at bounding box center [1236, 102] width 287 height 41
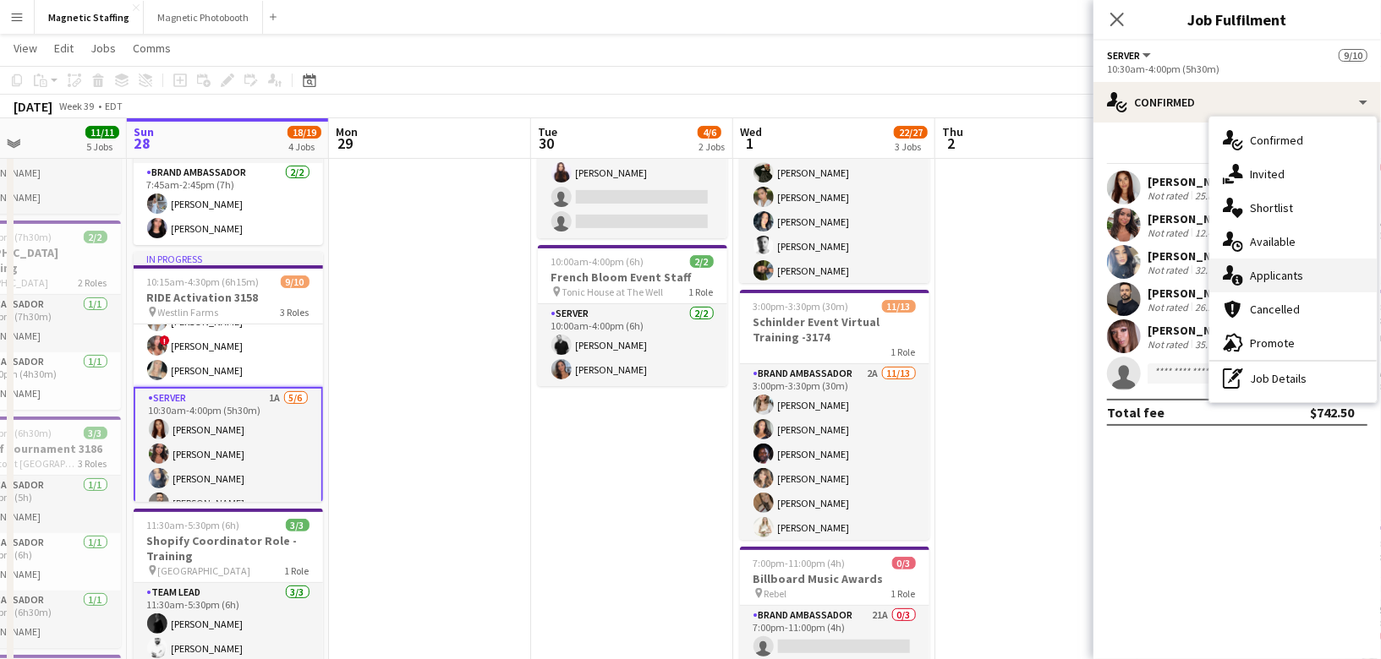
click at [1248, 279] on div "single-neutral-actions-information Applicants" at bounding box center [1292, 276] width 167 height 34
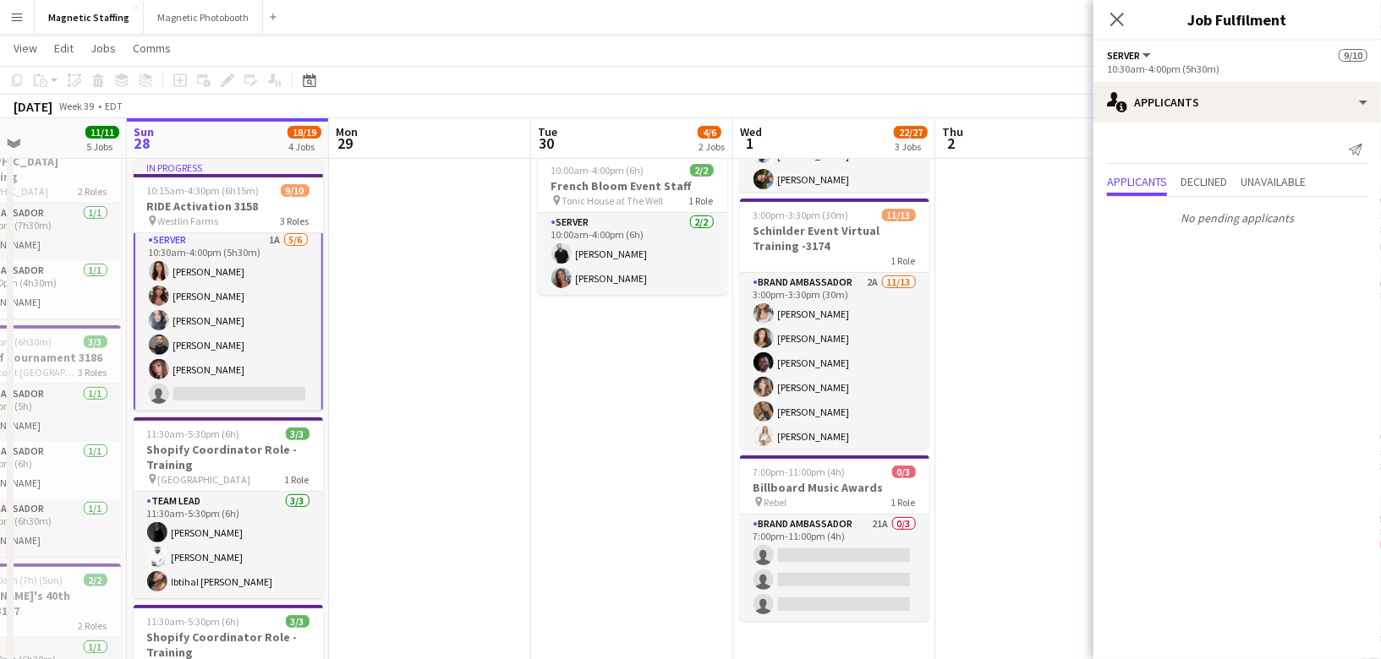
scroll to position [0, 0]
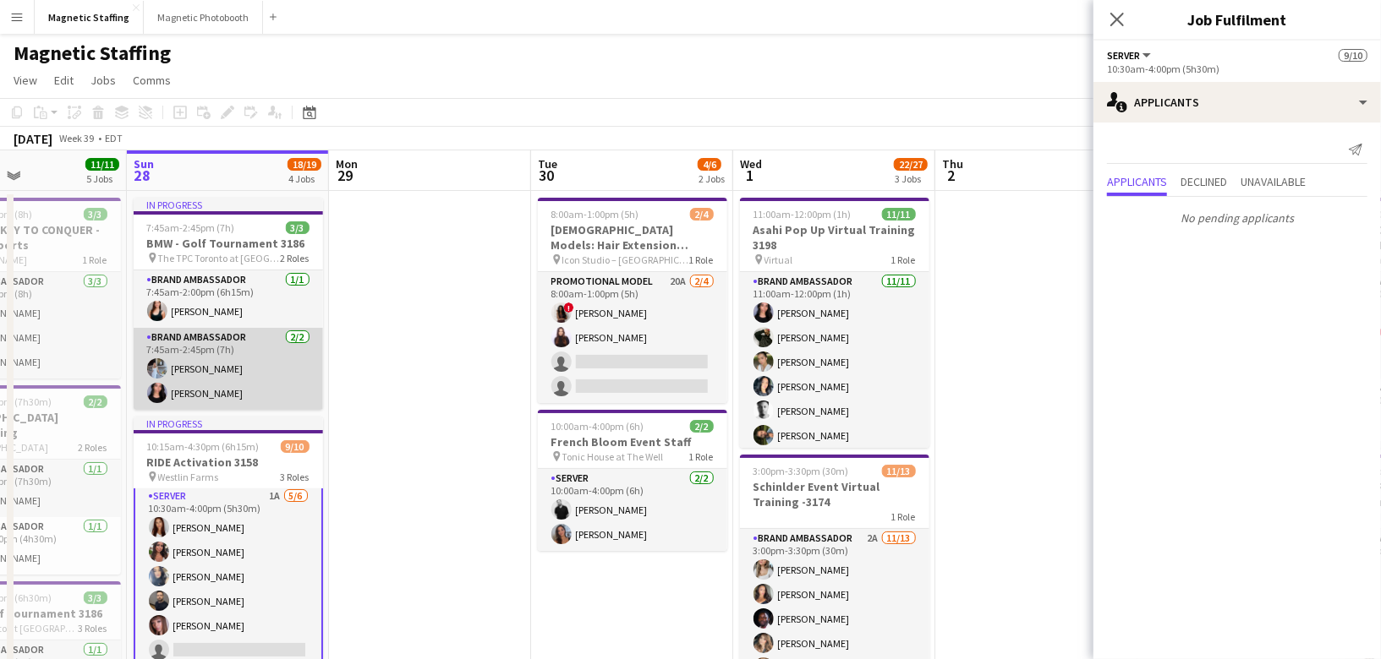
click at [283, 401] on app-card-role "Brand Ambassador [DATE] 7:45am-2:45pm (7h) [PERSON_NAME] [PERSON_NAME]" at bounding box center [228, 369] width 189 height 82
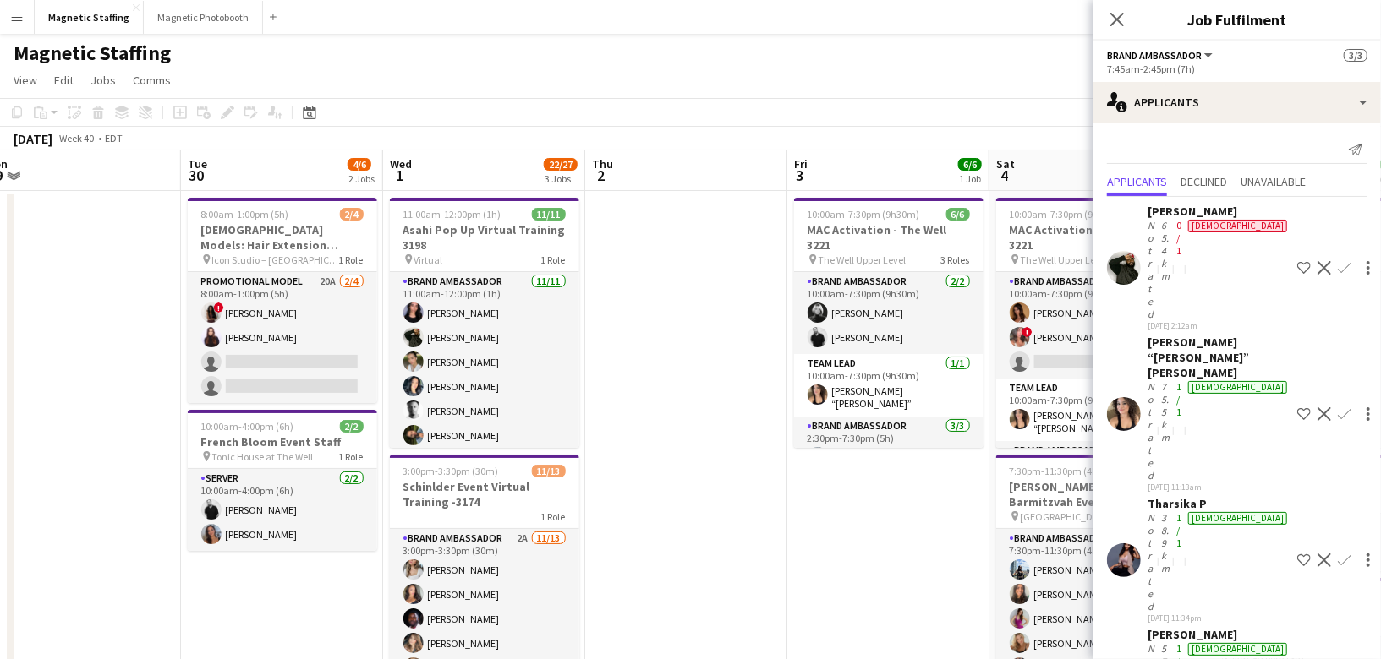
drag, startPoint x: 694, startPoint y: 419, endPoint x: 328, endPoint y: 441, distance: 366.7
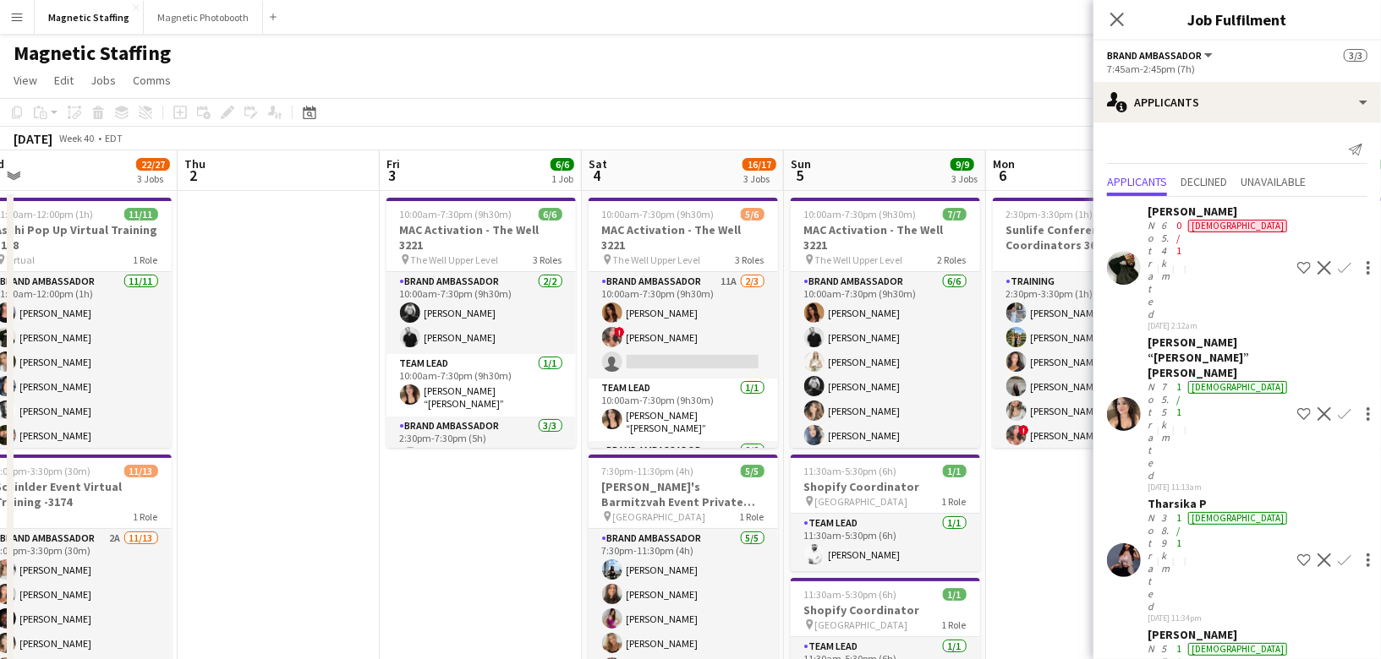
drag, startPoint x: 648, startPoint y: 425, endPoint x: 324, endPoint y: 463, distance: 326.0
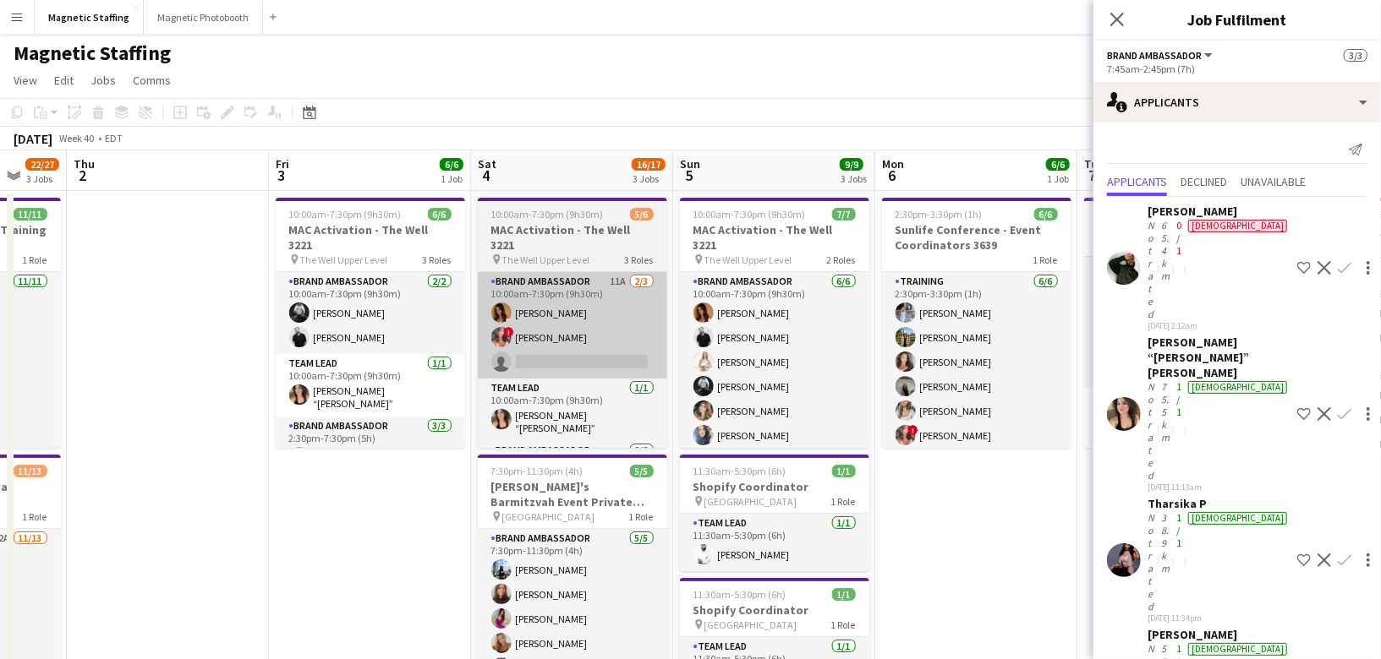
click at [664, 329] on app-card-role "Brand Ambassador 11A [DATE] 10:00am-7:30pm (9h30m) [PERSON_NAME] ! [PERSON_NAME…" at bounding box center [572, 325] width 189 height 107
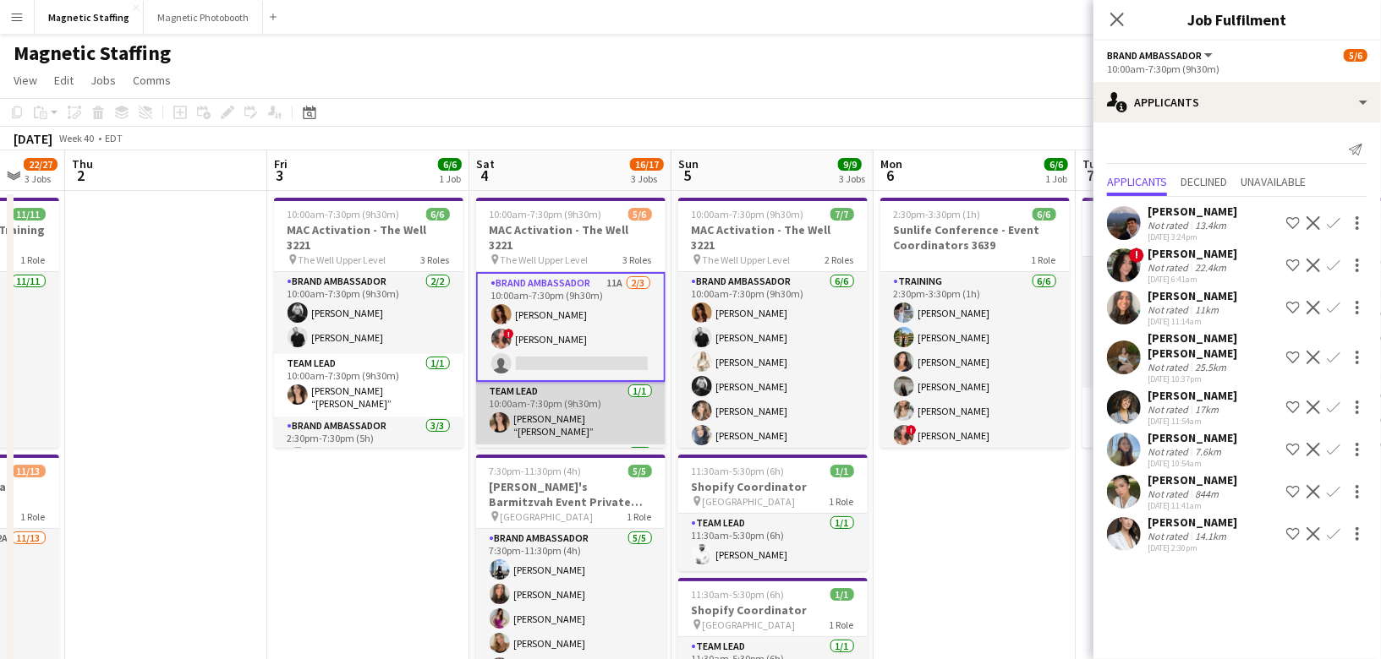
scroll to position [57, 0]
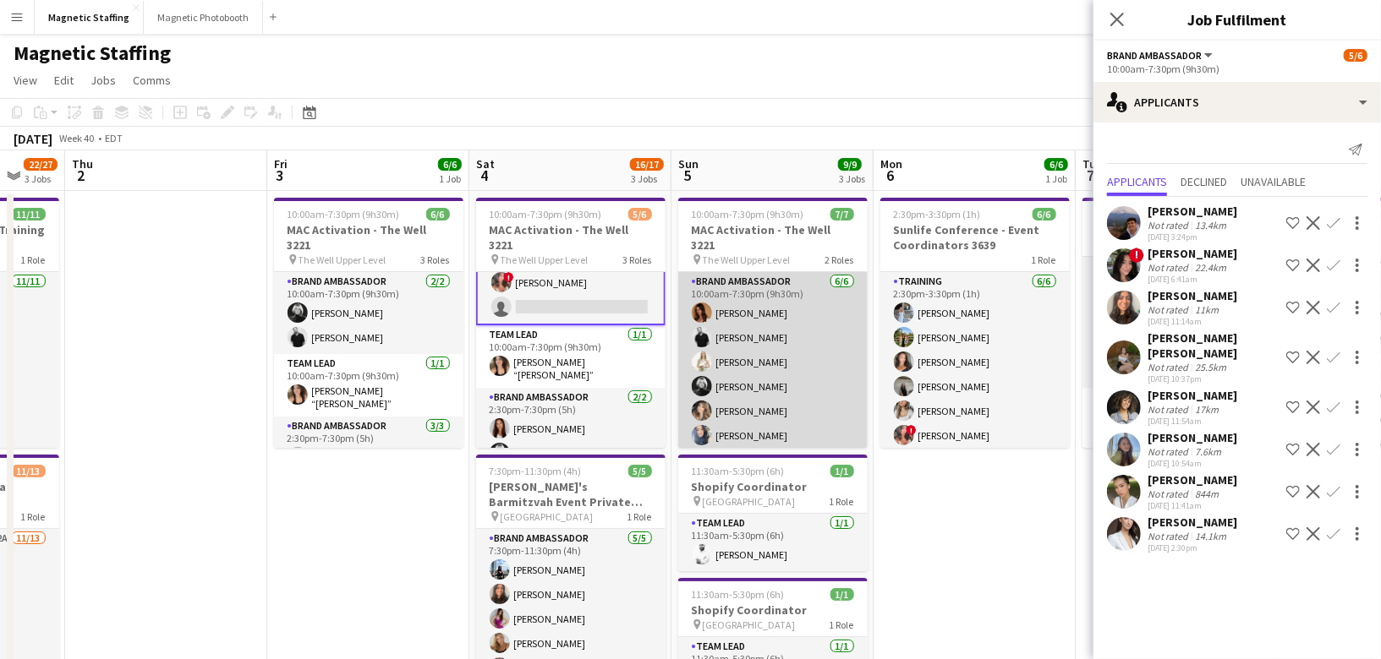
click at [805, 341] on app-card-role "Brand Ambassador [DATE] 10:00am-7:30pm (9h30m) [PERSON_NAME] [PERSON_NAME] [PER…" at bounding box center [772, 362] width 189 height 180
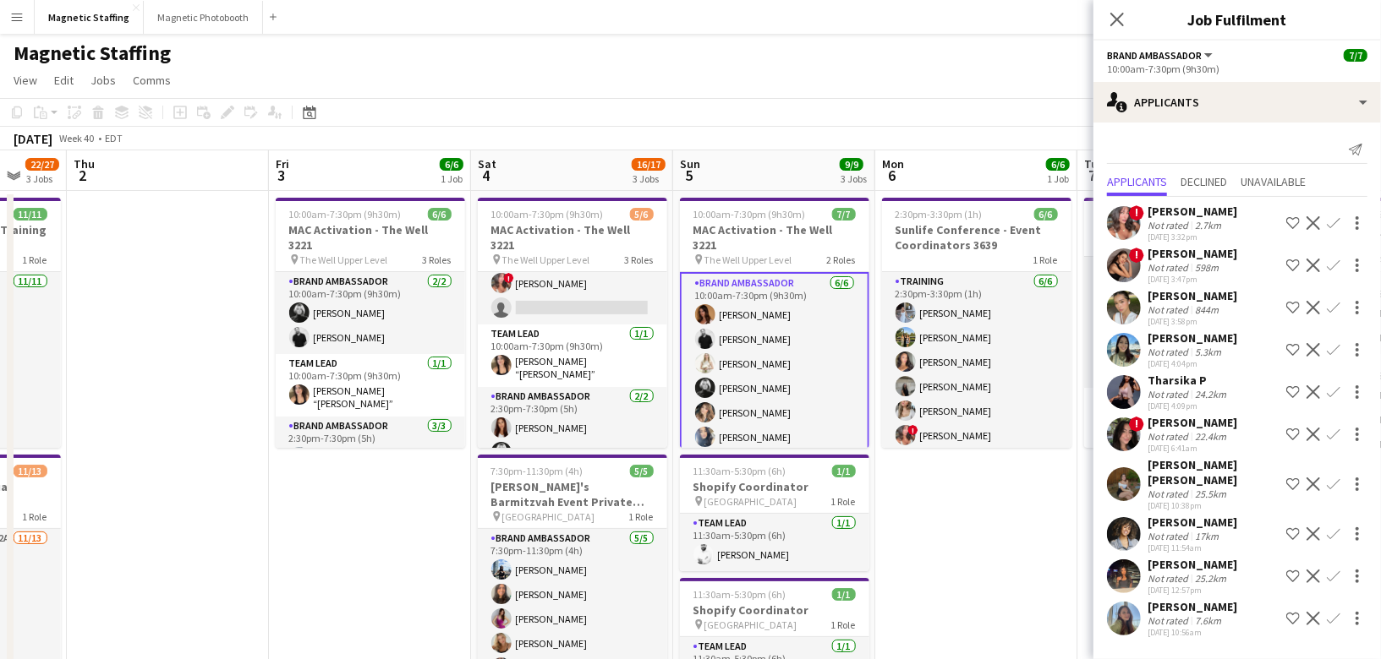
scroll to position [48, 0]
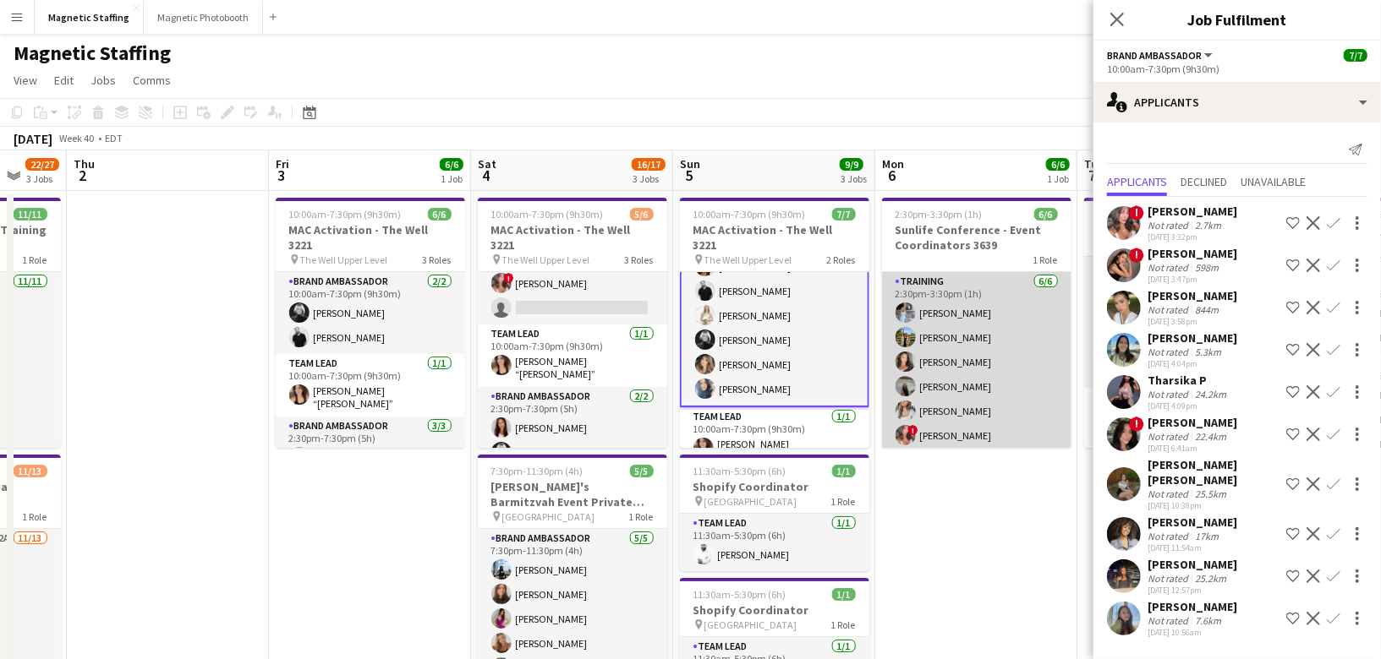
click at [974, 347] on app-card-role "Training [DATE] 2:30pm-3:30pm (1h) [PERSON_NAME] [PERSON_NAME] [PERSON_NAME] [P…" at bounding box center [976, 362] width 189 height 180
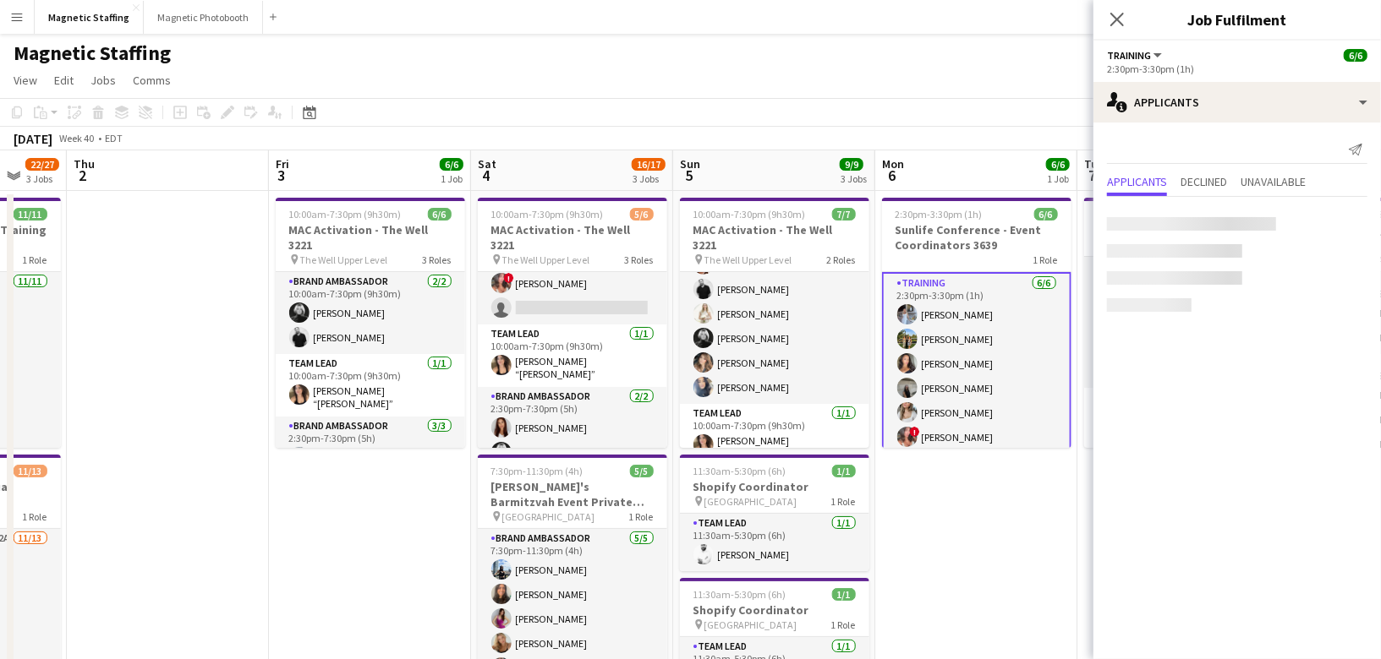
scroll to position [46, 0]
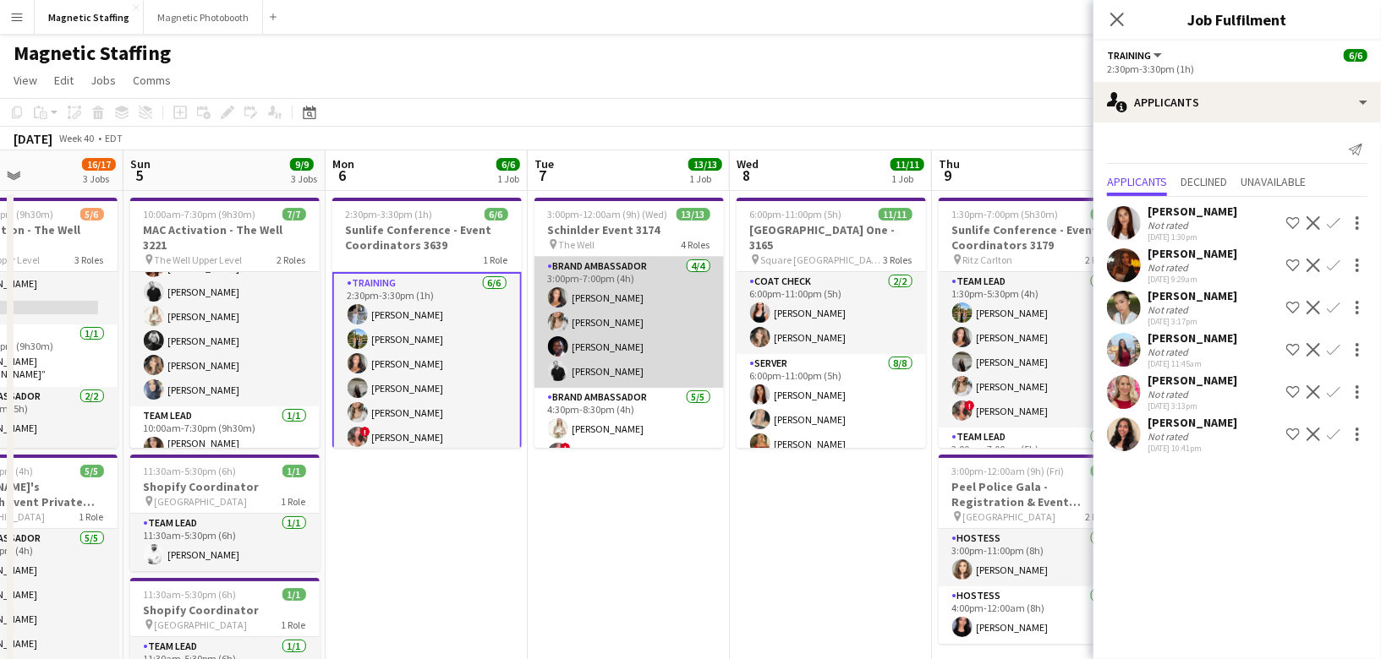
click at [689, 341] on app-card-role "Brand Ambassador [DATE] 3:00pm-7:00pm (4h) [PERSON_NAME] [PERSON_NAME] [PERSON_…" at bounding box center [628, 322] width 189 height 131
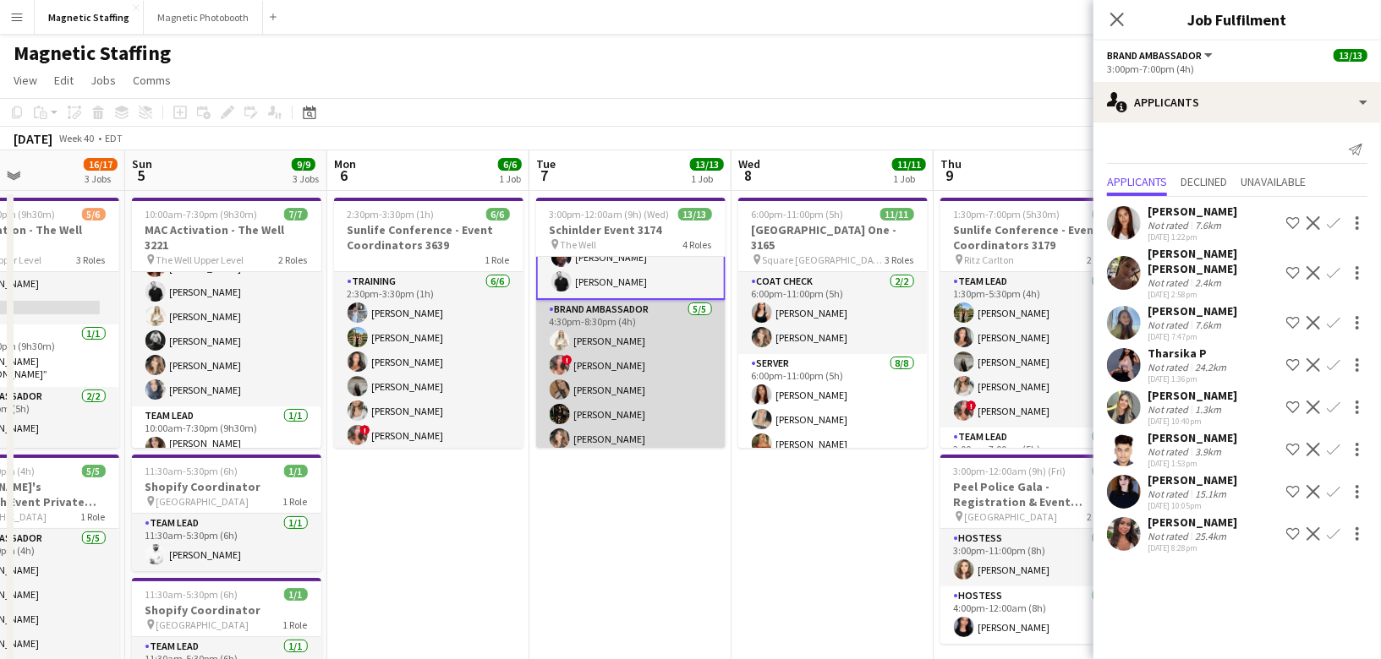
click at [642, 395] on app-card-role "Brand Ambassador [DATE] 4:30pm-8:30pm (4h) [PERSON_NAME] ! [PERSON_NAME] [PERSO…" at bounding box center [630, 378] width 189 height 156
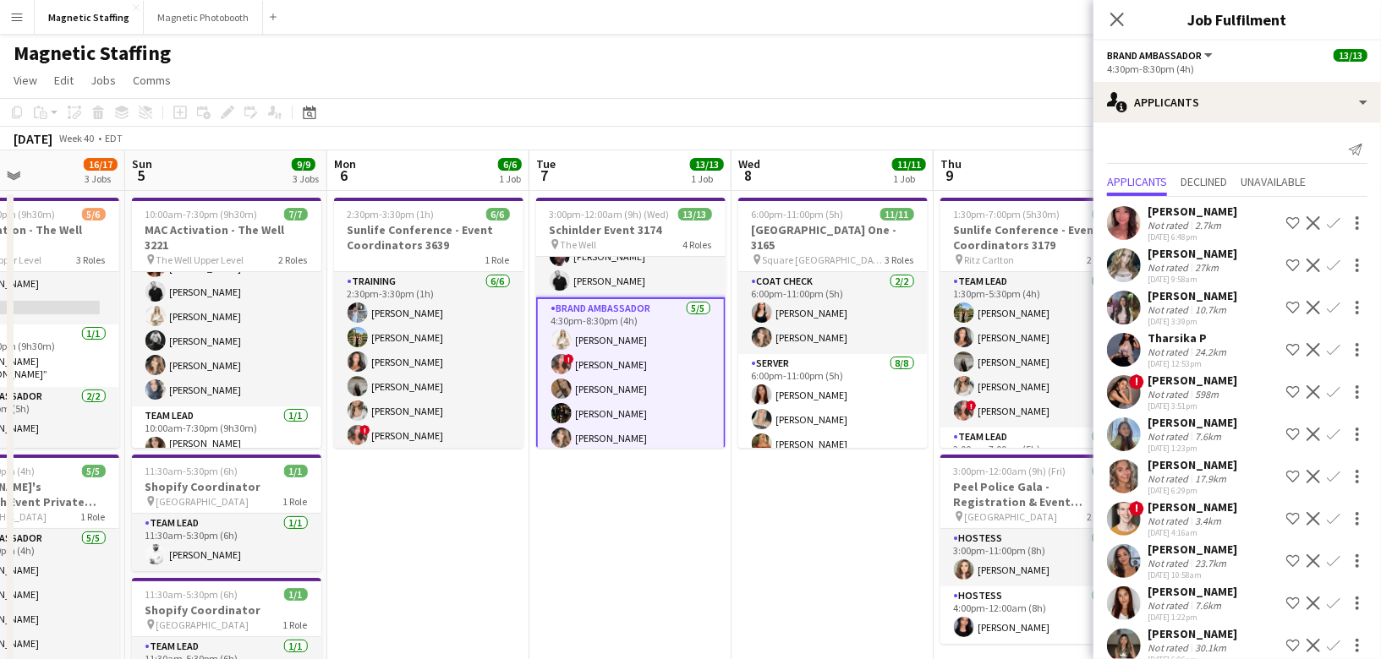
scroll to position [191, 0]
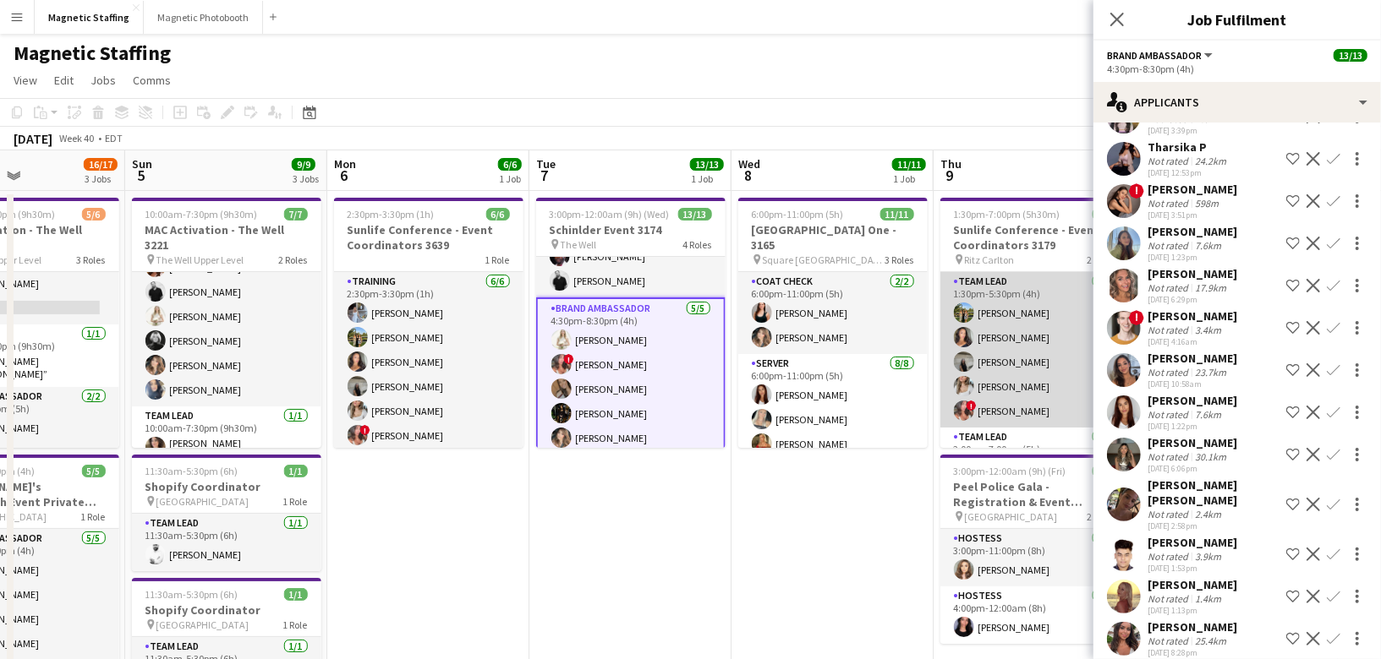
click at [1003, 319] on app-card-role "Team Lead [DATE] 1:30pm-5:30pm (4h) [PERSON_NAME] [PERSON_NAME] [PERSON_NAME] […" at bounding box center [1034, 350] width 189 height 156
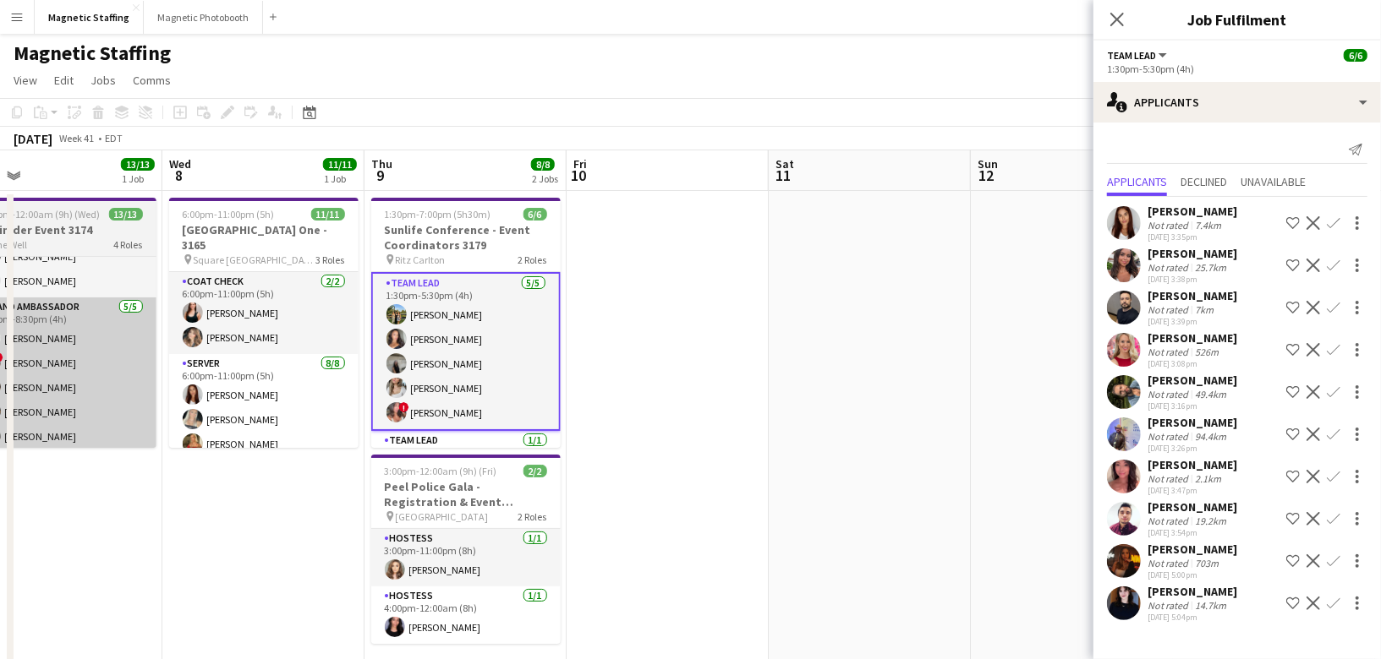
scroll to position [0, 573]
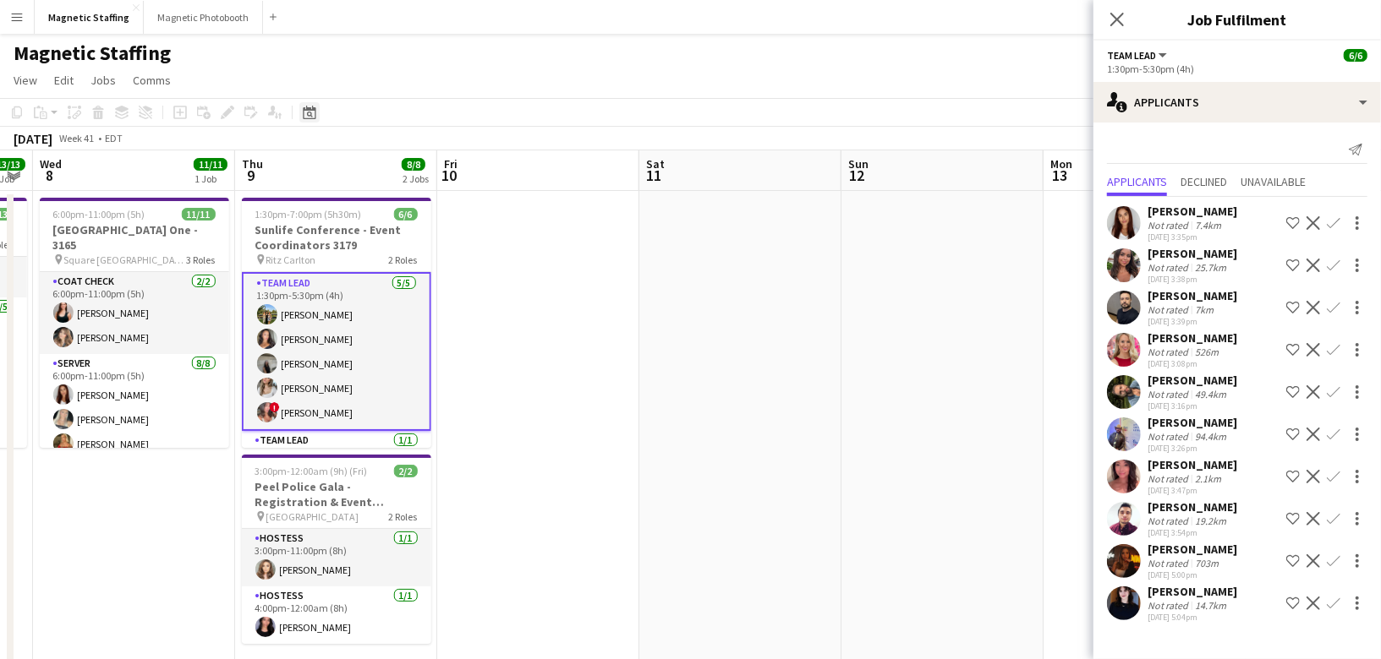
click at [319, 113] on div "Date picker" at bounding box center [309, 112] width 20 height 20
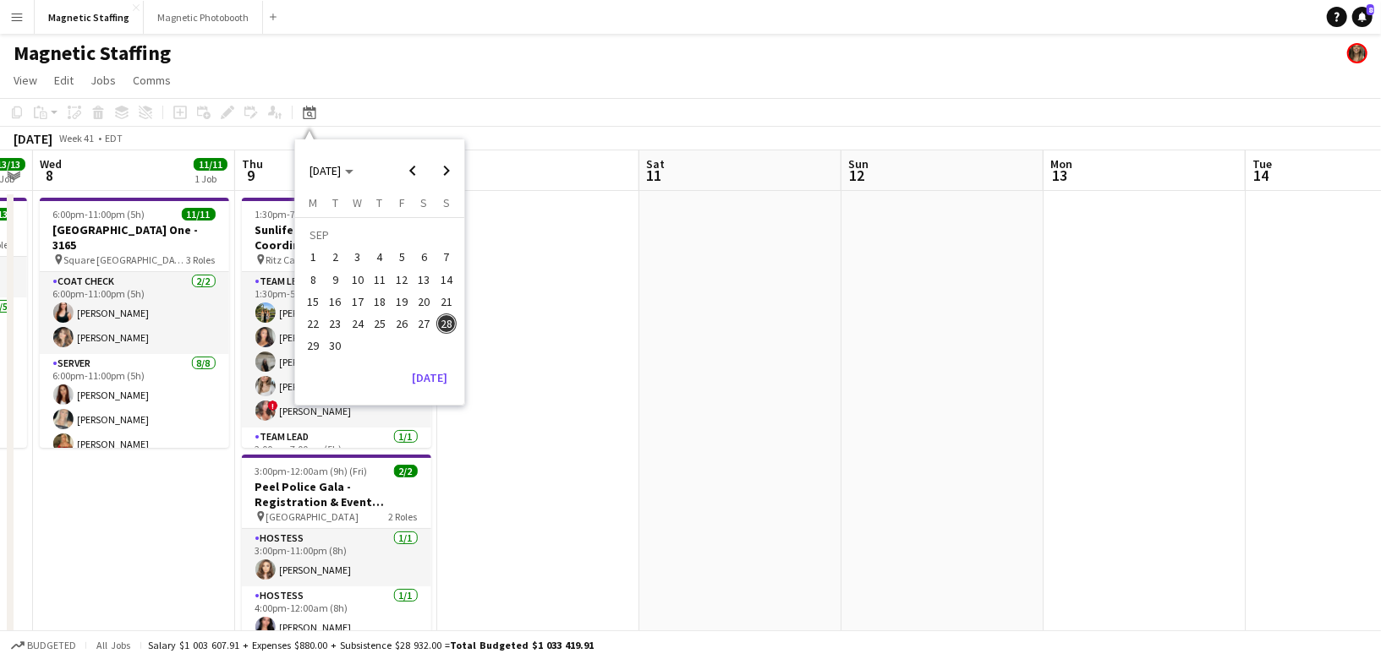
click at [421, 363] on div "[DATE] [DATE] [DATE] M [DATE] T [DATE] W [DATE] T [DATE] F [DATE] S [DATE] S [D…" at bounding box center [379, 271] width 169 height 265
click at [431, 388] on button "[DATE]" at bounding box center [429, 377] width 49 height 27
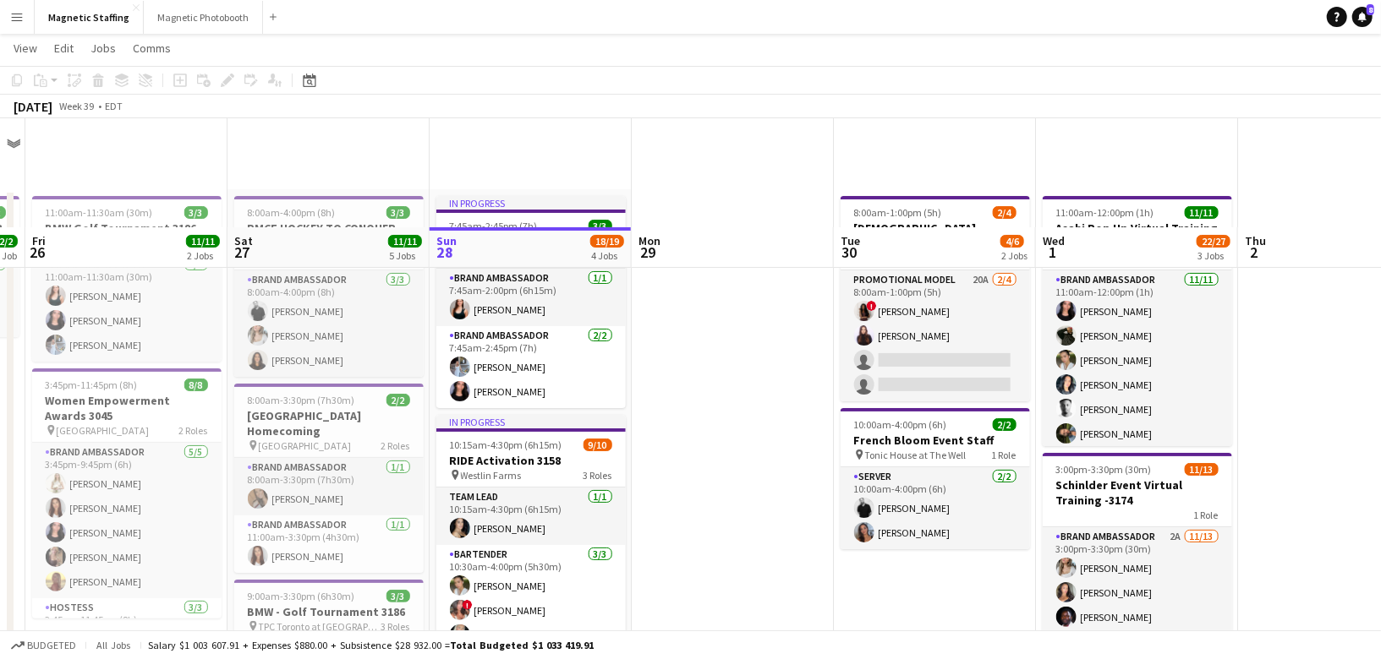
scroll to position [260, 0]
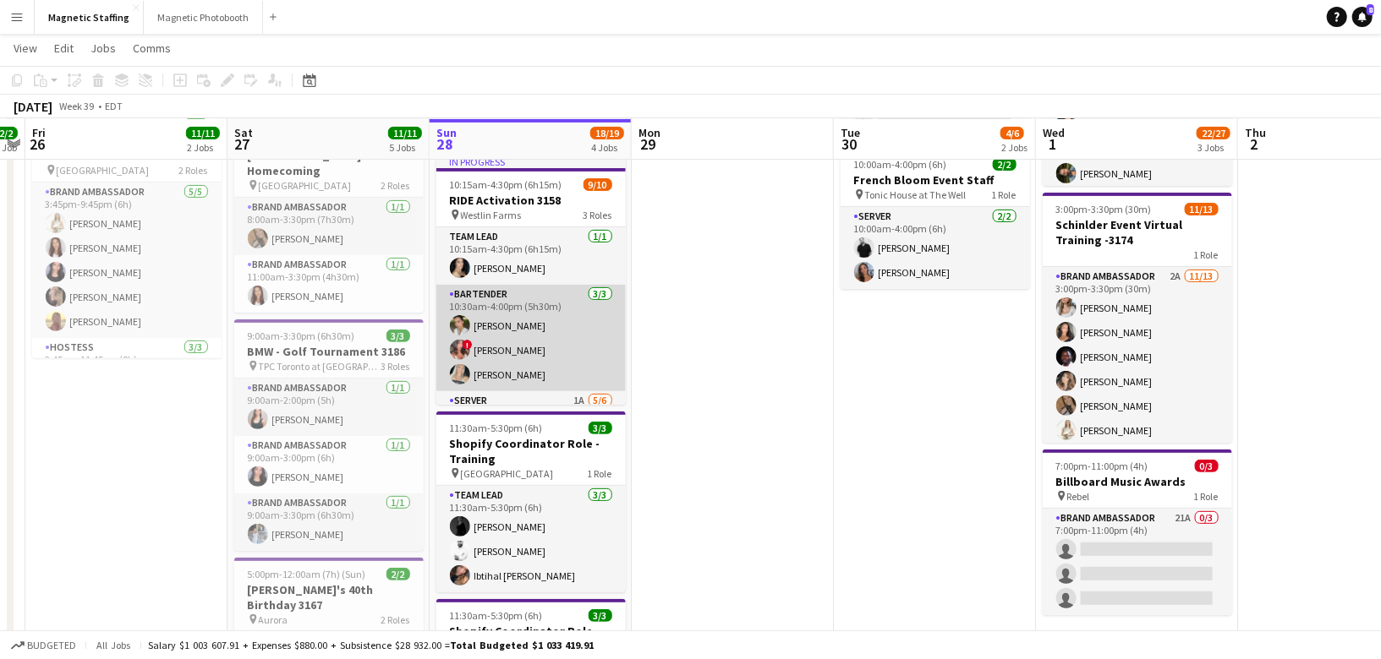
click at [559, 352] on app-card-role "Bartender [DATE] 10:30am-4:00pm (5h30m) [PERSON_NAME] ! [PERSON_NAME] [PERSON_N…" at bounding box center [530, 338] width 189 height 107
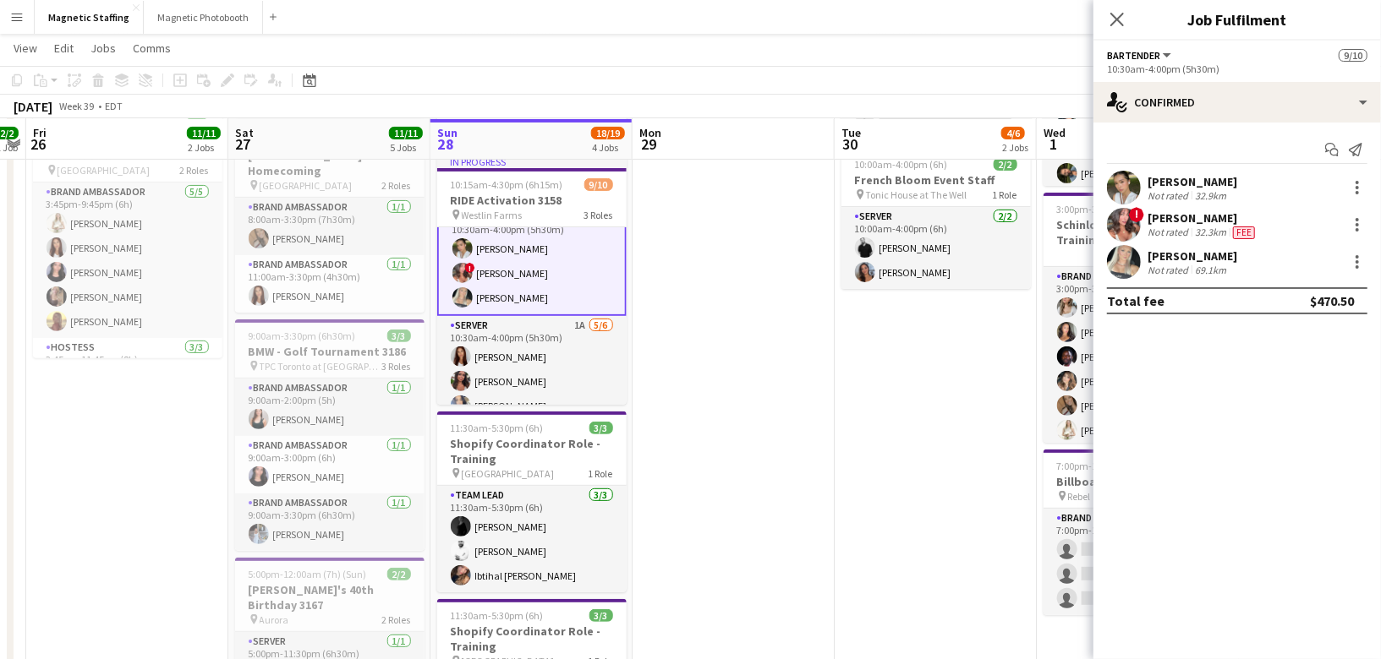
click at [559, 350] on app-card-role "Server 1A [DATE] 10:30am-4:00pm (5h30m) [PERSON_NAME] [PERSON_NAME] [PERSON_NAM…" at bounding box center [531, 406] width 189 height 180
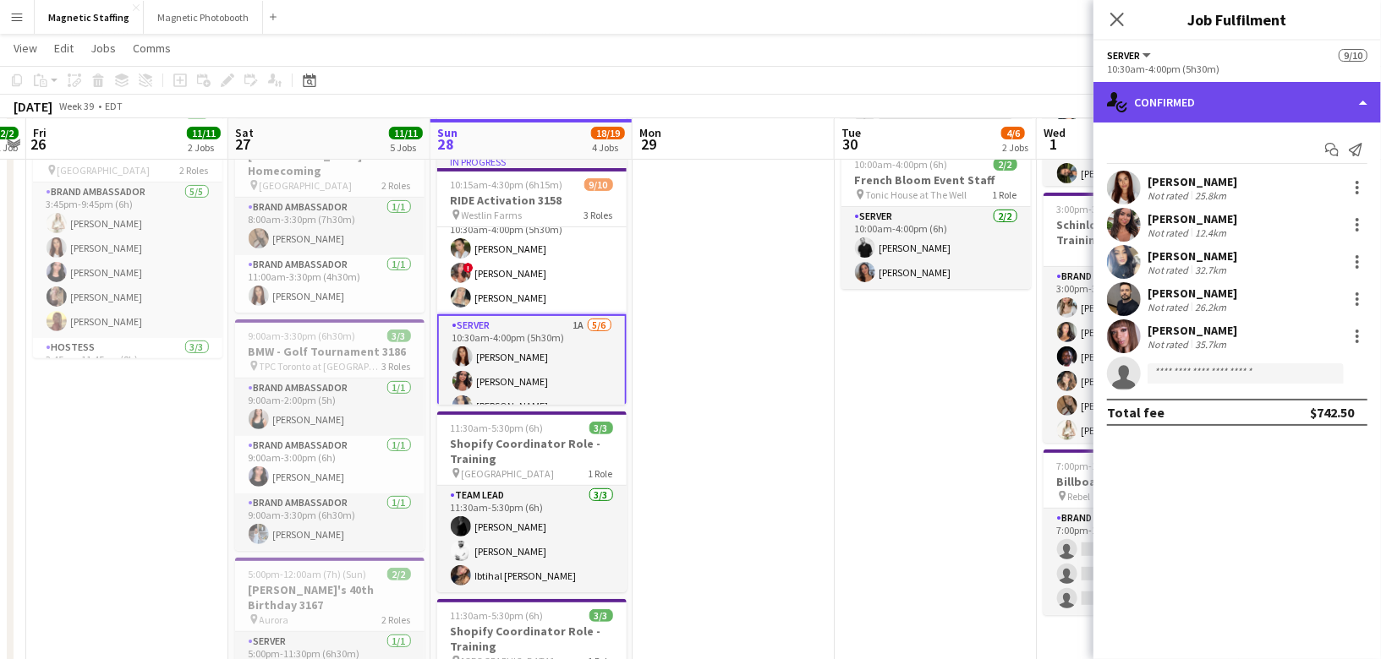
click at [1272, 108] on div "single-neutral-actions-check-2 Confirmed" at bounding box center [1236, 102] width 287 height 41
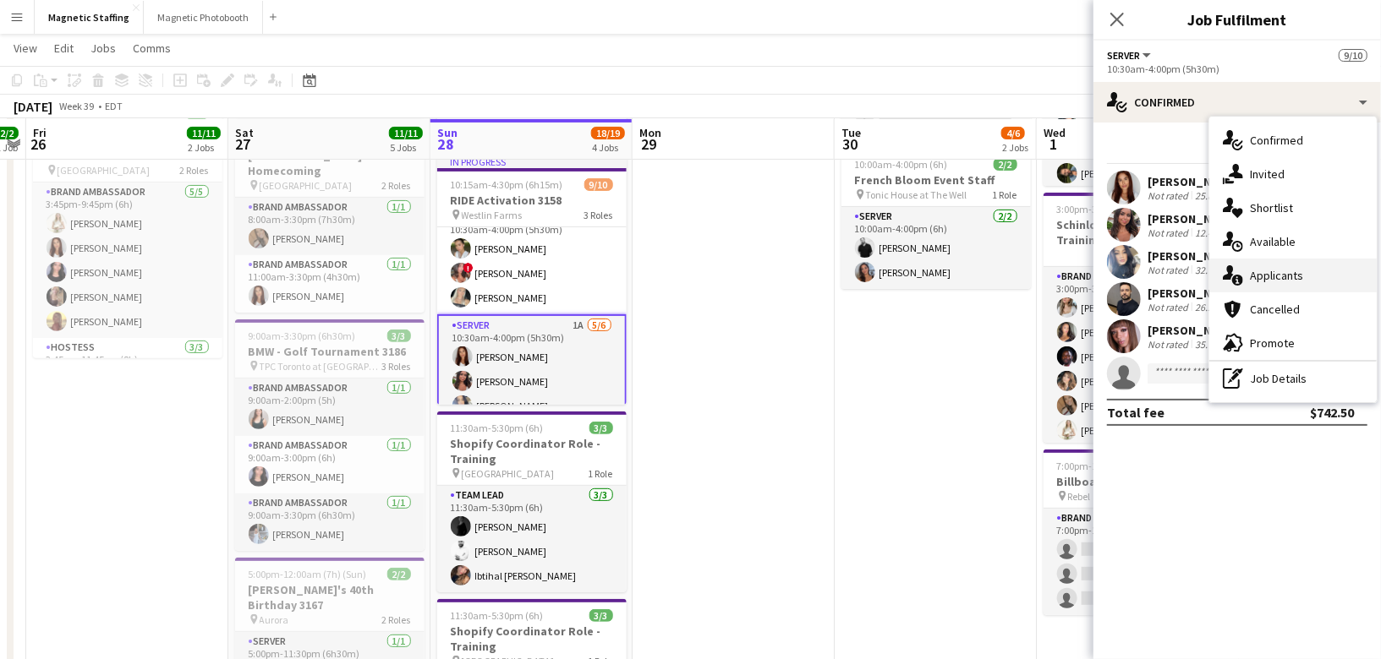
click at [1266, 272] on span "Applicants" at bounding box center [1276, 275] width 53 height 15
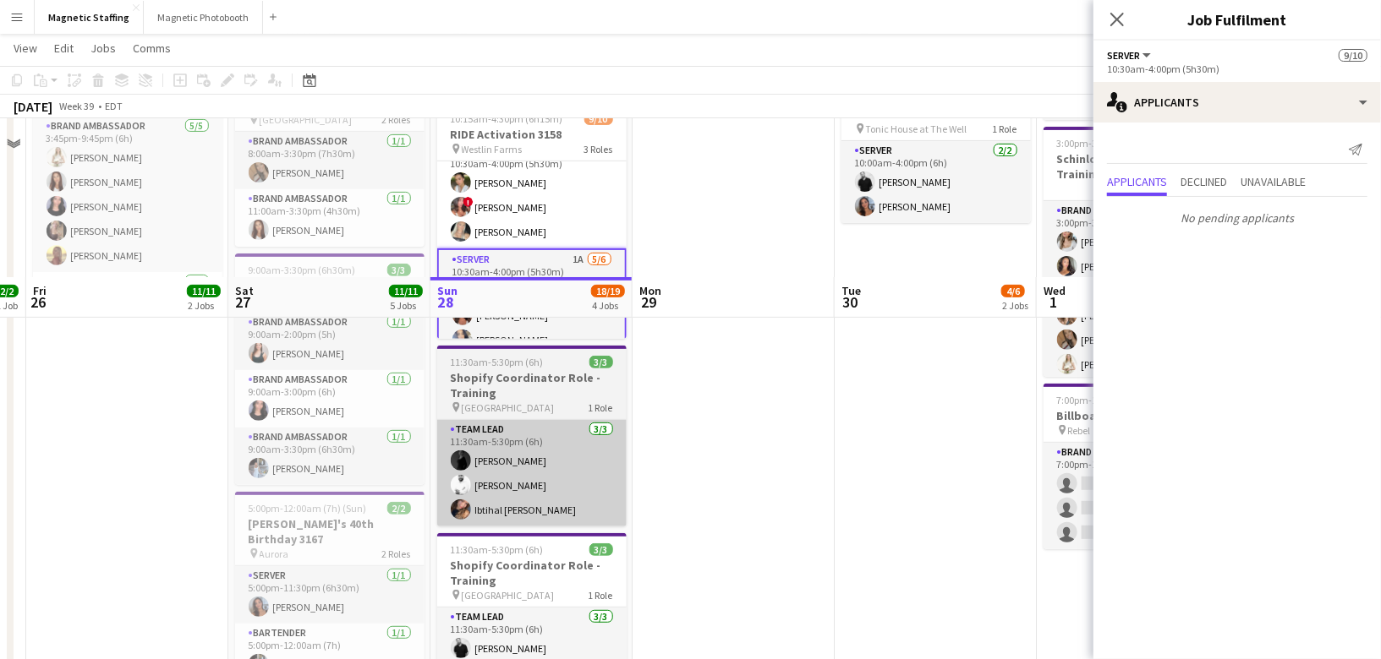
scroll to position [485, 0]
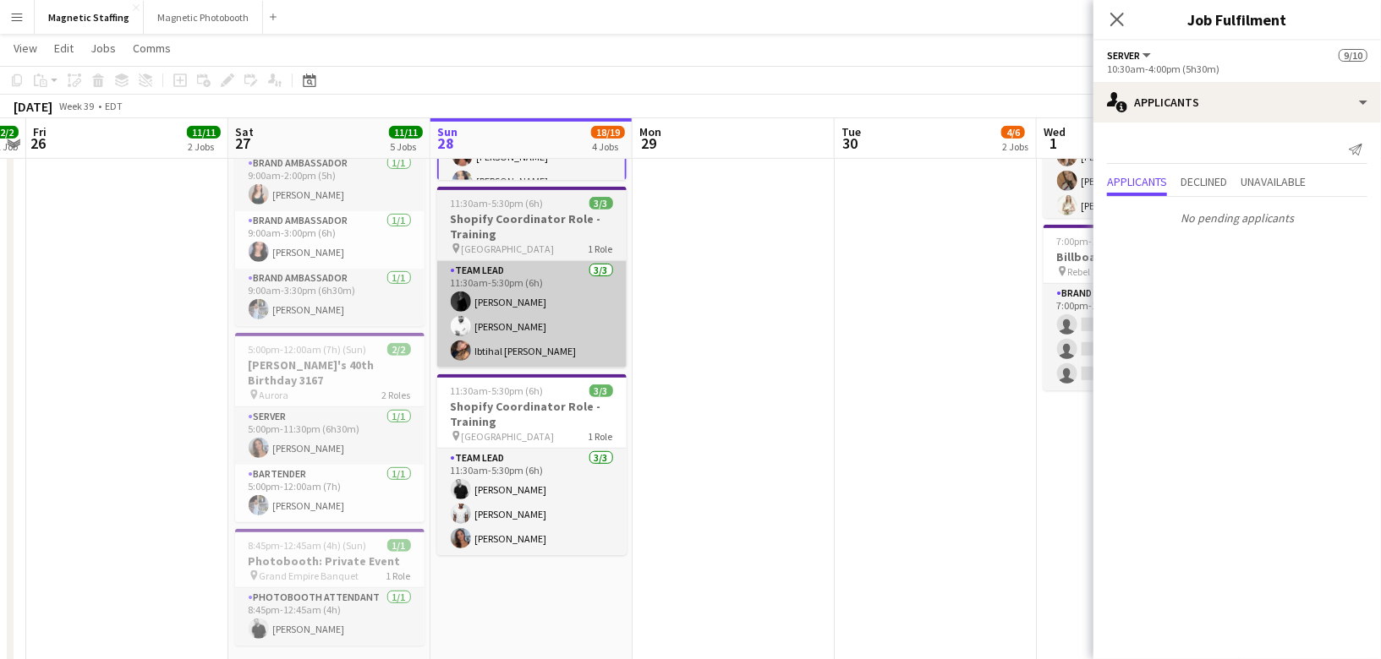
click at [520, 493] on app-card-role "Team Lead [DATE] 11:30am-5:30pm (6h) [PERSON_NAME] [PERSON_NAME] [PERSON_NAME]" at bounding box center [531, 502] width 189 height 107
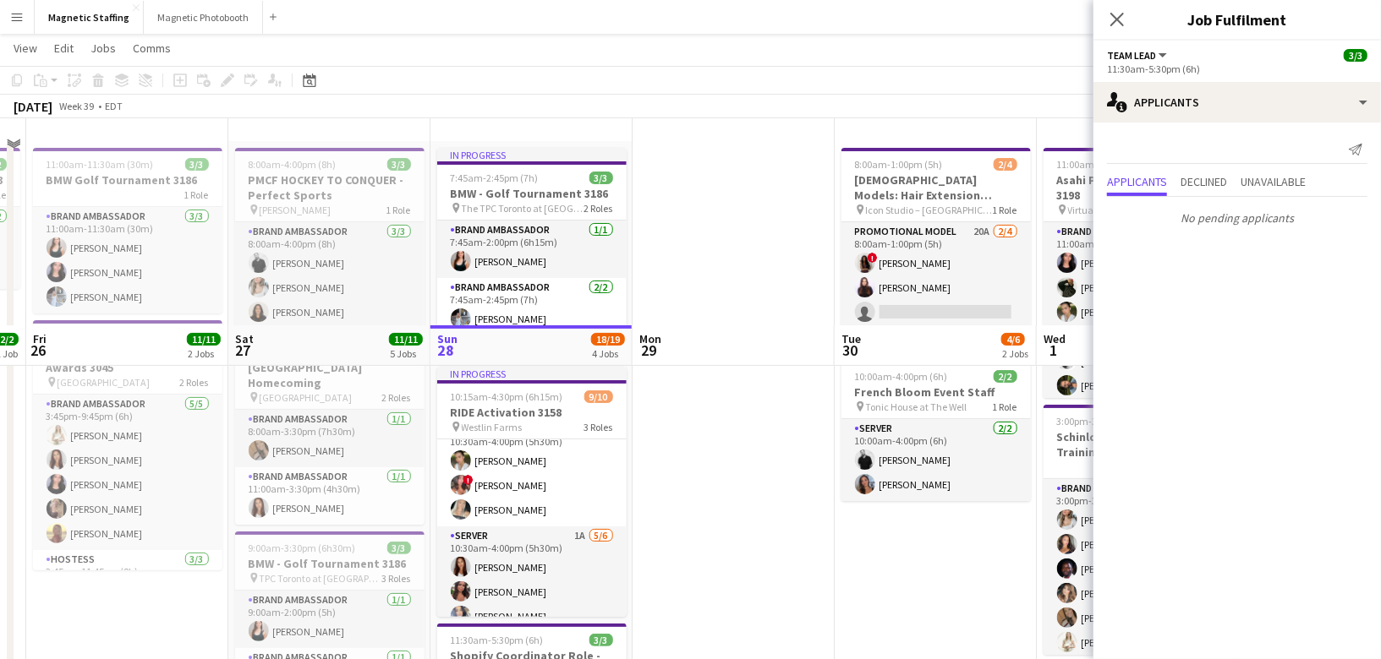
scroll to position [0, 0]
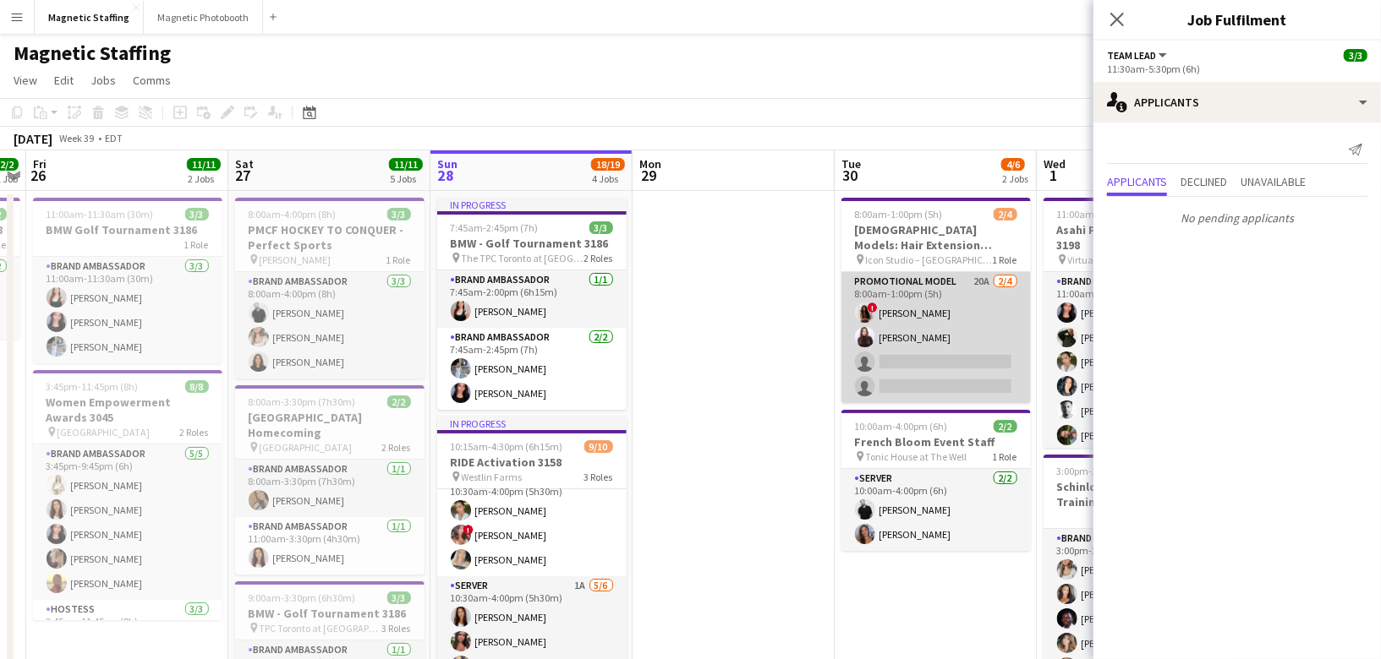
click at [936, 305] on app-card-role "Promotional Model 20A [DATE] 8:00am-1:00pm (5h) ! [PERSON_NAME] [PERSON_NAME] s…" at bounding box center [935, 337] width 189 height 131
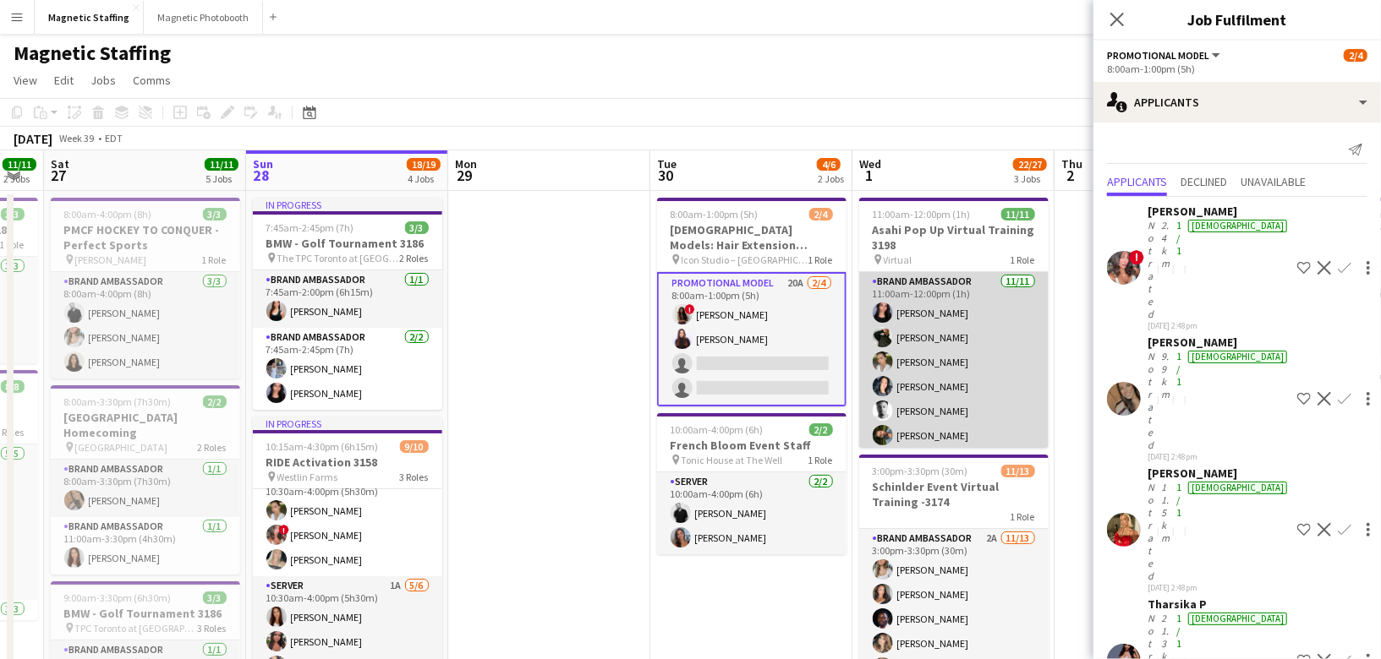
click at [976, 322] on app-card-role "Brand Ambassador [DATE] 11:00am-12:00pm (1h) [PERSON_NAME] [PERSON_NAME] [PERSO…" at bounding box center [953, 423] width 189 height 303
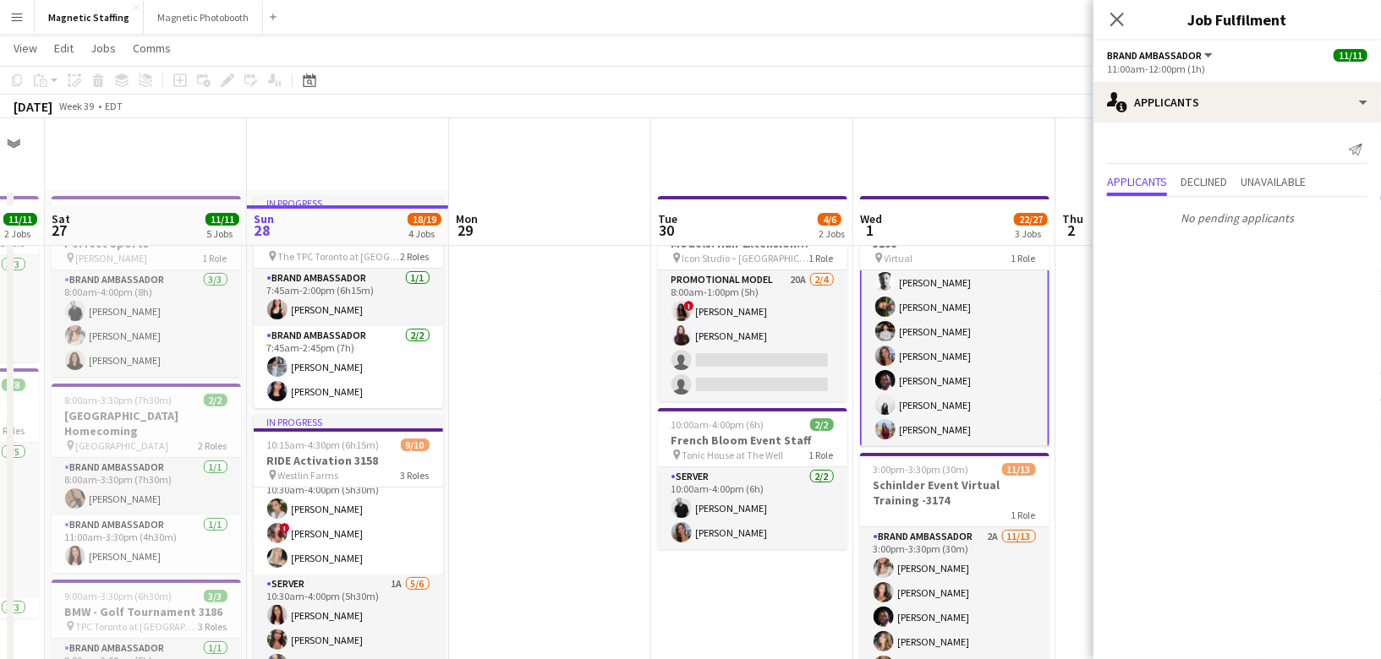
scroll to position [211, 0]
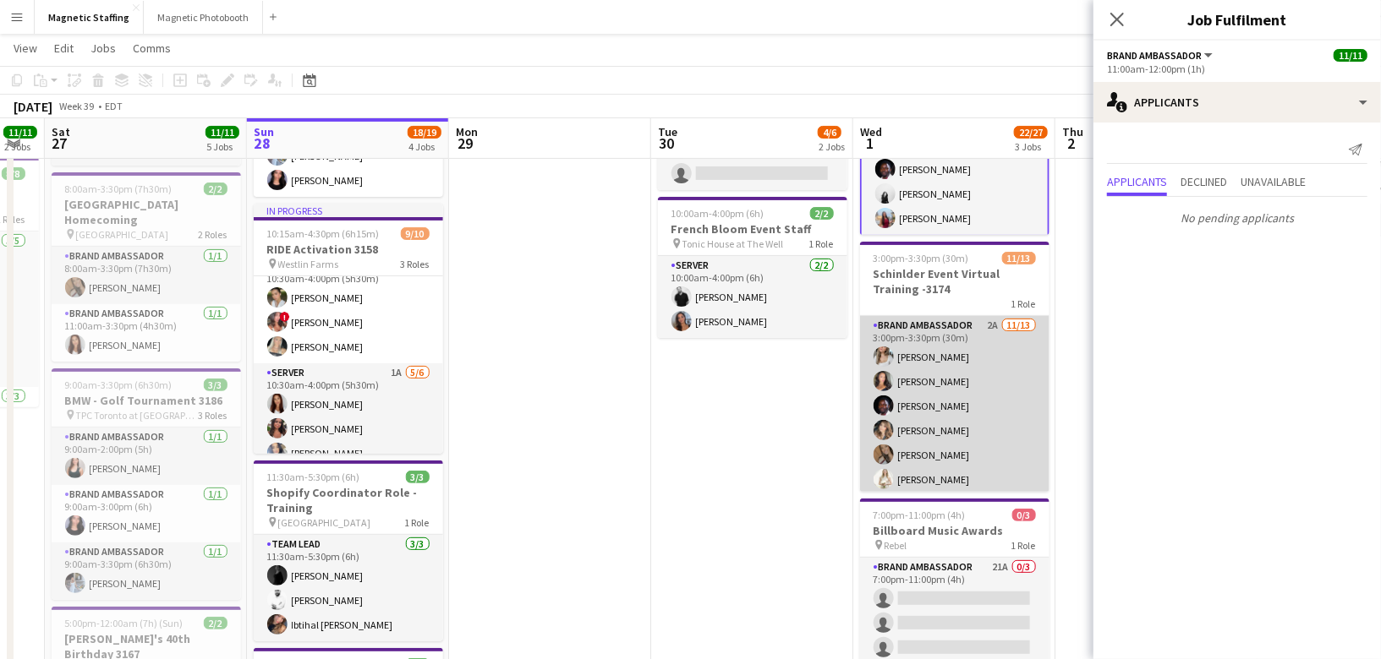
click at [934, 393] on app-card-role "Brand Ambassador 2A [DATE] 3:00pm-3:30pm (30m) [PERSON_NAME] [PERSON_NAME] [PER…" at bounding box center [954, 492] width 189 height 352
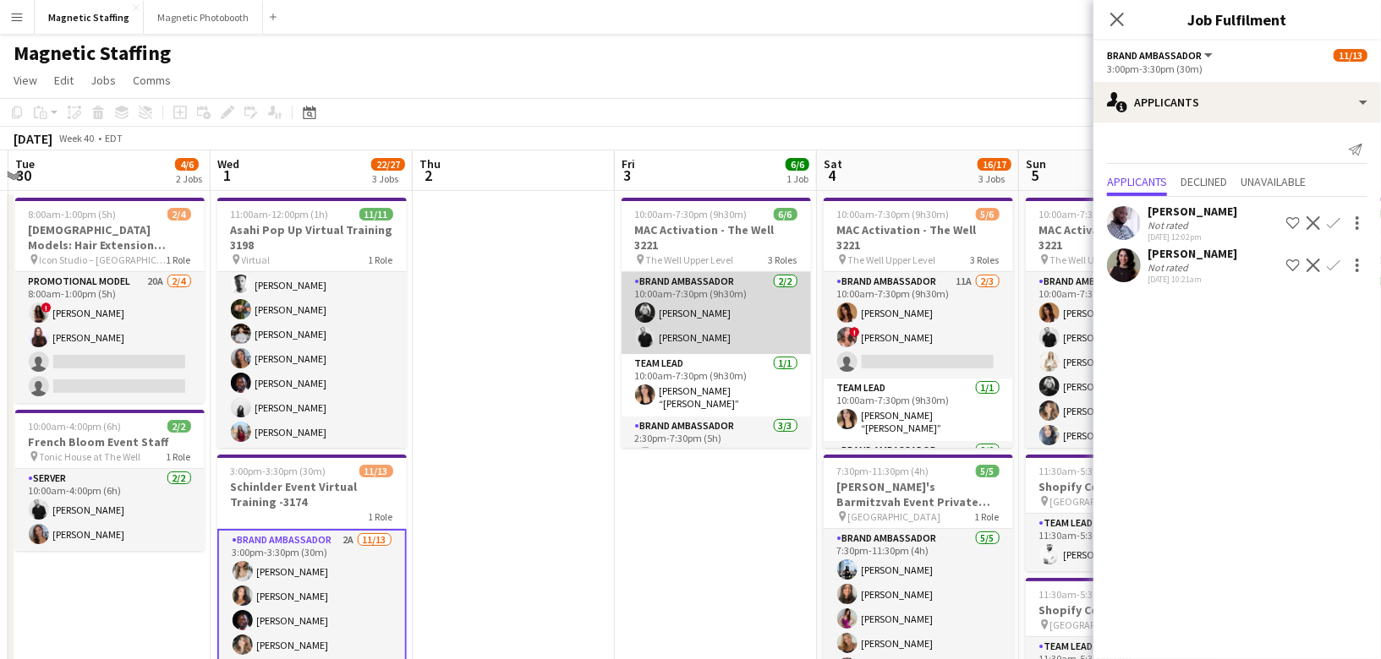
click at [772, 305] on app-card-role "Brand Ambassador [DATE] 10:00am-7:30pm (9h30m) [PERSON_NAME]-[PERSON_NAME]" at bounding box center [715, 313] width 189 height 82
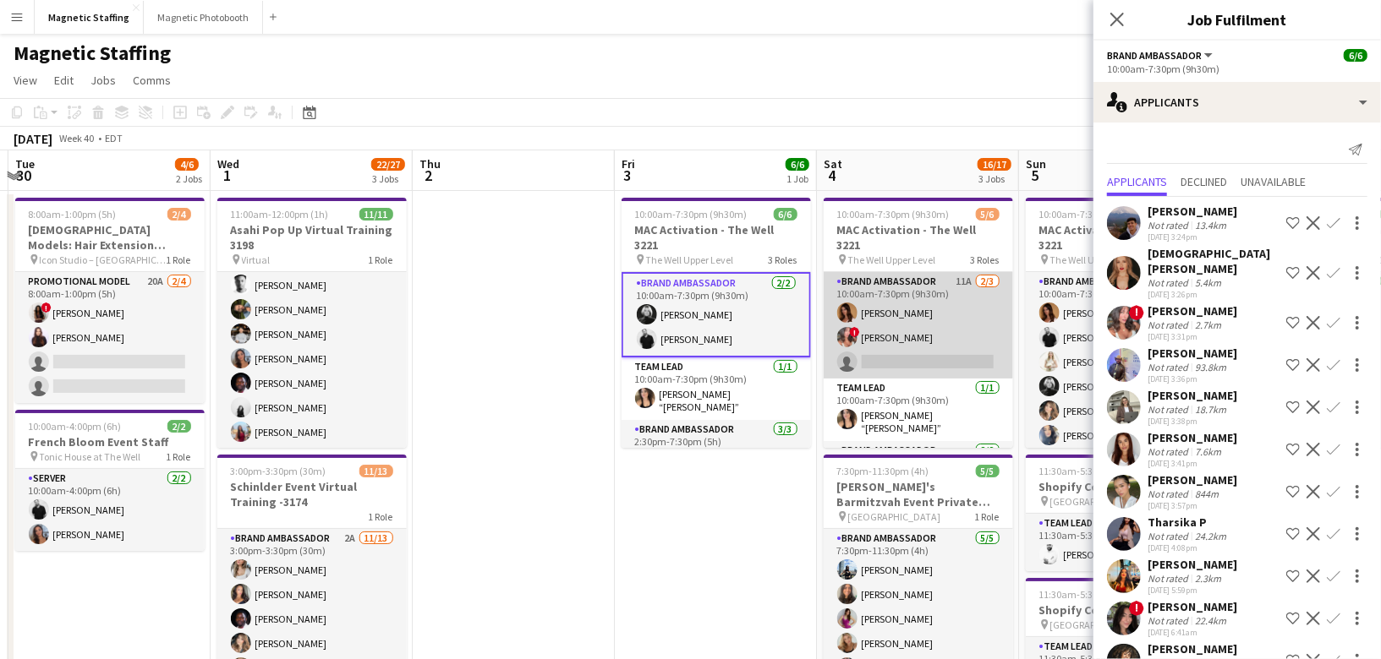
click at [886, 328] on app-card-role "Brand Ambassador 11A [DATE] 10:00am-7:30pm (9h30m) [PERSON_NAME] ! [PERSON_NAME…" at bounding box center [917, 325] width 189 height 107
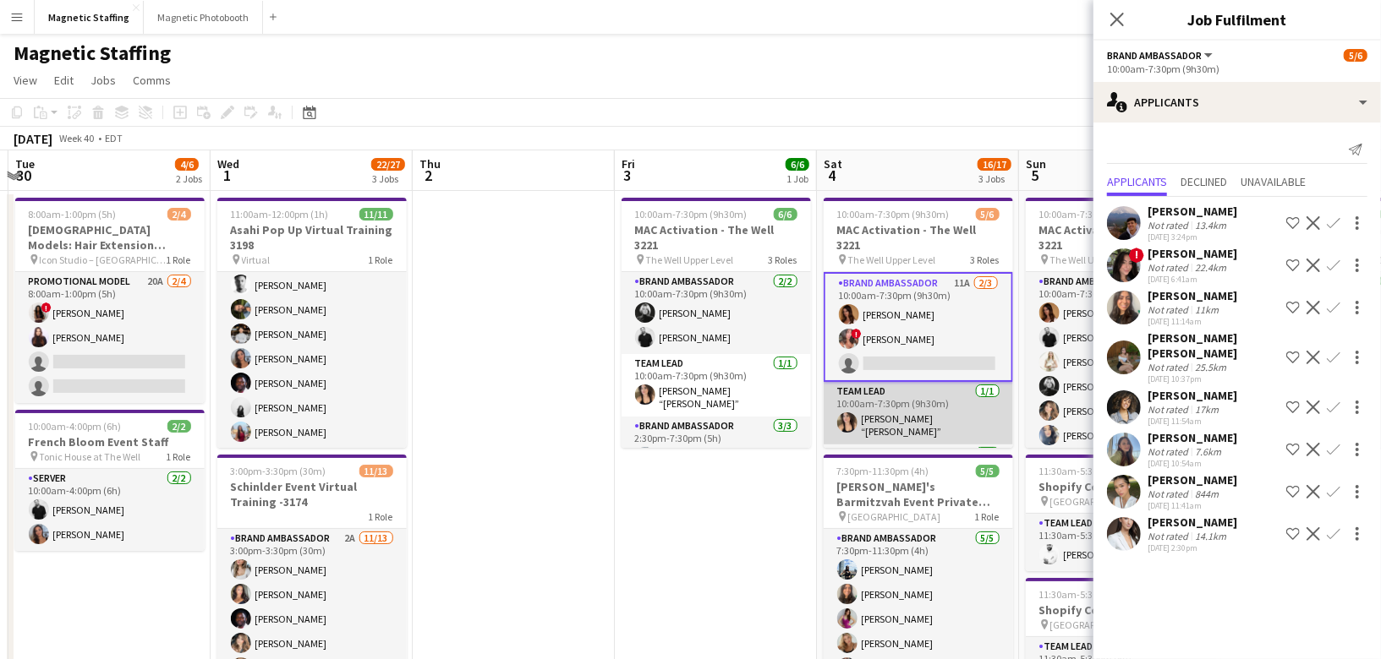
click at [872, 393] on app-card-role "Team Lead [DATE] 10:00am-7:30pm (9h30m) [PERSON_NAME] “[PERSON_NAME]” [PERSON_N…" at bounding box center [917, 413] width 189 height 63
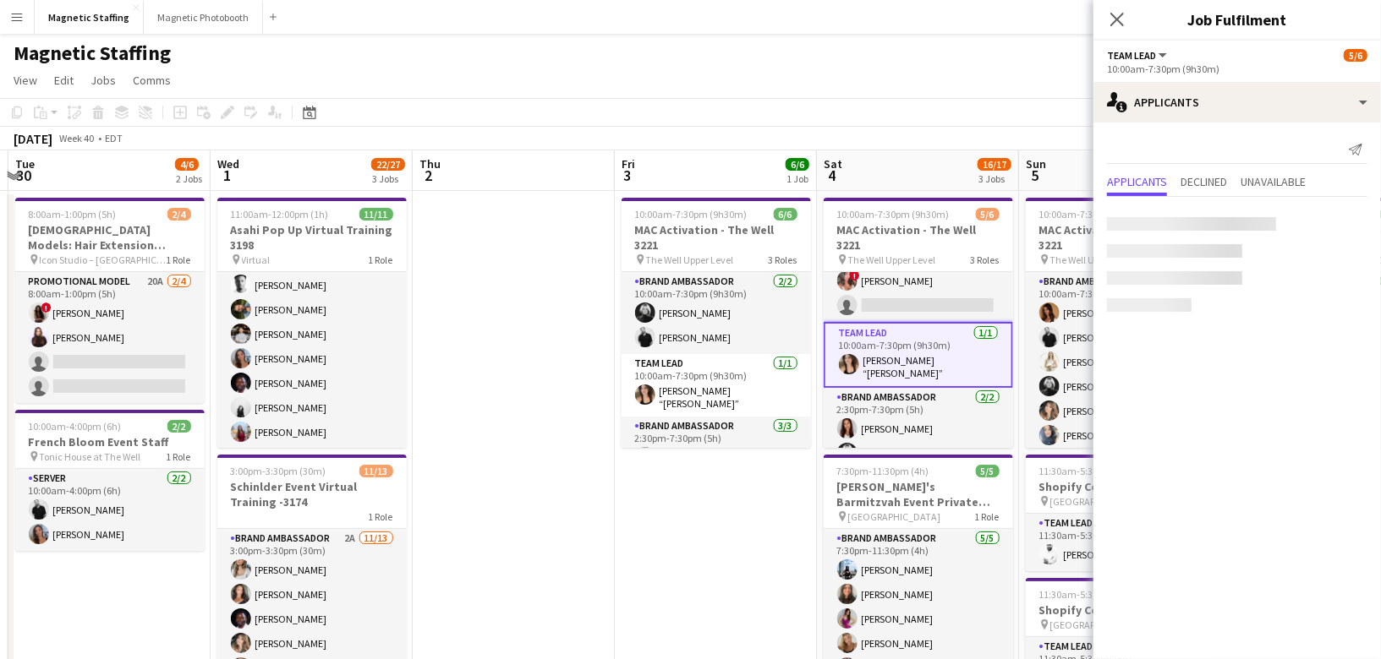
click at [872, 394] on app-card-role "Brand Ambassador [DATE] 2:30pm-7:30pm (5h) [PERSON_NAME] [PERSON_NAME]" at bounding box center [917, 429] width 189 height 82
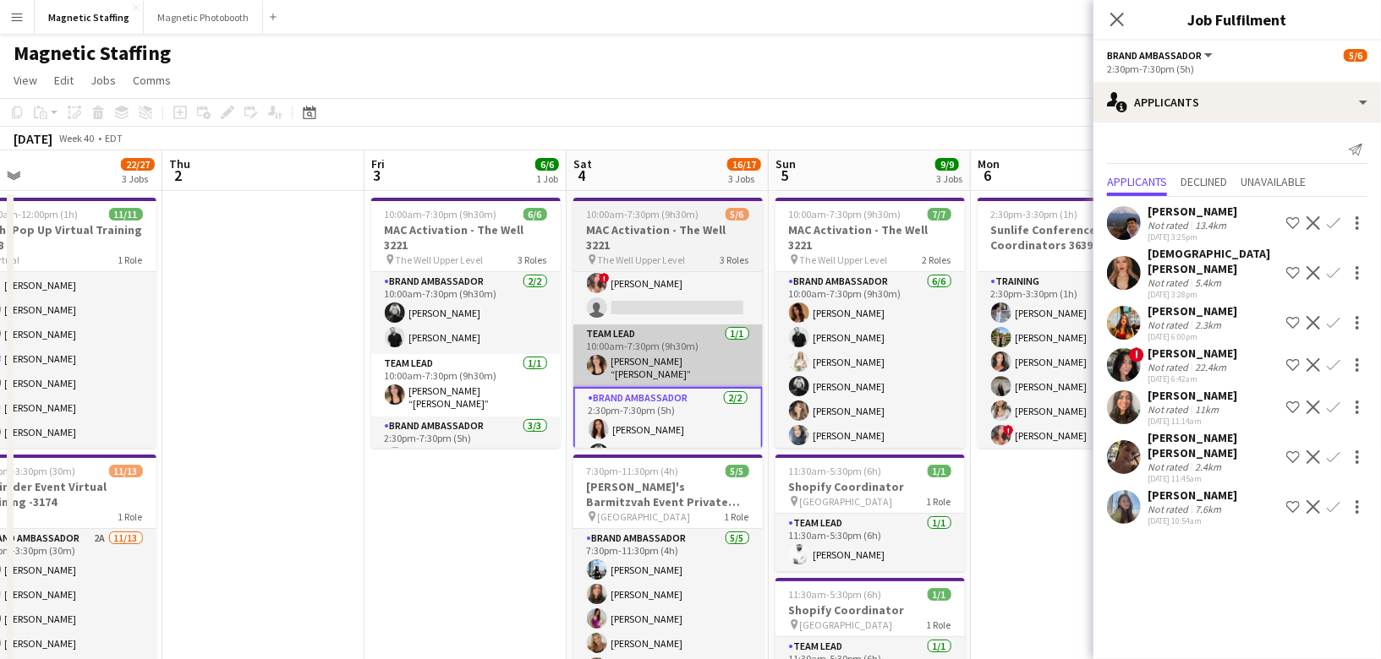
click at [872, 394] on app-card-role "Brand Ambassador [DATE] 10:00am-7:30pm (9h30m) [PERSON_NAME] [PERSON_NAME] [PER…" at bounding box center [869, 362] width 189 height 180
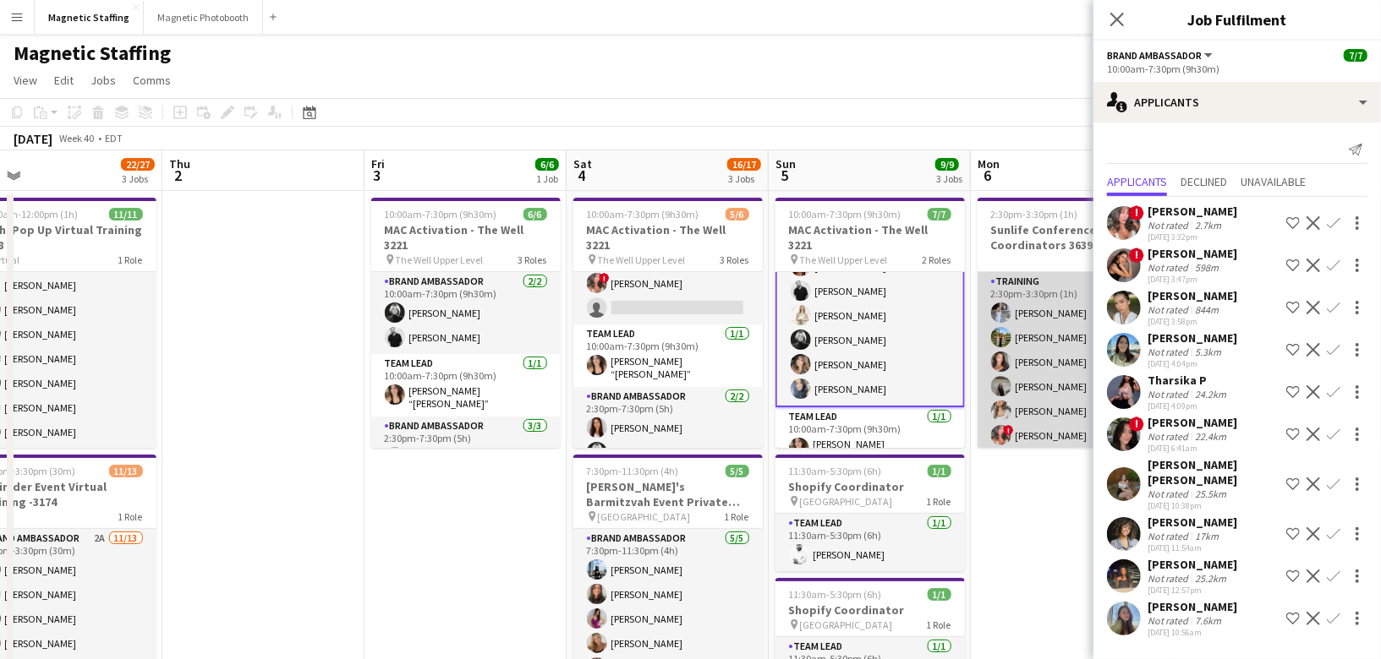
click at [1044, 366] on app-card-role "Training [DATE] 2:30pm-3:30pm (1h) [PERSON_NAME] [PERSON_NAME] [PERSON_NAME] [P…" at bounding box center [1071, 362] width 189 height 180
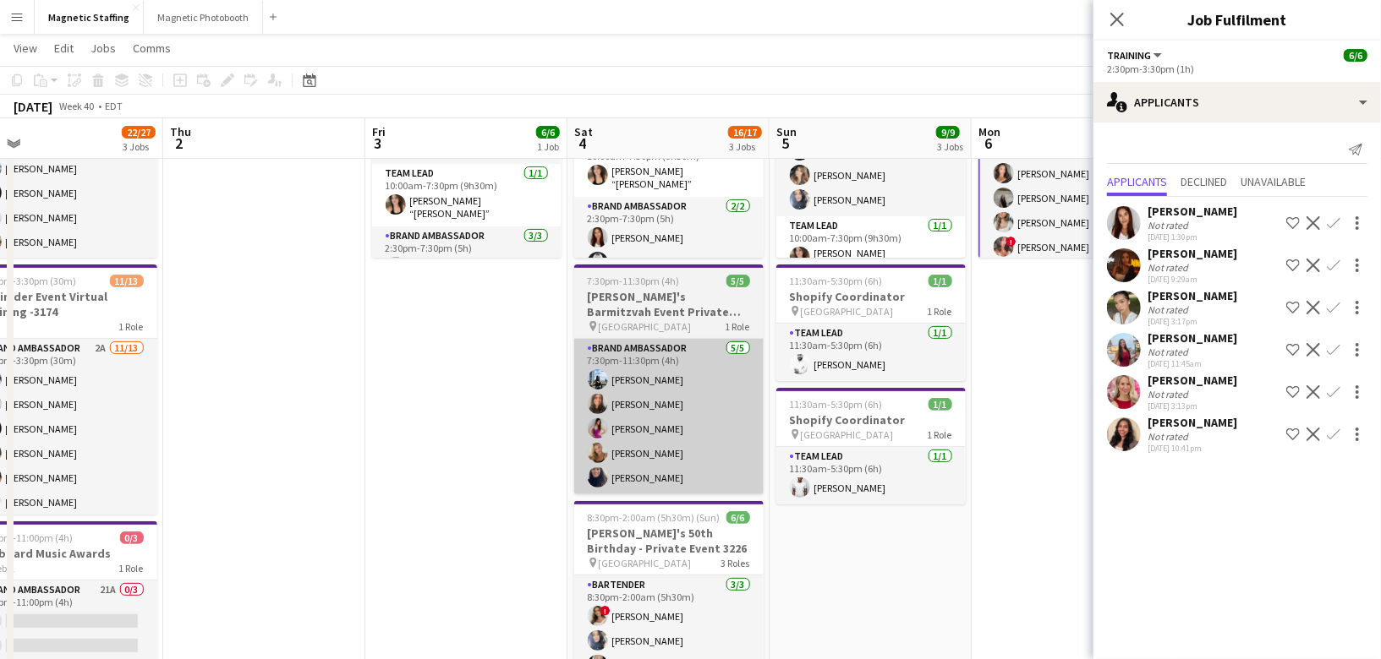
click at [637, 444] on app-card-role "Brand Ambassador [DATE] 7:30pm-11:30pm (4h) [PERSON_NAME] [PERSON_NAME] [PERSON…" at bounding box center [668, 417] width 189 height 156
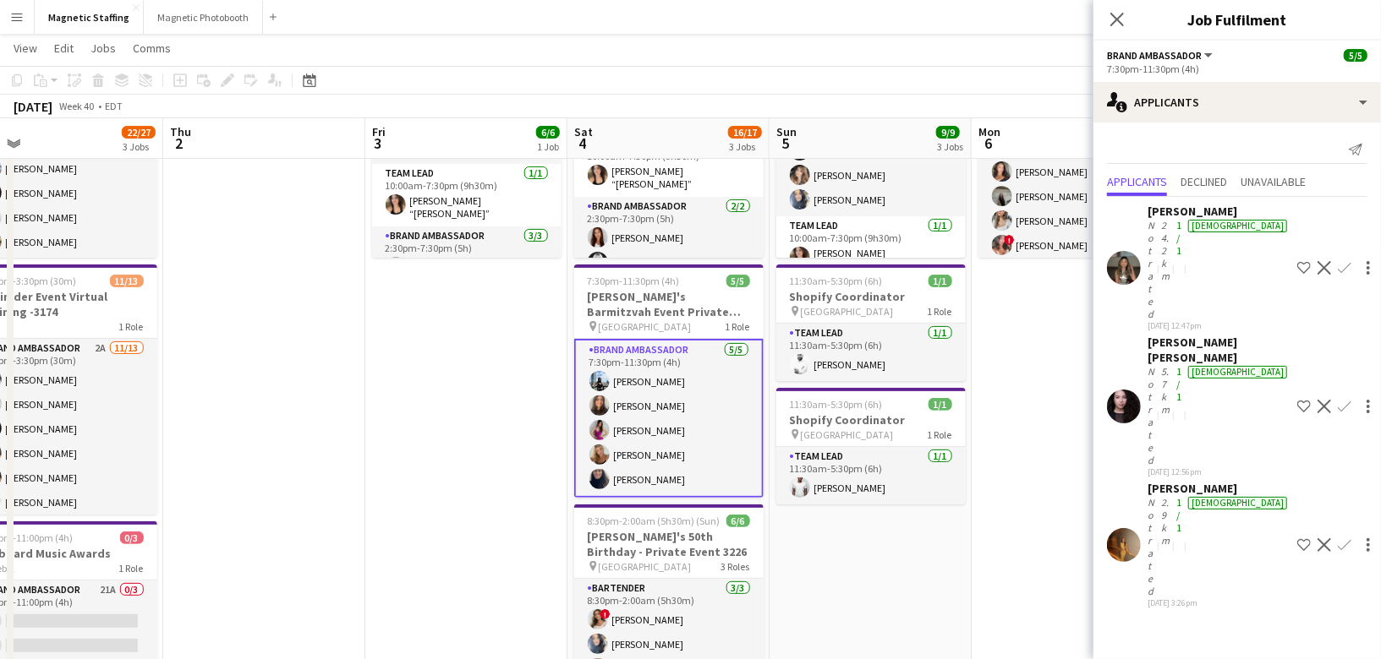
click at [1317, 400] on app-icon "Decline" at bounding box center [1324, 407] width 14 height 14
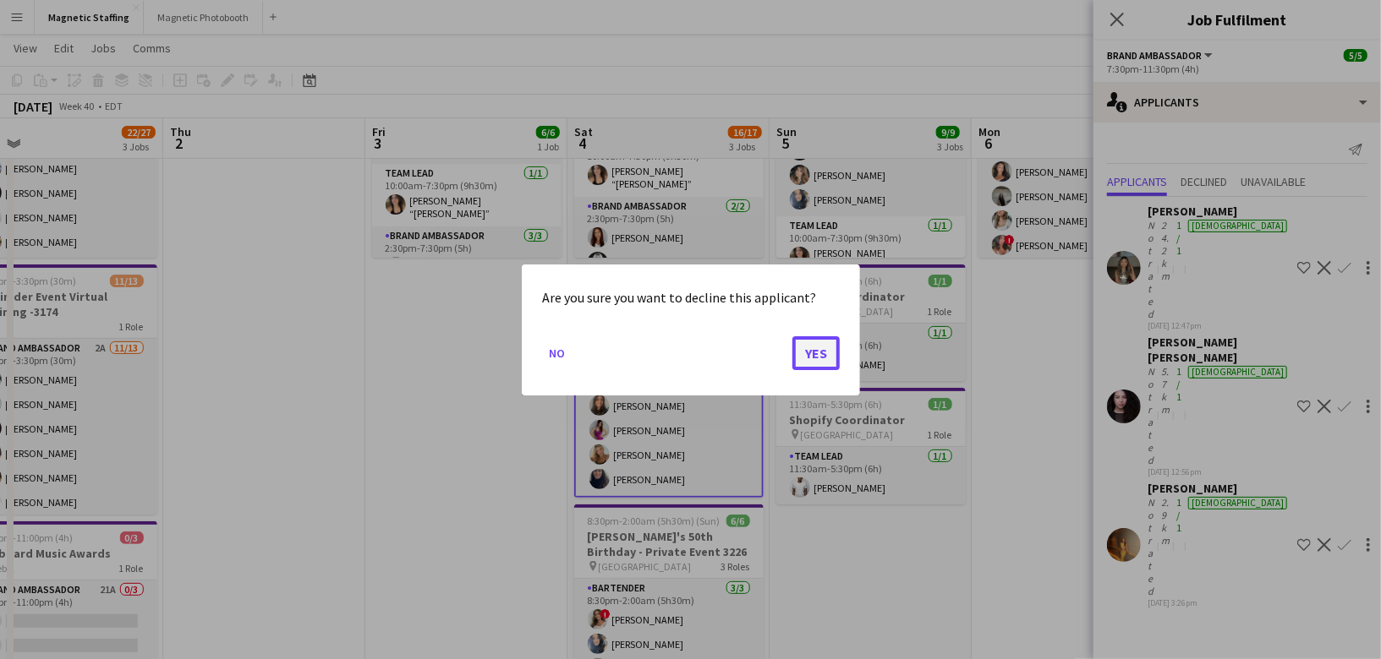
click at [820, 358] on button "Yes" at bounding box center [815, 353] width 47 height 34
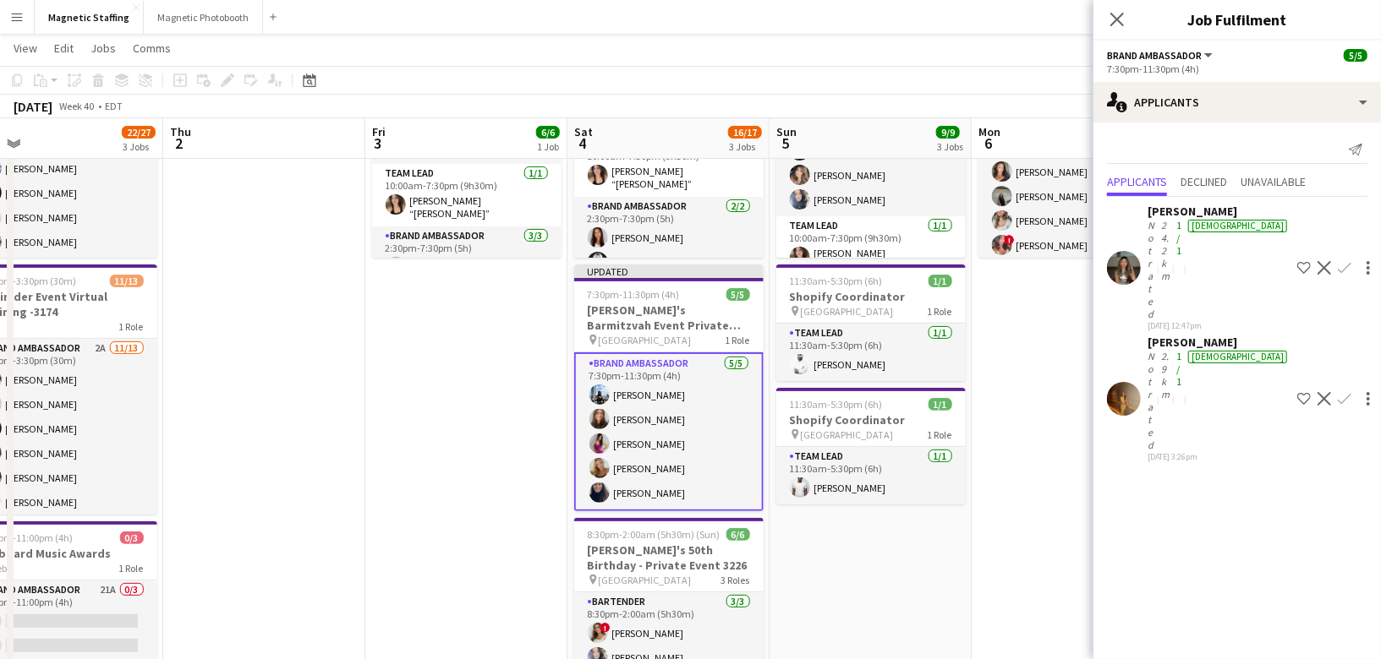
click at [1301, 258] on button "Shortlist crew" at bounding box center [1304, 268] width 20 height 20
click at [1317, 392] on app-icon "Decline" at bounding box center [1324, 399] width 14 height 14
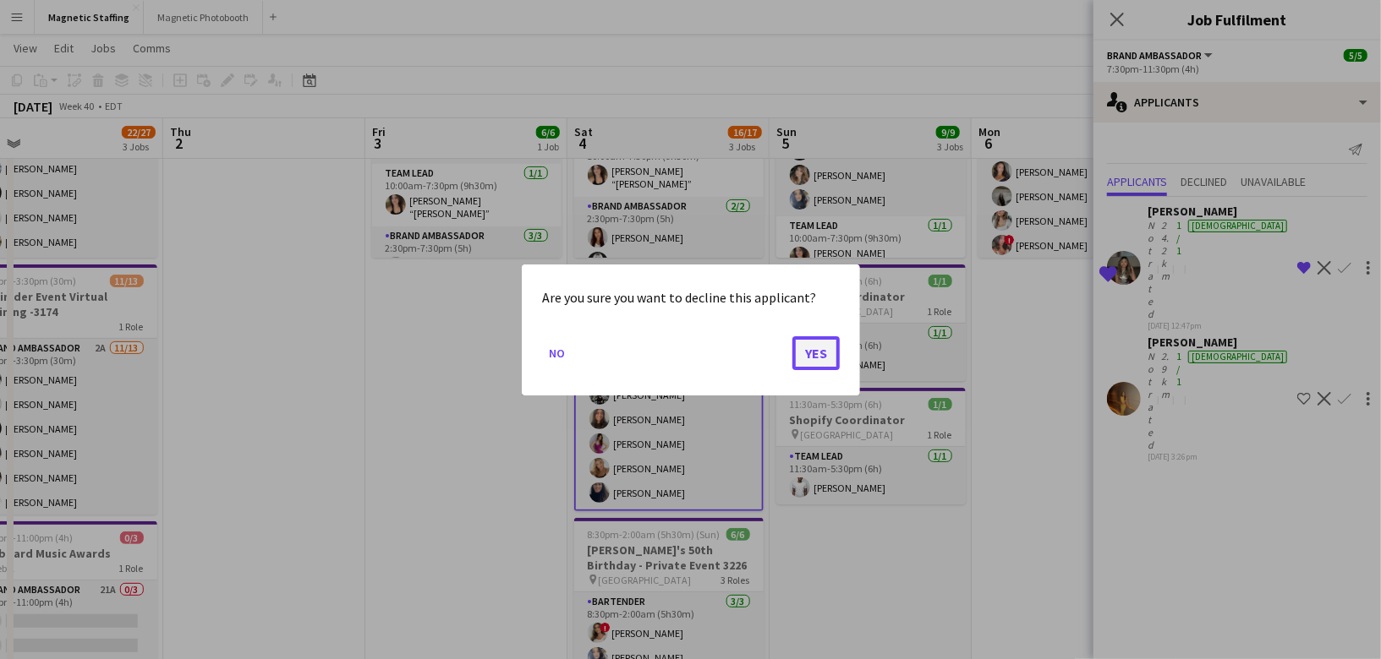
click at [834, 353] on button "Yes" at bounding box center [815, 353] width 47 height 34
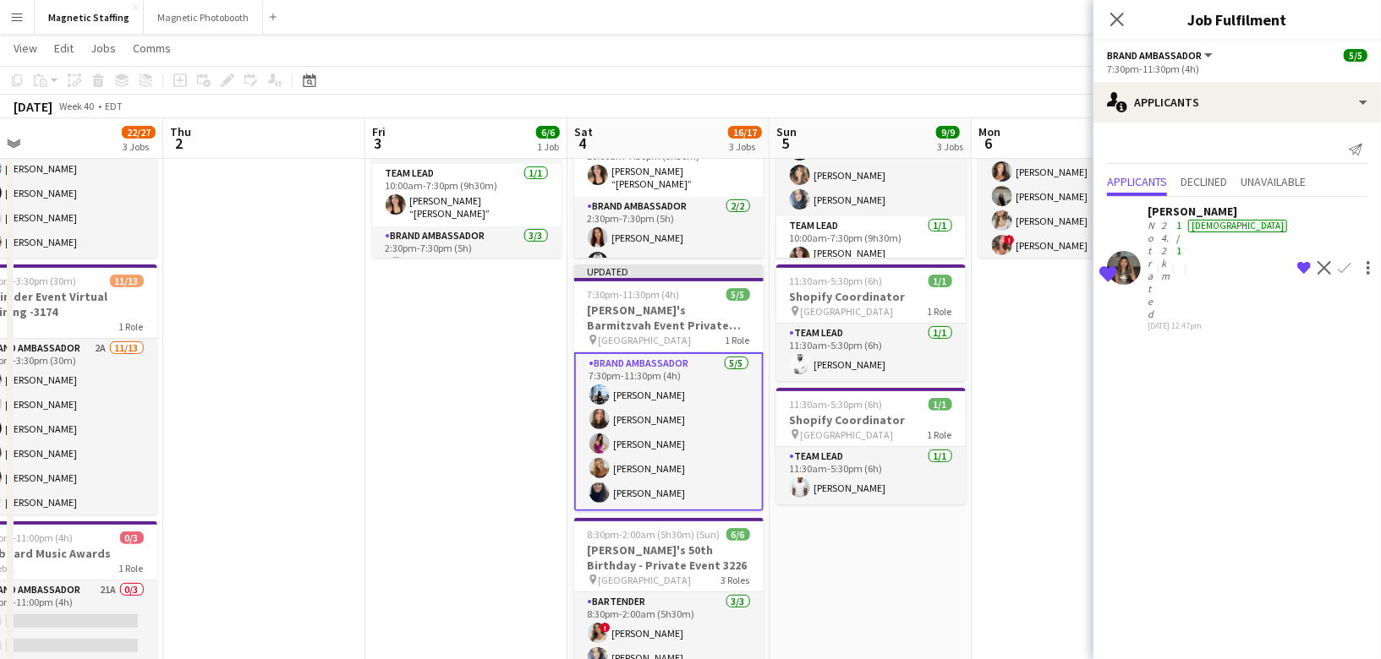
click at [1008, 376] on app-date-cell "2:30pm-3:30pm (1h) 6/6 Sunlife Conference - Event Coordinators 3639 1 Role Trai…" at bounding box center [1072, 507] width 202 height 1013
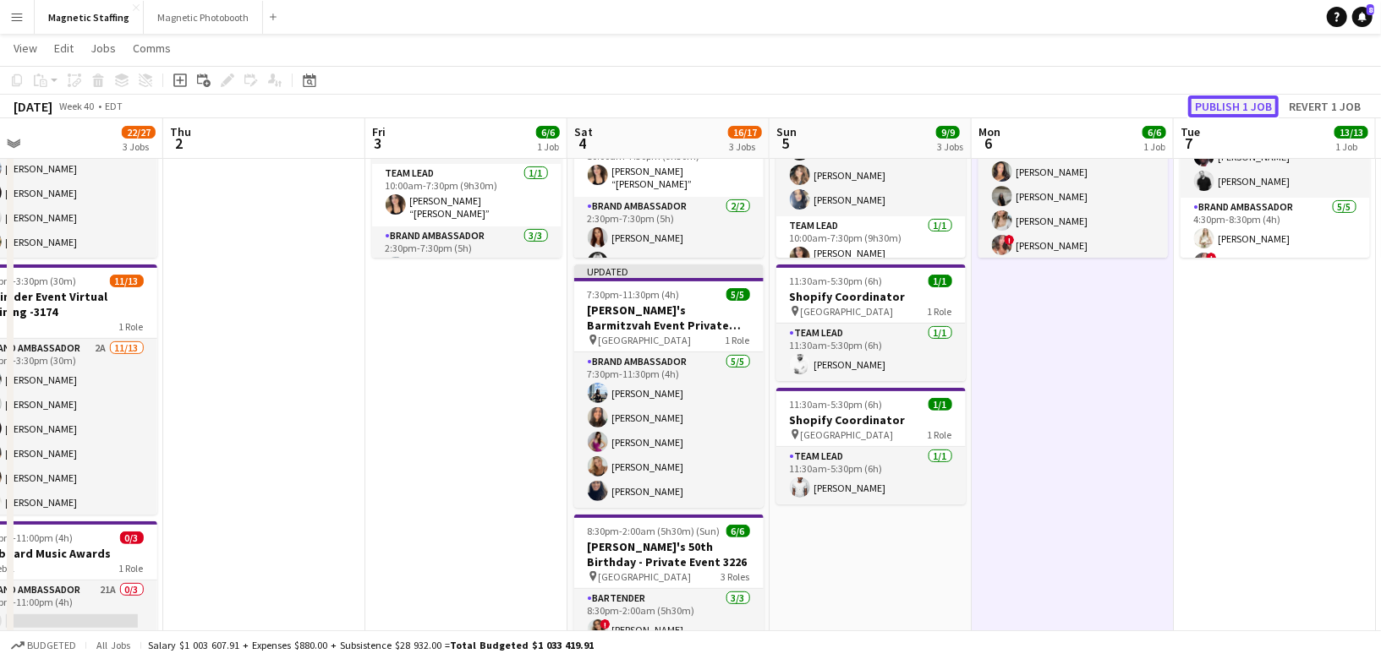
click at [1234, 108] on button "Publish 1 job" at bounding box center [1233, 107] width 90 height 22
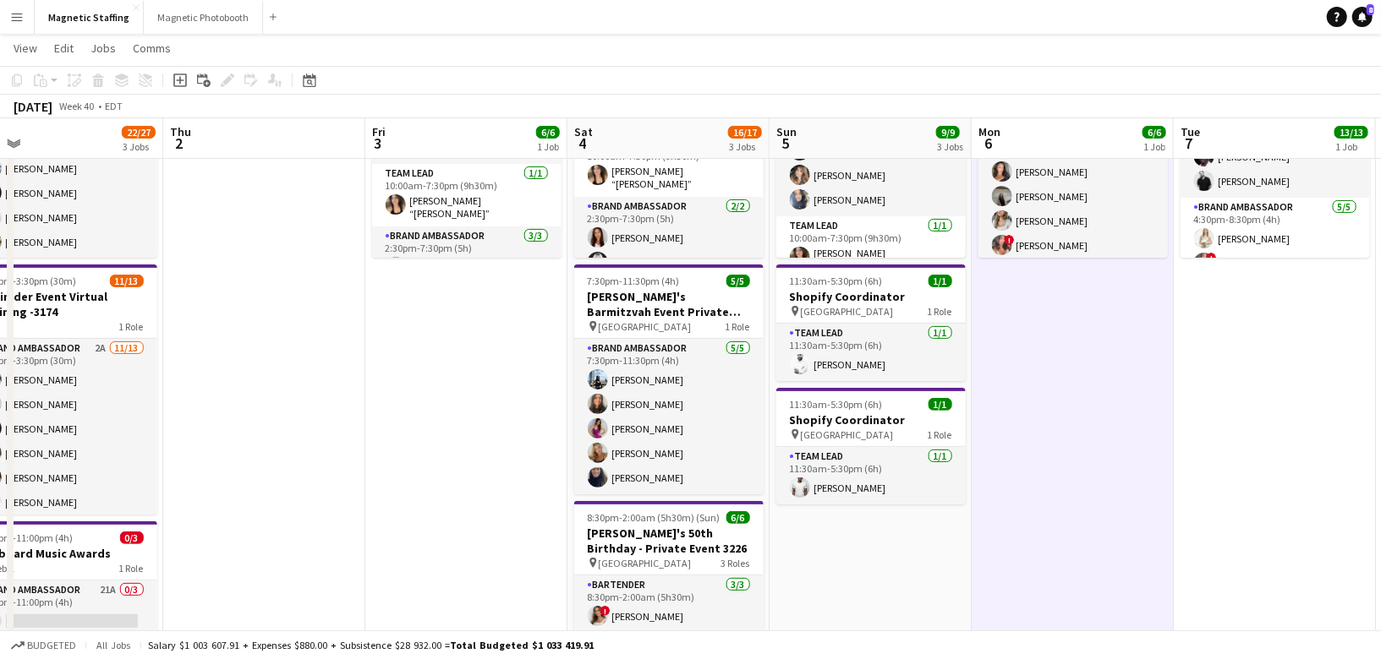
scroll to position [0, 0]
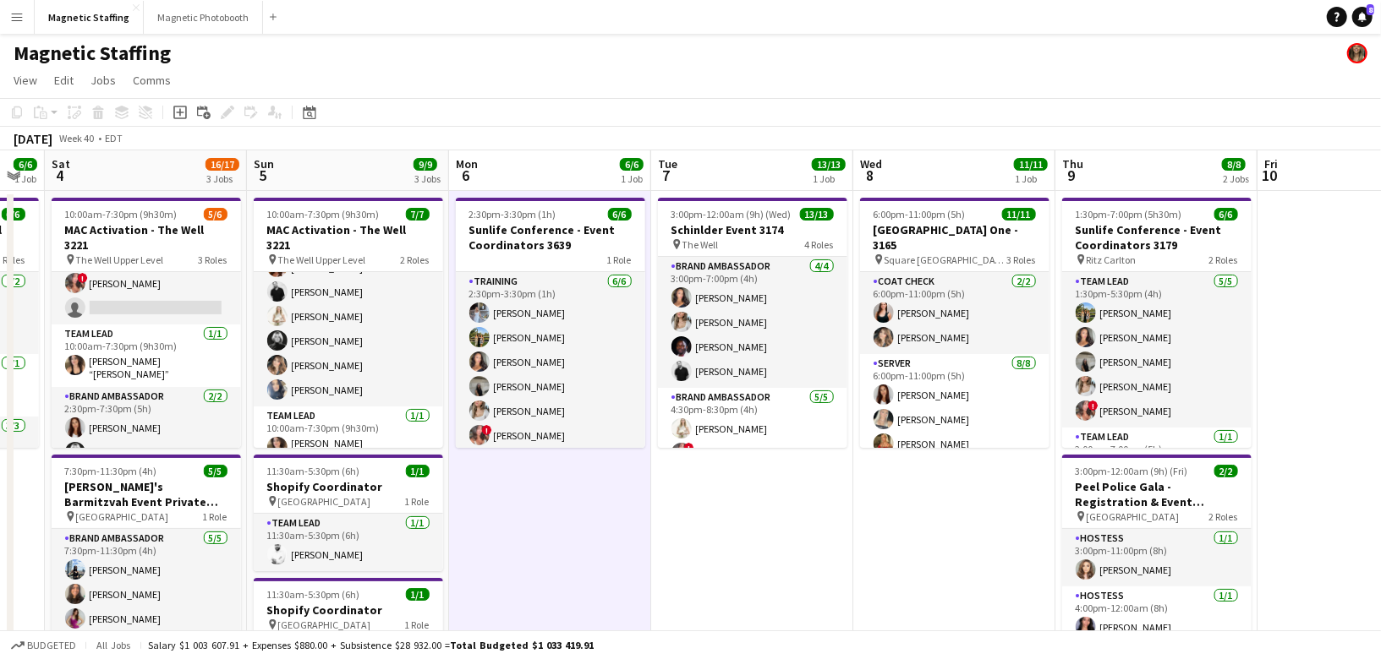
drag, startPoint x: 756, startPoint y: 314, endPoint x: 428, endPoint y: 337, distance: 328.9
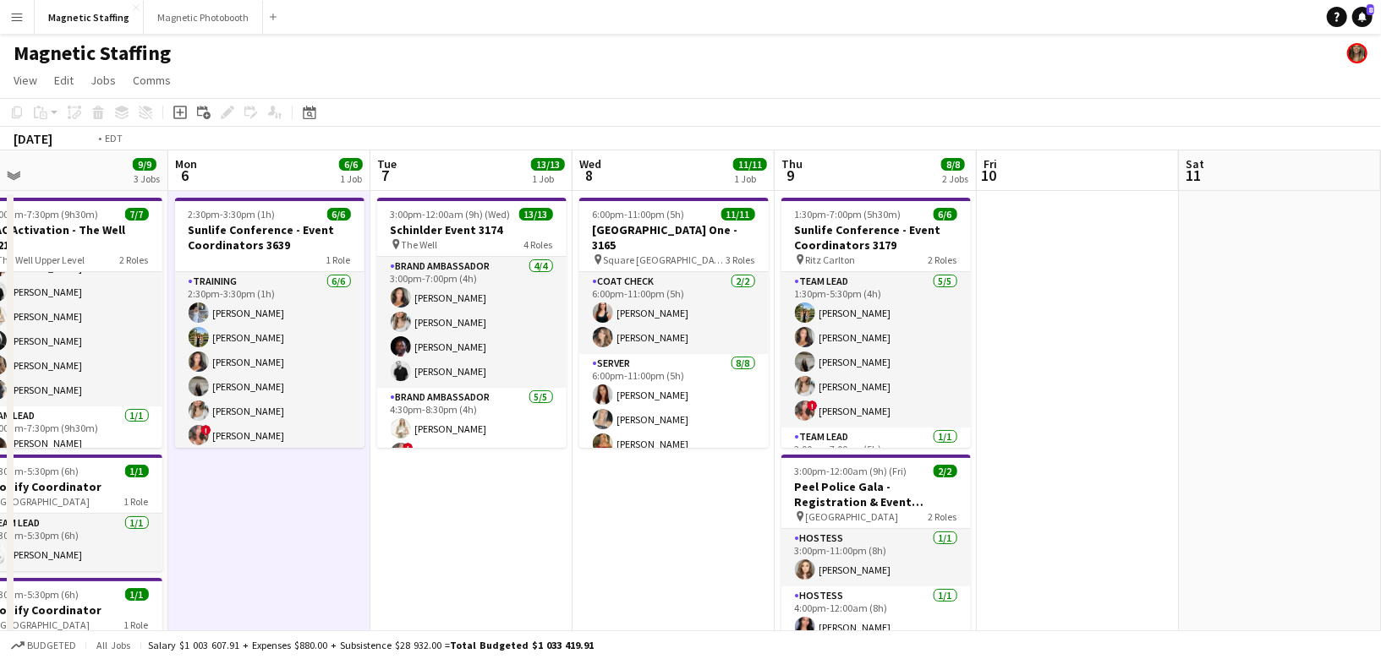
drag, startPoint x: 945, startPoint y: 397, endPoint x: 411, endPoint y: 408, distance: 534.4
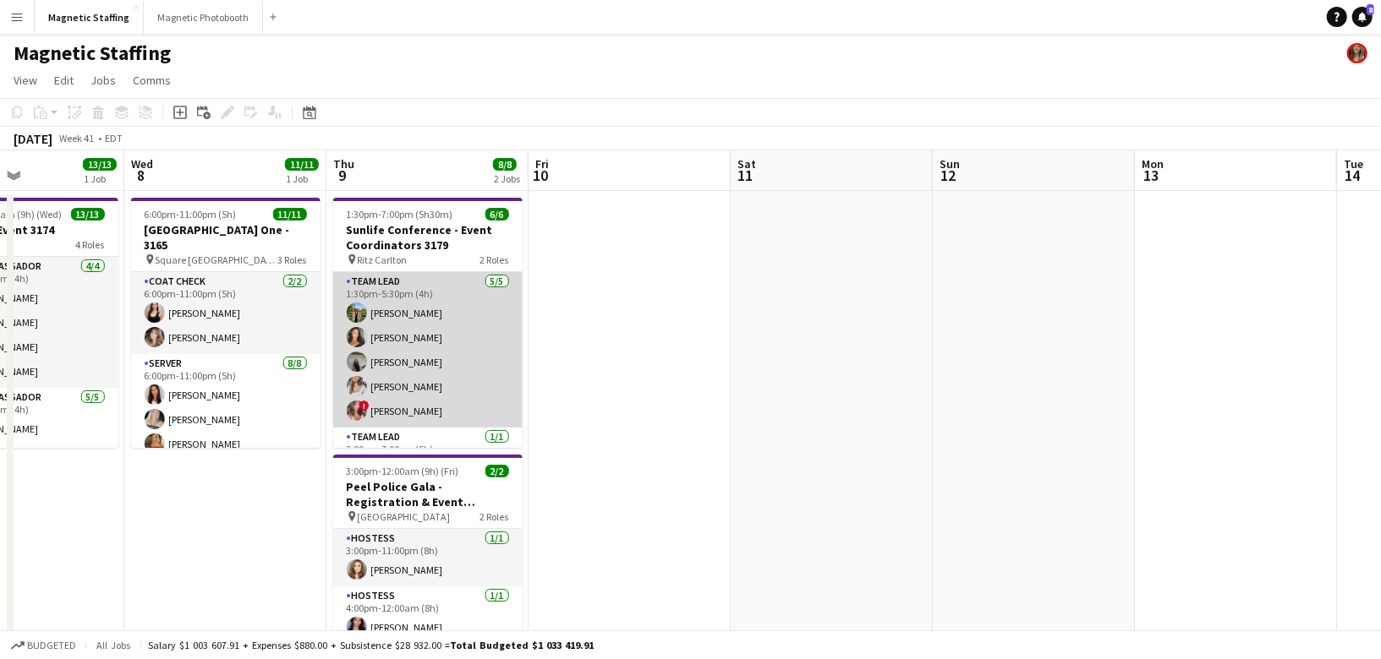
click at [439, 364] on app-card-role "Team Lead [DATE] 1:30pm-5:30pm (4h) [PERSON_NAME] [PERSON_NAME] [PERSON_NAME] […" at bounding box center [427, 350] width 189 height 156
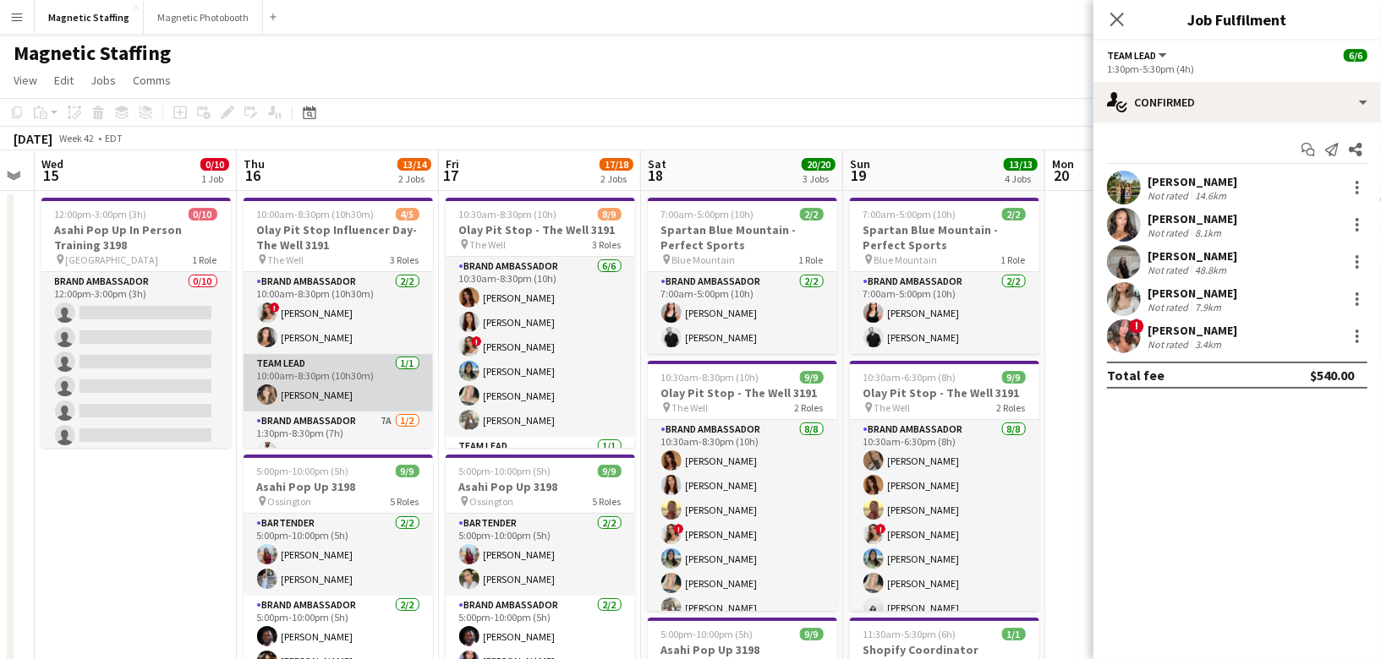
scroll to position [45, 0]
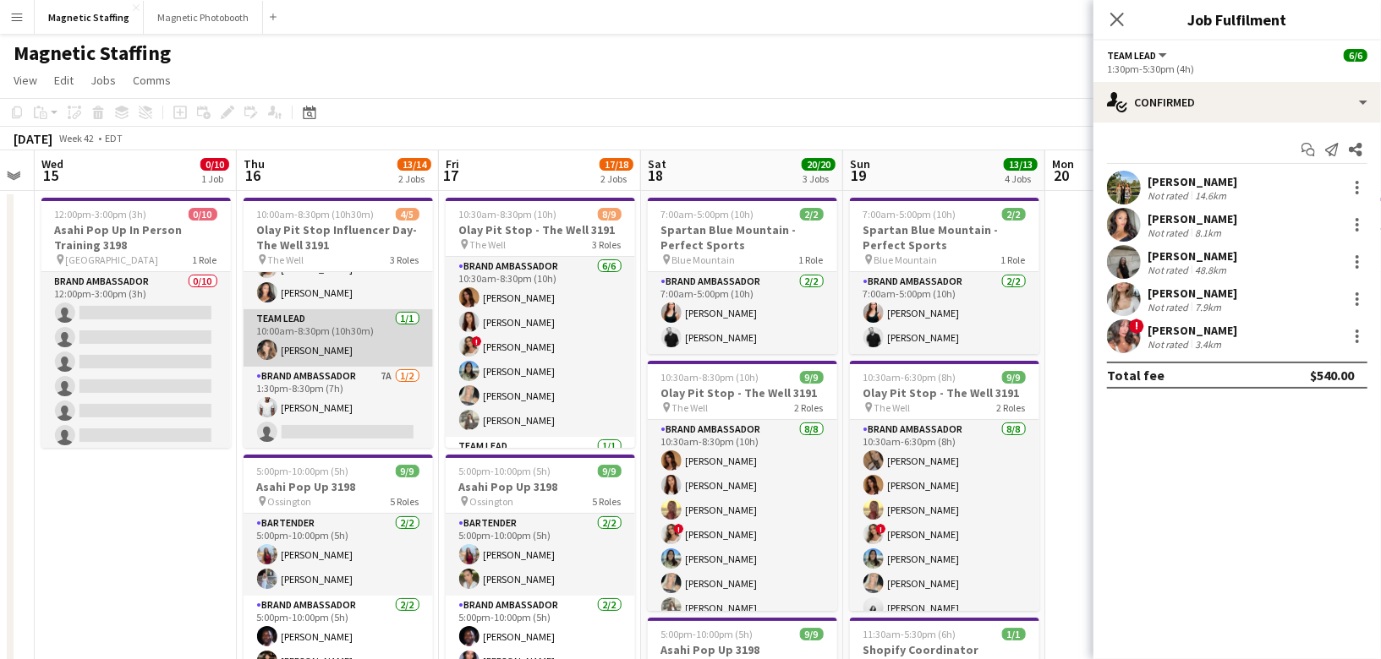
click at [390, 391] on app-card-role "Brand Ambassador 7A [DATE] 1:30pm-8:30pm (7h) [PERSON_NAME] single-neutral-acti…" at bounding box center [337, 408] width 189 height 82
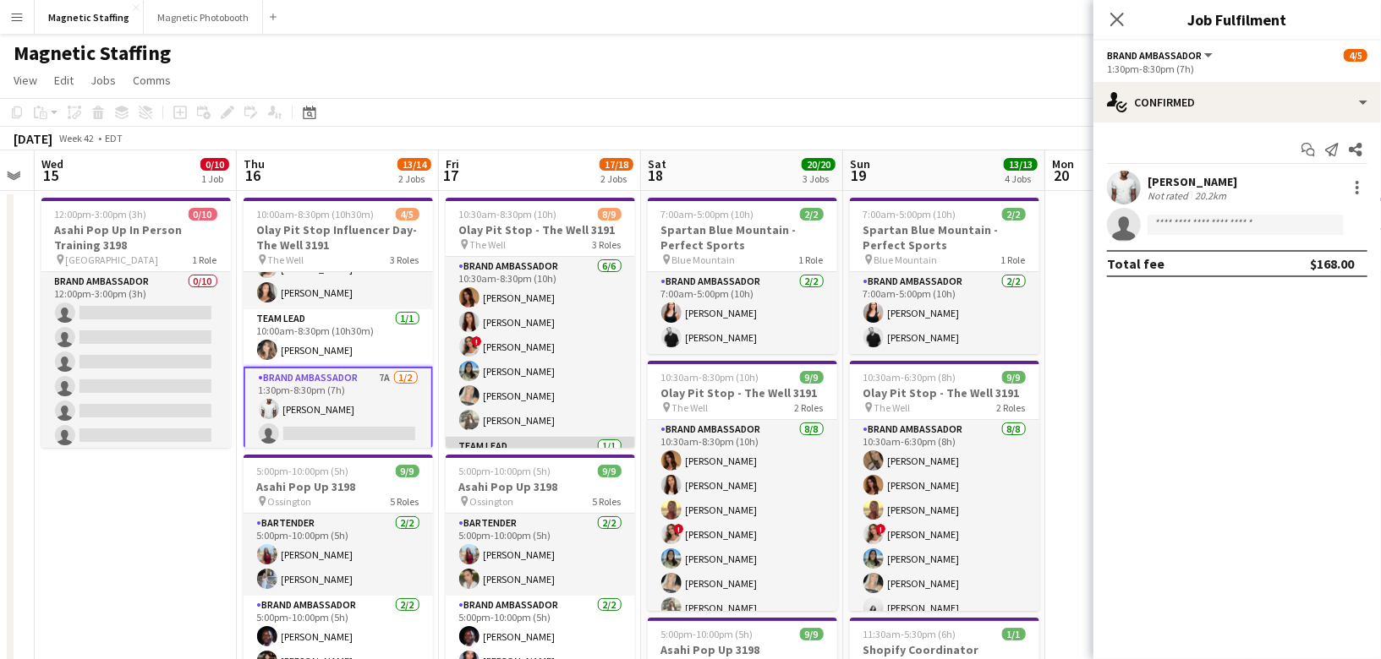
scroll to position [128, 0]
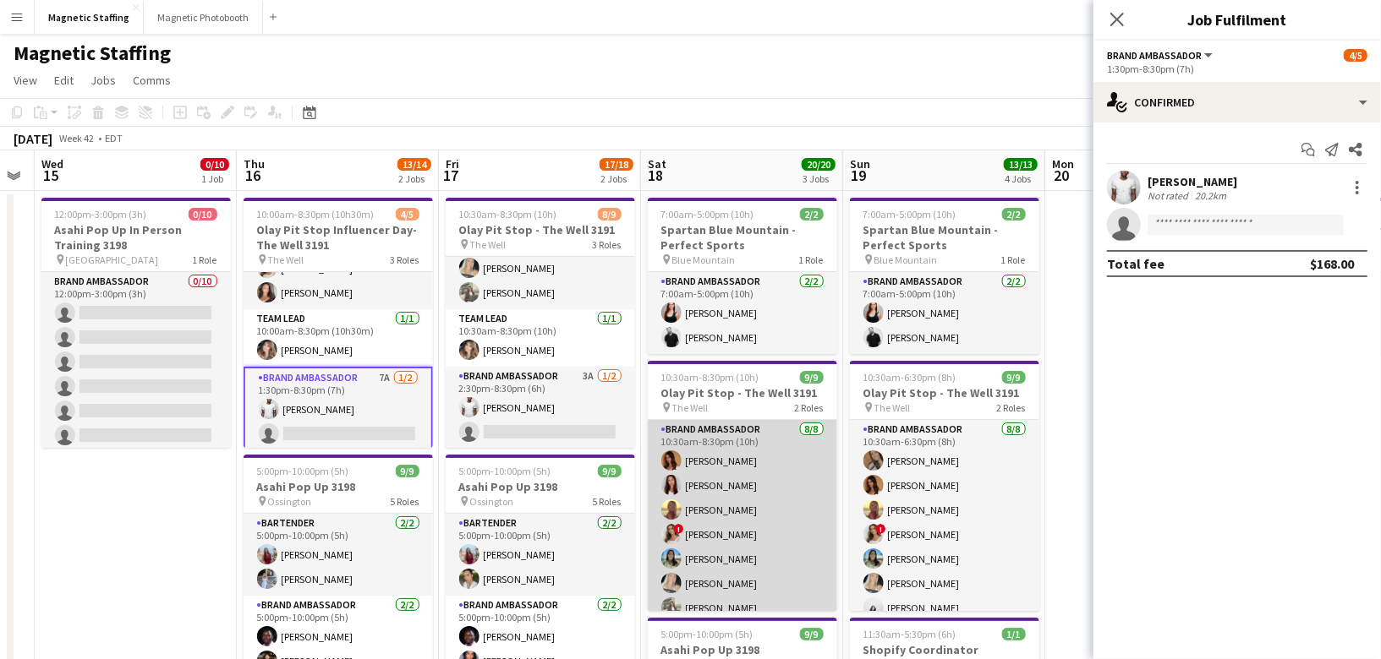
click at [728, 557] on app-card-role "Brand Ambassador [DATE] 10:30am-8:30pm (10h) [PERSON_NAME] [PERSON_NAME] Soleil…" at bounding box center [742, 534] width 189 height 229
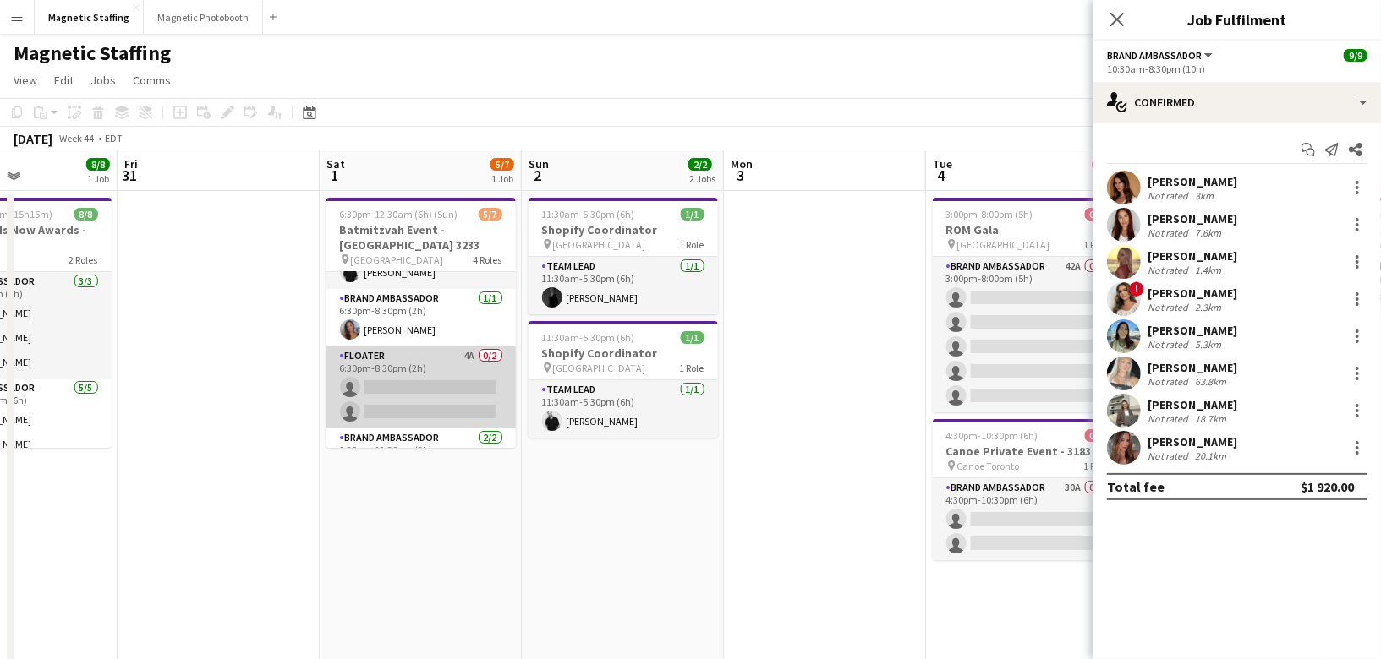
scroll to position [68, 0]
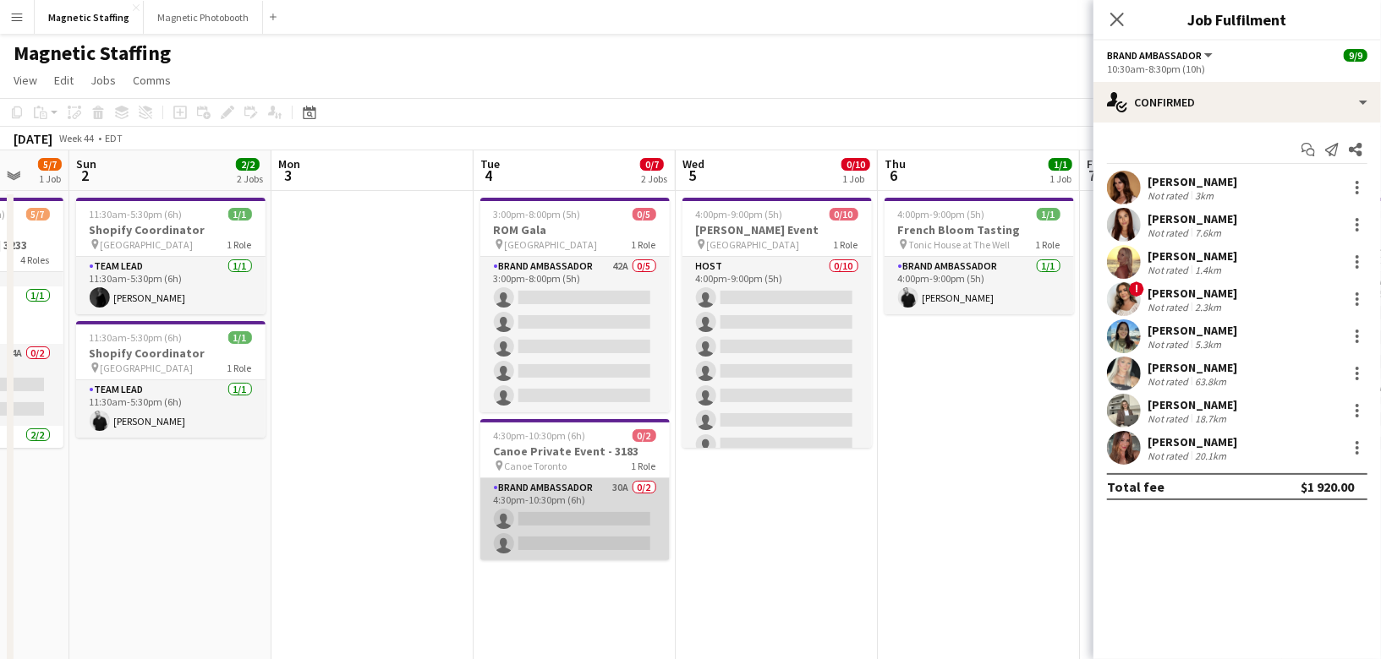
click at [612, 522] on app-card-role "Brand Ambassador 30A 0/2 4:30pm-10:30pm (6h) single-neutral-actions single-neut…" at bounding box center [574, 520] width 189 height 82
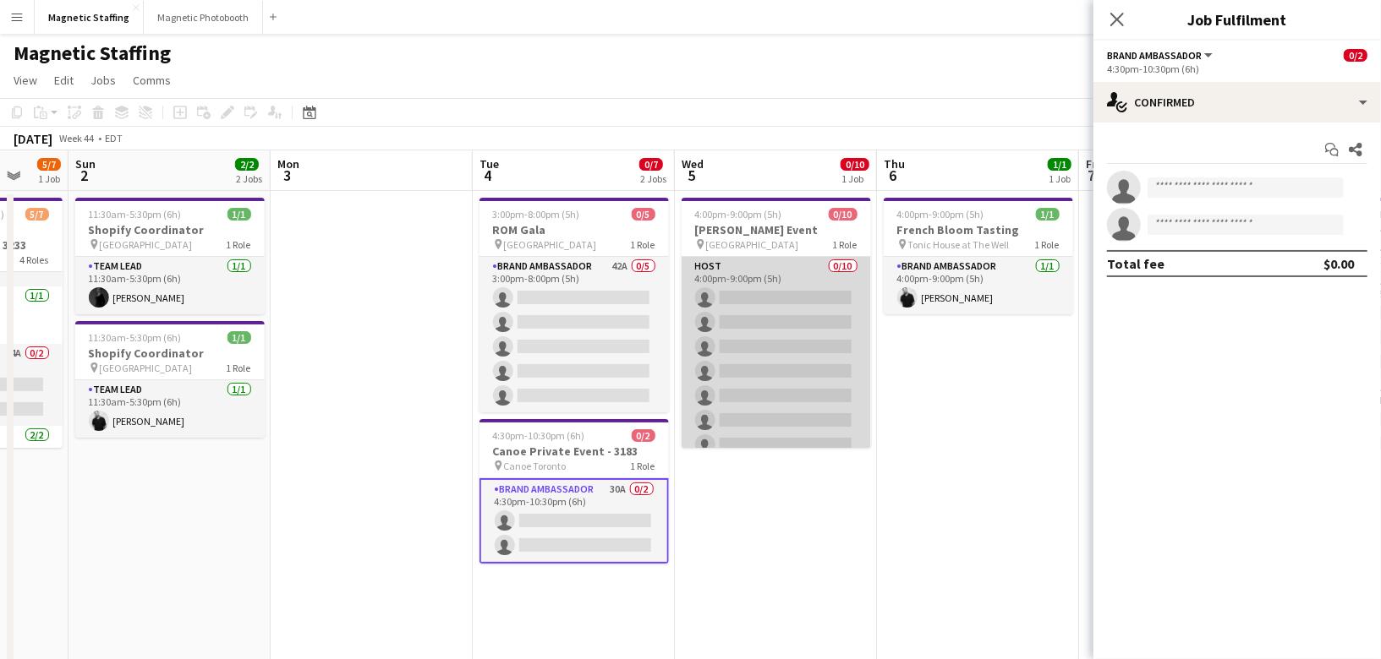
scroll to position [0, 537]
click at [779, 345] on app-card-role "Host 0/10 4:00pm-9:00pm (5h) single-neutral-actions single-neutral-actions sing…" at bounding box center [776, 396] width 189 height 278
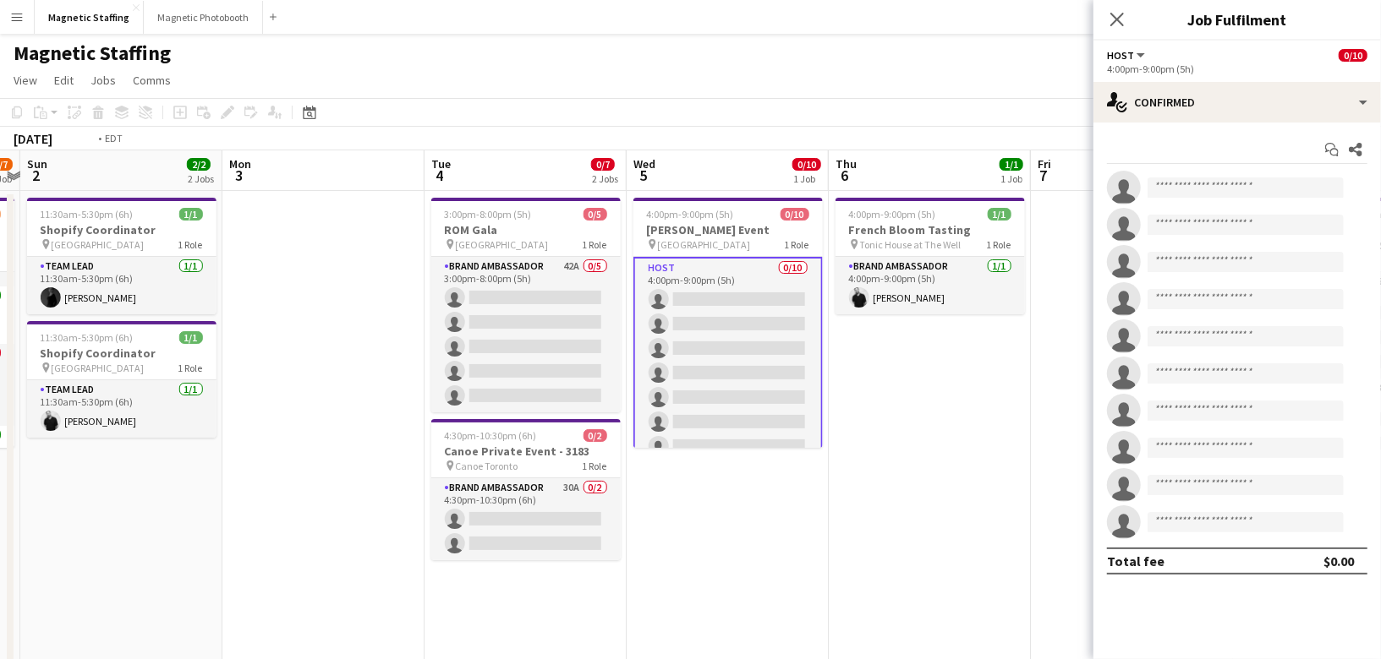
drag, startPoint x: 913, startPoint y: 440, endPoint x: 396, endPoint y: 490, distance: 519.8
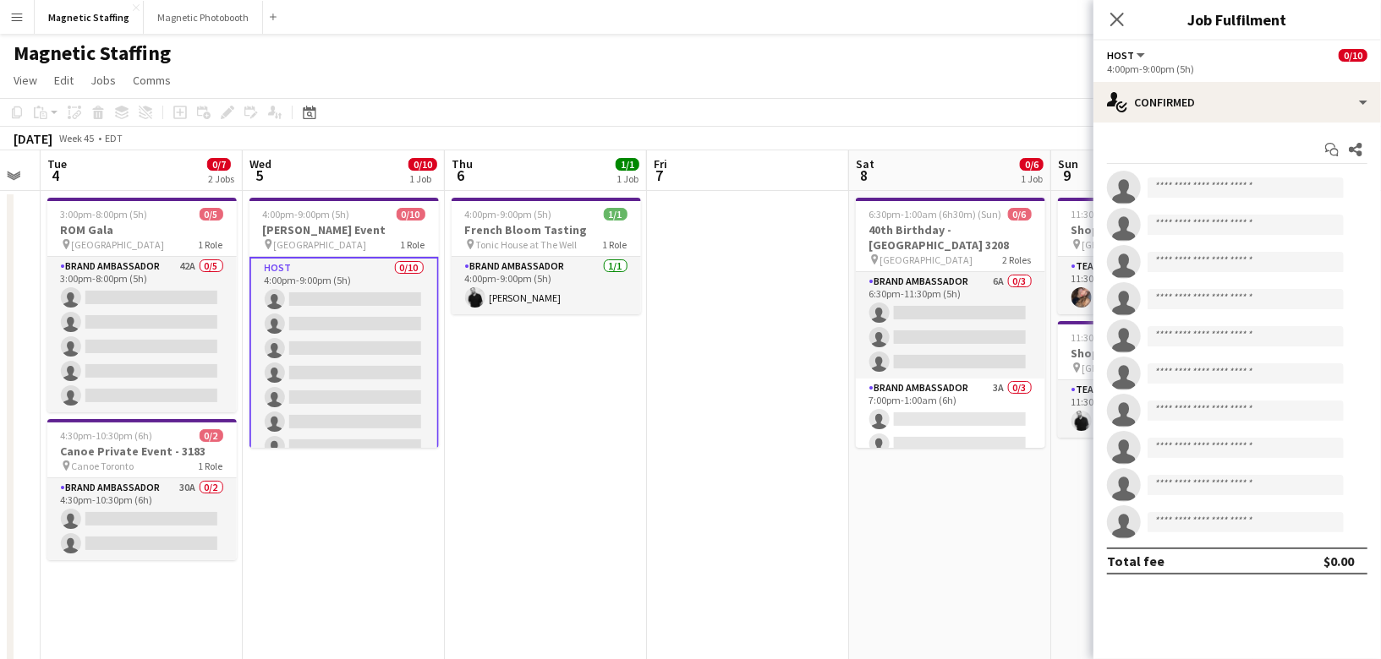
drag, startPoint x: 944, startPoint y: 389, endPoint x: 327, endPoint y: 435, distance: 618.1
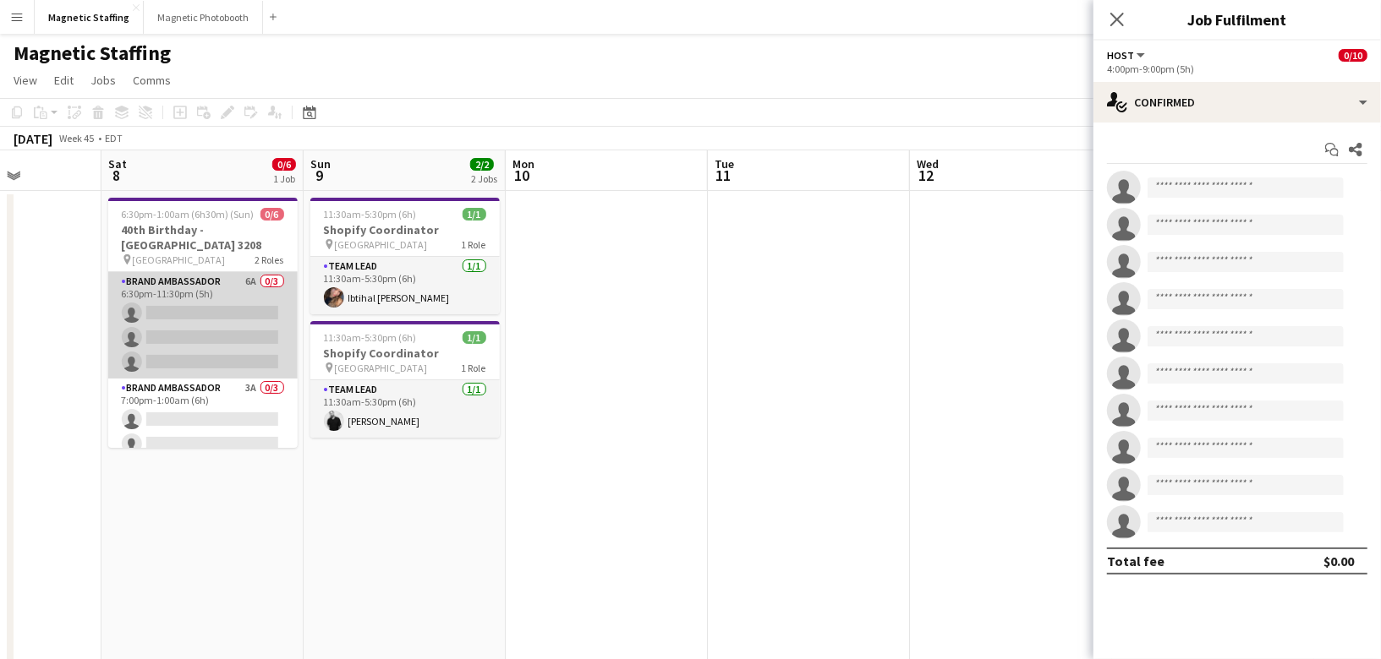
click at [167, 353] on app-card-role "Brand Ambassador 6A 0/3 6:30pm-11:30pm (5h) single-neutral-actions single-neutr…" at bounding box center [202, 325] width 189 height 107
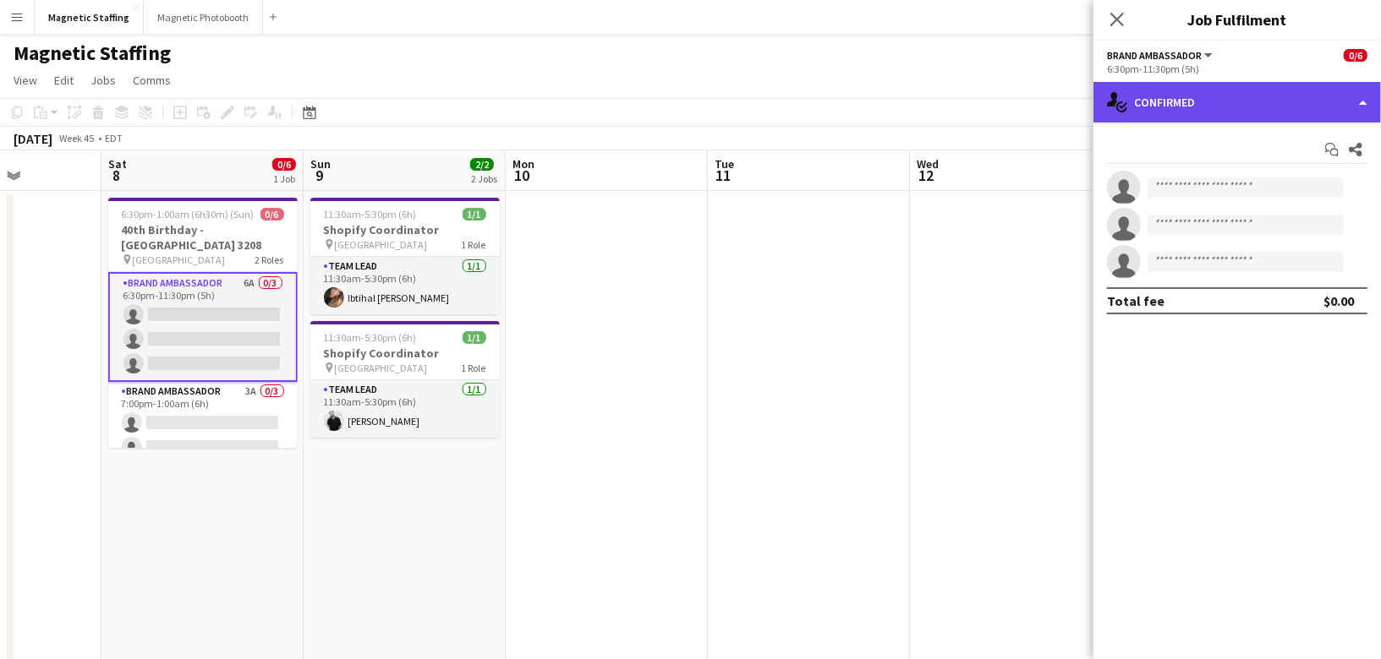
click at [1282, 109] on div "single-neutral-actions-check-2 Confirmed" at bounding box center [1236, 102] width 287 height 41
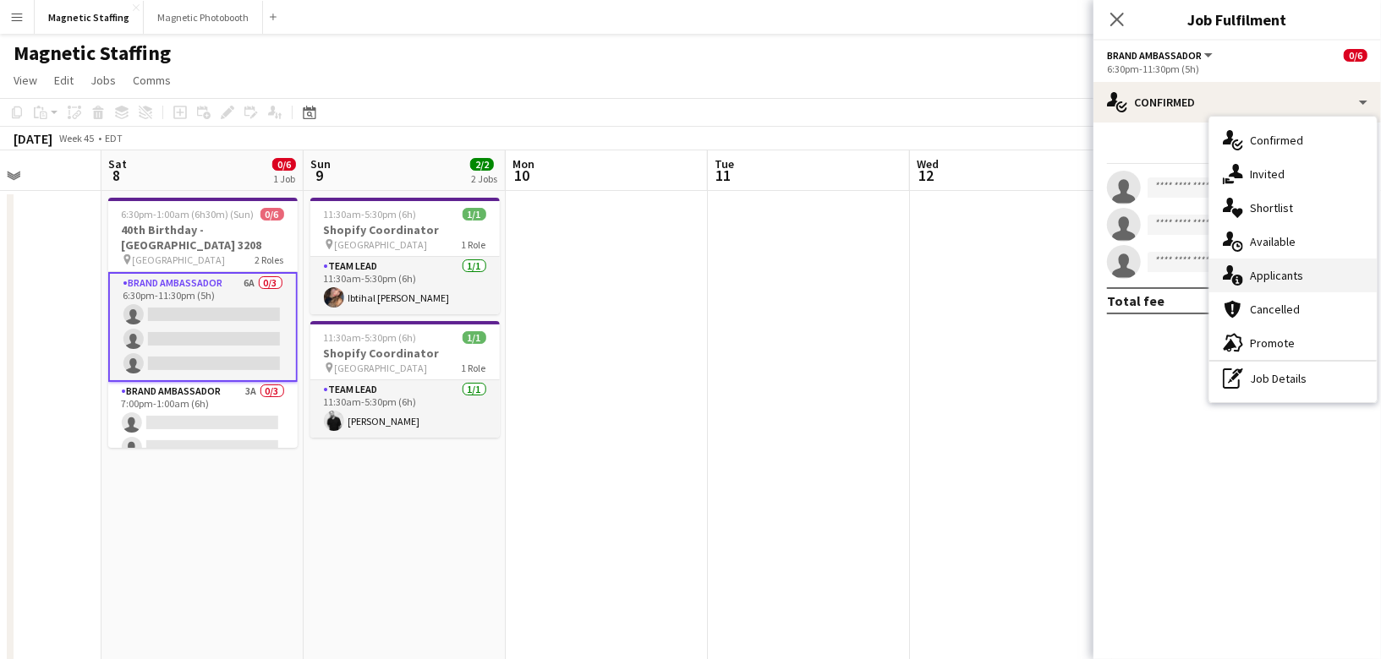
click at [1275, 259] on div "single-neutral-actions-information Applicants" at bounding box center [1292, 276] width 167 height 34
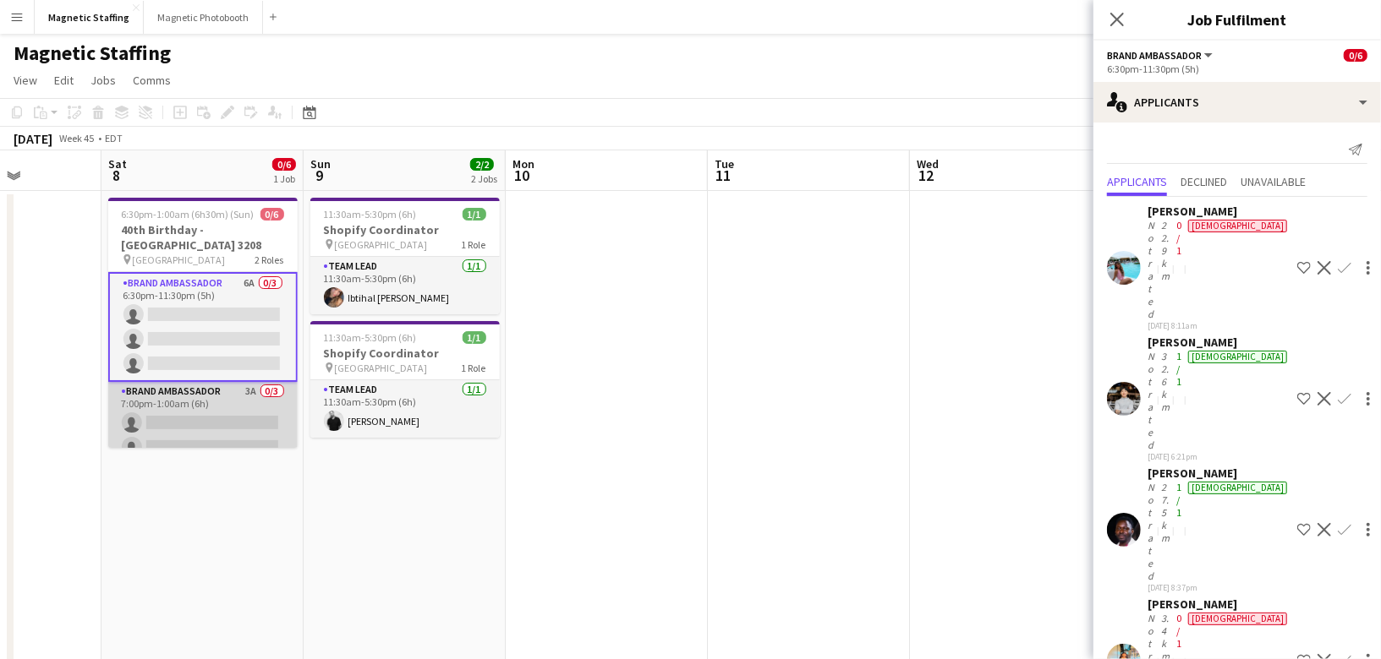
click at [222, 413] on app-card-role "Brand Ambassador 3A 0/3 7:00pm-1:00am (6h) single-neutral-actions single-neutra…" at bounding box center [202, 435] width 189 height 107
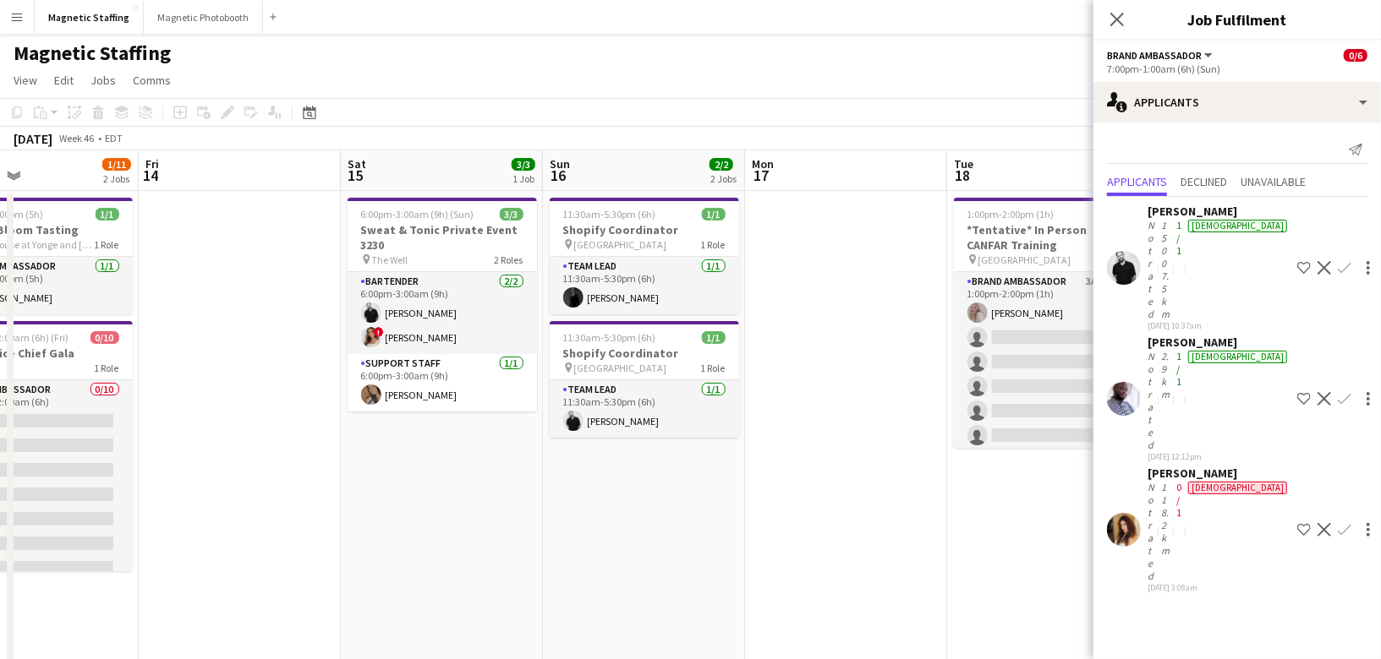
scroll to position [0, 545]
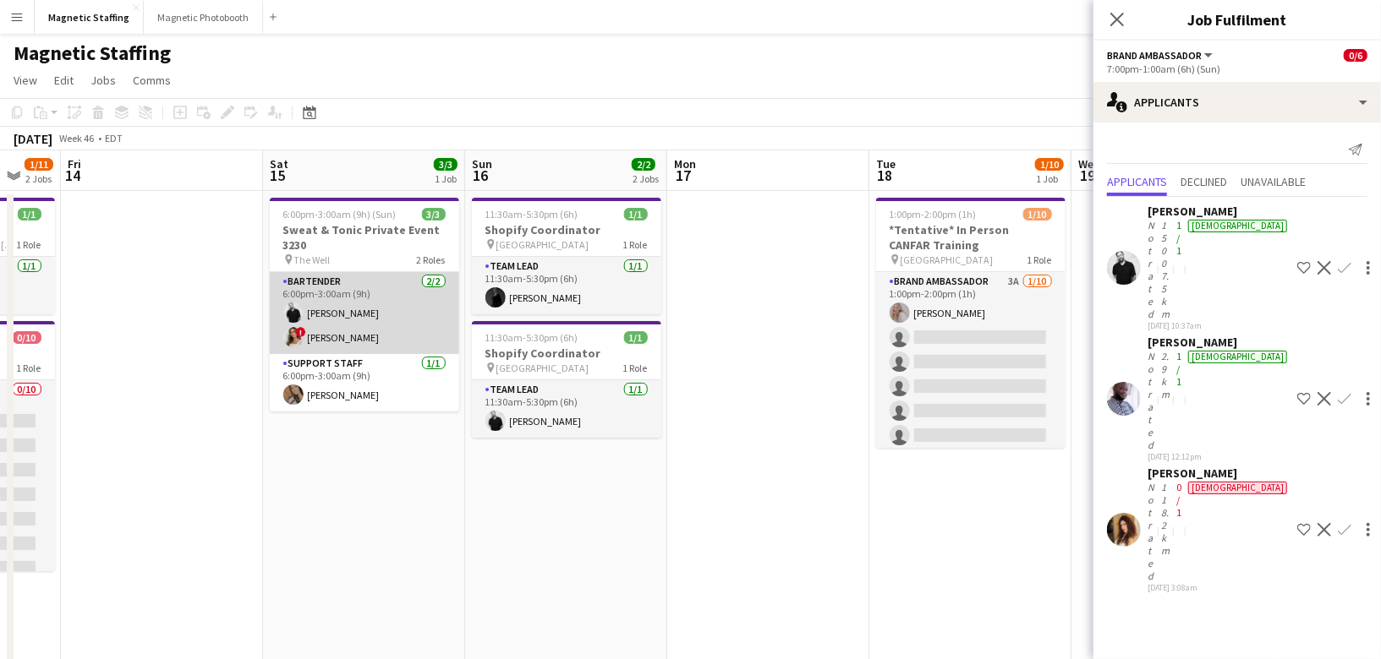
click at [416, 329] on app-card-role "Bartender [DATE] 6:00pm-3:00am (9h) [PERSON_NAME] ! [PERSON_NAME]" at bounding box center [364, 313] width 189 height 82
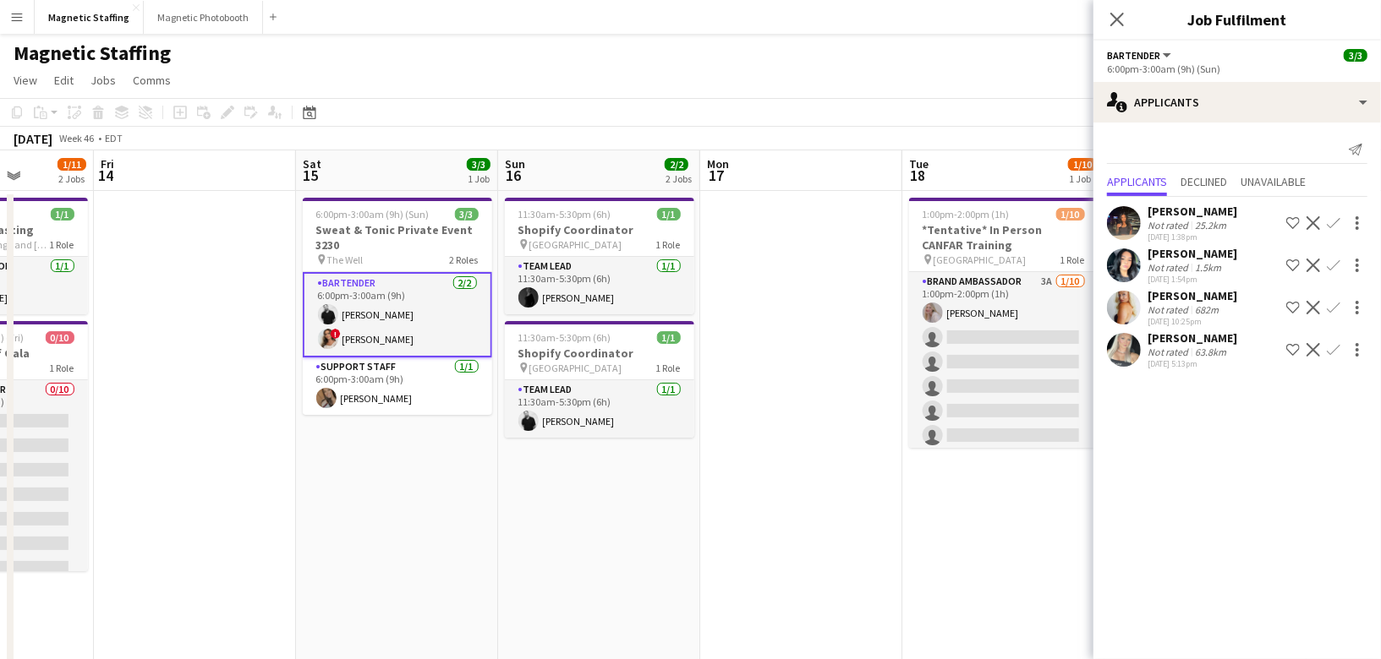
drag, startPoint x: 831, startPoint y: 419, endPoint x: 432, endPoint y: 487, distance: 404.7
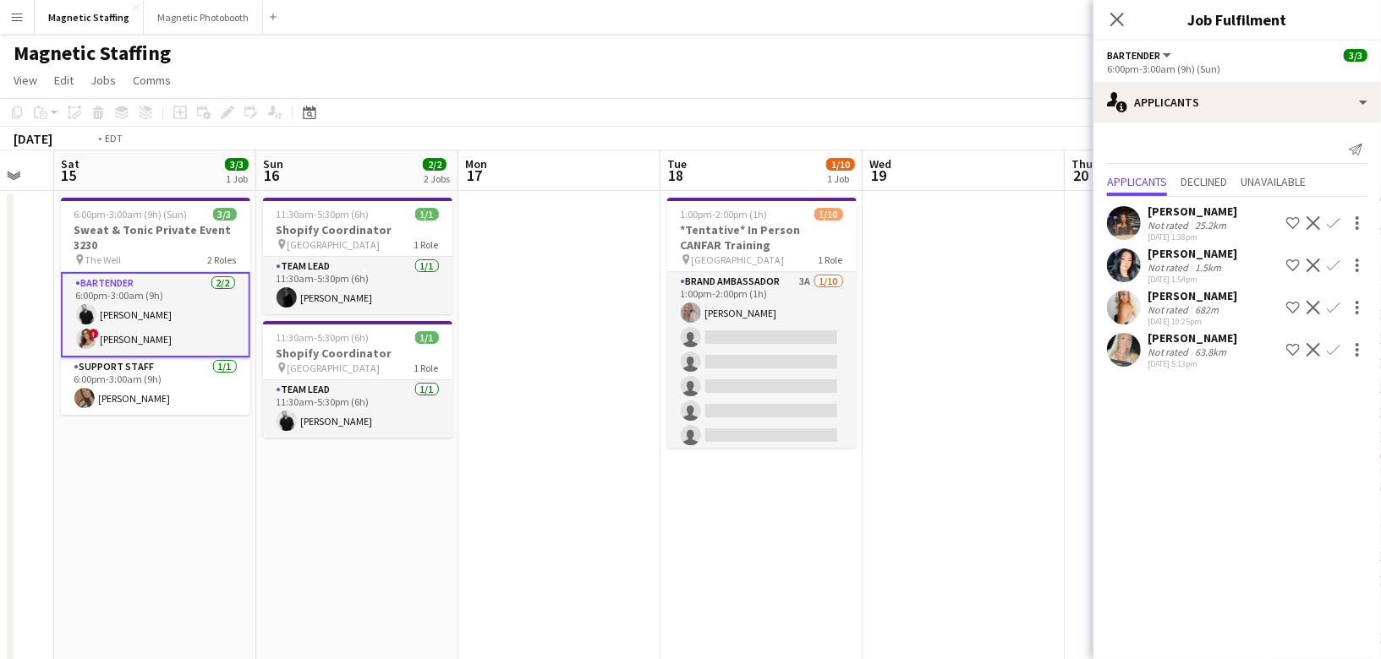
drag, startPoint x: 415, startPoint y: 530, endPoint x: 0, endPoint y: 571, distance: 417.1
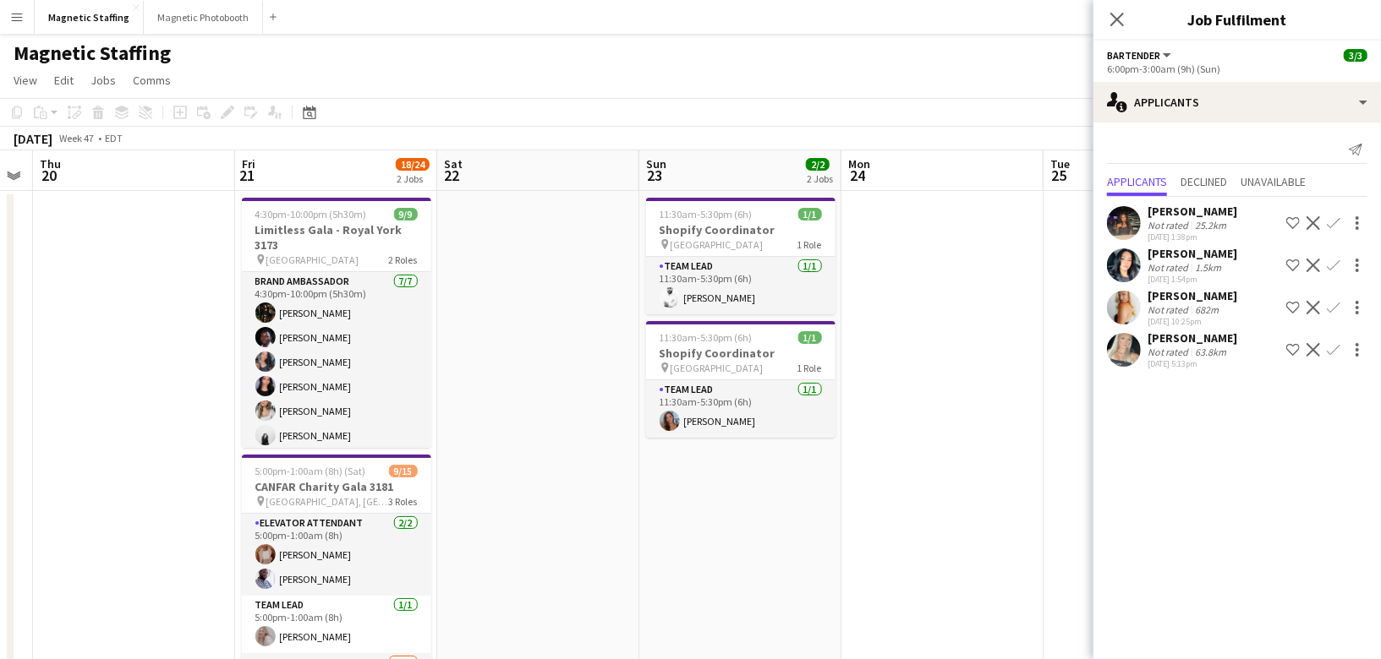
scroll to position [0, 607]
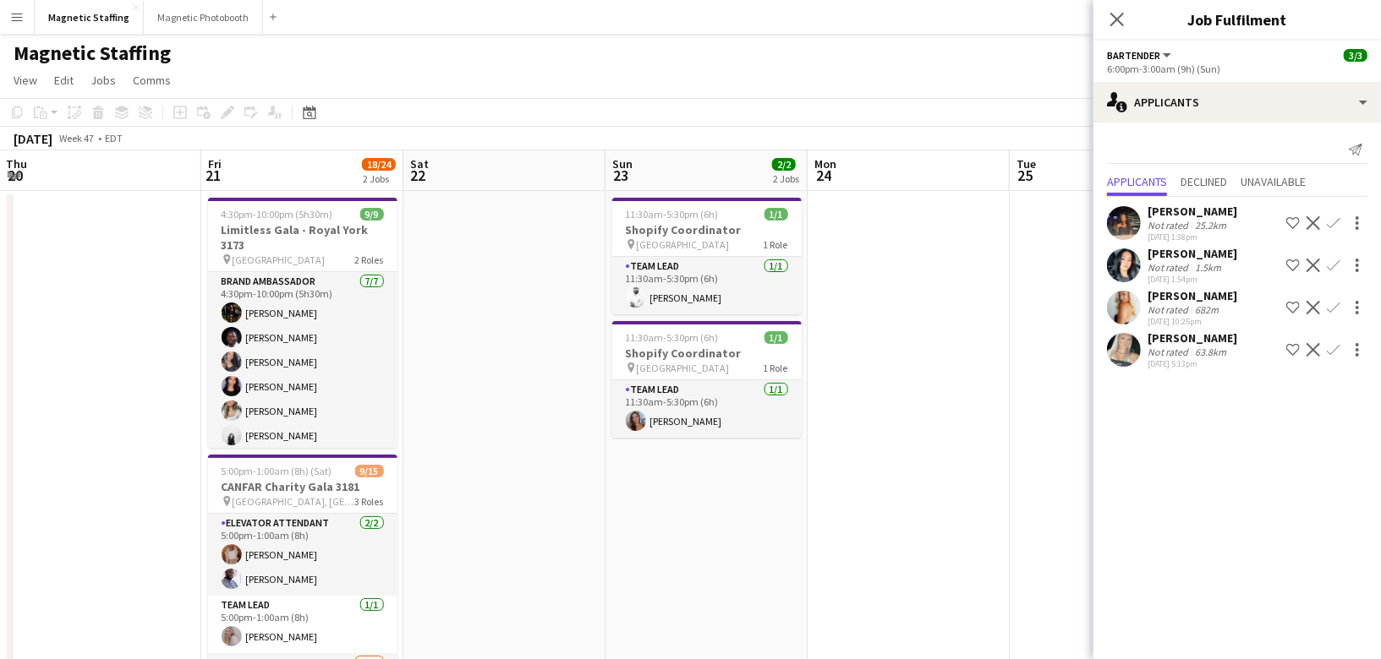
drag, startPoint x: 521, startPoint y: 408, endPoint x: 257, endPoint y: 433, distance: 265.0
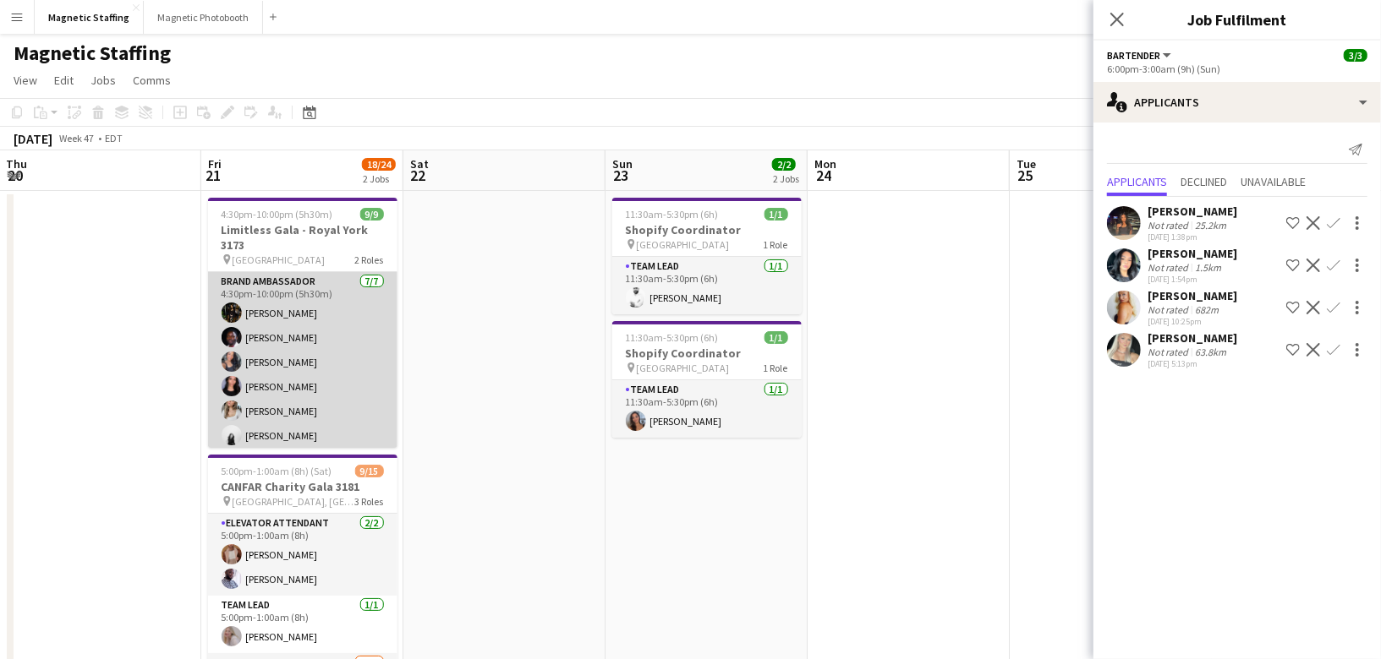
click at [268, 416] on app-card-role "Brand Ambassador [DATE] 4:30pm-10:00pm (5h30m) [PERSON_NAME] [PERSON_NAME] [PER…" at bounding box center [302, 374] width 189 height 205
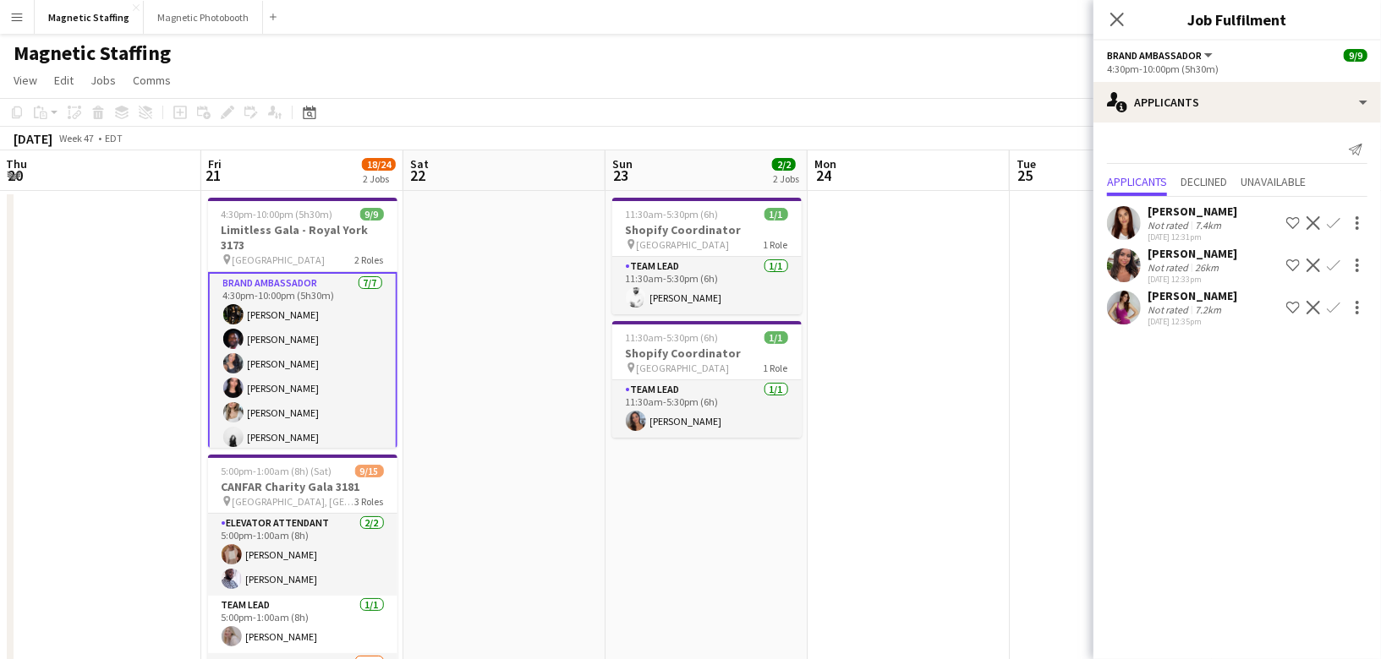
scroll to position [112, 0]
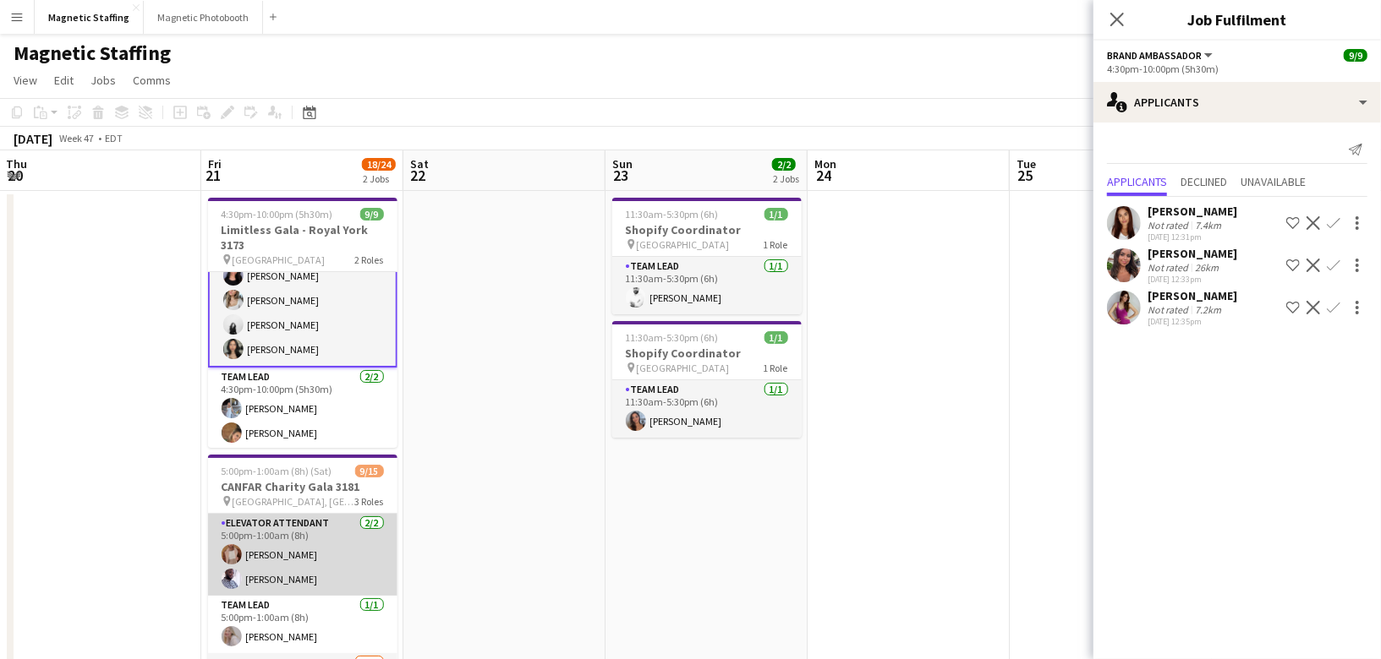
click at [299, 561] on app-card-role "Elevator Attendant [DATE] 5:00pm-1:00am (8h) [PERSON_NAME] [PERSON_NAME]" at bounding box center [302, 555] width 189 height 82
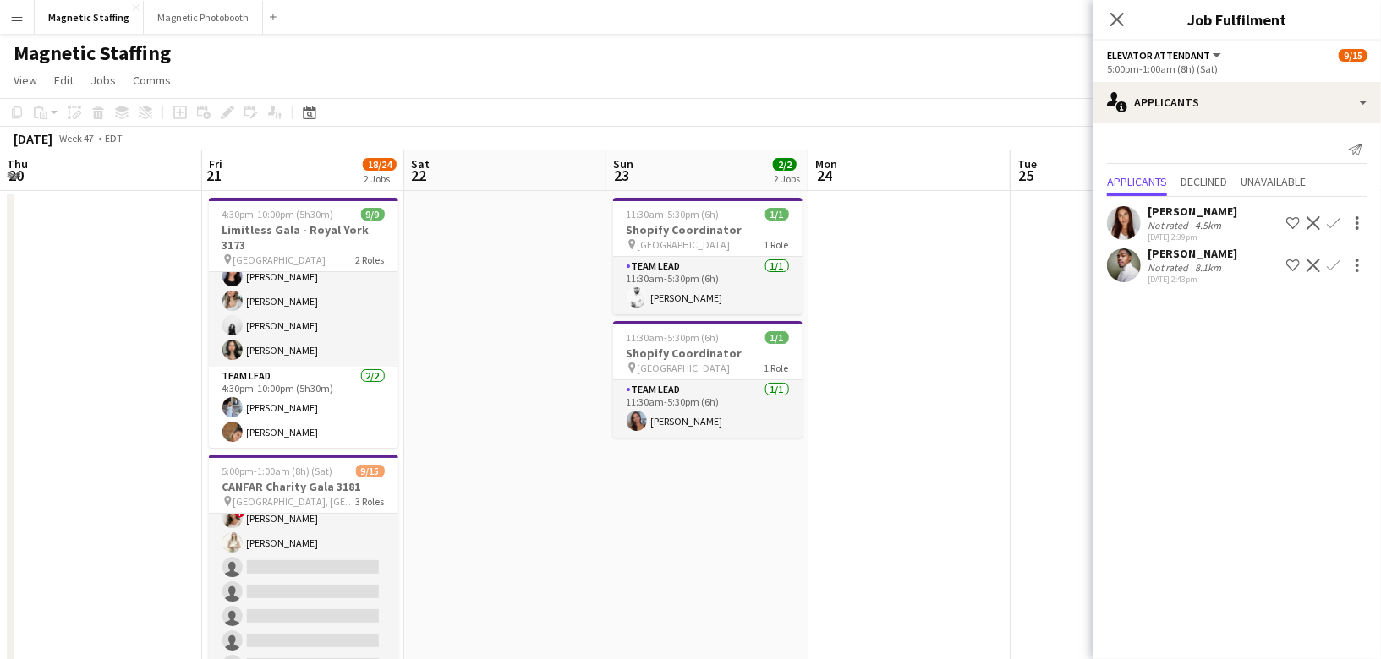
click at [299, 561] on app-card-role "Concierge 11A [DATE] 5:30pm-11:30pm (6h) [PERSON_NAME] [PERSON_NAME] [PERSON_NA…" at bounding box center [303, 543] width 189 height 327
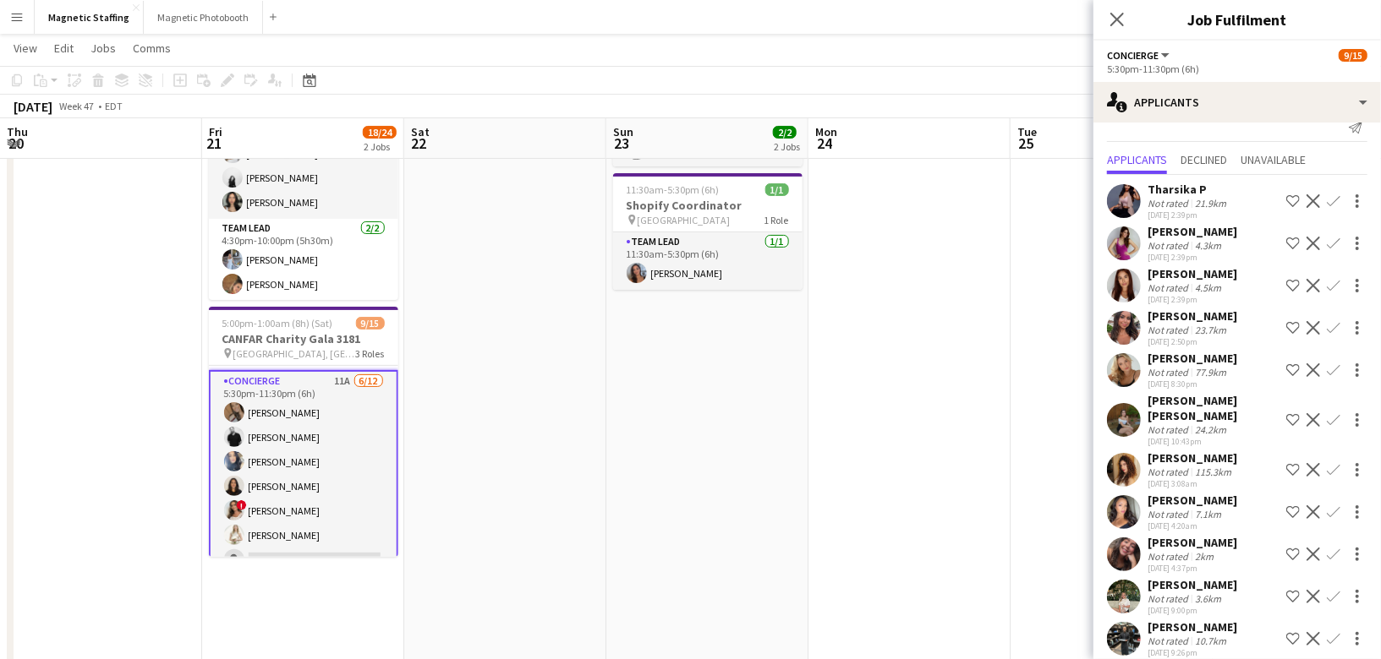
scroll to position [140, 0]
click at [1124, 543] on app-user-avatar at bounding box center [1124, 555] width 34 height 34
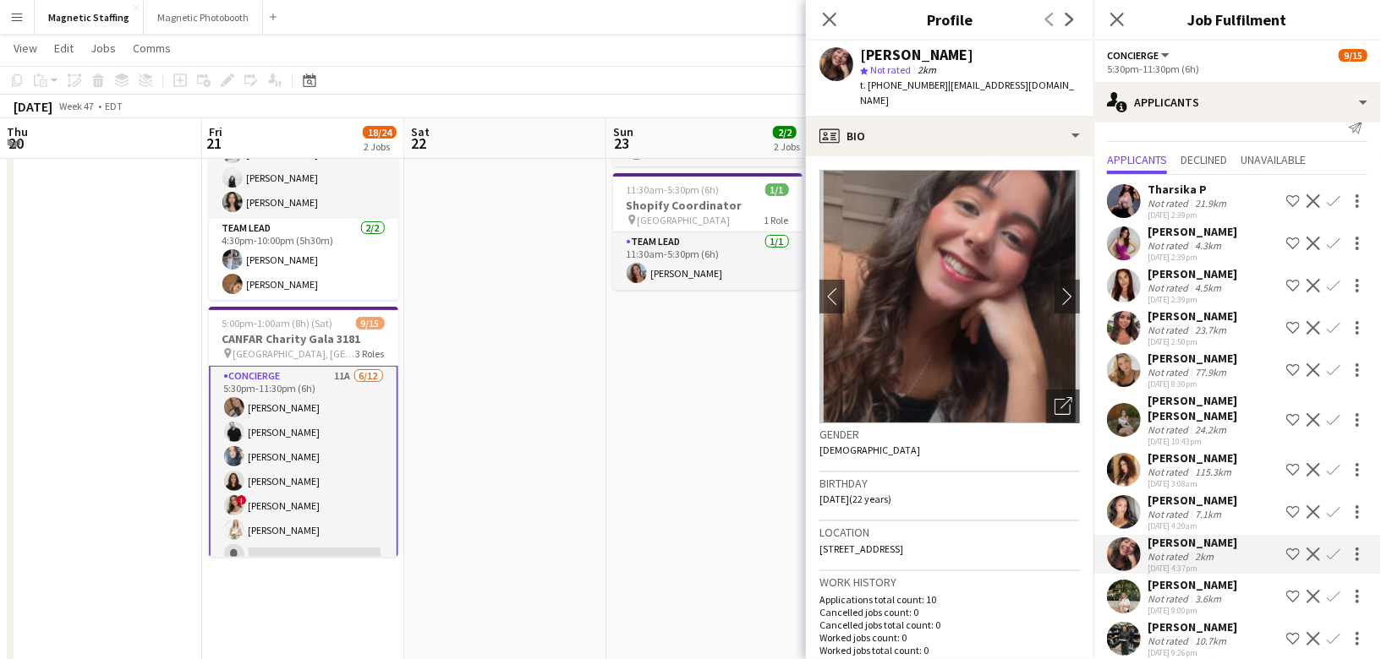
click at [1129, 500] on app-user-avatar at bounding box center [1124, 512] width 34 height 34
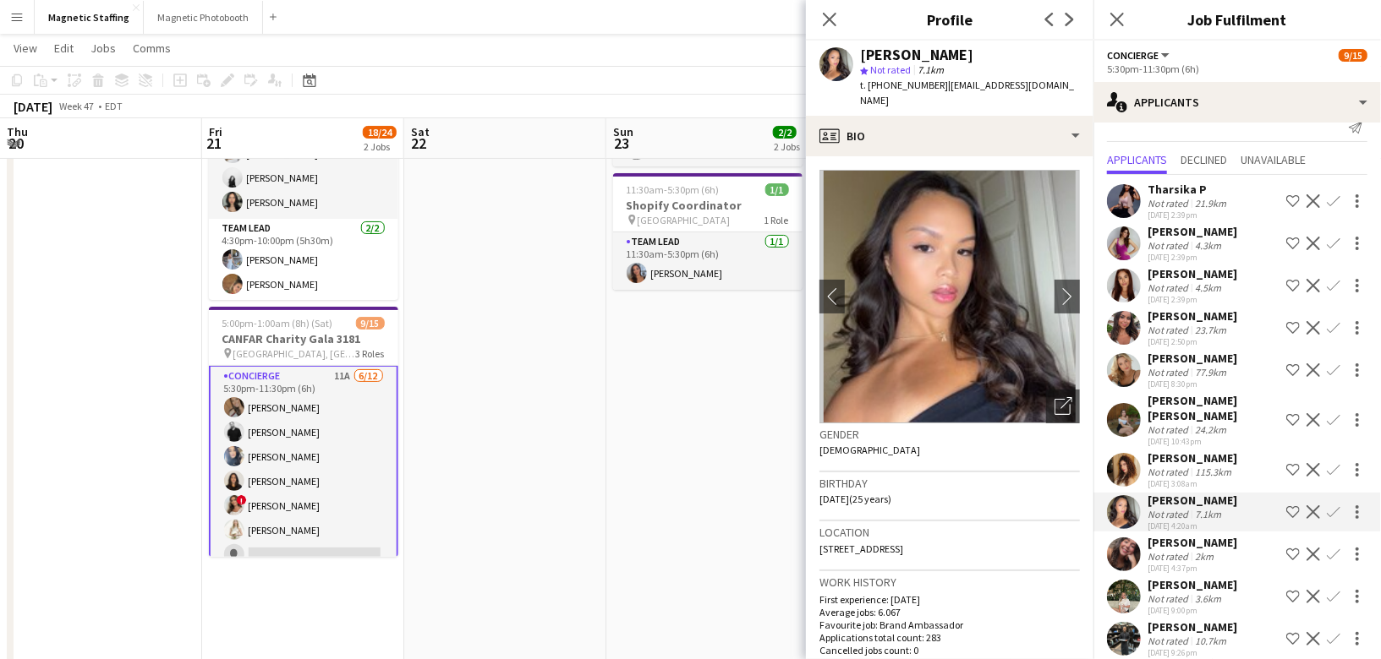
click at [1328, 506] on app-icon "Confirm" at bounding box center [1333, 513] width 14 height 14
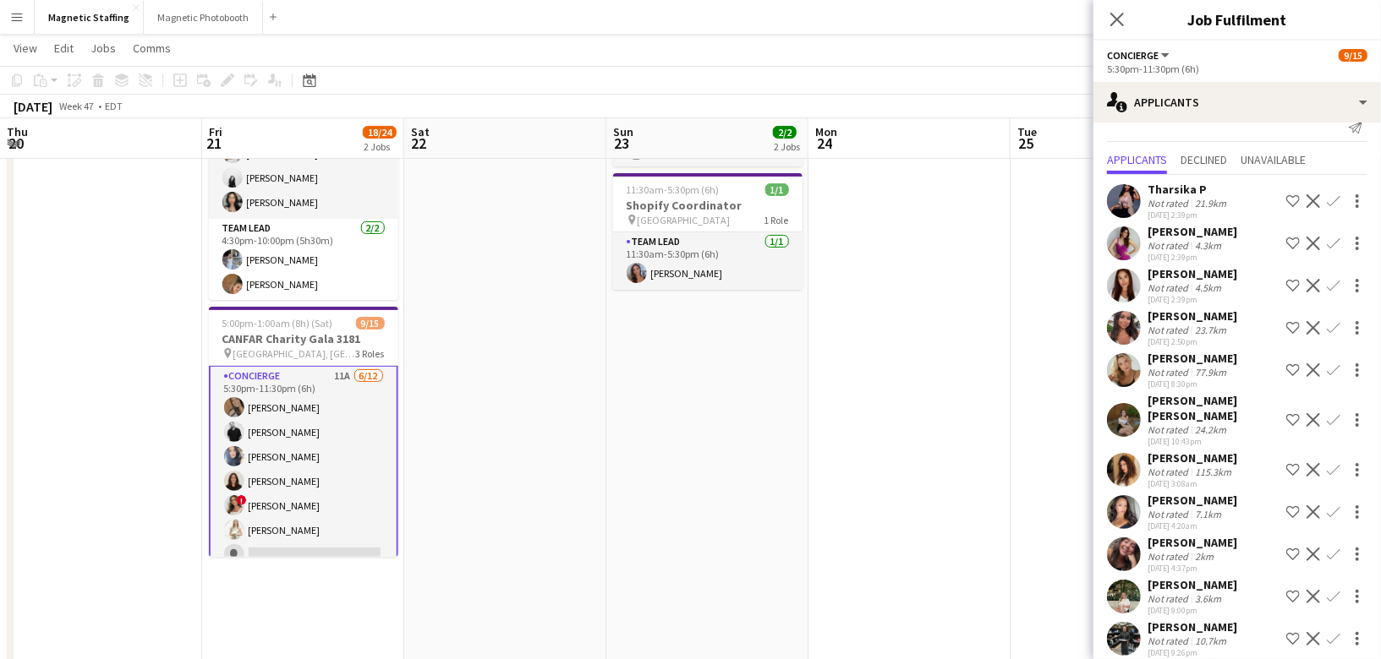
click at [1330, 506] on app-icon "Confirm" at bounding box center [1333, 513] width 14 height 14
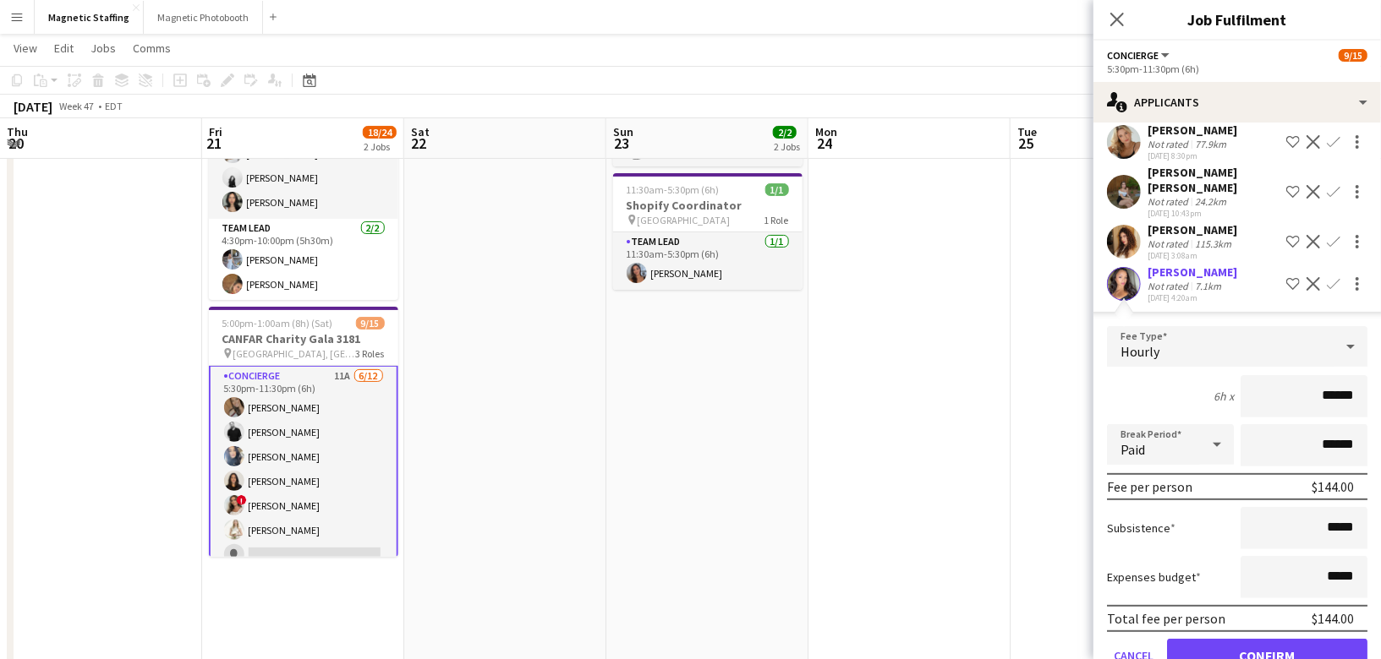
scroll to position [340, 0]
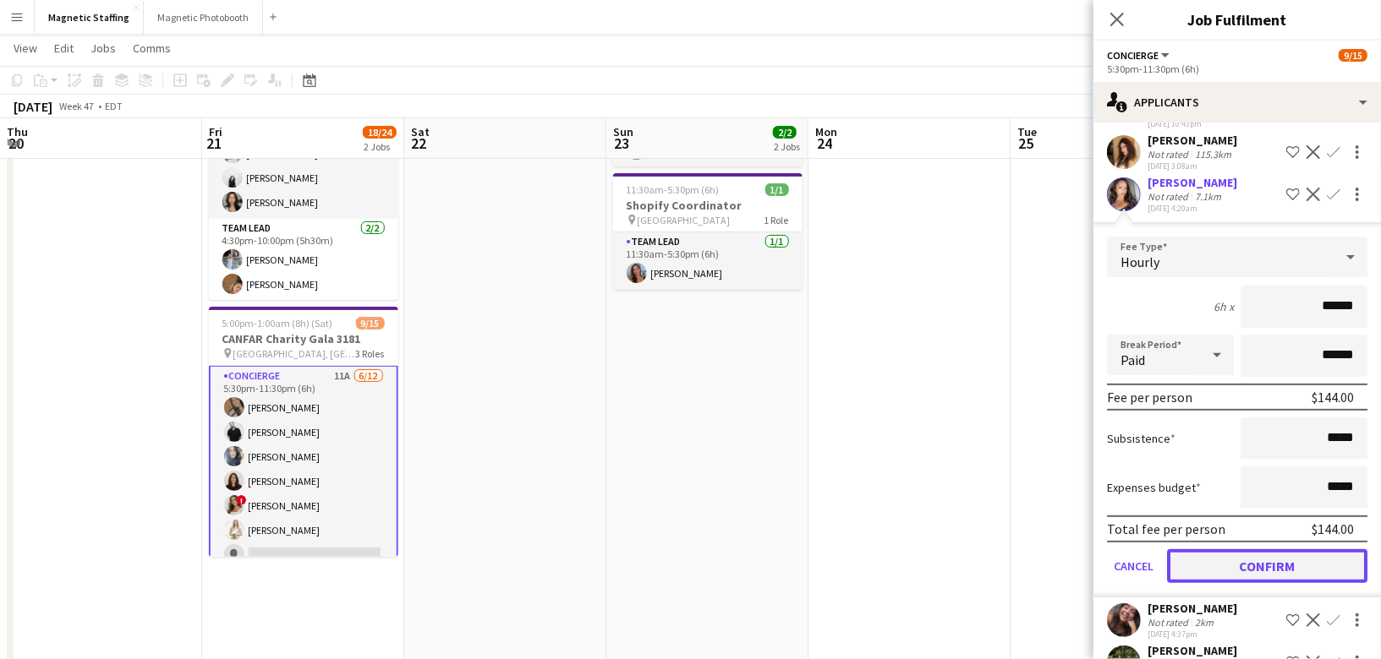
click at [1248, 550] on button "Confirm" at bounding box center [1267, 567] width 200 height 34
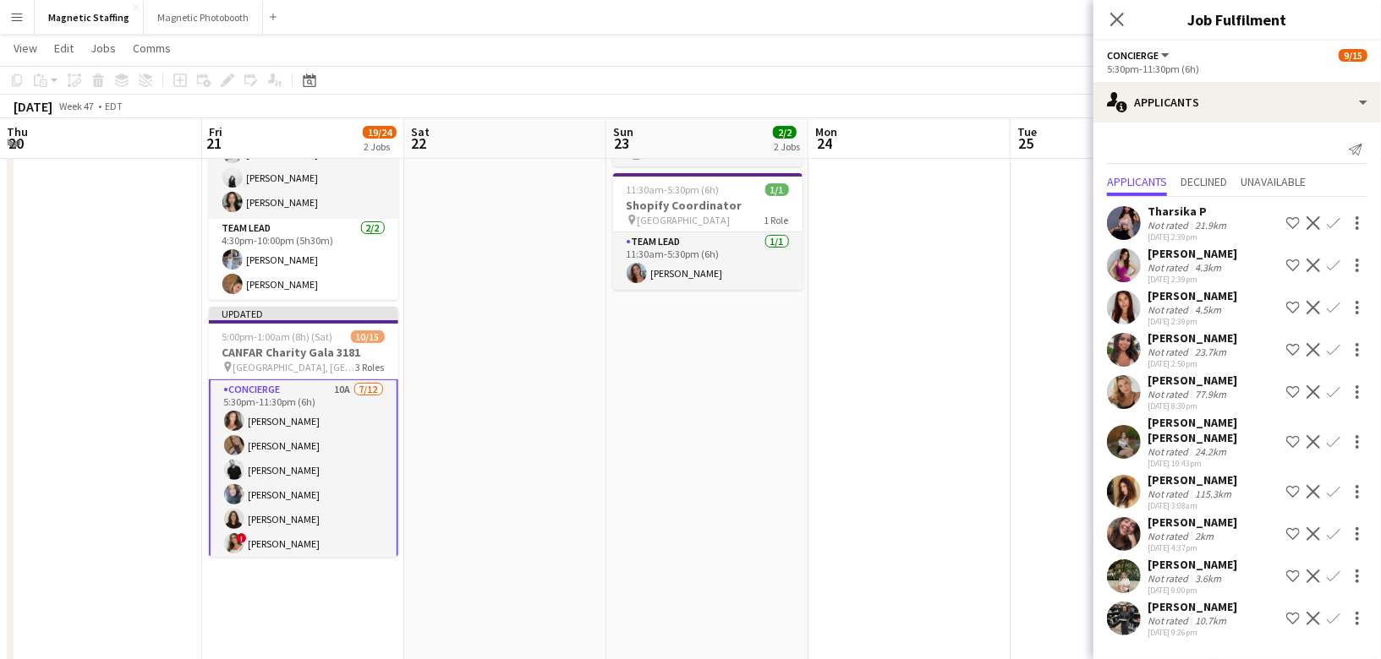
scroll to position [0, 0]
click at [979, 523] on app-date-cell at bounding box center [909, 549] width 202 height 1013
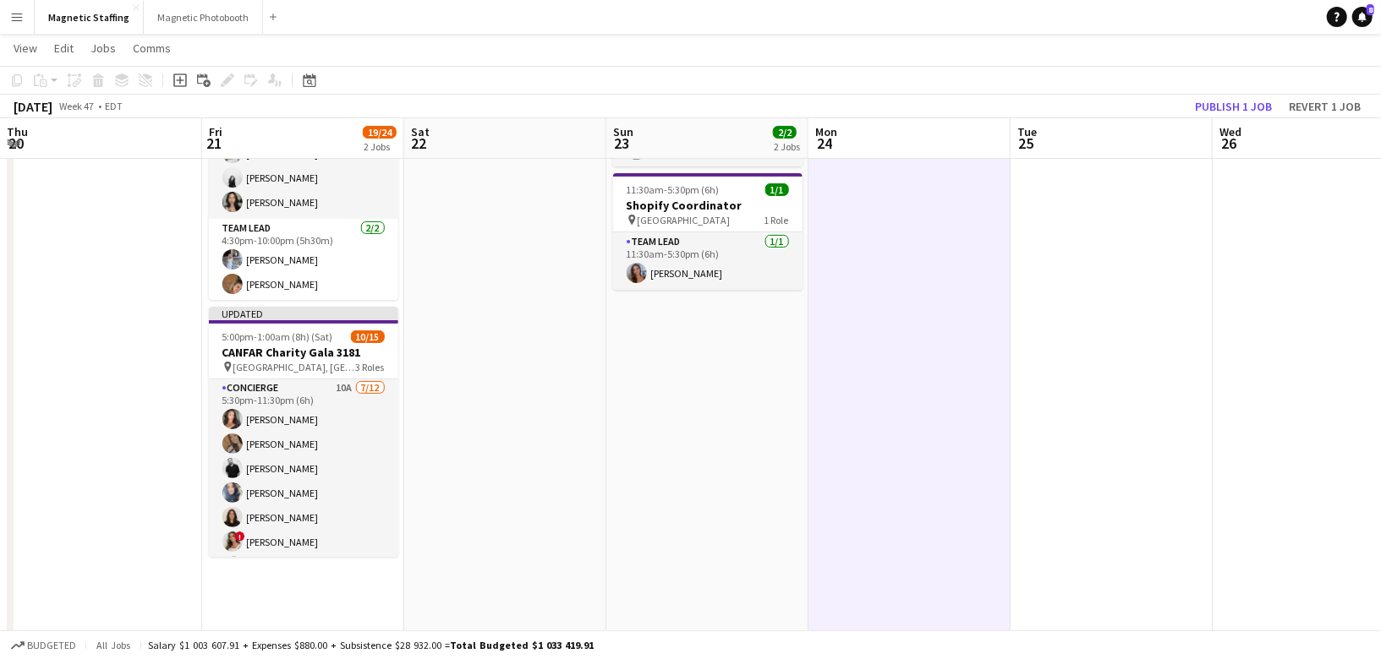
scroll to position [139, 0]
click at [1236, 103] on button "Publish 1 job" at bounding box center [1233, 107] width 90 height 22
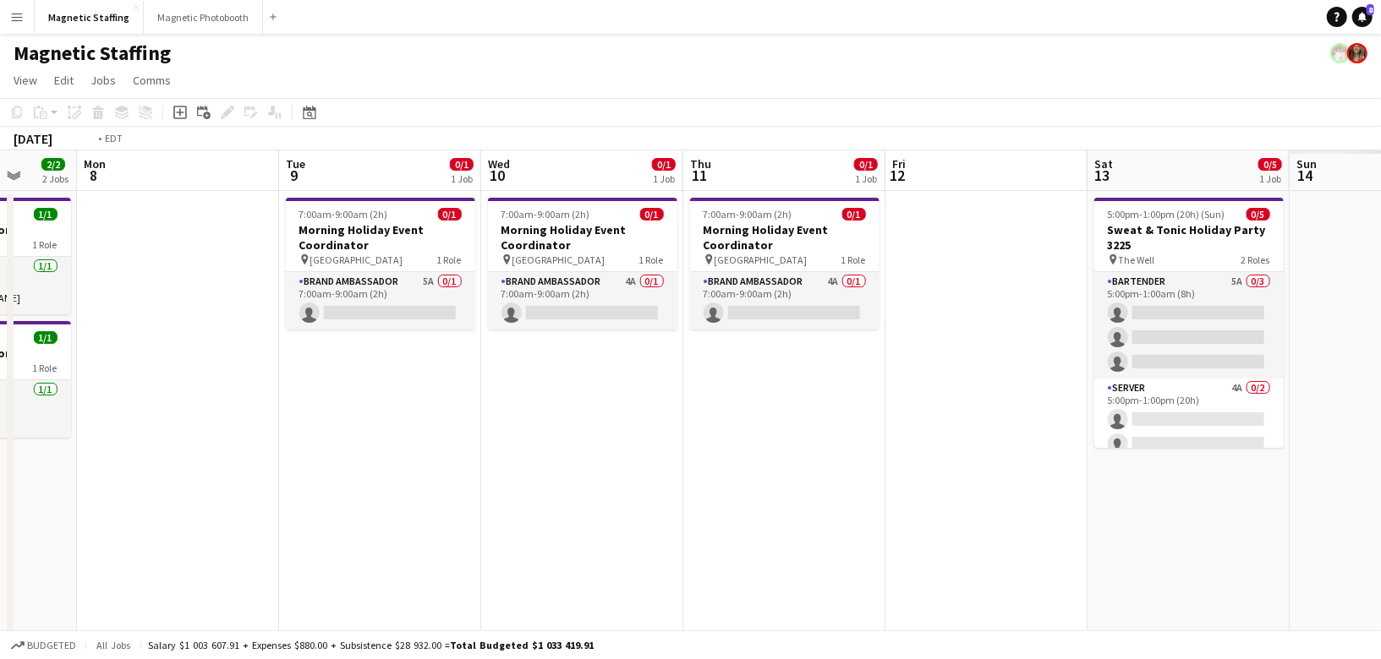
scroll to position [0, 584]
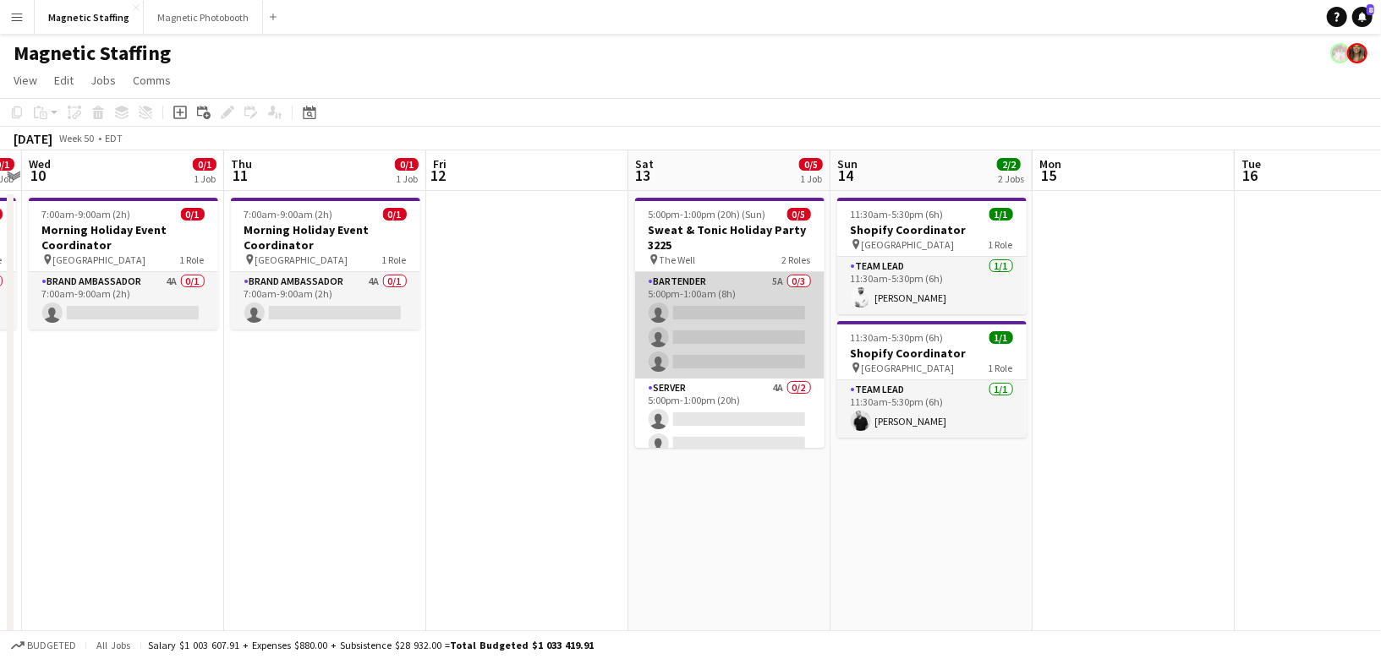
click at [706, 309] on app-card-role "Bartender 5A 0/3 5:00pm-1:00am (8h) single-neutral-actions single-neutral-actio…" at bounding box center [729, 325] width 189 height 107
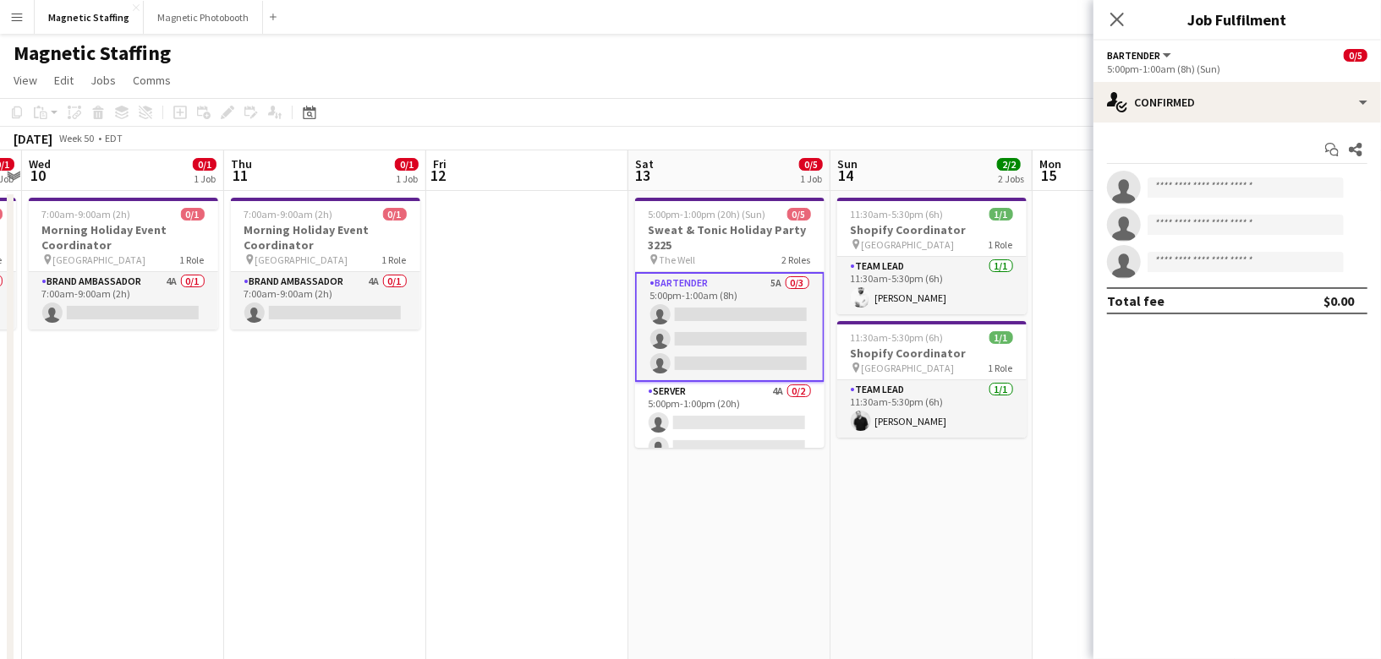
click at [1210, 78] on app-options-switcher "Bartender All roles Bartender 0/5 5:00pm-1:00am (8h) (Sun)" at bounding box center [1236, 61] width 287 height 41
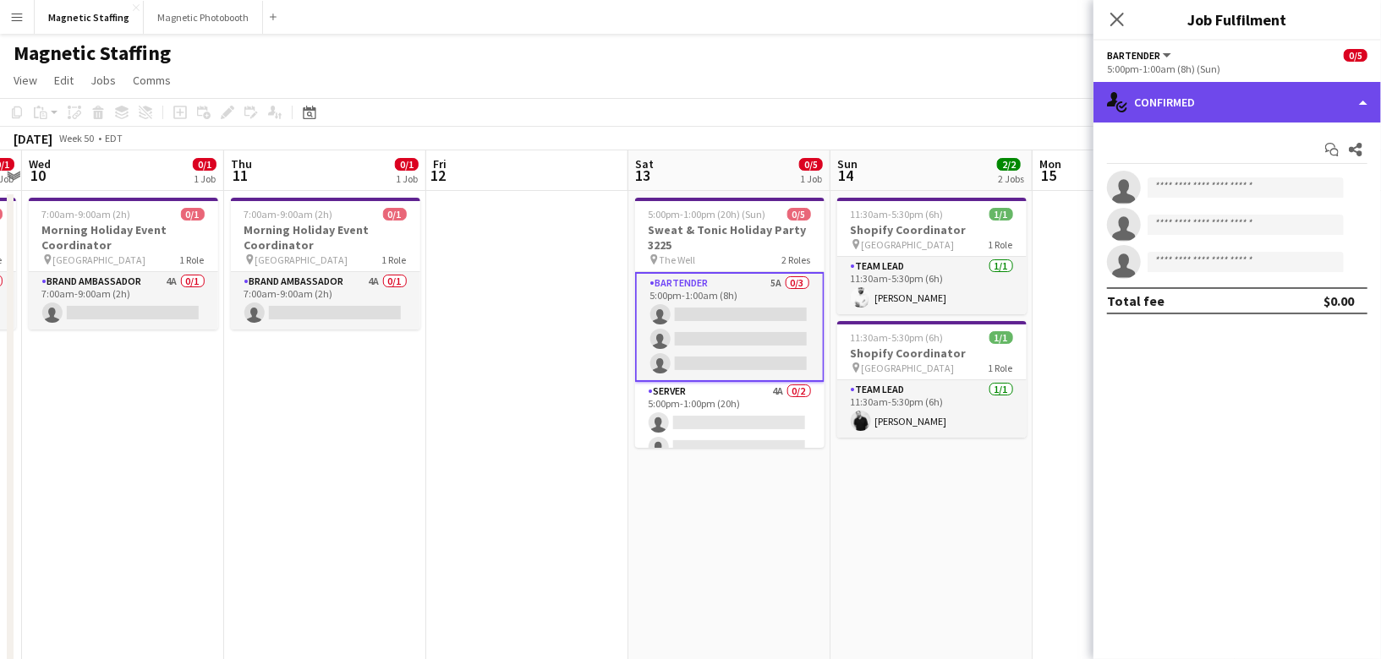
click at [1195, 101] on div "single-neutral-actions-check-2 Confirmed" at bounding box center [1236, 102] width 287 height 41
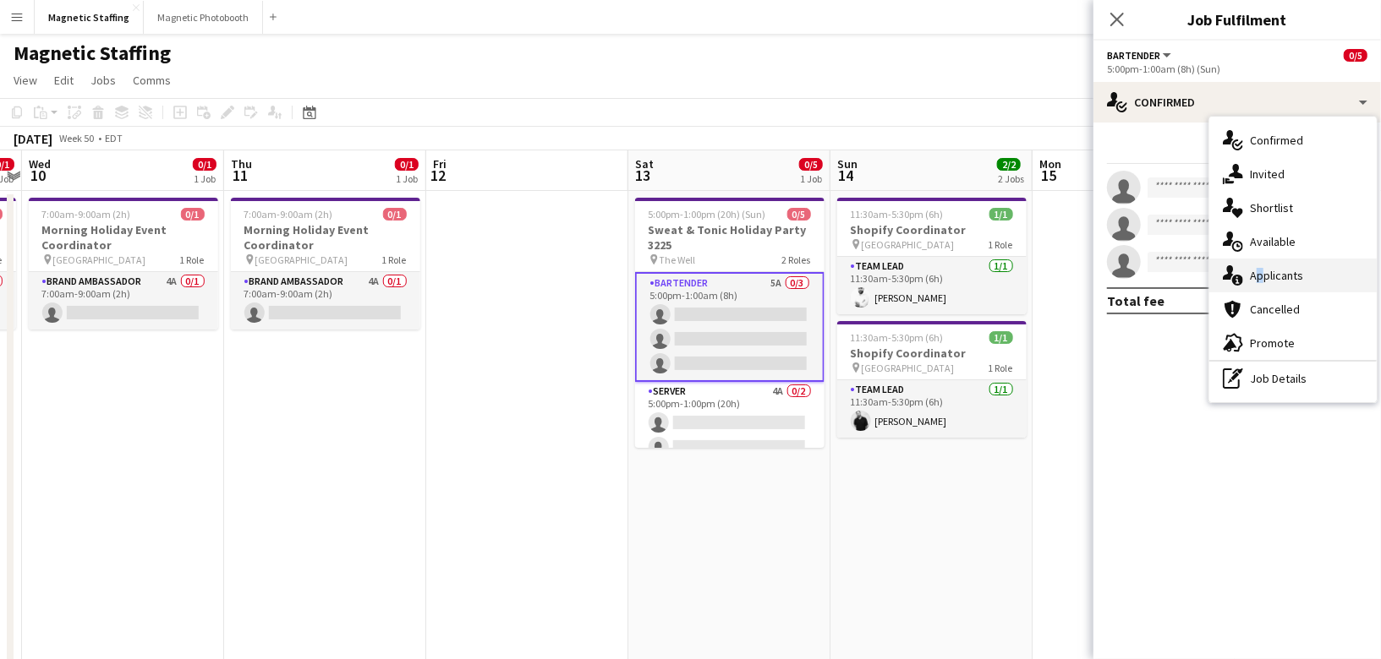
click at [1252, 271] on span "Applicants" at bounding box center [1276, 275] width 53 height 15
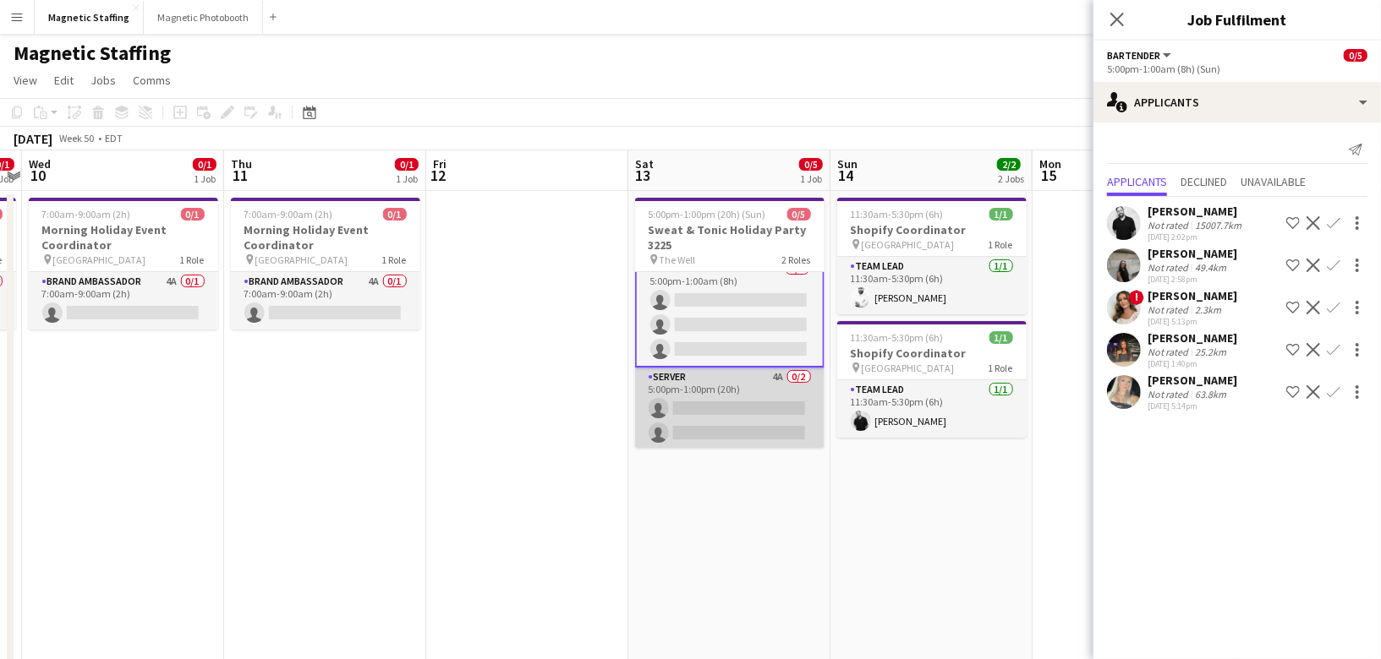
click at [723, 408] on app-card-role "Server 4A 0/2 5:00pm-1:00pm (20h) single-neutral-actions single-neutral-actions" at bounding box center [729, 409] width 189 height 82
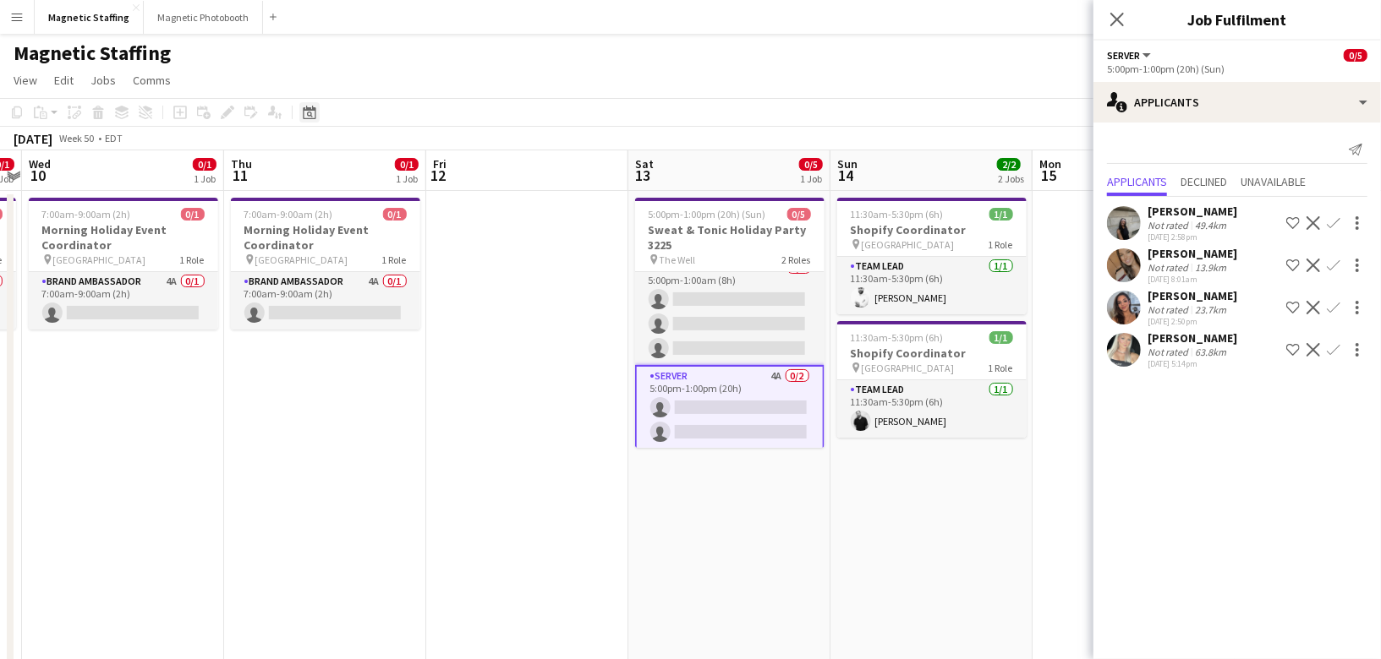
click at [307, 115] on icon at bounding box center [310, 115] width 6 height 6
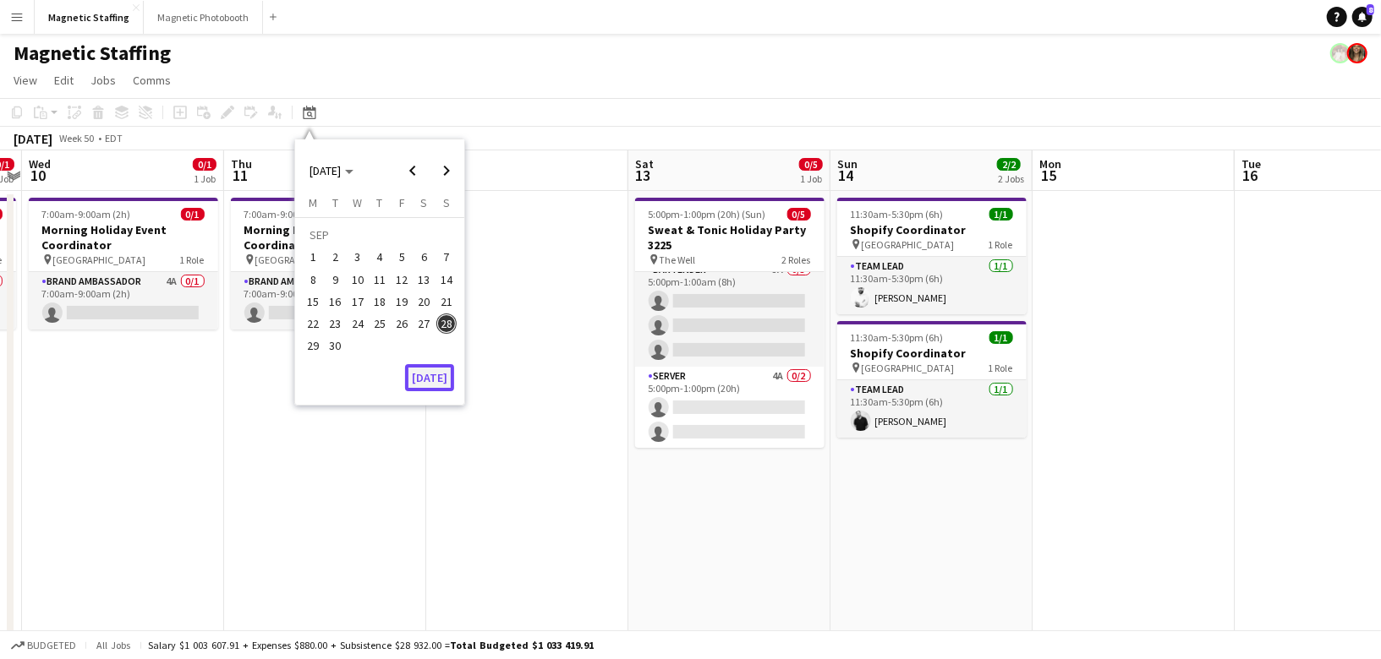
click at [432, 374] on button "[DATE]" at bounding box center [429, 377] width 49 height 27
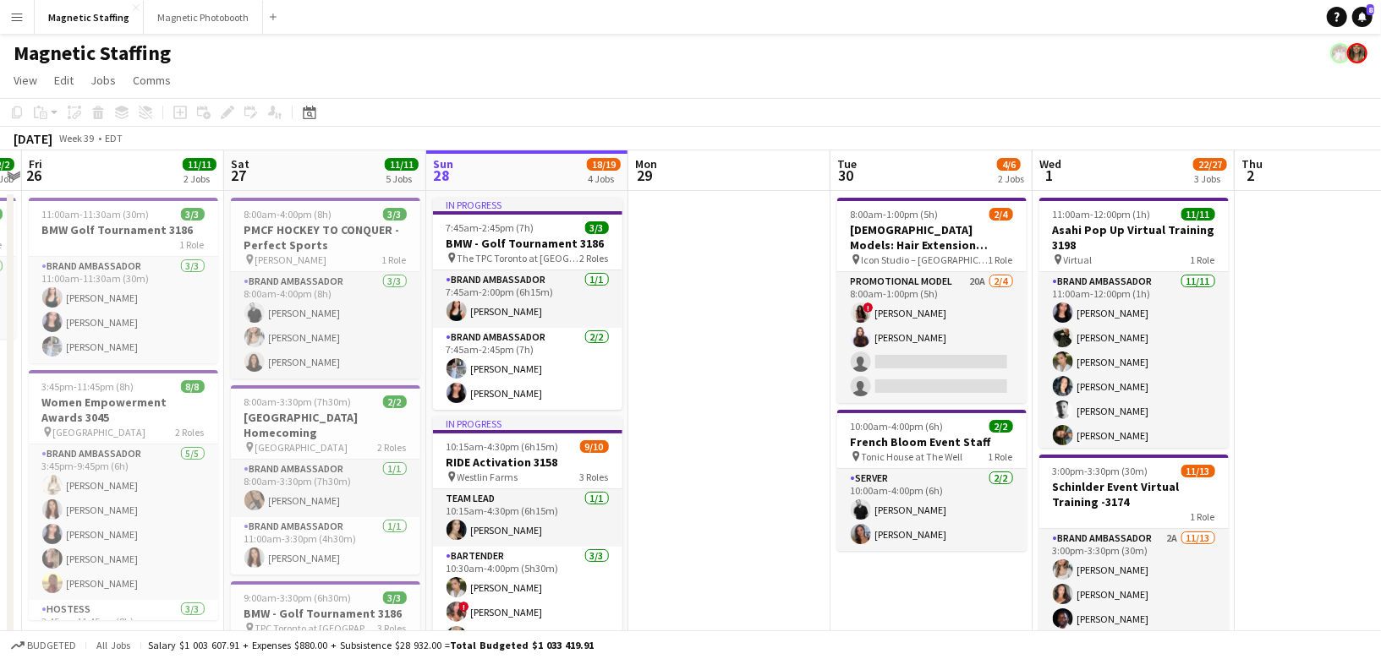
scroll to position [0, 581]
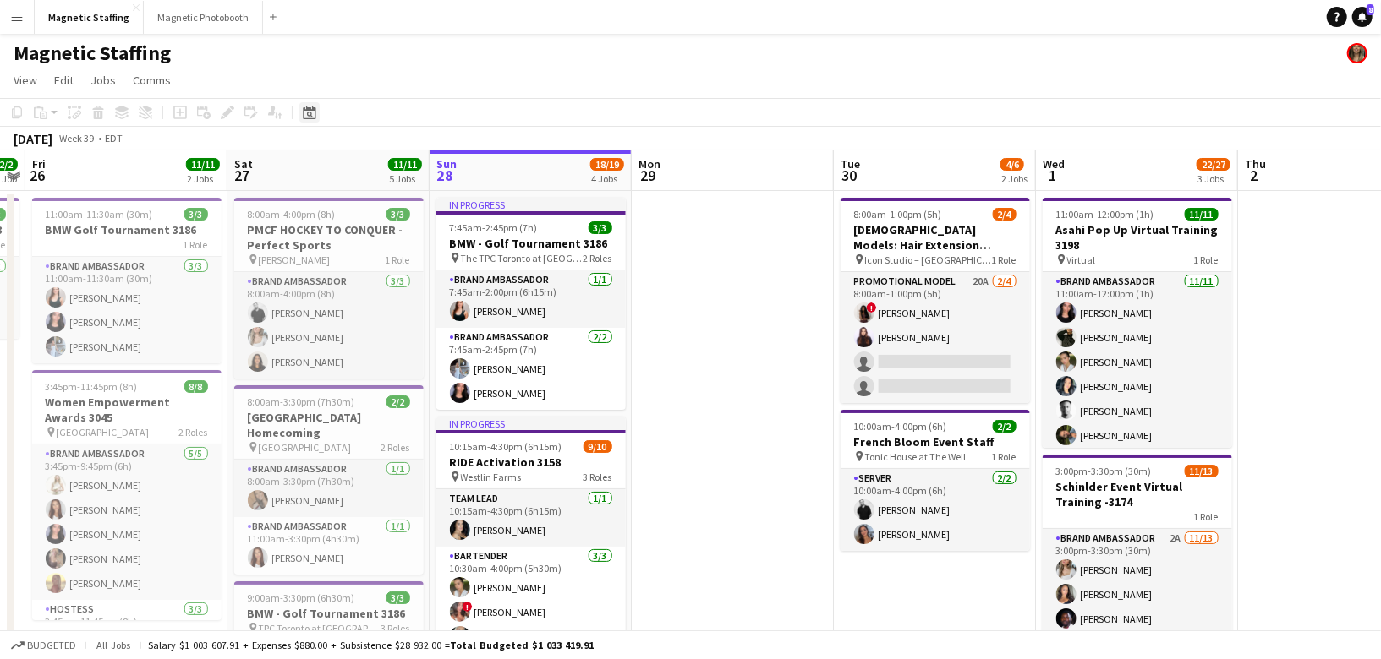
click at [304, 118] on icon at bounding box center [309, 113] width 13 height 14
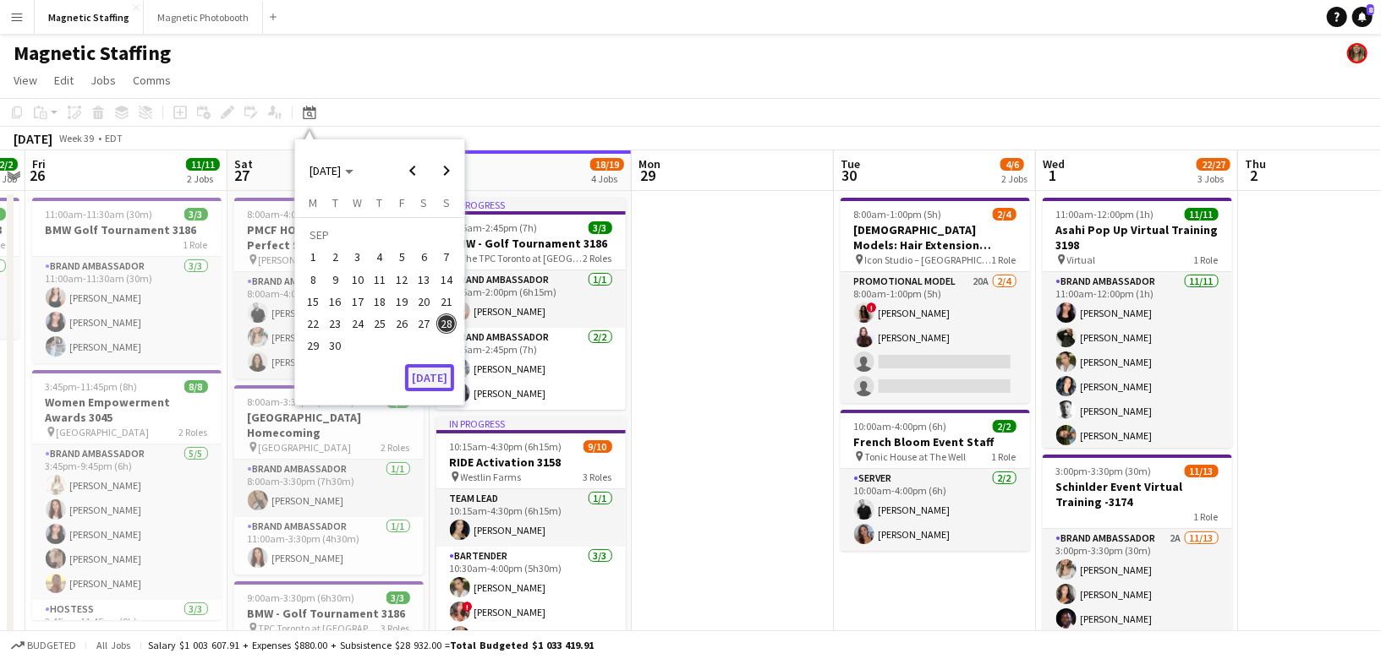
click at [426, 378] on button "[DATE]" at bounding box center [429, 377] width 49 height 27
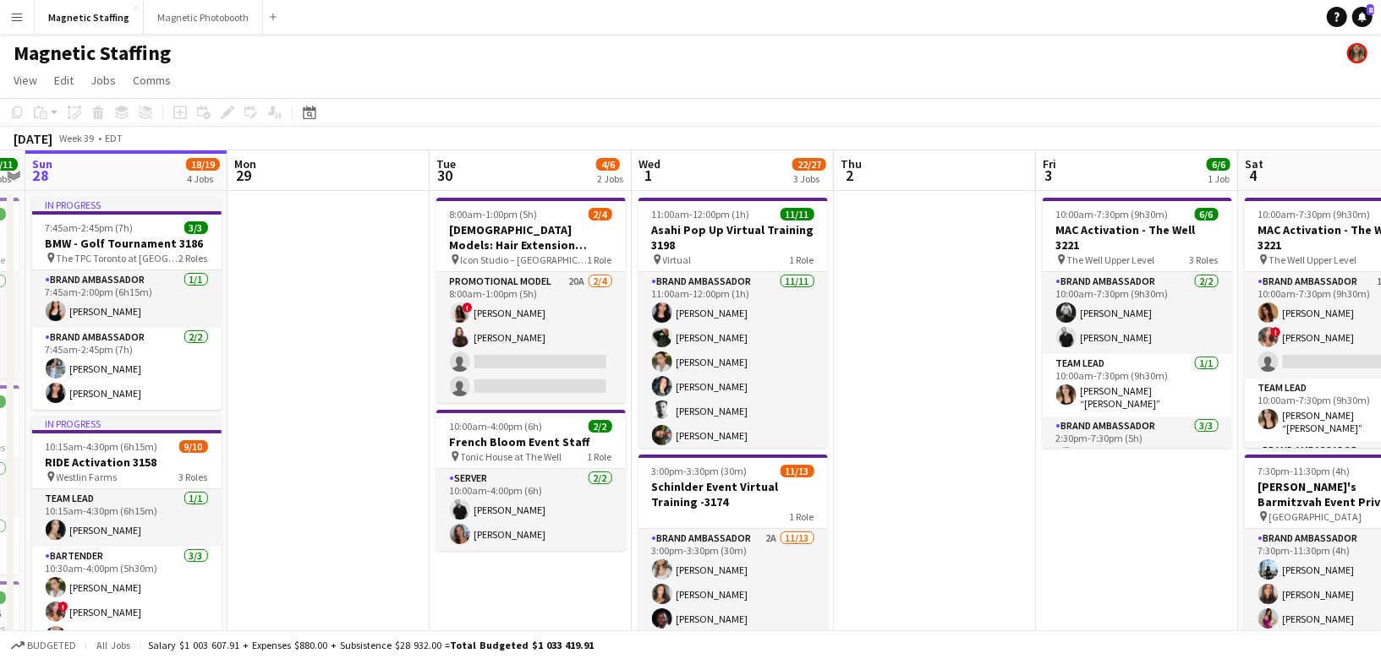
scroll to position [0, 668]
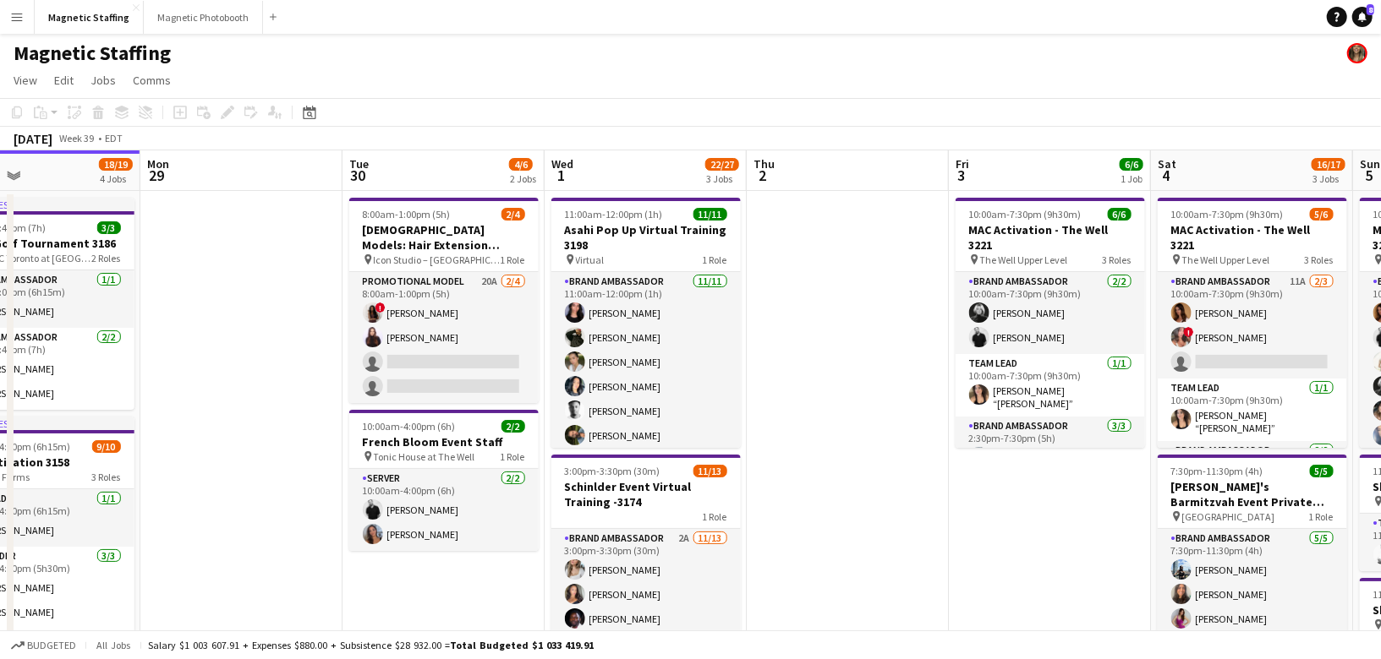
drag, startPoint x: 397, startPoint y: 351, endPoint x: 249, endPoint y: 343, distance: 147.3
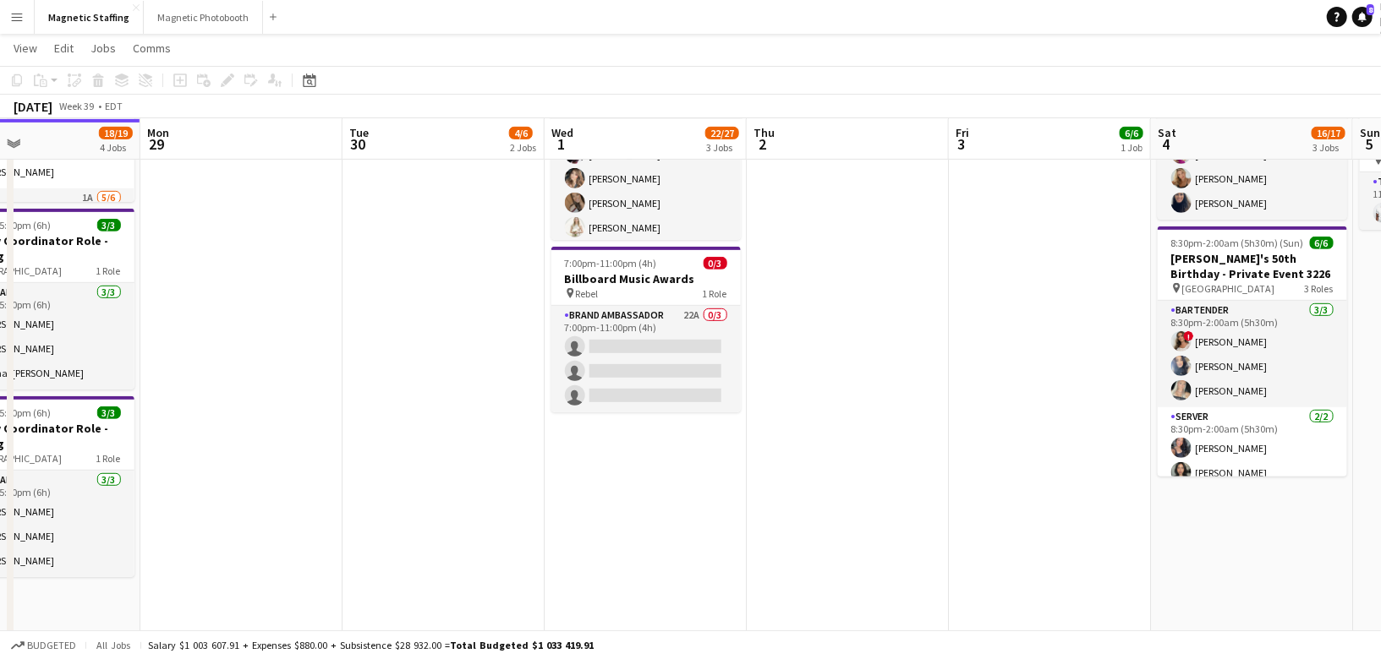
scroll to position [0, 0]
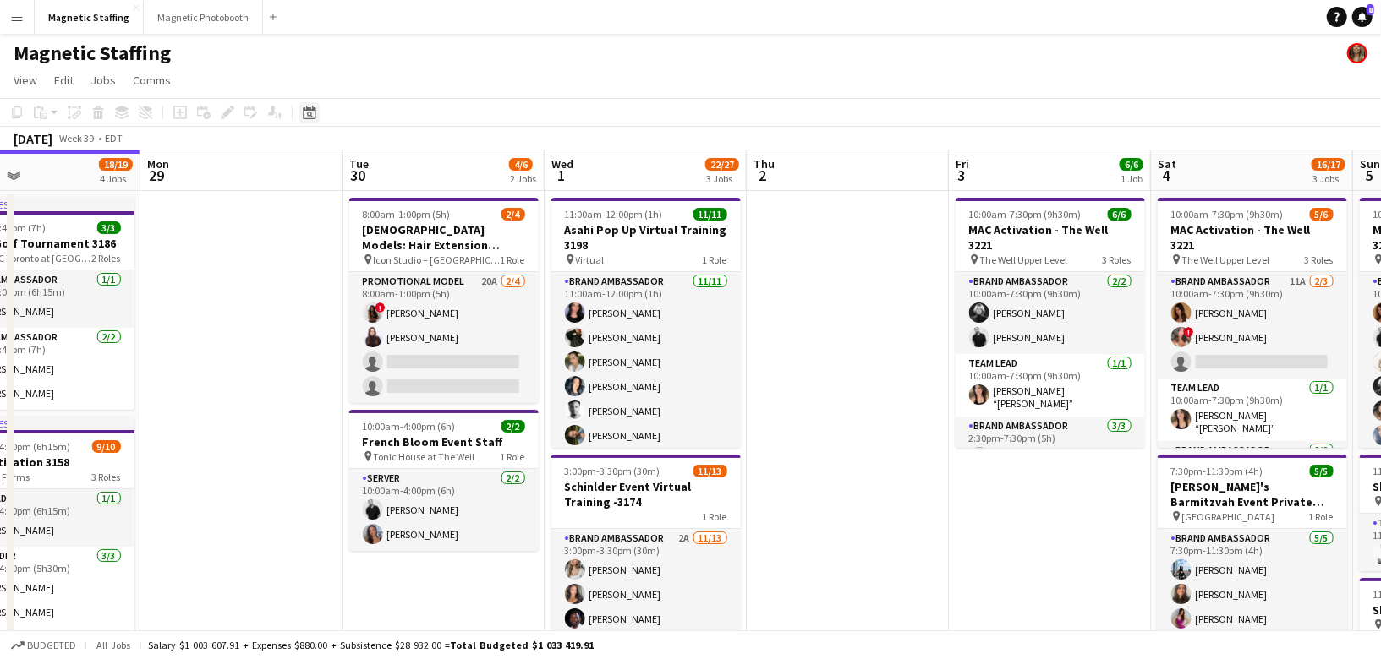
click at [311, 111] on icon "Date picker" at bounding box center [310, 113] width 14 height 14
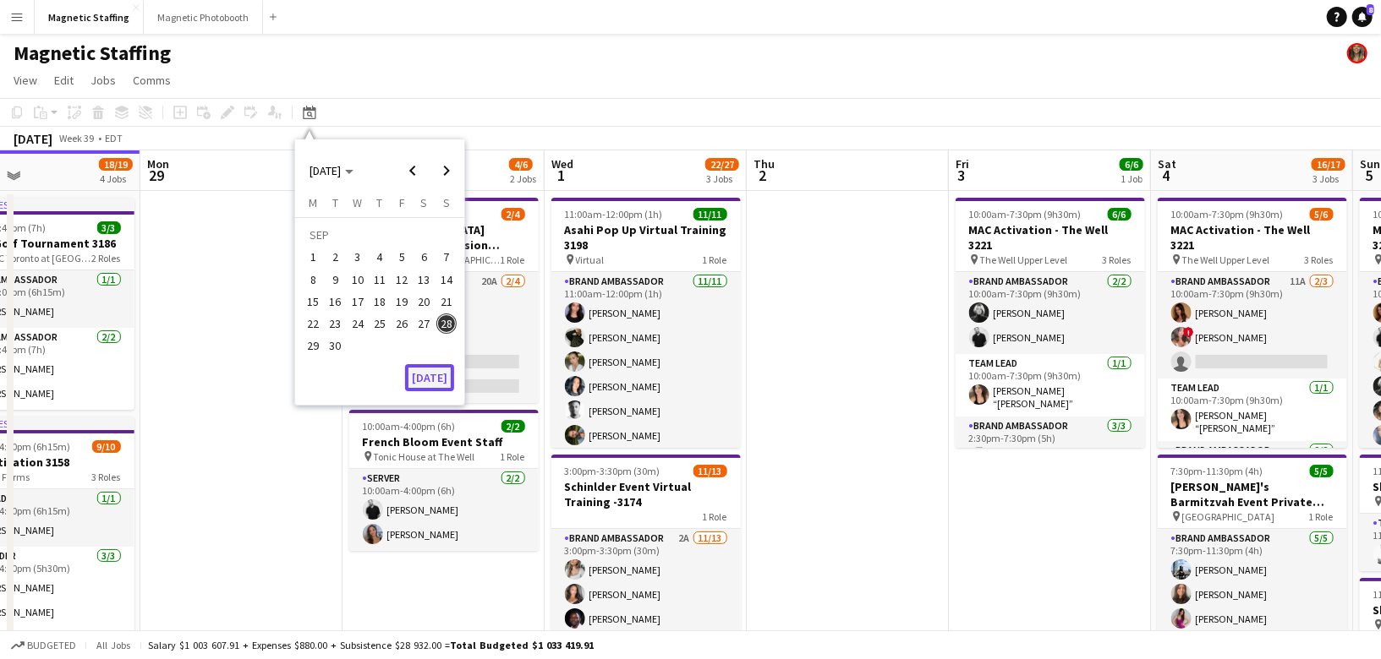
click at [424, 386] on button "[DATE]" at bounding box center [429, 377] width 49 height 27
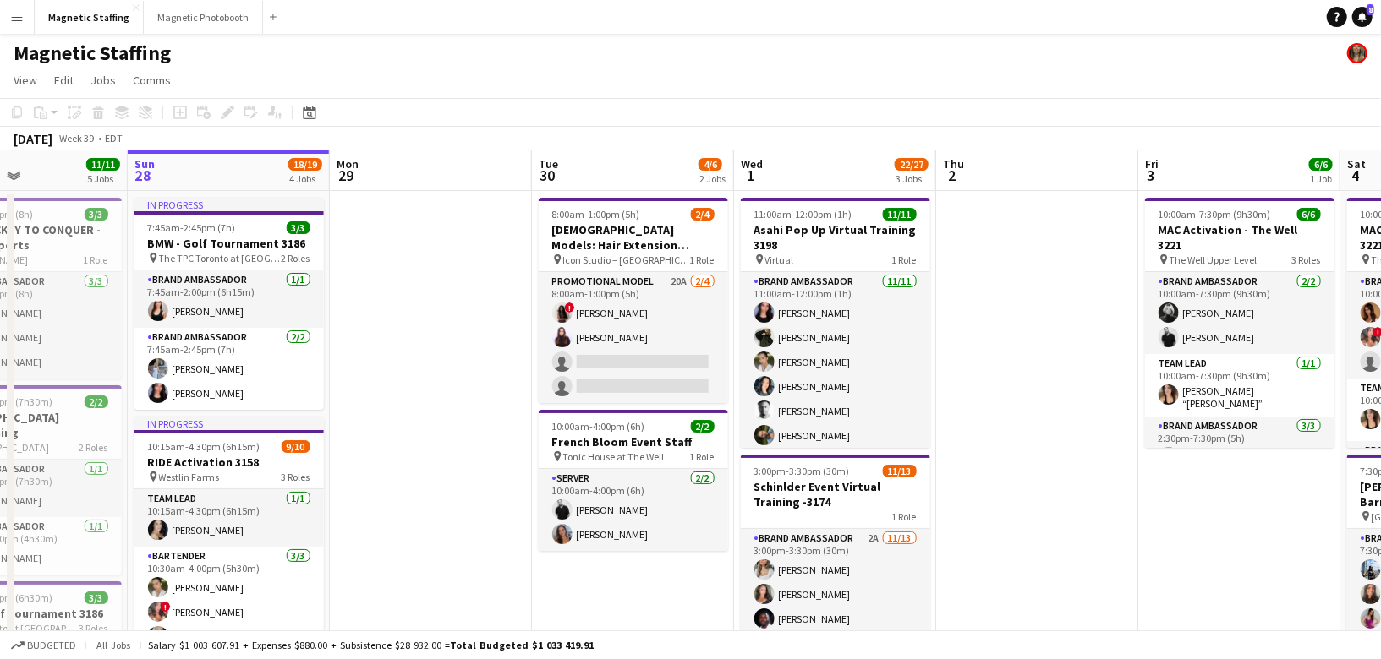
drag, startPoint x: 703, startPoint y: 373, endPoint x: 260, endPoint y: 390, distance: 443.3
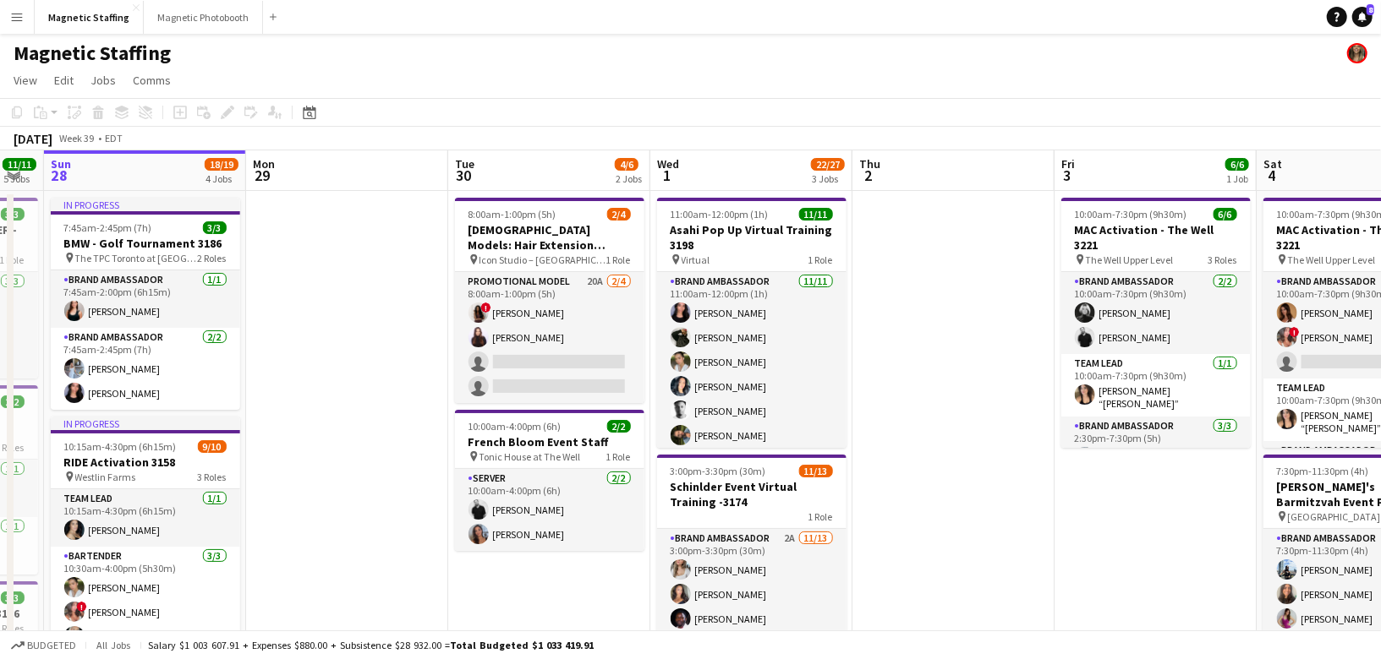
drag, startPoint x: 440, startPoint y: 391, endPoint x: 373, endPoint y: 391, distance: 66.8
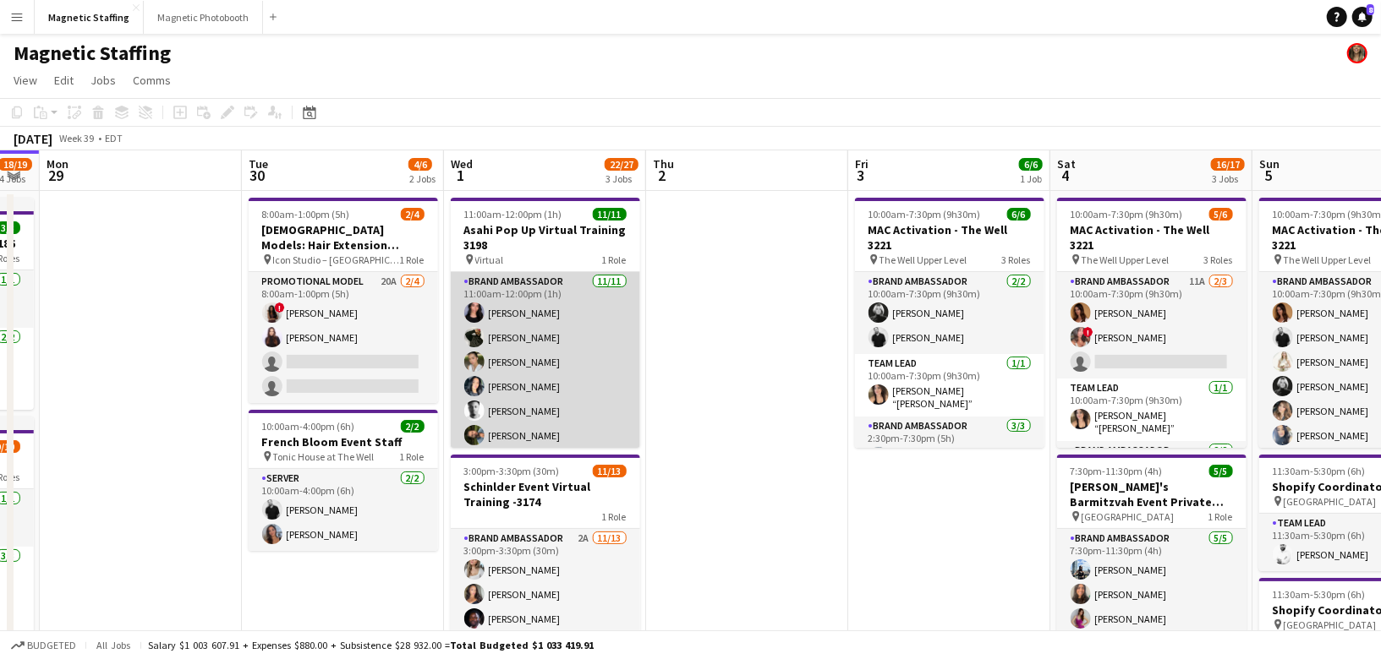
click at [601, 373] on app-card-role "Brand Ambassador [DATE] 11:00am-12:00pm (1h) [PERSON_NAME] [PERSON_NAME] [PERSO…" at bounding box center [545, 423] width 189 height 303
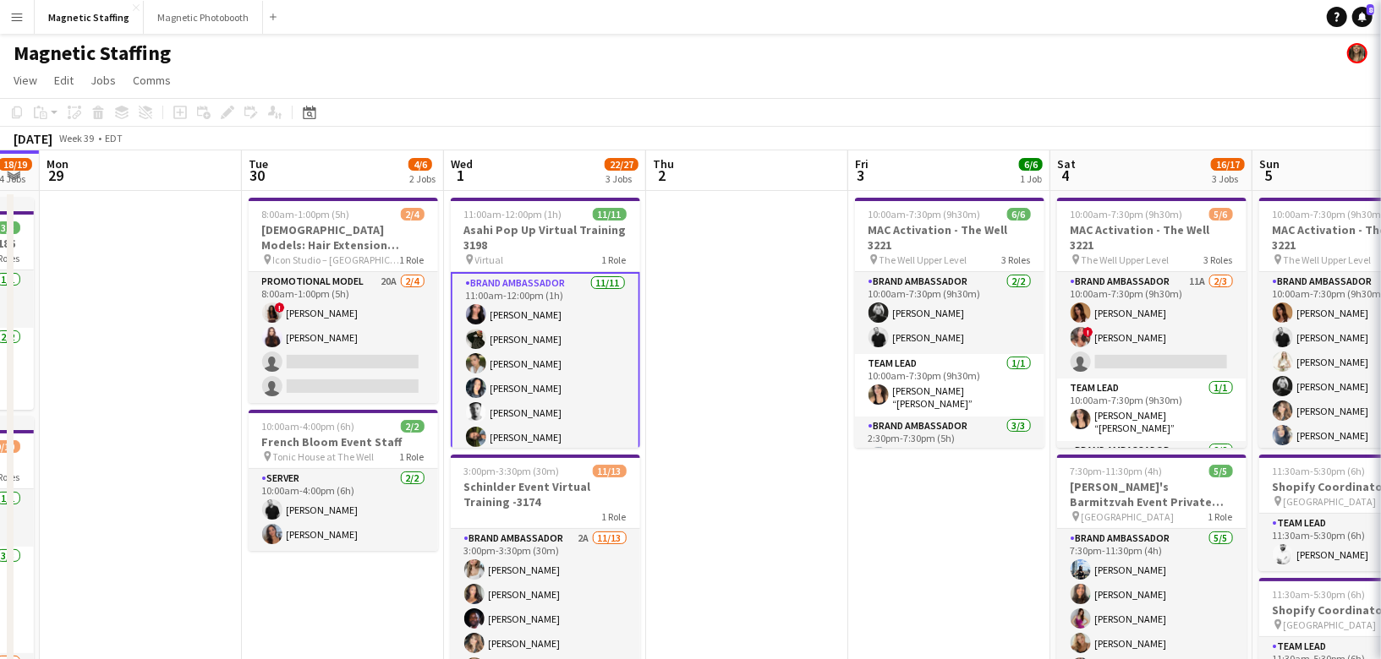
scroll to position [0, 566]
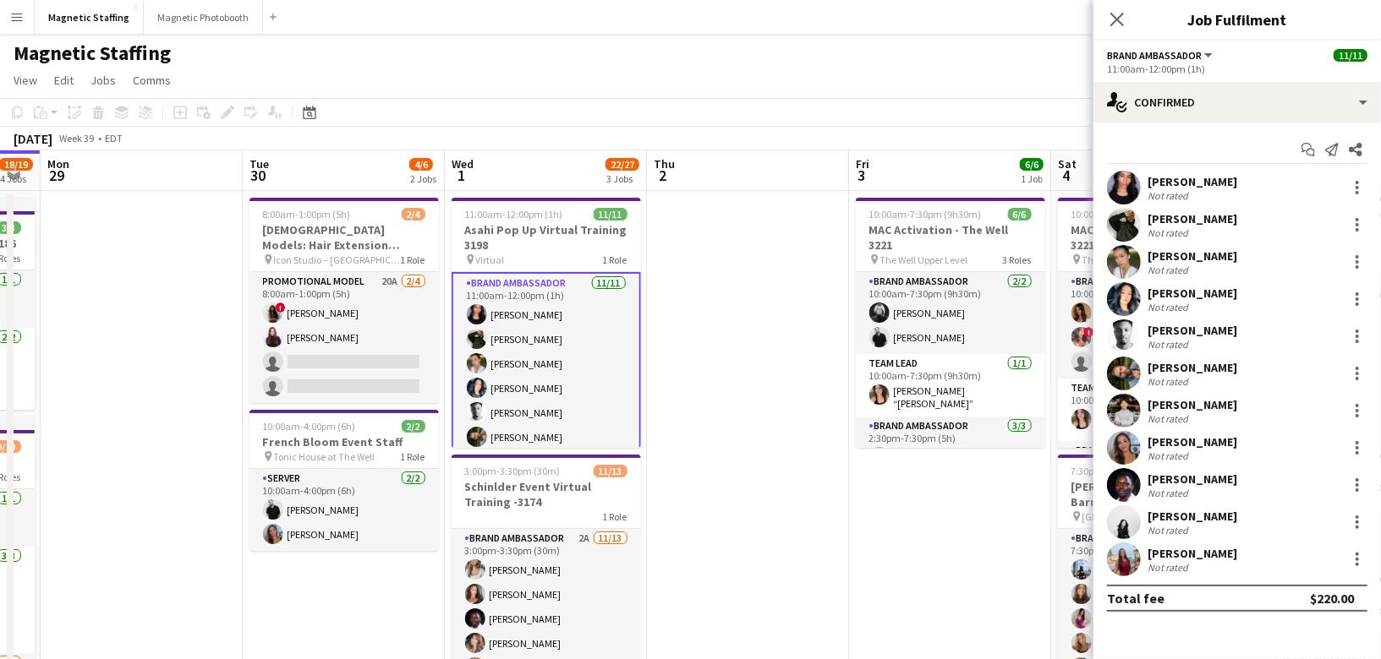
click at [1220, 74] on app-options-switcher "Brand Ambassador All roles Brand Ambassador [DATE] 11:00am-12:00pm (1h)" at bounding box center [1236, 61] width 287 height 41
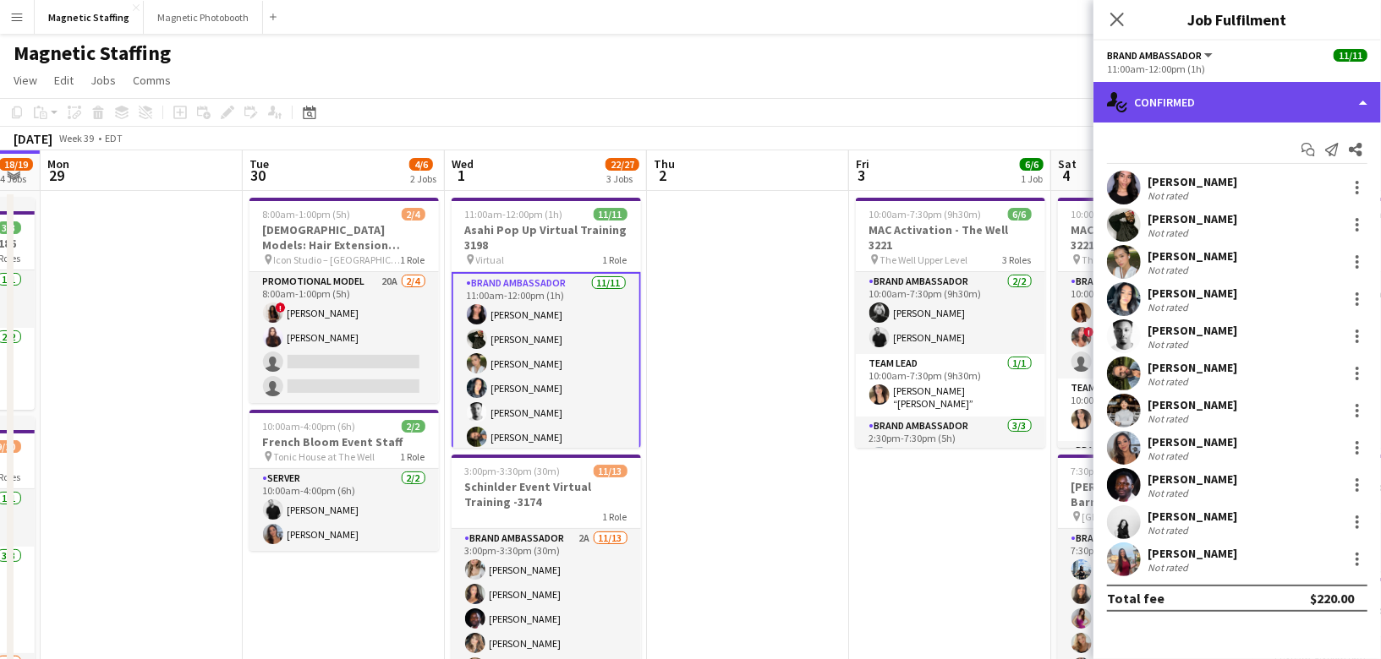
click at [1197, 107] on div "single-neutral-actions-check-2 Confirmed" at bounding box center [1236, 102] width 287 height 41
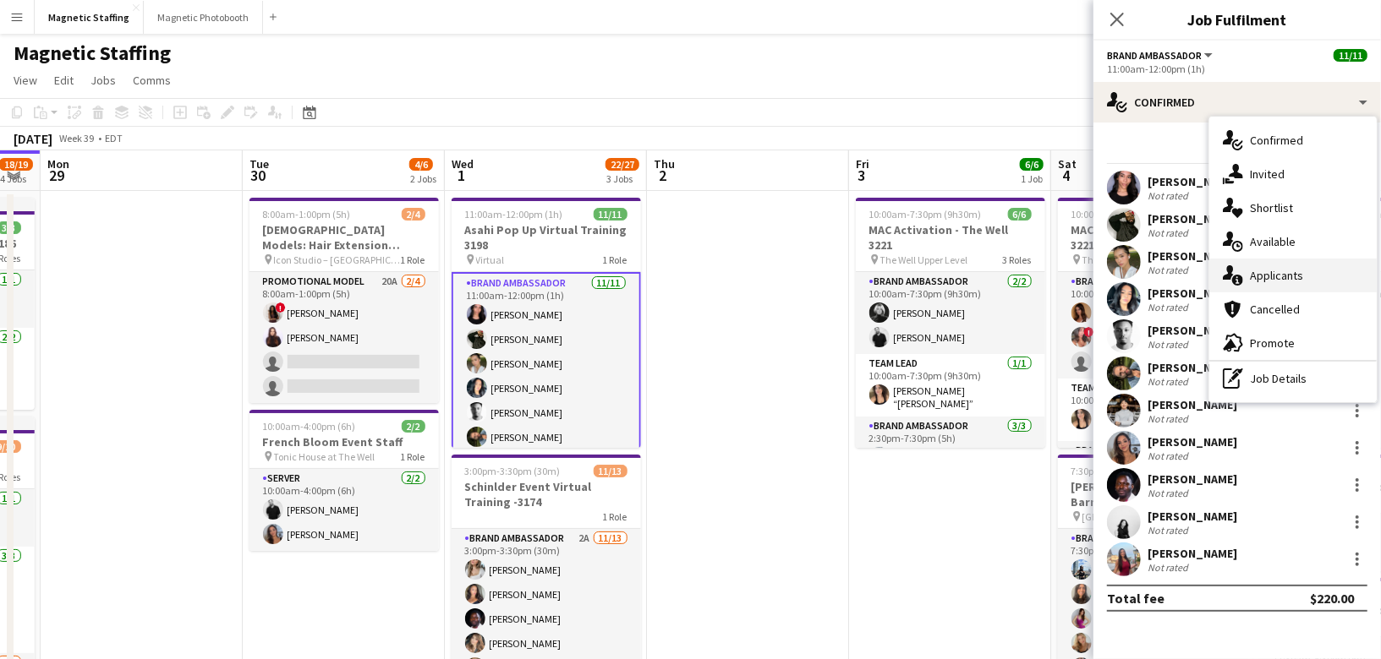
click at [1247, 269] on div "single-neutral-actions-information Applicants" at bounding box center [1292, 276] width 167 height 34
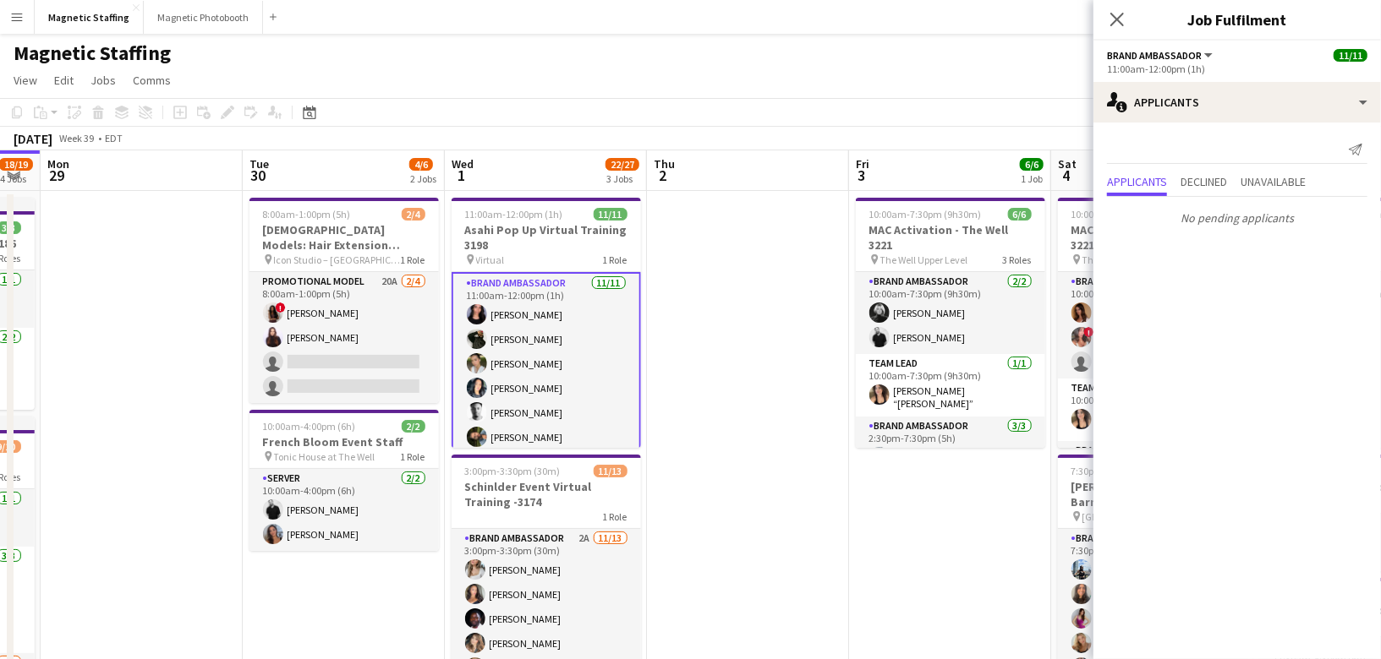
scroll to position [186, 0]
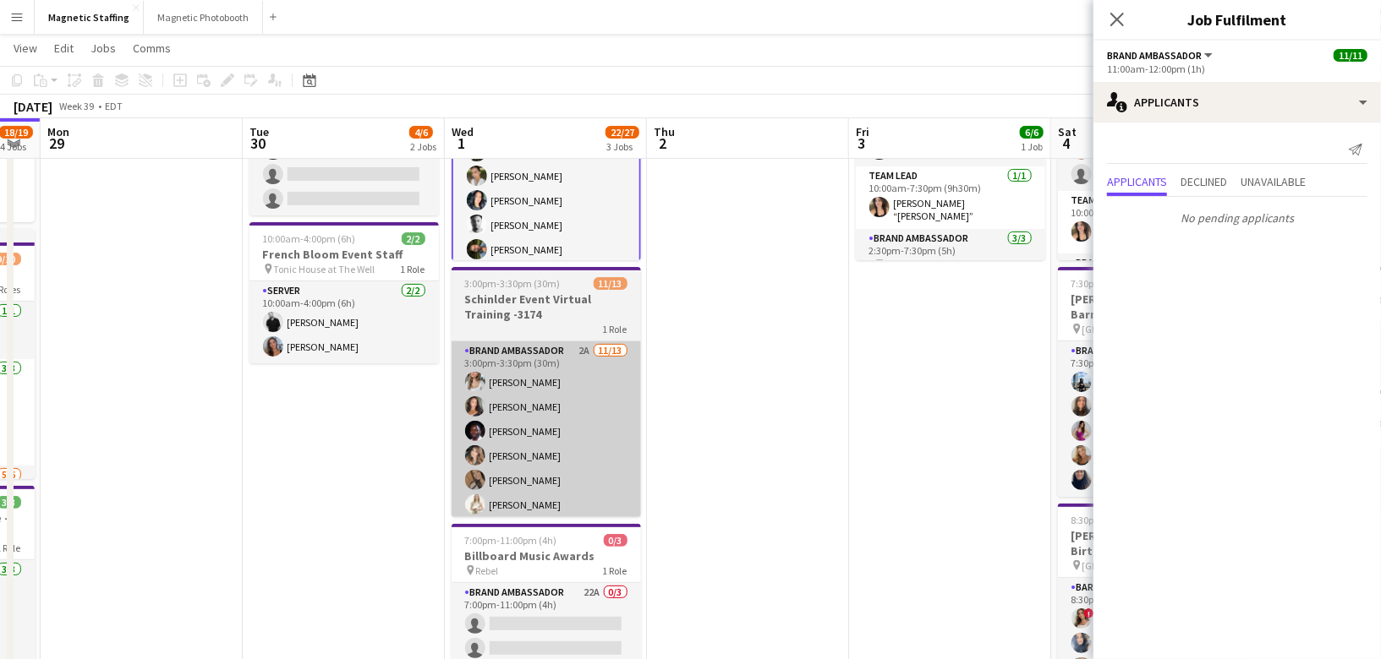
click at [559, 453] on app-card-role "Brand Ambassador 2A [DATE] 3:00pm-3:30pm (30m) [PERSON_NAME] [PERSON_NAME] [PER…" at bounding box center [545, 518] width 189 height 352
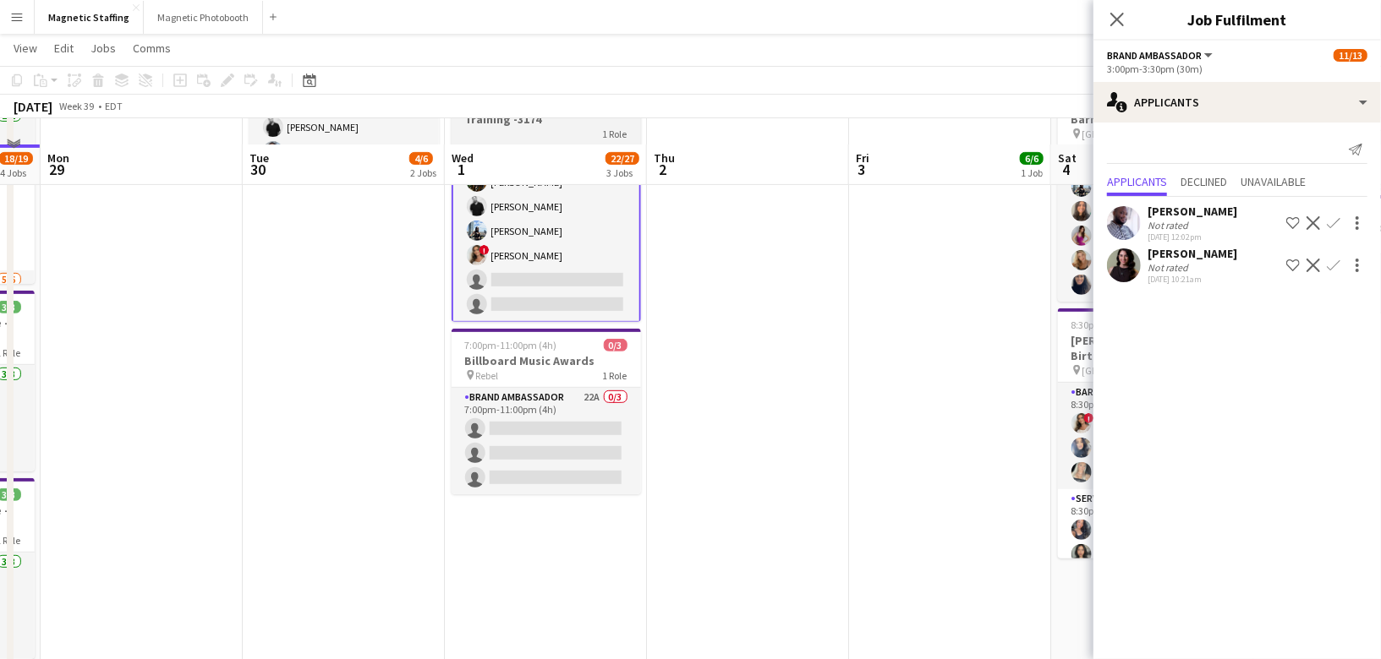
scroll to position [408, 0]
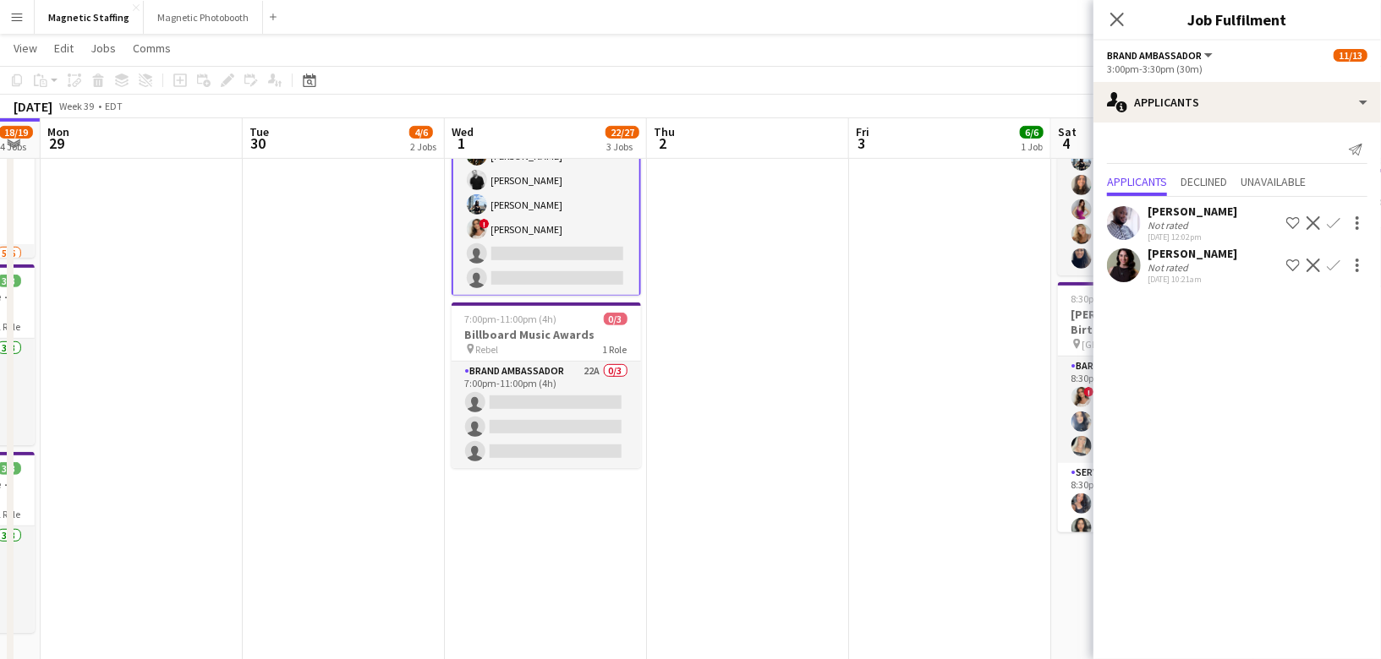
click at [559, 453] on app-card-role "Brand Ambassador 22A 0/3 7:00pm-11:00pm (4h) single-neutral-actions single-neut…" at bounding box center [545, 415] width 189 height 107
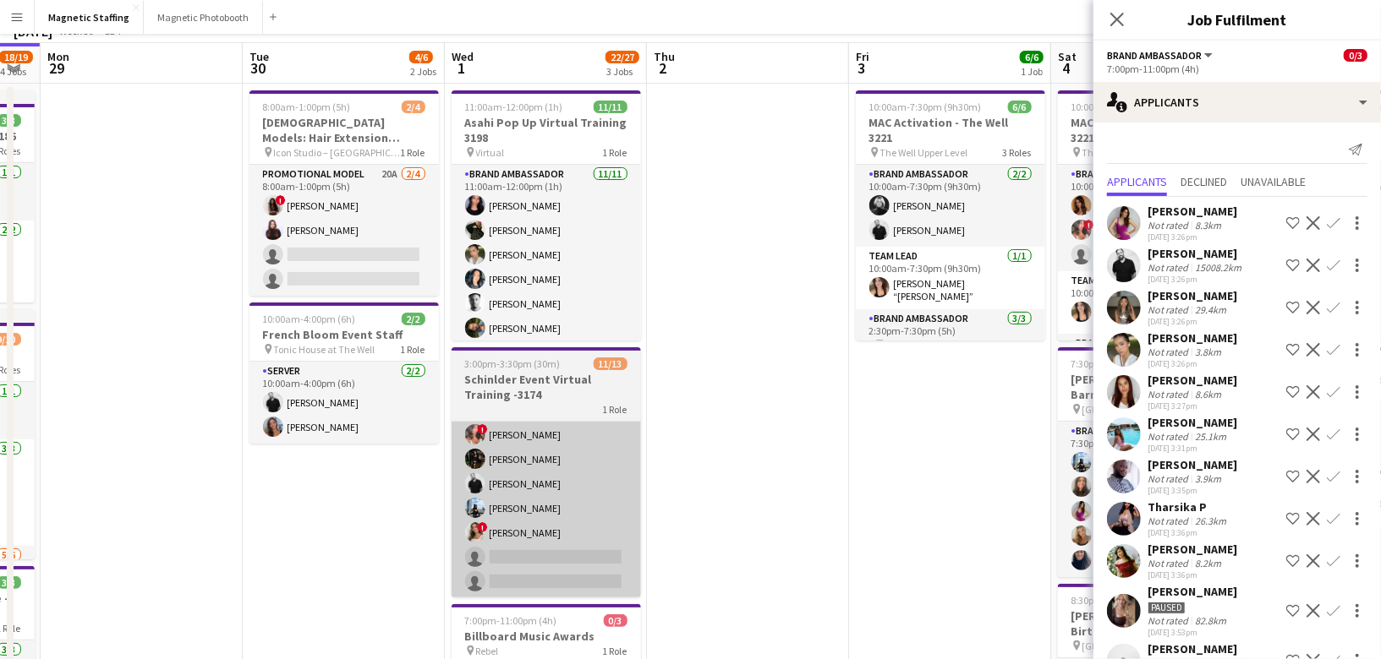
scroll to position [0, 0]
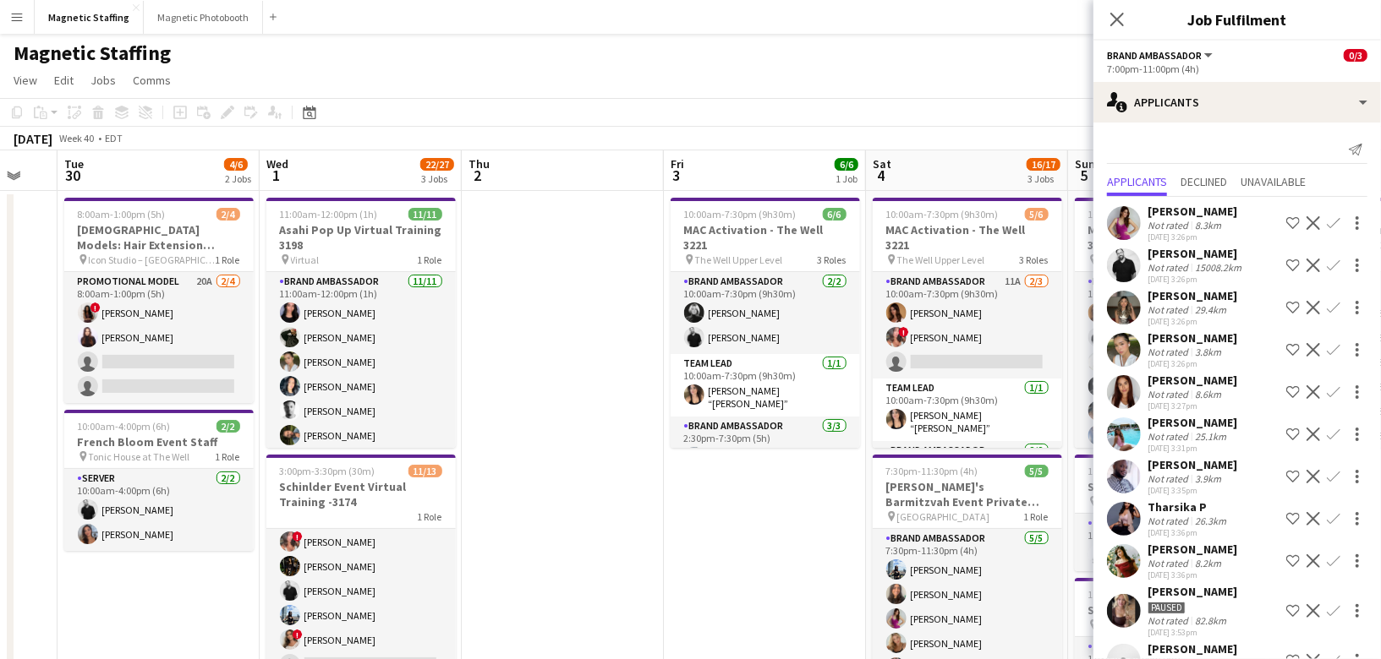
drag, startPoint x: 769, startPoint y: 408, endPoint x: 239, endPoint y: 466, distance: 533.2
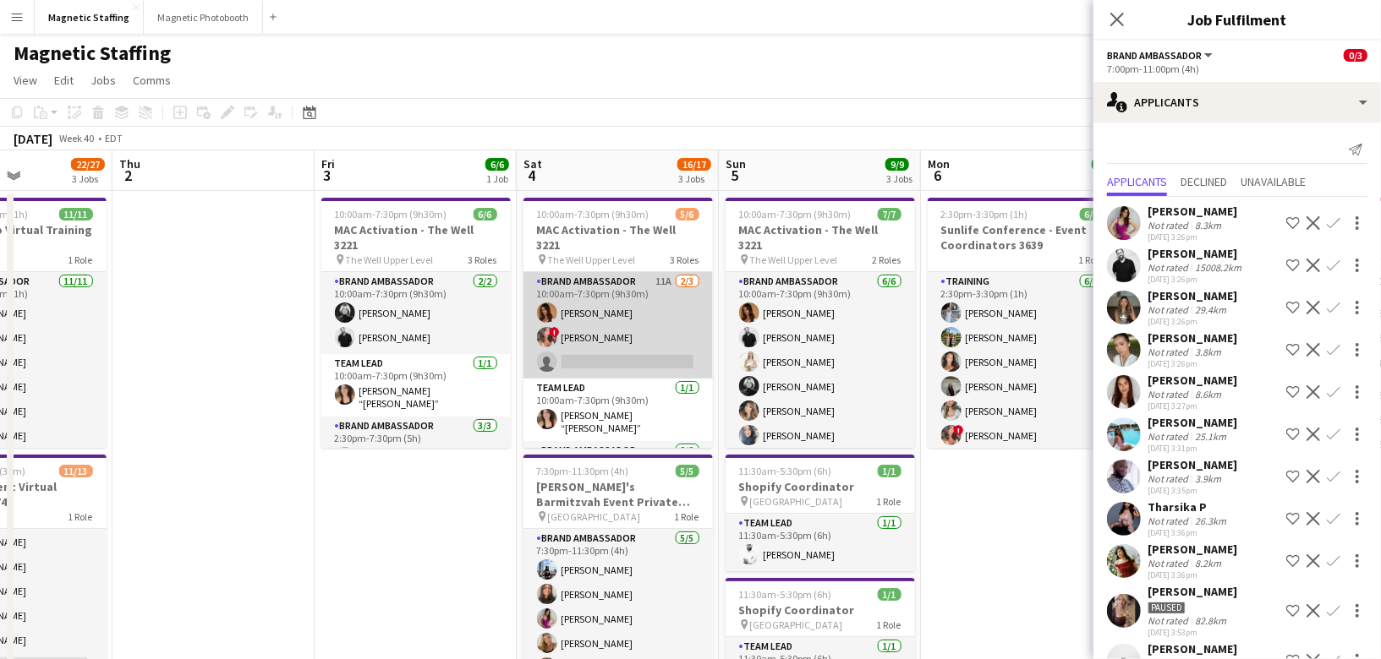
click at [637, 334] on app-card-role "Brand Ambassador 11A [DATE] 10:00am-7:30pm (9h30m) [PERSON_NAME] ! [PERSON_NAME…" at bounding box center [617, 325] width 189 height 107
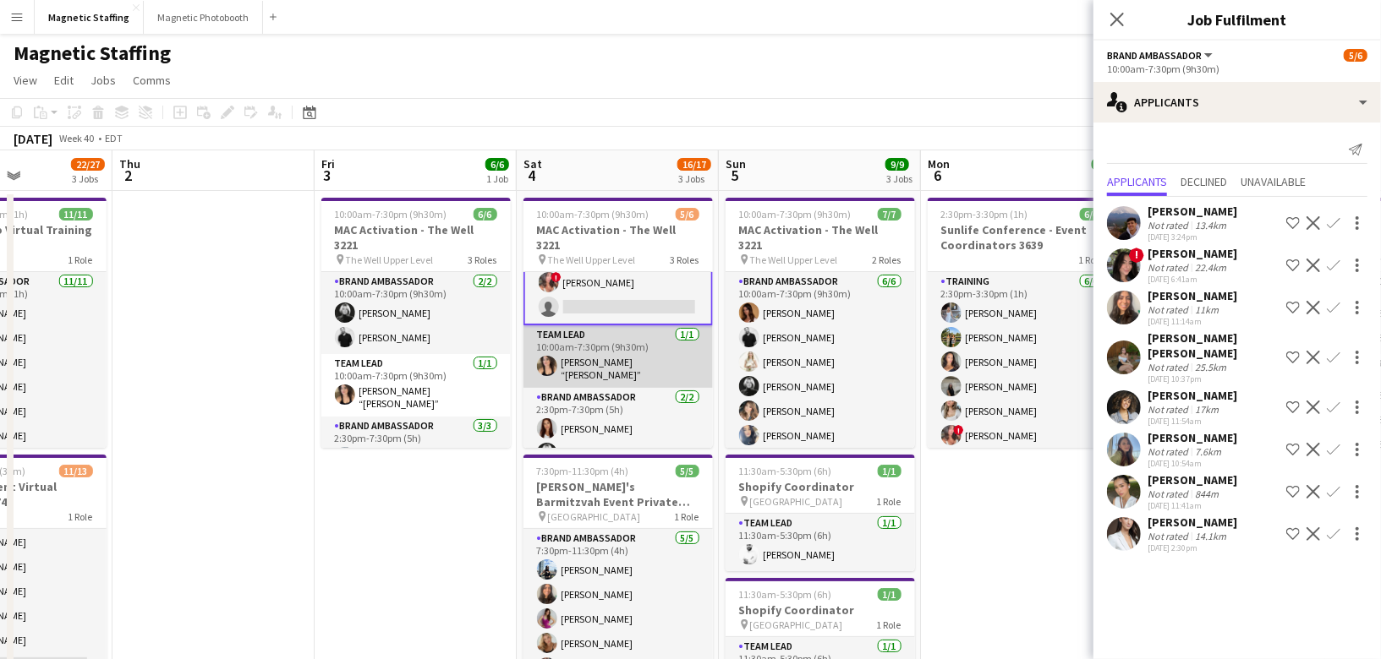
click at [599, 413] on app-card-role "Brand Ambassador [DATE] 2:30pm-7:30pm (5h) [PERSON_NAME] [PERSON_NAME]" at bounding box center [617, 429] width 189 height 82
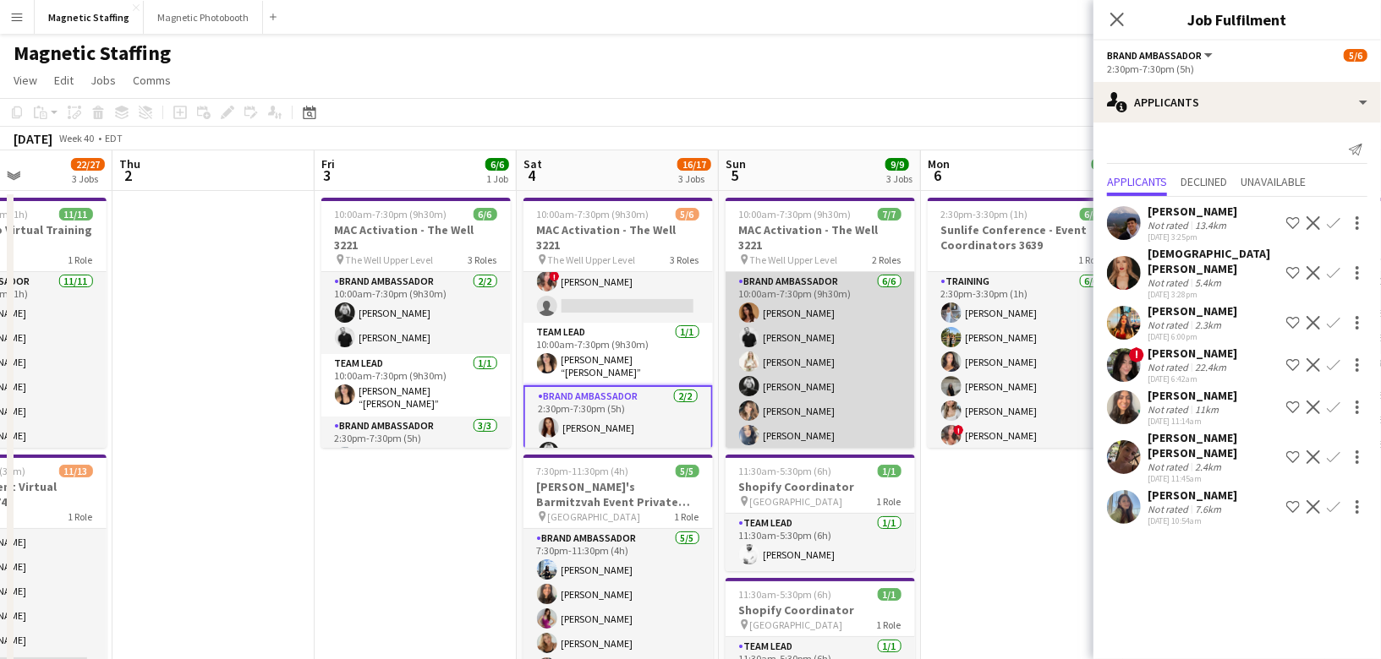
click at [801, 353] on app-card-role "Brand Ambassador [DATE] 10:00am-7:30pm (9h30m) [PERSON_NAME] [PERSON_NAME] [PER…" at bounding box center [819, 362] width 189 height 180
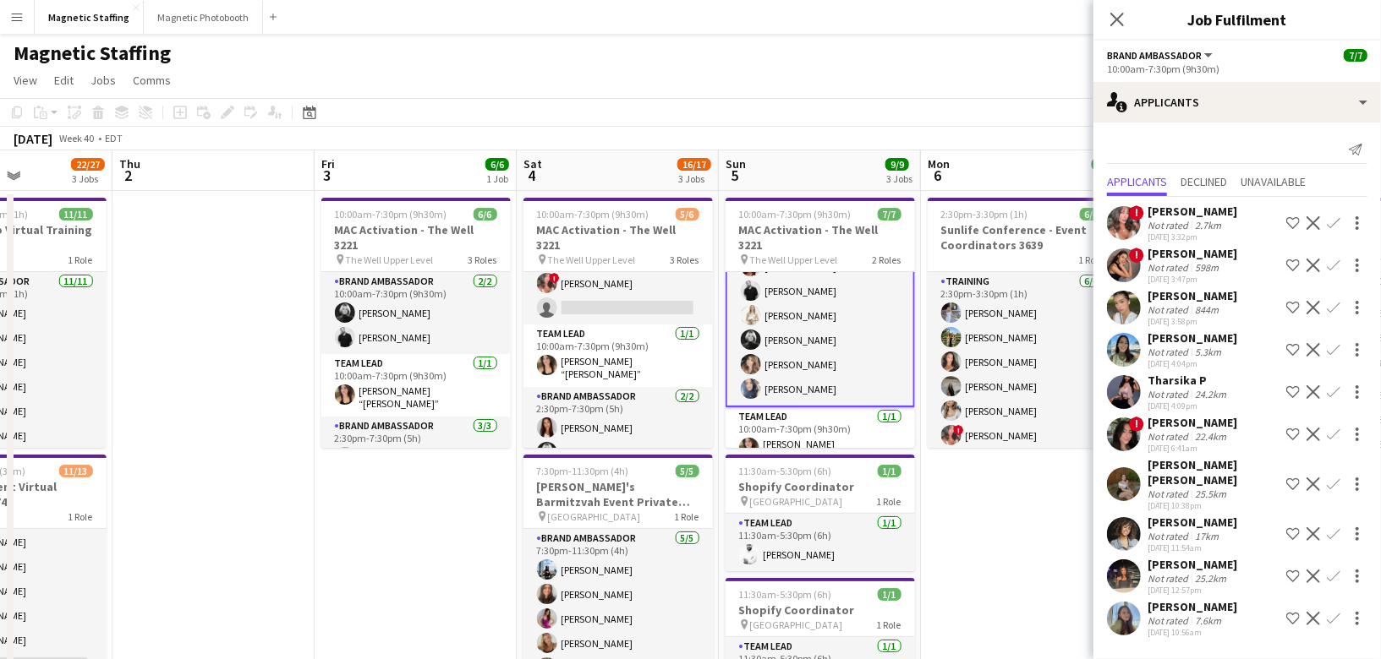
scroll to position [0, 565]
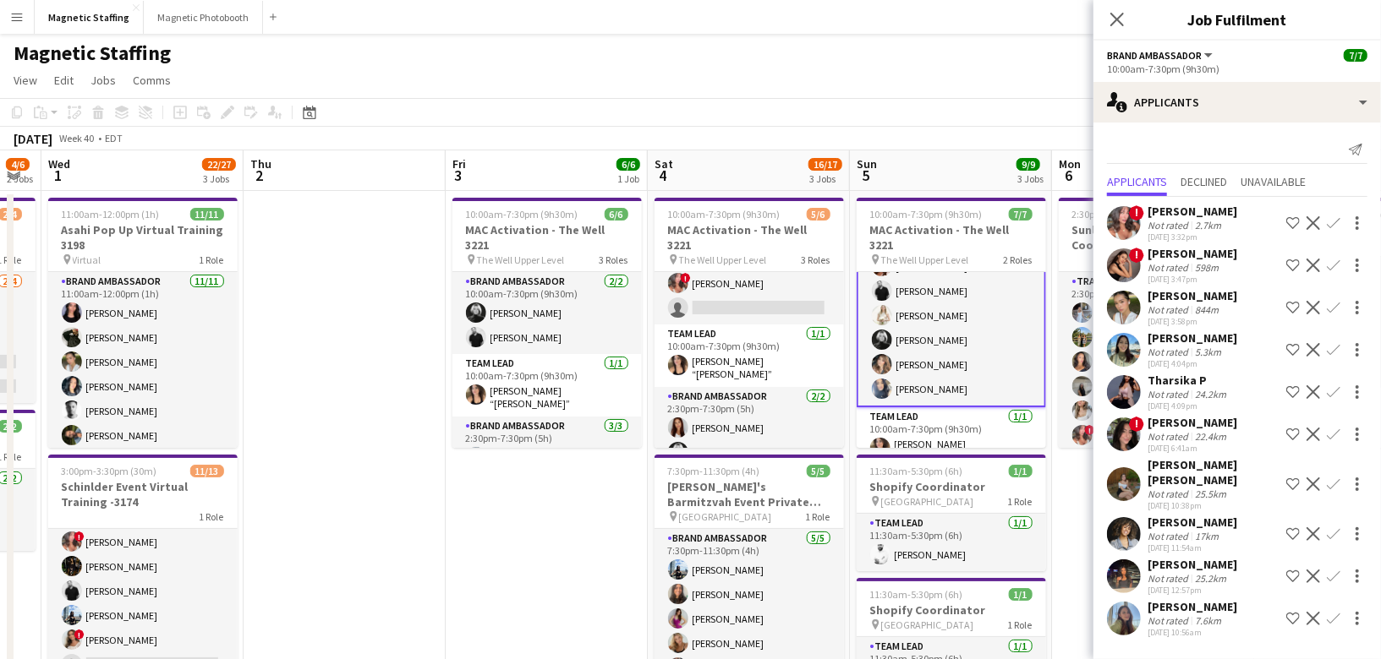
drag, startPoint x: 273, startPoint y: 317, endPoint x: 0, endPoint y: 312, distance: 273.1
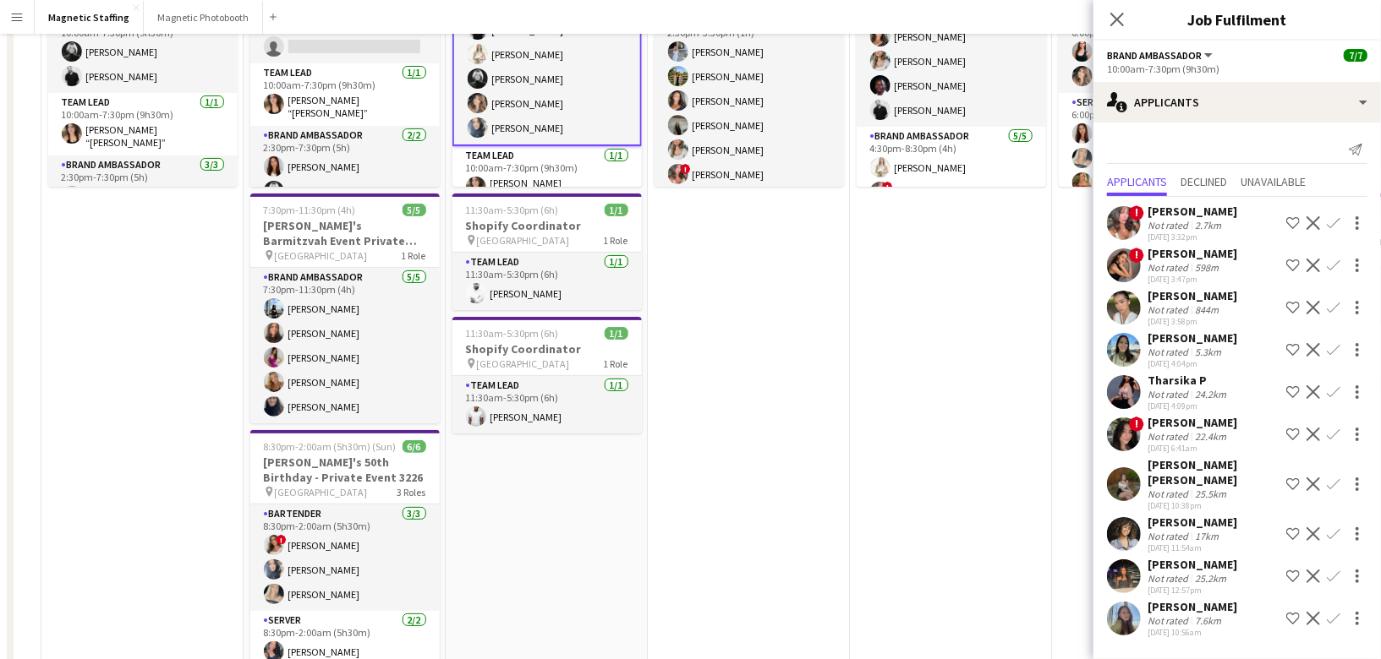
scroll to position [0, 0]
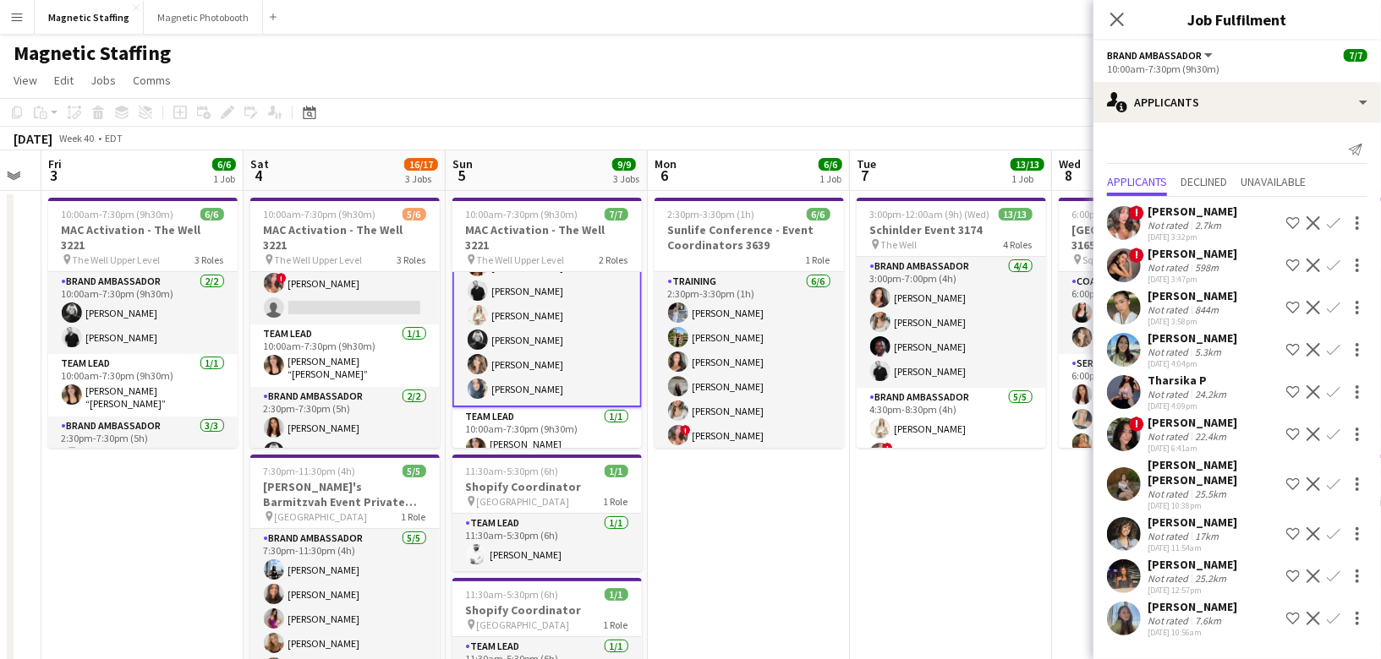
click at [689, 332] on app-card-role "Training [DATE] 2:30pm-3:30pm (1h) [PERSON_NAME] [PERSON_NAME] [PERSON_NAME] [P…" at bounding box center [748, 362] width 189 height 180
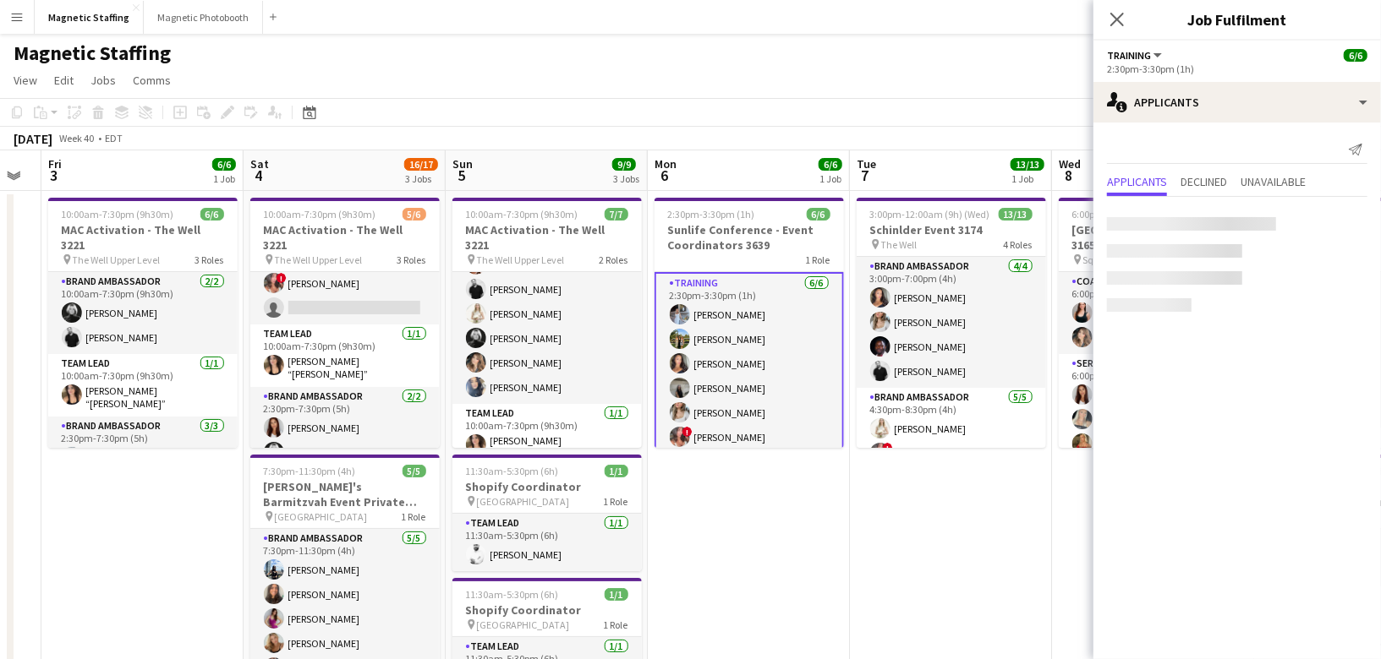
scroll to position [46, 0]
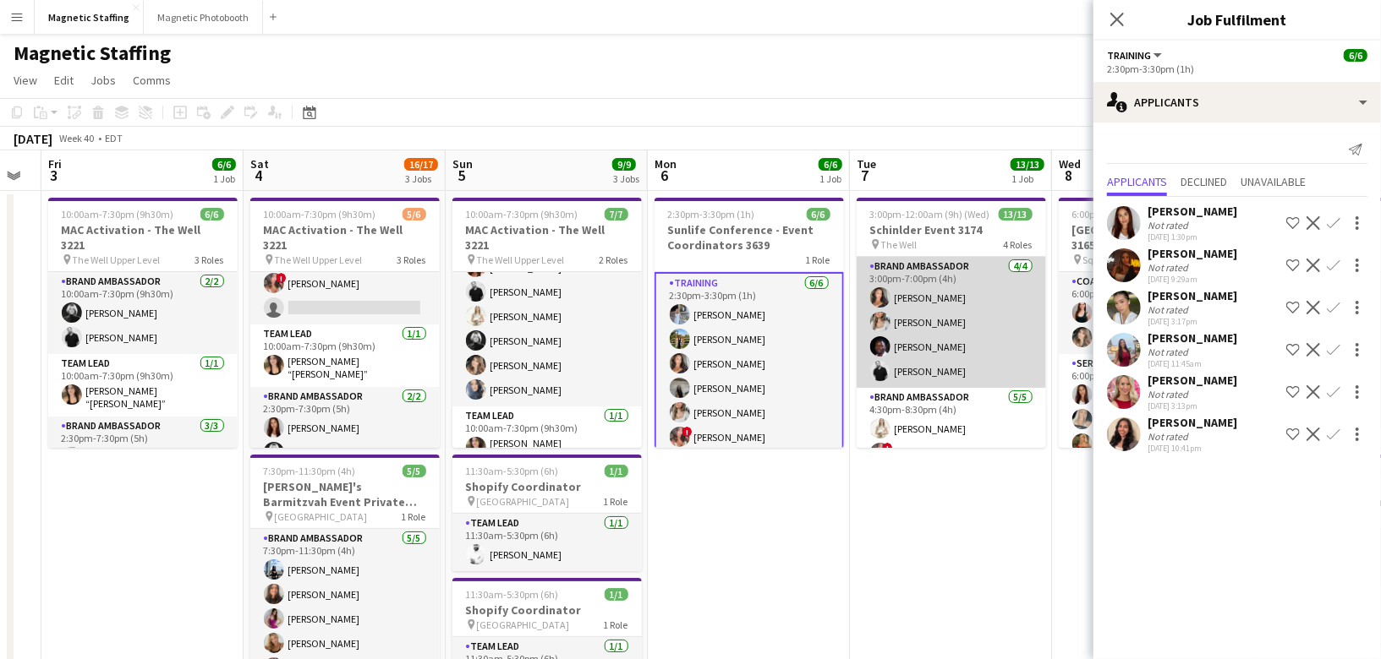
click at [918, 358] on app-card-role "Brand Ambassador [DATE] 3:00pm-7:00pm (4h) [PERSON_NAME] [PERSON_NAME] [PERSON_…" at bounding box center [950, 322] width 189 height 131
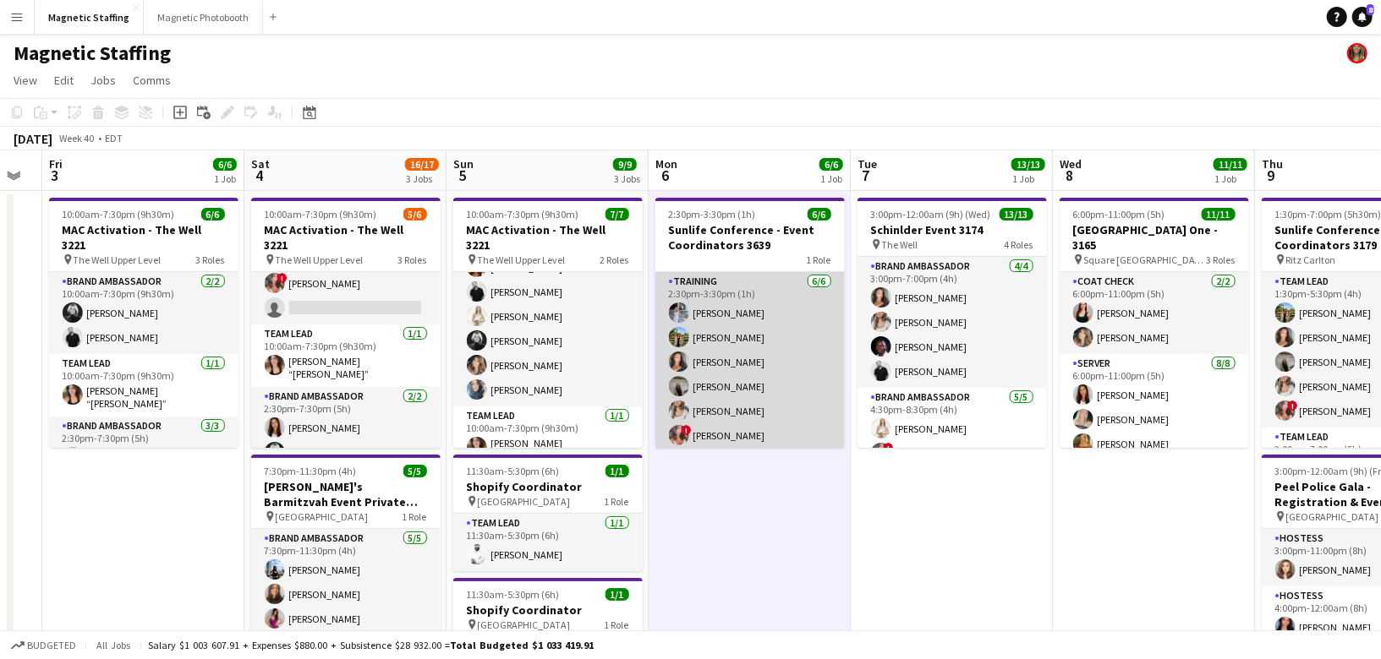
click at [765, 358] on app-card-role "Training [DATE] 2:30pm-3:30pm (1h) [PERSON_NAME] [PERSON_NAME] [PERSON_NAME] [P…" at bounding box center [749, 362] width 189 height 180
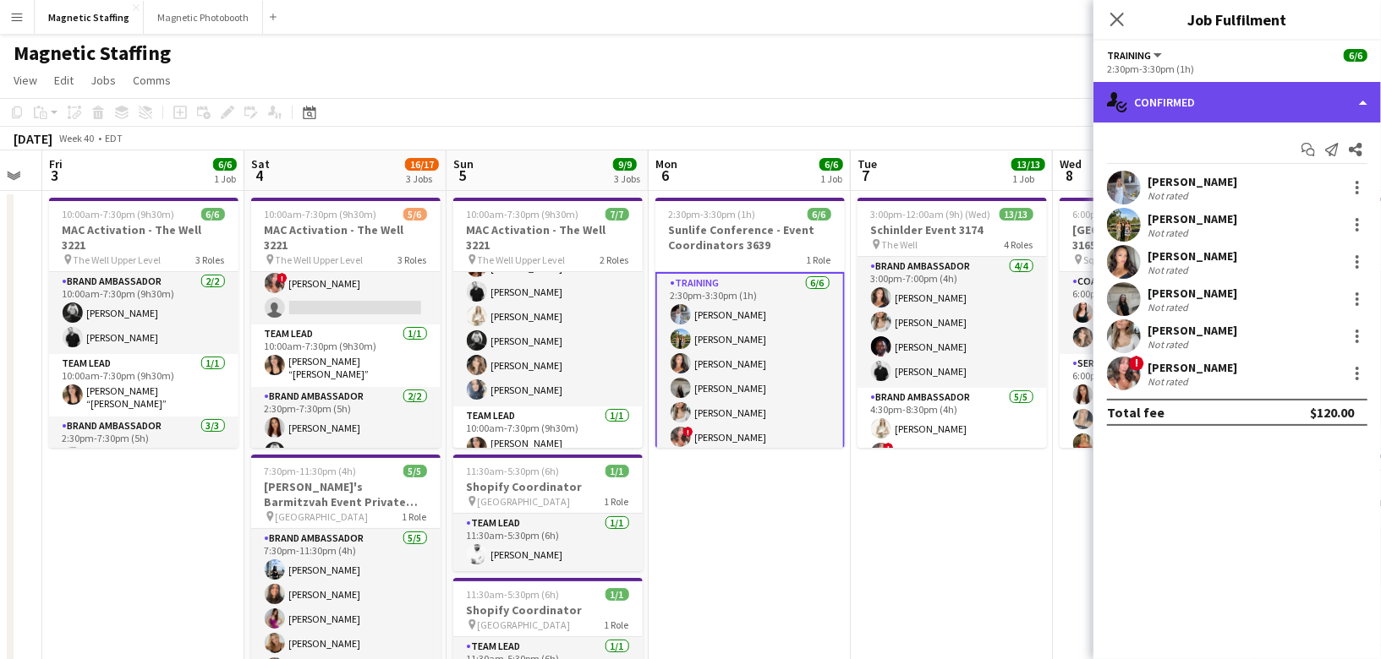
click at [1255, 112] on div "single-neutral-actions-check-2 Confirmed" at bounding box center [1236, 102] width 287 height 41
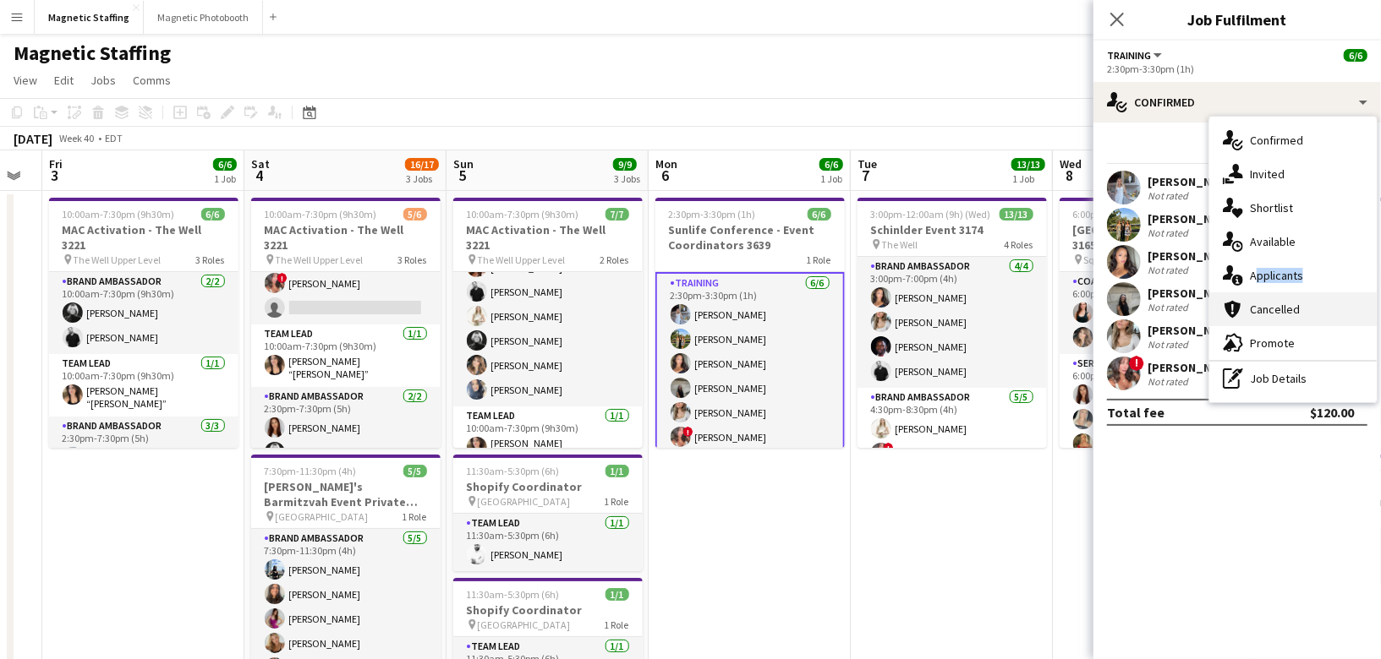
click at [1224, 292] on div "single-neutral-actions-check-2 Confirmed single-neutral-actions-share-1 Invited…" at bounding box center [1292, 260] width 167 height 286
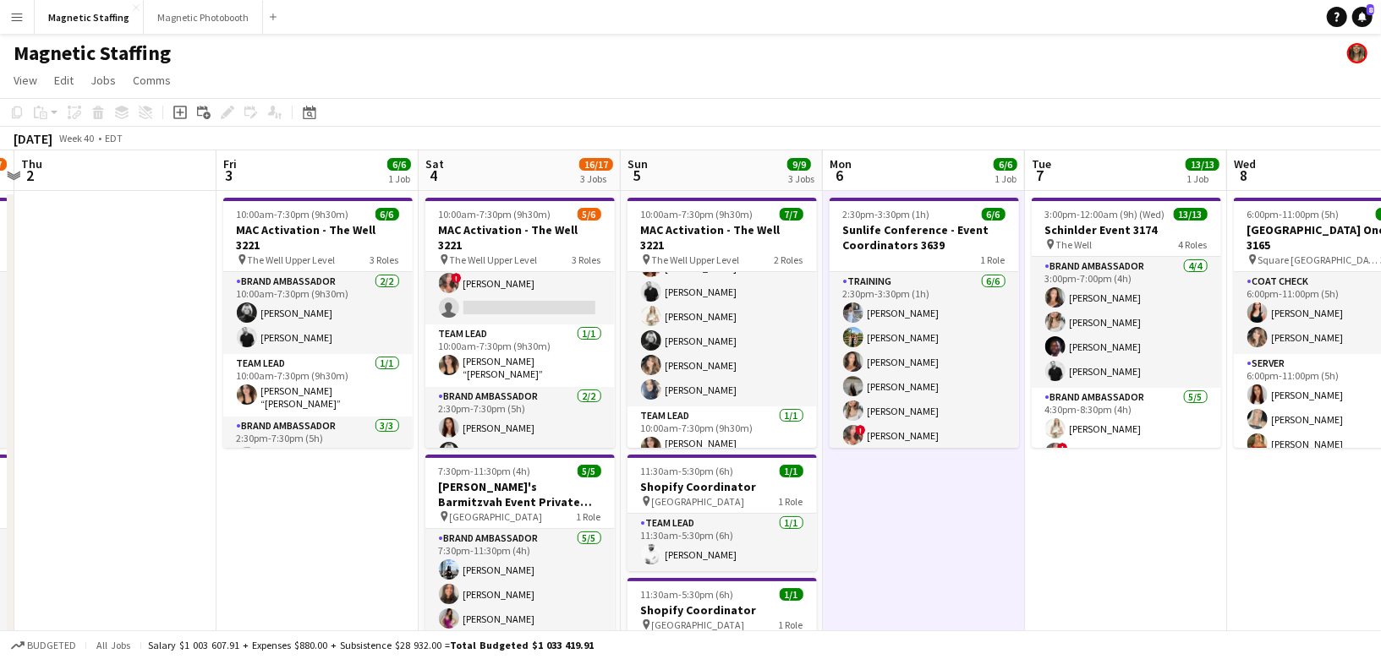
drag, startPoint x: 683, startPoint y: 304, endPoint x: 857, endPoint y: 289, distance: 174.8
click at [526, 291] on app-card-role "Brand Ambassador 11A [DATE] 10:00am-7:30pm (9h30m) [PERSON_NAME] ! [PERSON_NAME…" at bounding box center [519, 271] width 189 height 107
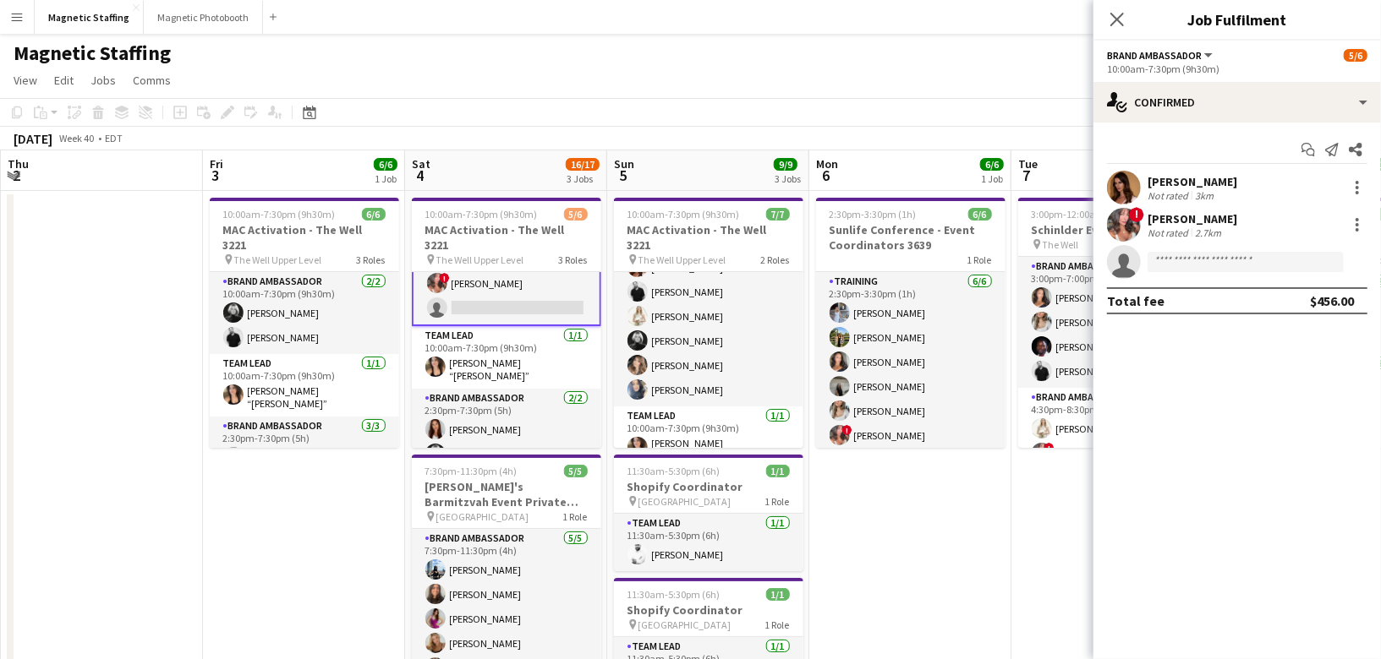
drag, startPoint x: 343, startPoint y: 552, endPoint x: 554, endPoint y: 550, distance: 210.5
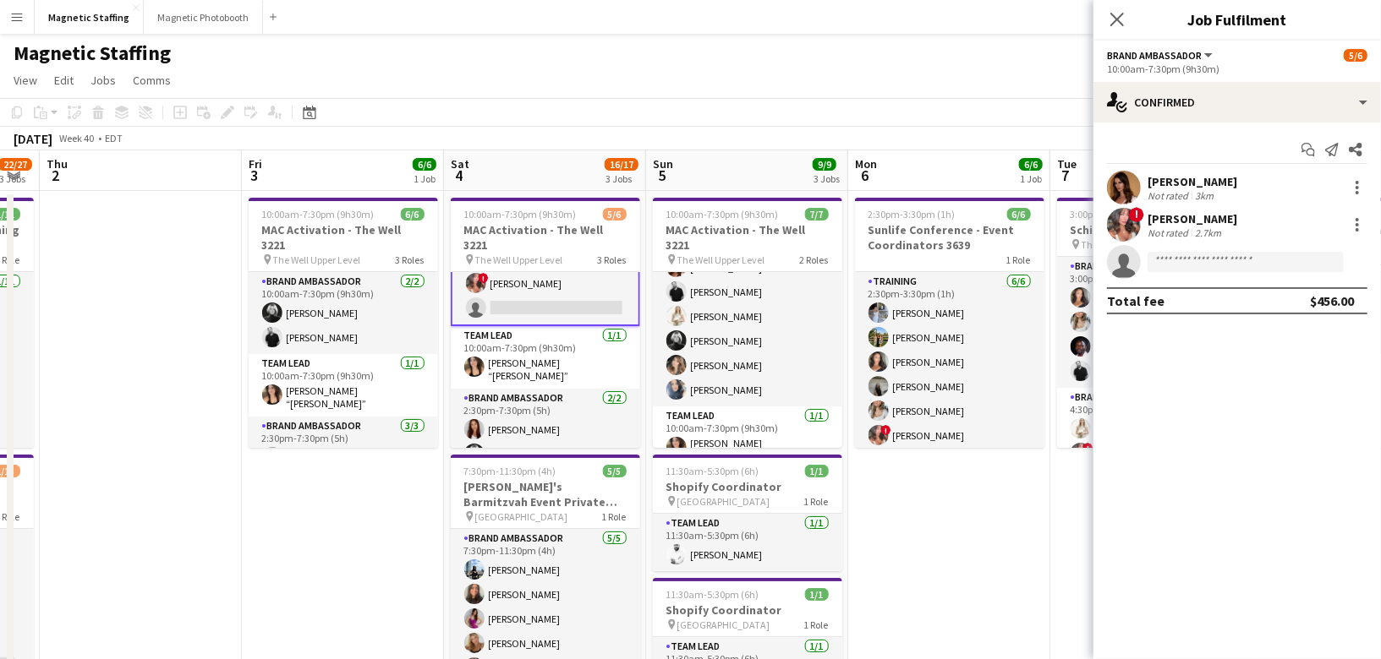
scroll to position [0, 567]
drag, startPoint x: 548, startPoint y: 550, endPoint x: 356, endPoint y: 550, distance: 191.9
click at [313, 117] on icon "Date picker" at bounding box center [310, 113] width 14 height 14
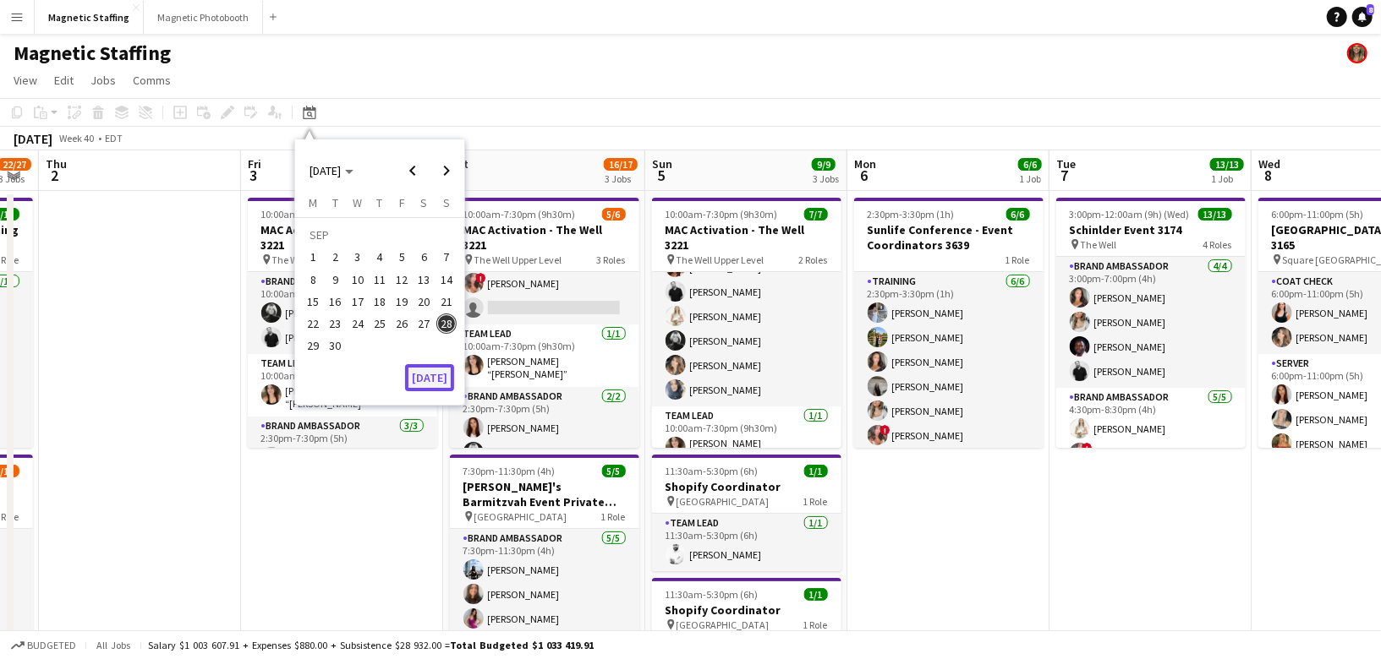
click at [434, 378] on button "[DATE]" at bounding box center [429, 377] width 49 height 27
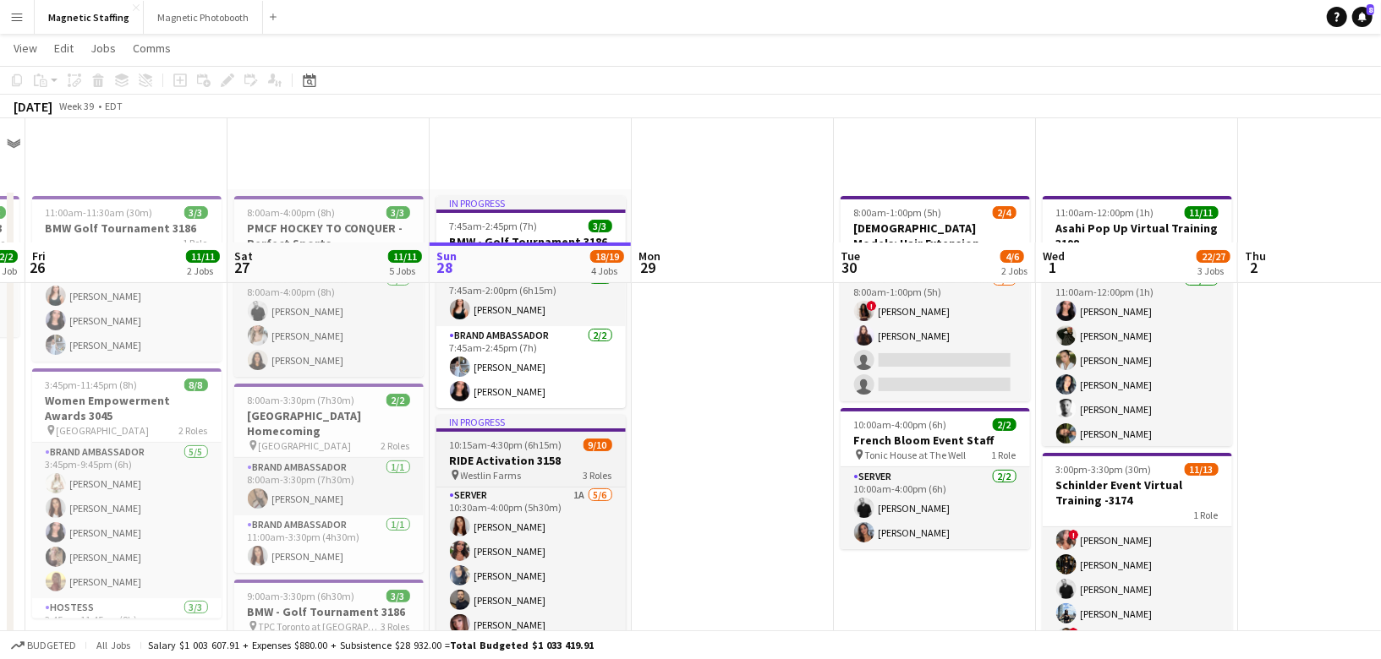
scroll to position [243, 0]
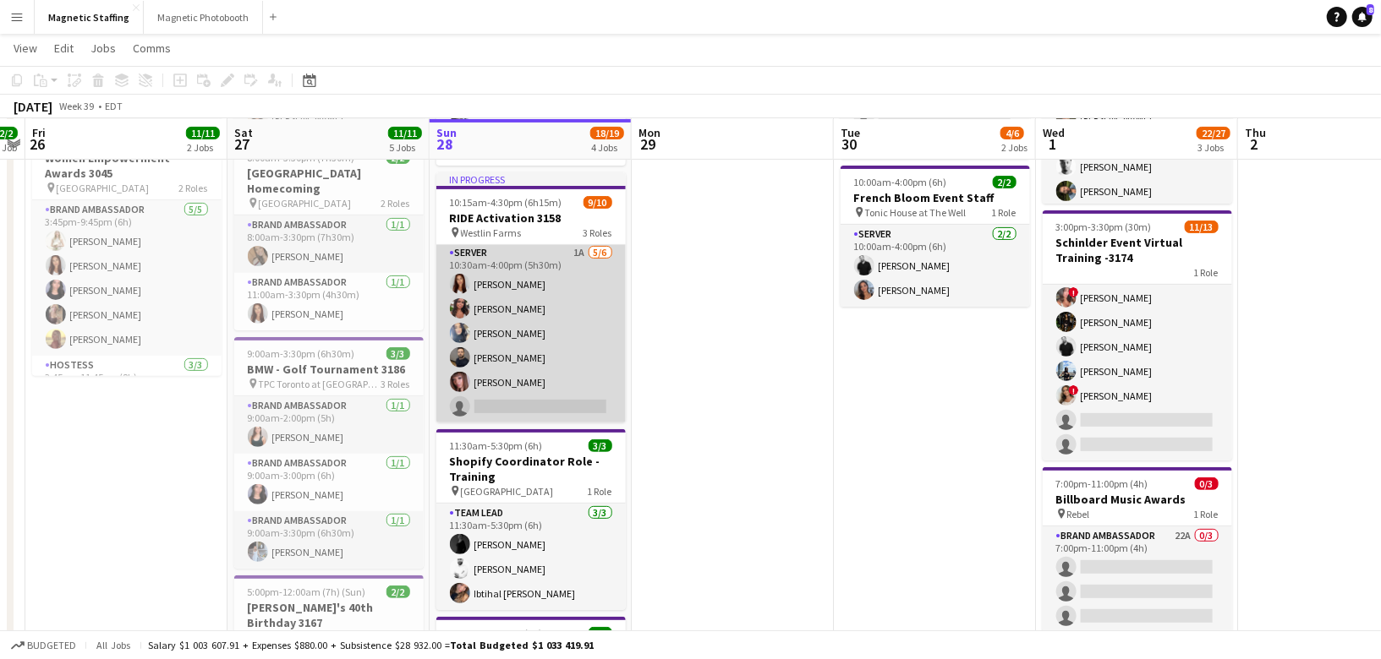
click at [537, 348] on app-card-role "Server 1A [DATE] 10:30am-4:00pm (5h30m) [PERSON_NAME] [PERSON_NAME] [PERSON_NAM…" at bounding box center [530, 333] width 189 height 180
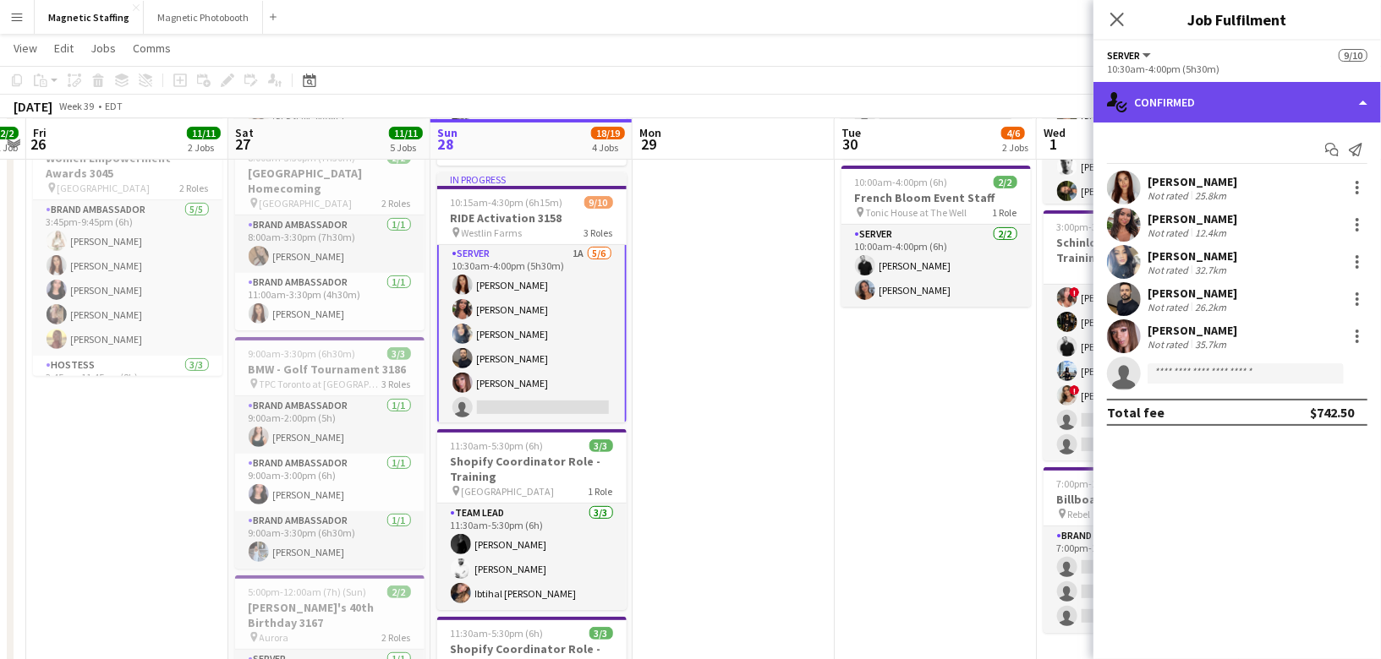
click at [1269, 85] on div "single-neutral-actions-check-2 Confirmed" at bounding box center [1236, 102] width 287 height 41
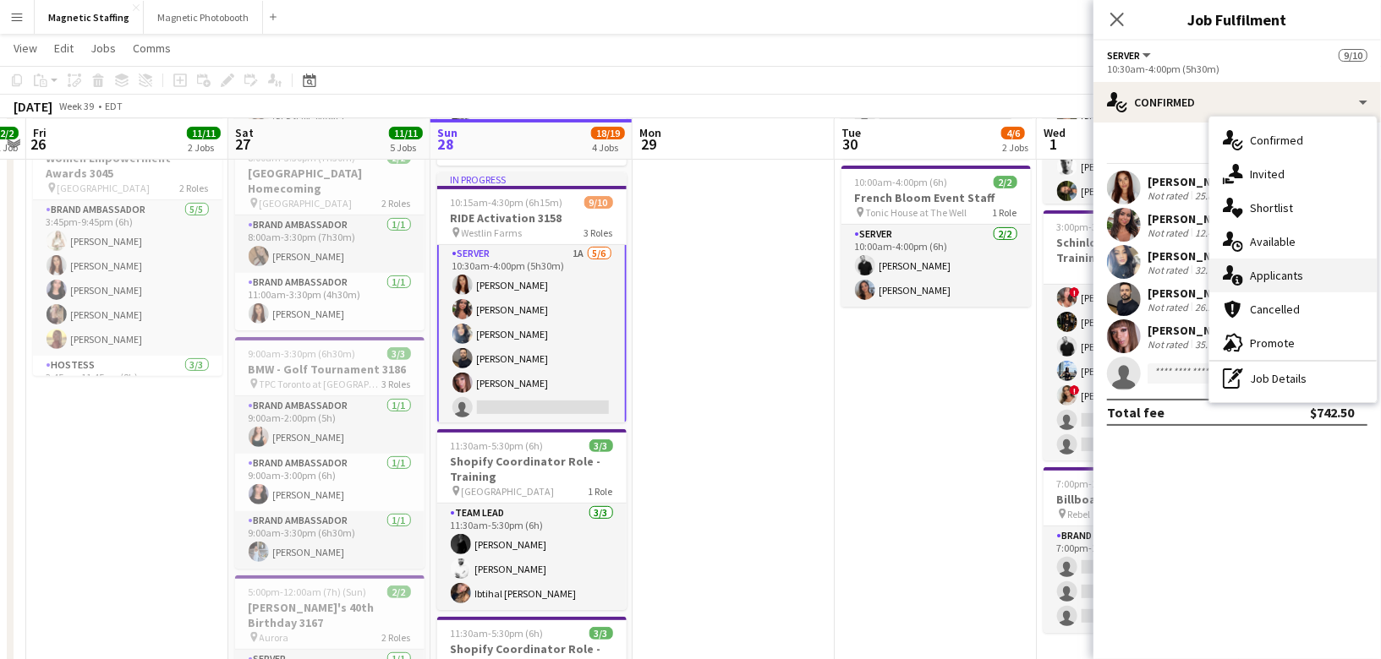
click at [1250, 284] on div "single-neutral-actions-information Applicants" at bounding box center [1292, 276] width 167 height 34
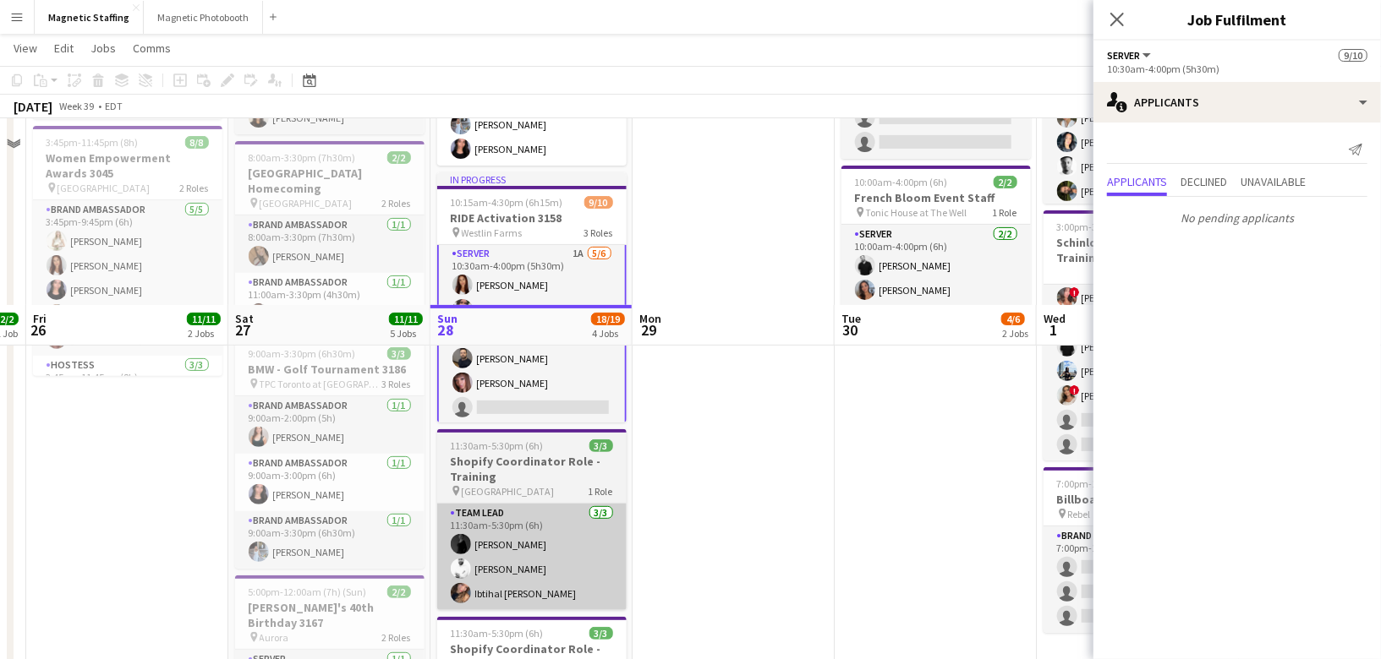
scroll to position [455, 0]
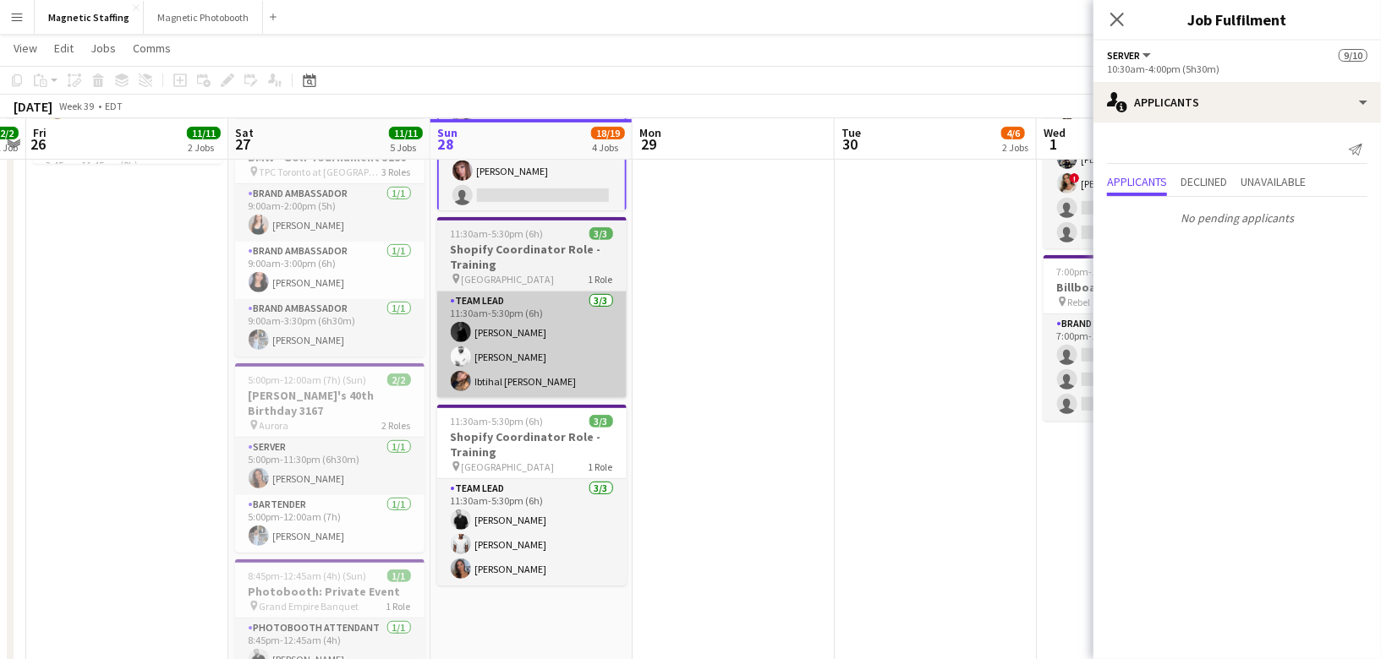
click at [471, 517] on app-card-role "Team Lead [DATE] 11:30am-5:30pm (6h) [PERSON_NAME] [PERSON_NAME] [PERSON_NAME]" at bounding box center [531, 532] width 189 height 107
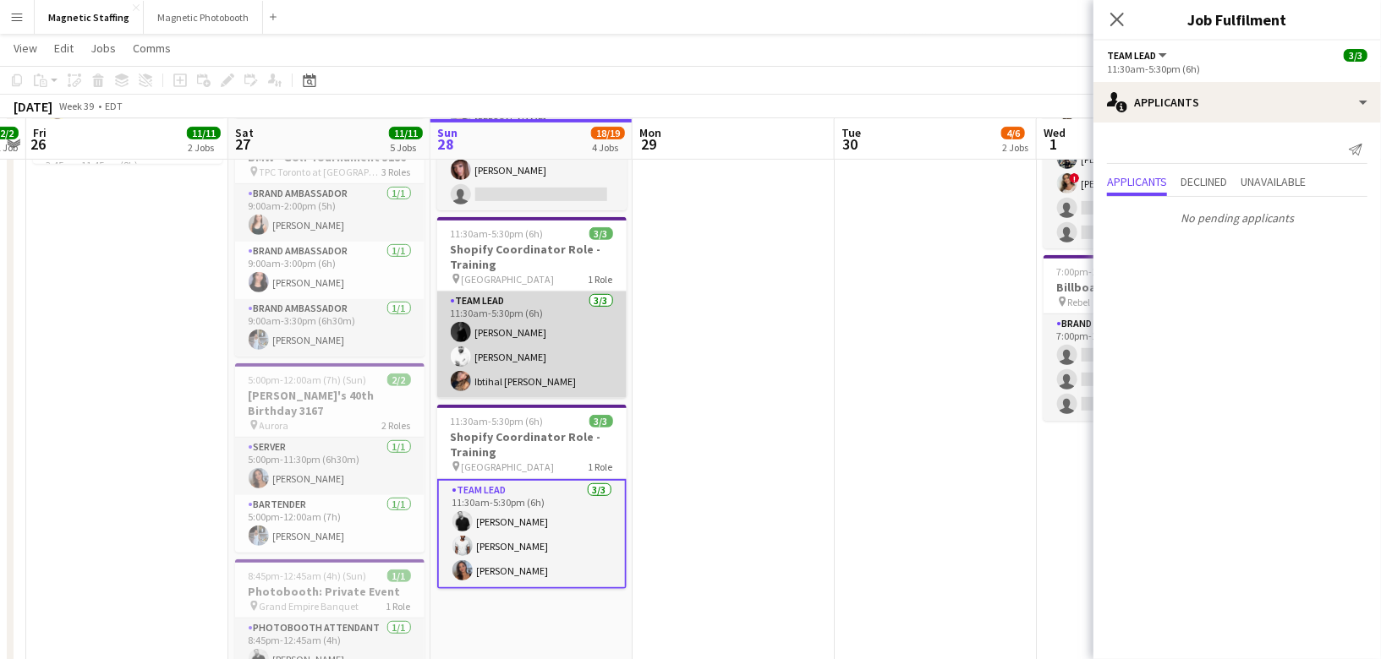
click at [516, 375] on app-card-role "Team Lead [DATE] 11:30am-5:30pm (6h) [PERSON_NAME] Zerhboub [PERSON_NAME] Ouzit…" at bounding box center [531, 345] width 189 height 107
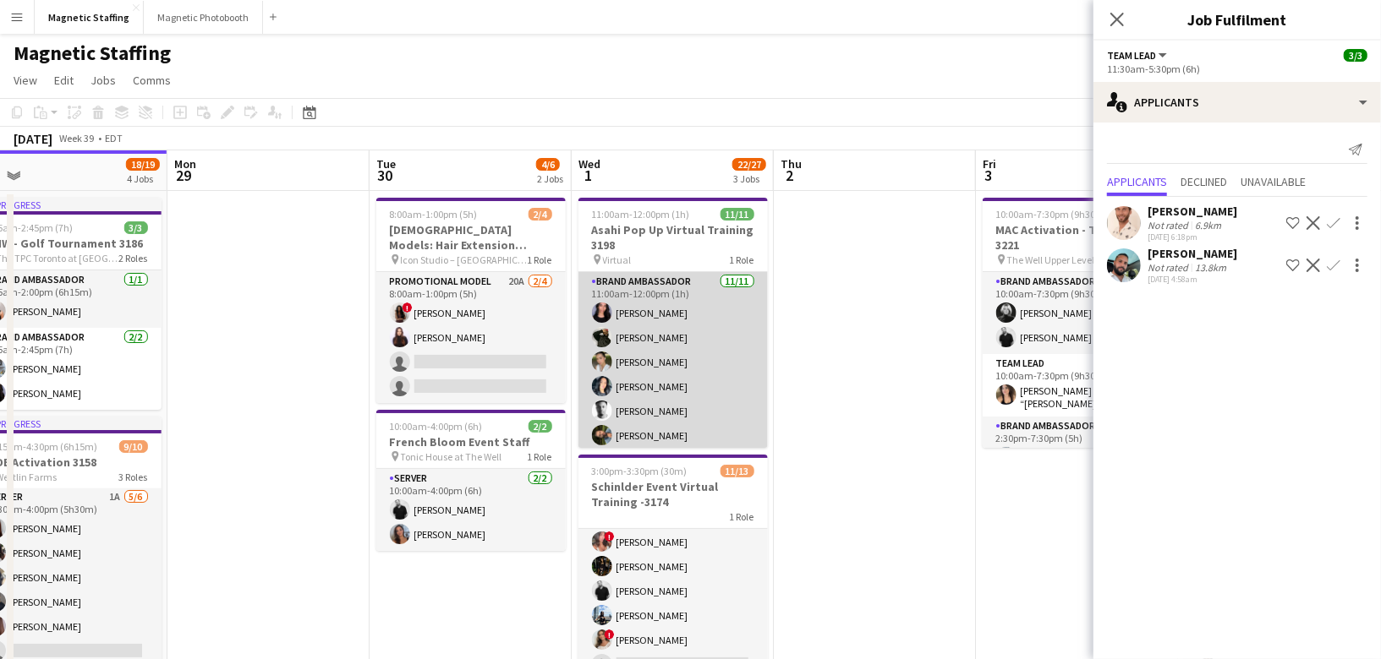
click at [714, 375] on app-card-role "Brand Ambassador [DATE] 11:00am-12:00pm (1h) [PERSON_NAME] [PERSON_NAME] [PERSO…" at bounding box center [672, 423] width 189 height 303
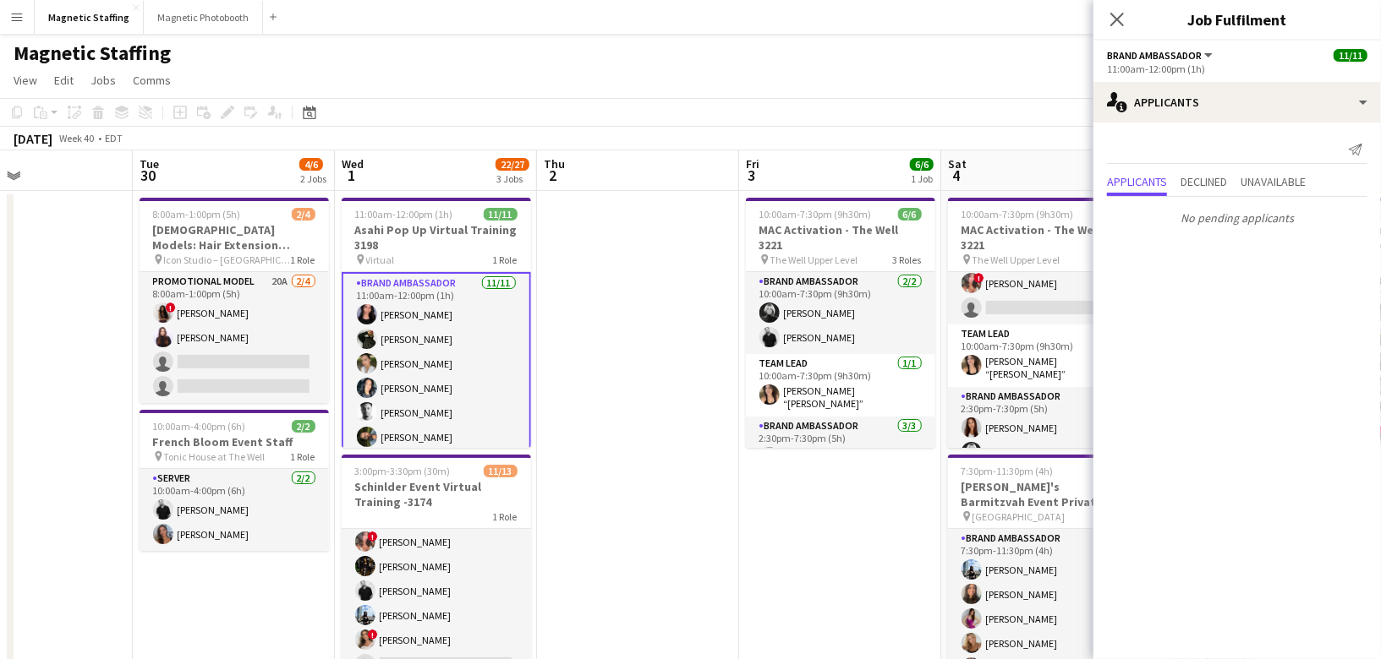
drag, startPoint x: 753, startPoint y: 515, endPoint x: 0, endPoint y: 485, distance: 753.9
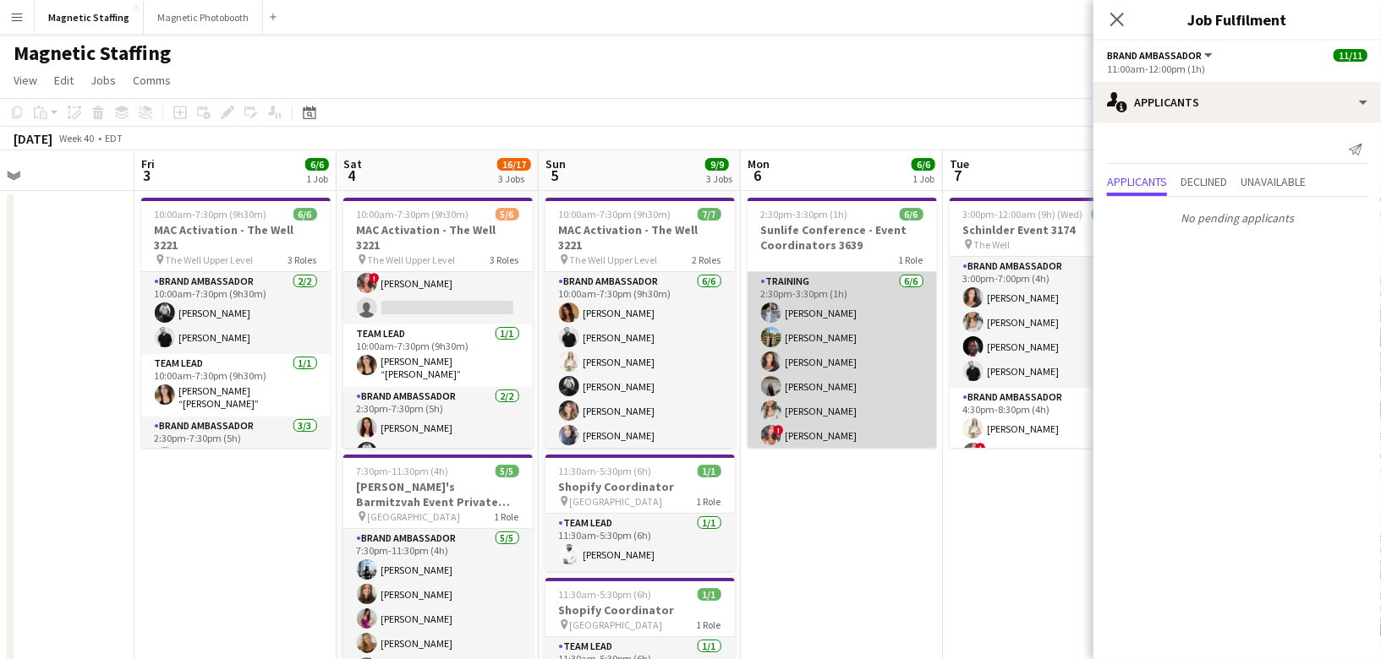
click at [850, 442] on app-card-role "Training [DATE] 2:30pm-3:30pm (1h) [PERSON_NAME] [PERSON_NAME] [PERSON_NAME] [P…" at bounding box center [841, 362] width 189 height 180
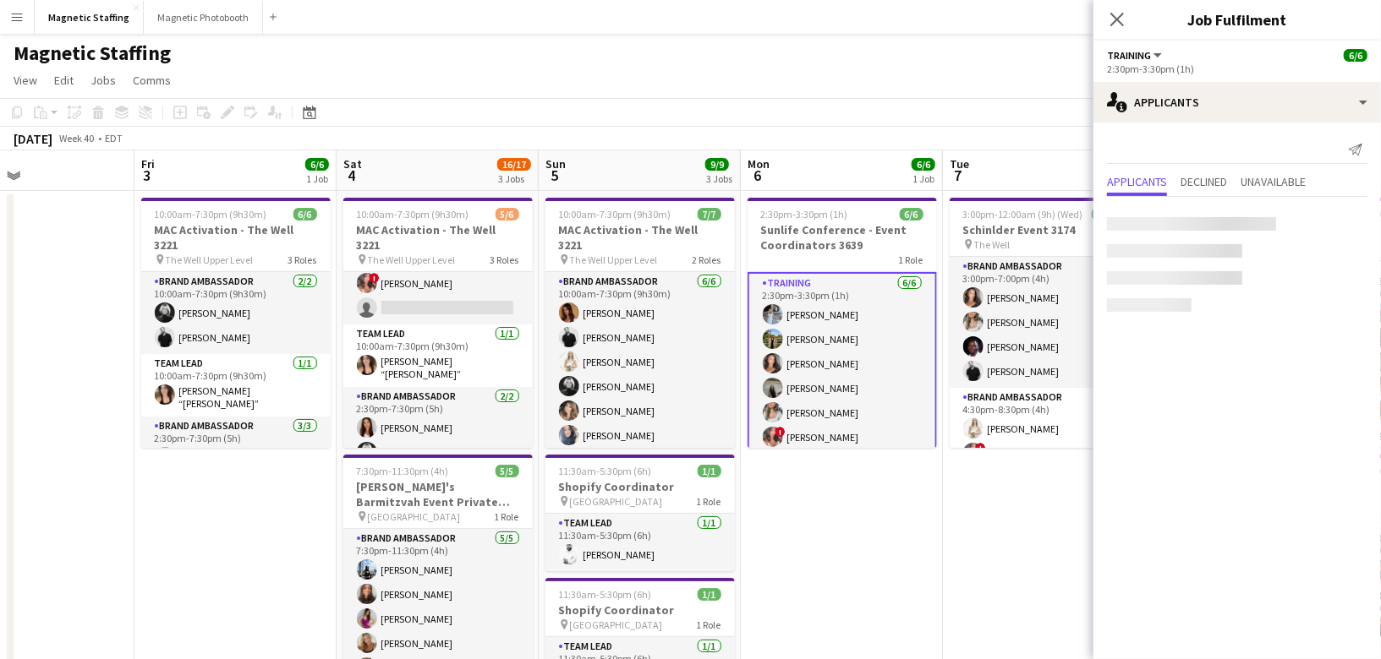
scroll to position [0, 676]
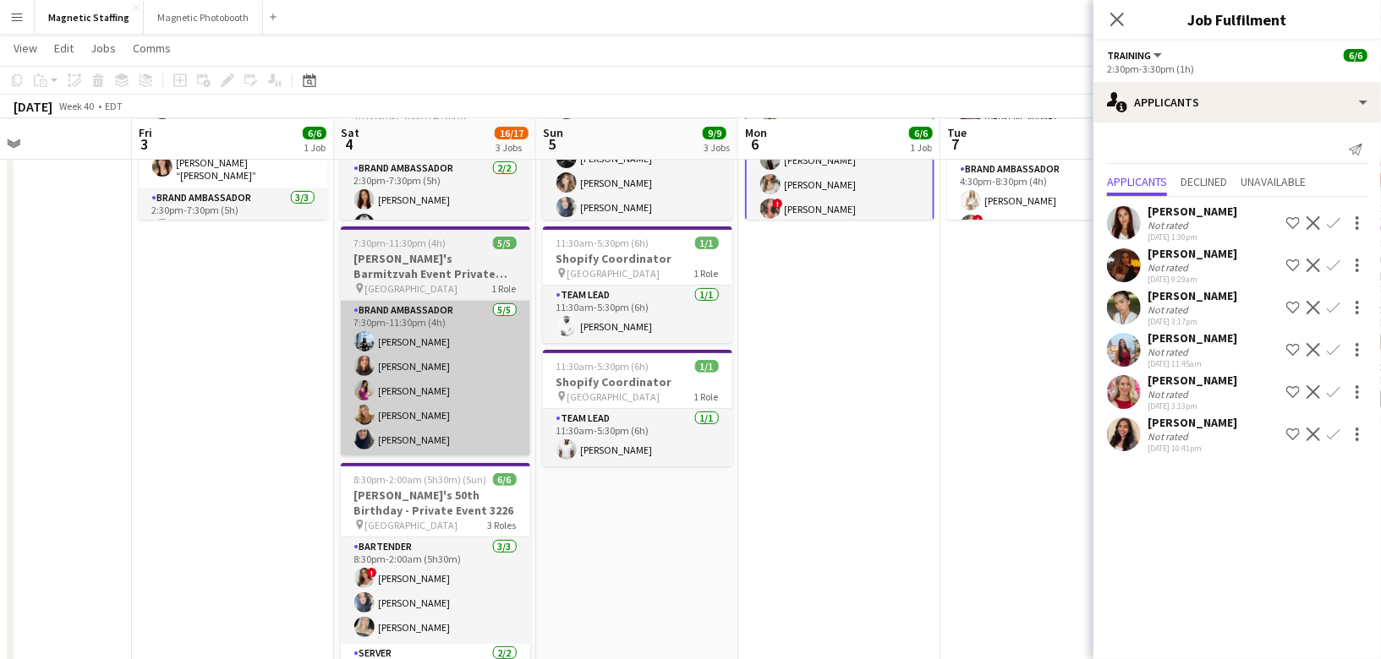
click at [467, 409] on app-card-role "Brand Ambassador [DATE] 7:30pm-11:30pm (4h) [PERSON_NAME] [PERSON_NAME] [PERSON…" at bounding box center [435, 379] width 189 height 156
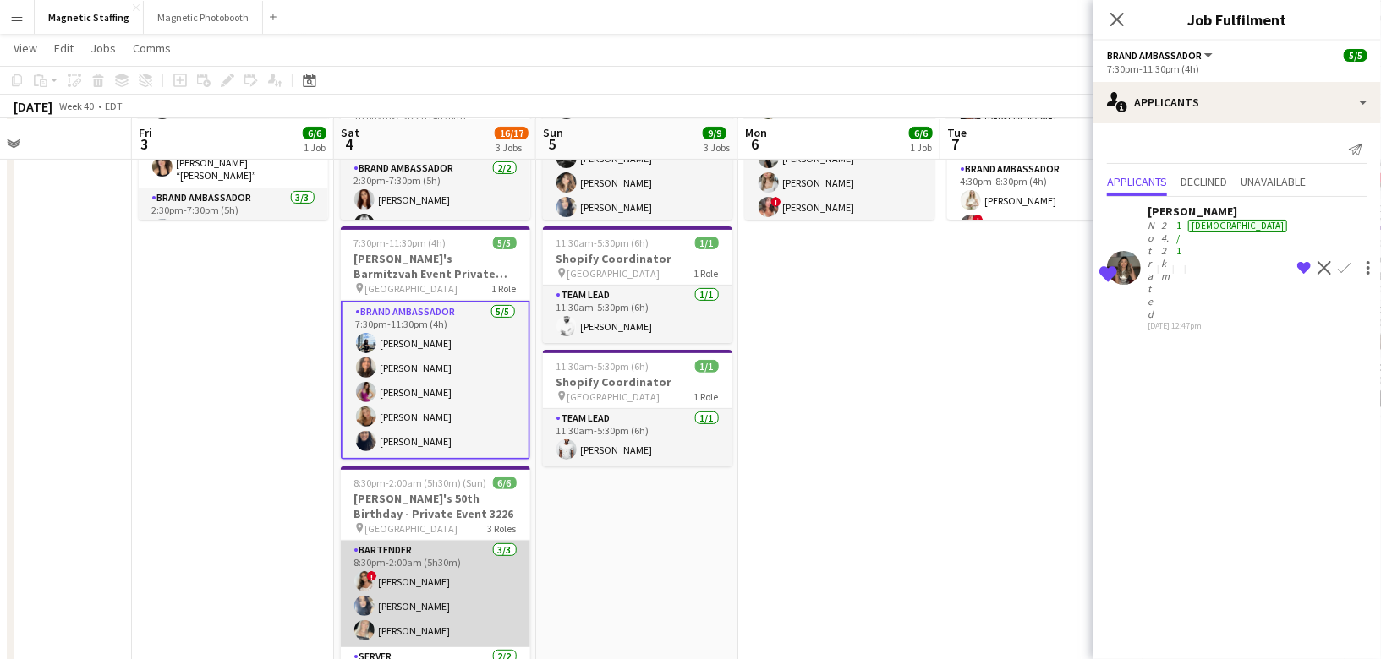
click at [495, 590] on app-card-role "Bartender [DATE] 8:30pm-2:00am (5h30m) ! [PERSON_NAME] [PERSON_NAME] [PERSON_NA…" at bounding box center [435, 594] width 189 height 107
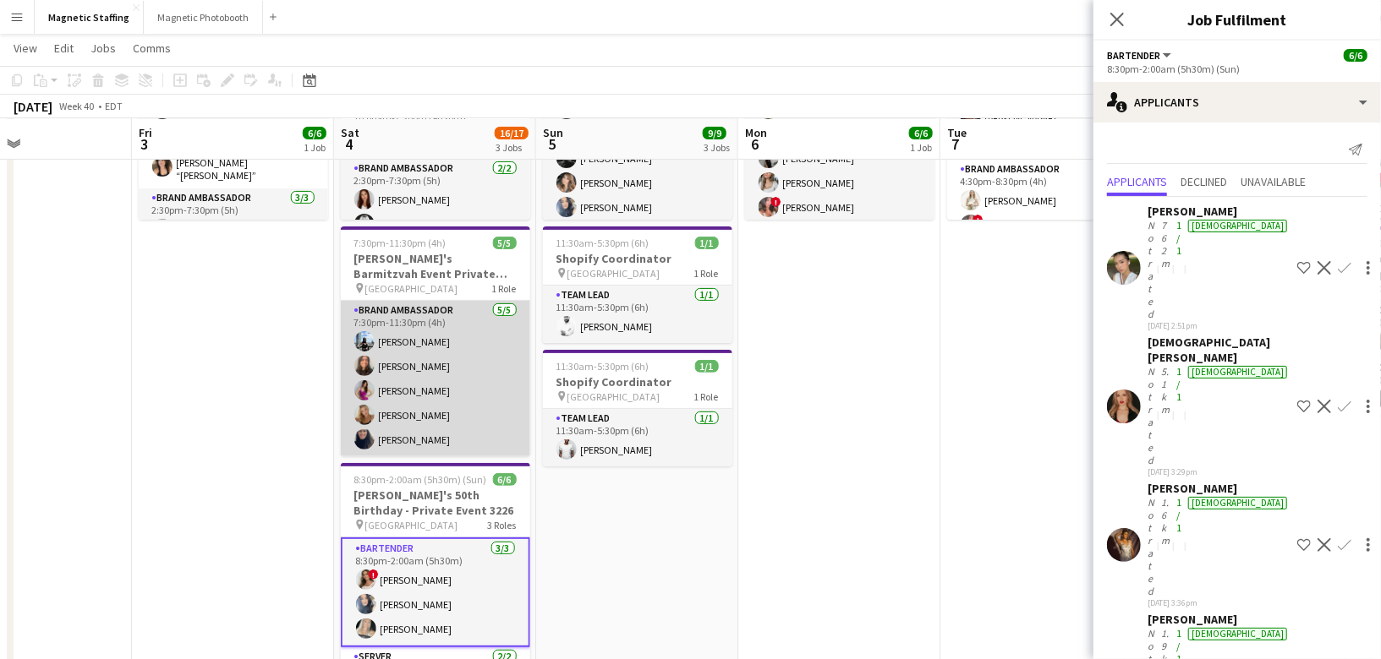
click at [466, 424] on app-card-role "Brand Ambassador [DATE] 7:30pm-11:30pm (4h) [PERSON_NAME] [PERSON_NAME] [PERSON…" at bounding box center [435, 379] width 189 height 156
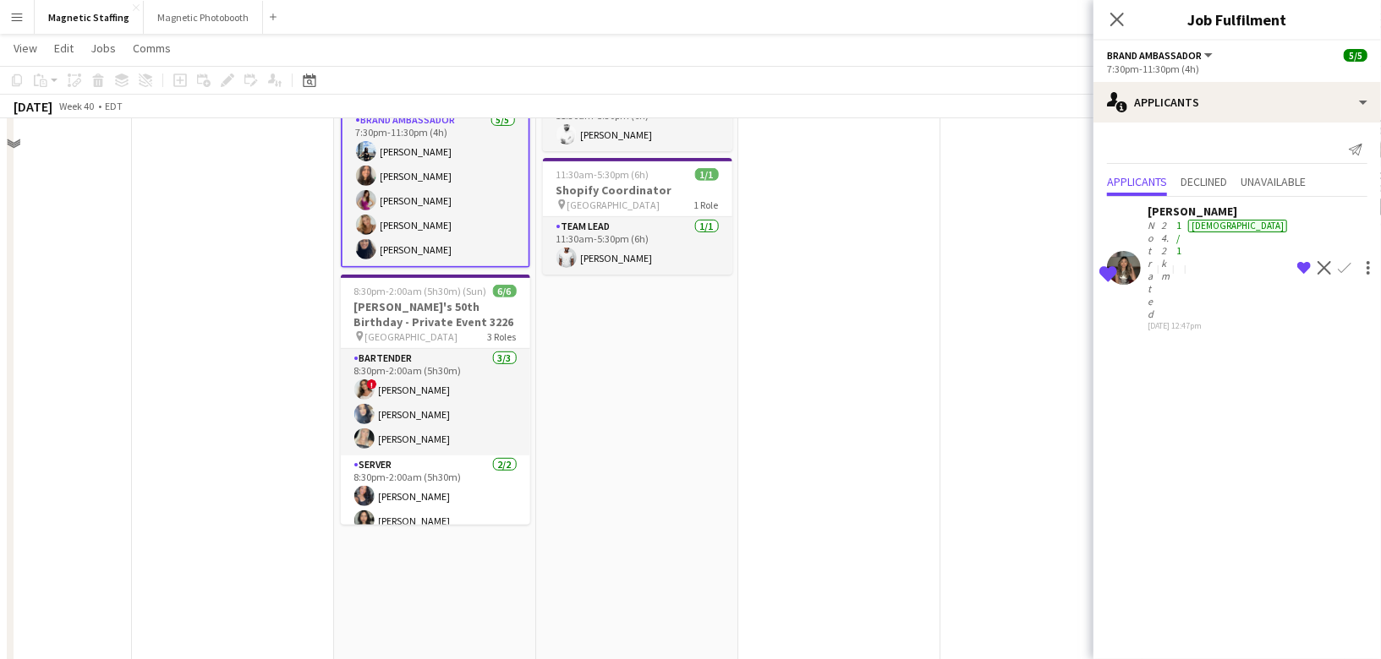
scroll to position [437, 0]
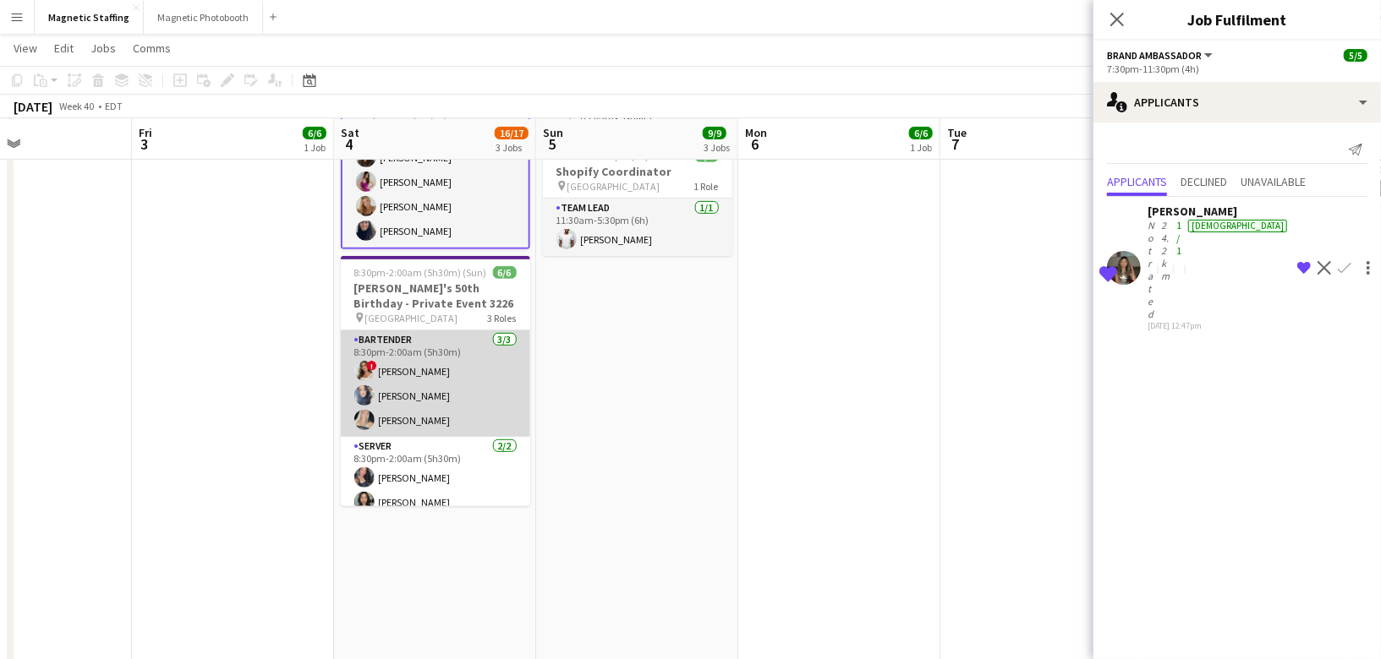
click at [479, 397] on app-card-role "Bartender [DATE] 8:30pm-2:00am (5h30m) ! [PERSON_NAME] [PERSON_NAME] [PERSON_NA…" at bounding box center [435, 384] width 189 height 107
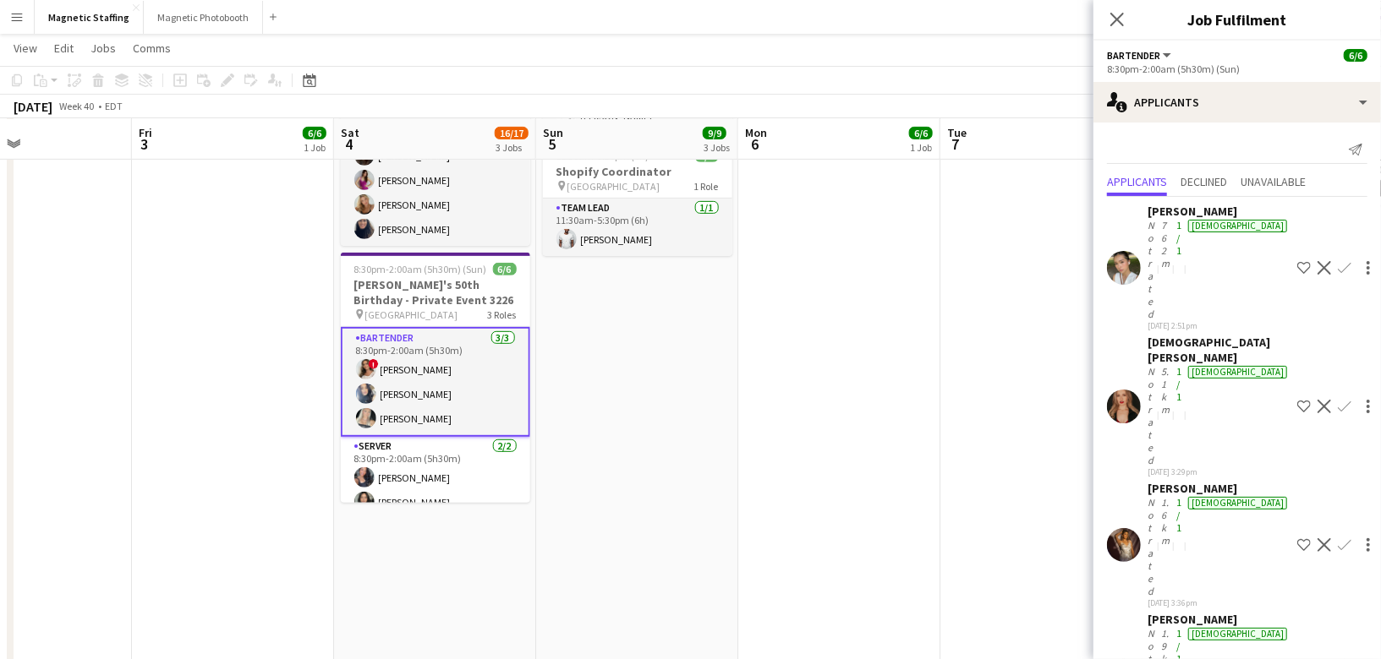
scroll to position [0, 0]
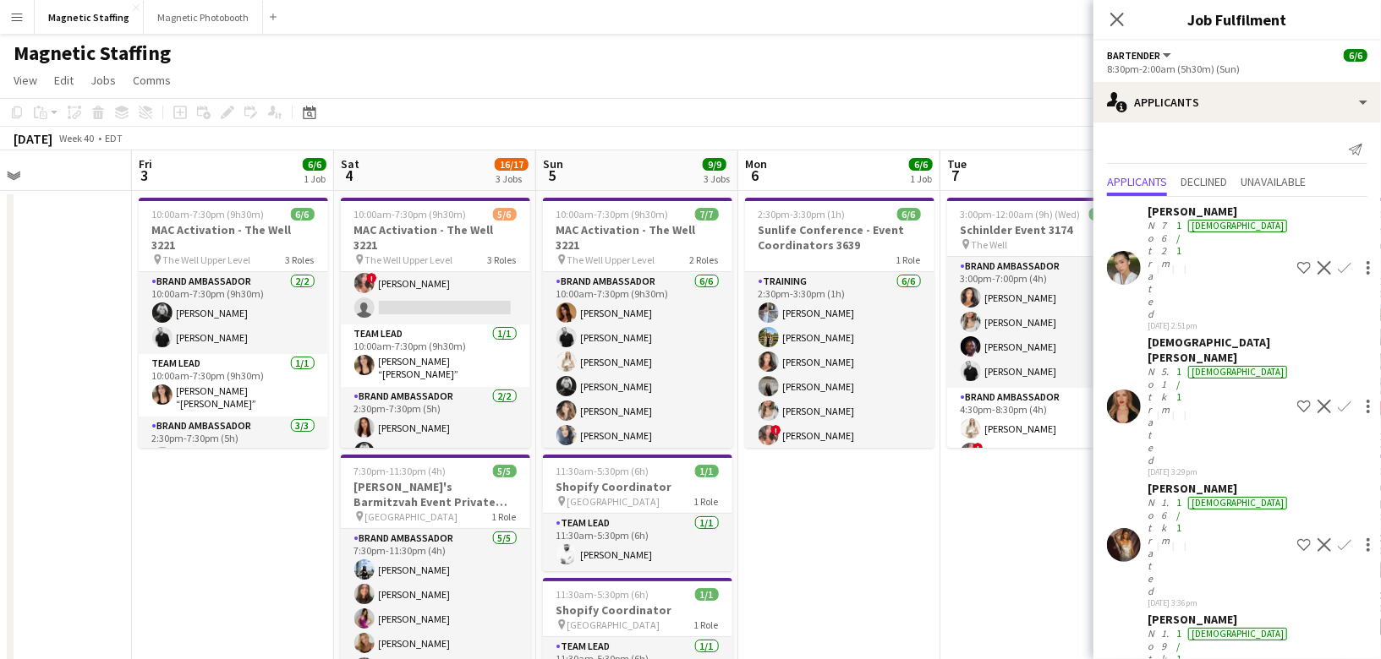
click at [479, 397] on app-card-role "Brand Ambassador [DATE] 2:30pm-7:30pm (5h) [PERSON_NAME] [PERSON_NAME]" at bounding box center [435, 428] width 189 height 82
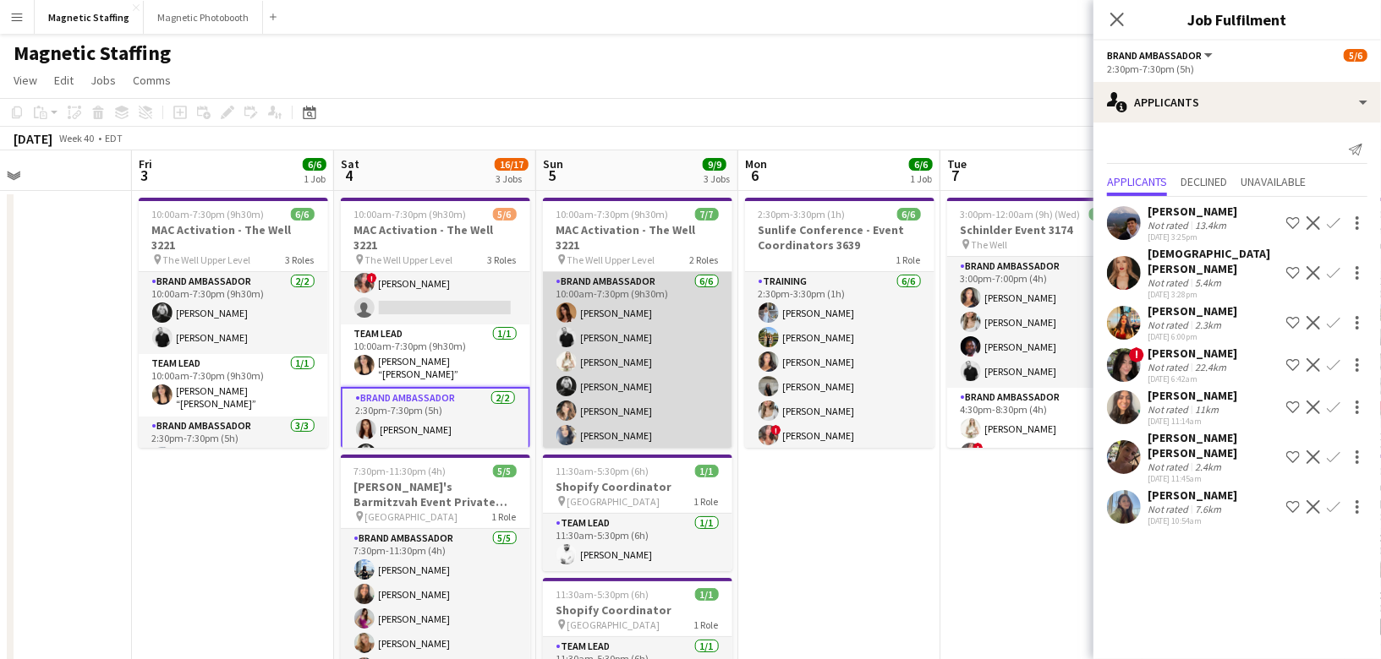
click at [659, 363] on app-card-role "Brand Ambassador [DATE] 10:00am-7:30pm (9h30m) [PERSON_NAME] [PERSON_NAME] [PER…" at bounding box center [637, 362] width 189 height 180
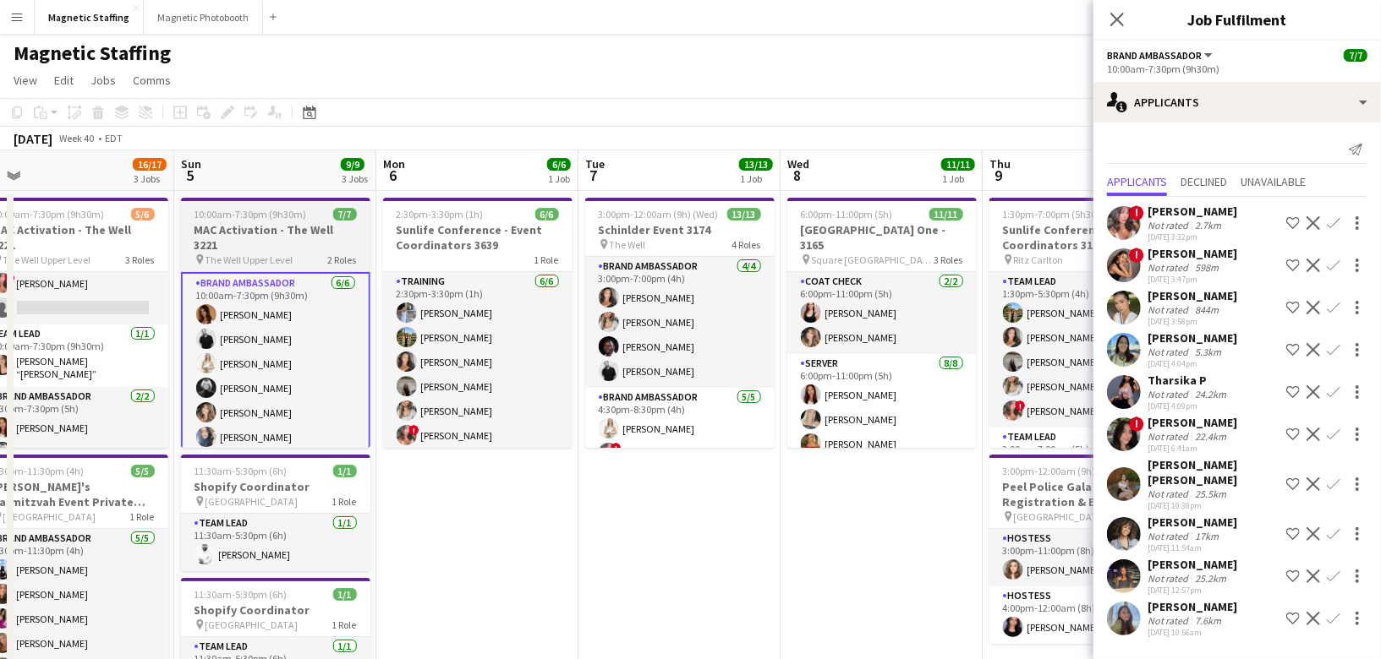
scroll to position [0, 642]
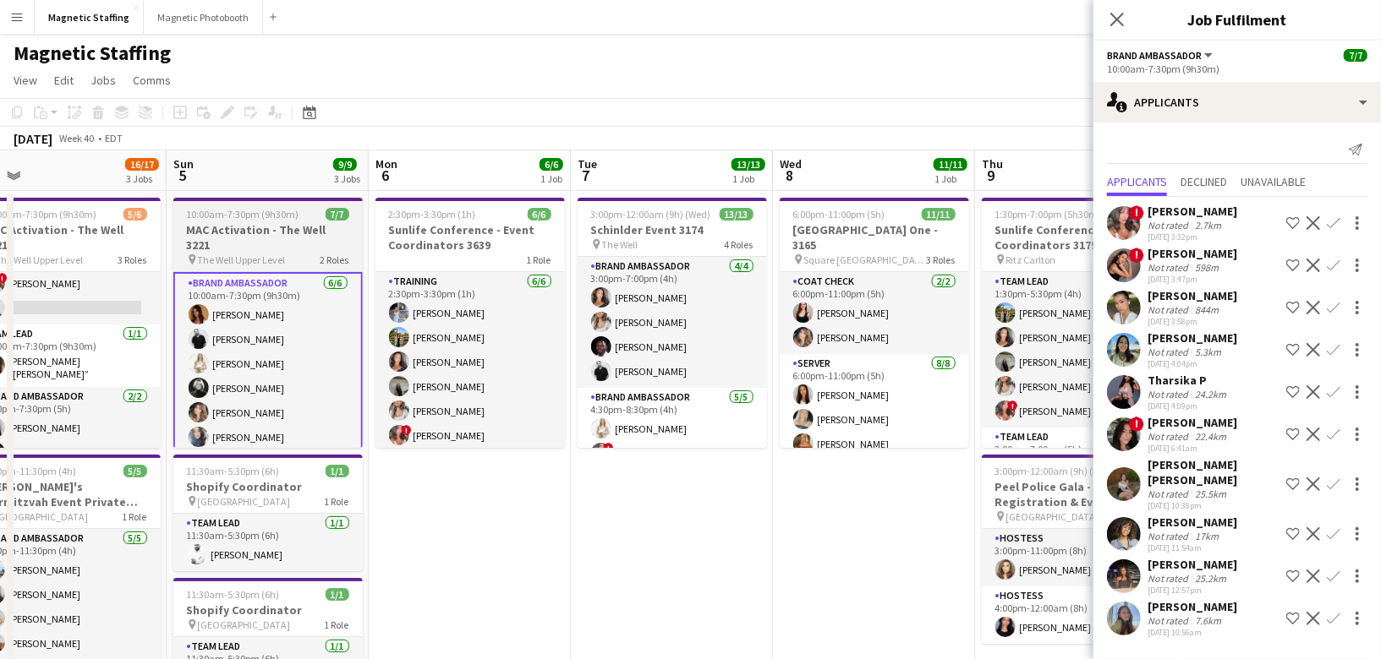
click at [659, 363] on app-card-role "Brand Ambassador [DATE] 3:00pm-7:00pm (4h) [PERSON_NAME] [PERSON_NAME] [PERSON_…" at bounding box center [671, 322] width 189 height 131
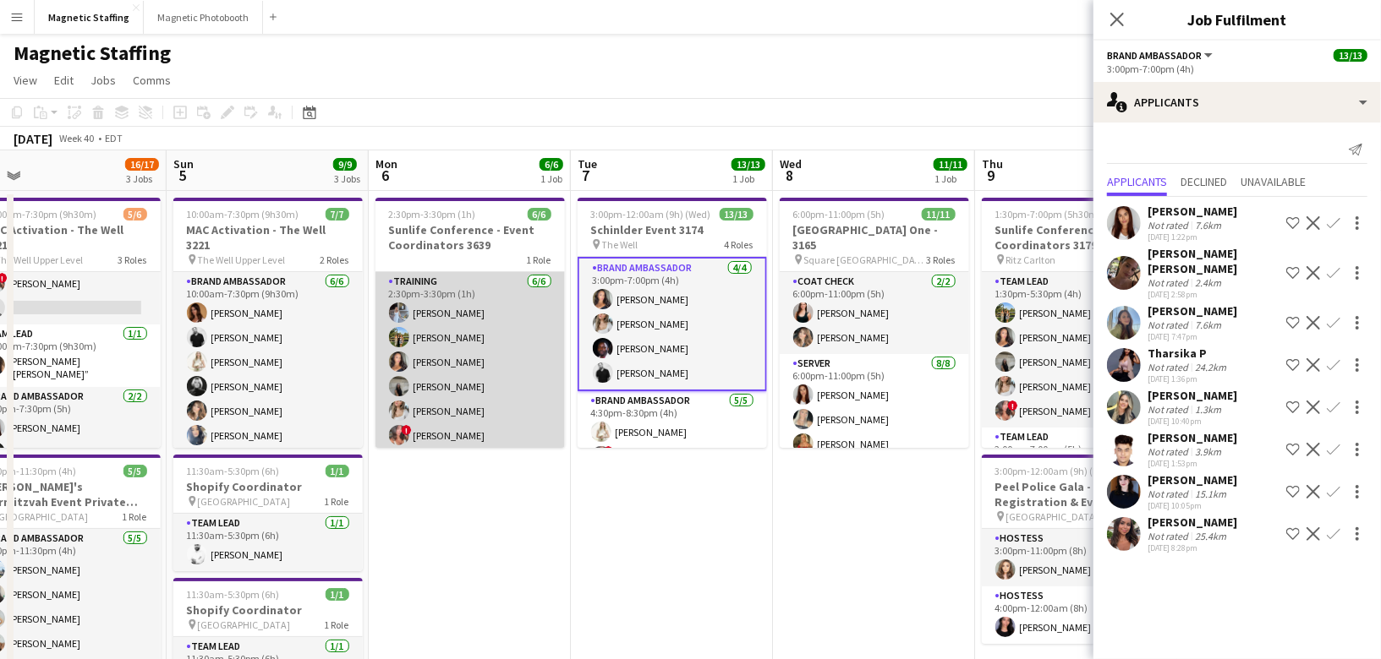
click at [516, 374] on app-card-role "Training [DATE] 2:30pm-3:30pm (1h) [PERSON_NAME] [PERSON_NAME] [PERSON_NAME] [P…" at bounding box center [469, 362] width 189 height 180
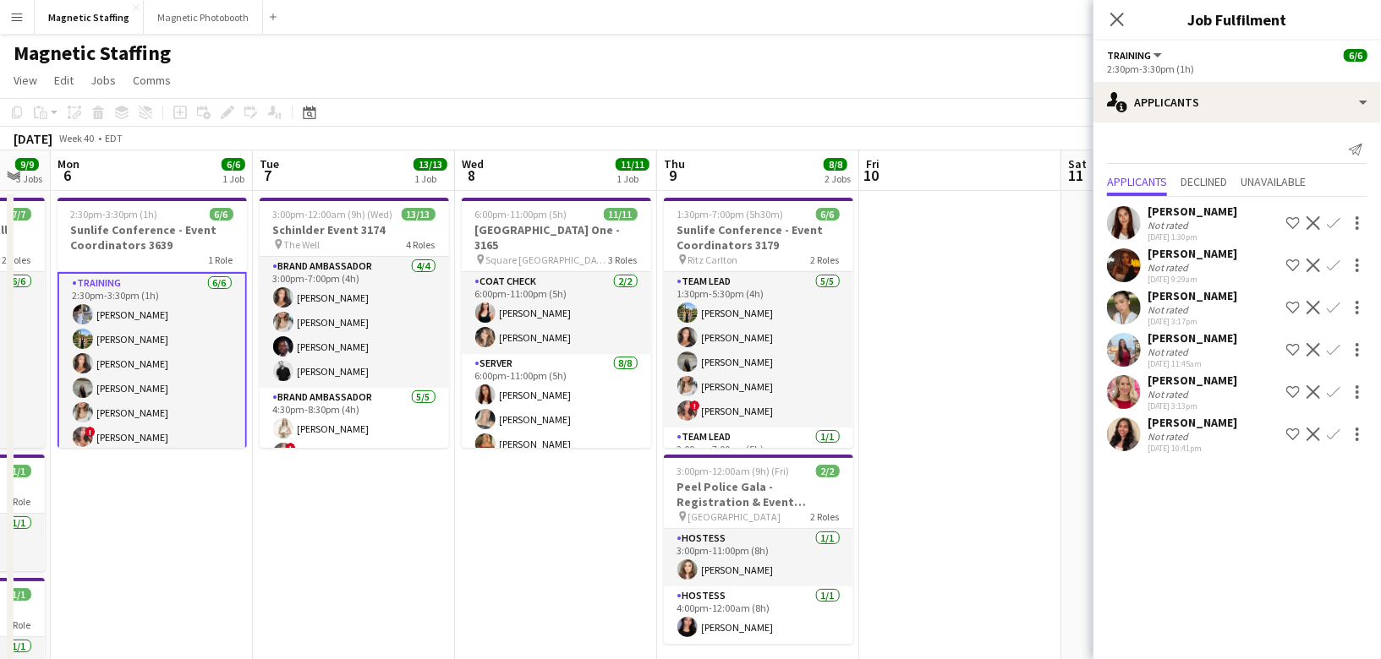
drag, startPoint x: 591, startPoint y: 387, endPoint x: 424, endPoint y: 393, distance: 166.7
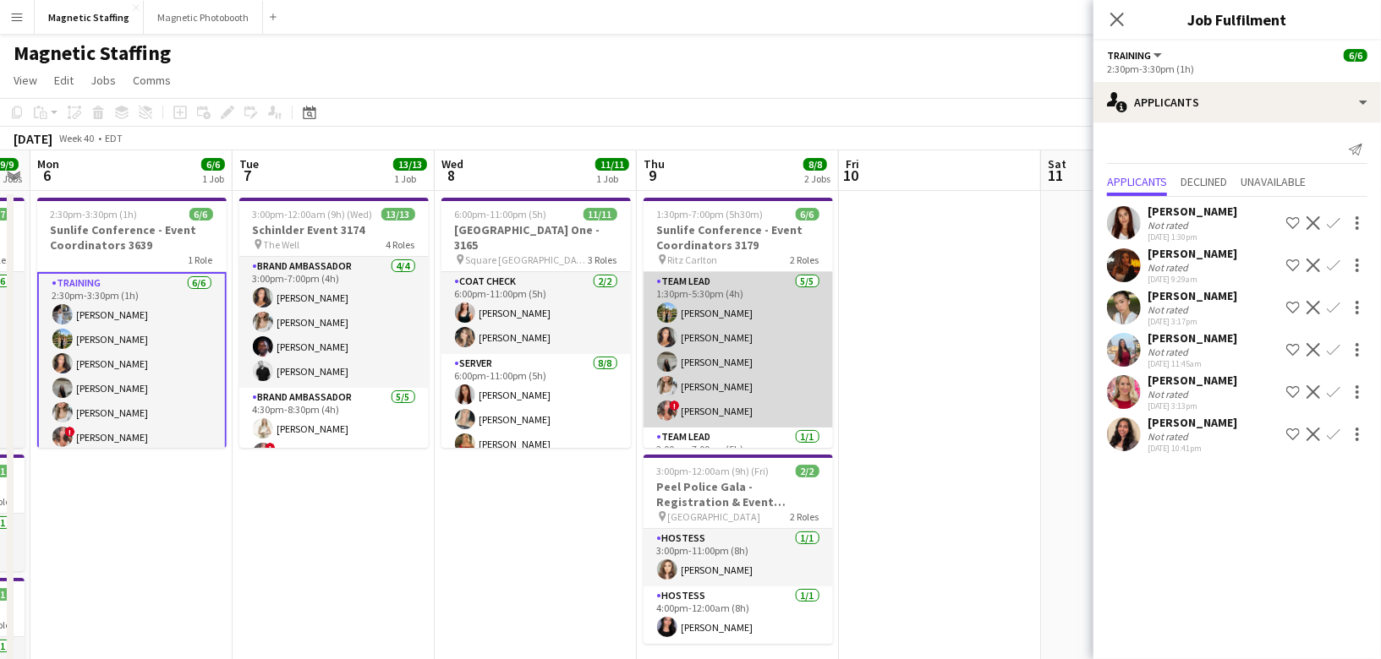
scroll to position [0, 575]
click at [665, 383] on app-user-avatar at bounding box center [668, 386] width 20 height 20
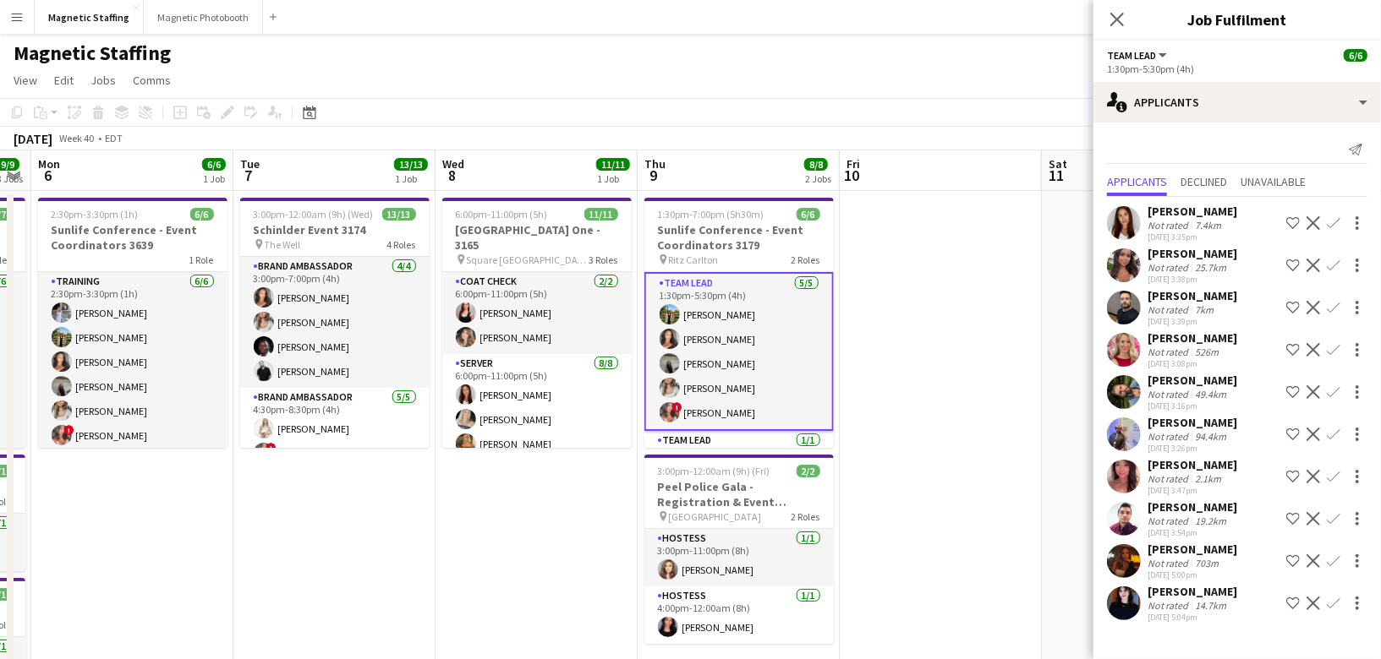
scroll to position [39, 0]
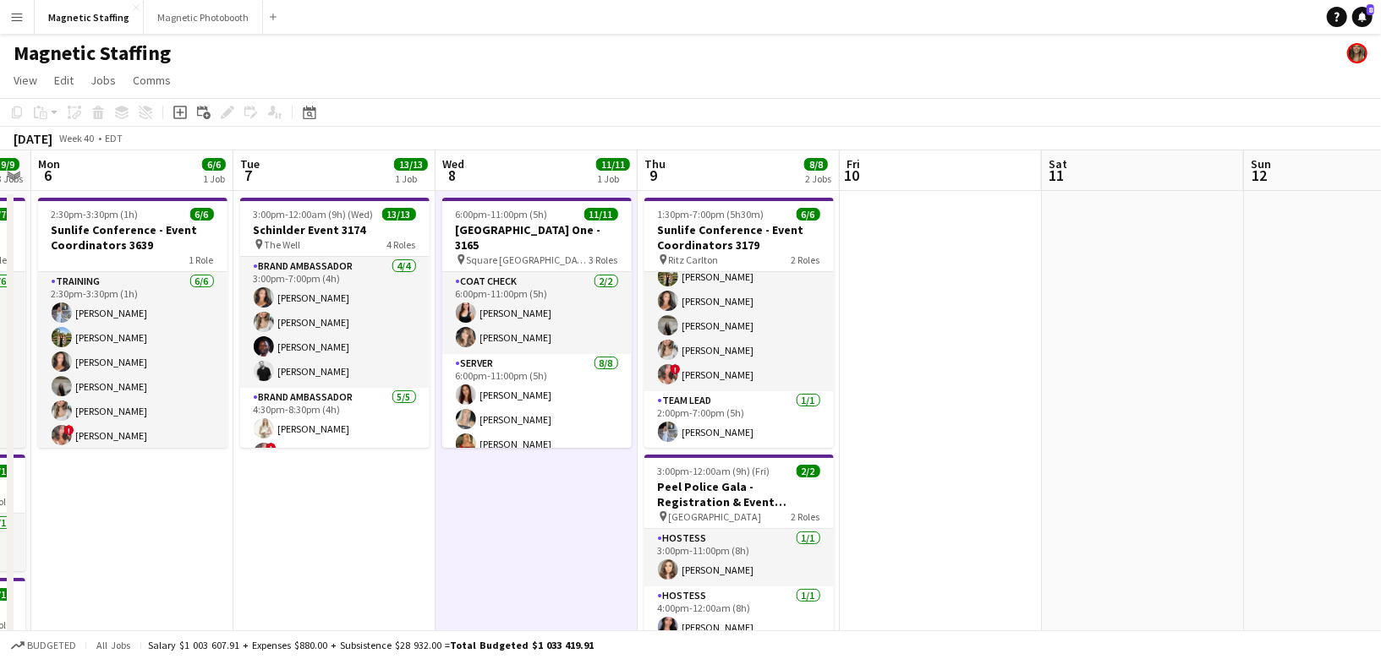
click at [311, 101] on app-toolbar "Copy Paste Paste Command V Paste with crew Command Shift V Paste linked Job [GE…" at bounding box center [690, 112] width 1381 height 29
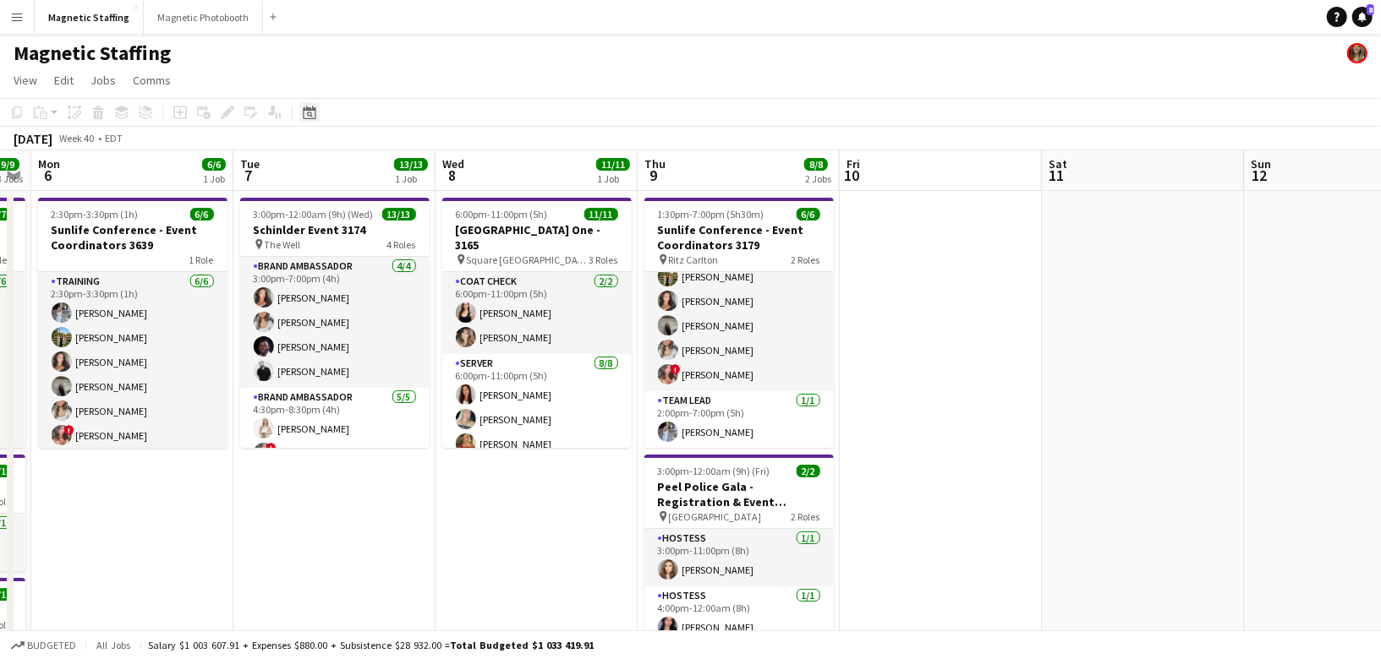
click at [313, 112] on icon "Date picker" at bounding box center [310, 113] width 14 height 14
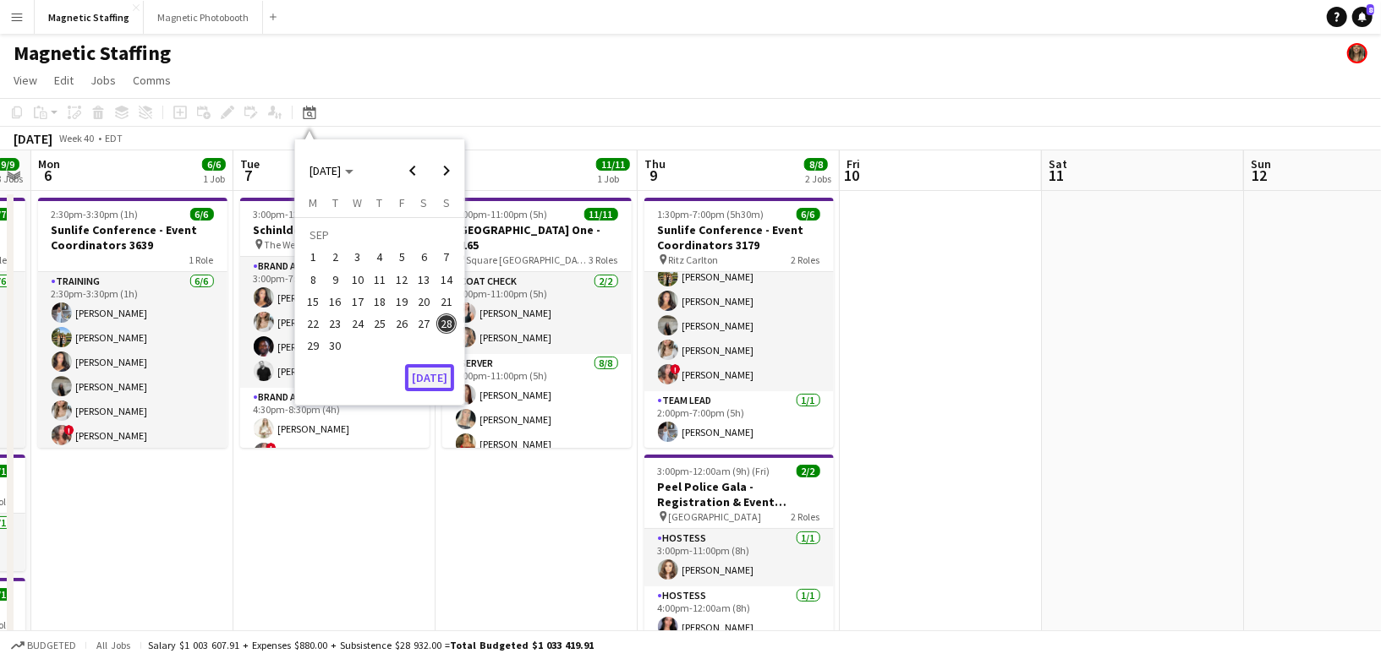
click at [433, 372] on button "[DATE]" at bounding box center [429, 377] width 49 height 27
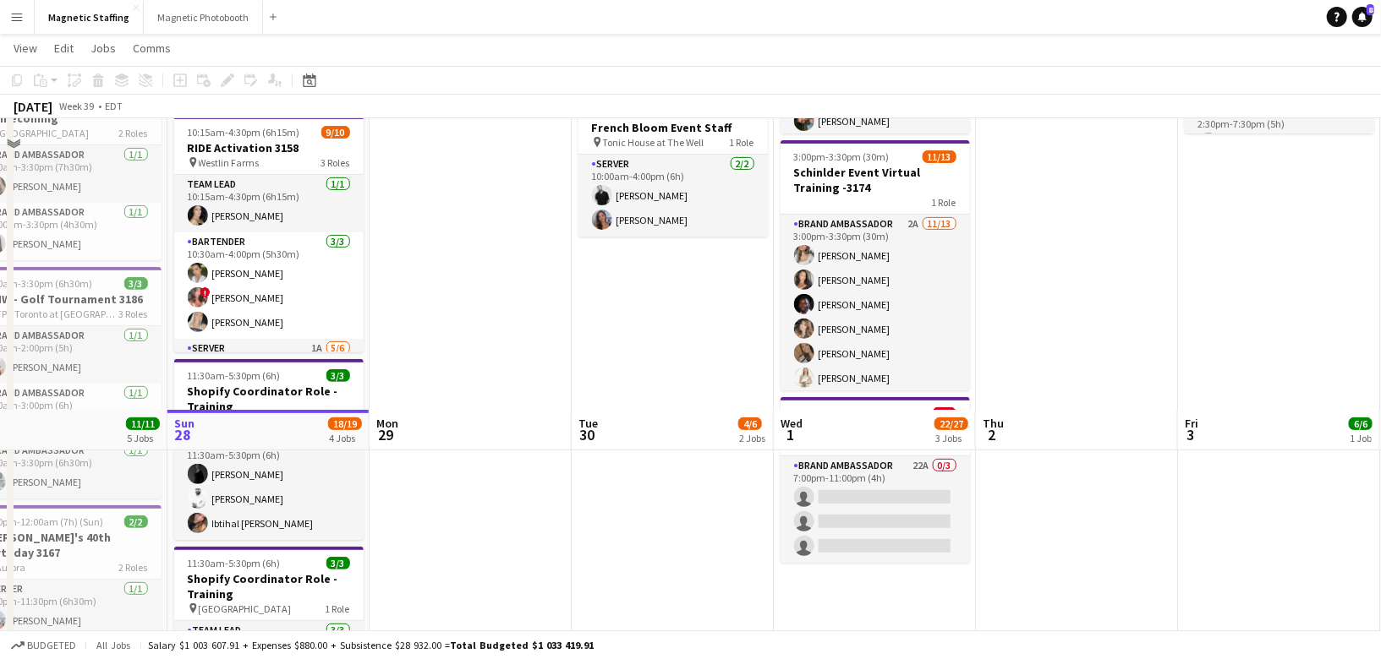
scroll to position [0, 0]
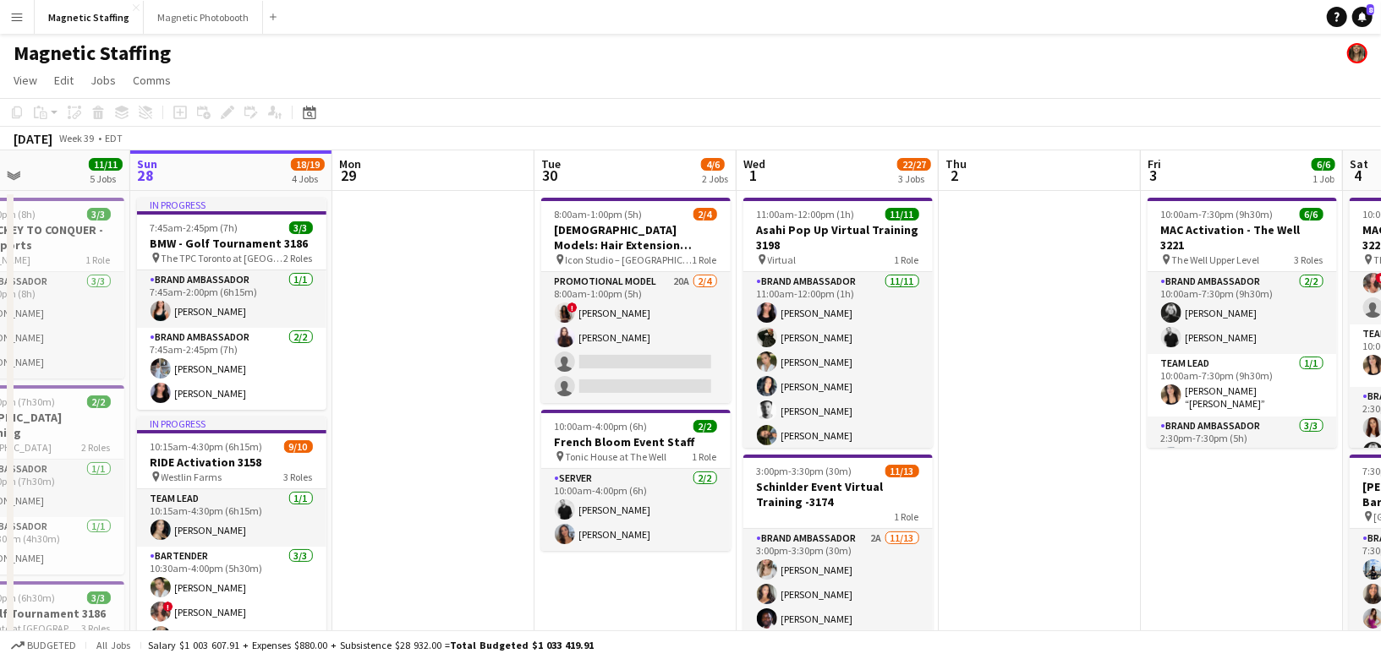
drag, startPoint x: 429, startPoint y: 438, endPoint x: 389, endPoint y: 459, distance: 45.0
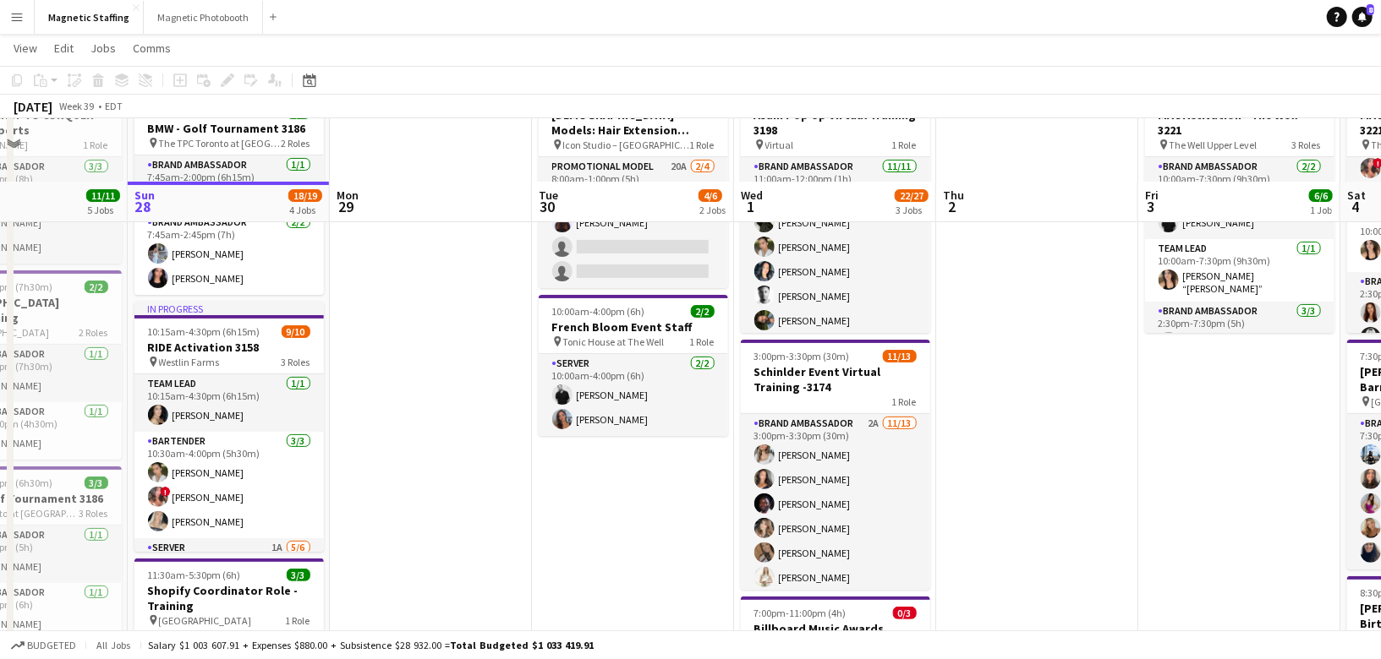
scroll to position [119, 0]
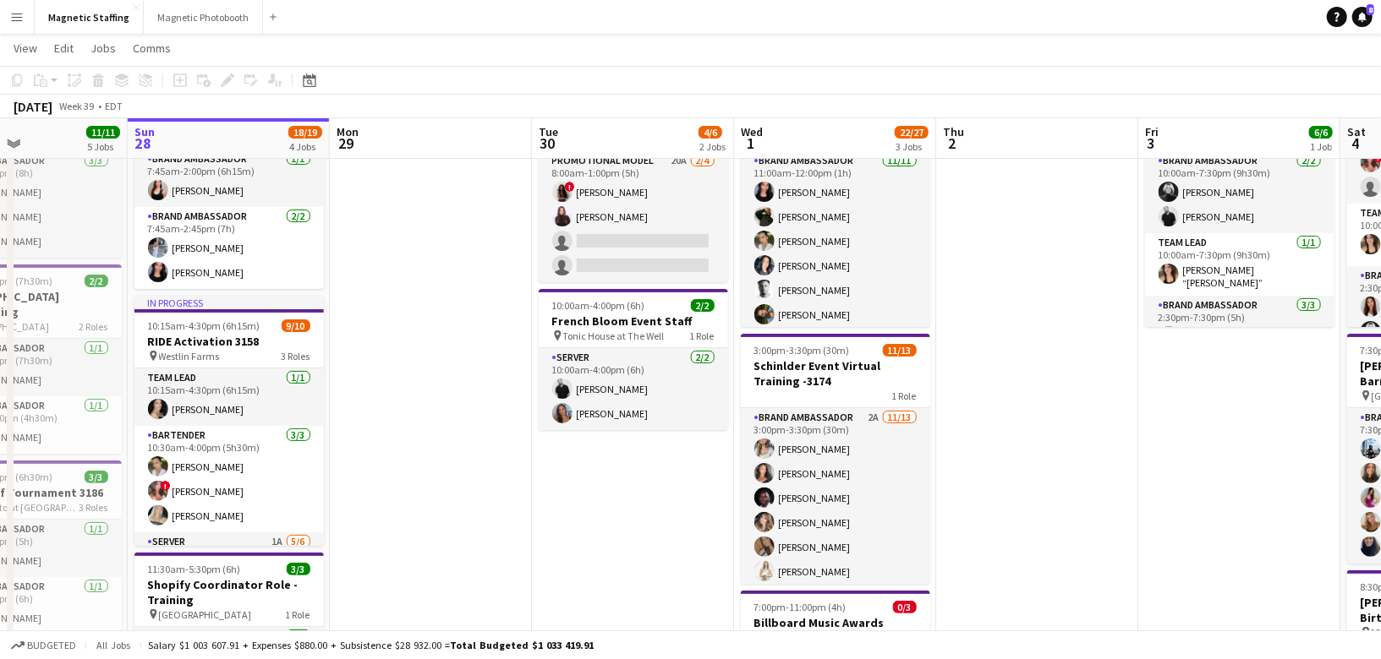
click at [14, 24] on button "Menu" at bounding box center [17, 17] width 34 height 34
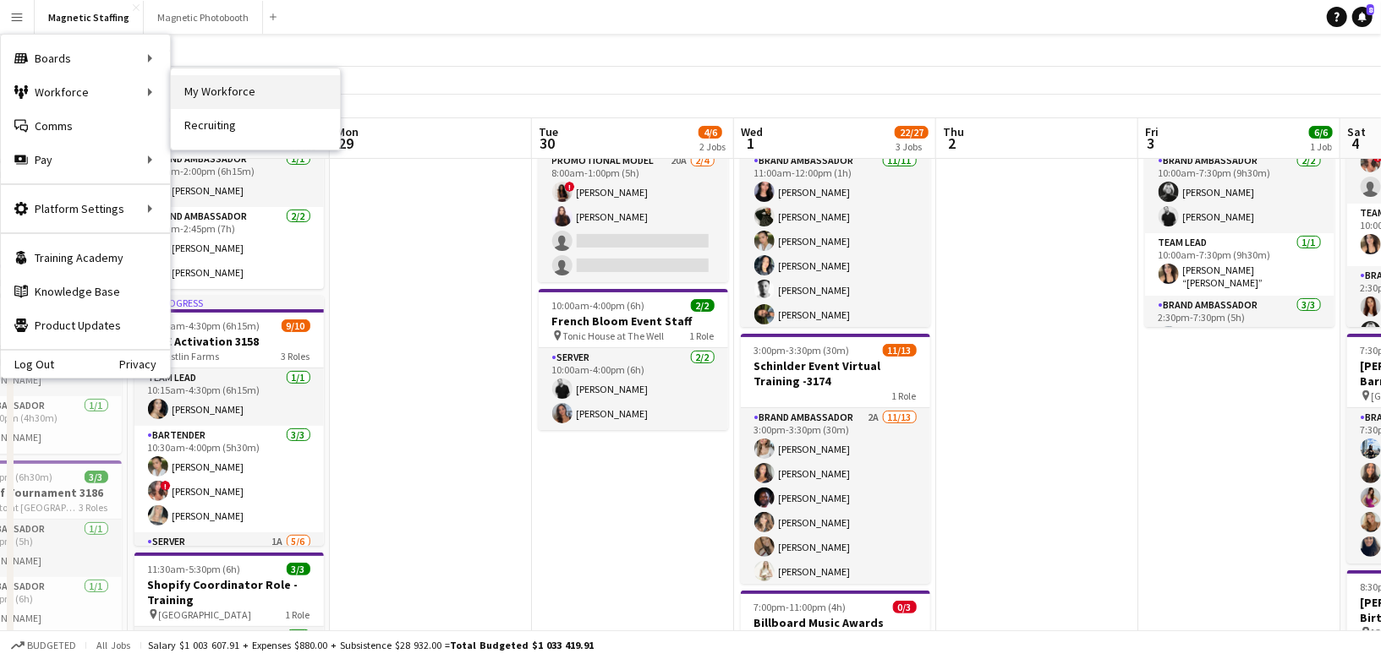
click at [232, 84] on link "My Workforce" at bounding box center [255, 92] width 169 height 34
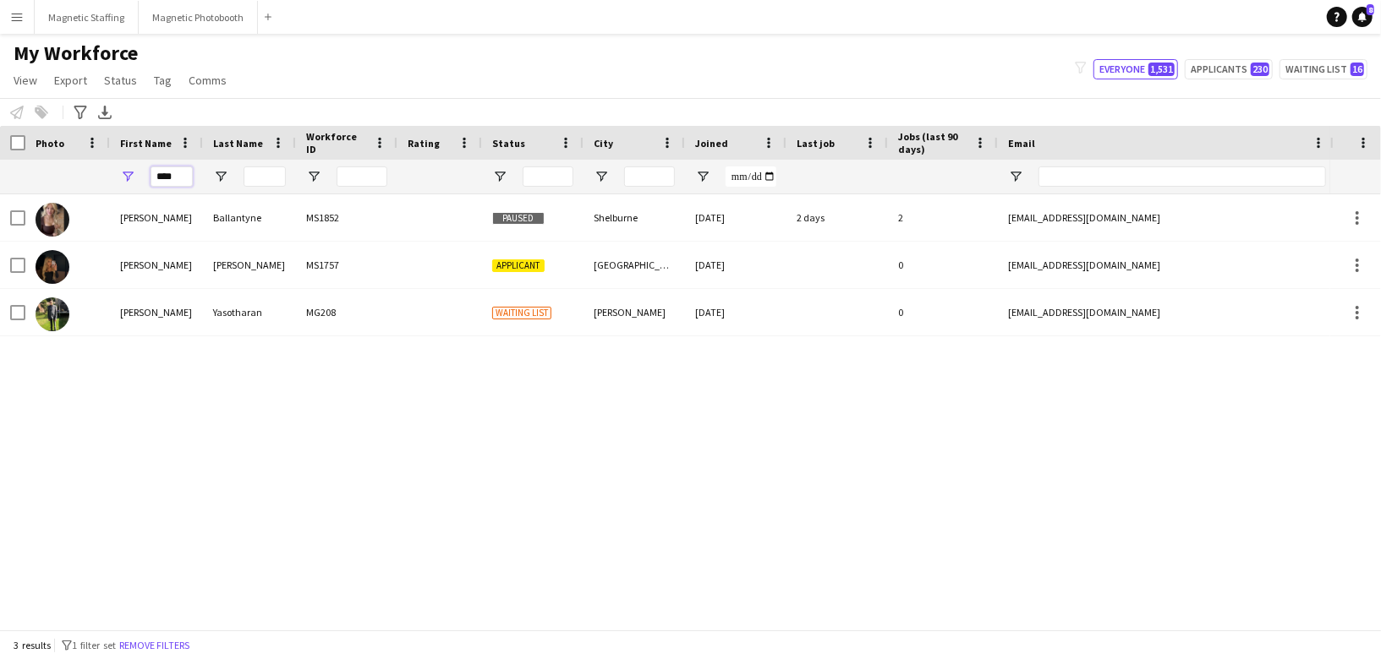
drag, startPoint x: 184, startPoint y: 176, endPoint x: 111, endPoint y: 172, distance: 73.7
click at [115, 174] on div "****" at bounding box center [156, 177] width 93 height 34
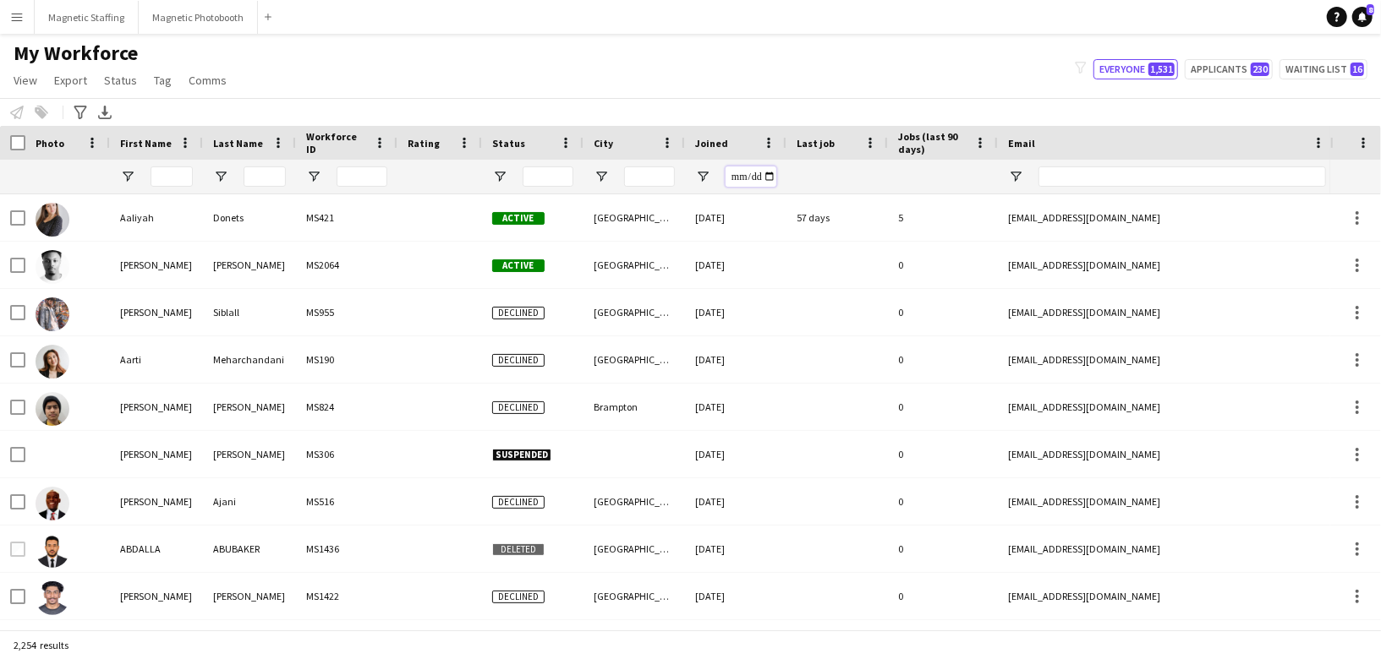
click at [768, 175] on input "Joined Filter Input" at bounding box center [750, 177] width 51 height 20
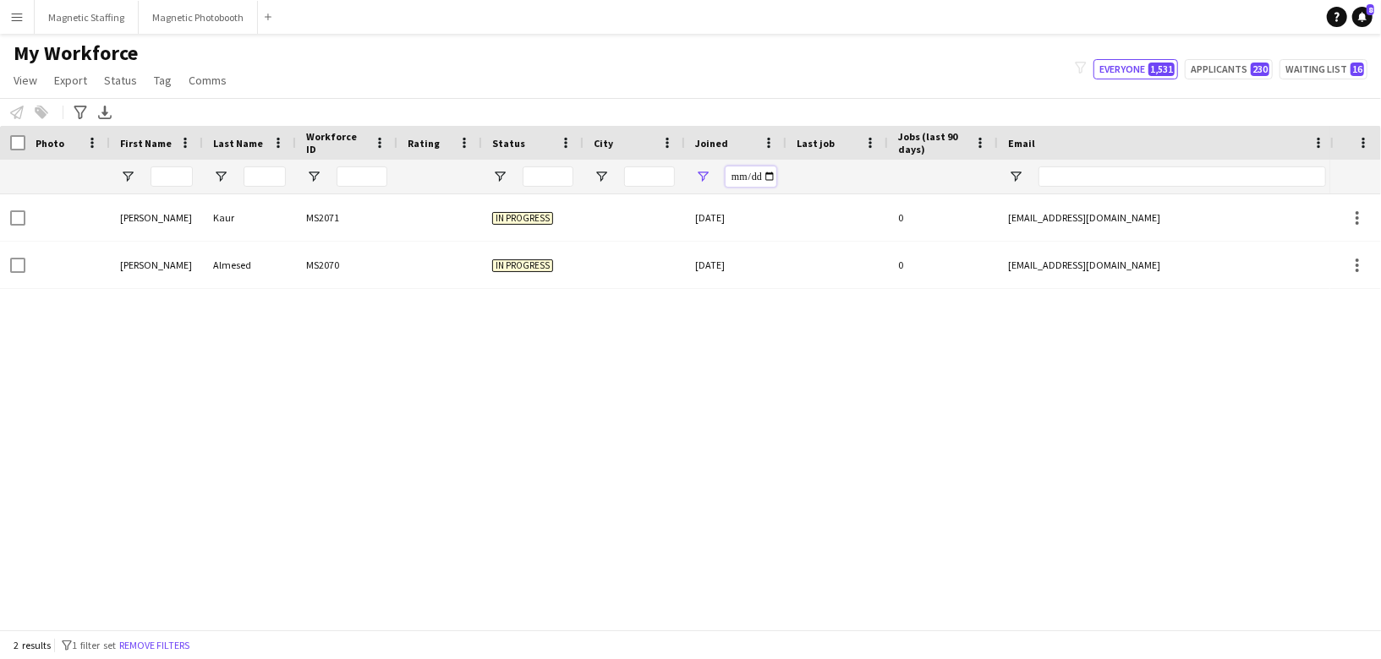
click at [774, 172] on input "**********" at bounding box center [750, 177] width 51 height 20
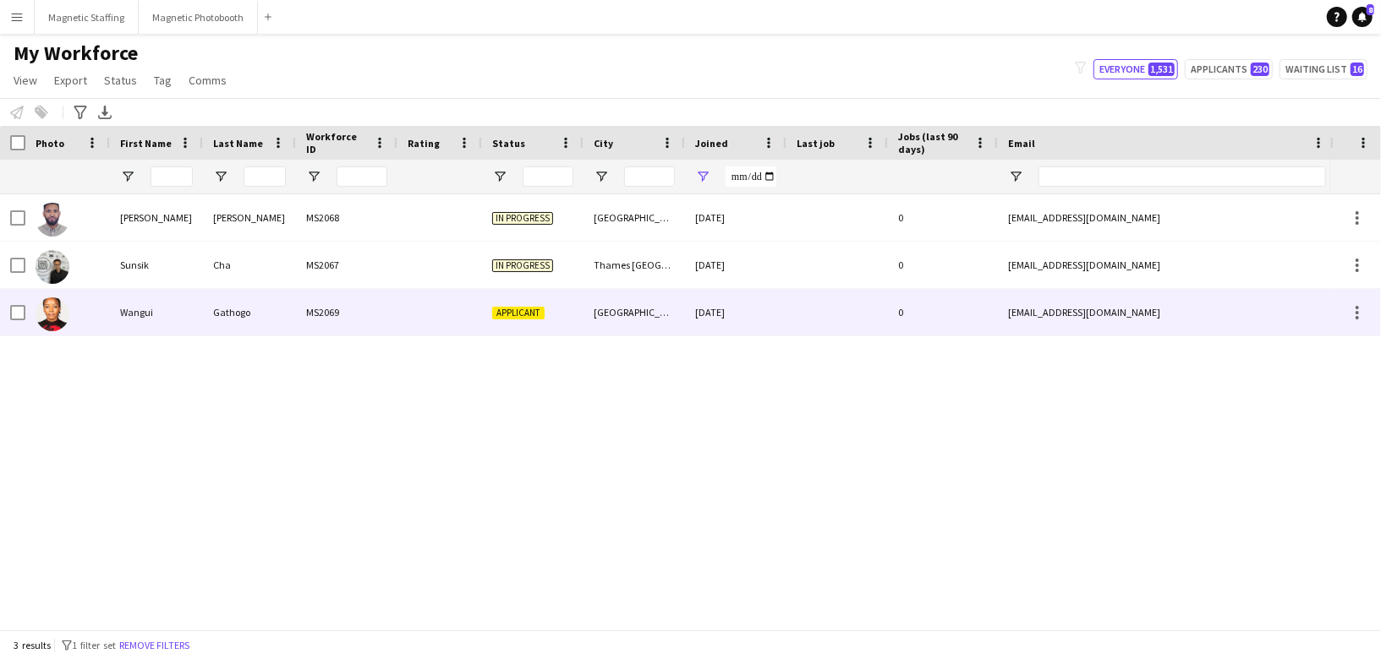
click at [484, 327] on div "Applicant" at bounding box center [532, 312] width 101 height 46
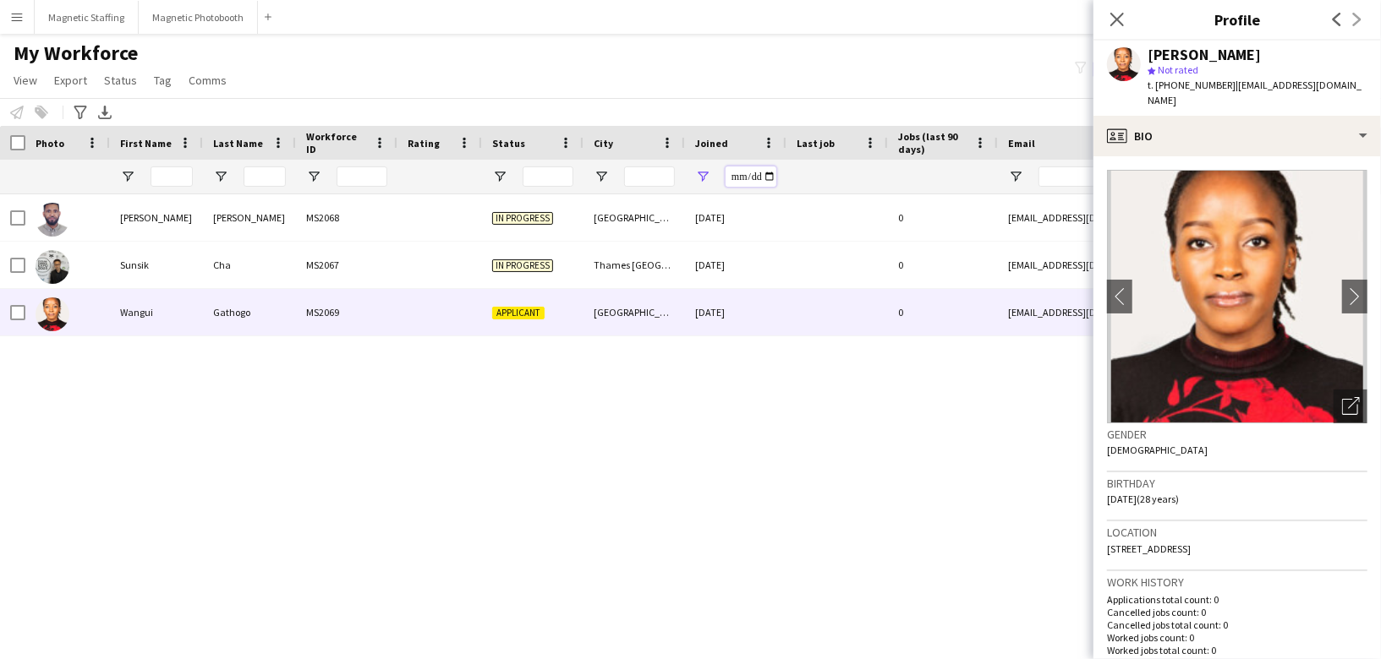
click at [771, 181] on input "**********" at bounding box center [750, 177] width 51 height 20
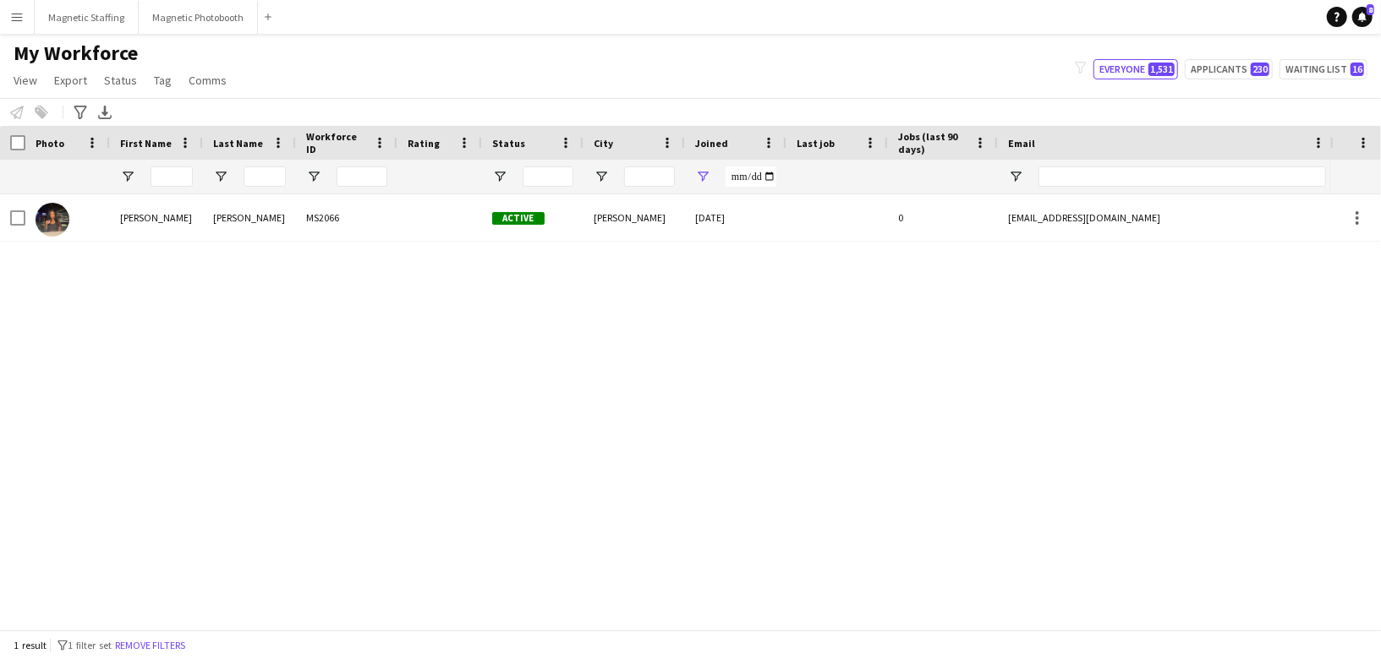
click at [775, 176] on div "**********" at bounding box center [750, 177] width 51 height 20
click at [763, 176] on input "**********" at bounding box center [750, 177] width 51 height 20
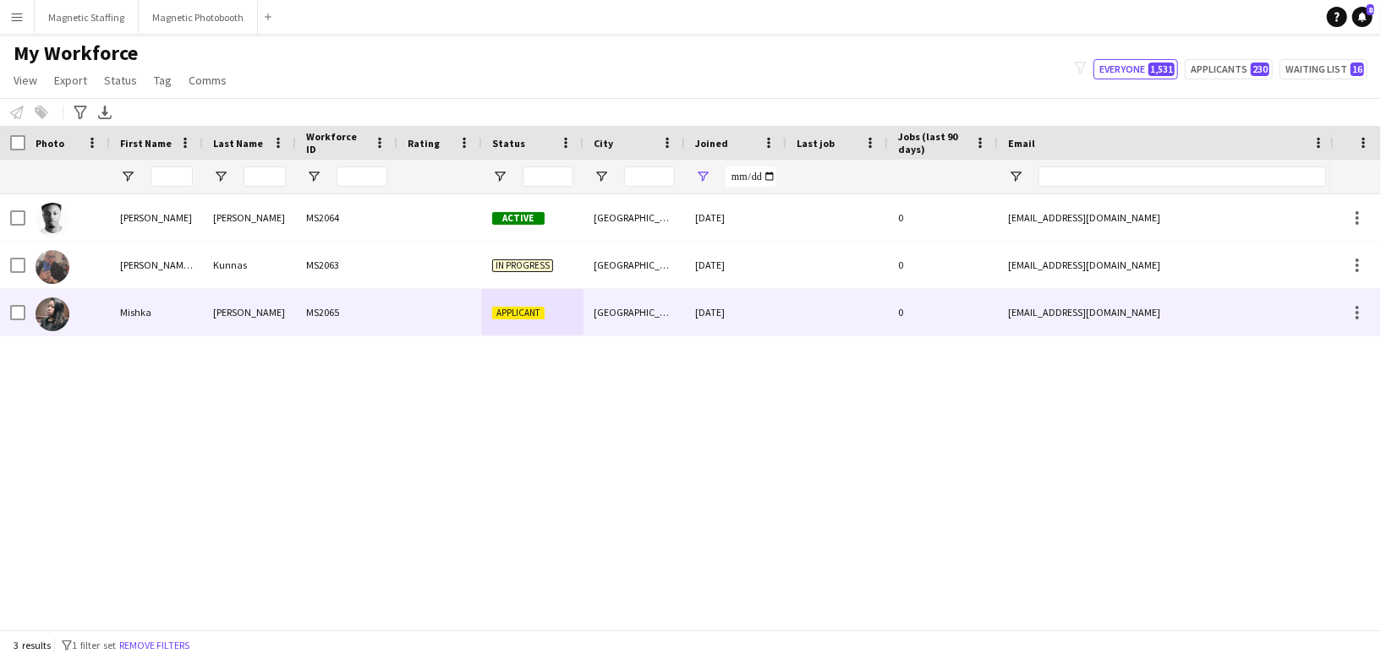
click at [737, 314] on div "[DATE]" at bounding box center [735, 312] width 101 height 46
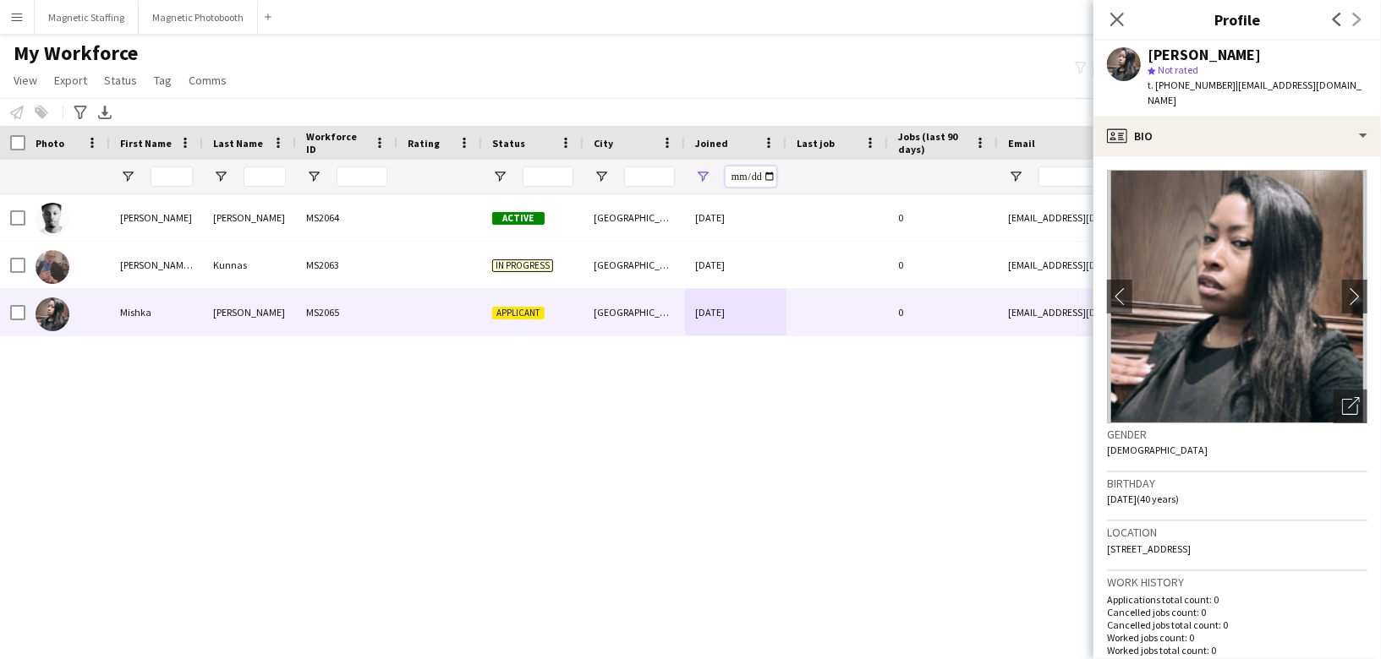
click at [764, 175] on input "**********" at bounding box center [750, 177] width 51 height 20
type input "**********"
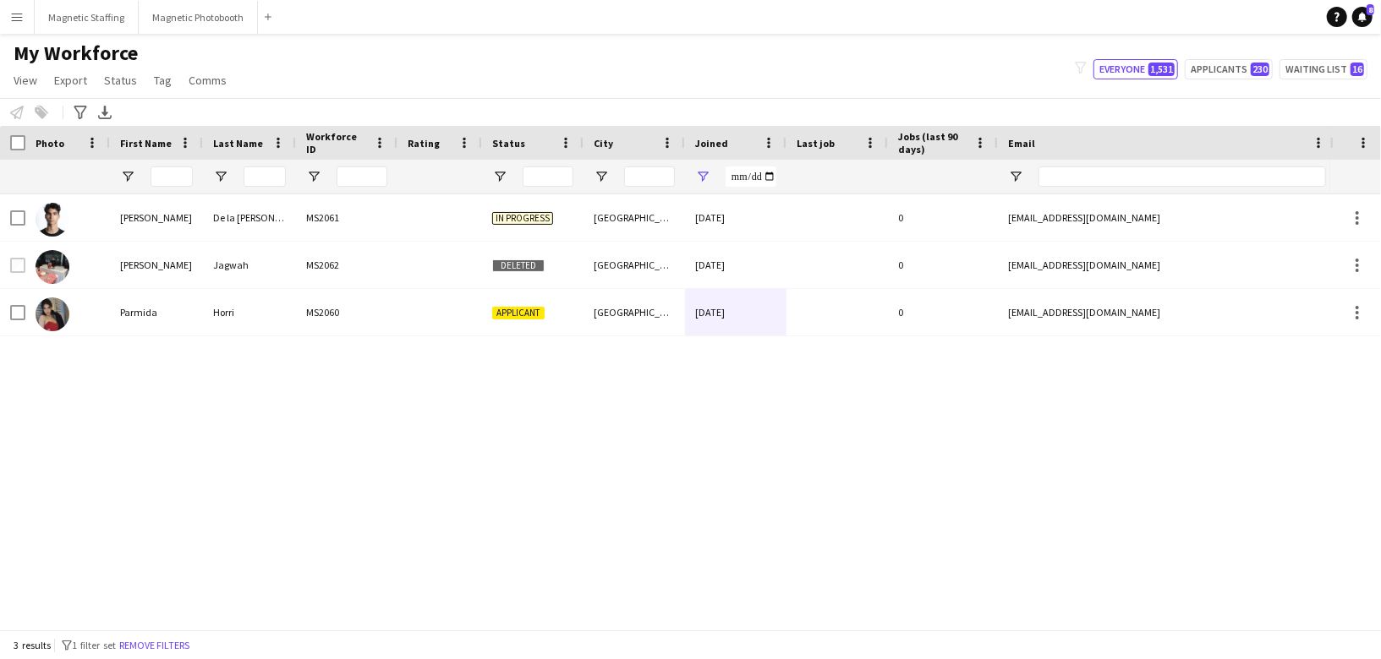
drag, startPoint x: 763, startPoint y: 181, endPoint x: 774, endPoint y: 331, distance: 150.1
click at [774, 331] on div "[DATE]" at bounding box center [735, 312] width 101 height 46
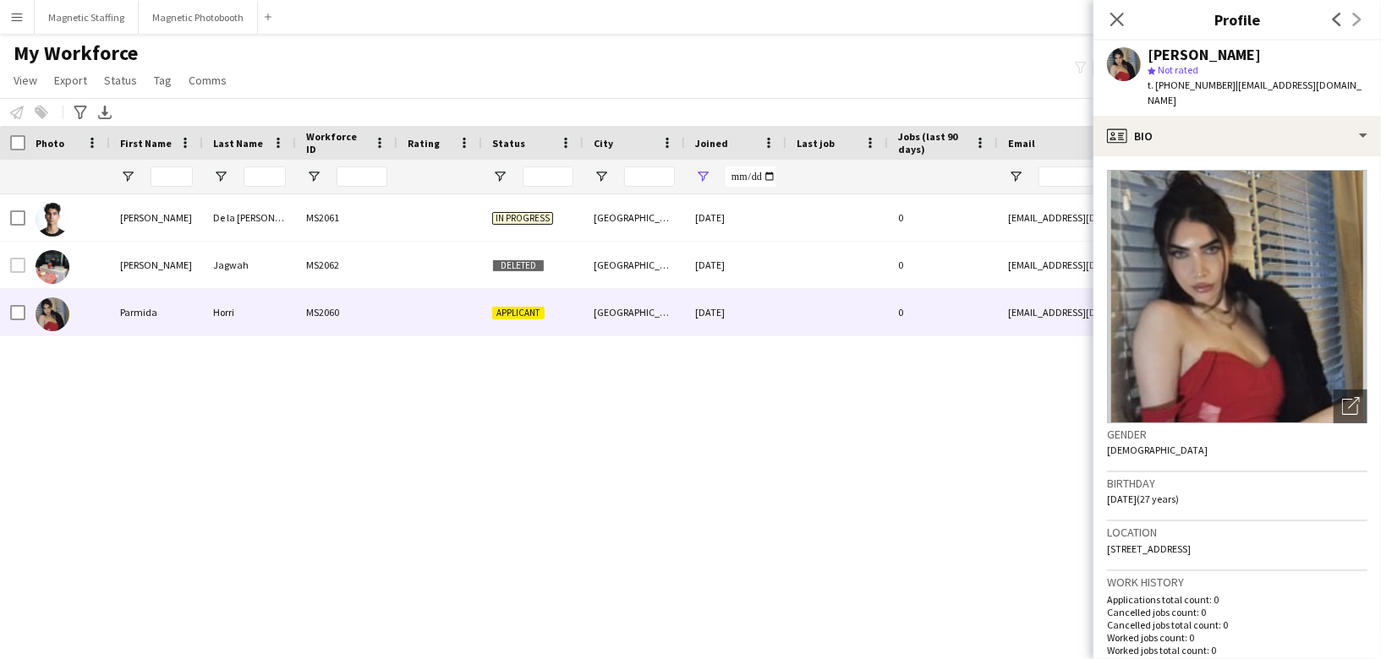
scroll to position [449, 0]
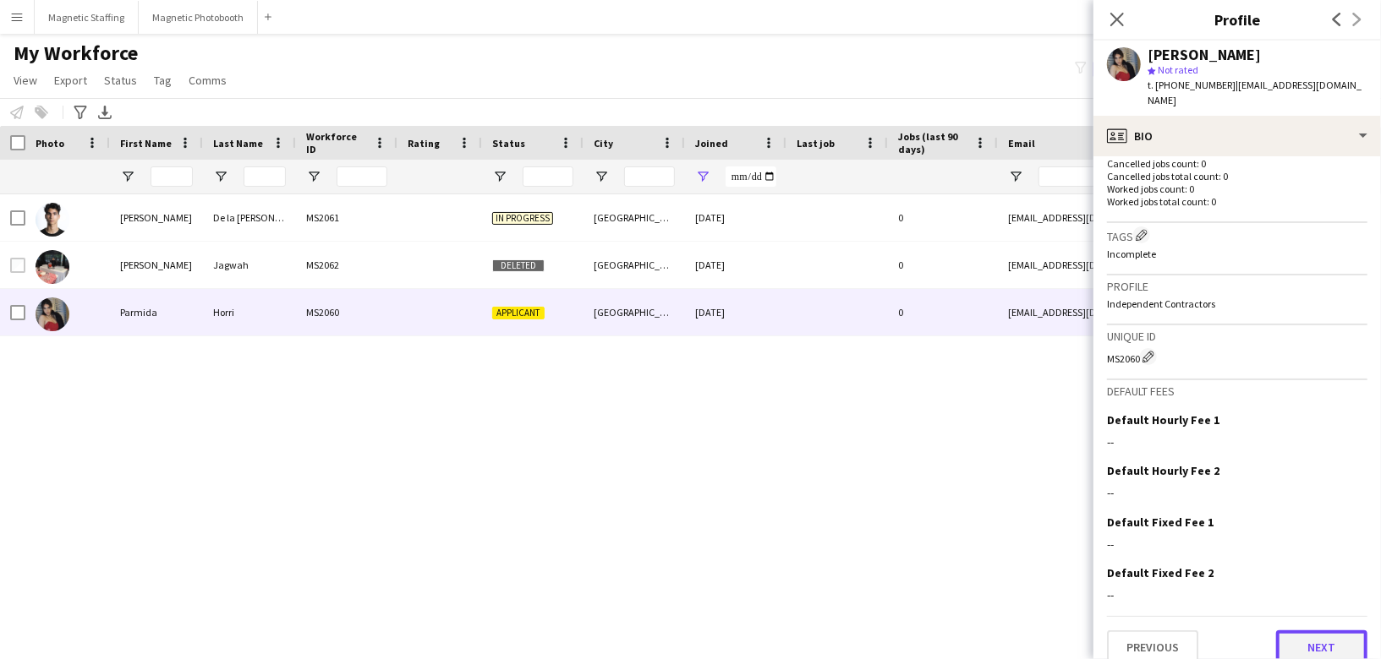
click at [1293, 631] on button "Next" at bounding box center [1321, 648] width 91 height 34
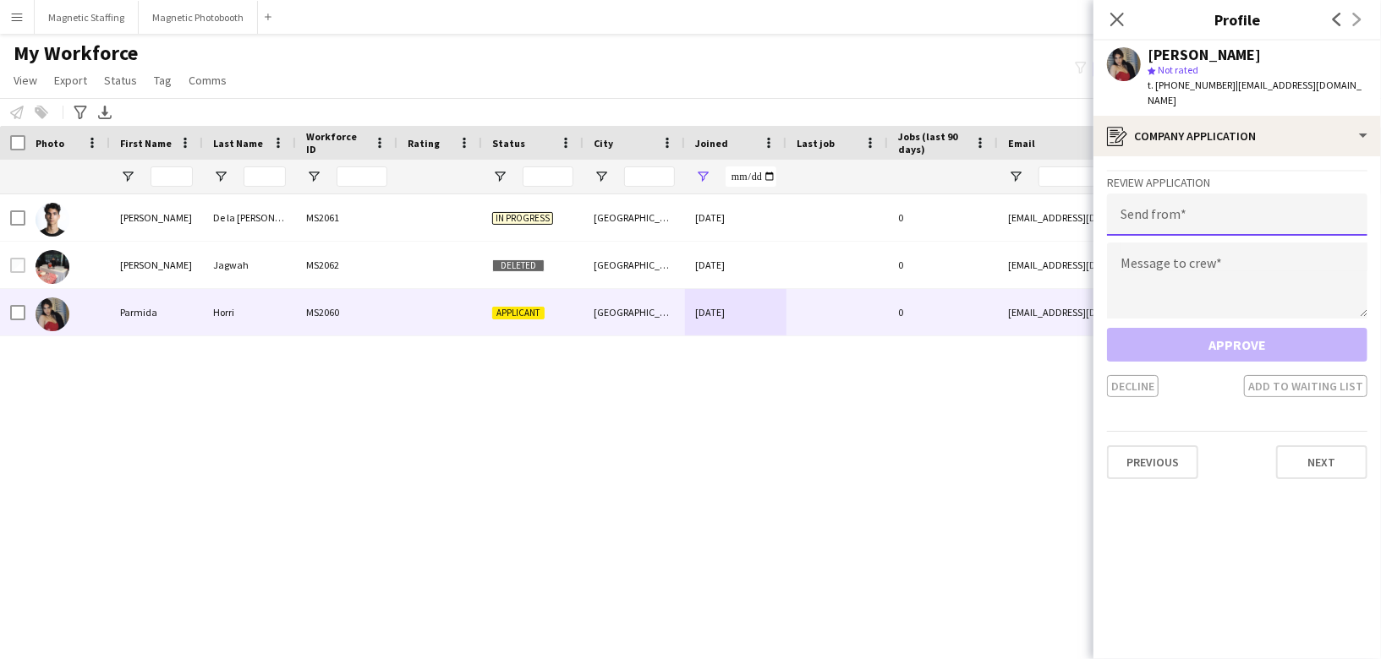
click at [1233, 201] on input "email" at bounding box center [1237, 215] width 260 height 42
type input "**********"
click at [1212, 271] on textarea at bounding box center [1237, 281] width 260 height 76
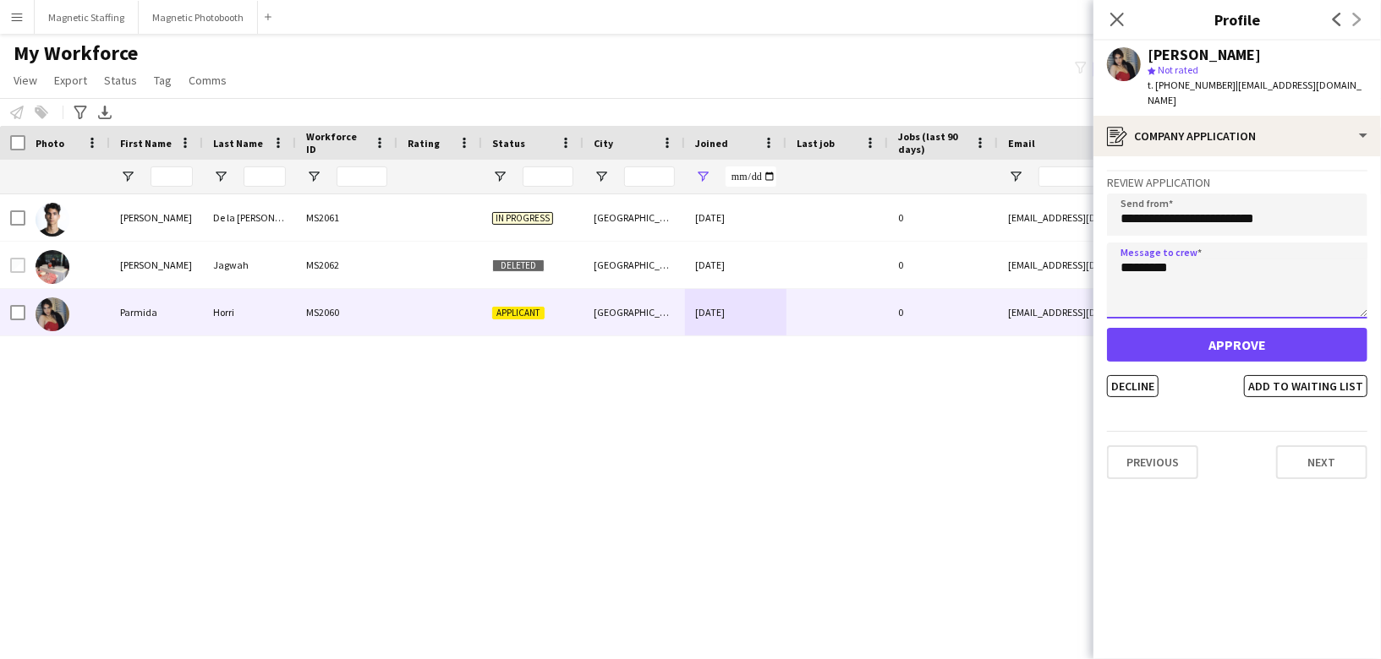
type textarea "********"
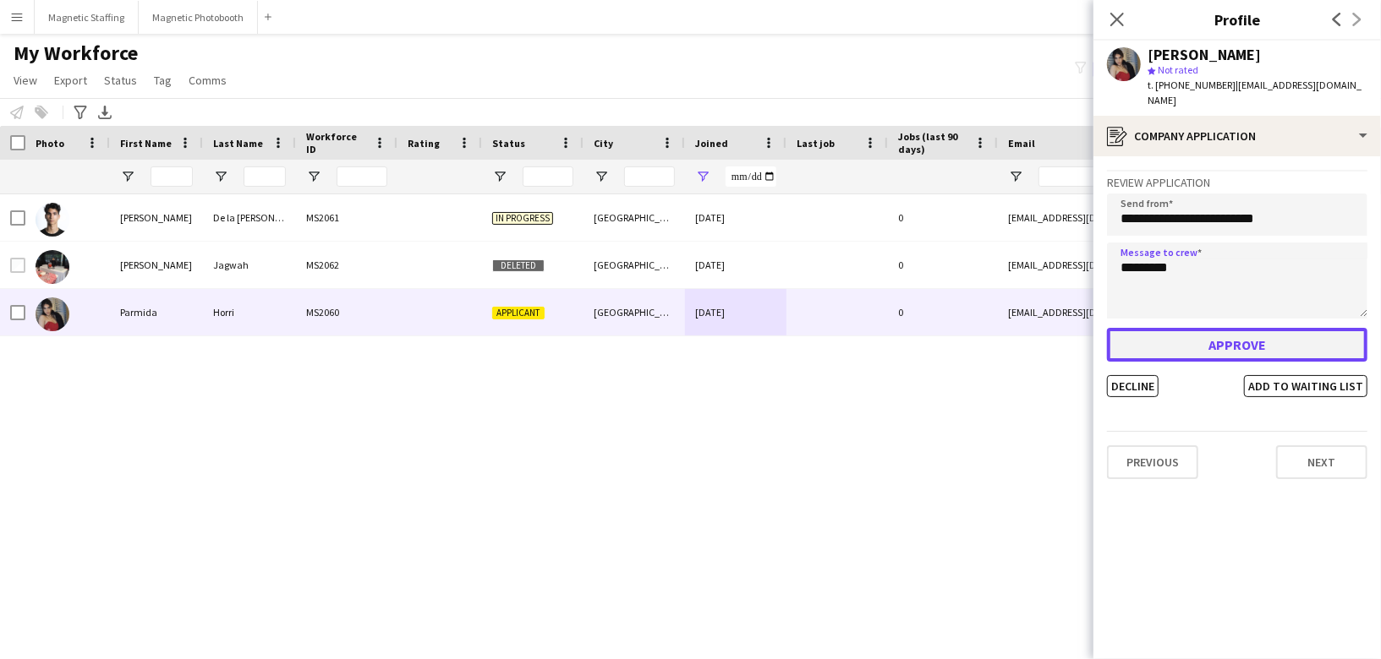
click at [1179, 341] on button "Approve" at bounding box center [1237, 345] width 260 height 34
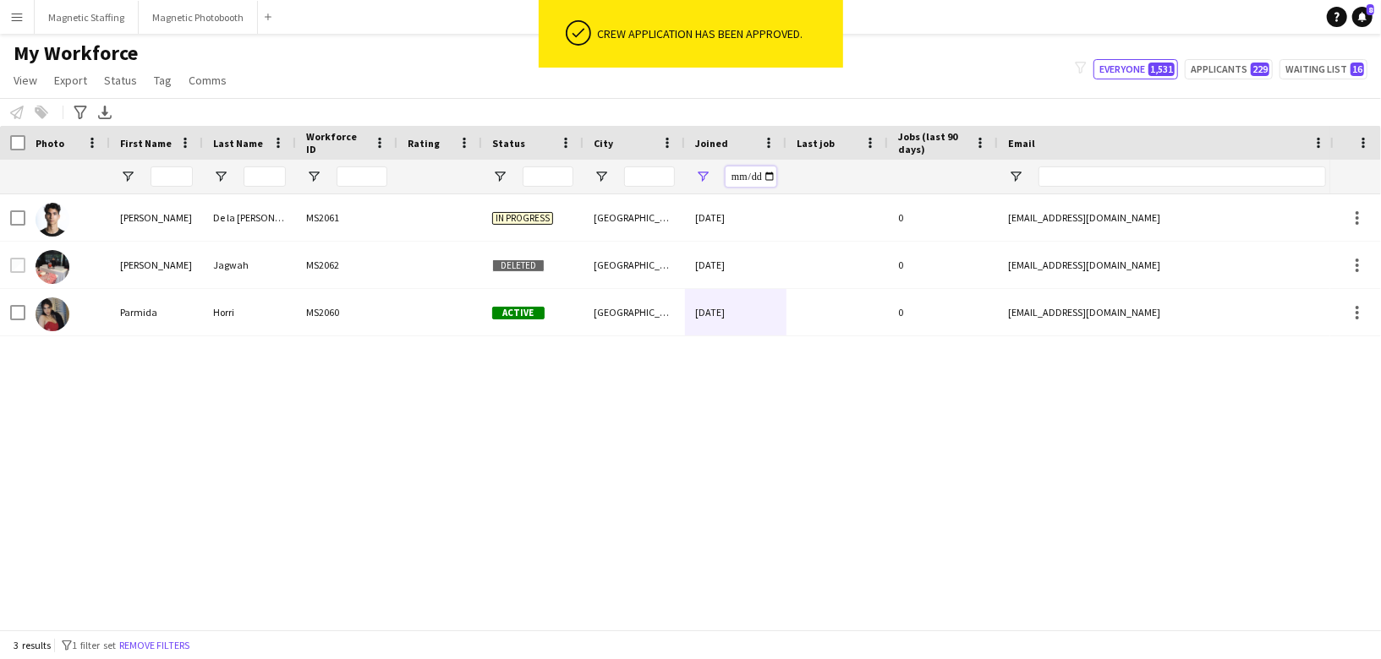
click at [769, 181] on input "**********" at bounding box center [750, 177] width 51 height 20
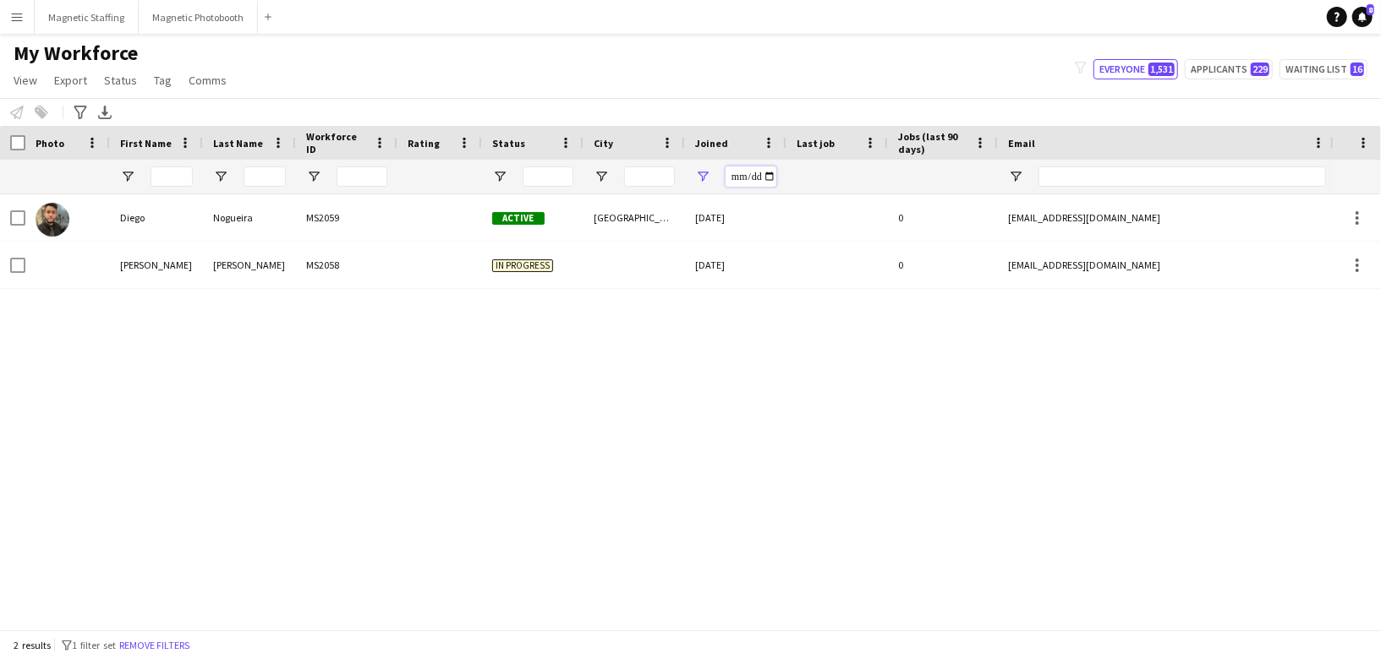
click at [766, 168] on input "**********" at bounding box center [750, 177] width 51 height 20
click at [769, 173] on input "**********" at bounding box center [750, 177] width 51 height 20
click at [768, 171] on input "**********" at bounding box center [750, 177] width 51 height 20
click at [766, 174] on input "**********" at bounding box center [750, 177] width 51 height 20
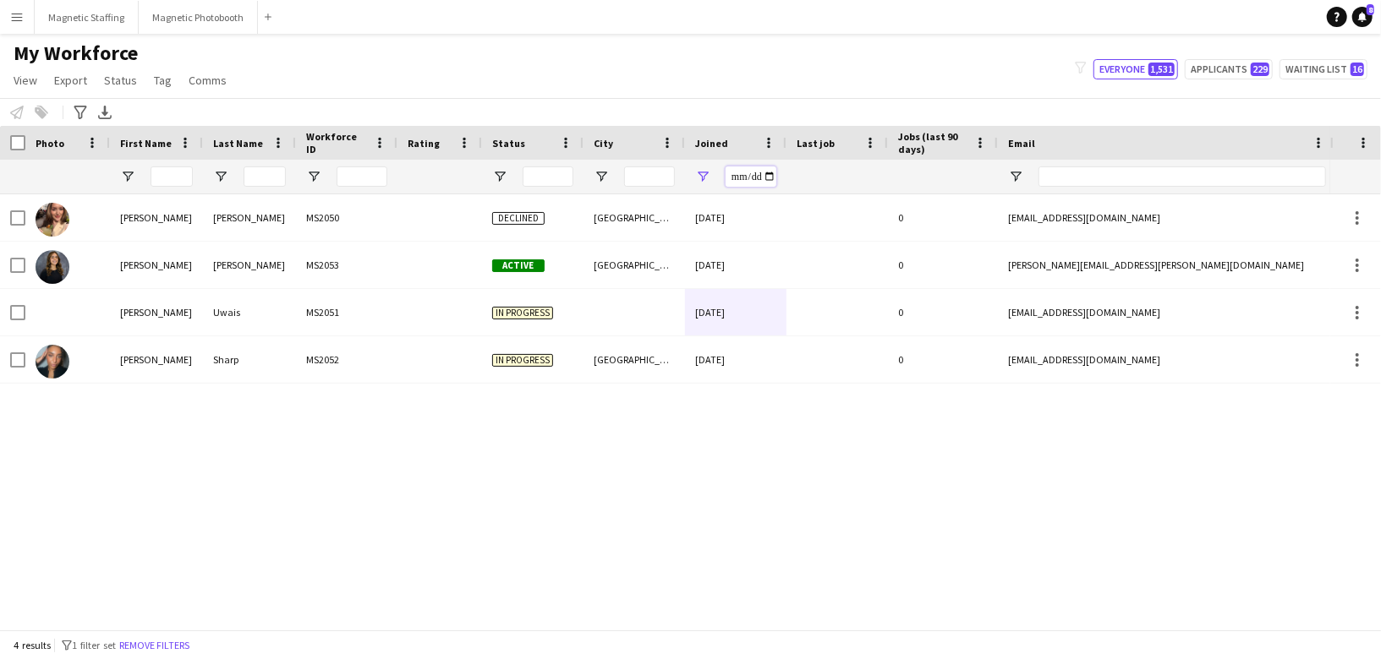
click at [766, 176] on input "**********" at bounding box center [750, 177] width 51 height 20
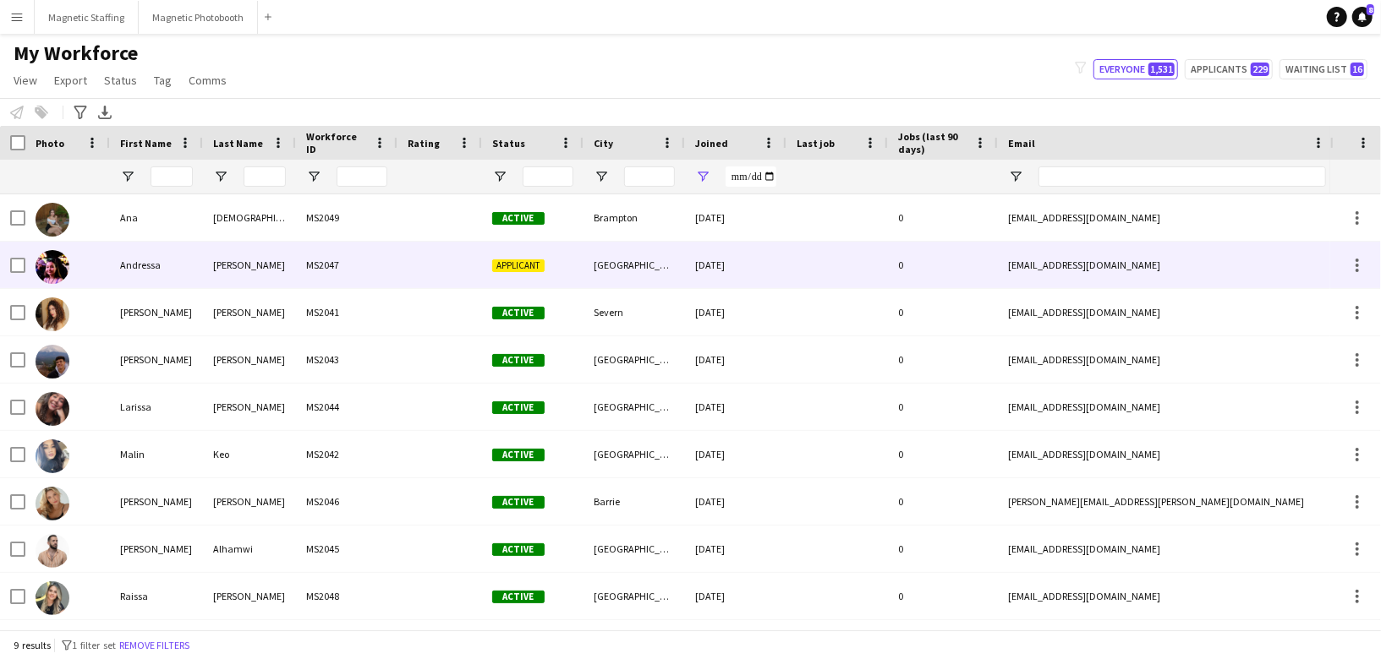
click at [500, 279] on div "Applicant" at bounding box center [532, 265] width 101 height 46
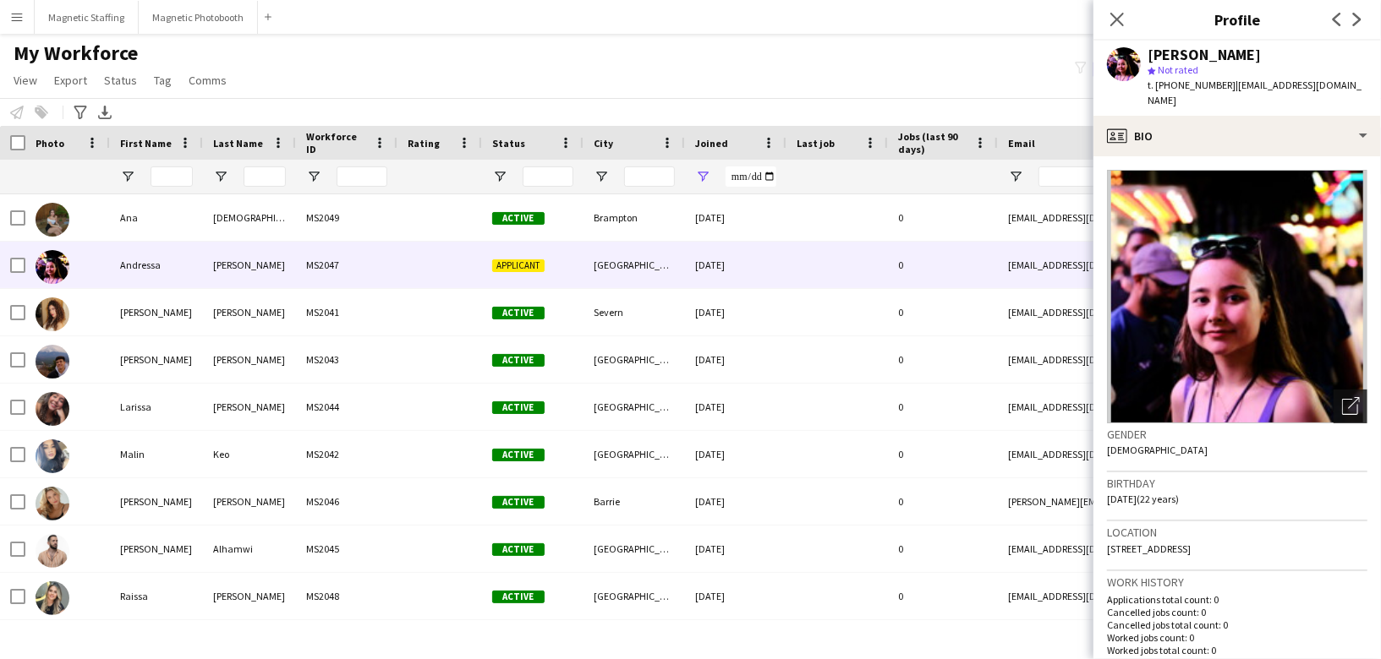
click at [1354, 397] on icon "Open photos pop-in" at bounding box center [1351, 406] width 18 height 18
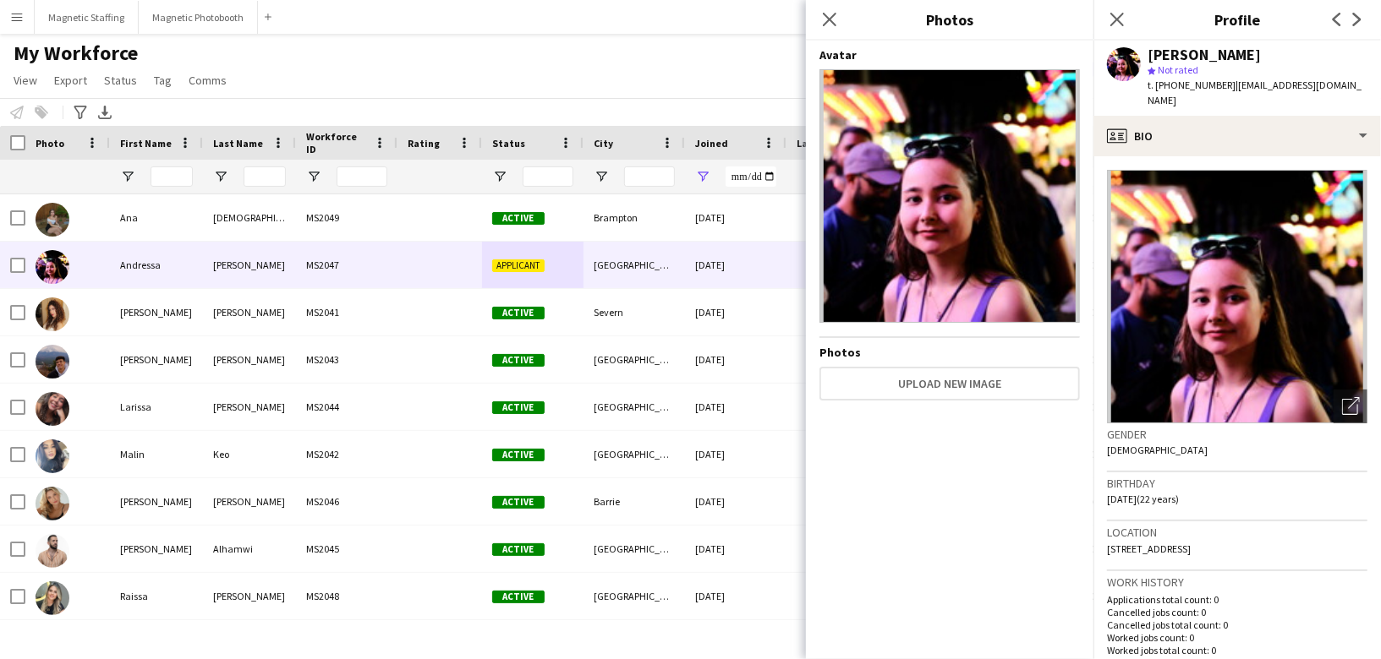
click at [609, 526] on div "[GEOGRAPHIC_DATA]" at bounding box center [633, 549] width 101 height 46
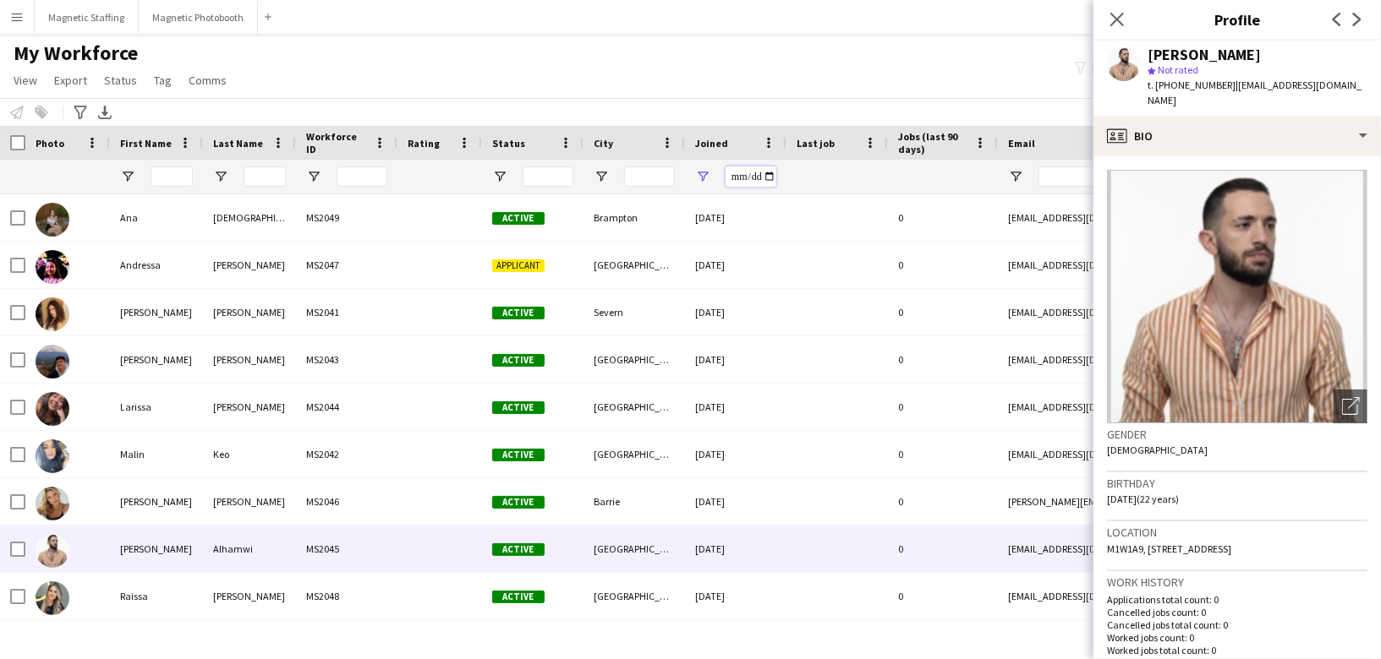
click at [769, 174] on input "**********" at bounding box center [750, 177] width 51 height 20
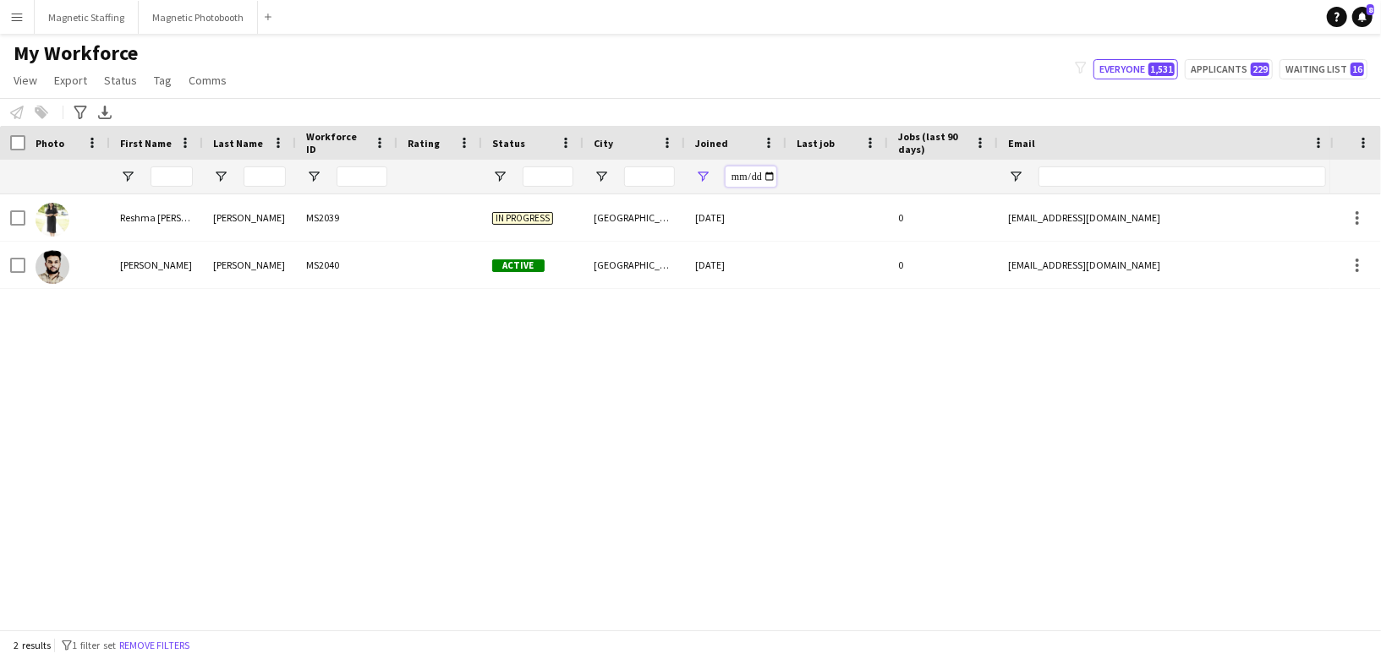
click at [769, 176] on input "**********" at bounding box center [750, 177] width 51 height 20
type input "**********"
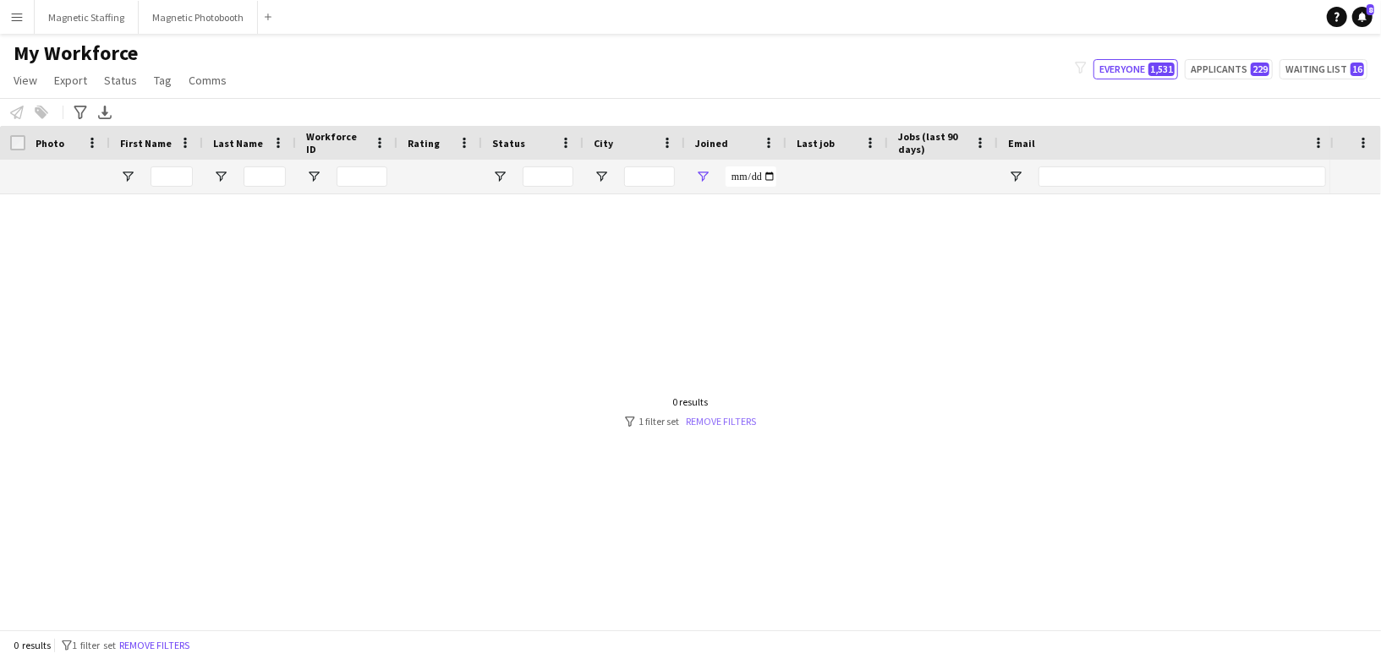
click at [720, 424] on link "Remove filters" at bounding box center [721, 421] width 70 height 13
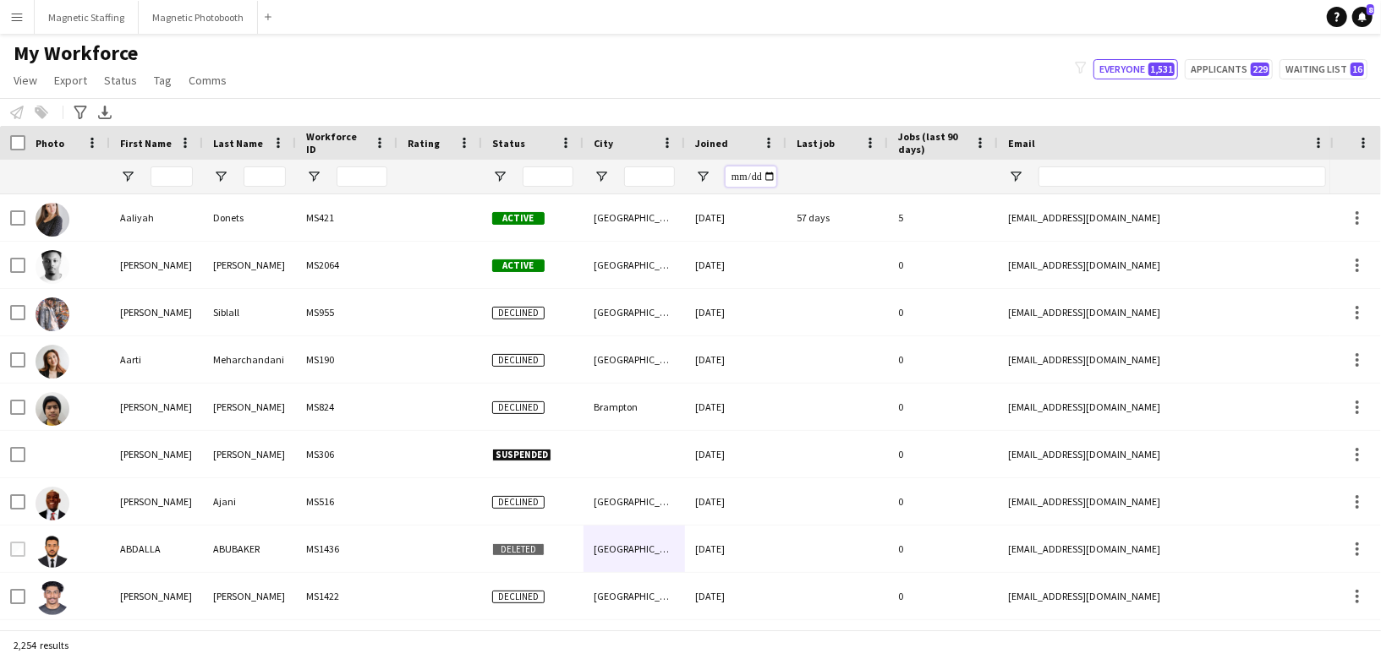
click at [764, 185] on input "Joined Filter Input" at bounding box center [750, 177] width 51 height 20
click at [767, 175] on input "Joined Filter Input" at bounding box center [750, 177] width 51 height 20
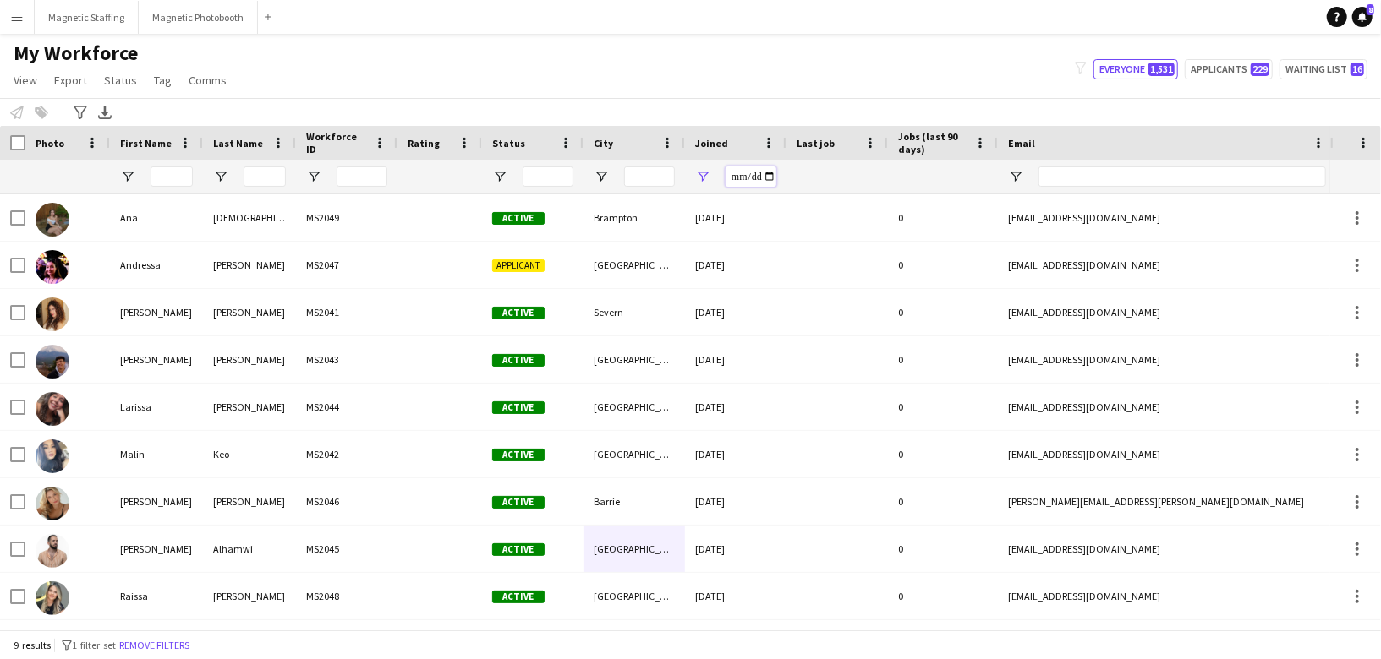
click at [769, 176] on input "**********" at bounding box center [750, 177] width 51 height 20
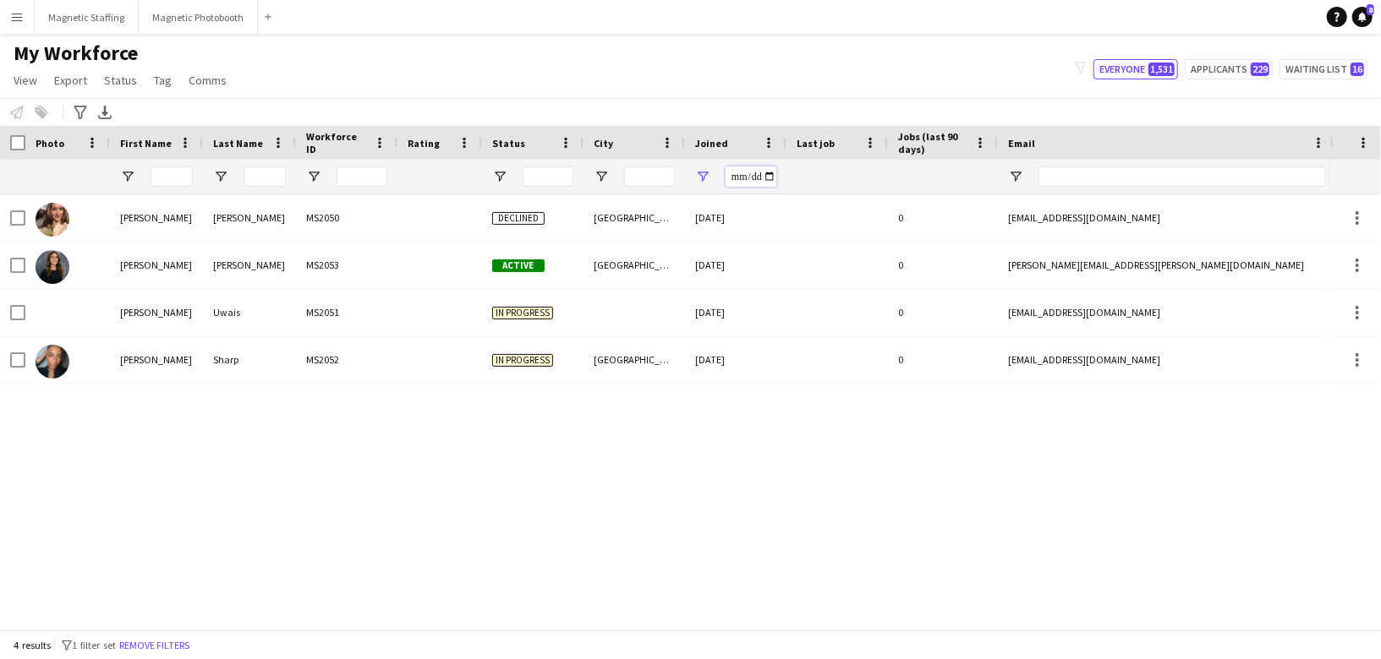
click at [773, 173] on input "**********" at bounding box center [750, 177] width 51 height 20
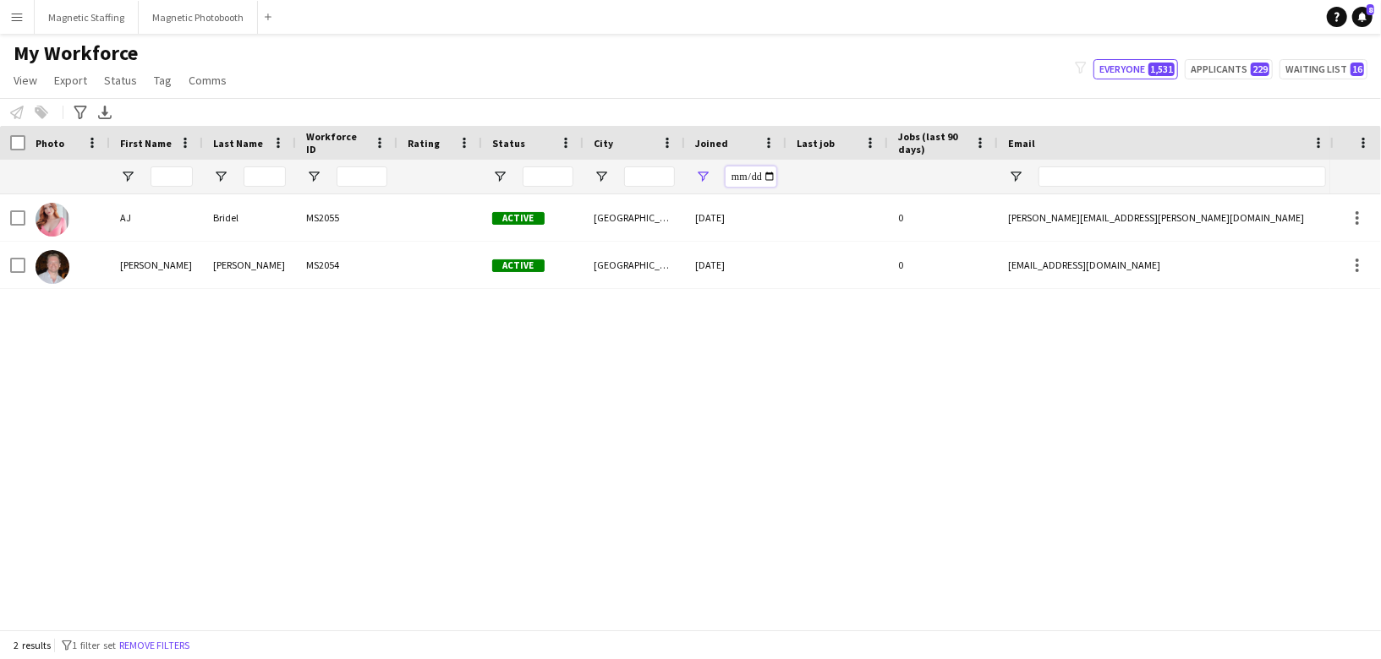
click at [770, 178] on input "**********" at bounding box center [750, 177] width 51 height 20
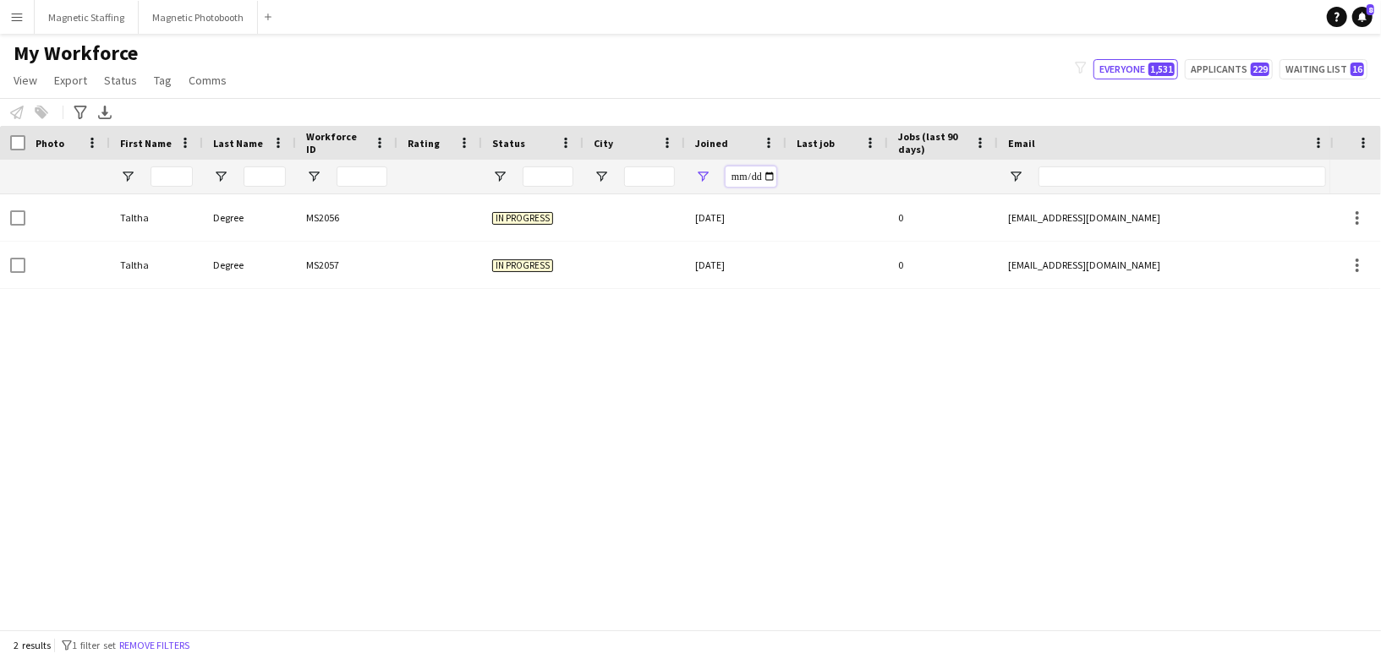
click at [773, 177] on input "**********" at bounding box center [750, 177] width 51 height 20
type input "**********"
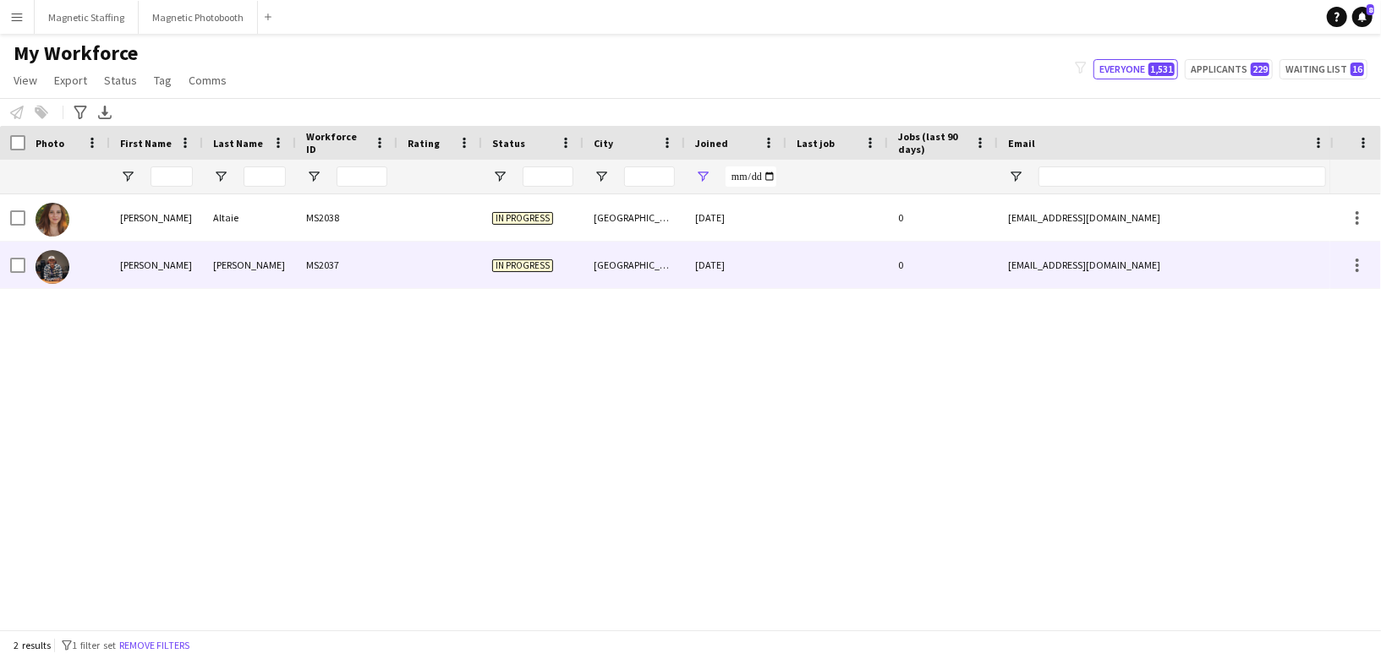
click at [688, 260] on div "[DATE]" at bounding box center [735, 265] width 101 height 46
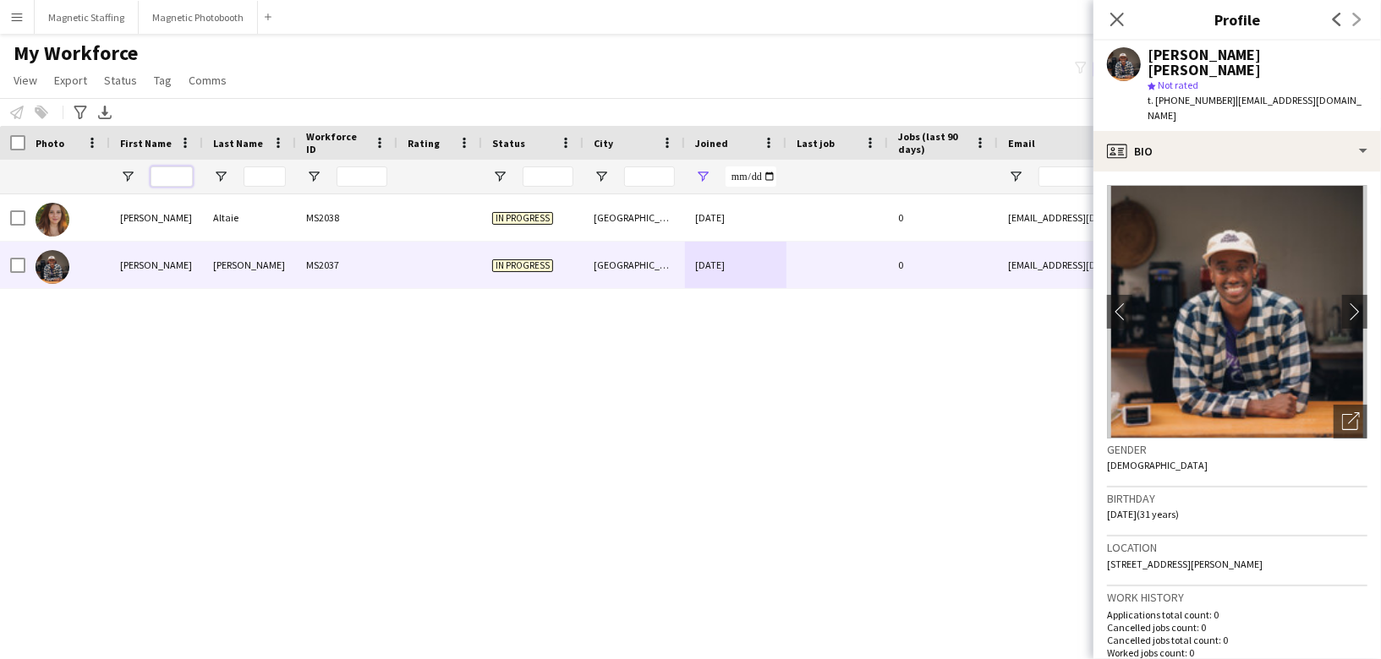
click at [171, 179] on input "First Name Filter Input" at bounding box center [171, 177] width 42 height 20
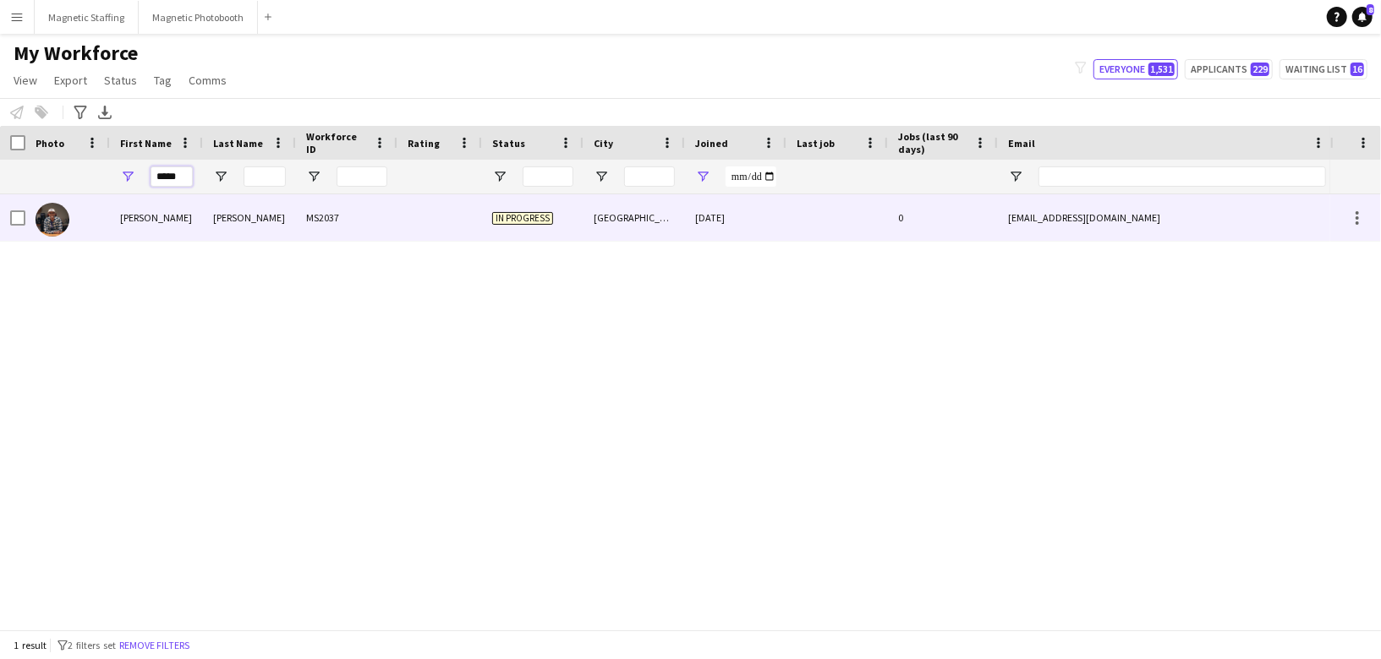
type input "*****"
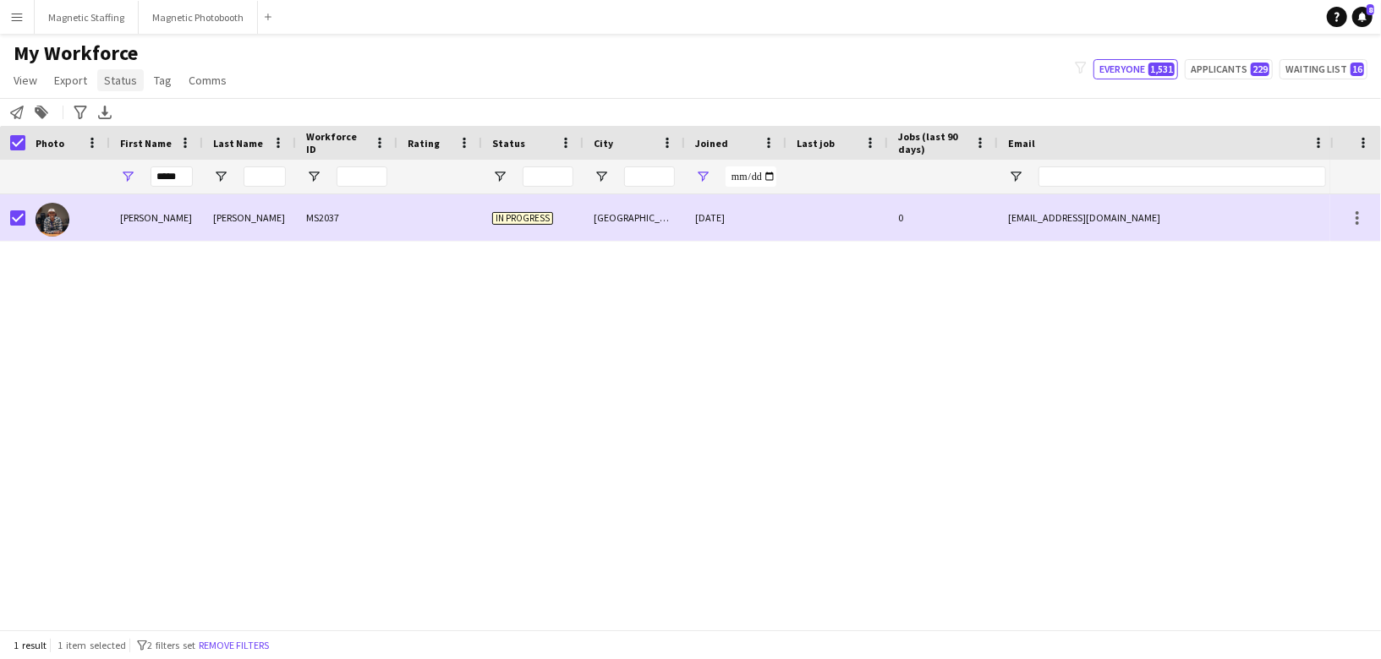
click at [131, 85] on span "Status" at bounding box center [120, 80] width 33 height 15
click at [139, 112] on link "Edit" at bounding box center [156, 117] width 118 height 36
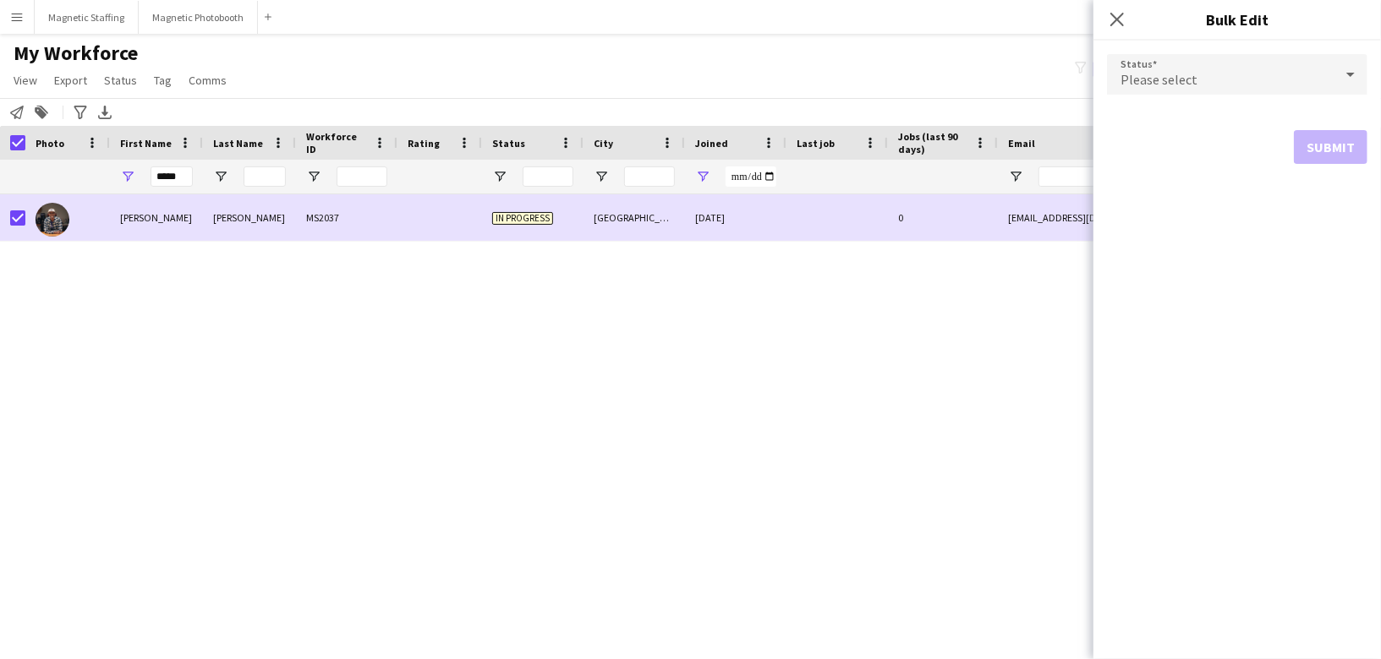
click at [1270, 90] on div "Please select" at bounding box center [1220, 74] width 227 height 41
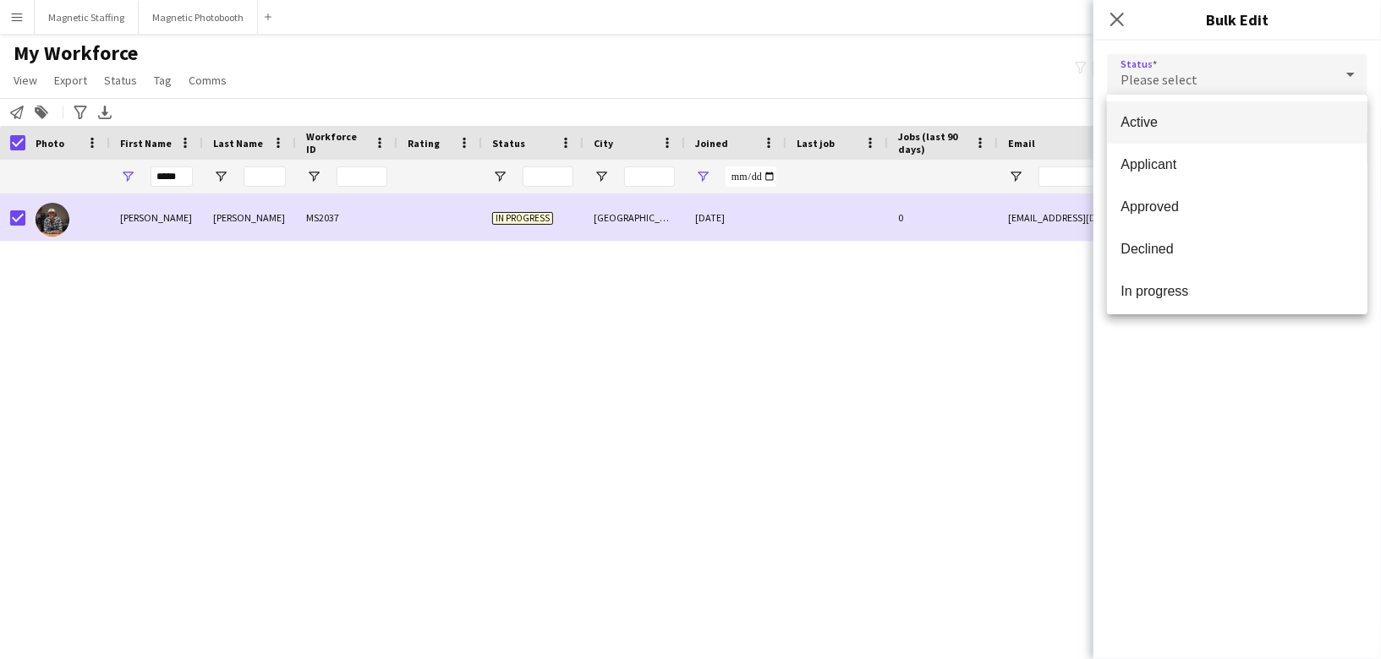
click at [1241, 118] on span "Active" at bounding box center [1236, 122] width 233 height 16
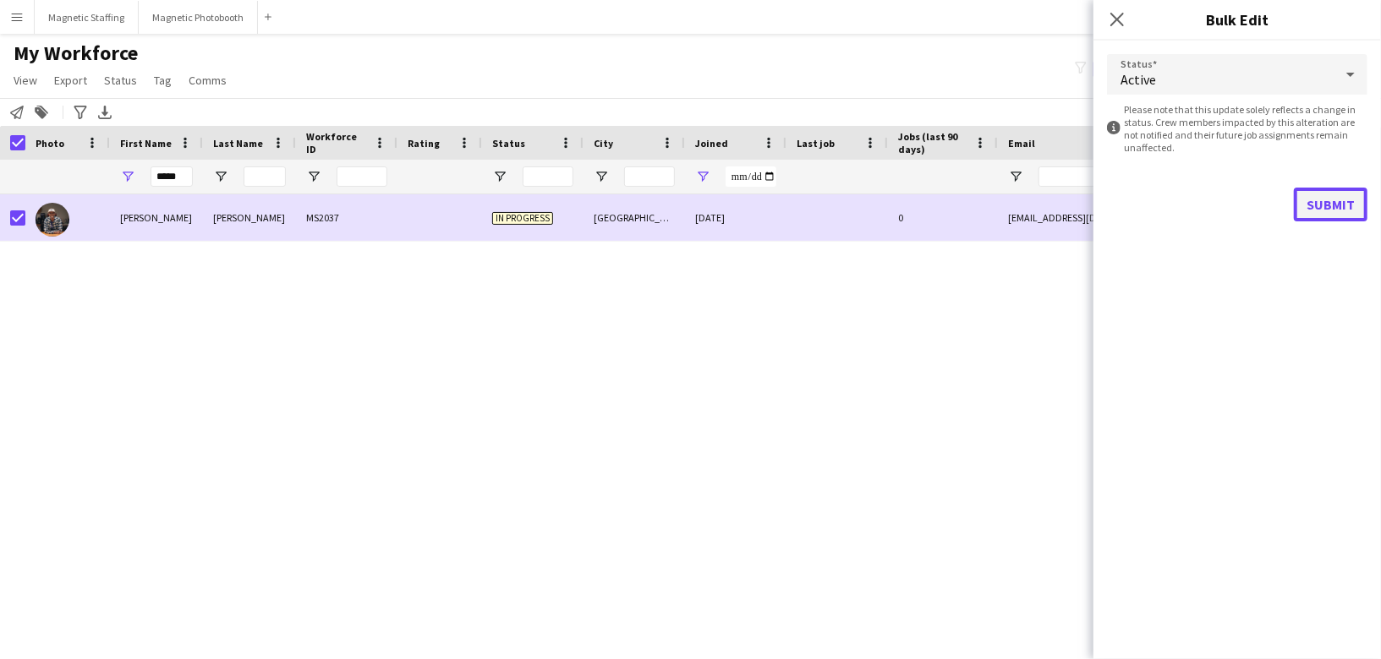
click at [1328, 200] on button "Submit" at bounding box center [1331, 205] width 74 height 34
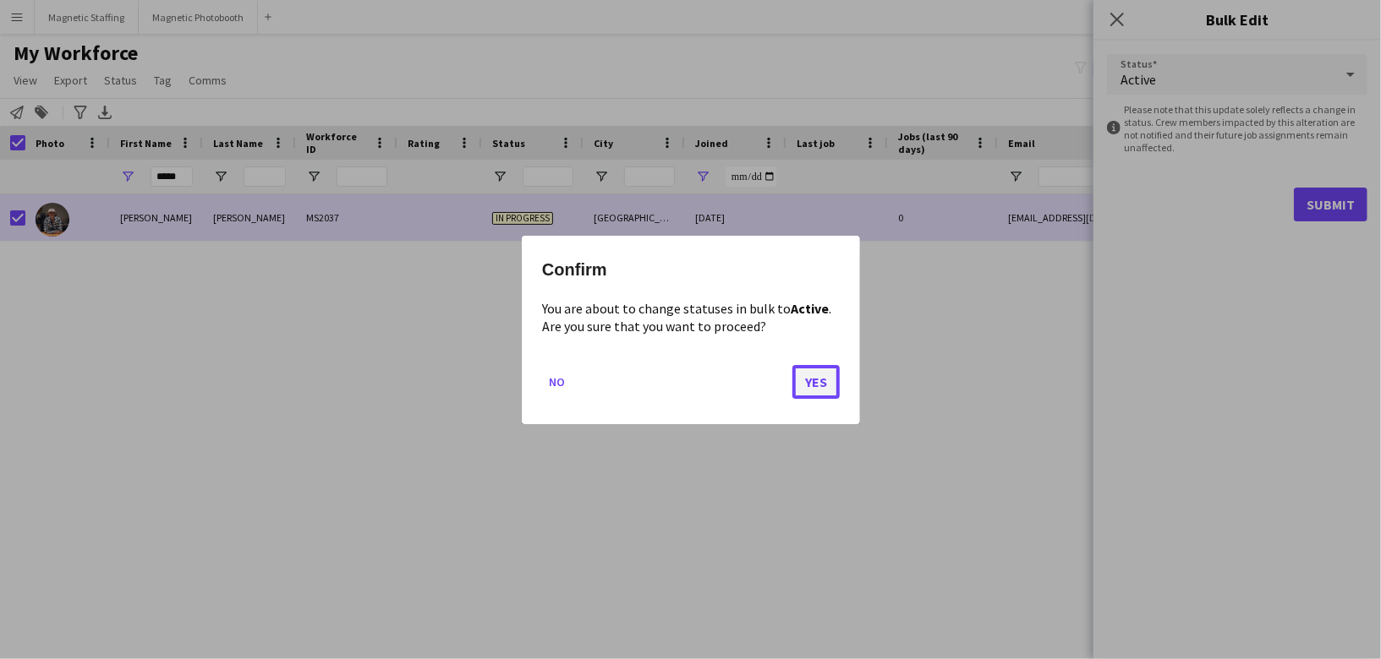
click at [830, 387] on button "Yes" at bounding box center [815, 381] width 47 height 34
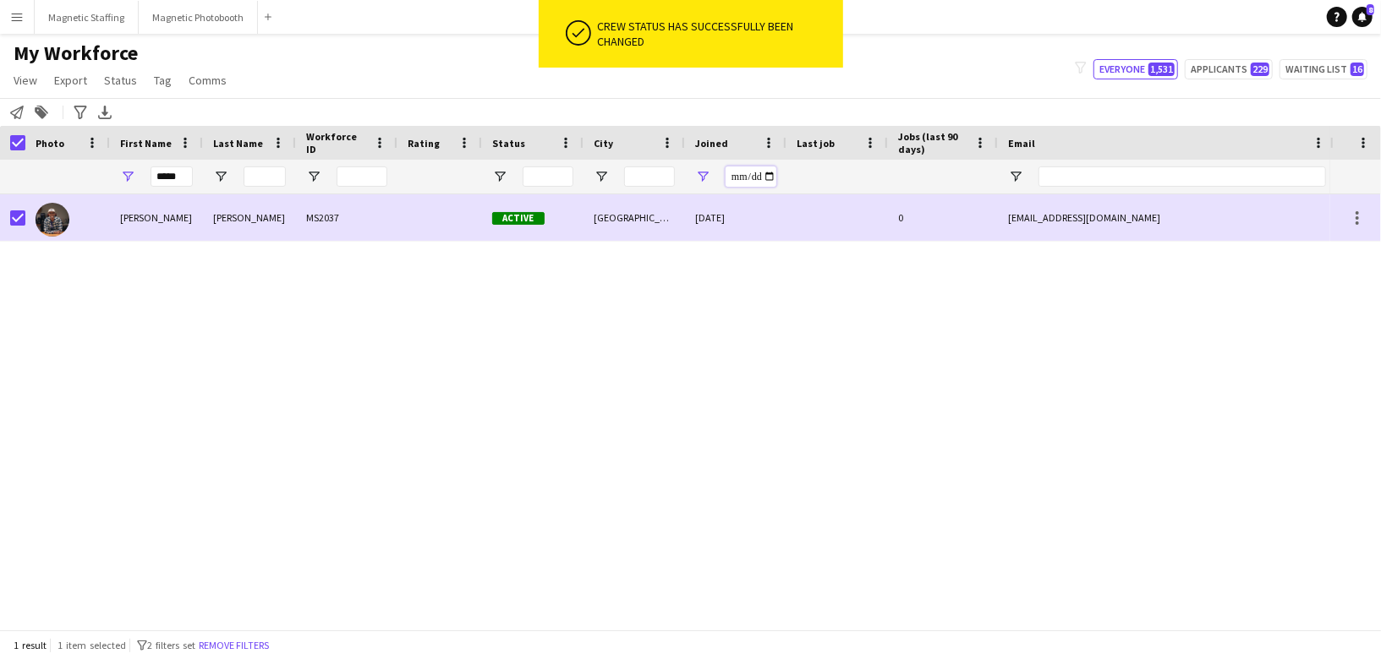
click at [765, 178] on input "**********" at bounding box center [750, 177] width 51 height 20
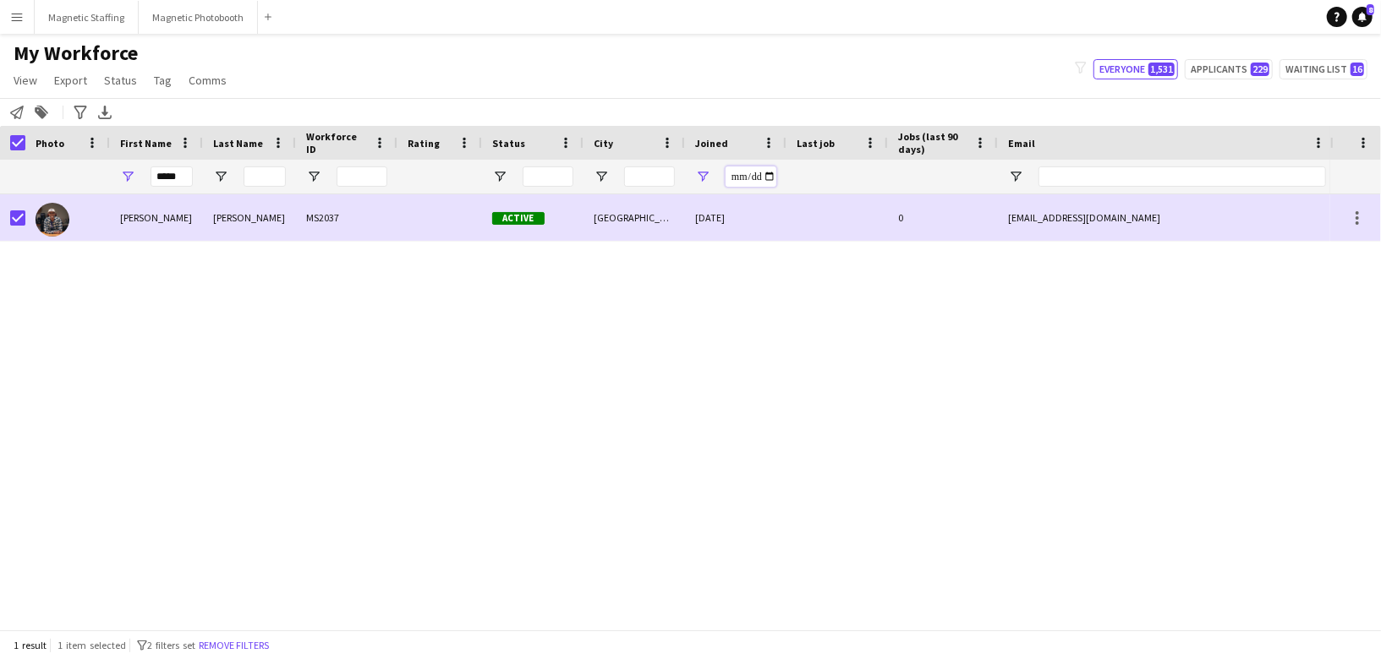
type input "**********"
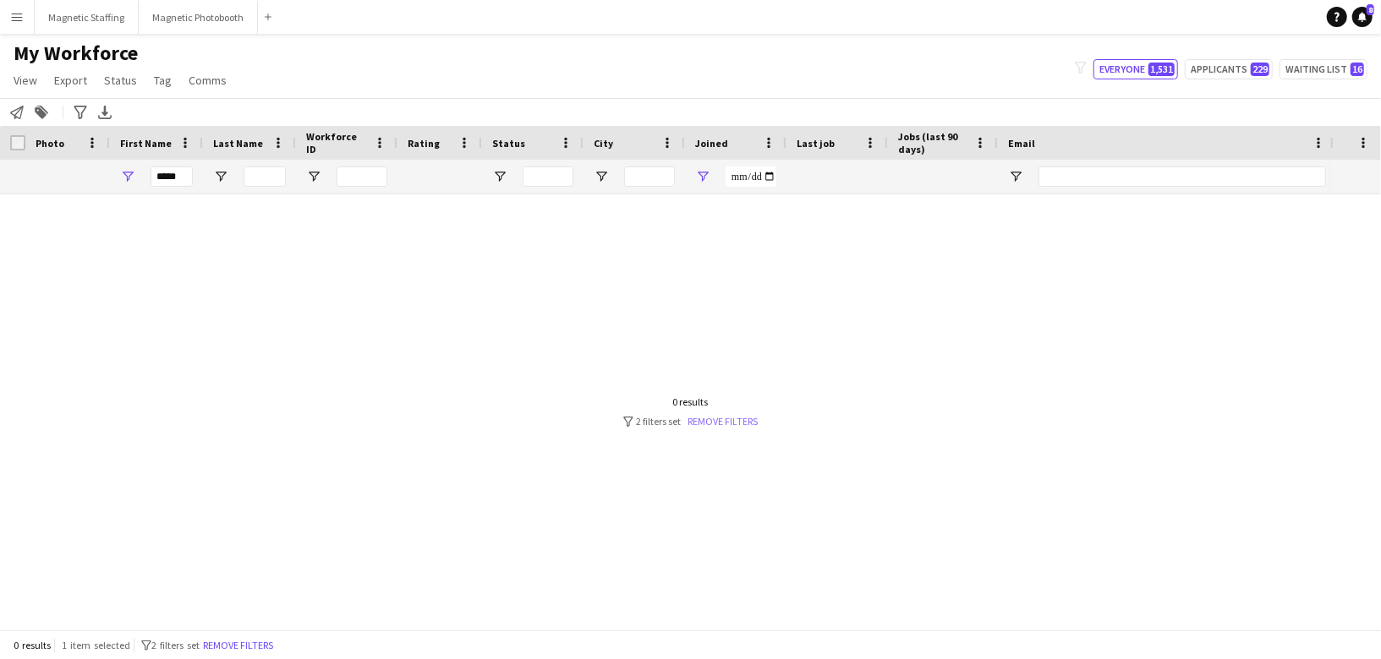
click at [716, 422] on link "Remove filters" at bounding box center [723, 421] width 70 height 13
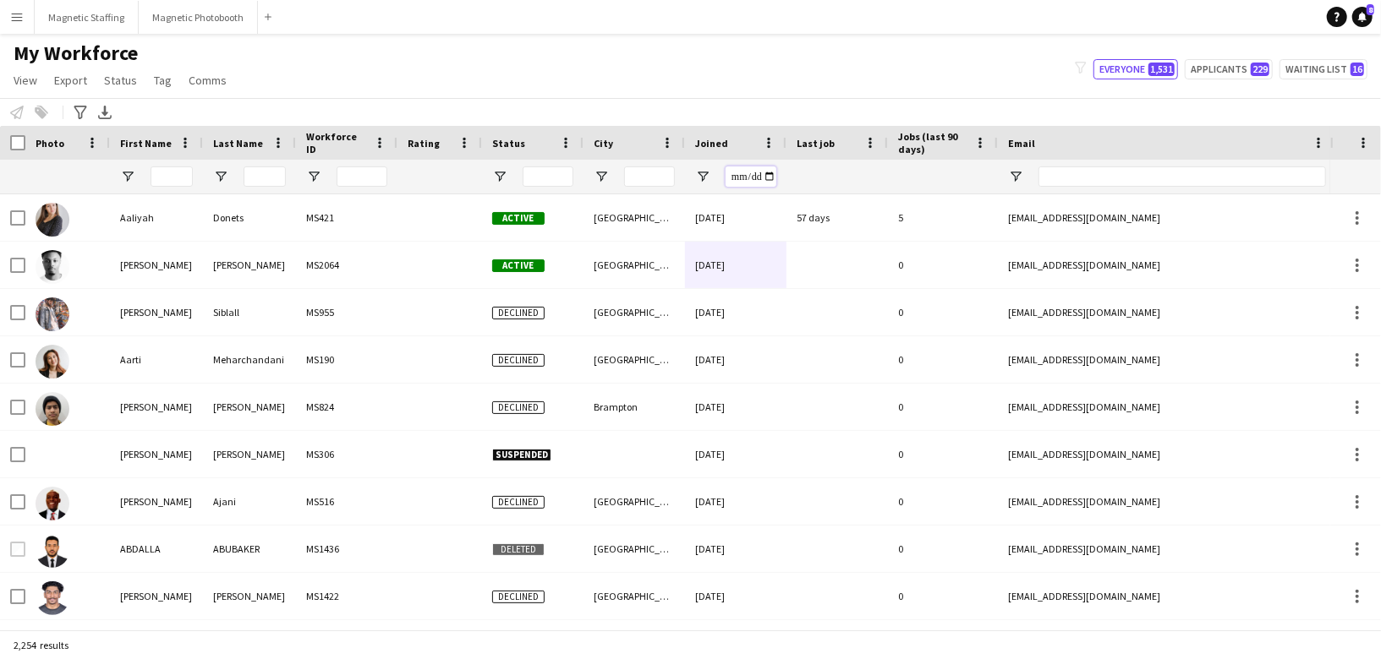
click at [771, 173] on input "Joined Filter Input" at bounding box center [750, 177] width 51 height 20
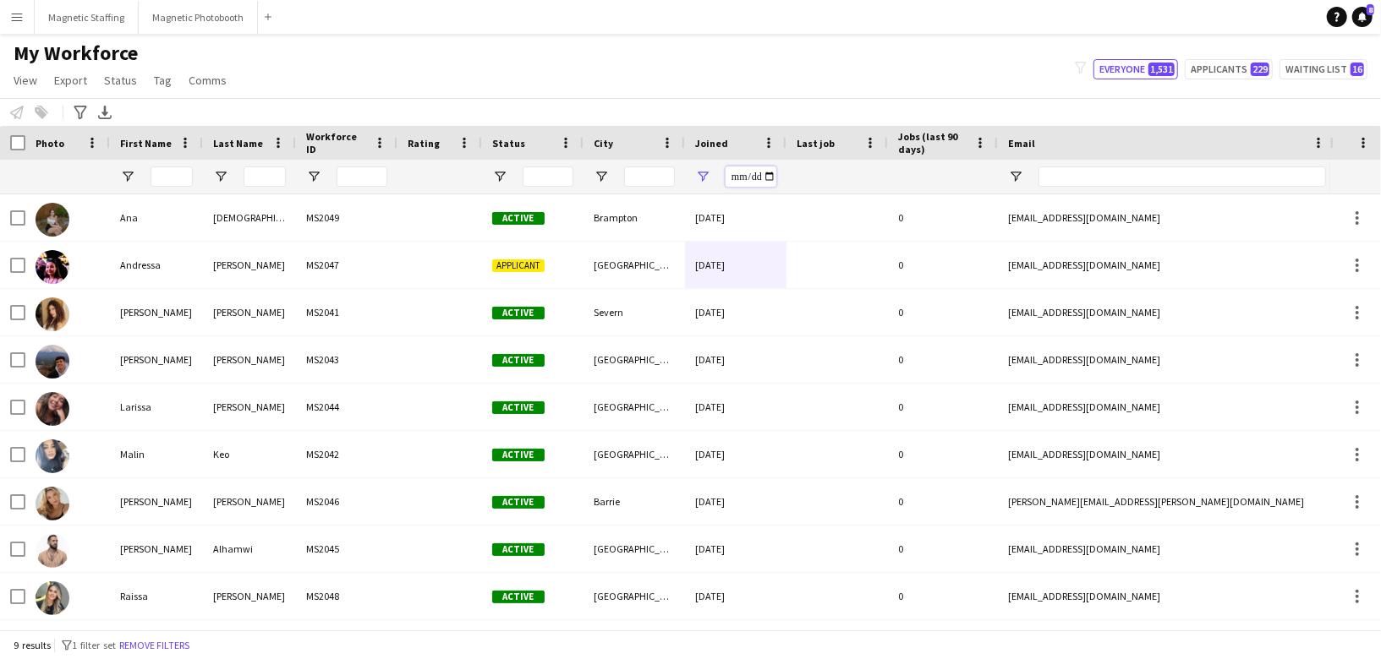
click at [769, 179] on input "**********" at bounding box center [750, 177] width 51 height 20
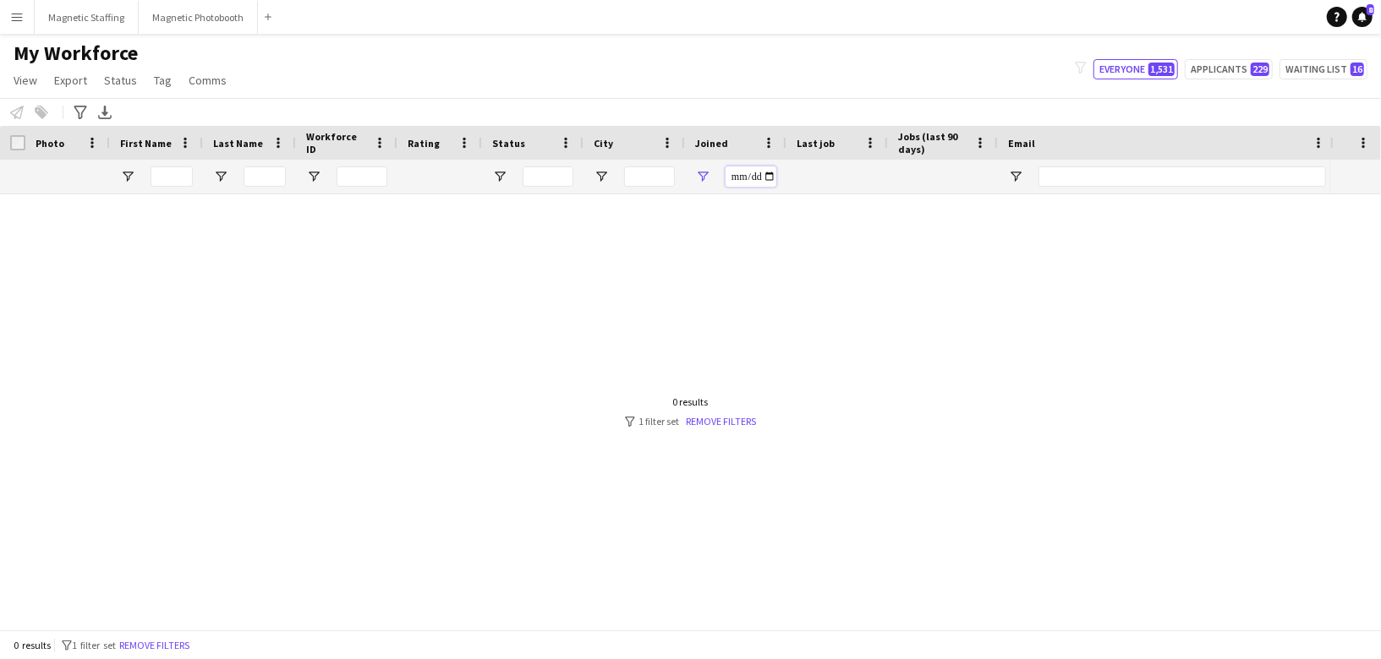
click at [769, 173] on input "**********" at bounding box center [750, 177] width 51 height 20
type input "**********"
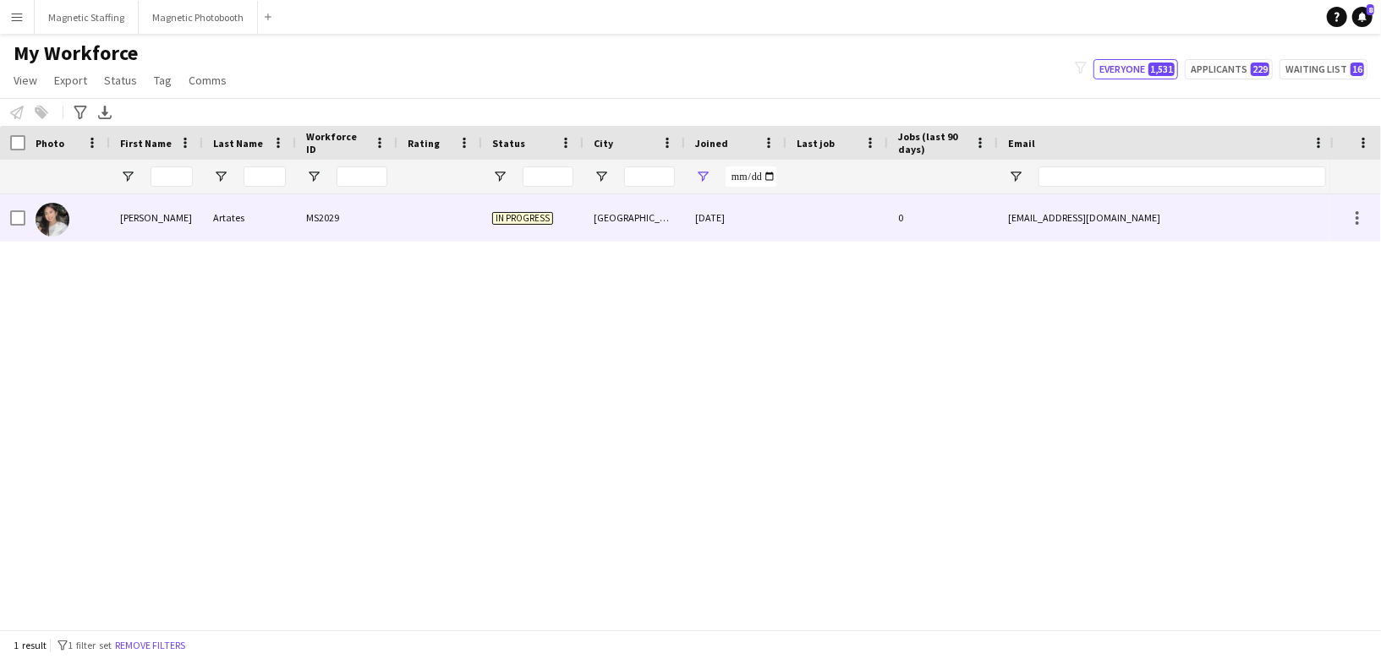
click at [675, 221] on div "[GEOGRAPHIC_DATA]" at bounding box center [633, 217] width 101 height 46
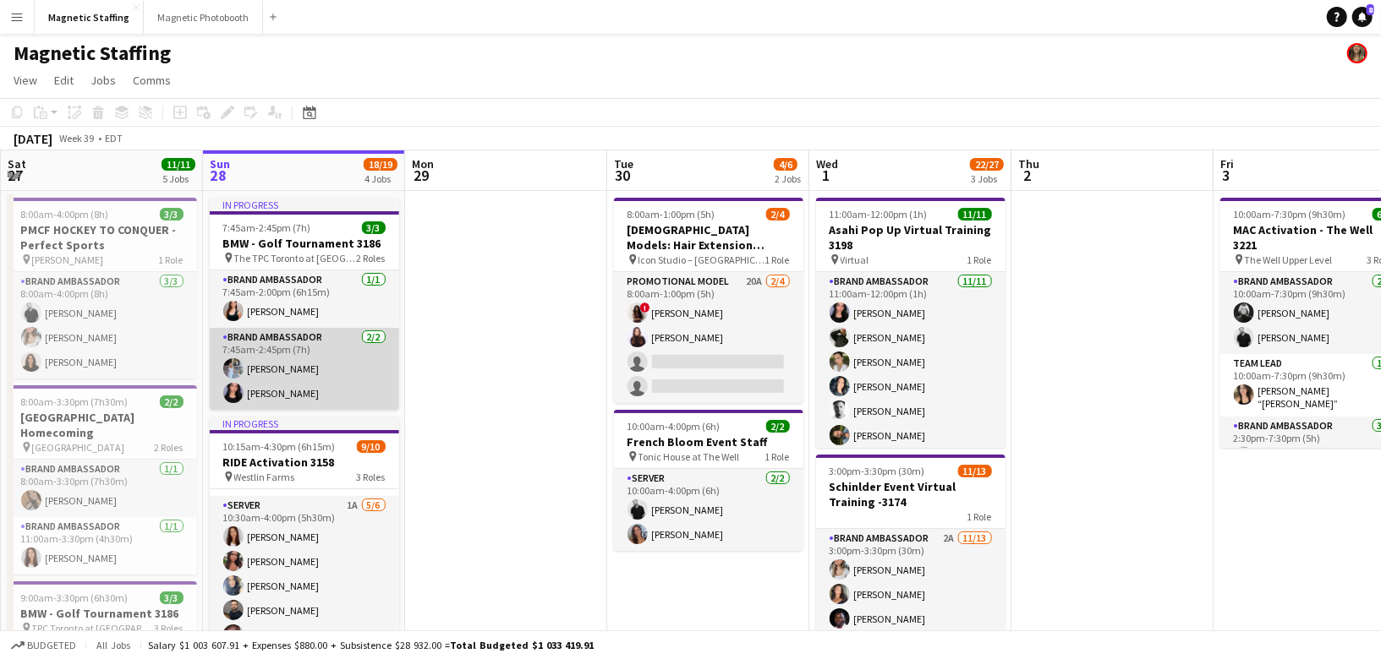
click at [331, 379] on app-card-role "Brand Ambassador 2/2 7:45am-2:45pm (7h) Heather Siemonsen Jennifer Bigirimana" at bounding box center [304, 369] width 189 height 82
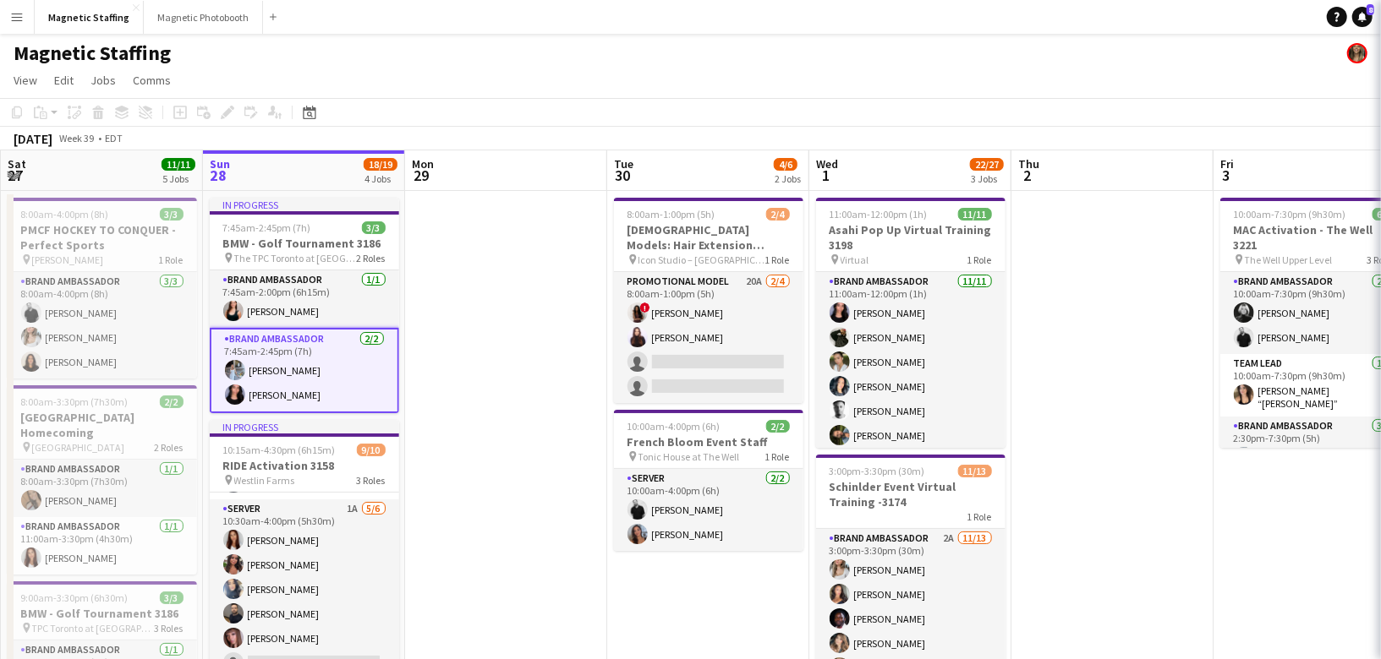
scroll to position [0, 402]
